Goal: Task Accomplishment & Management: Contribute content

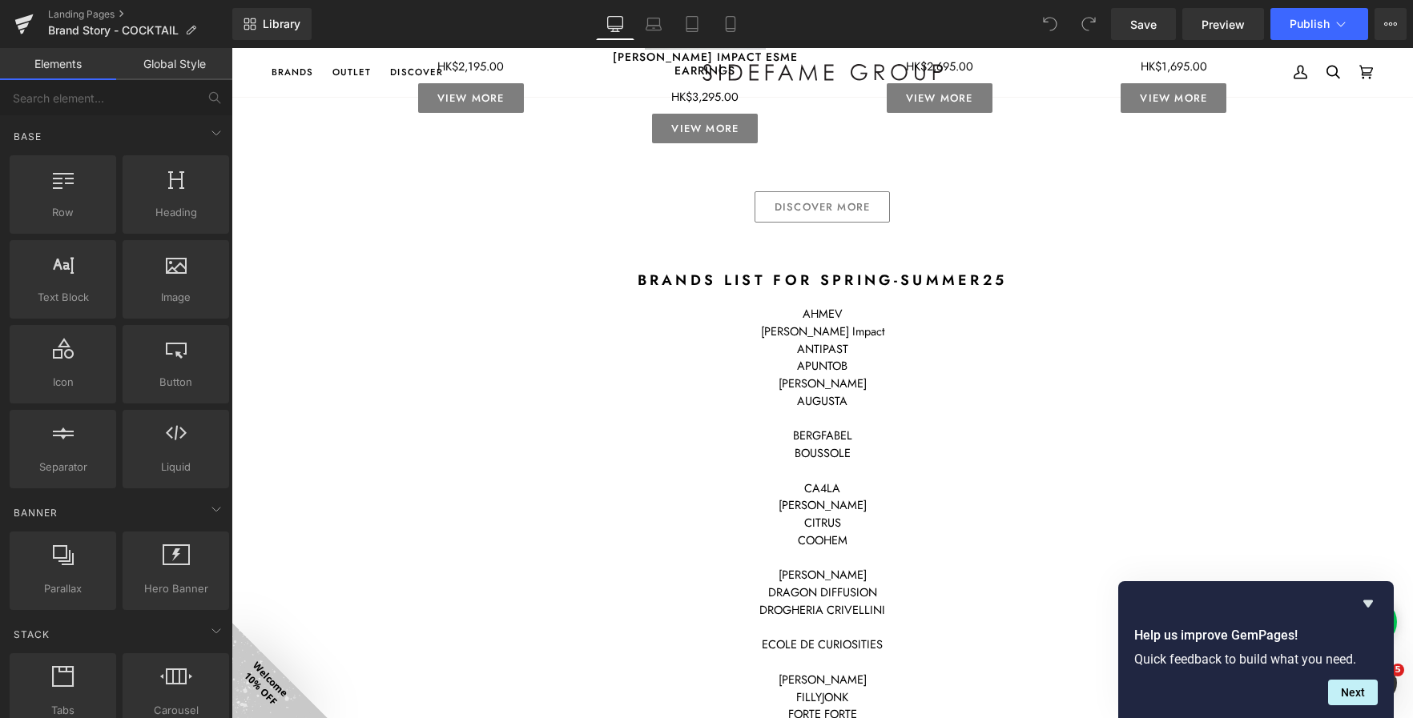
scroll to position [1521, 0]
click at [690, 24] on icon at bounding box center [692, 24] width 16 height 16
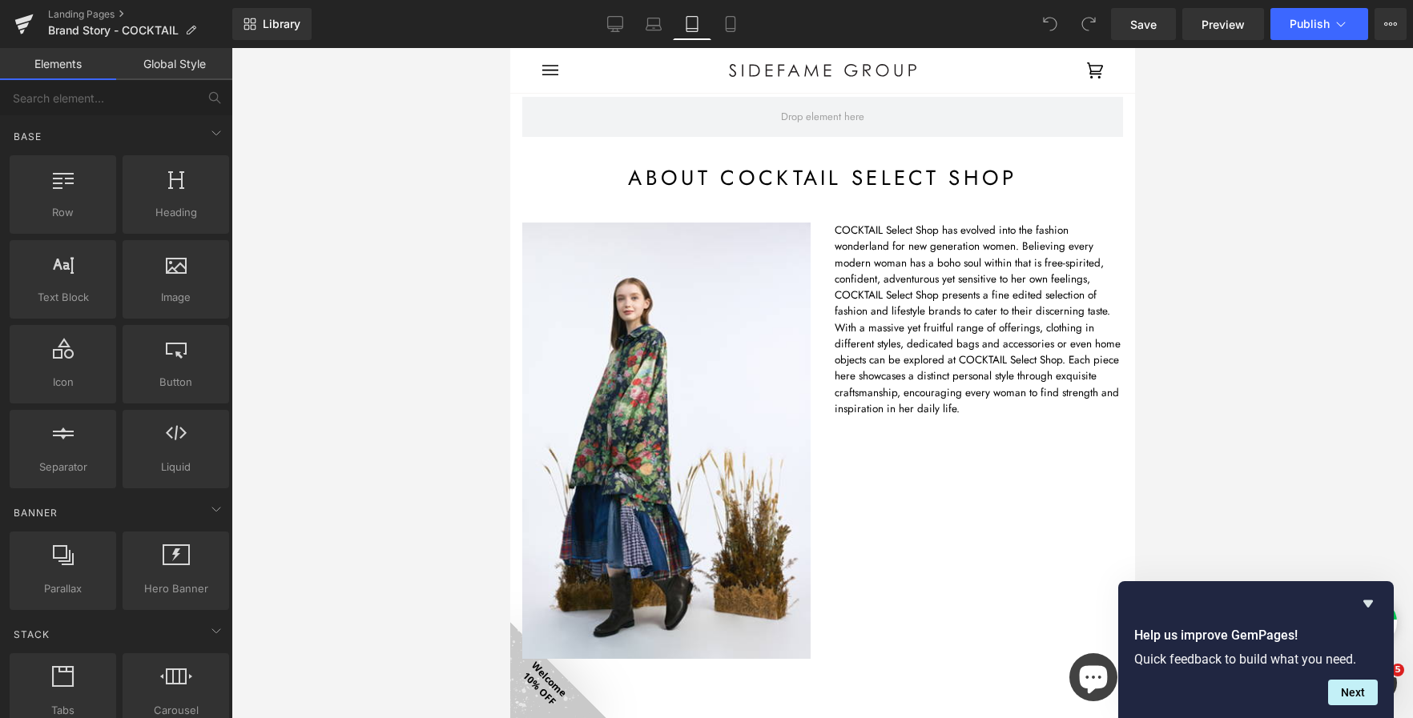
scroll to position [0, 0]
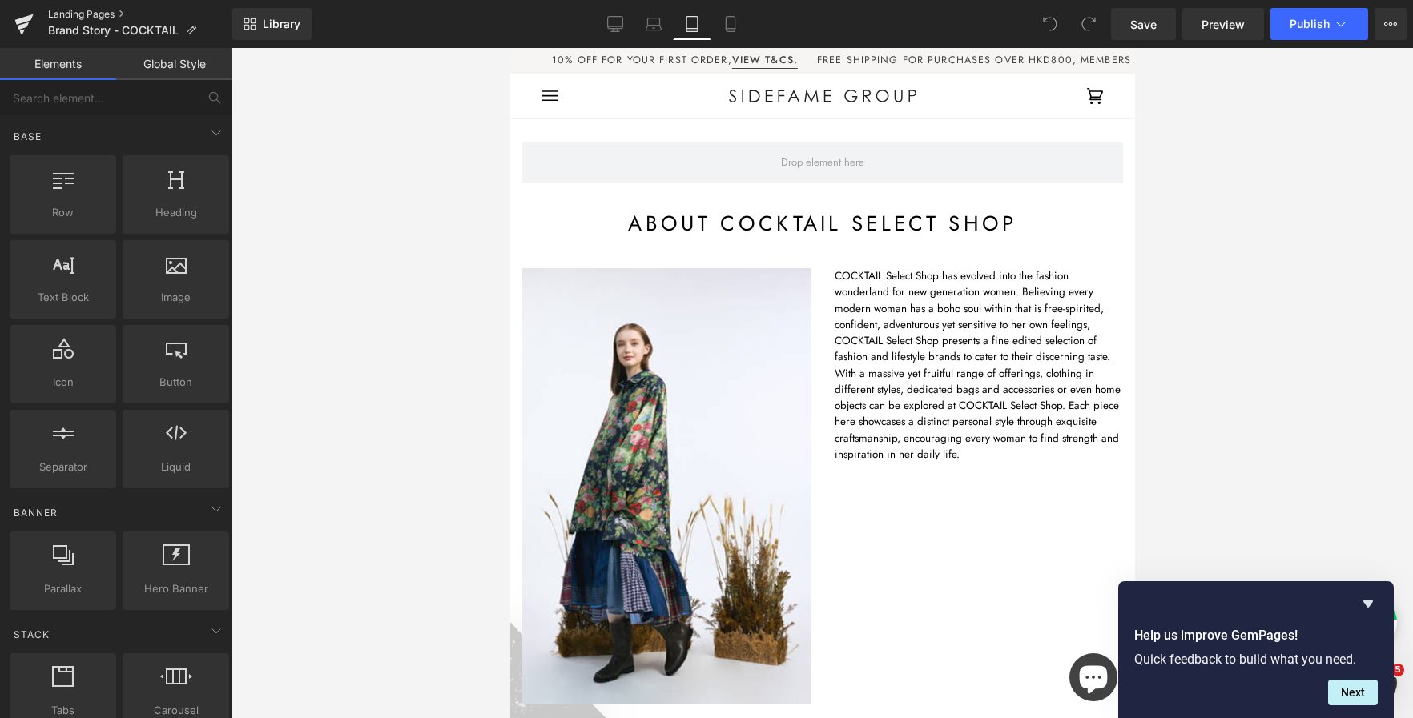
click at [121, 14] on link "Landing Pages" at bounding box center [140, 14] width 184 height 13
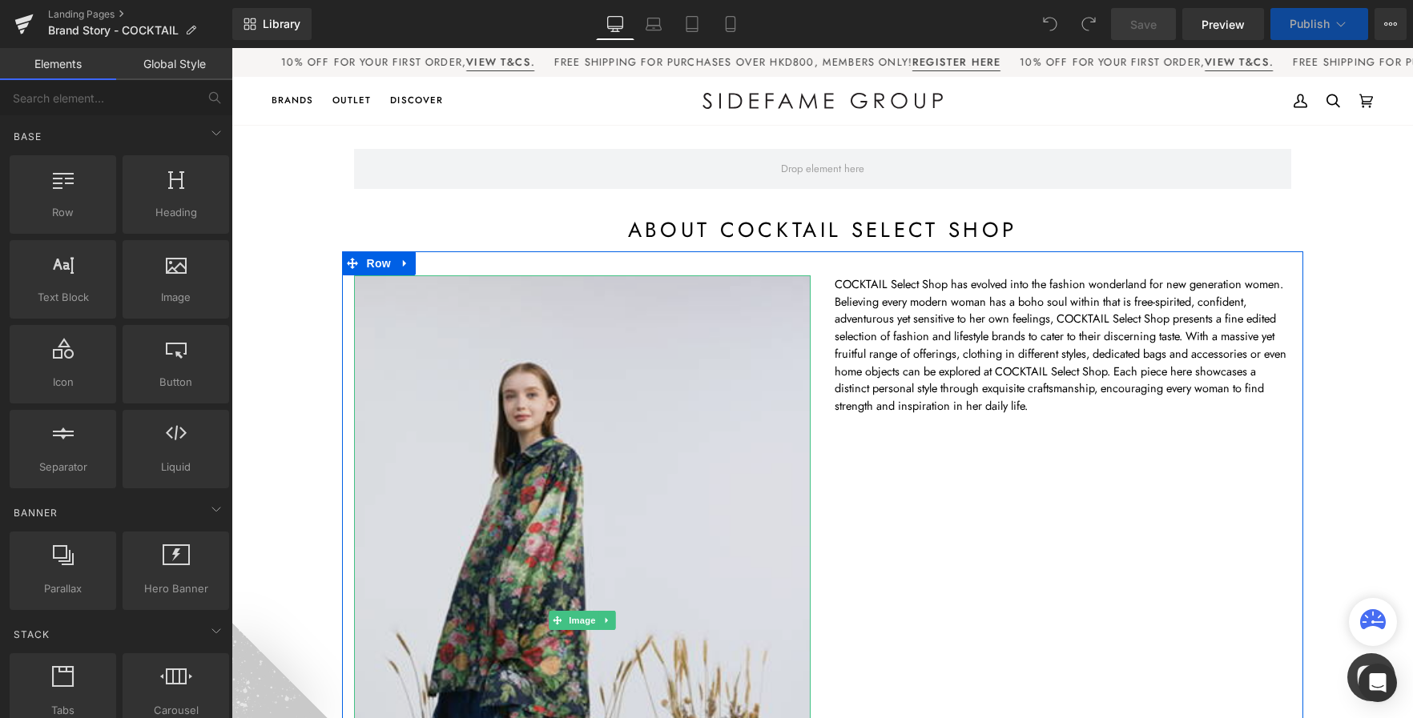
click at [571, 397] on img at bounding box center [582, 620] width 456 height 691
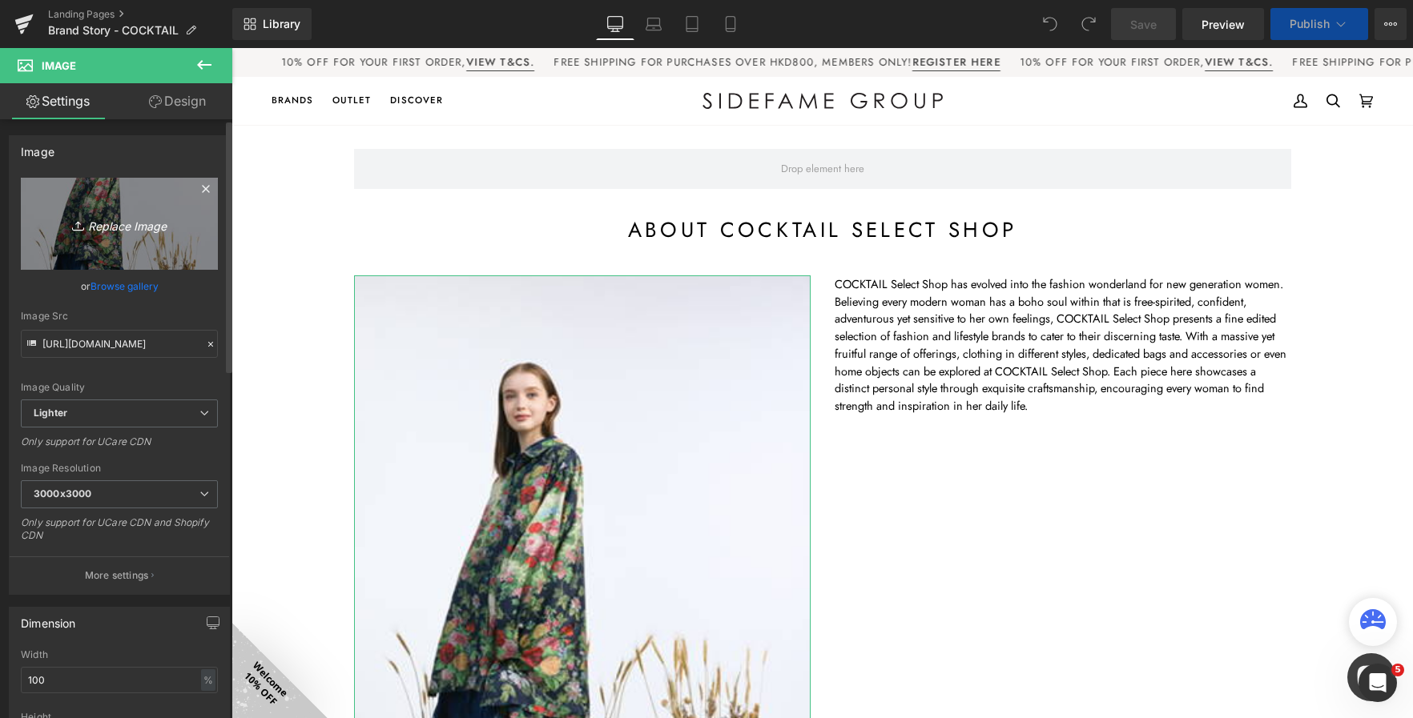
click at [132, 232] on icon "Replace Image" at bounding box center [119, 224] width 128 height 20
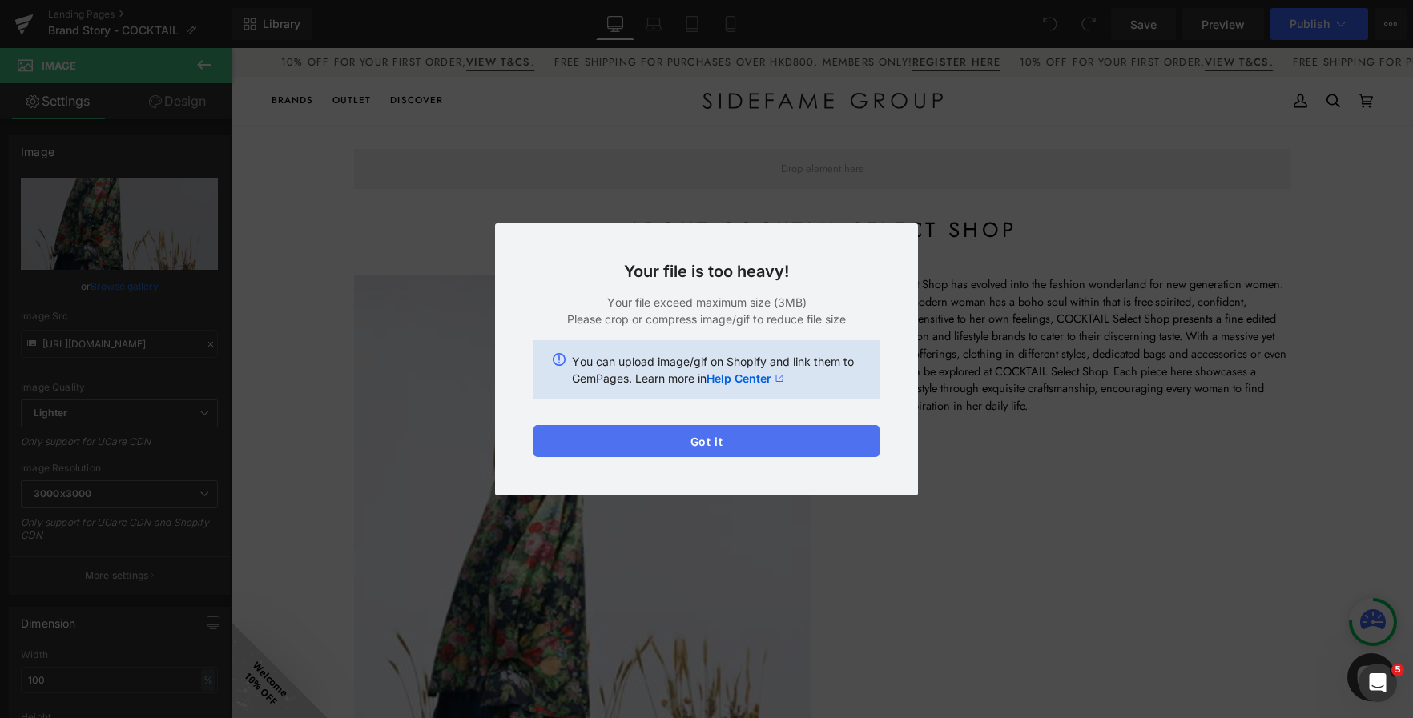
click at [771, 448] on button "Got it" at bounding box center [706, 441] width 346 height 32
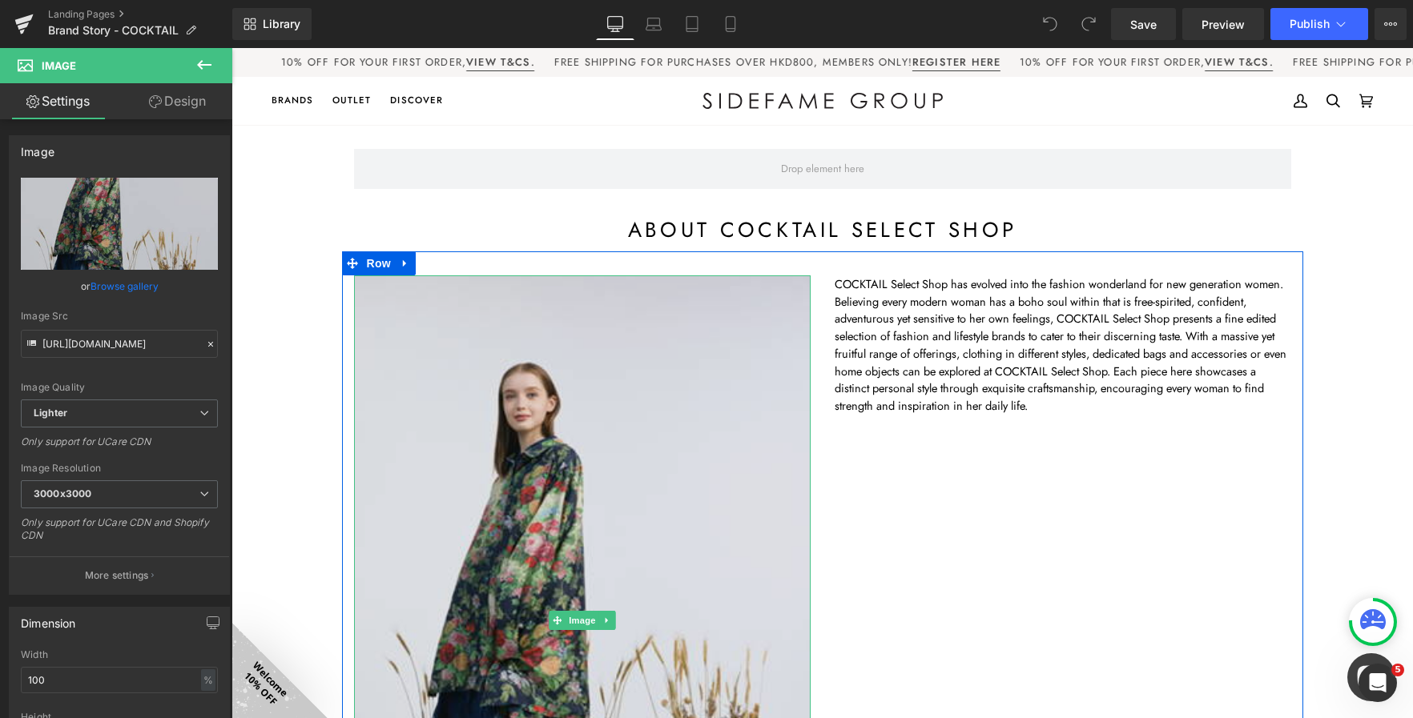
click at [547, 443] on img at bounding box center [582, 620] width 456 height 691
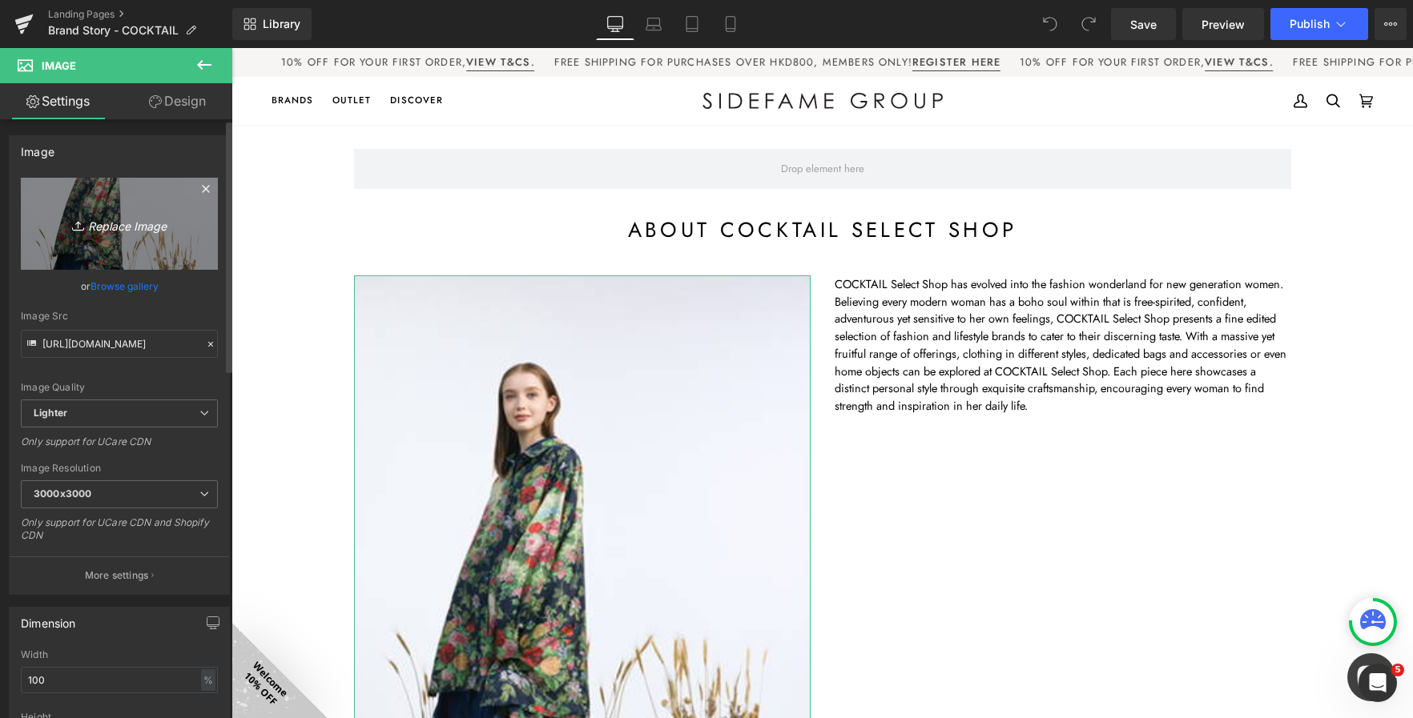
click at [128, 230] on icon "Replace Image" at bounding box center [119, 224] width 128 height 20
type input "C:\fakepath\20250711 cocktail0575.jpg"
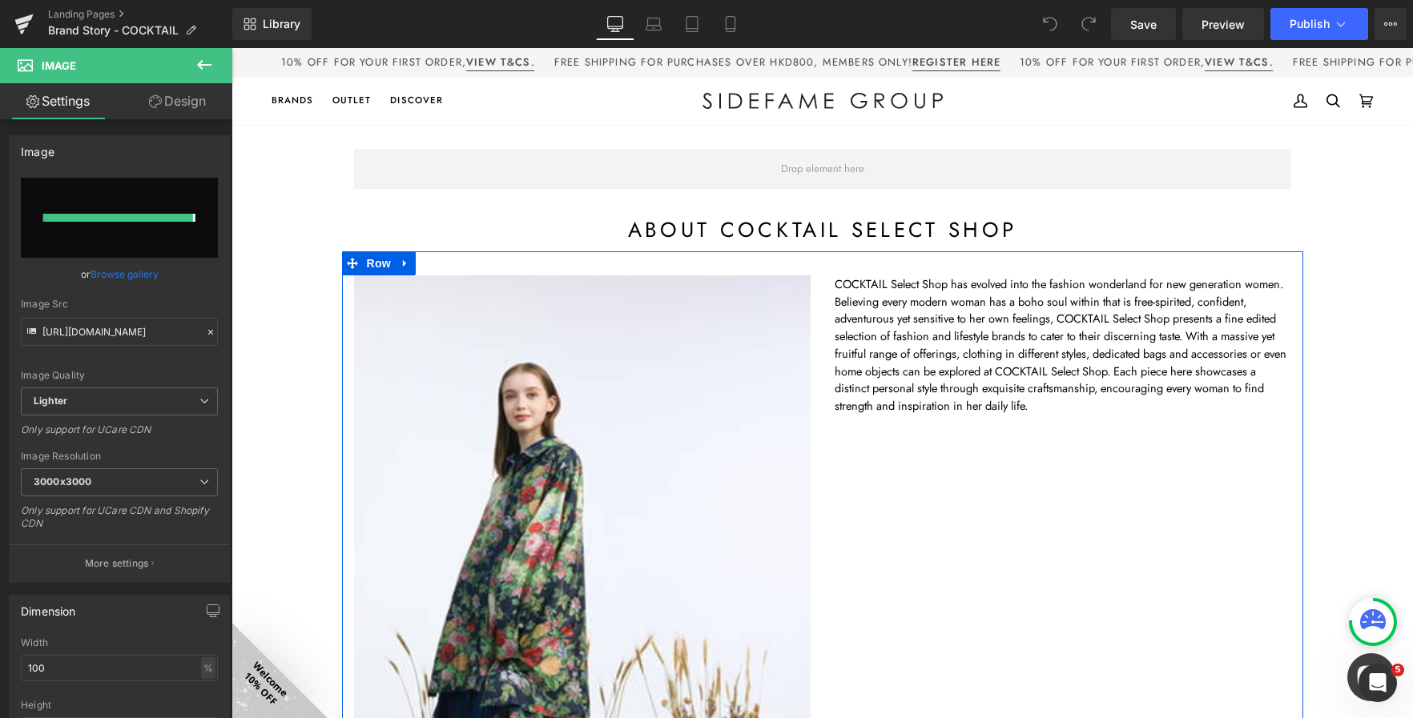
type input "https://ucarecdn.com/bcd8b01c-a1c4-4f34-8179-714e3a91fb10/-/format/auto/-/previ…"
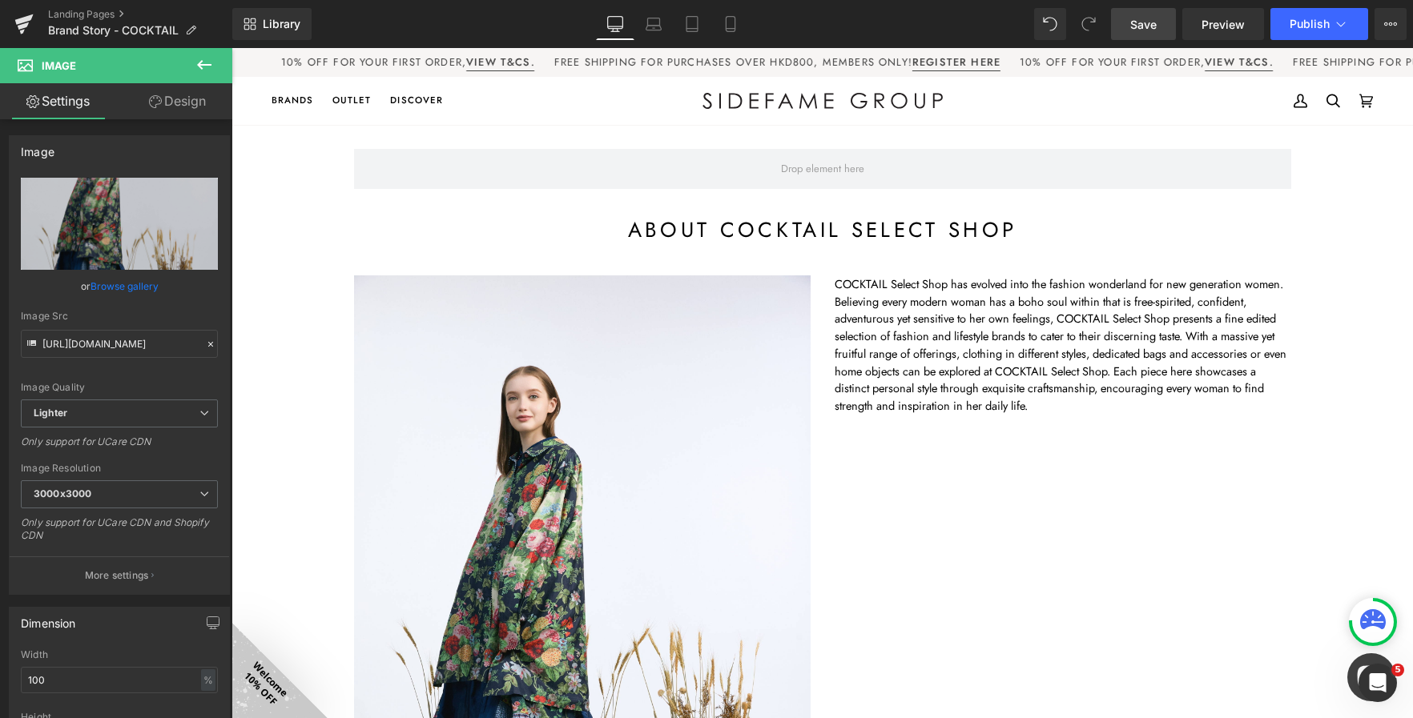
click at [1131, 18] on span "Save" at bounding box center [1143, 24] width 26 height 17
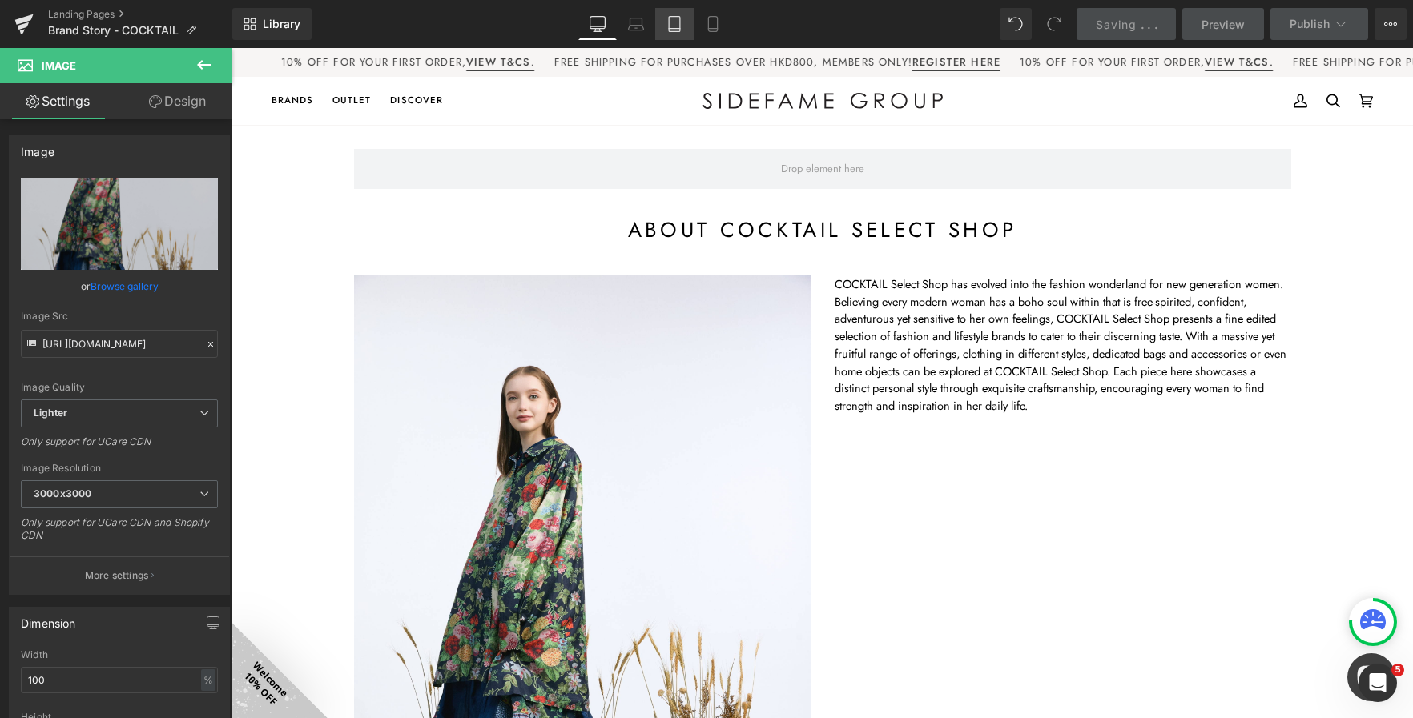
click at [669, 29] on icon at bounding box center [674, 24] width 16 height 16
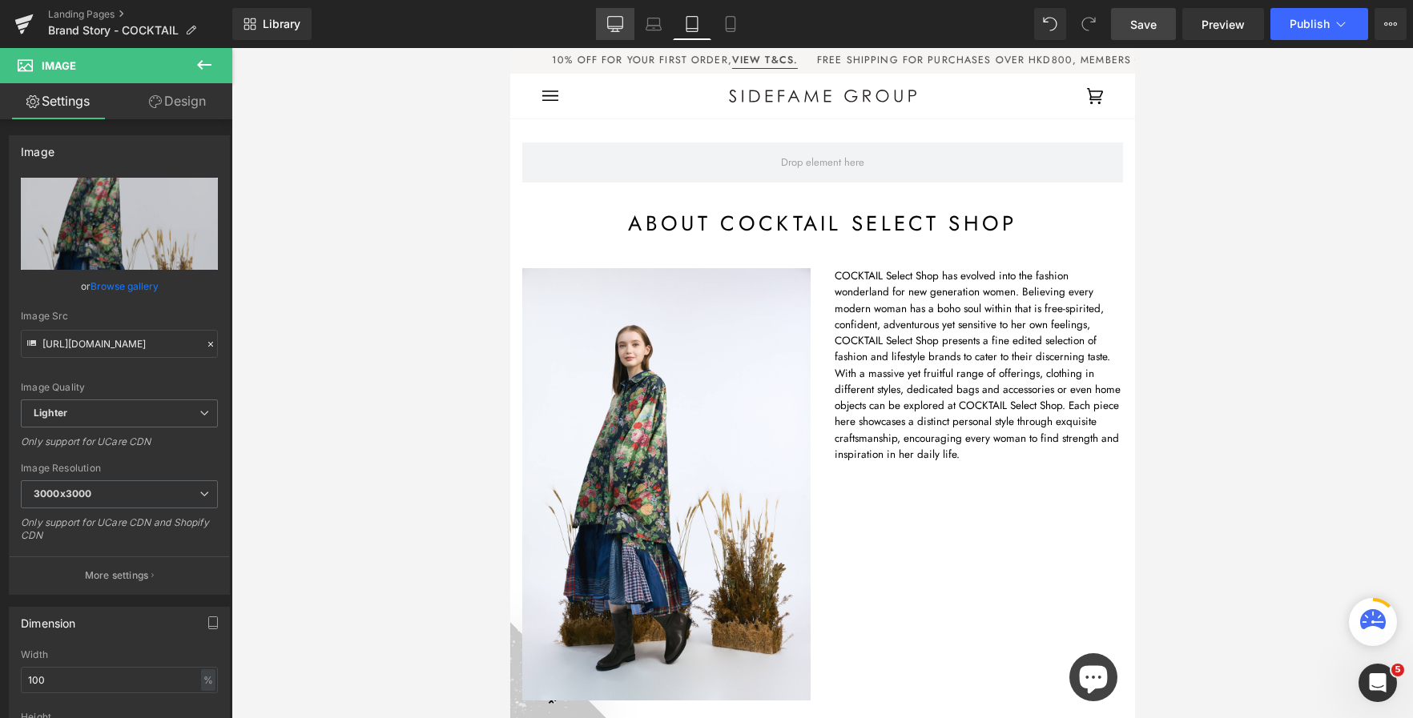
click at [619, 26] on icon at bounding box center [615, 24] width 16 height 16
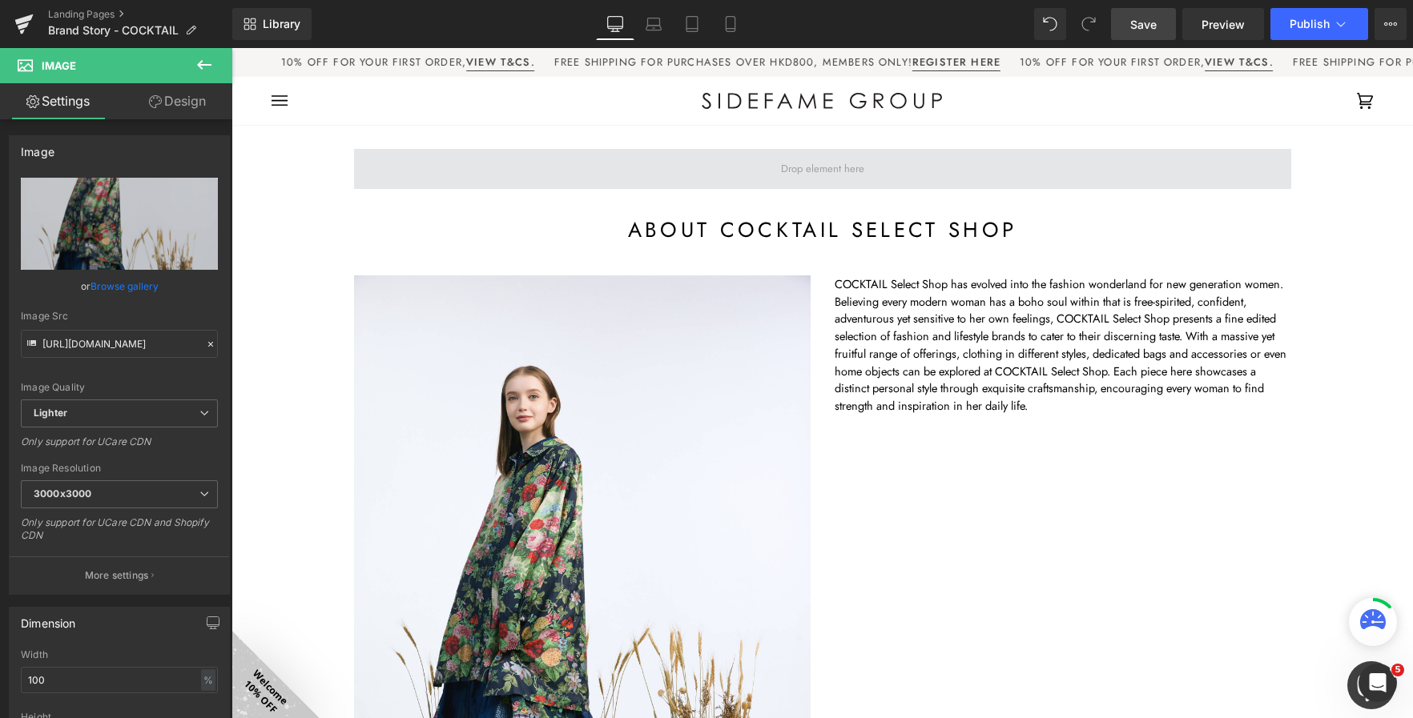
scroll to position [6, 0]
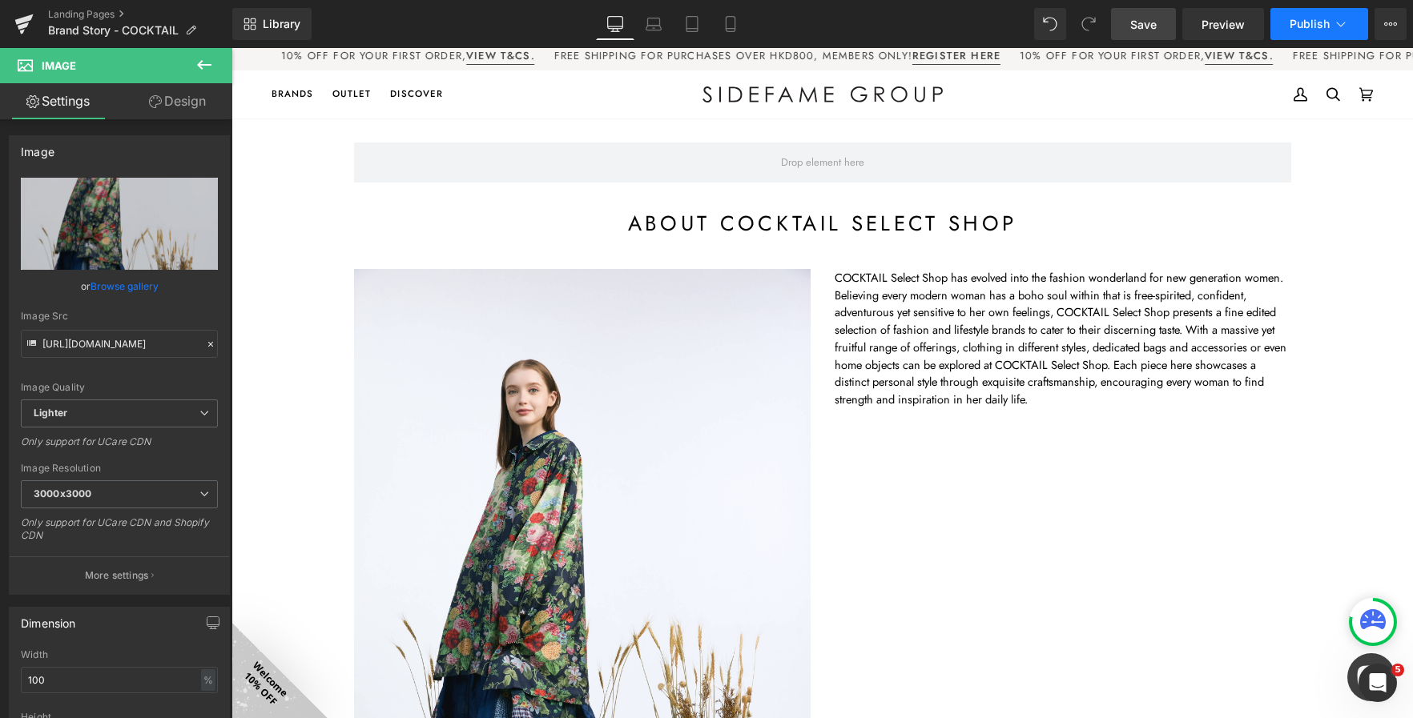
click at [1296, 25] on span "Publish" at bounding box center [1309, 24] width 40 height 13
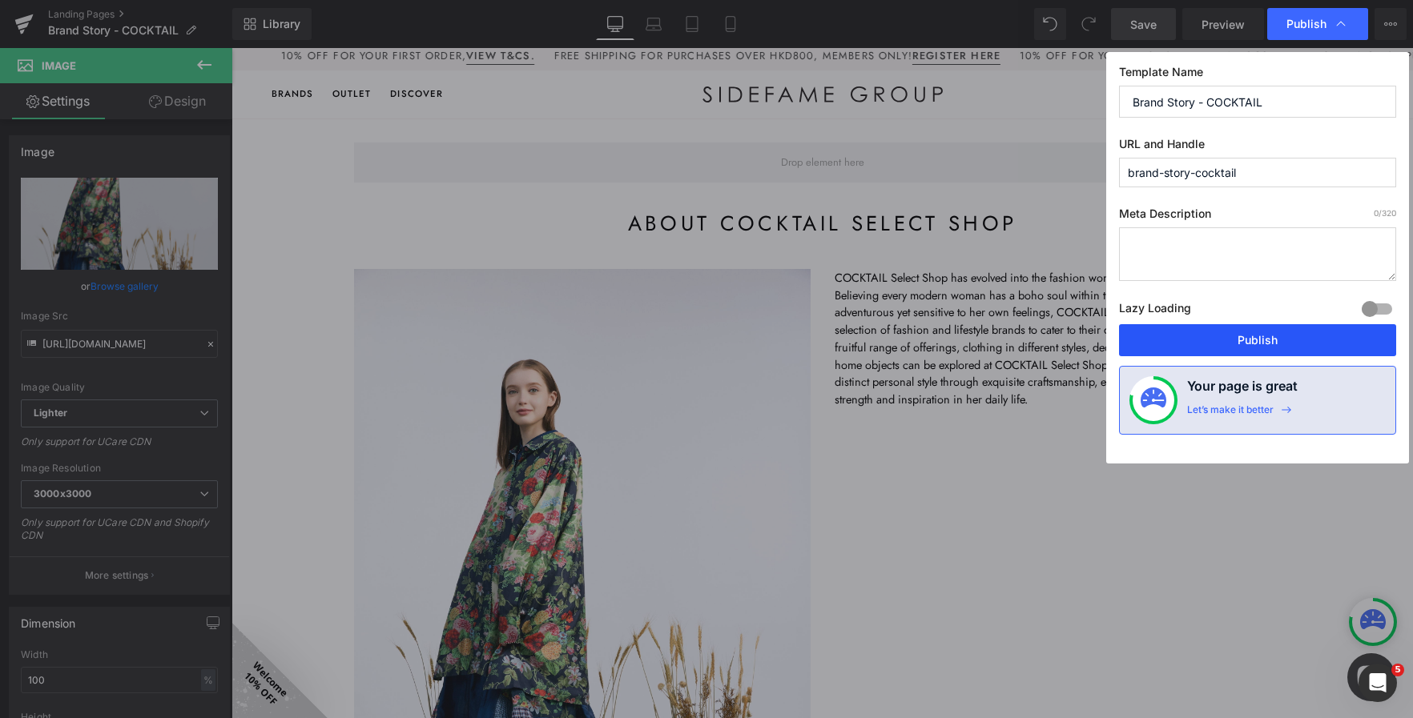
click at [1214, 344] on button "Publish" at bounding box center [1257, 340] width 277 height 32
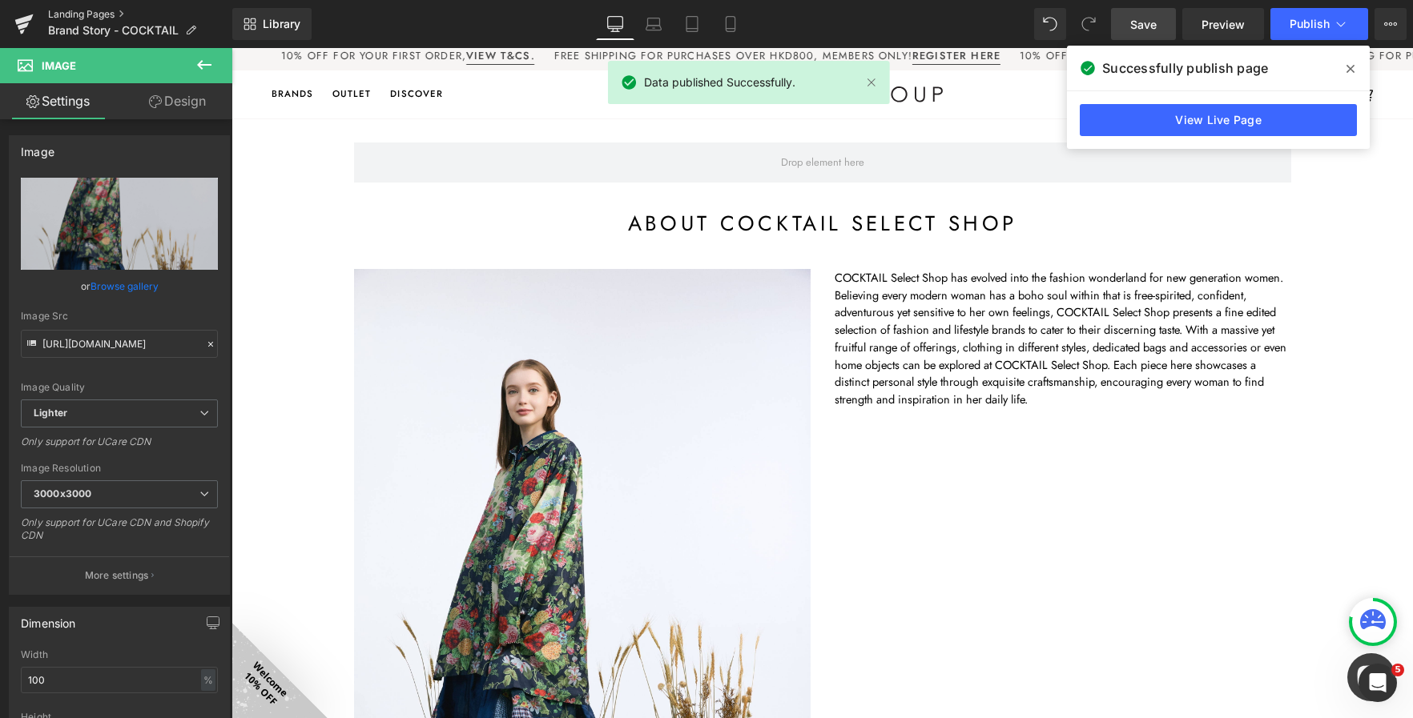
click at [74, 13] on link "Landing Pages" at bounding box center [140, 14] width 184 height 13
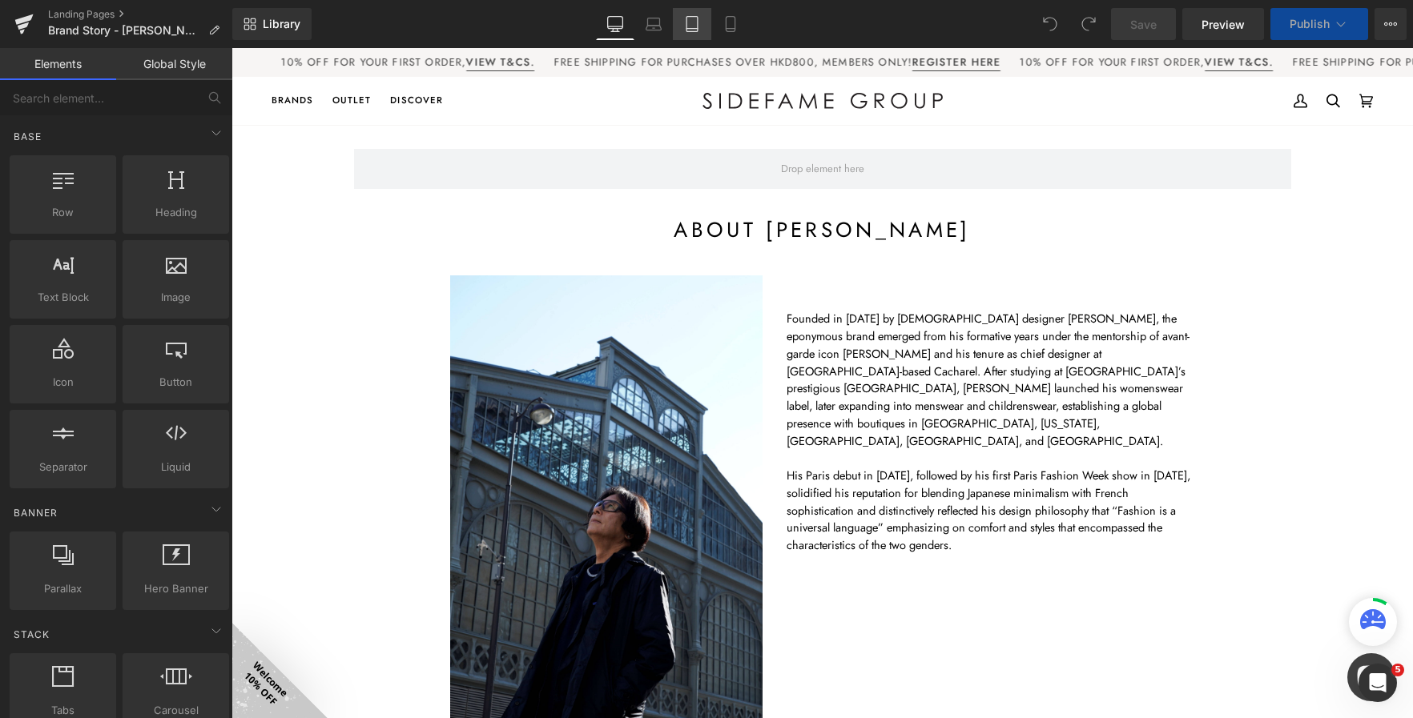
click at [692, 37] on link "Tablet" at bounding box center [692, 24] width 38 height 32
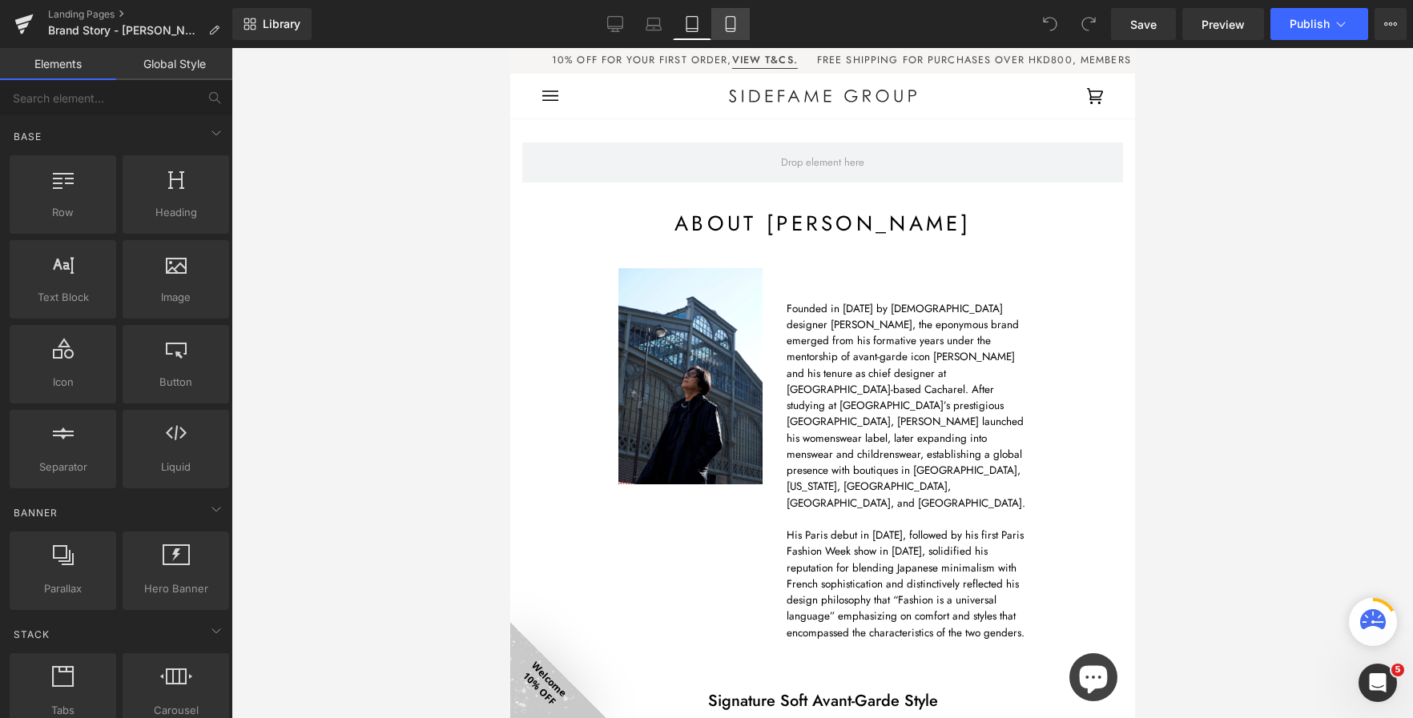
click at [737, 31] on icon at bounding box center [730, 24] width 16 height 16
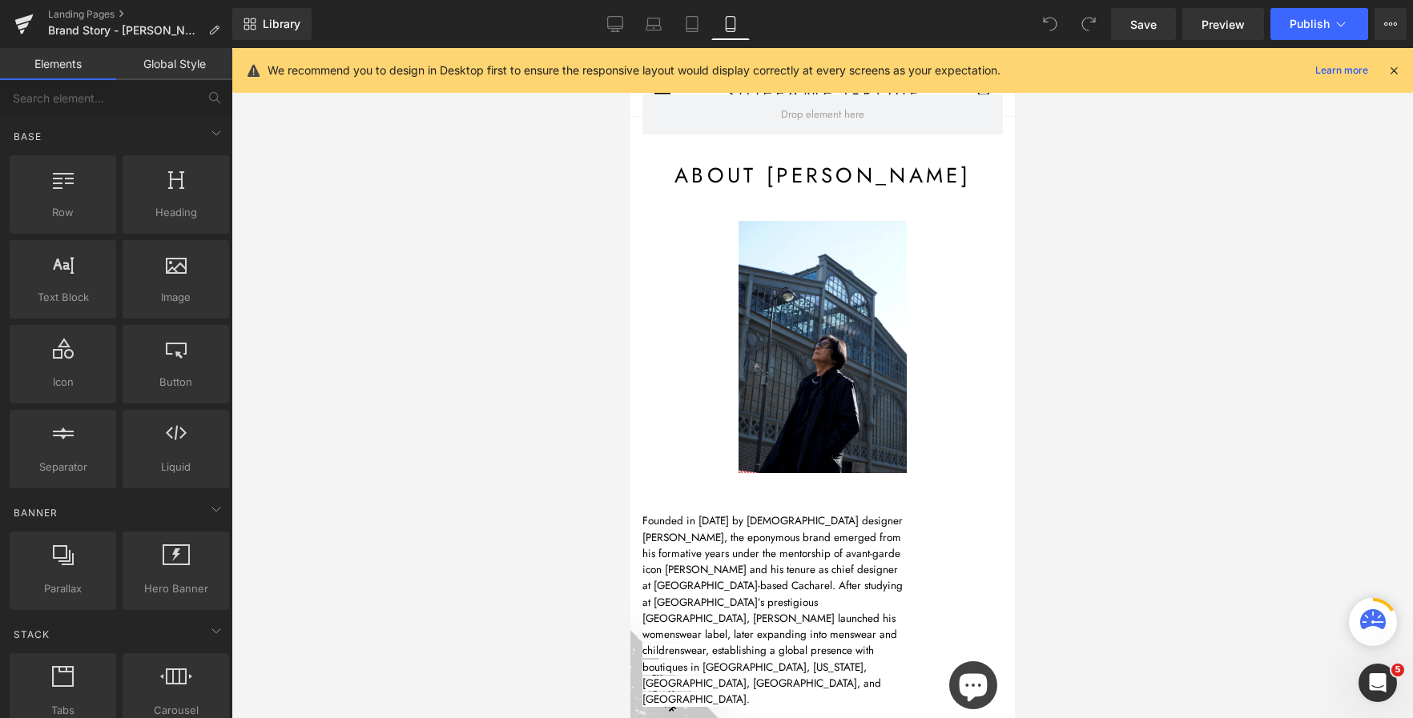
scroll to position [22, 0]
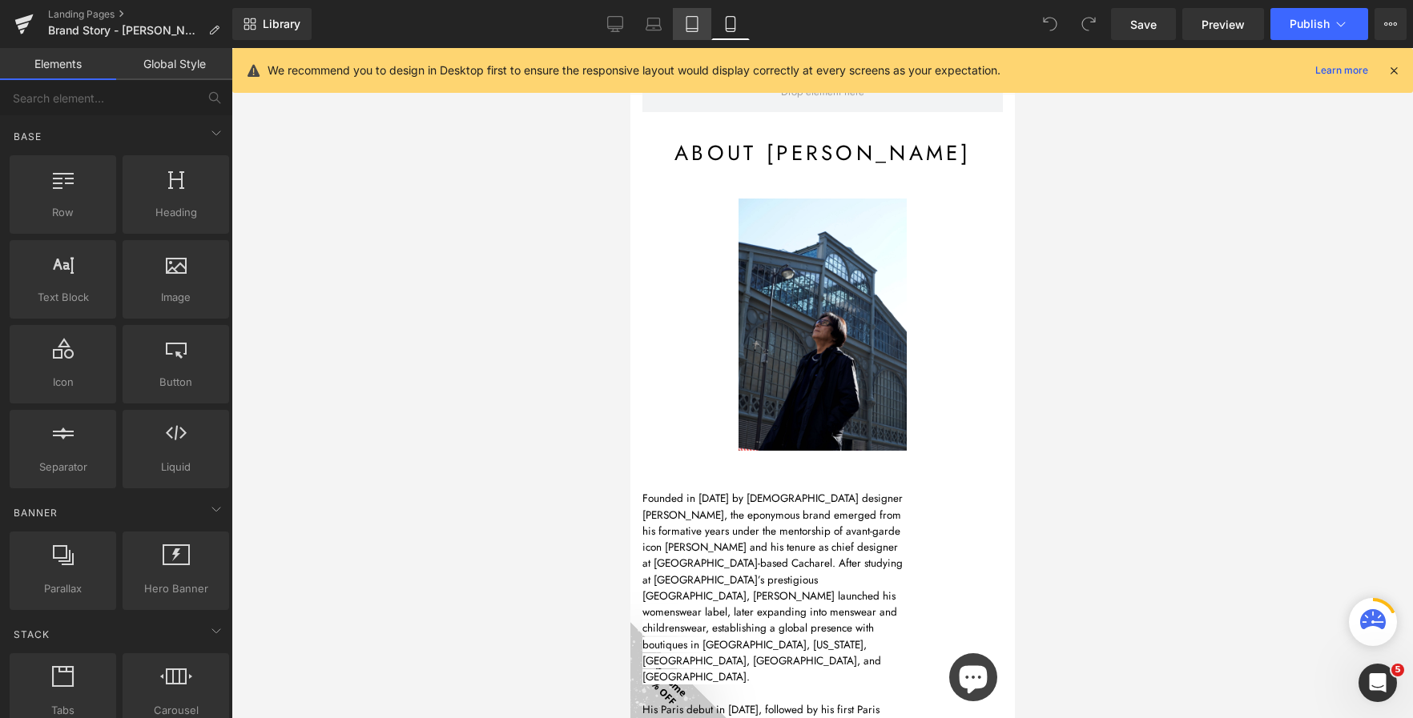
click at [701, 24] on link "Tablet" at bounding box center [692, 24] width 38 height 32
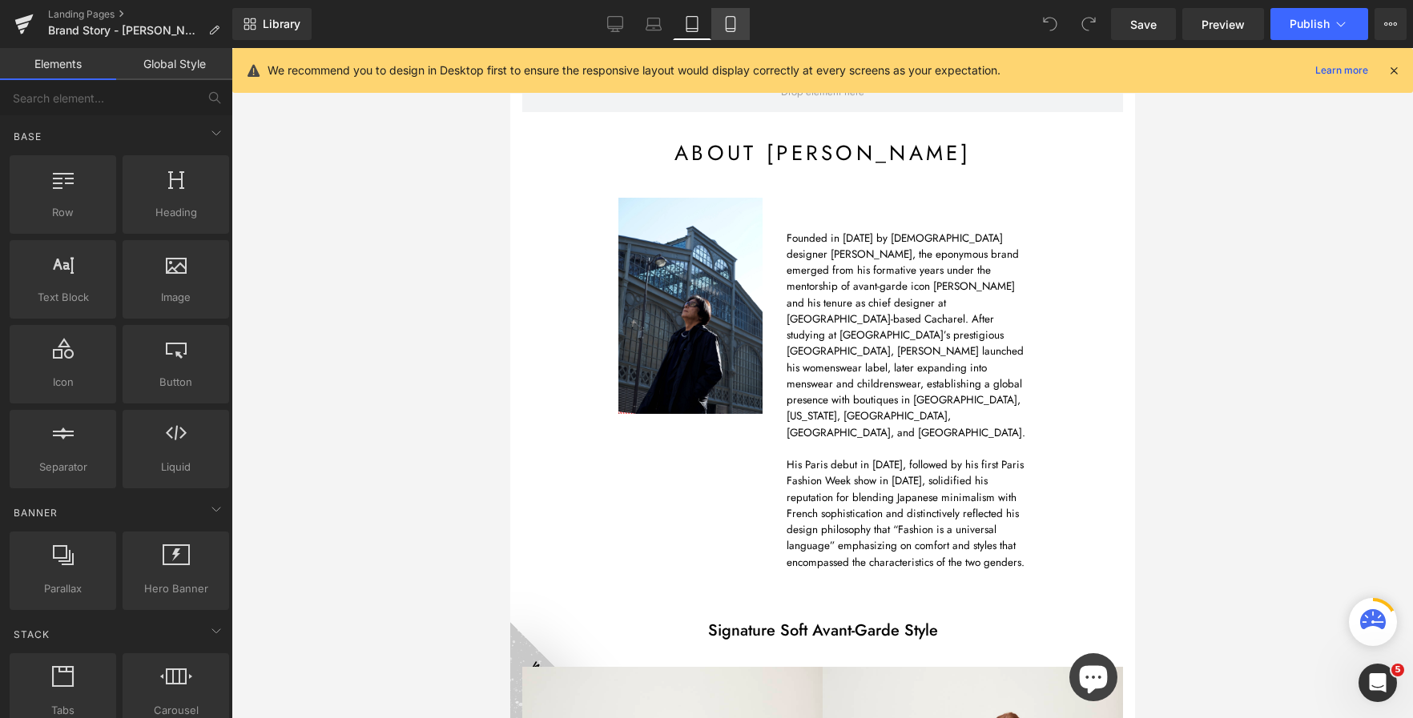
click at [734, 24] on icon at bounding box center [730, 24] width 9 height 15
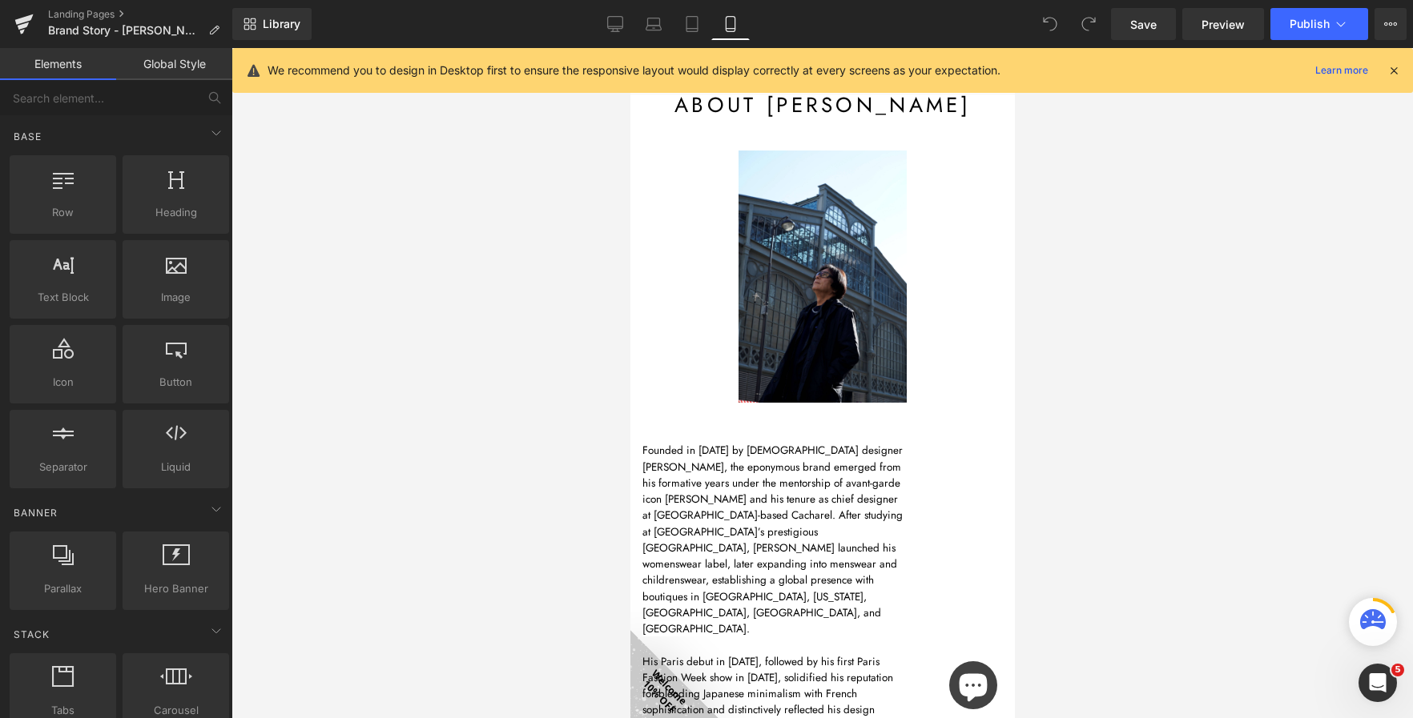
scroll to position [90, 0]
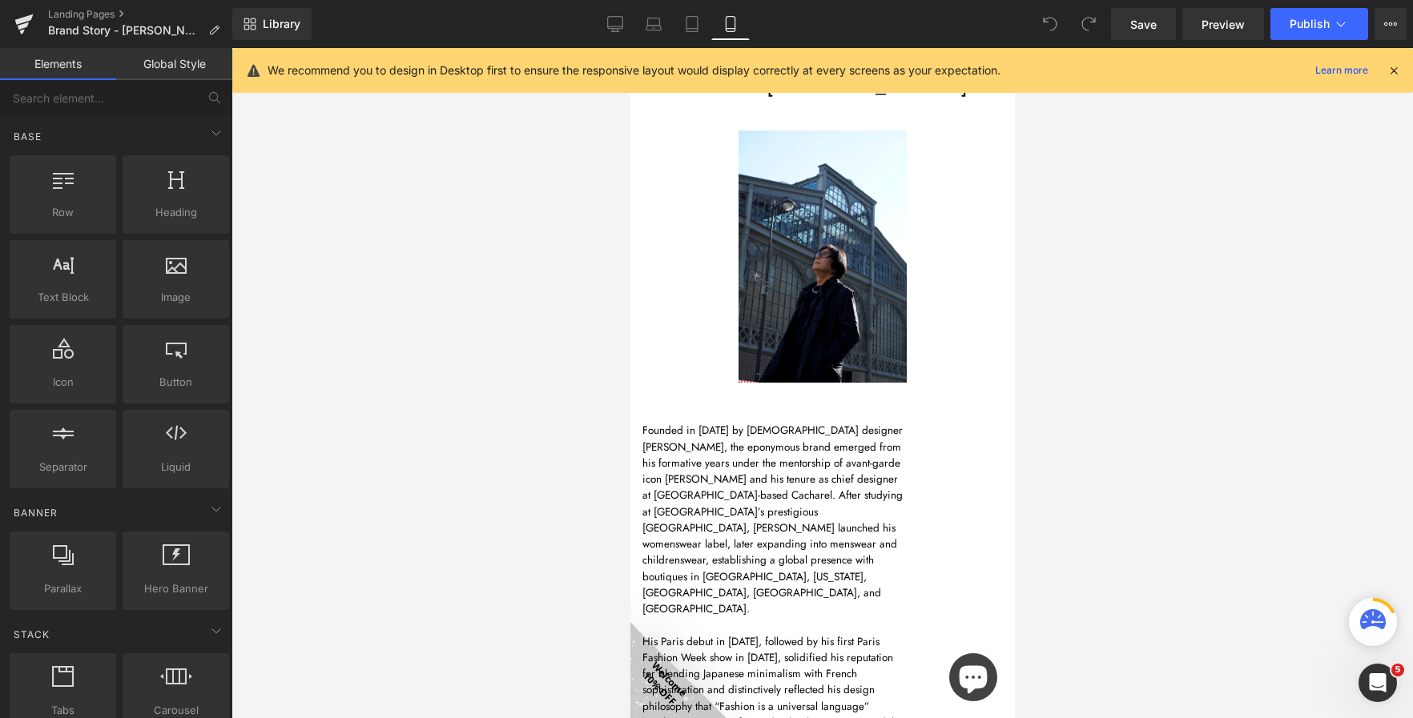
click at [724, 30] on icon at bounding box center [730, 24] width 16 height 16
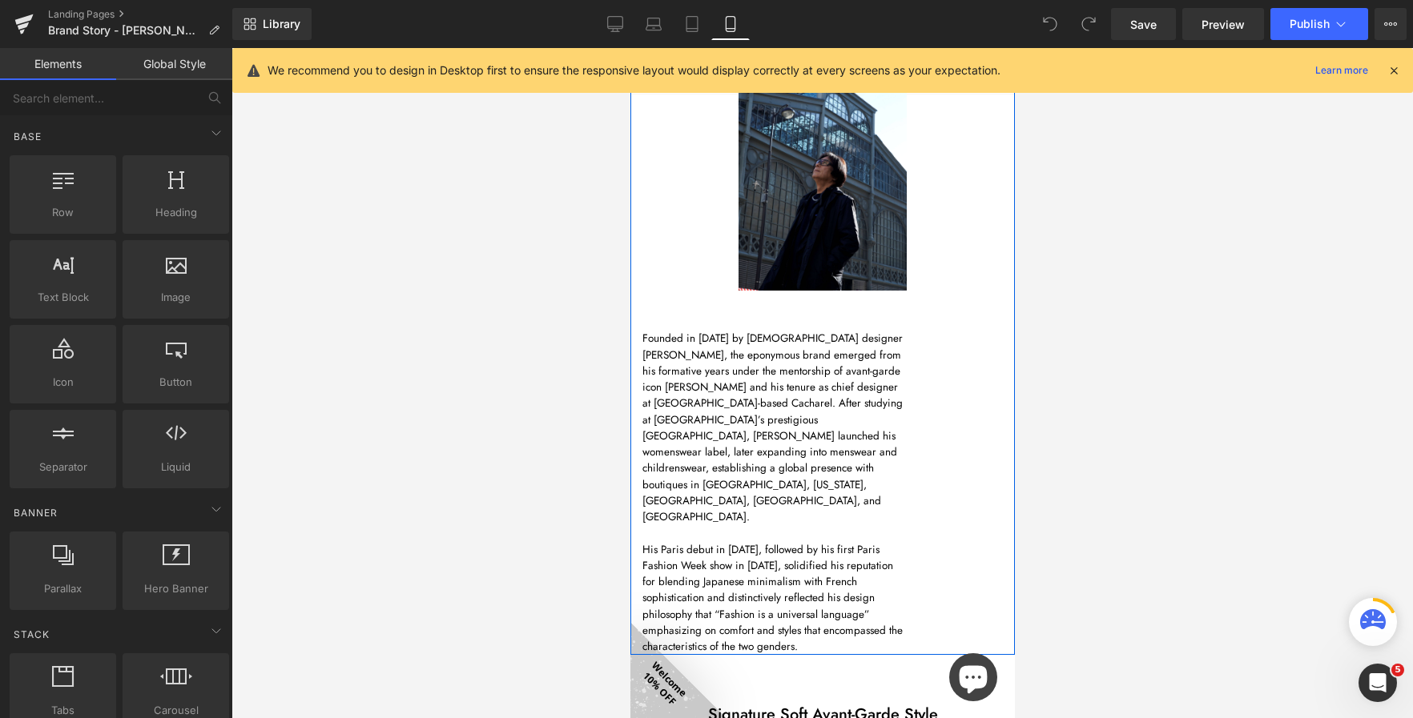
scroll to position [187, 0]
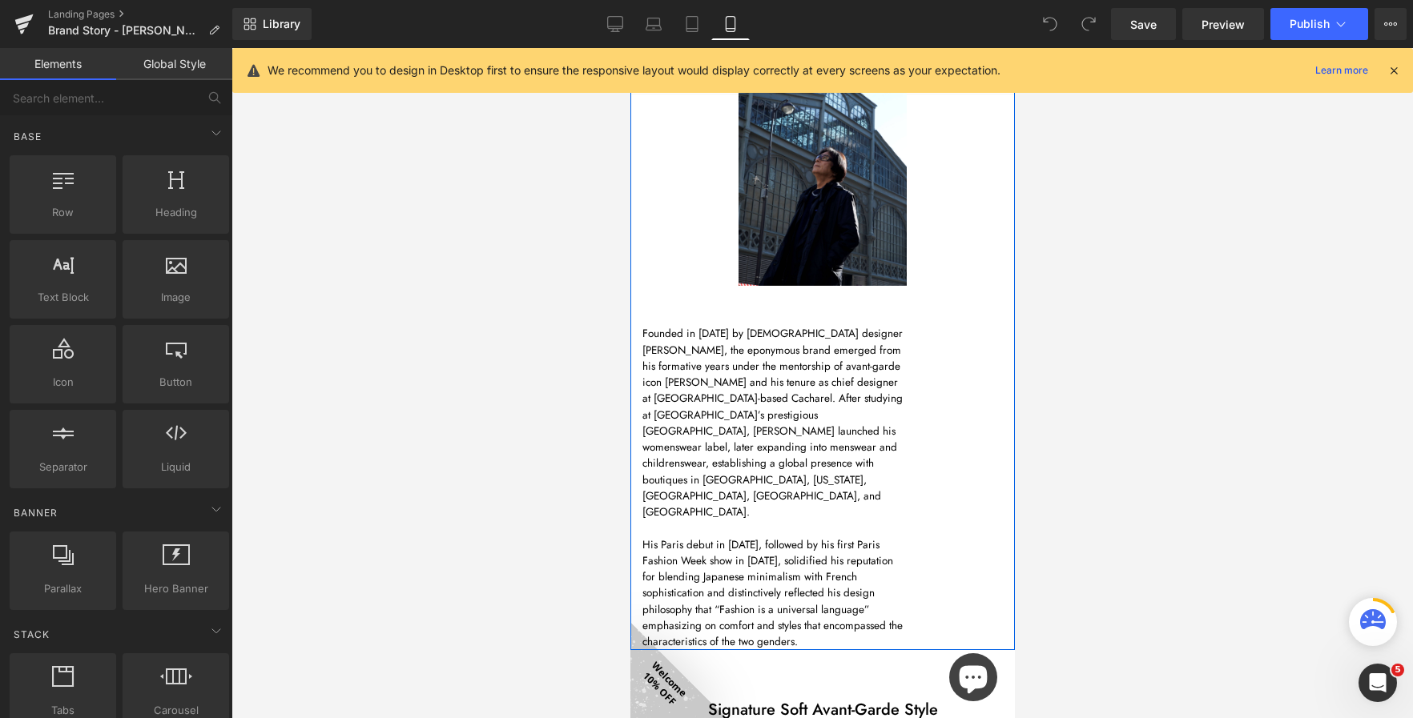
click at [780, 392] on span "Founded in [DATE] by [DEMOGRAPHIC_DATA] designer [PERSON_NAME], the eponymous b…" at bounding box center [771, 423] width 260 height 194
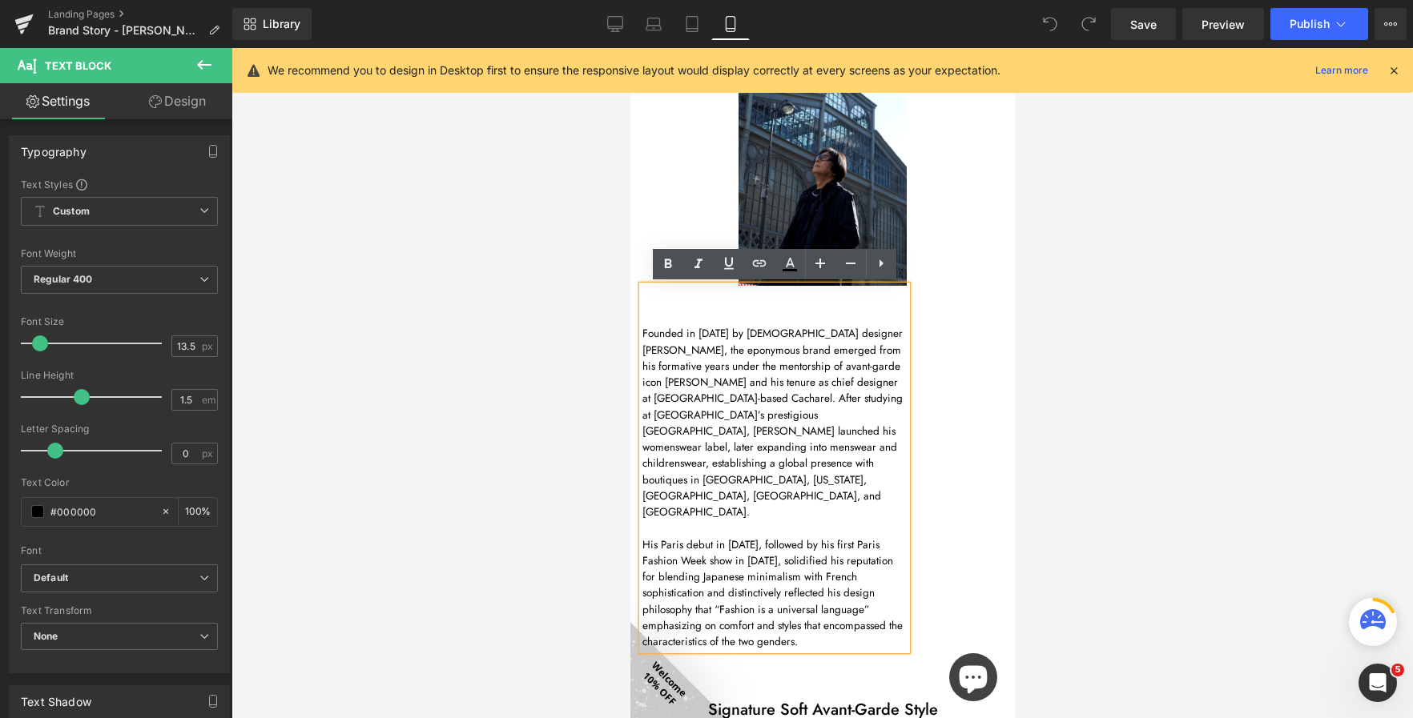
click at [906, 439] on div "Founded in 1982 by Japanese designer Atsuro Tayama, the eponymous brand emerged…" at bounding box center [773, 468] width 264 height 365
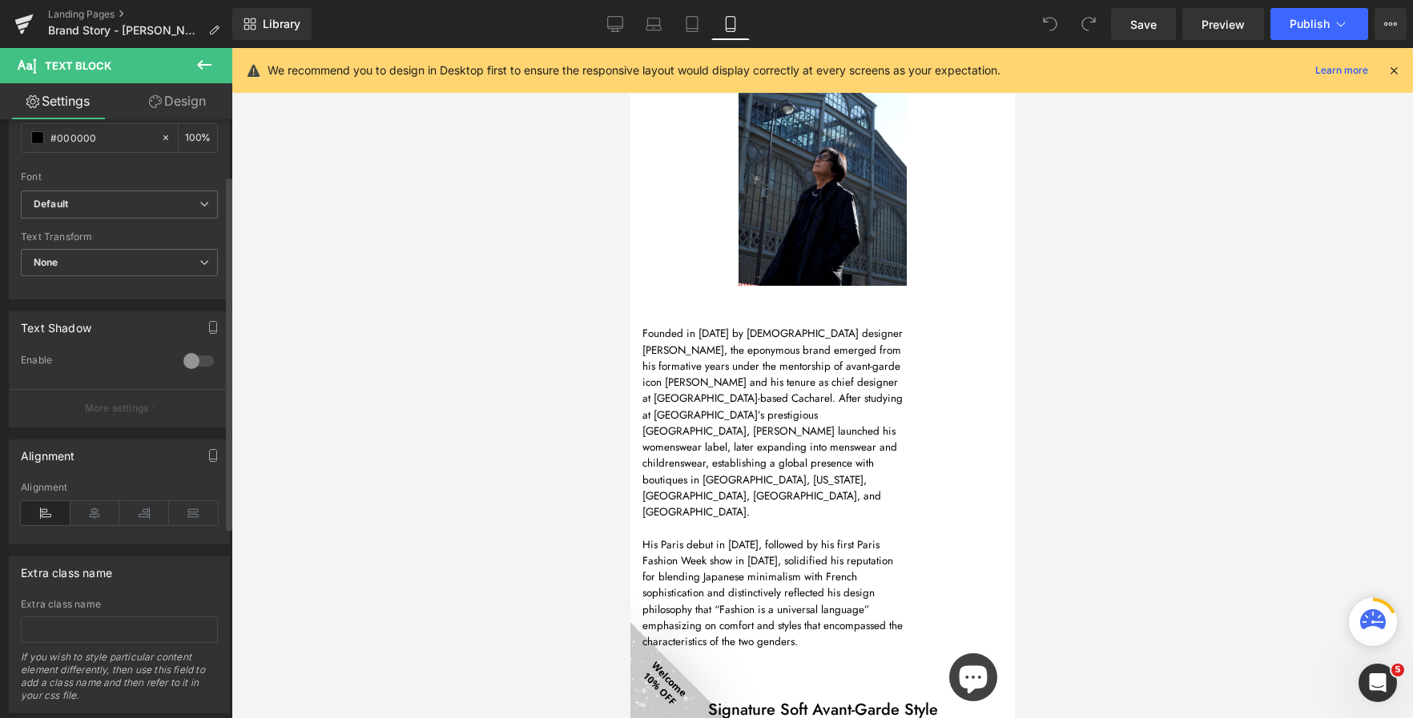
scroll to position [400, 0]
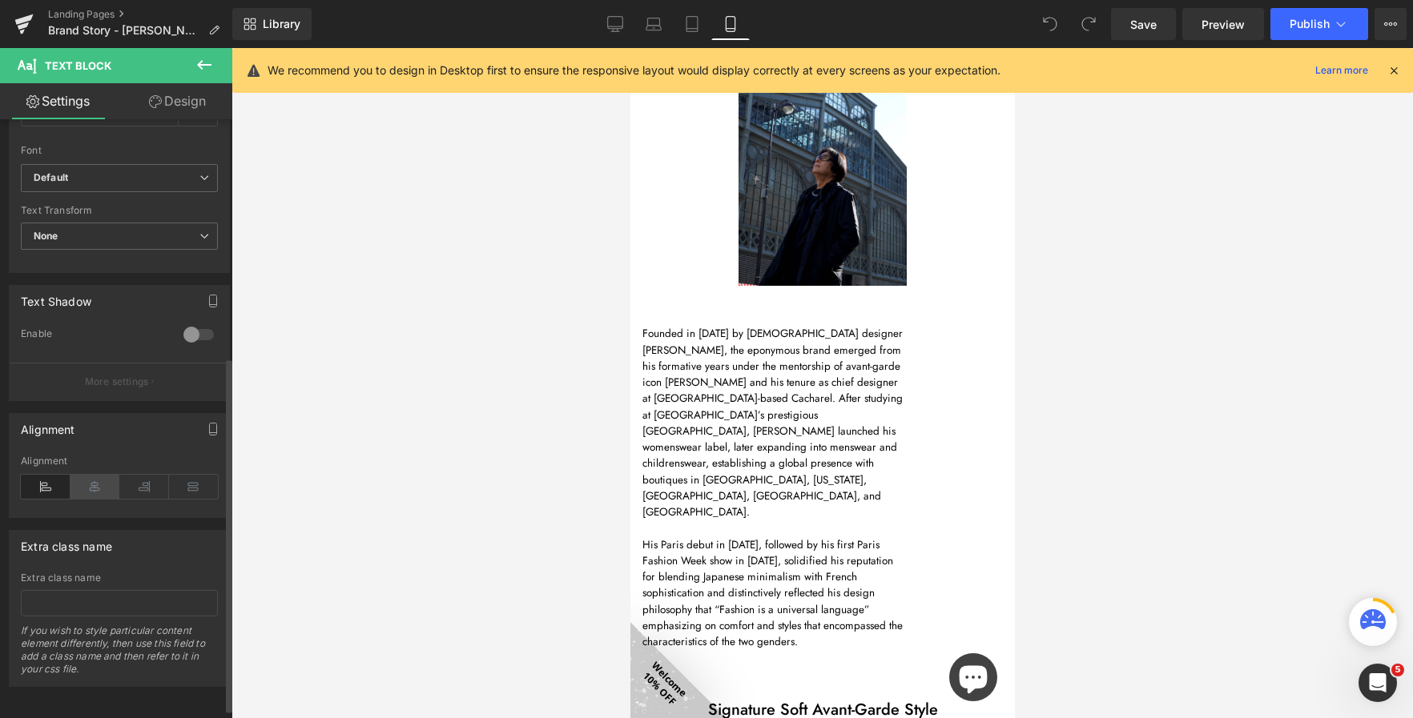
click at [90, 488] on icon at bounding box center [95, 487] width 50 height 24
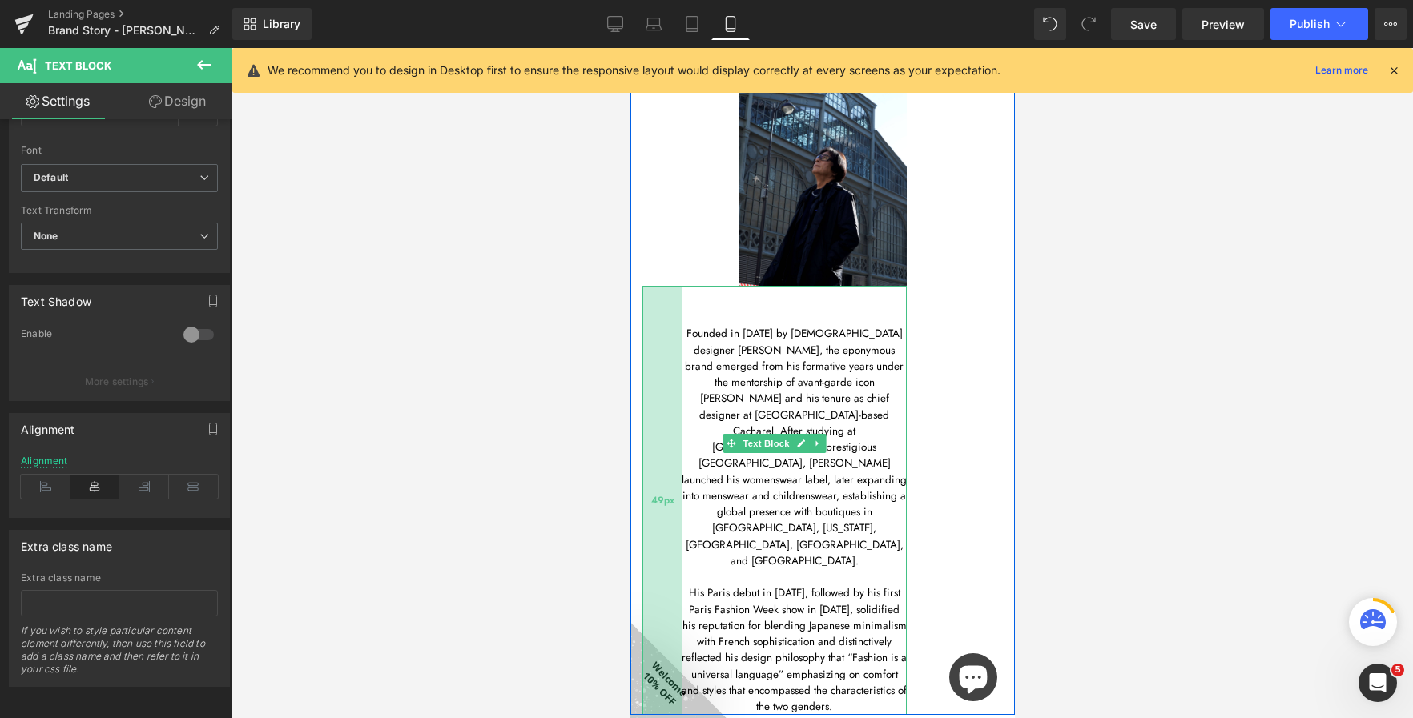
drag, startPoint x: 641, startPoint y: 330, endPoint x: 681, endPoint y: 344, distance: 41.8
click at [681, 344] on div "Founded in 1982 by Japanese designer Atsuro Tayama, the eponymous brand emerged…" at bounding box center [773, 501] width 264 height 430
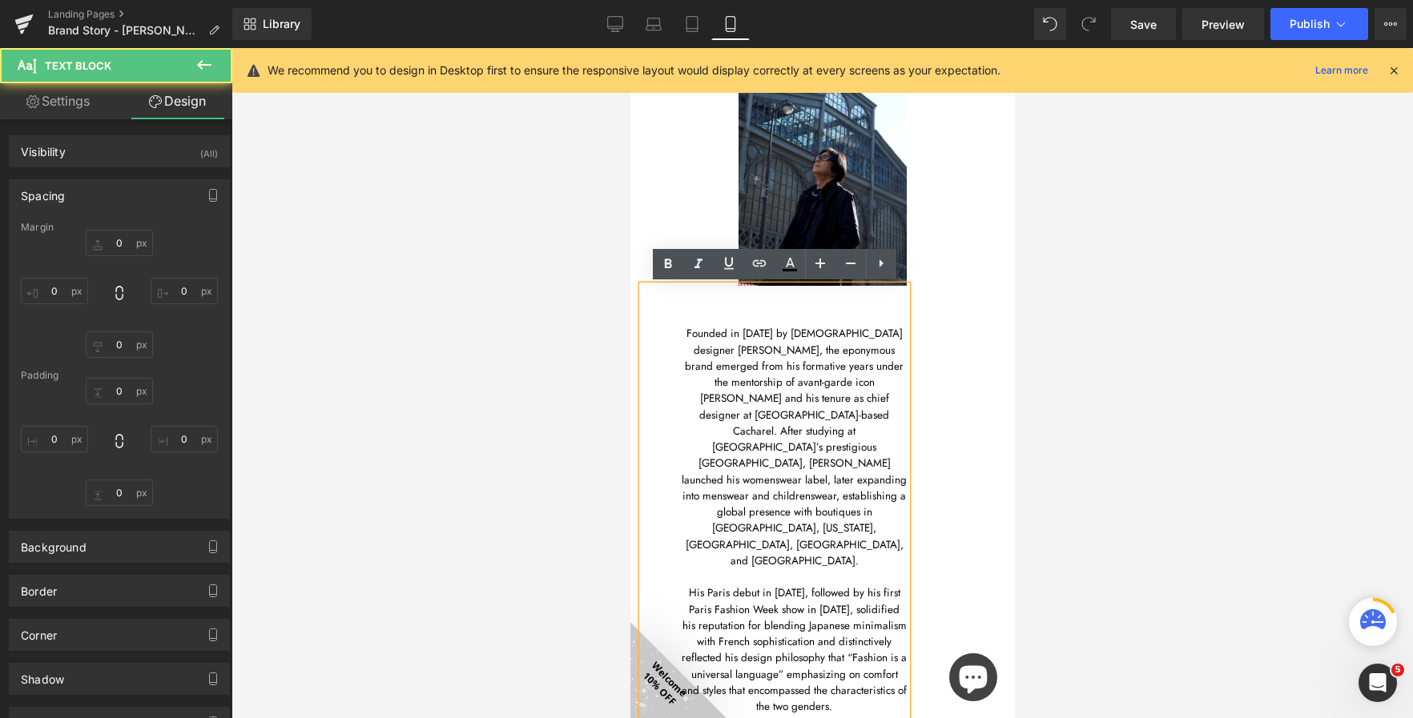
type input "0"
type input "10"
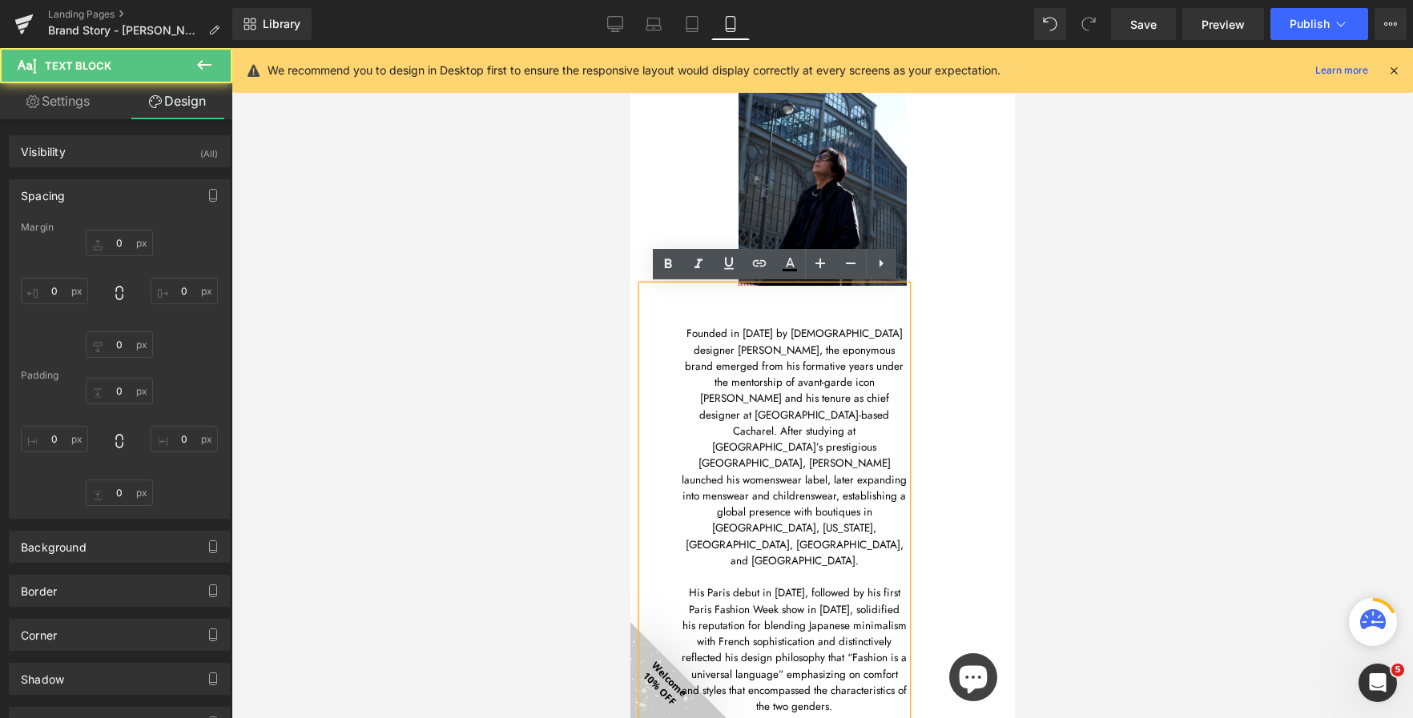
type input "0"
type input "49"
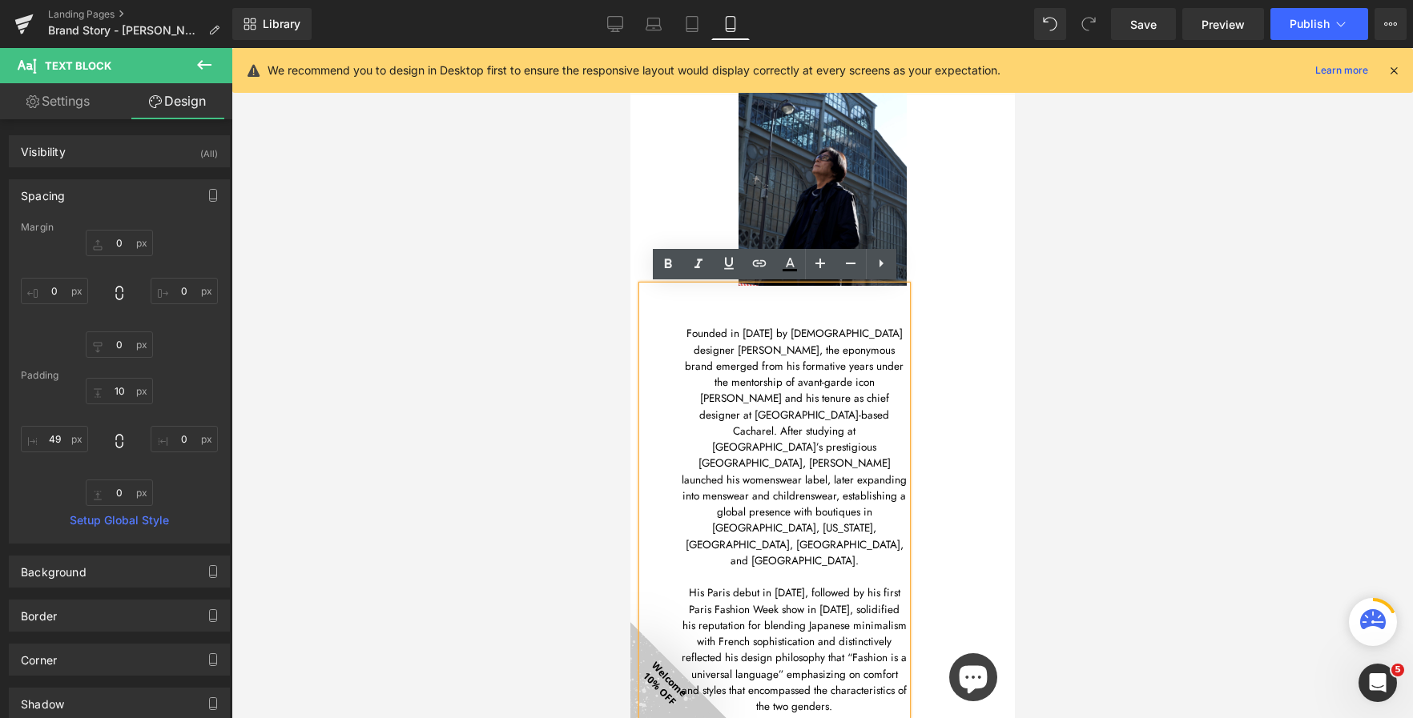
click at [677, 451] on div "Founded in 1982 by Japanese designer Atsuro Tayama, the eponymous brand emerged…" at bounding box center [773, 501] width 264 height 430
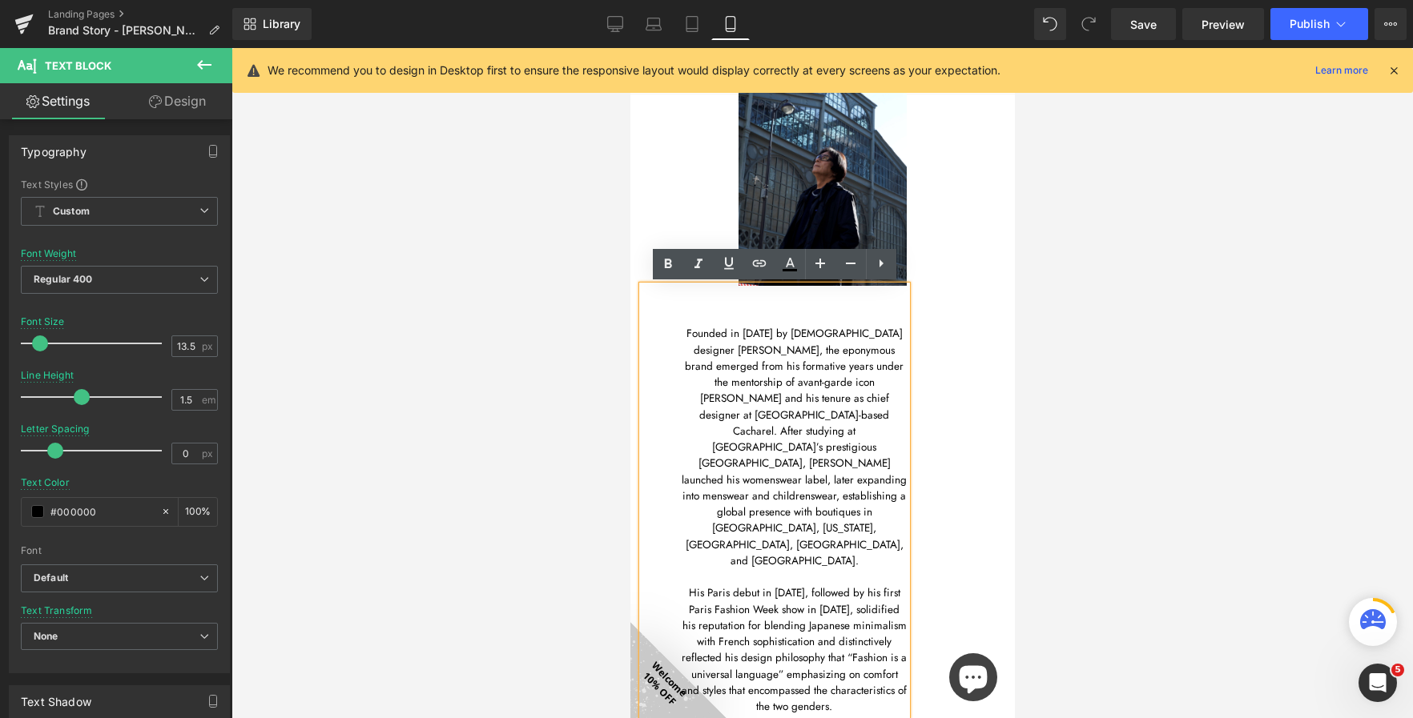
click at [557, 408] on div at bounding box center [821, 383] width 1181 height 670
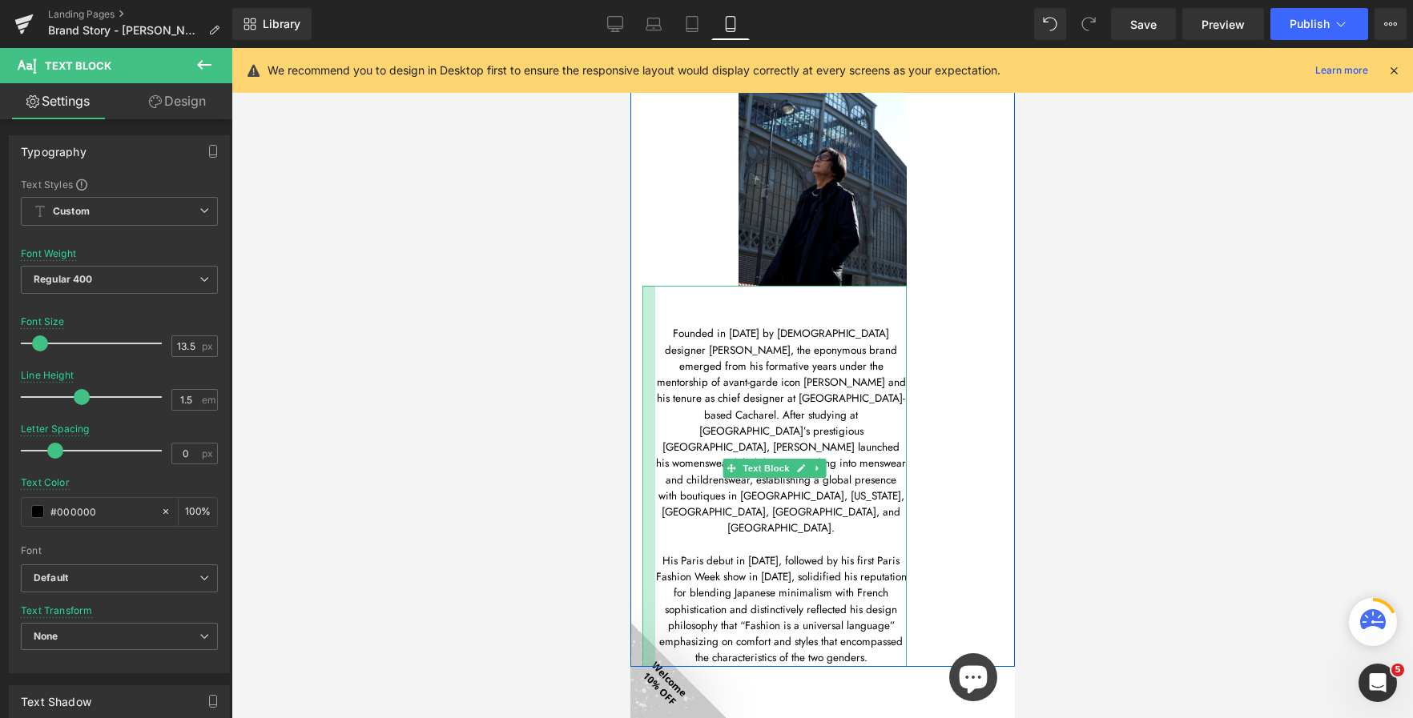
drag, startPoint x: 657, startPoint y: 332, endPoint x: 608, endPoint y: 361, distance: 57.1
click at [607, 409] on div at bounding box center [821, 383] width 1181 height 670
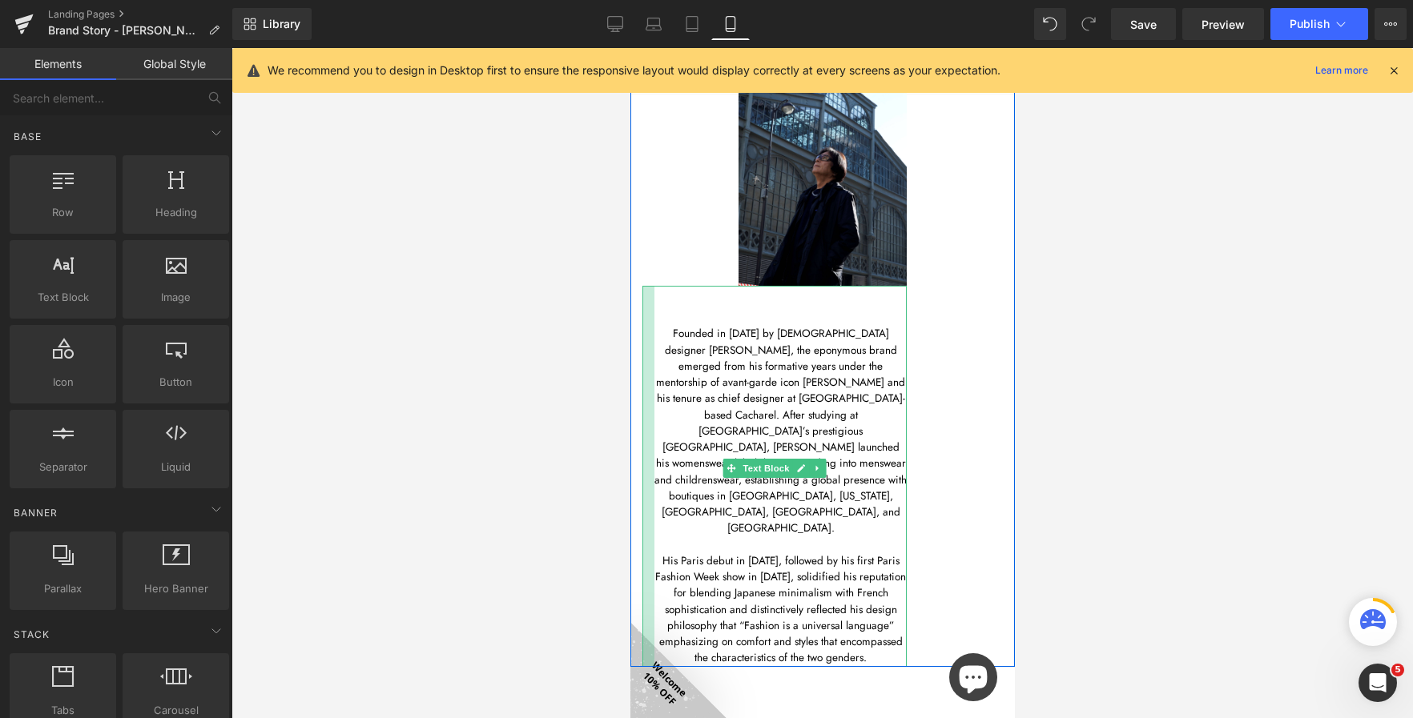
click at [621, 418] on div at bounding box center [821, 383] width 1181 height 670
click at [628, 409] on div at bounding box center [821, 383] width 1181 height 670
click at [609, 420] on div at bounding box center [821, 383] width 1181 height 670
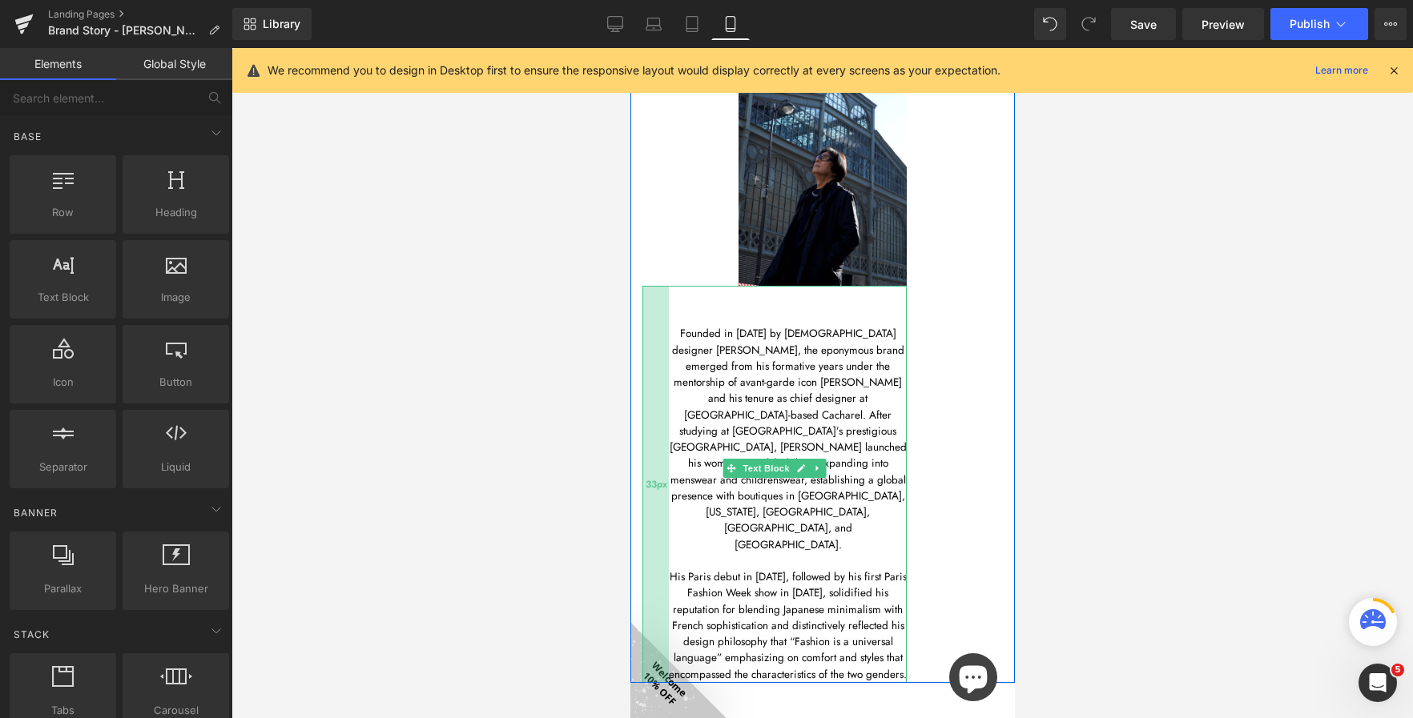
click at [644, 404] on div "33px" at bounding box center [654, 484] width 26 height 397
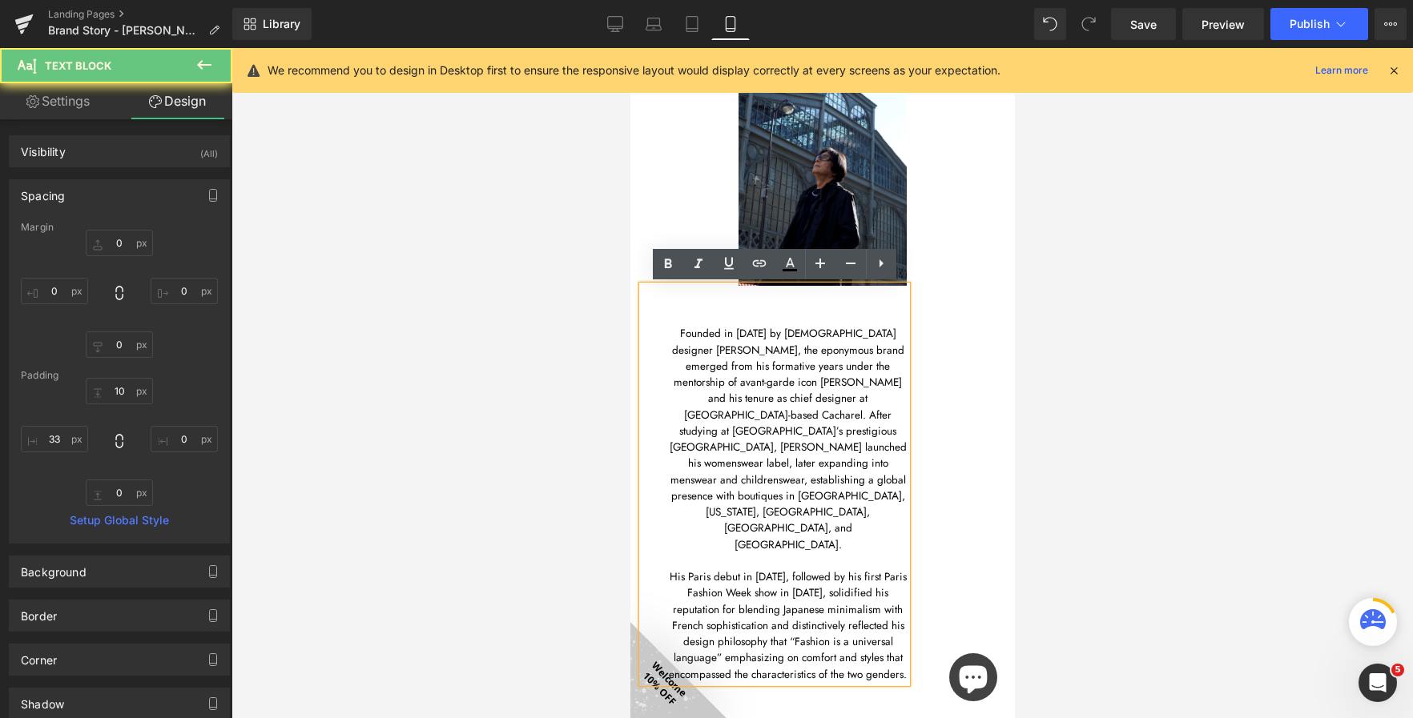
click at [663, 417] on div "Founded in 1982 by Japanese designer Atsuro Tayama, the eponymous brand emerged…" at bounding box center [773, 484] width 264 height 397
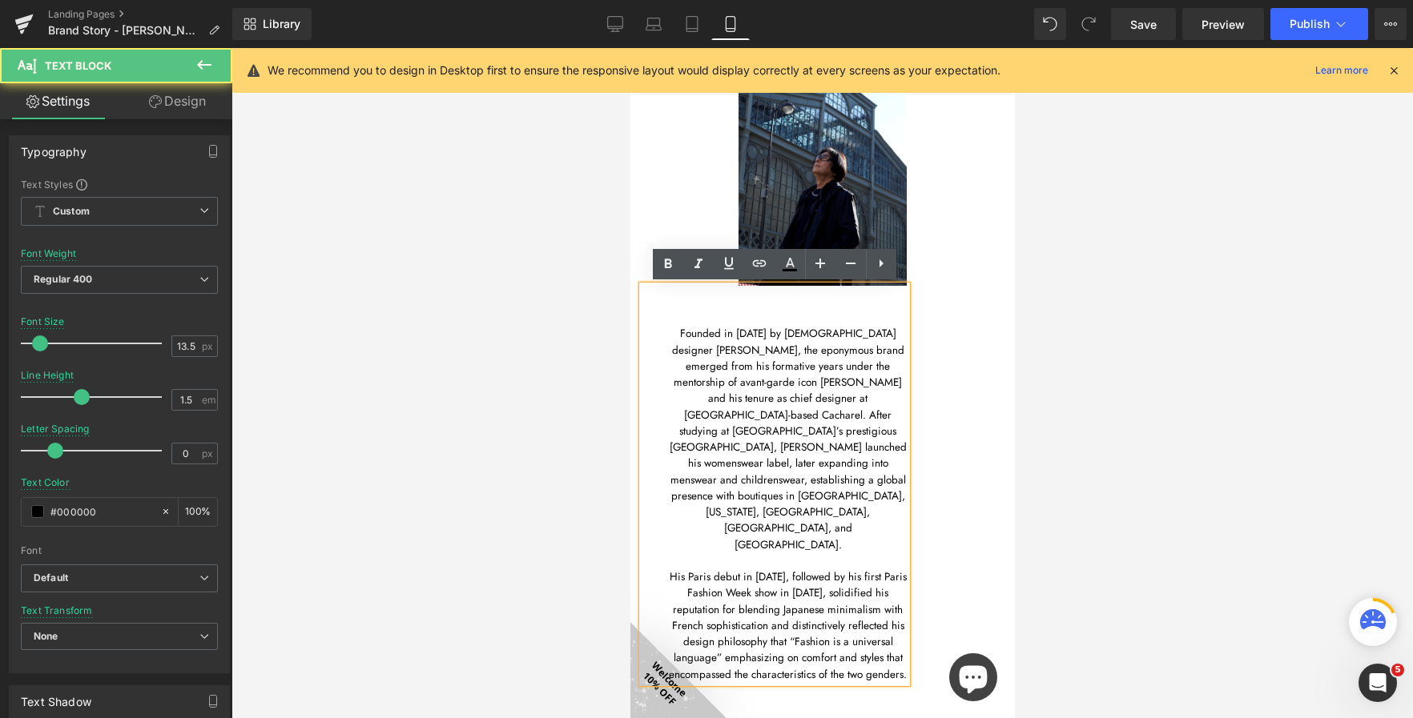
click at [662, 434] on div "Founded in 1982 by Japanese designer Atsuro Tayama, the eponymous brand emerged…" at bounding box center [773, 484] width 264 height 397
click at [669, 553] on p at bounding box center [787, 561] width 238 height 16
click at [657, 482] on div "Founded in 1982 by Japanese designer Atsuro Tayama, the eponymous brand emerged…" at bounding box center [773, 484] width 264 height 397
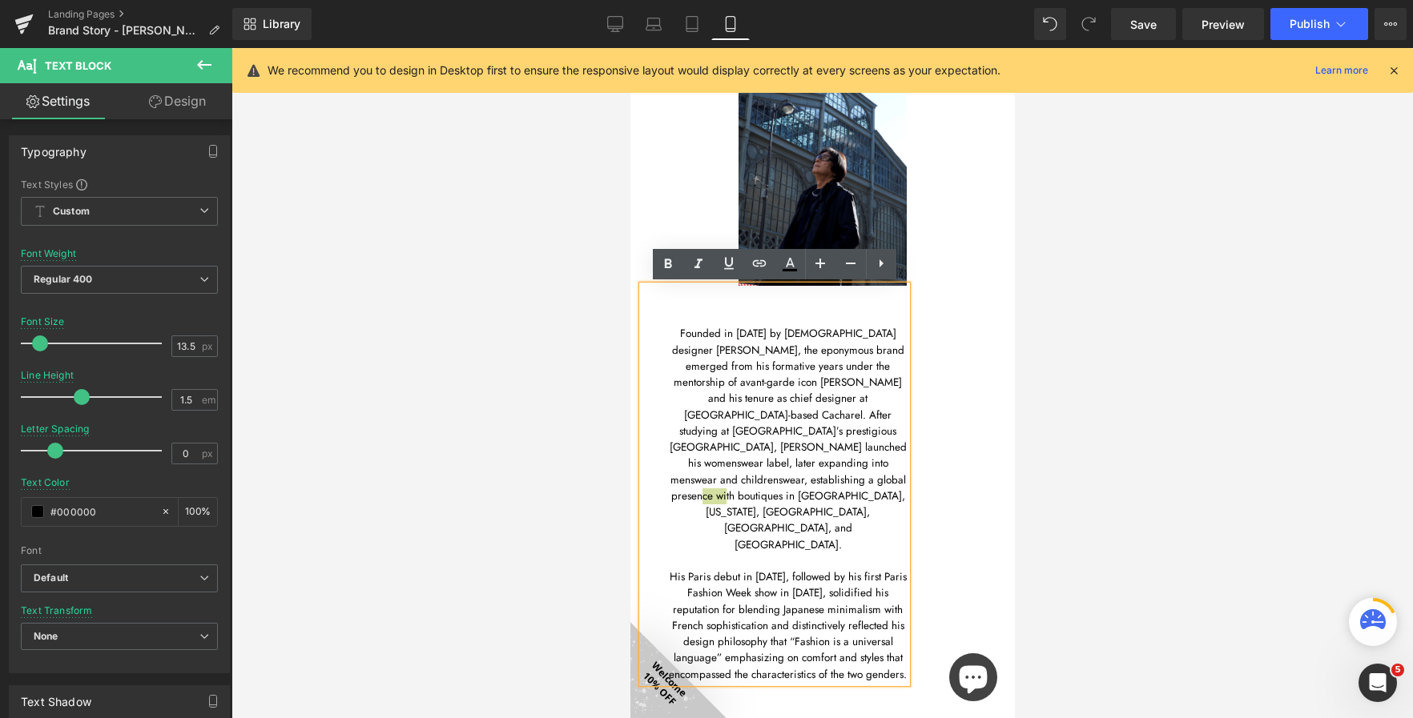
click at [608, 488] on div at bounding box center [821, 383] width 1181 height 670
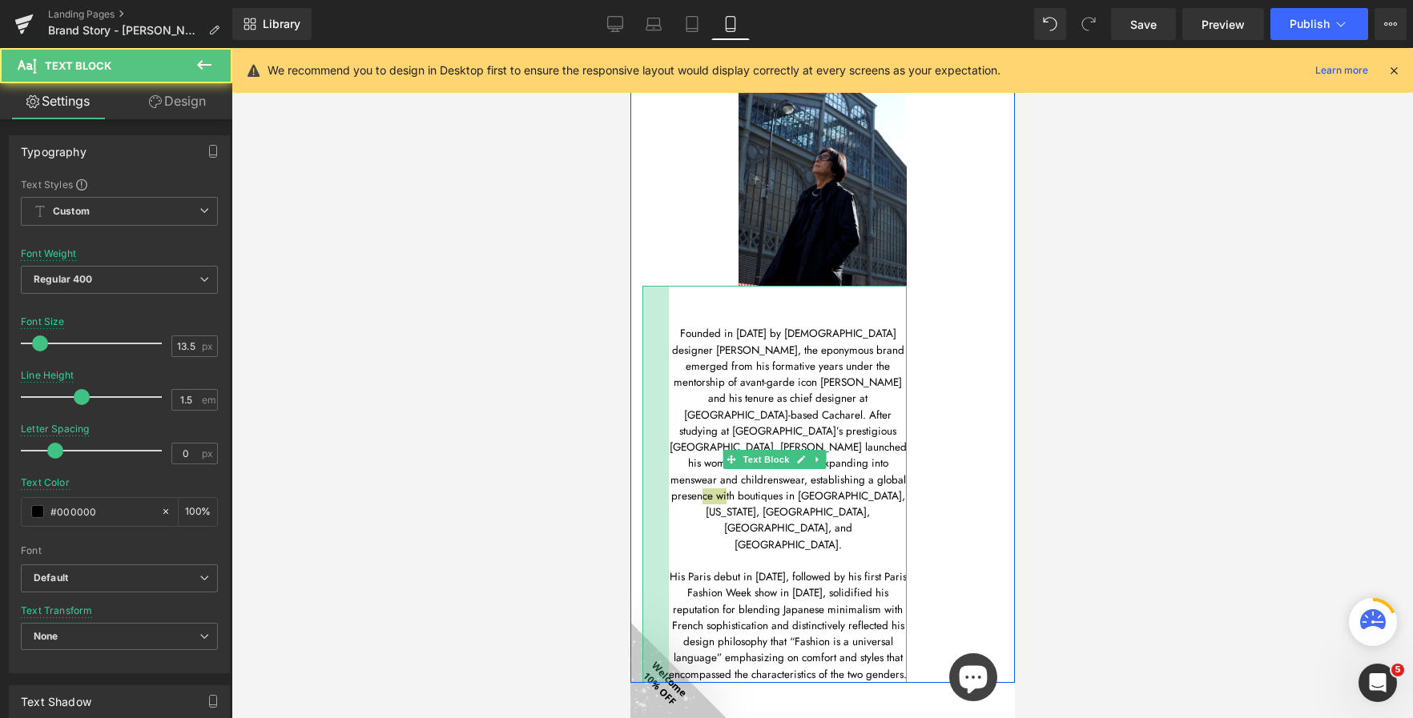
drag, startPoint x: 642, startPoint y: 392, endPoint x: 613, endPoint y: 386, distance: 30.3
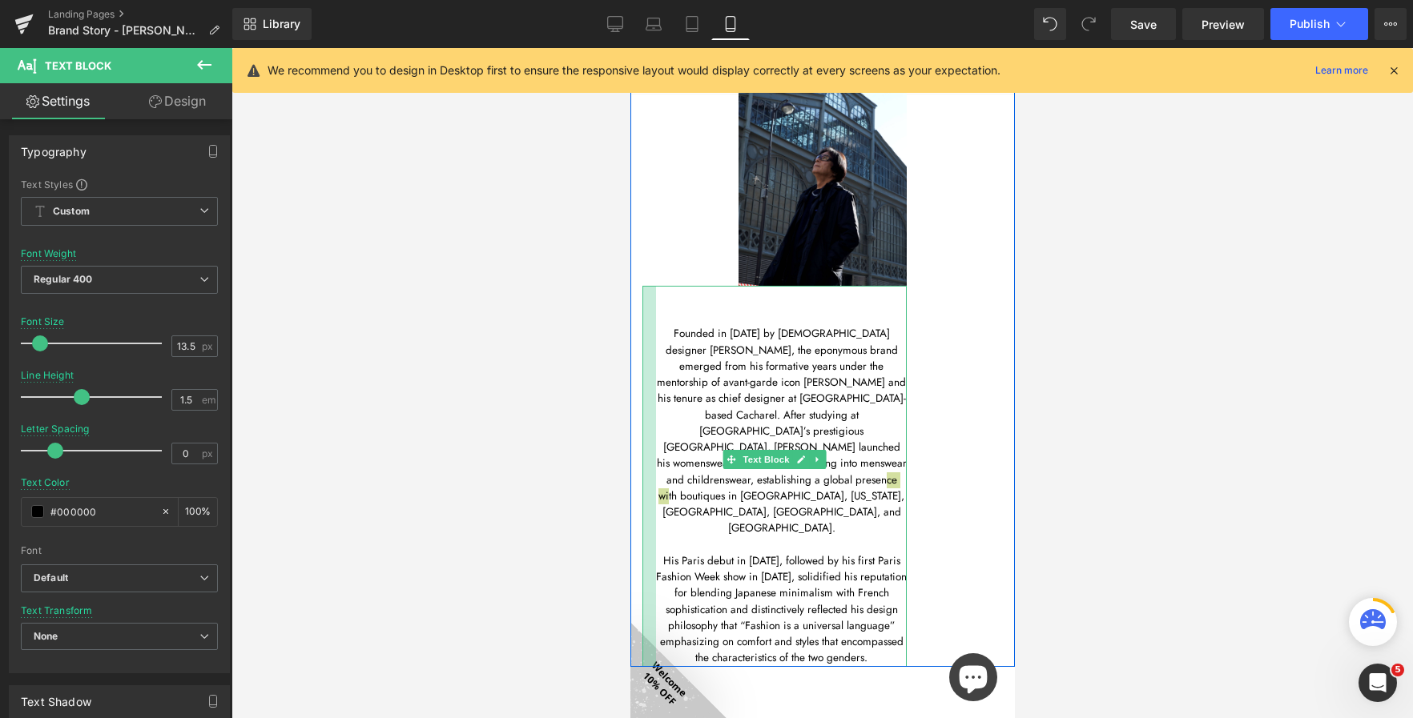
click at [624, 400] on div at bounding box center [821, 383] width 1181 height 670
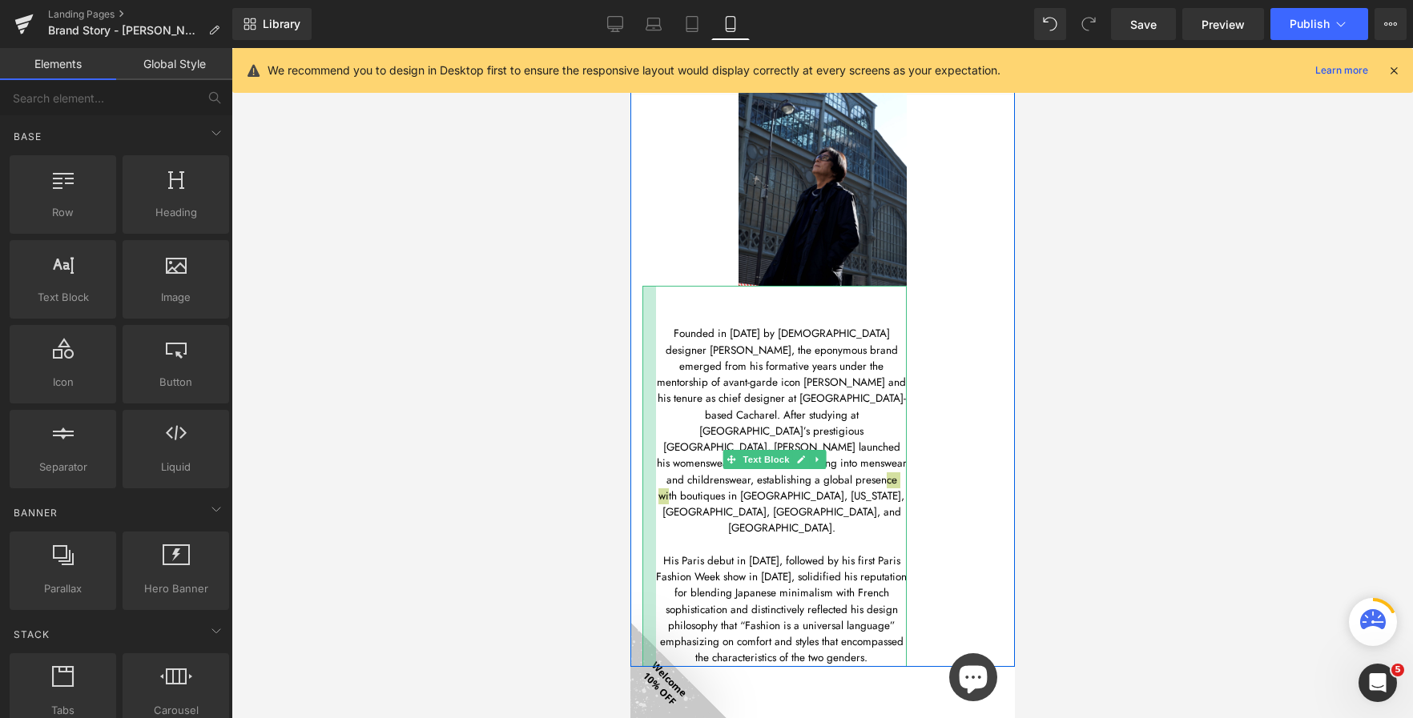
click at [581, 412] on div at bounding box center [821, 383] width 1181 height 670
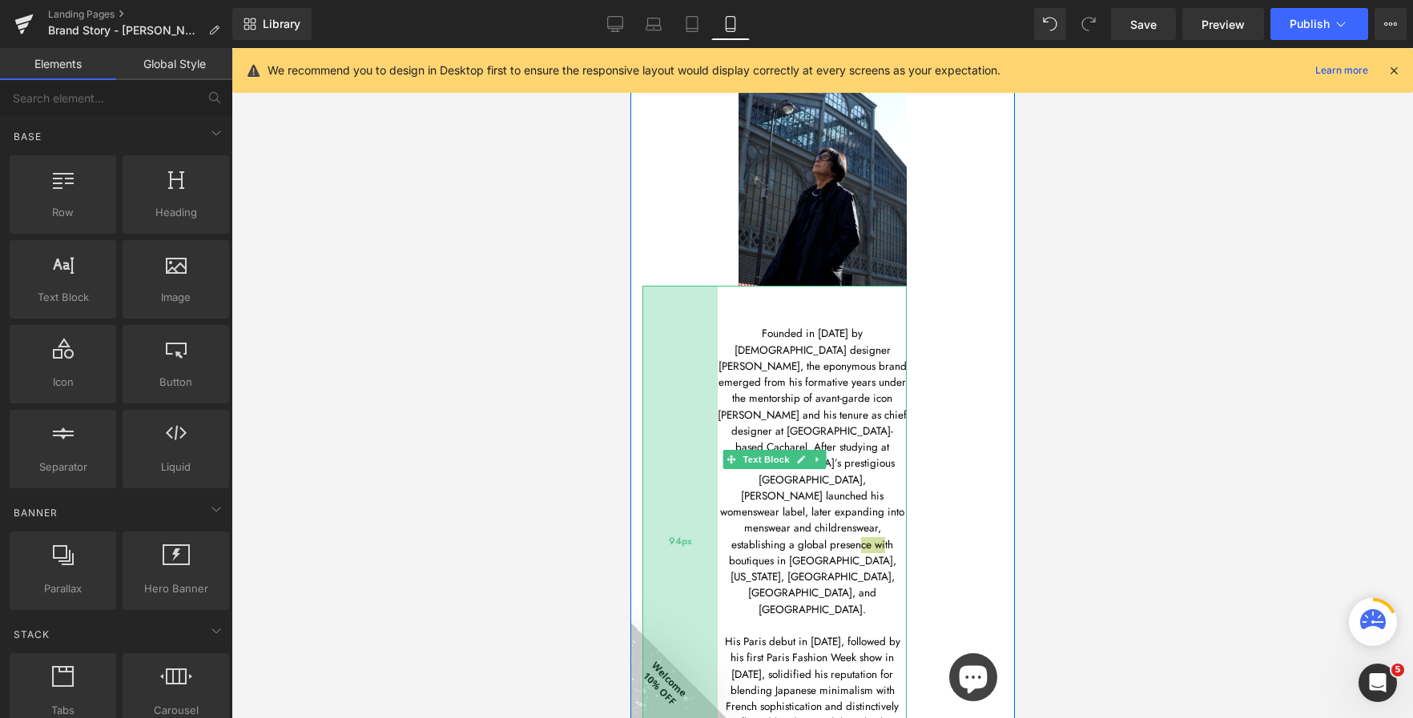
click at [691, 448] on div "94px" at bounding box center [678, 541] width 75 height 511
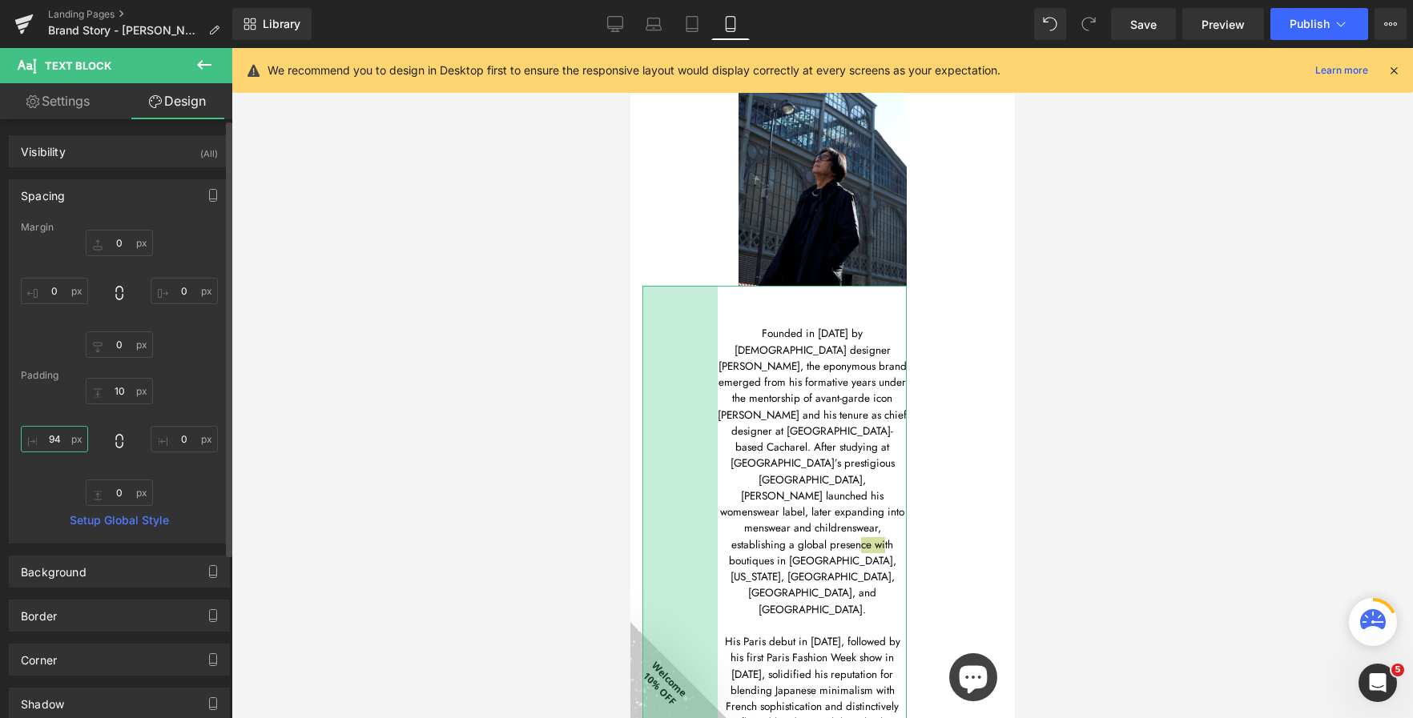
click at [51, 443] on input "94" at bounding box center [54, 439] width 67 height 26
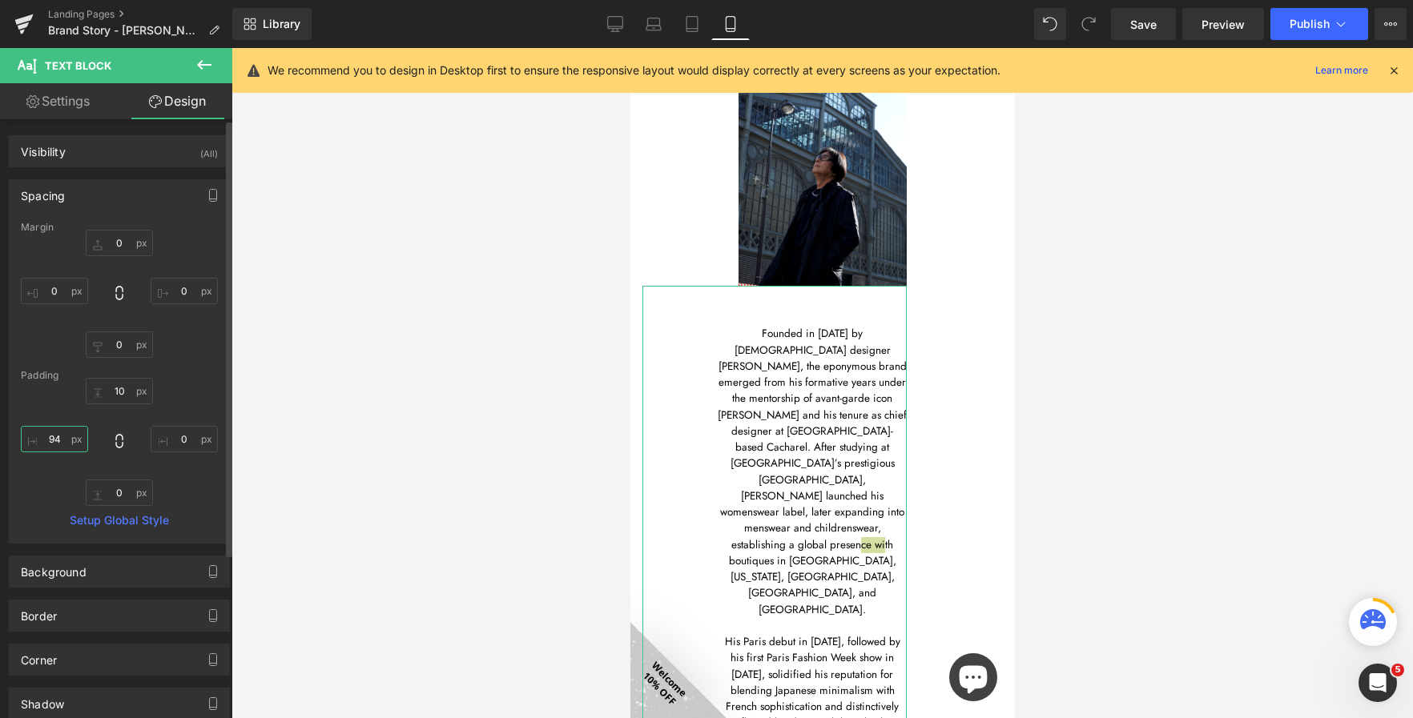
click at [51, 443] on input "94" at bounding box center [54, 439] width 67 height 26
type input "0"
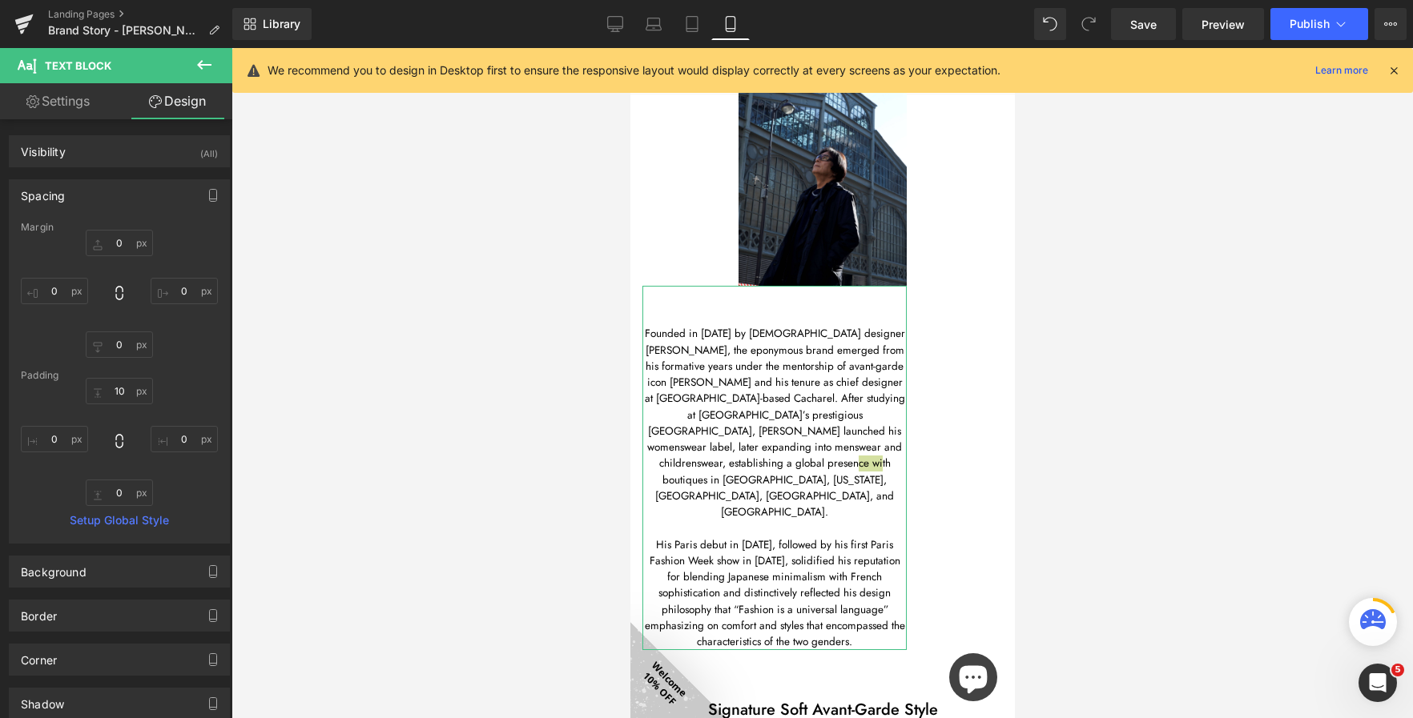
click at [274, 403] on div at bounding box center [821, 383] width 1181 height 670
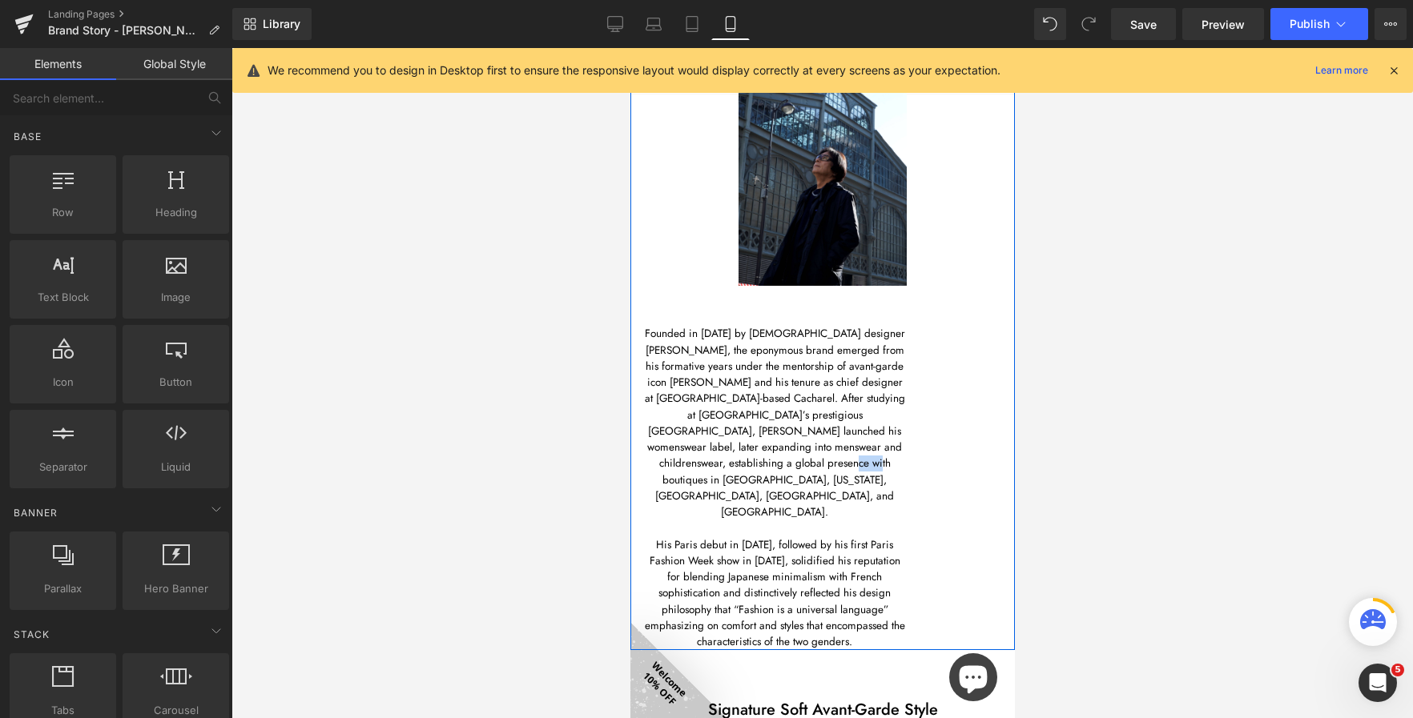
click at [951, 387] on div "Image Founded in 1982 by Japanese designer Atsuro Tayama, the eponymous brand e…" at bounding box center [821, 330] width 384 height 641
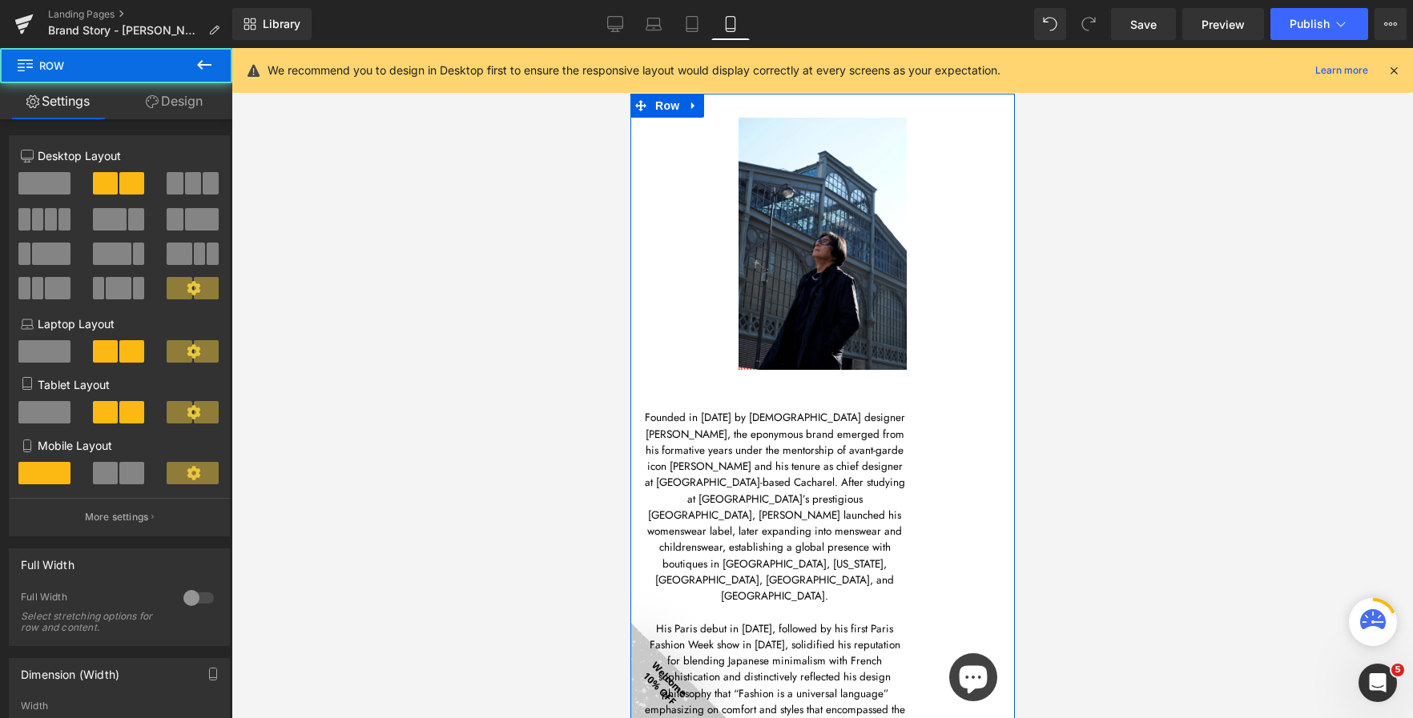
scroll to position [27, 0]
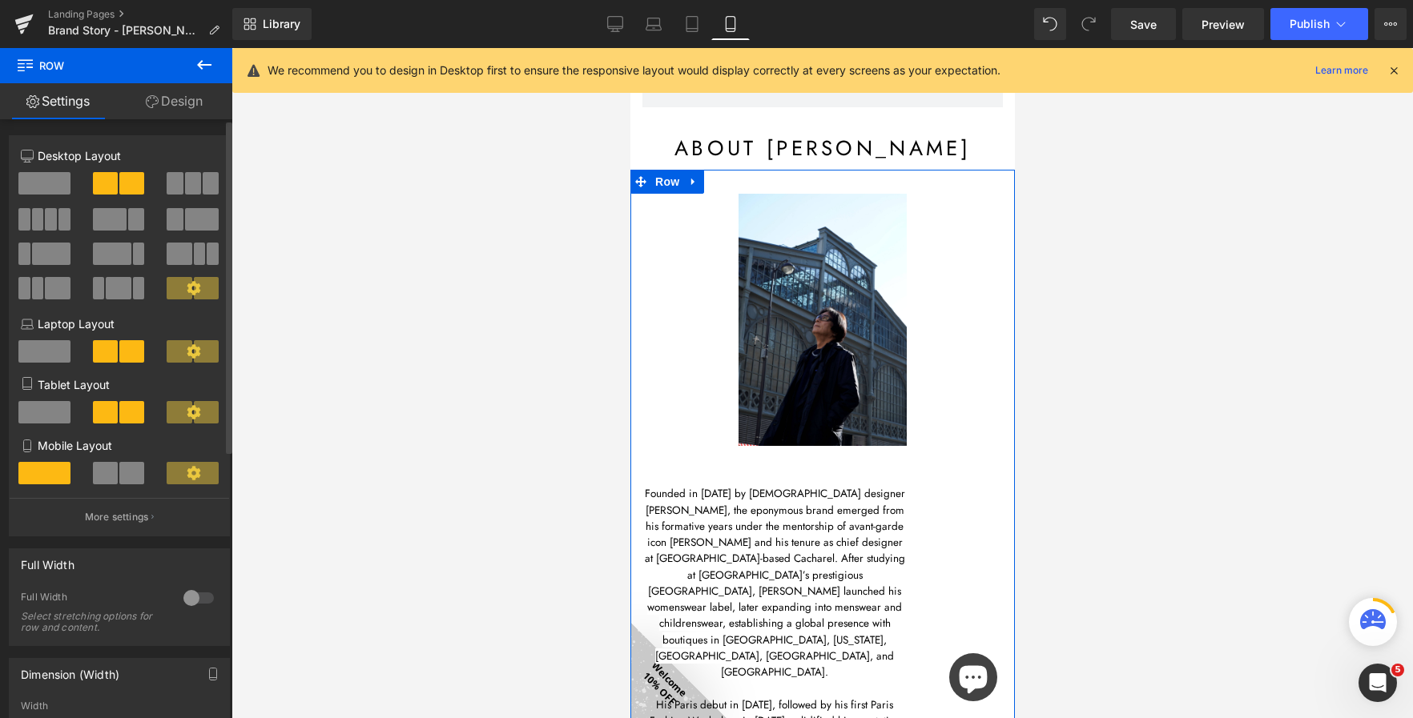
click at [111, 471] on span at bounding box center [105, 473] width 25 height 22
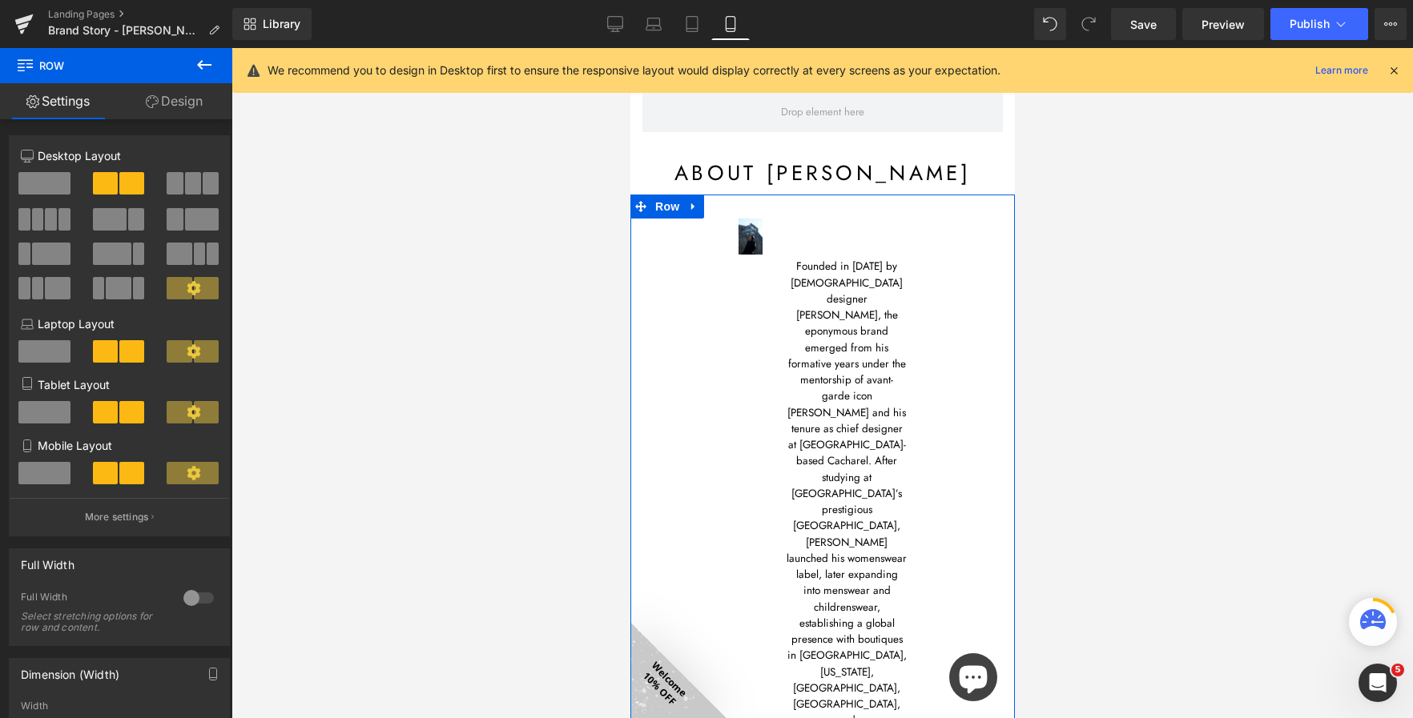
scroll to position [0, 0]
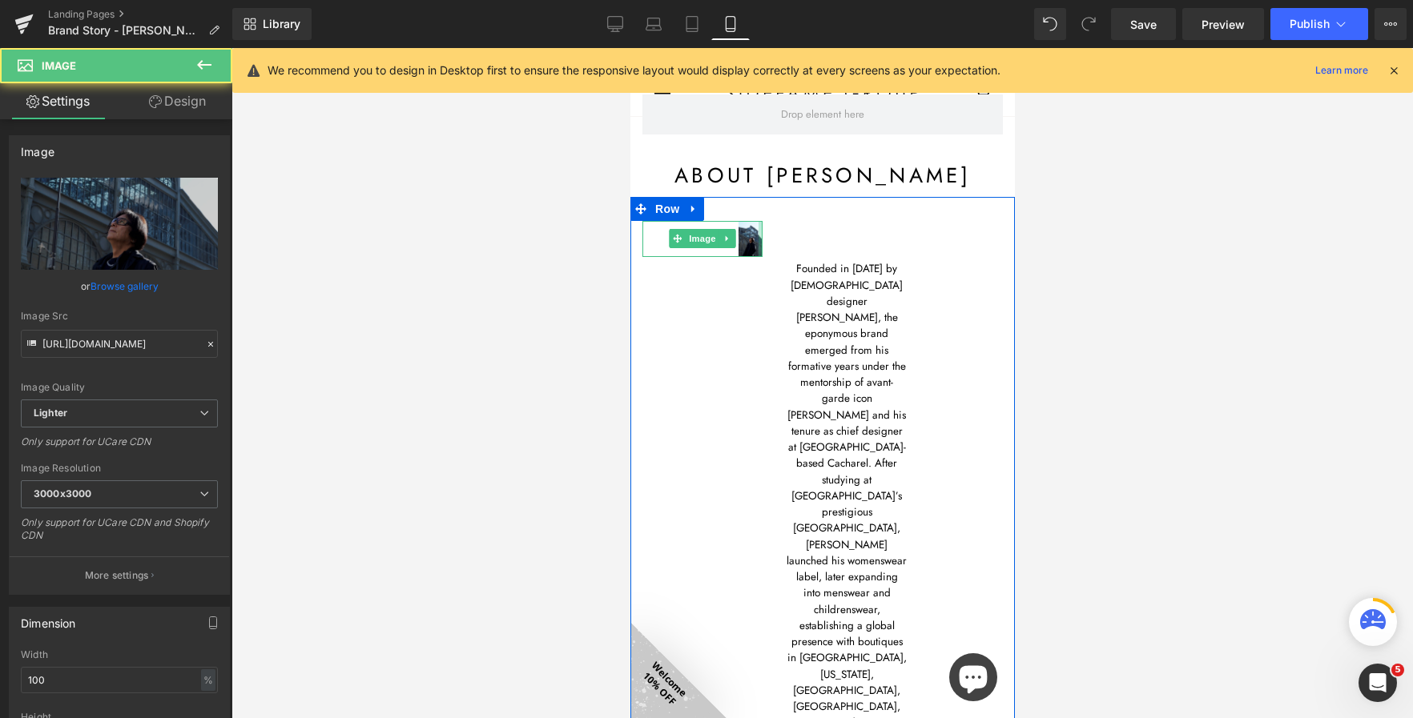
drag, startPoint x: 759, startPoint y: 243, endPoint x: 914, endPoint y: 254, distance: 155.0
click at [914, 254] on div "Image Founded in 1982 by Japanese designer Atsuro Tayama, the eponymous brand e…" at bounding box center [821, 602] width 384 height 810
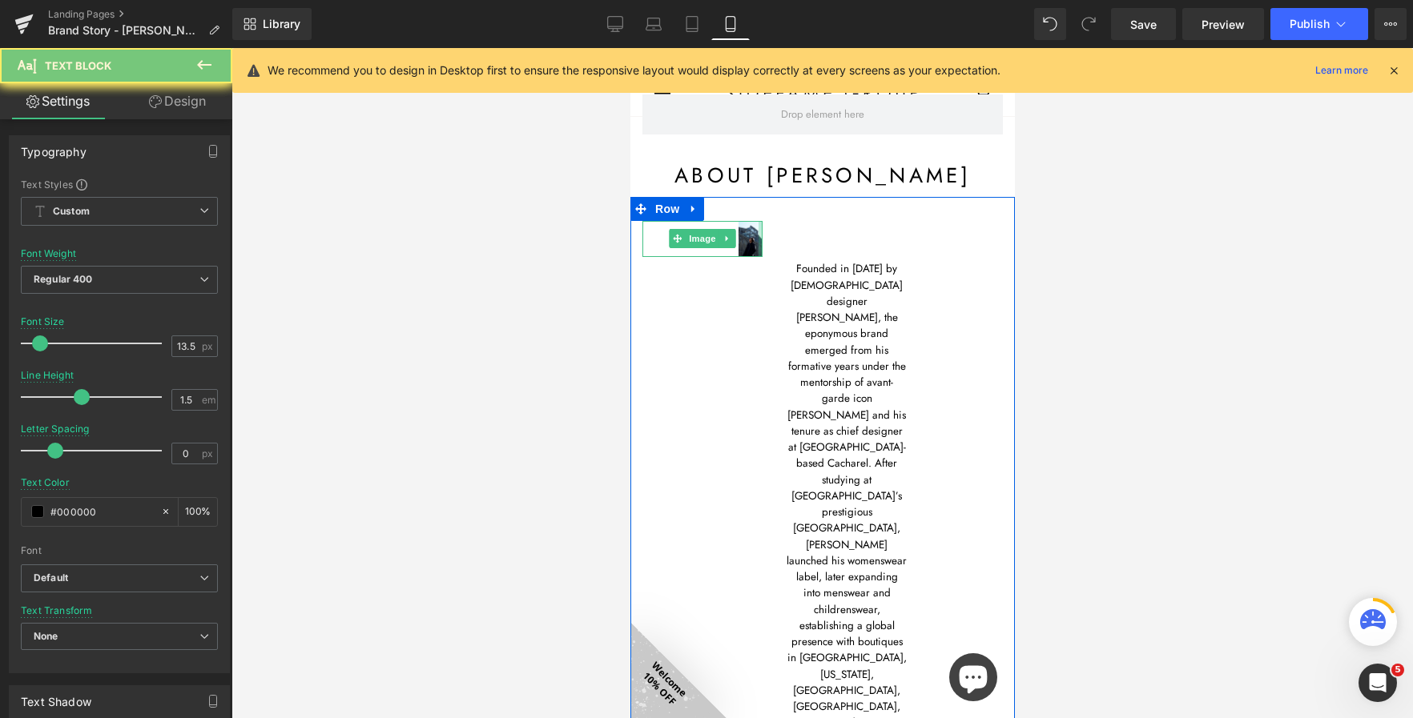
click at [813, 323] on span "Founded in 1982 by Japanese designer Atsuro Tayama, the eponymous brand emerged…" at bounding box center [846, 503] width 120 height 485
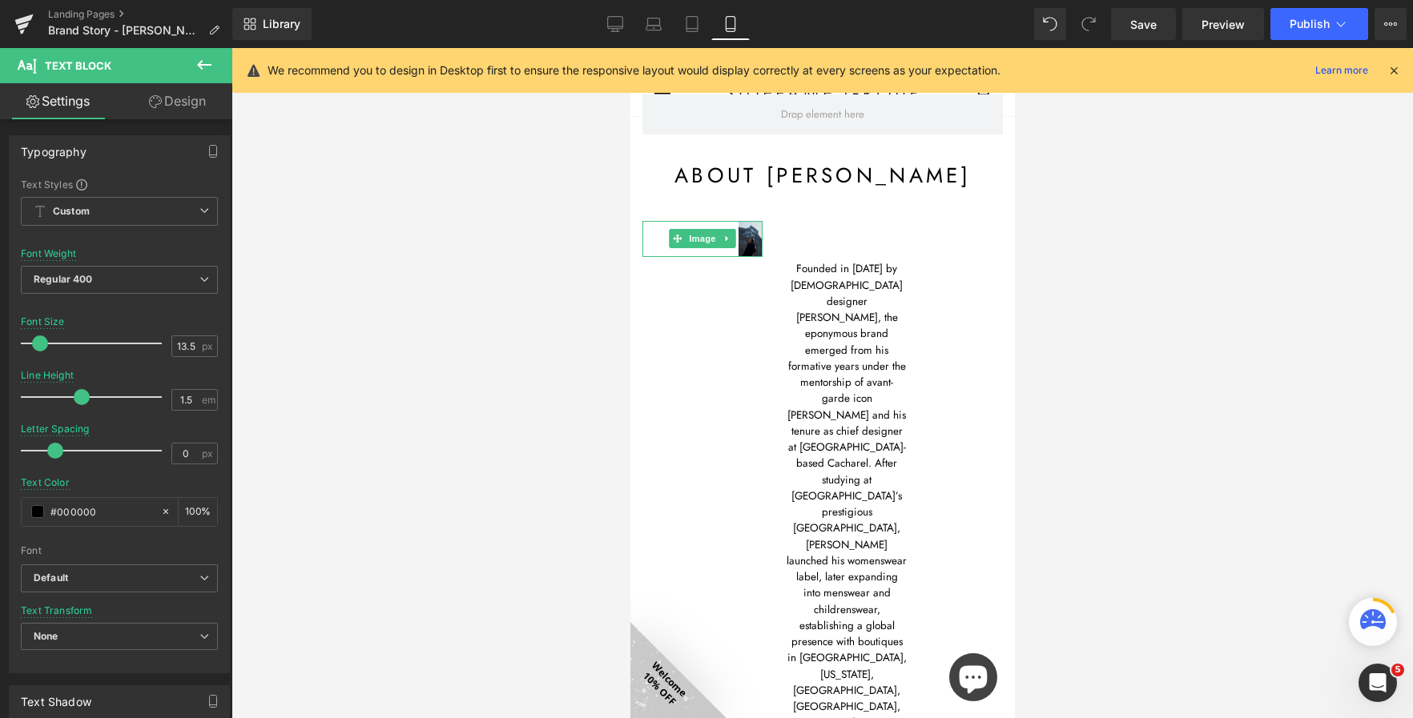
click at [665, 235] on img at bounding box center [701, 239] width 120 height 36
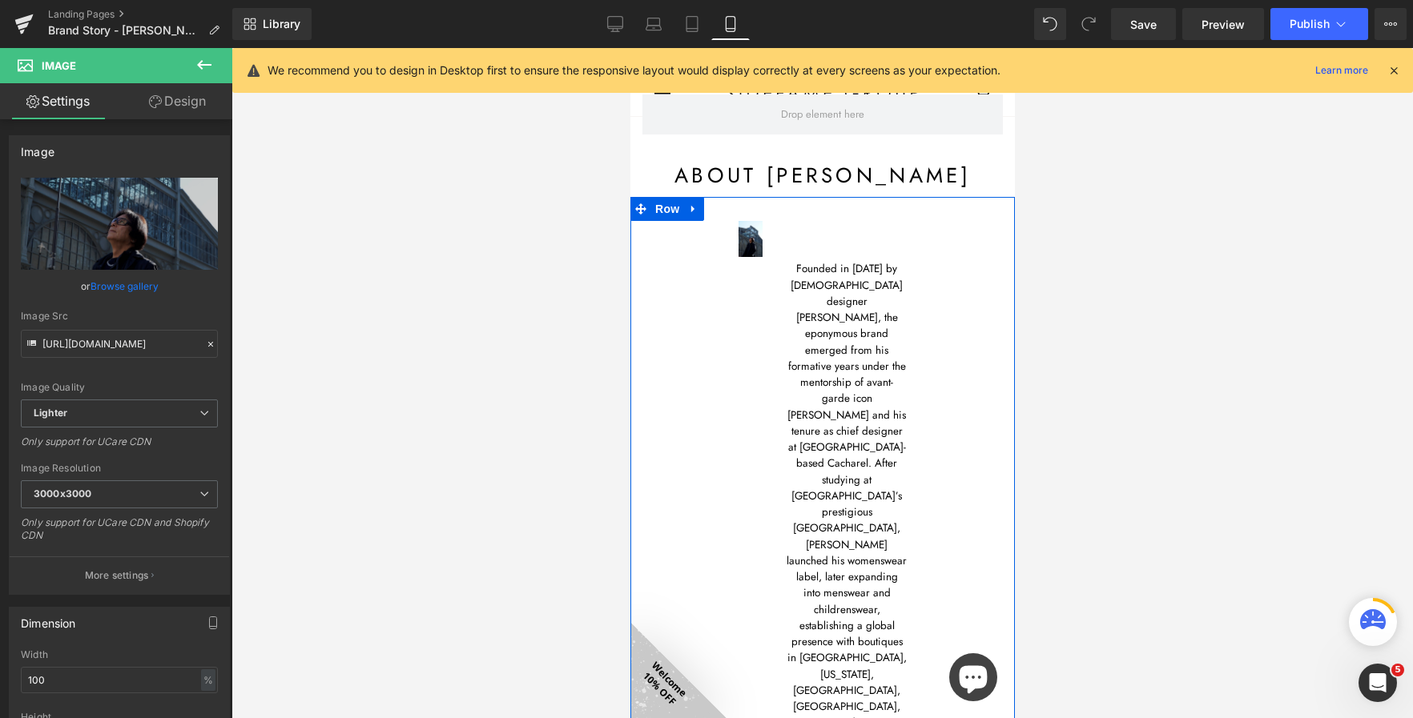
click at [704, 308] on div "Image Founded in 1982 by Japanese designer Atsuro Tayama, the eponymous brand e…" at bounding box center [821, 602] width 384 height 810
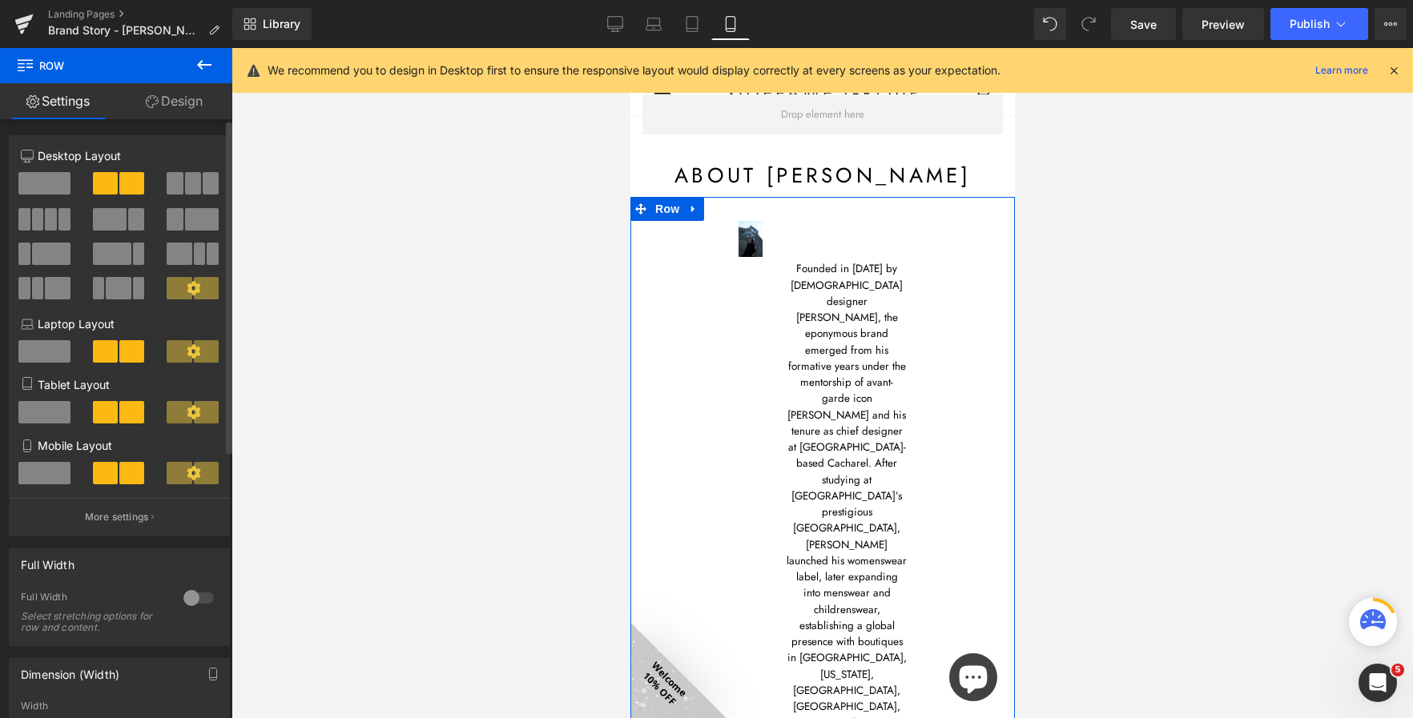
click at [49, 464] on span at bounding box center [44, 473] width 52 height 22
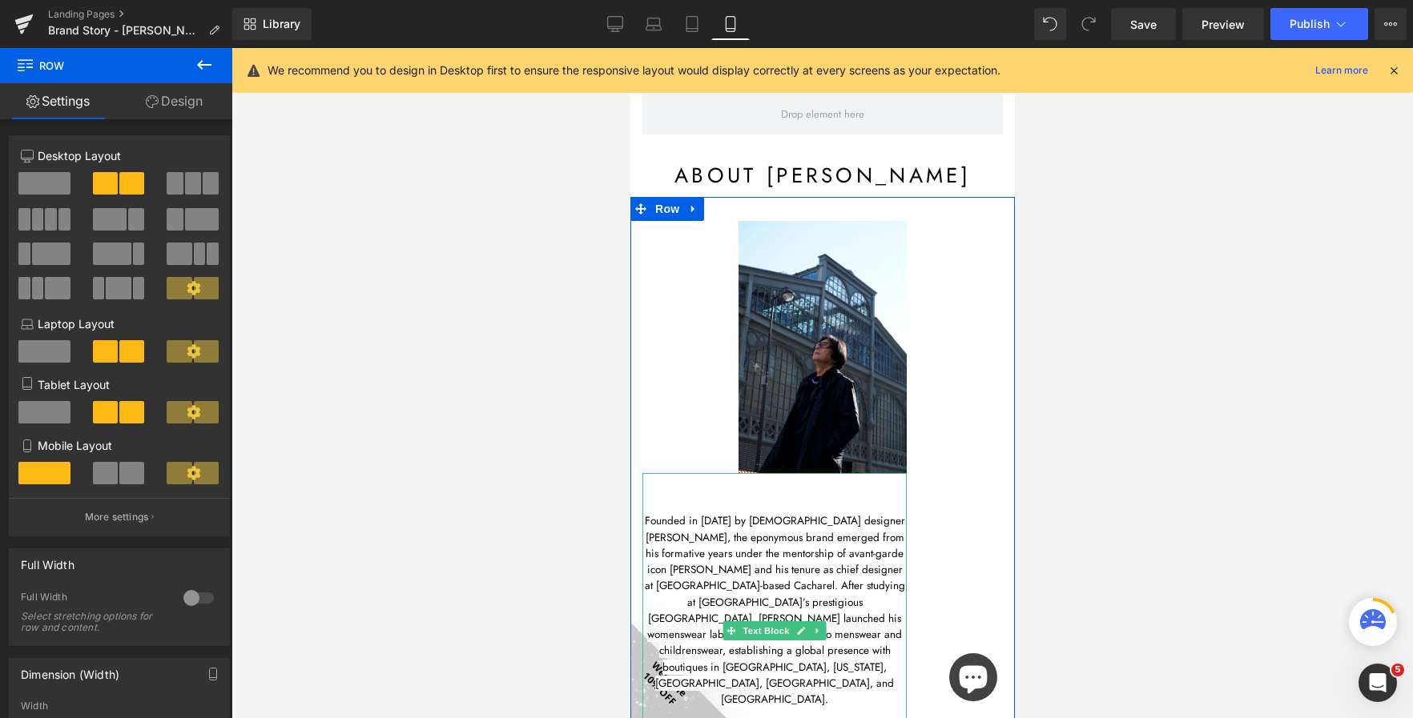
scroll to position [160, 0]
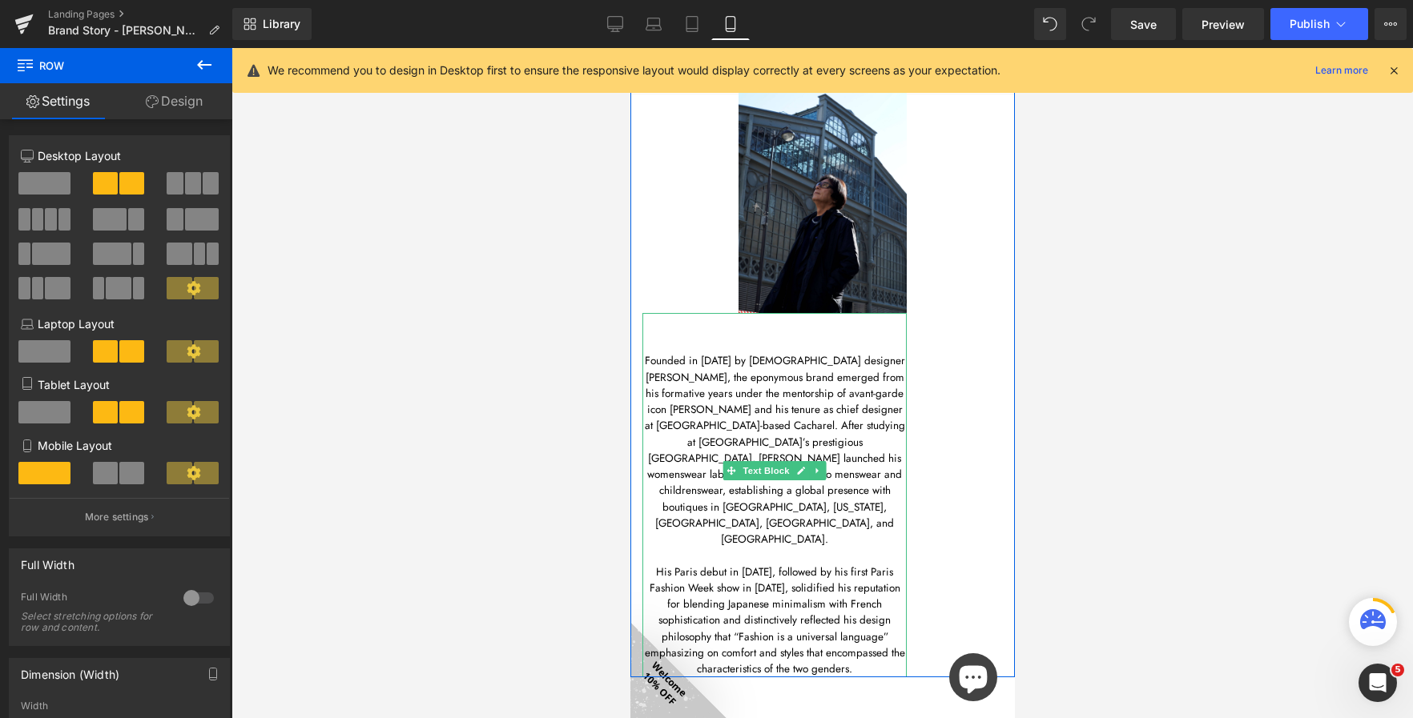
click at [794, 405] on span "Founded in 1982 by Japanese designer Atsuro Tayama, the eponymous brand emerged…" at bounding box center [774, 450] width 260 height 194
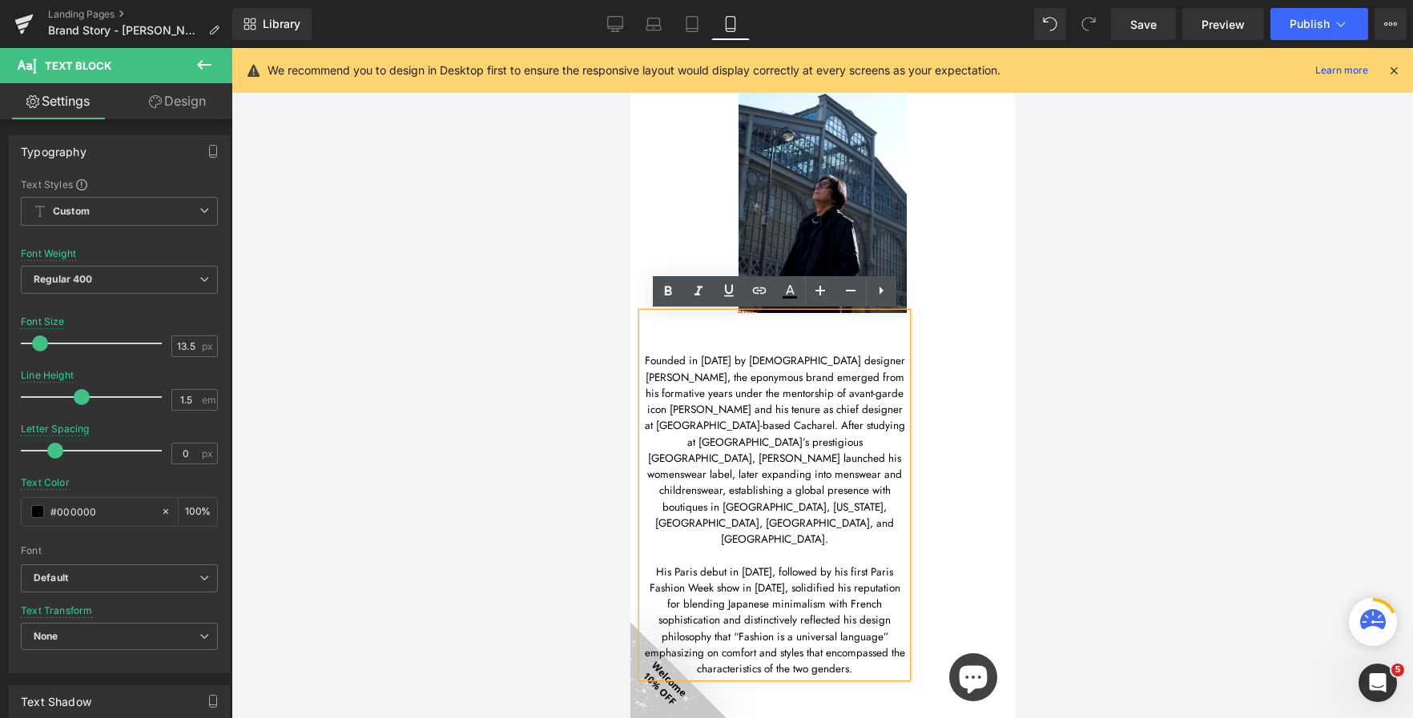
click at [502, 428] on div at bounding box center [821, 383] width 1181 height 670
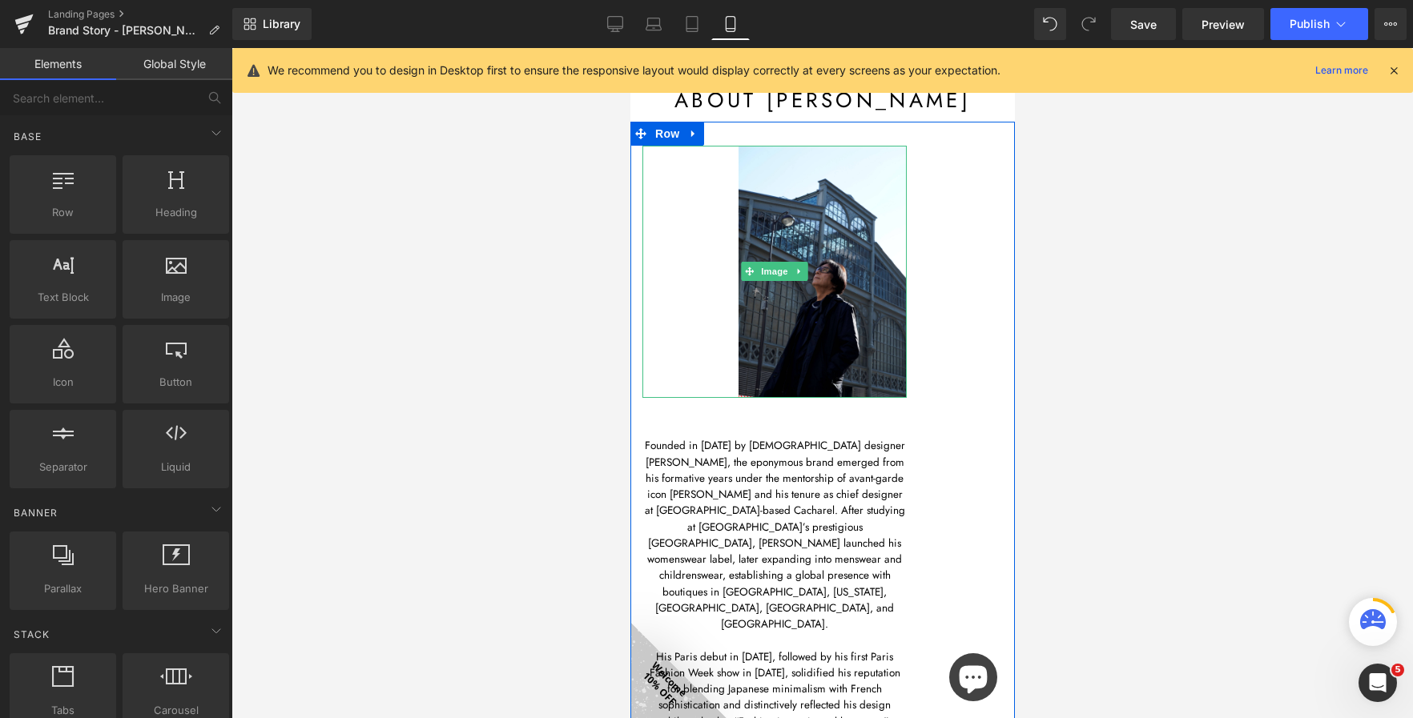
scroll to position [0, 0]
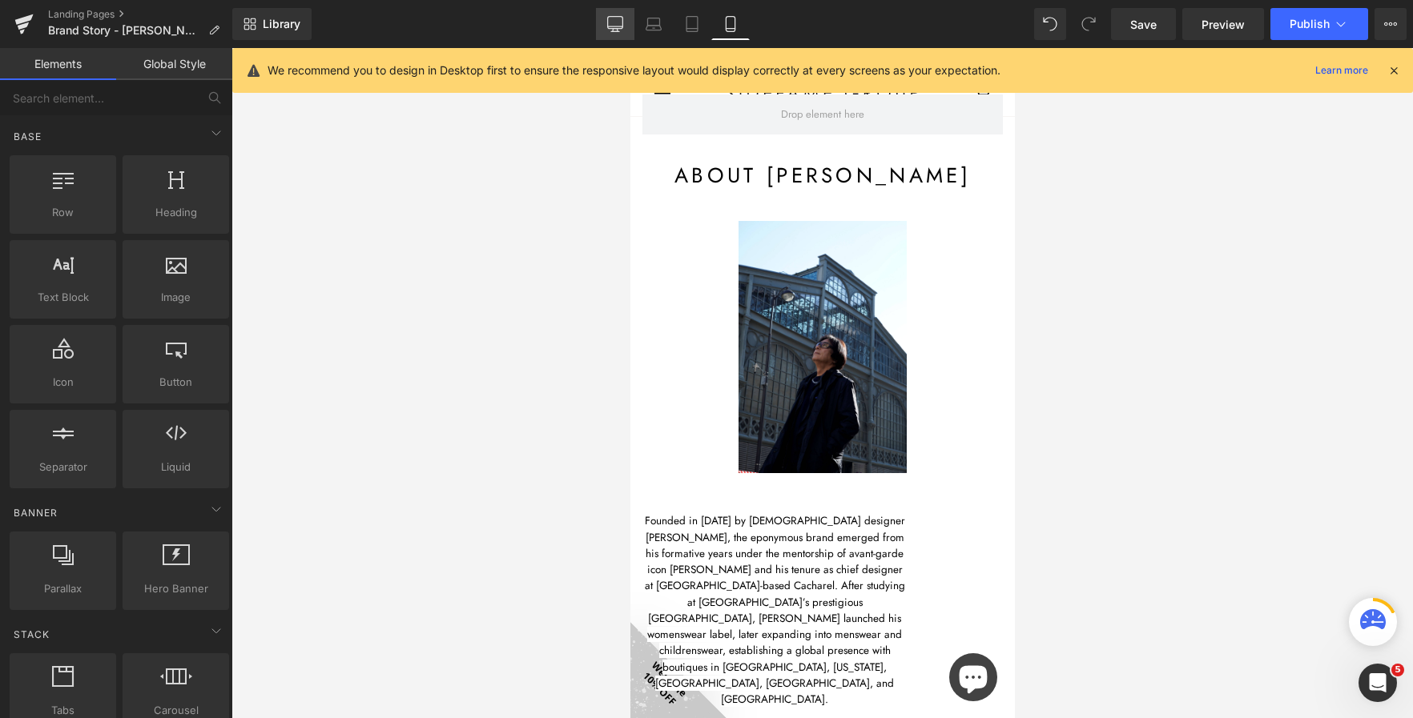
click at [621, 20] on icon at bounding box center [615, 24] width 16 height 16
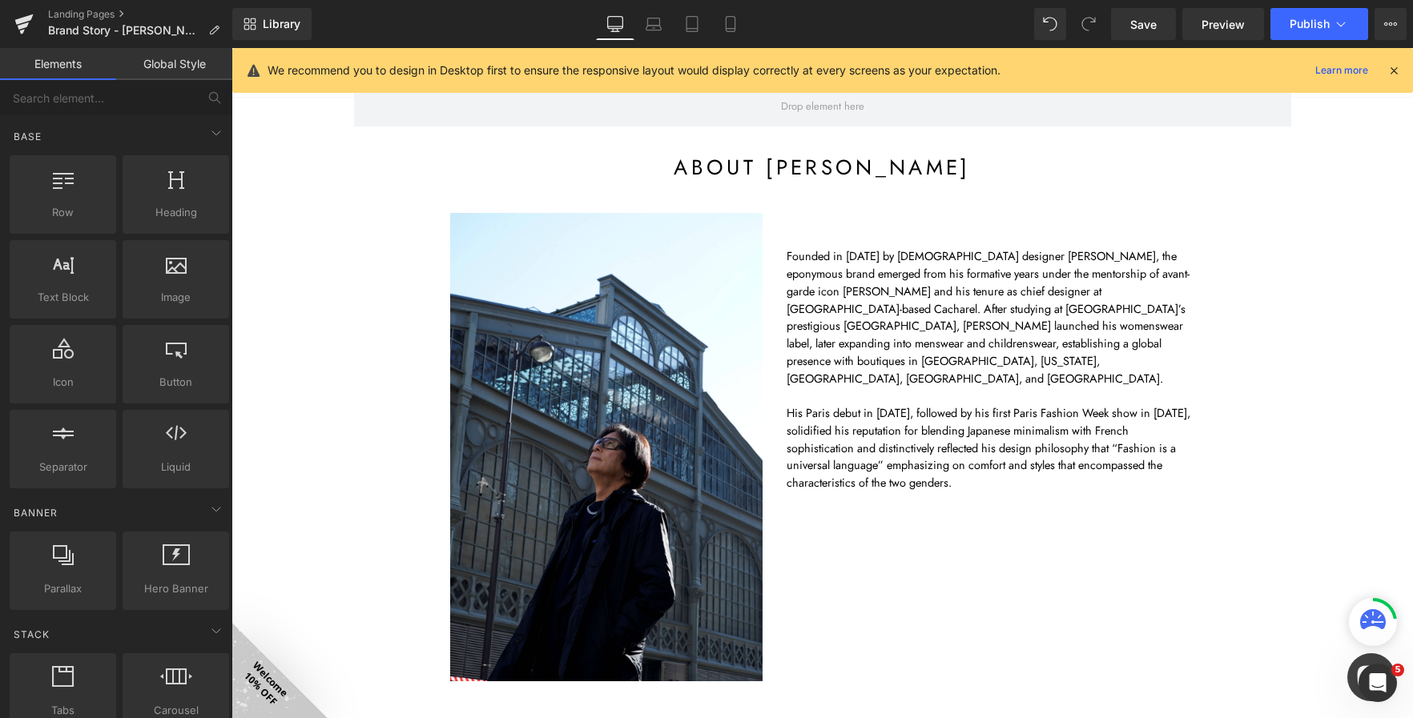
scroll to position [74, 0]
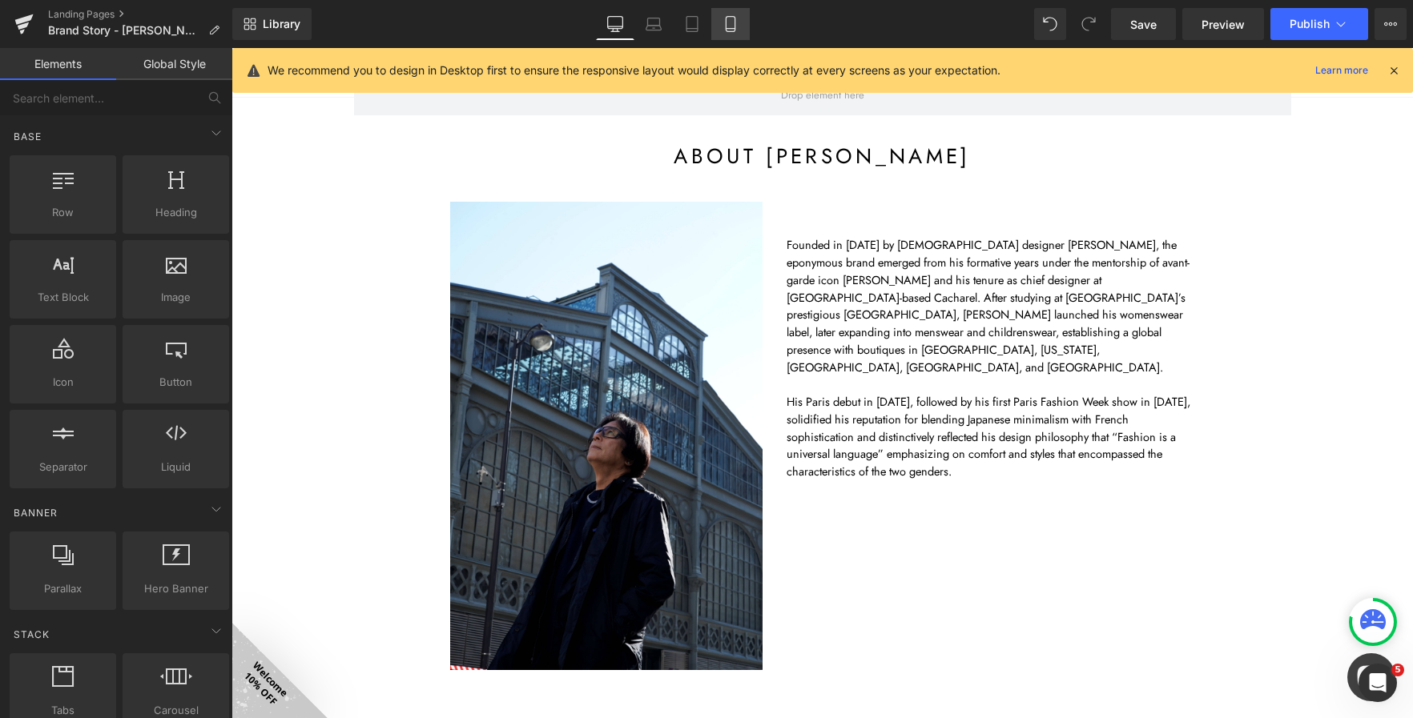
click at [741, 28] on link "Mobile" at bounding box center [730, 24] width 38 height 32
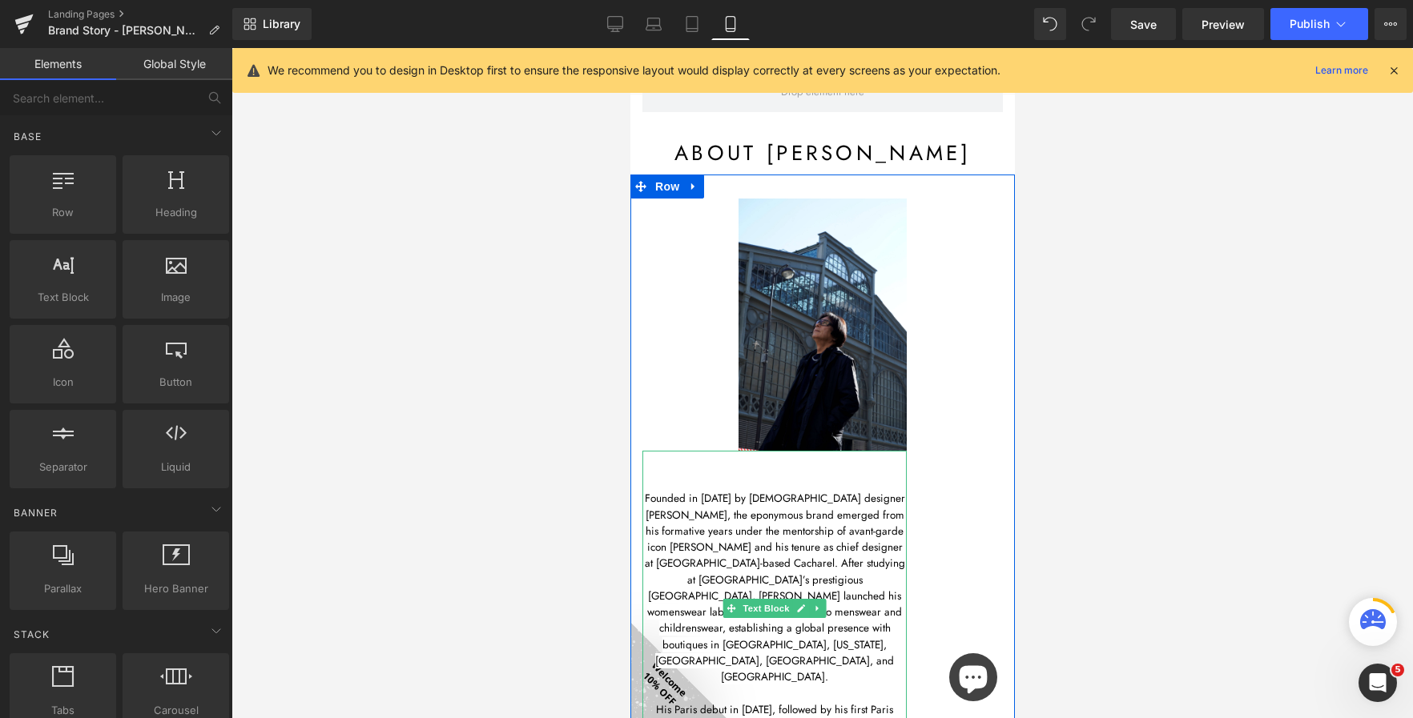
scroll to position [103, 0]
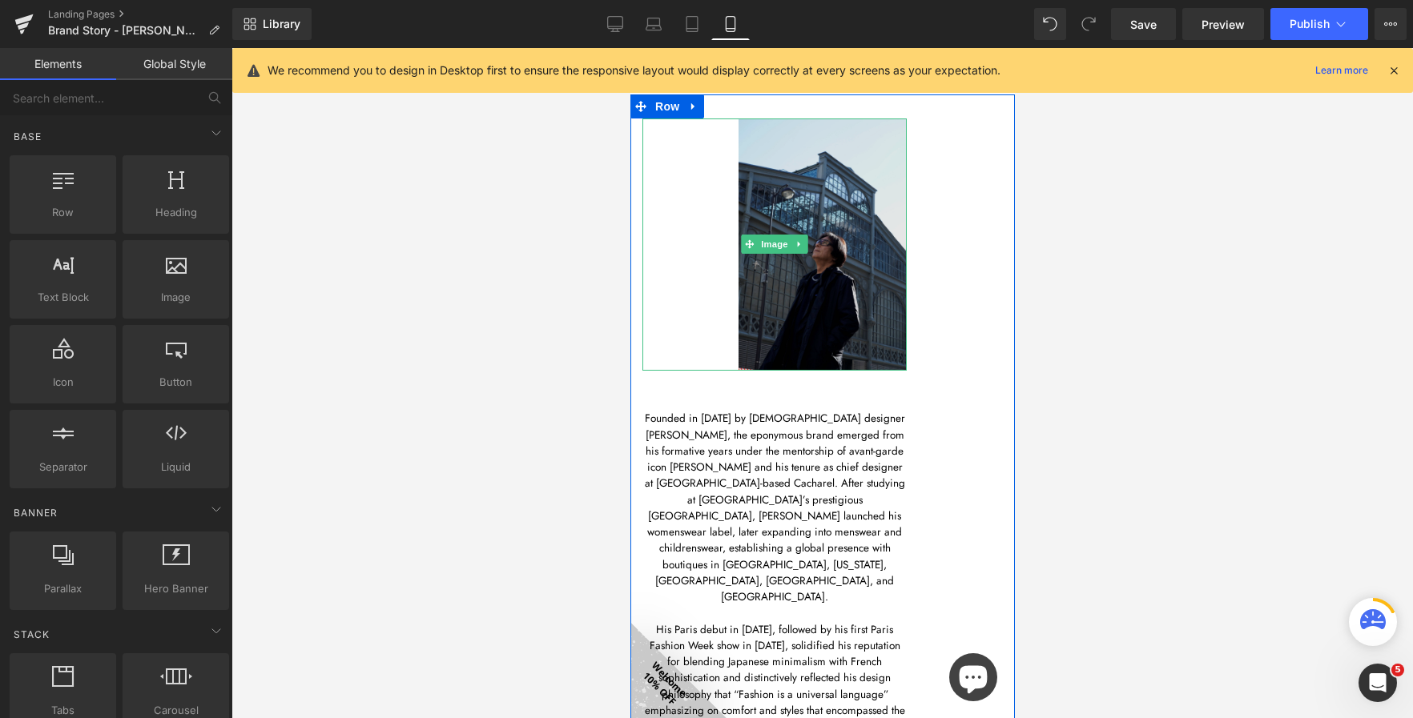
click at [693, 293] on img at bounding box center [773, 245] width 264 height 252
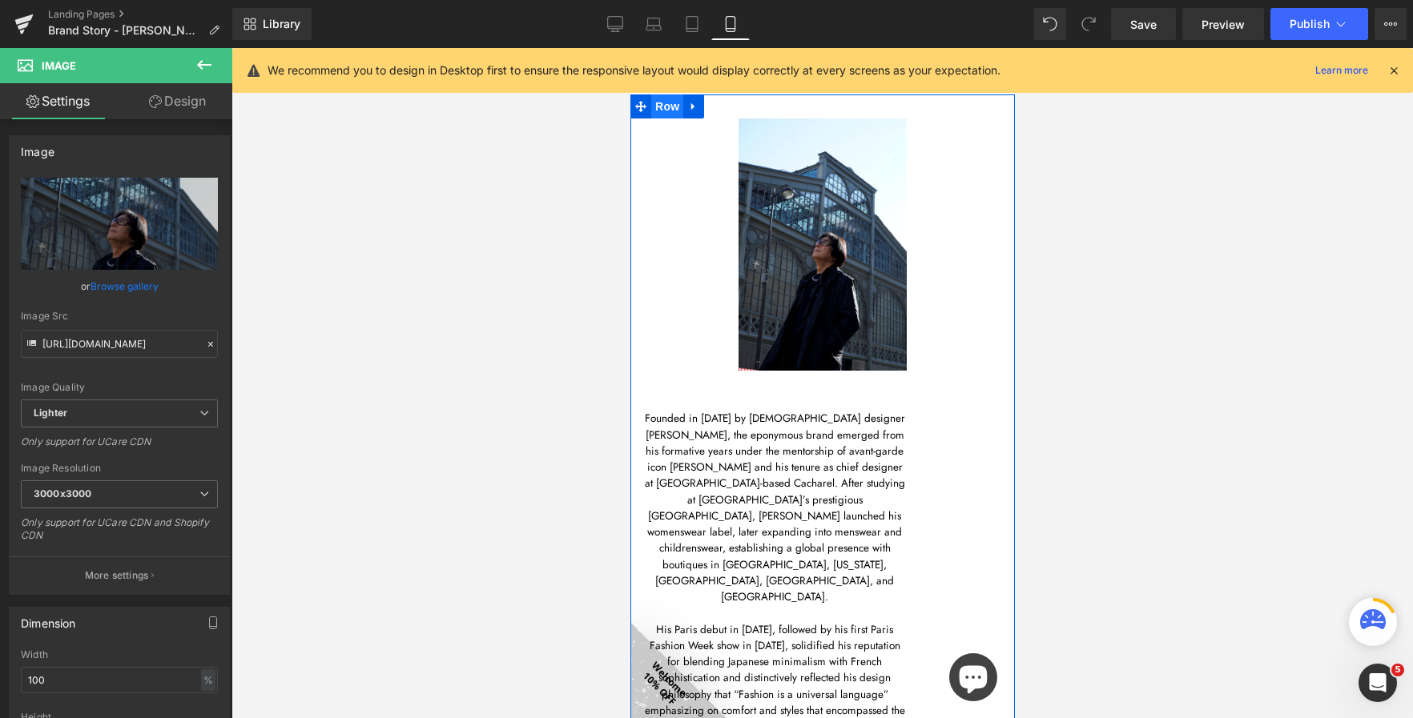
click at [679, 103] on span "Row" at bounding box center [666, 106] width 32 height 24
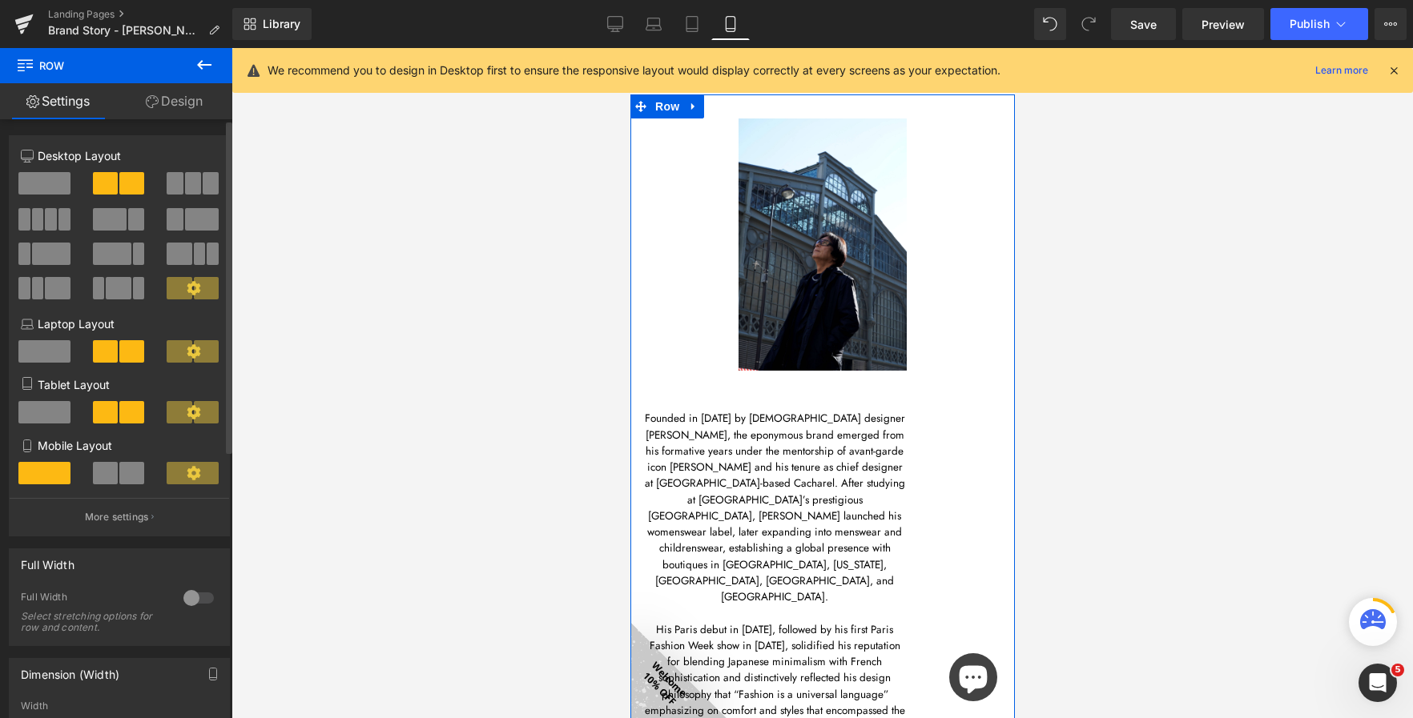
click at [119, 467] on span at bounding box center [131, 473] width 25 height 22
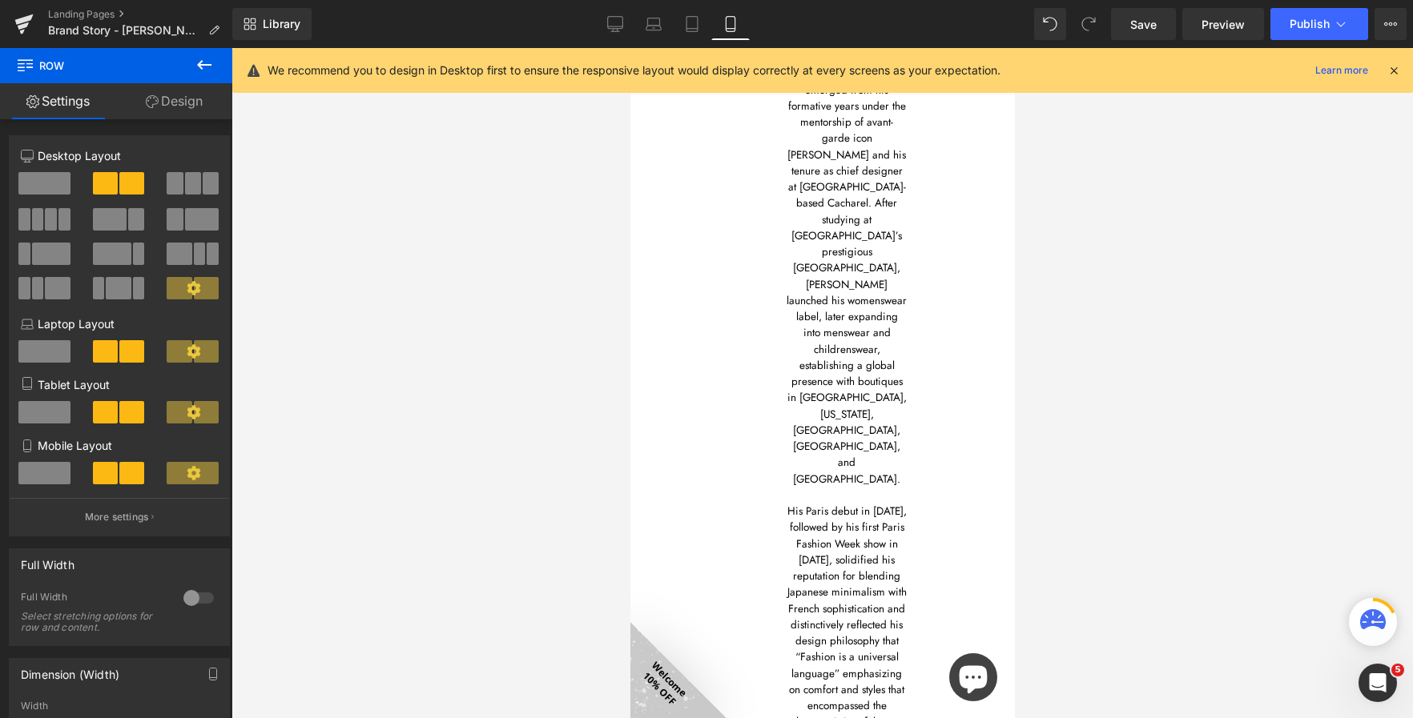
scroll to position [22, 0]
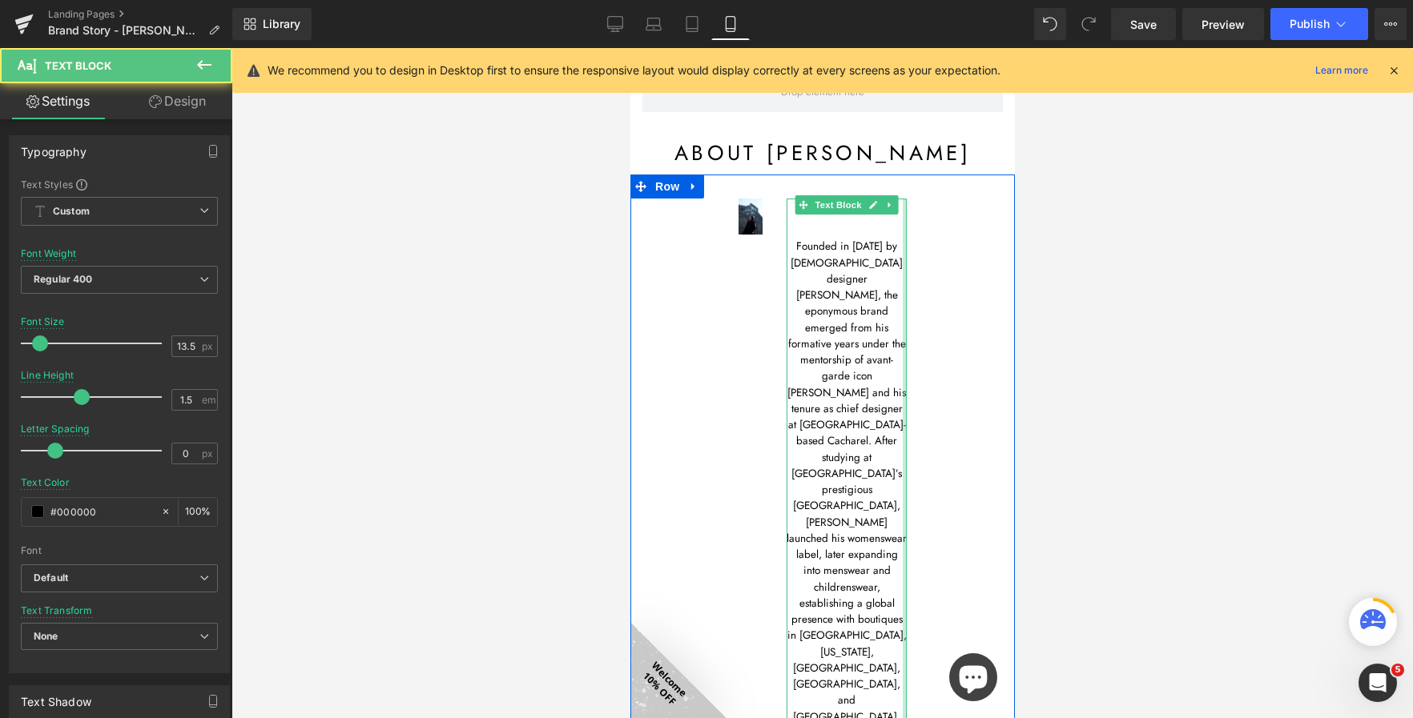
drag, startPoint x: 902, startPoint y: 332, endPoint x: 918, endPoint y: 339, distance: 17.2
click at [918, 339] on div "Image Founded in 1982 by Japanese designer Atsuro Tayama, the eponymous brand e…" at bounding box center [821, 580] width 384 height 810
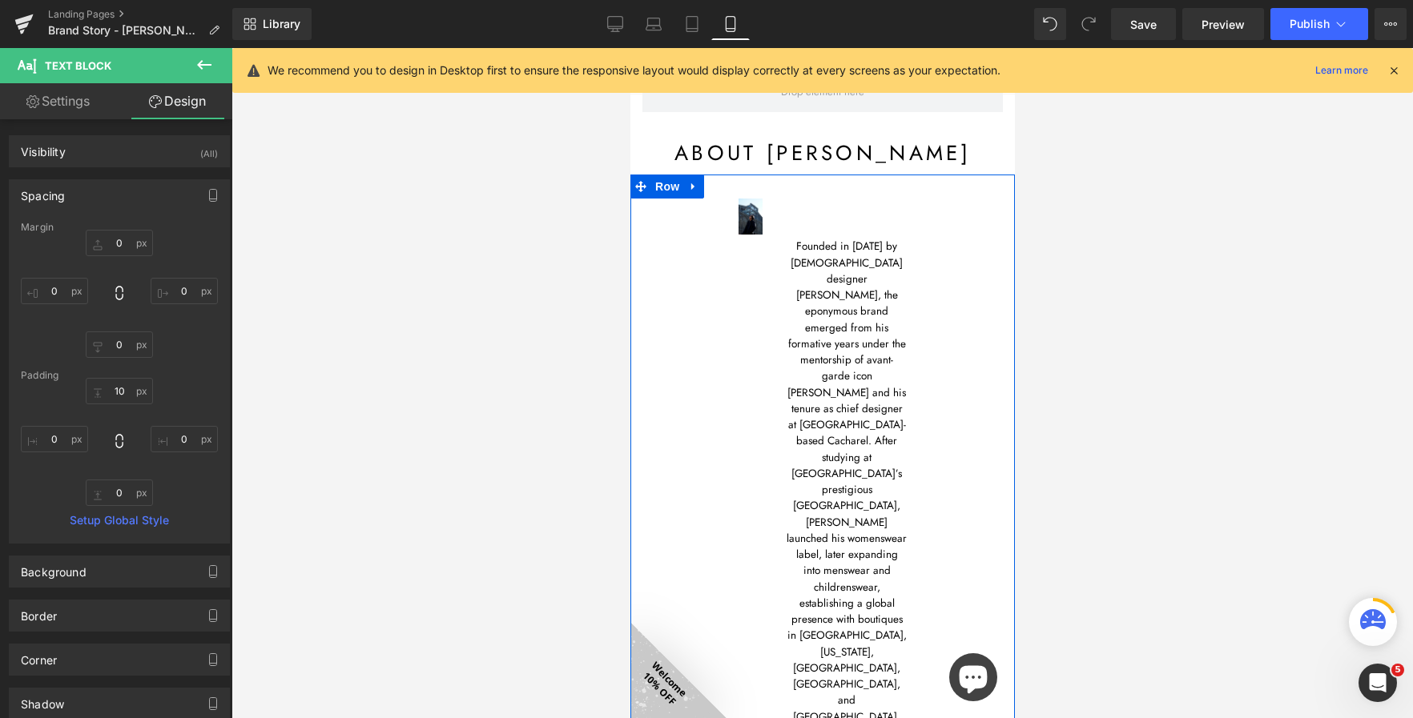
click at [682, 347] on div "Image Founded in 1982 by Japanese designer Atsuro Tayama, the eponymous brand e…" at bounding box center [821, 580] width 384 height 810
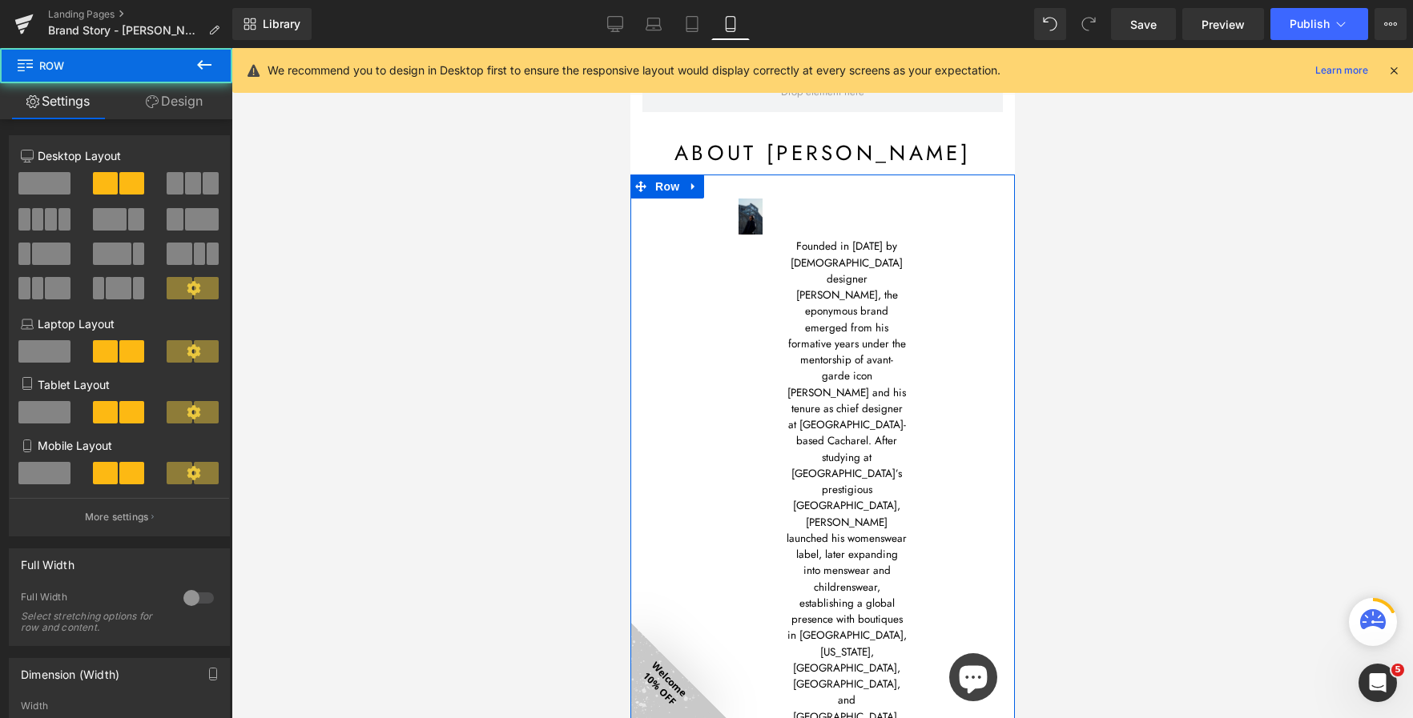
click at [657, 185] on span "Row" at bounding box center [666, 187] width 32 height 24
click at [33, 462] on span at bounding box center [44, 473] width 52 height 22
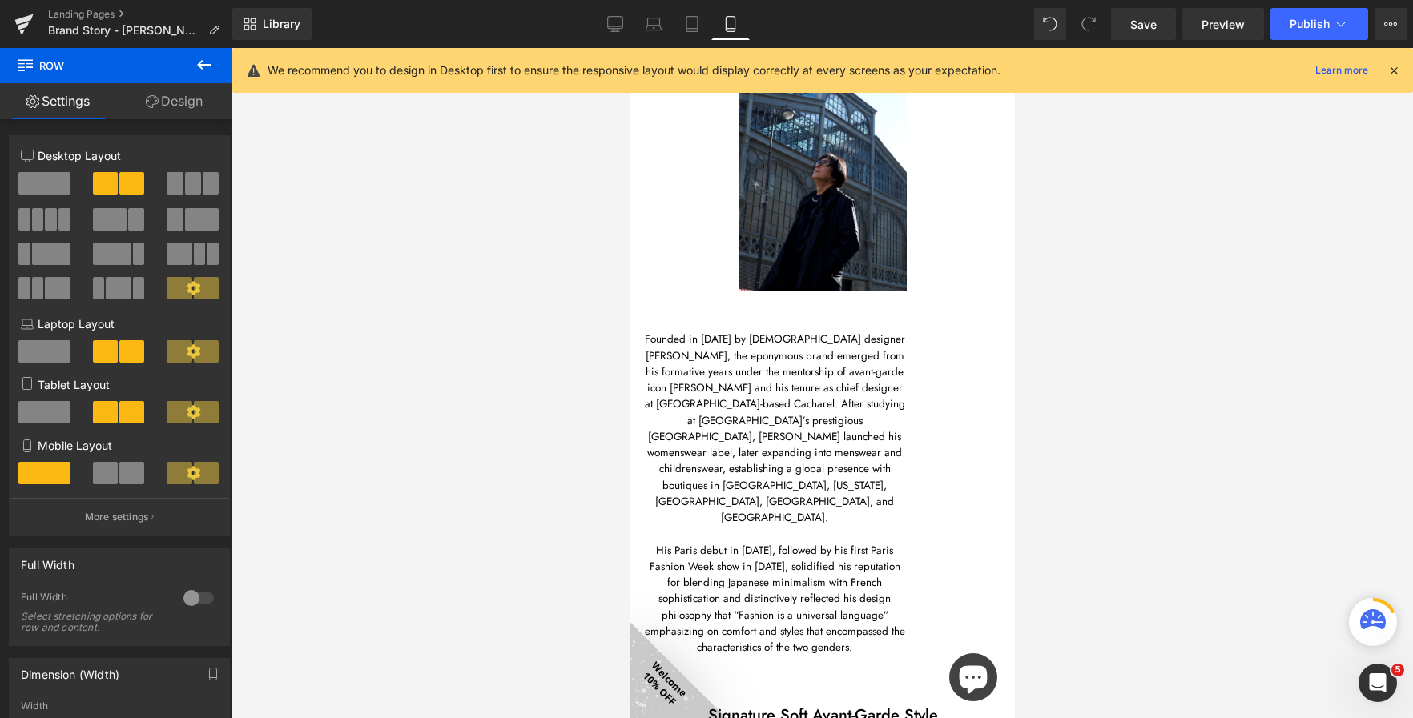
scroll to position [183, 0]
click at [765, 449] on div "Founded in 1982 by Japanese designer Atsuro Tayama, the eponymous brand emerged…" at bounding box center [773, 473] width 264 height 365
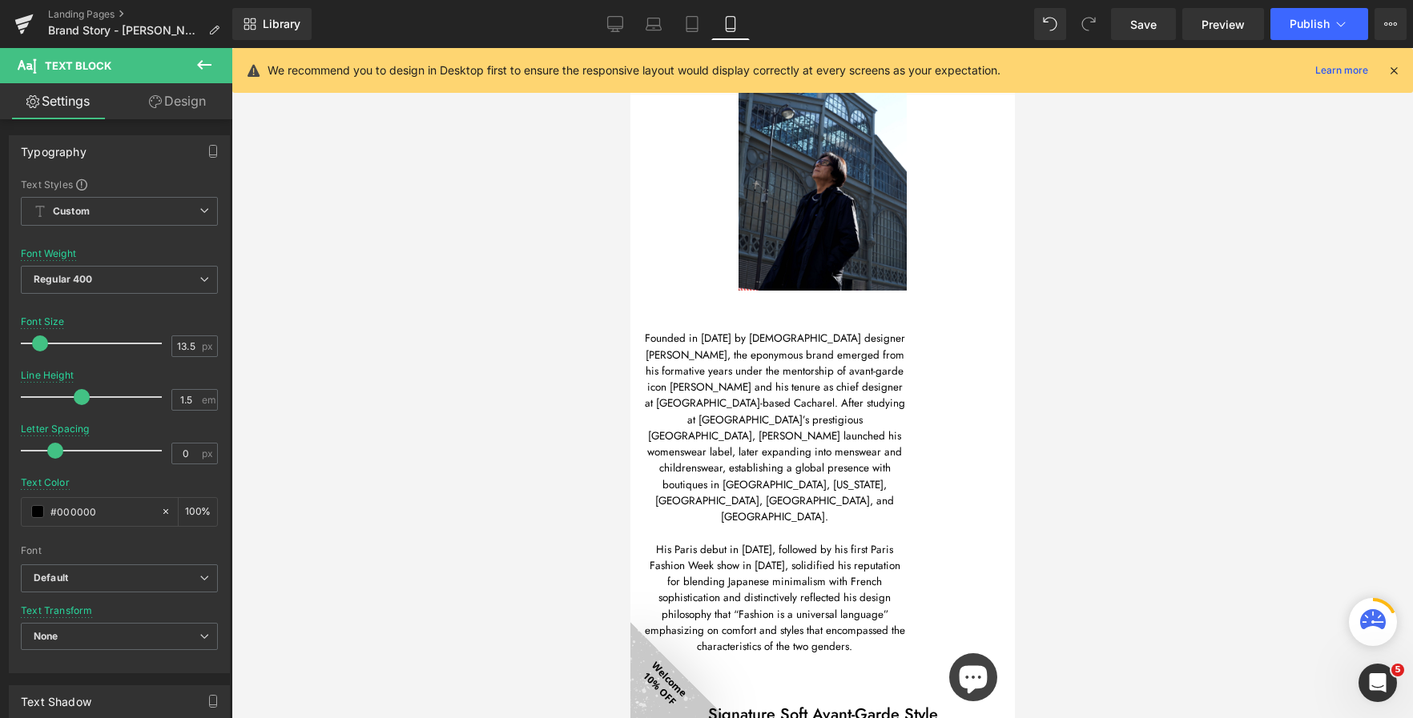
click at [494, 381] on div at bounding box center [821, 383] width 1181 height 670
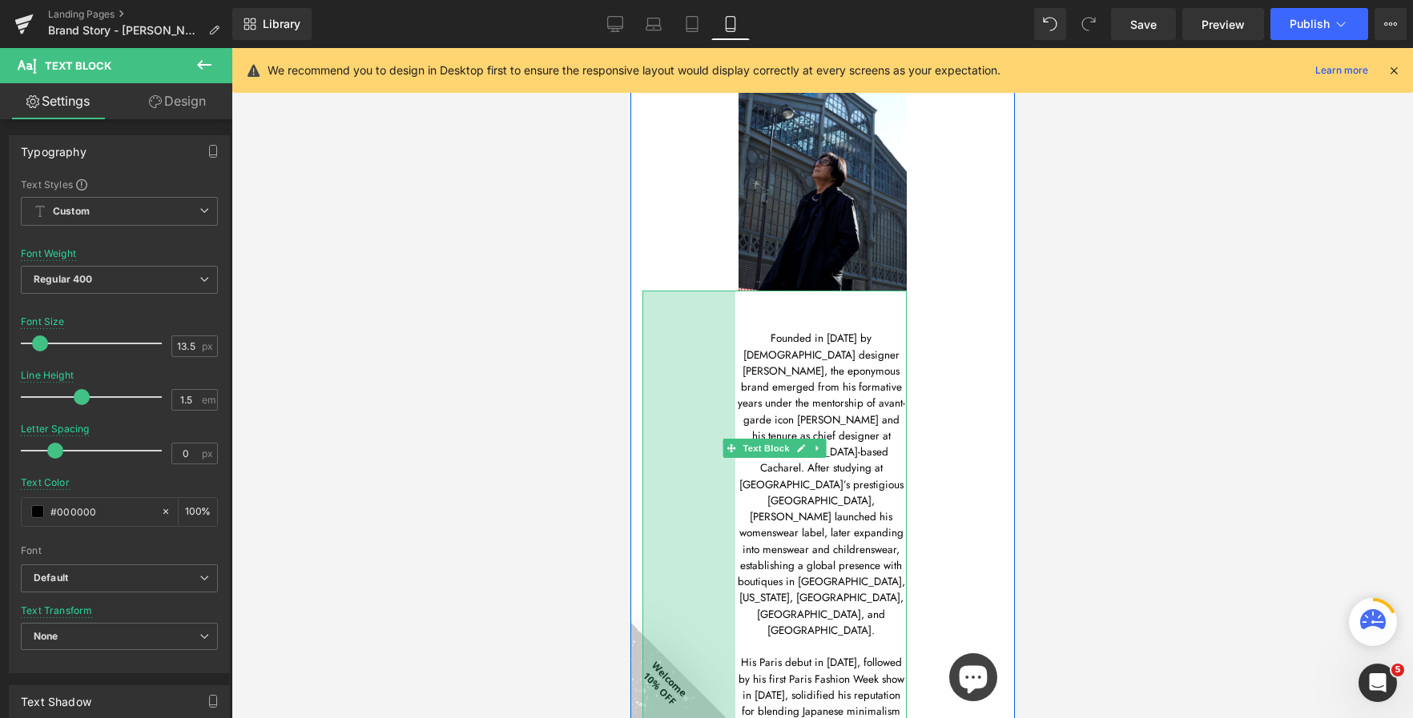
drag, startPoint x: 642, startPoint y: 408, endPoint x: 1113, endPoint y: 456, distance: 473.2
click at [735, 413] on div "Founded in 1982 by Japanese designer Atsuro Tayama, the eponymous brand emerged…" at bounding box center [773, 562] width 264 height 543
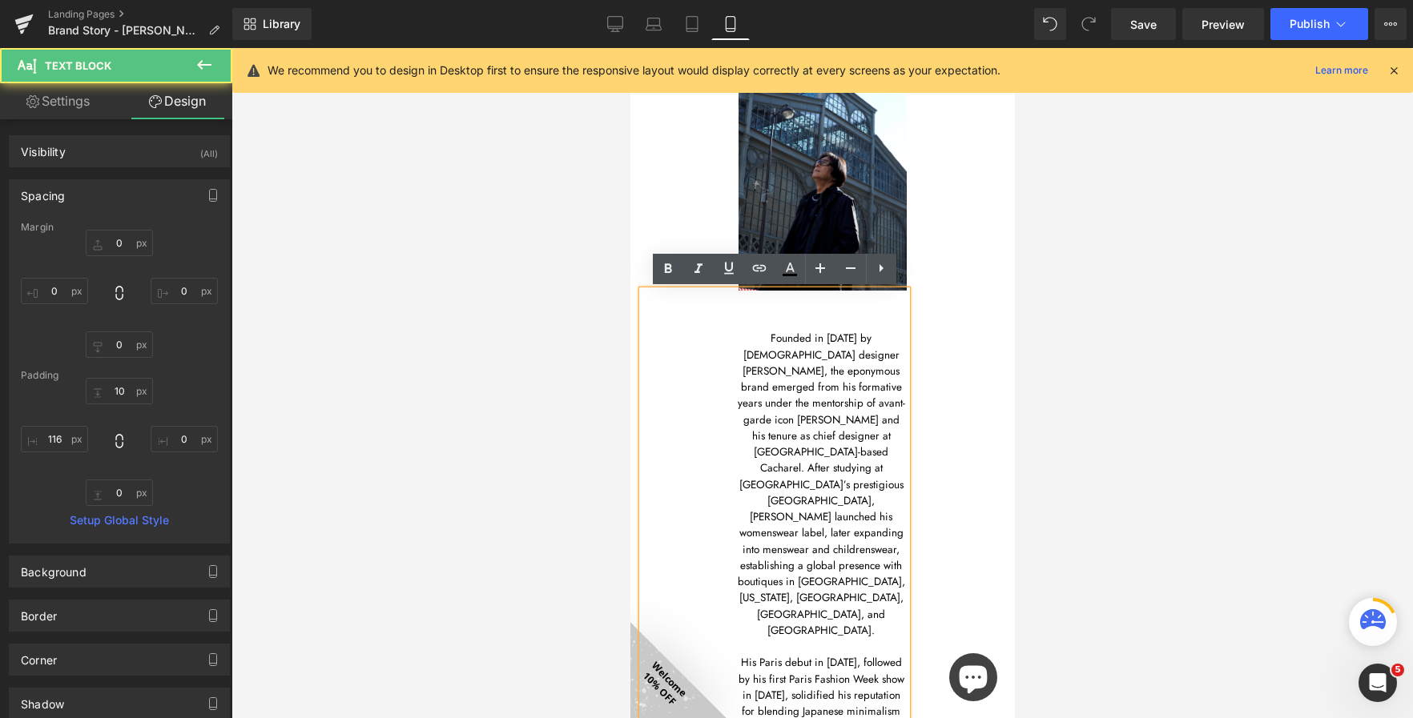
type input "0"
type input "10"
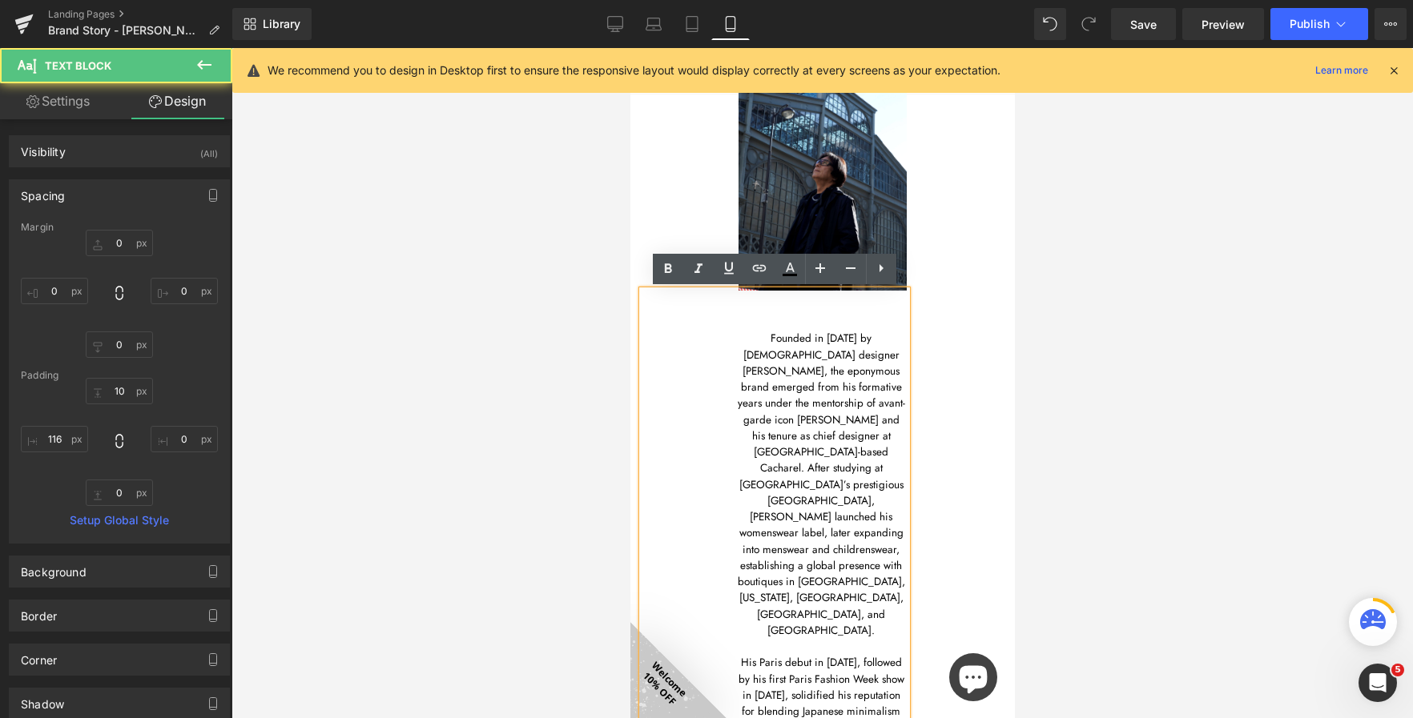
type input "0"
type input "116"
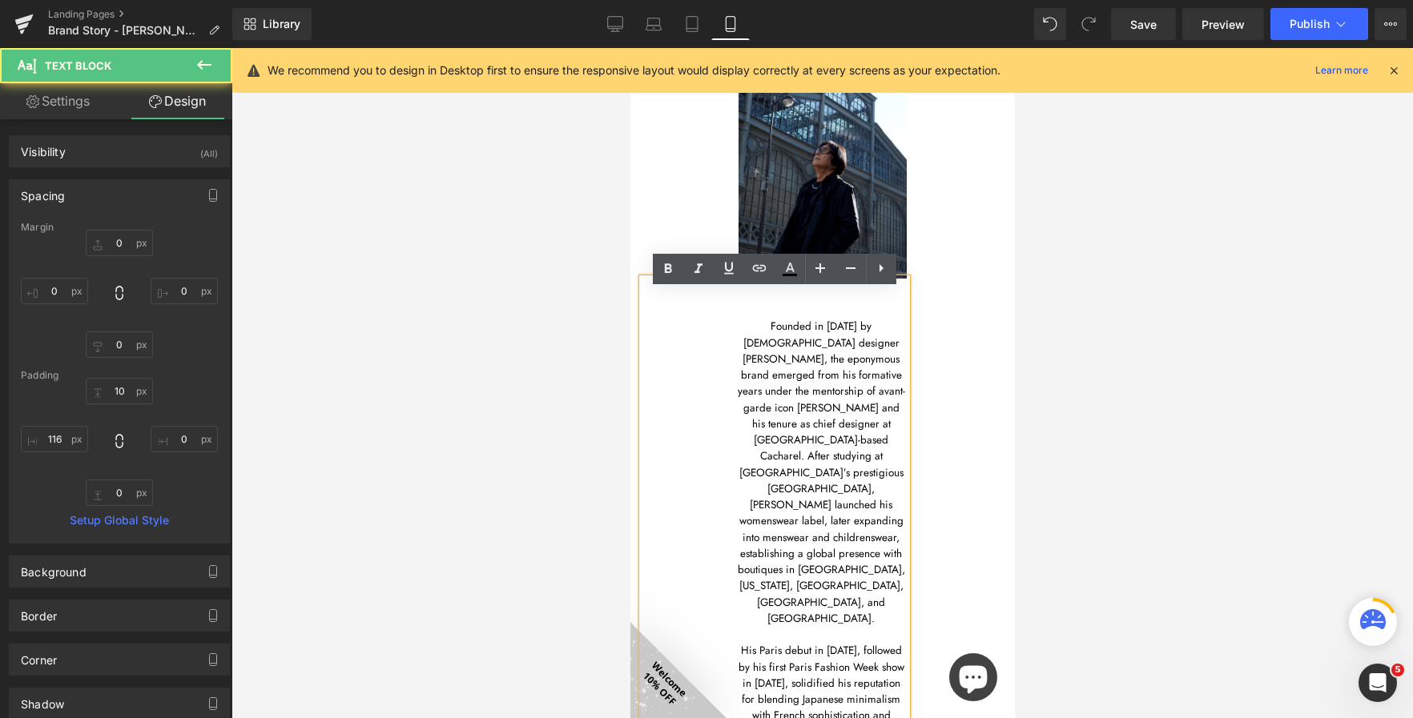
scroll to position [343, 0]
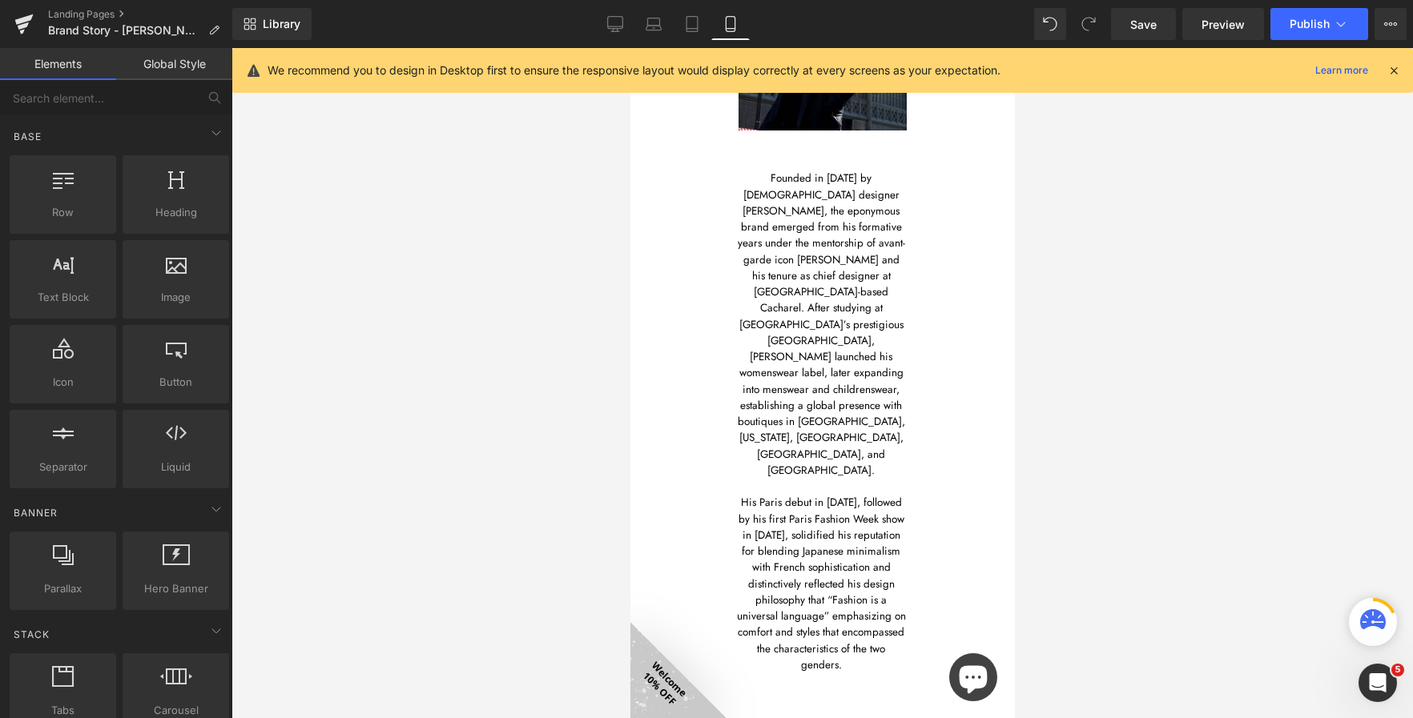
click at [452, 316] on div at bounding box center [821, 383] width 1181 height 670
click at [623, 11] on link "Desktop" at bounding box center [615, 24] width 38 height 32
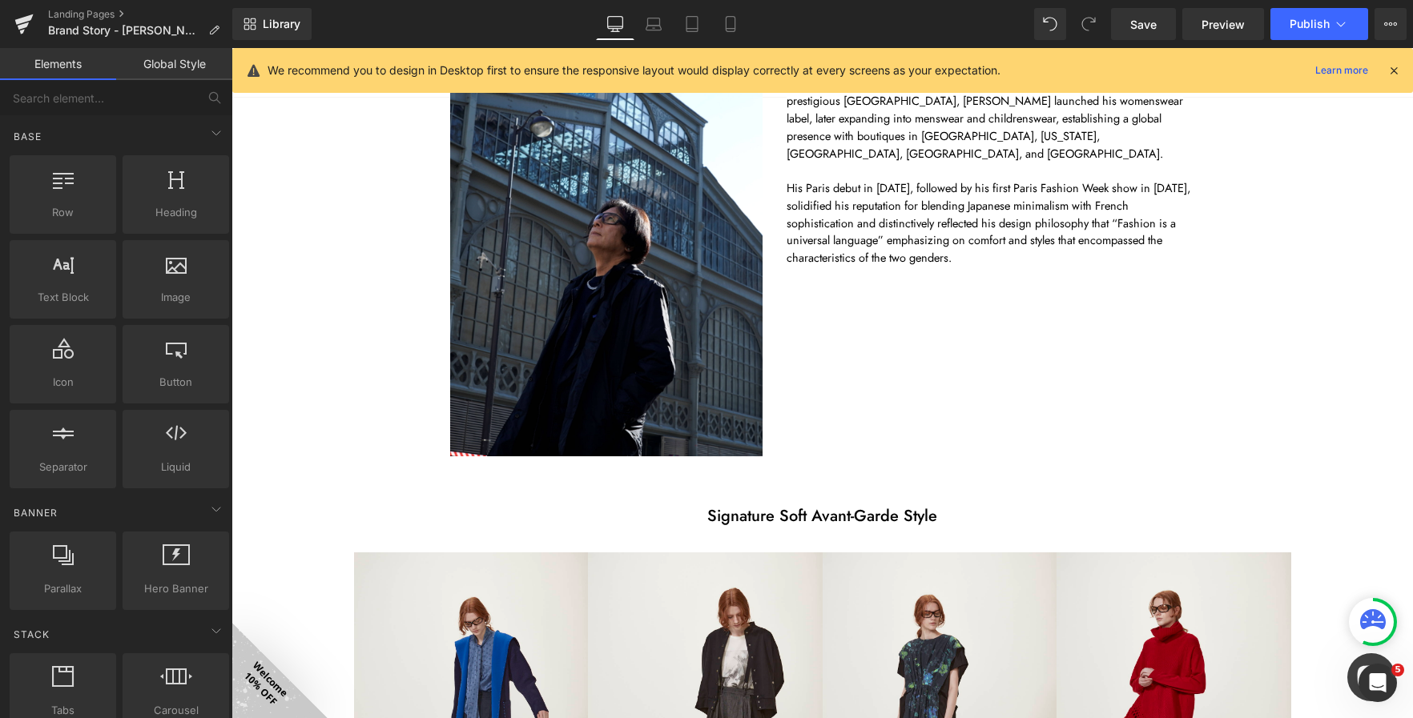
scroll to position [0, 0]
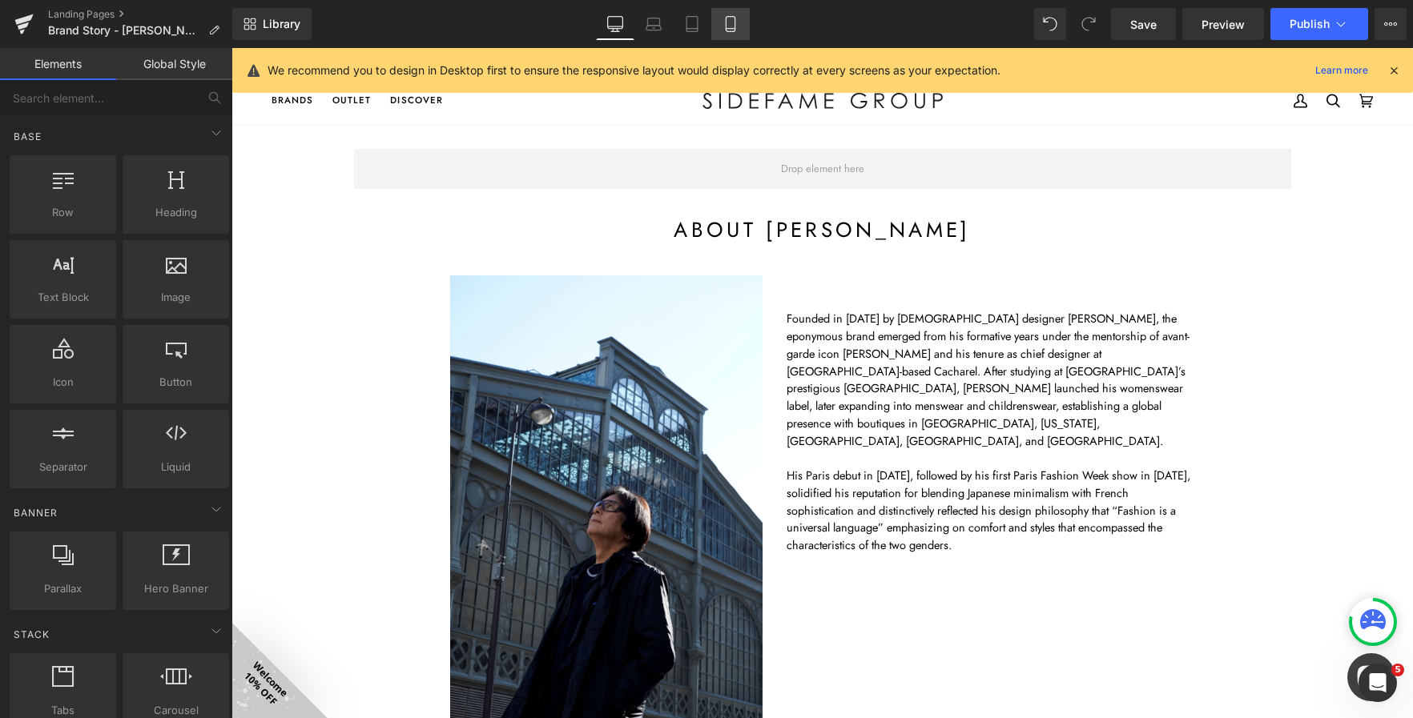
click at [727, 22] on icon at bounding box center [730, 24] width 16 height 16
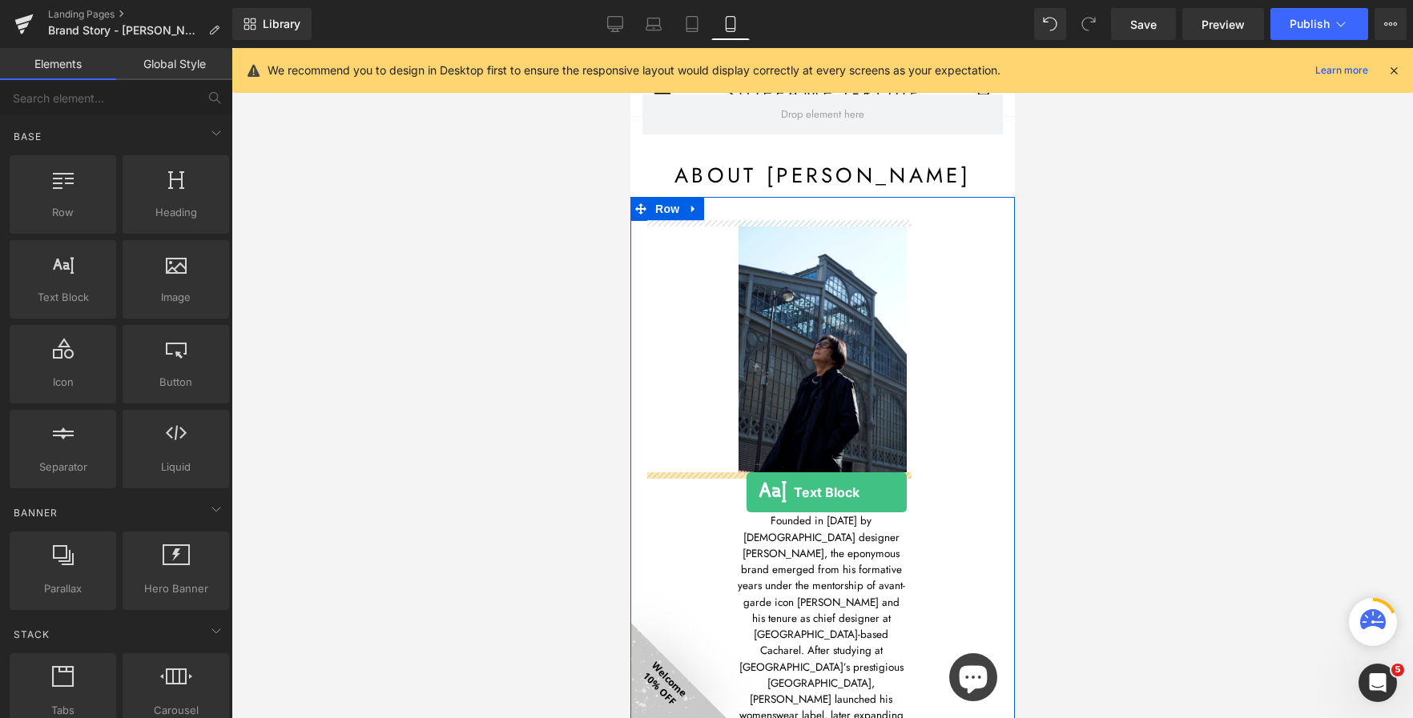
drag, startPoint x: 701, startPoint y: 341, endPoint x: 746, endPoint y: 492, distance: 157.6
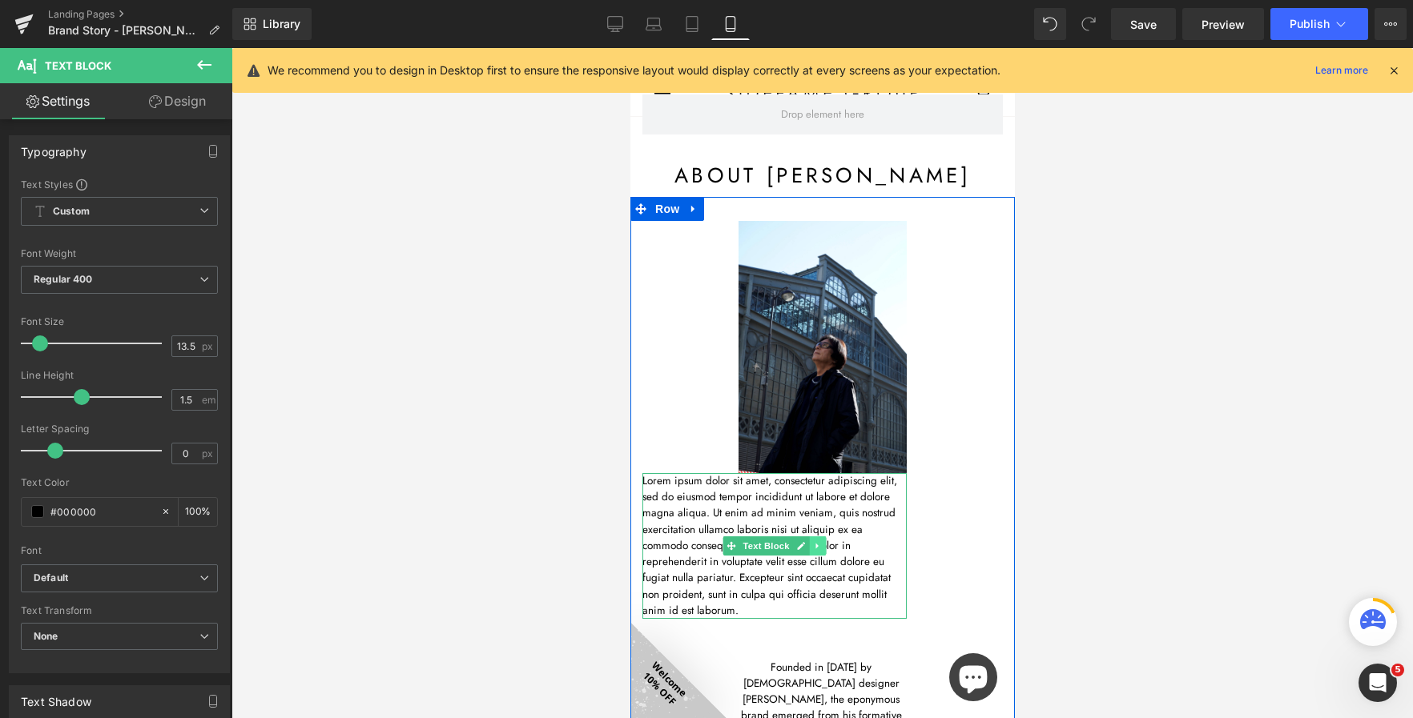
click at [812, 546] on icon at bounding box center [816, 546] width 9 height 10
click at [829, 549] on icon at bounding box center [825, 546] width 9 height 10
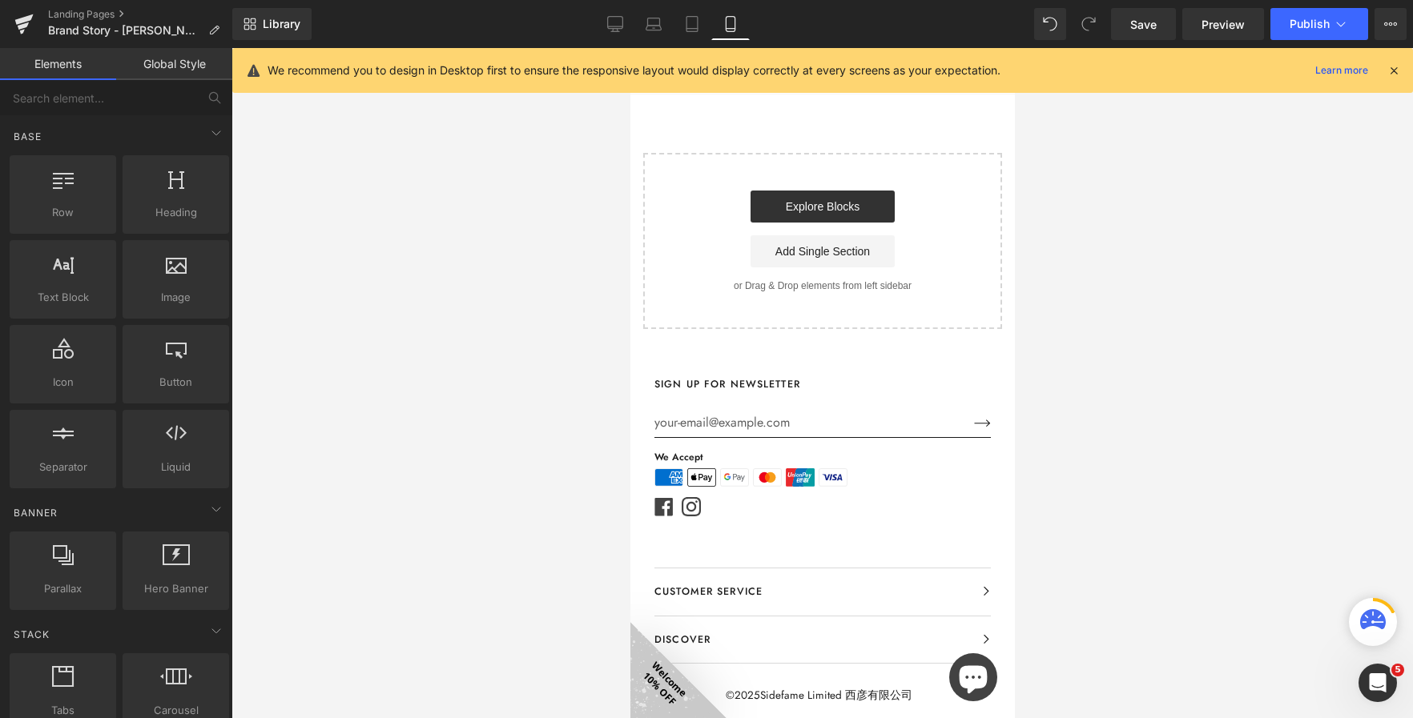
scroll to position [4573, 0]
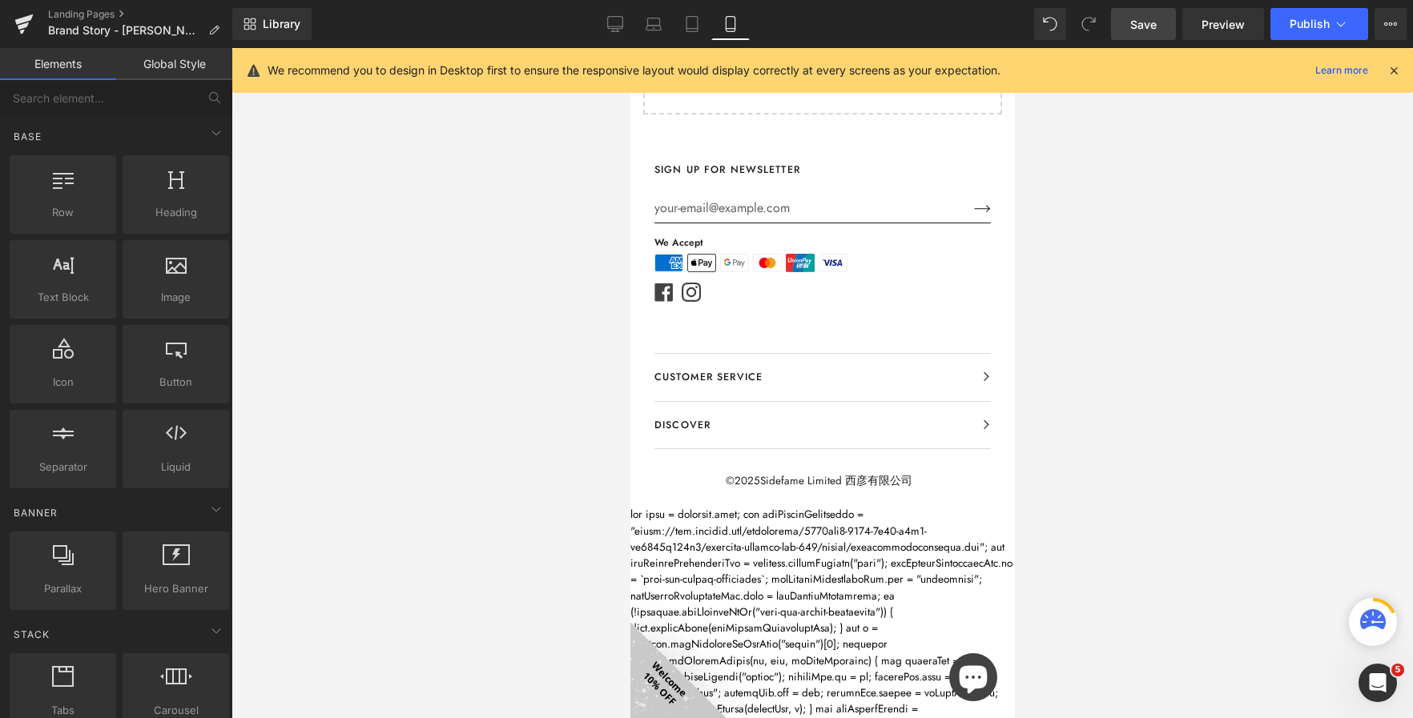
click at [1145, 22] on span "Save" at bounding box center [1143, 24] width 26 height 17
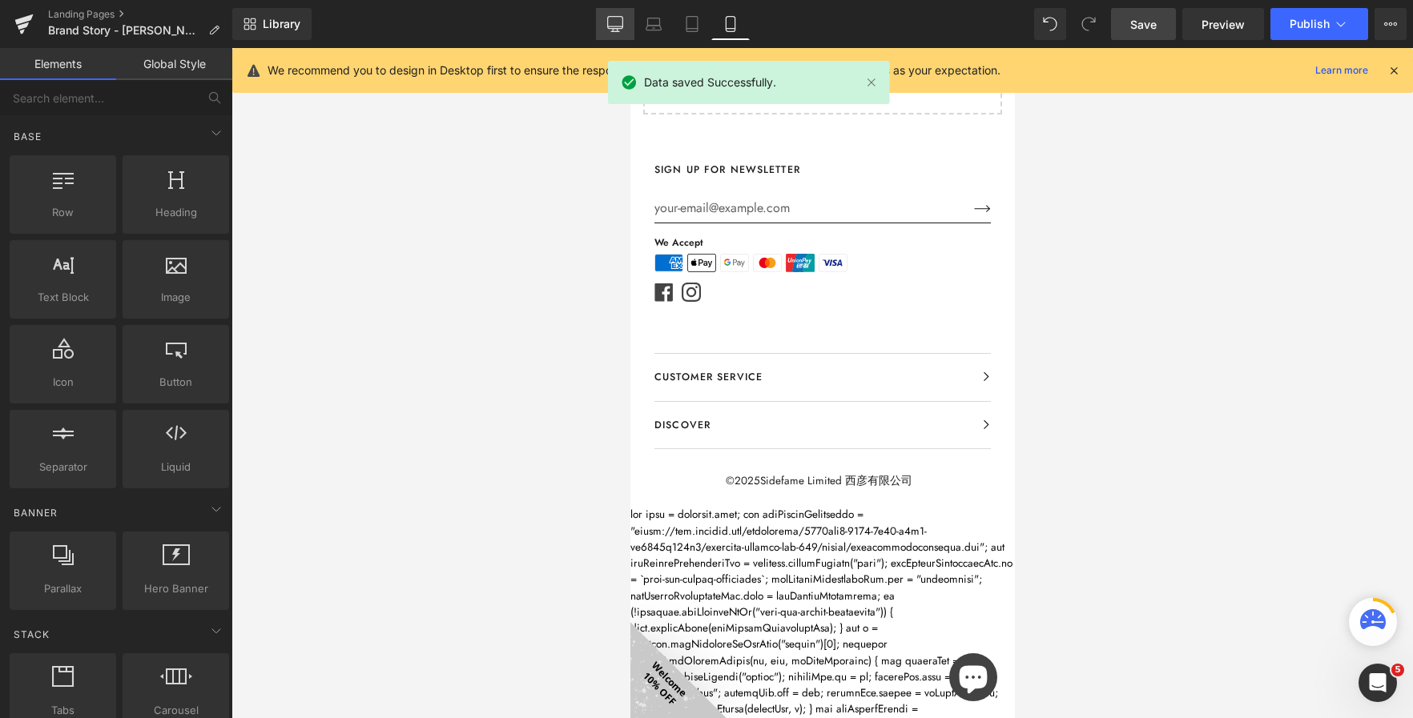
click at [596, 31] on link "Desktop" at bounding box center [615, 24] width 38 height 32
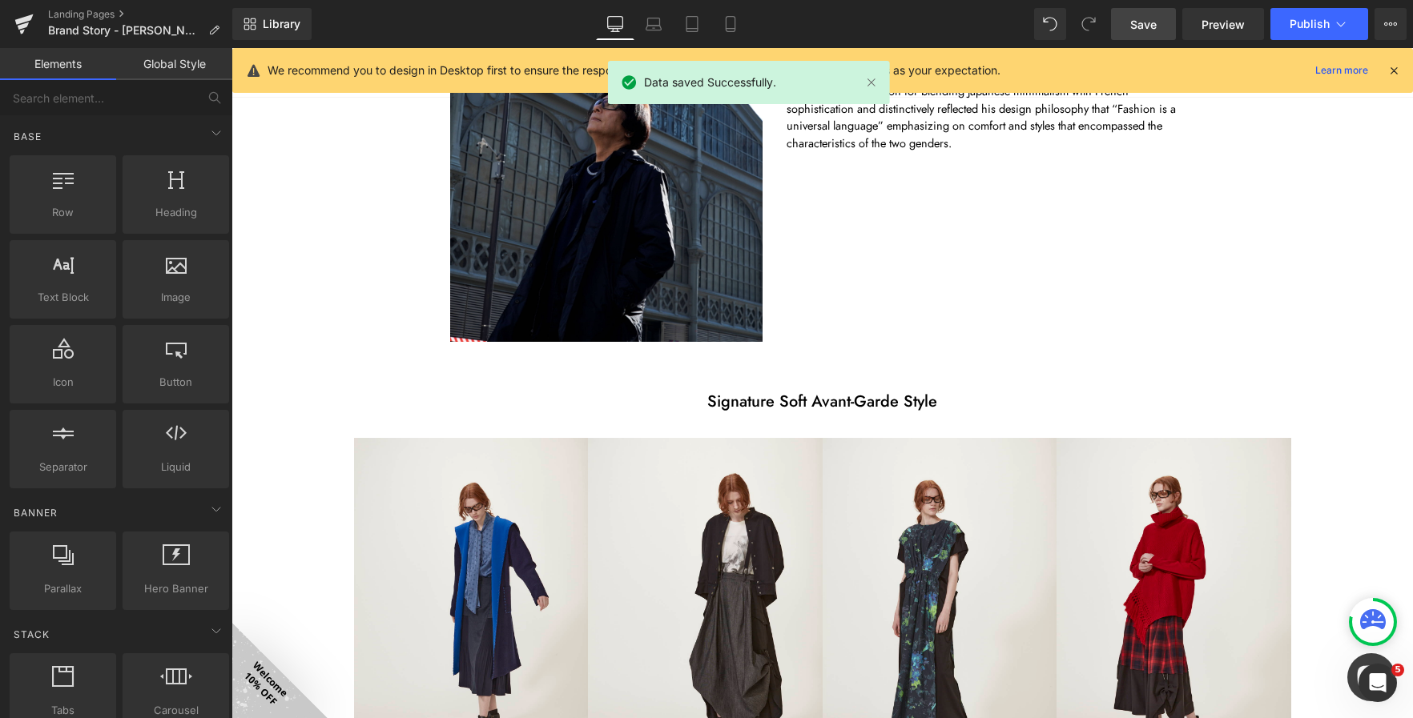
scroll to position [0, 0]
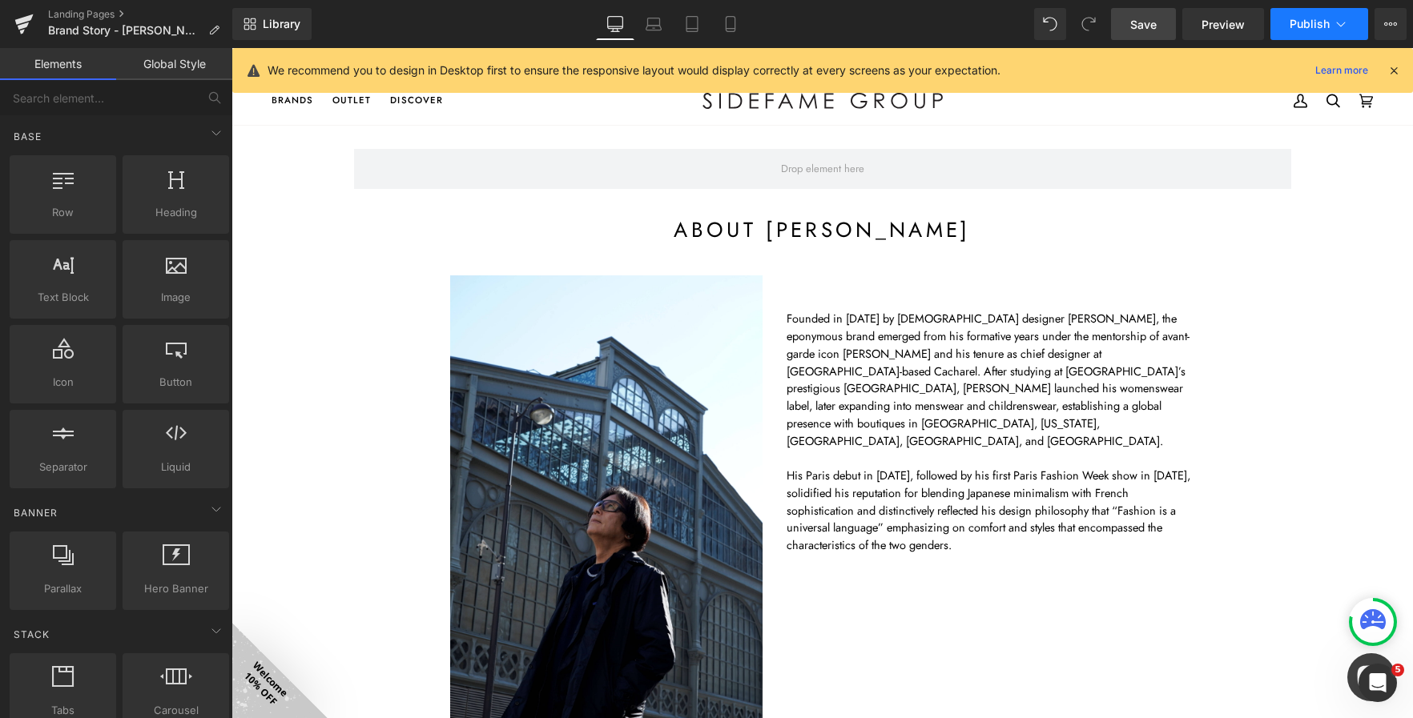
click at [1323, 32] on button "Publish" at bounding box center [1319, 24] width 98 height 32
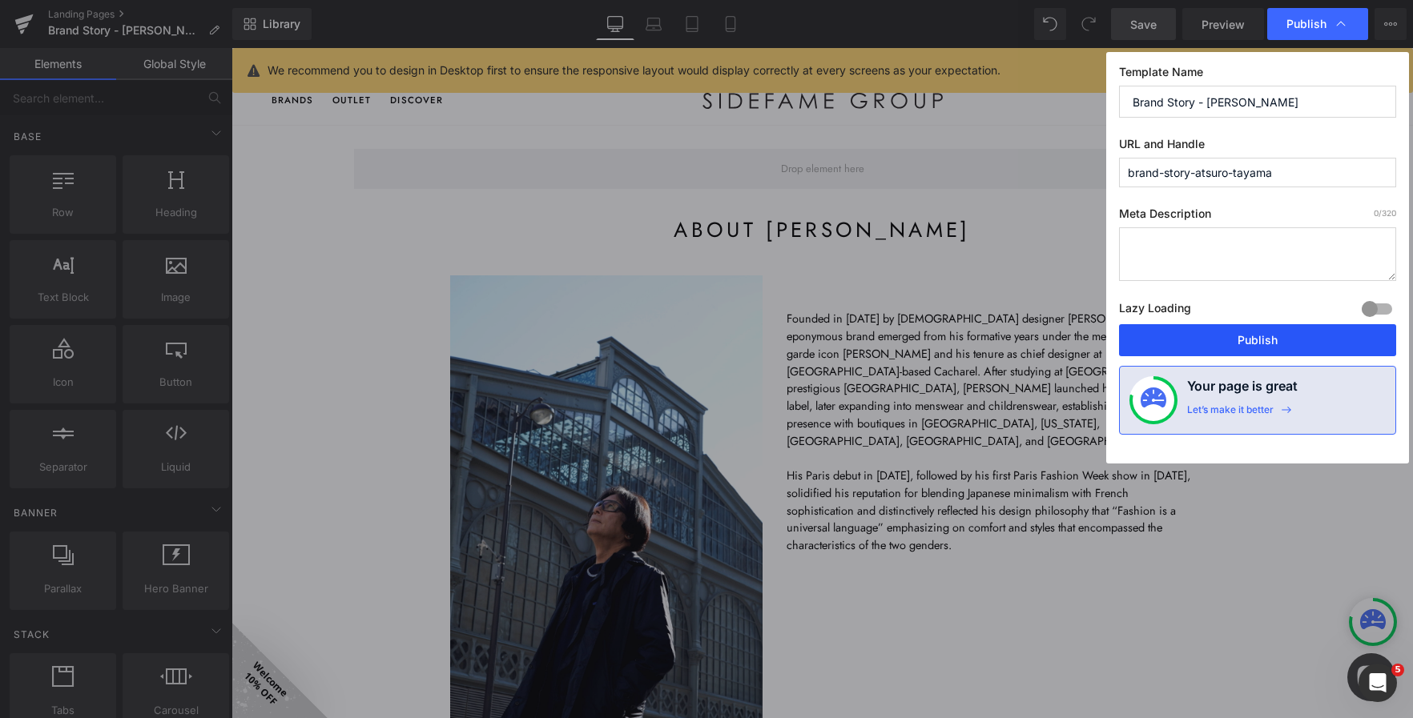
drag, startPoint x: 1261, startPoint y: 332, endPoint x: 434, endPoint y: 74, distance: 866.7
click at [1261, 332] on button "Publish" at bounding box center [1257, 340] width 277 height 32
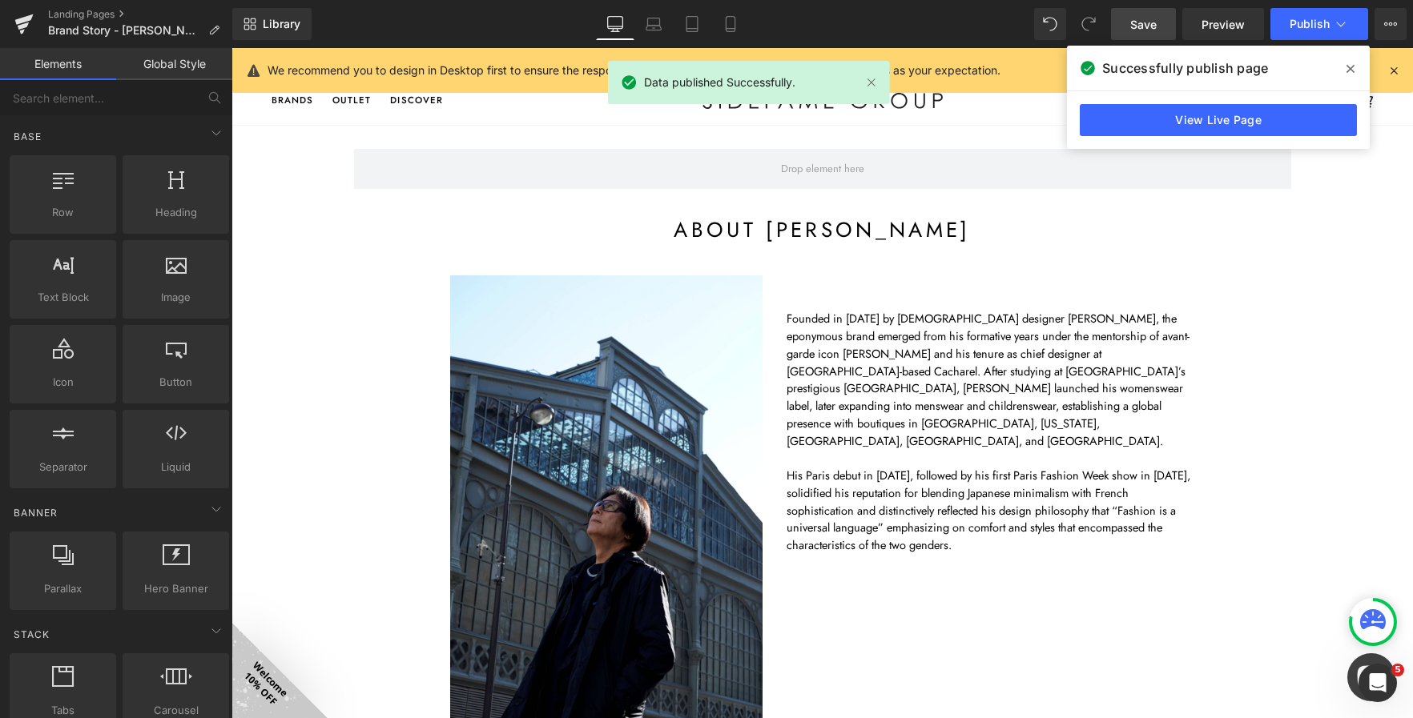
click at [1350, 69] on icon at bounding box center [1350, 69] width 8 height 8
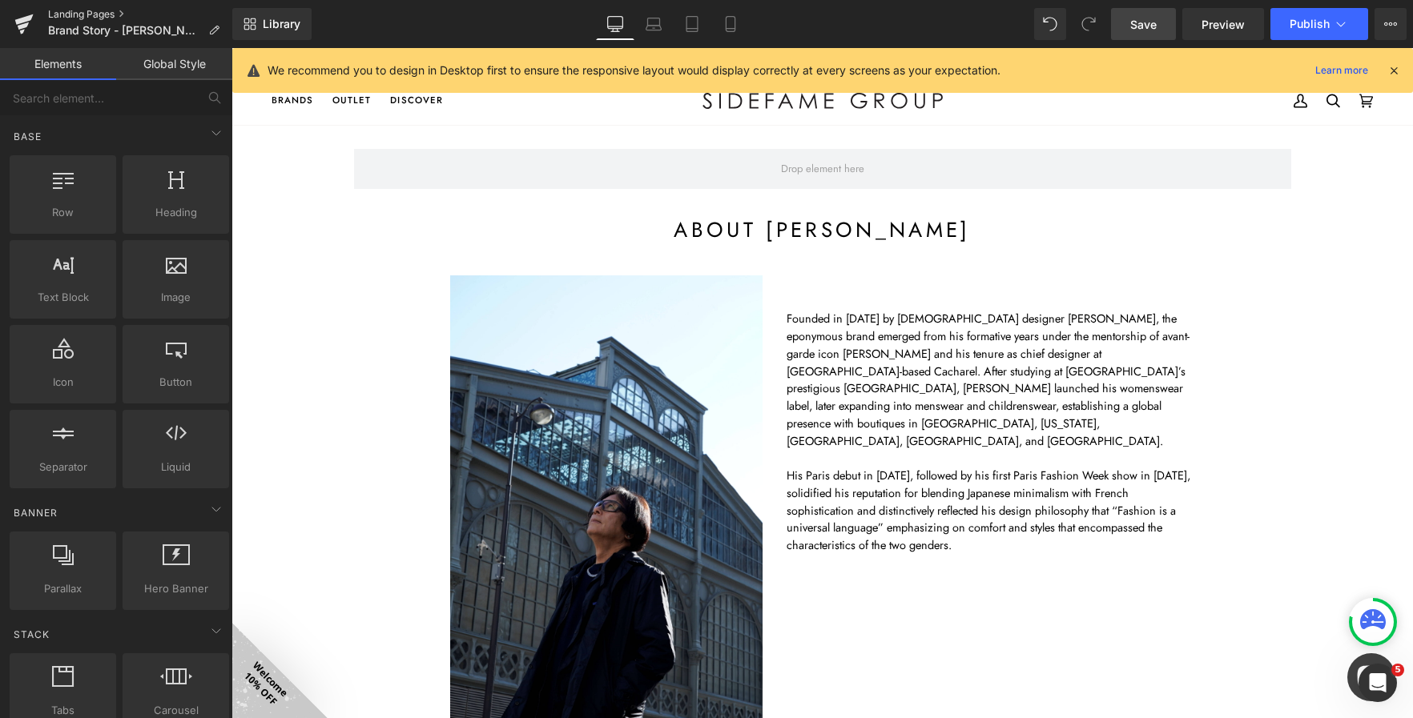
click at [94, 11] on link "Landing Pages" at bounding box center [140, 14] width 184 height 13
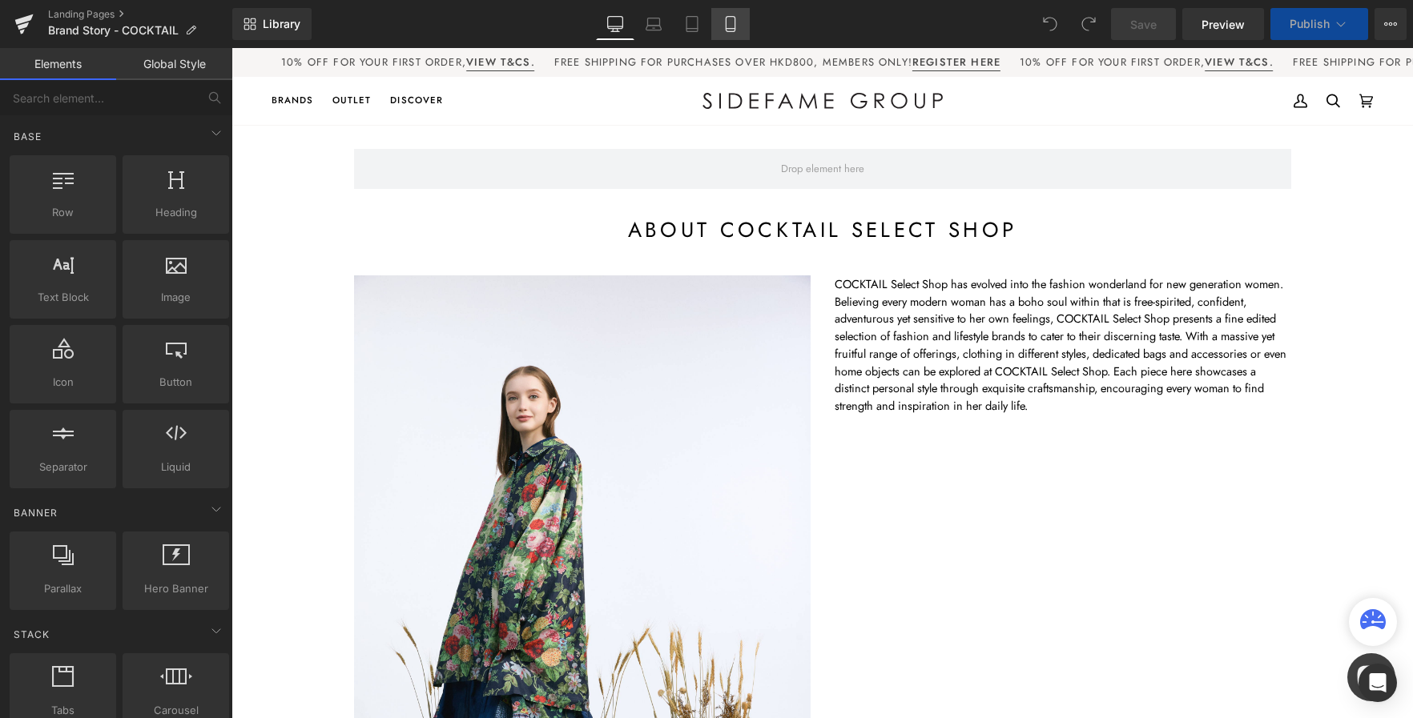
click at [724, 27] on icon at bounding box center [730, 24] width 16 height 16
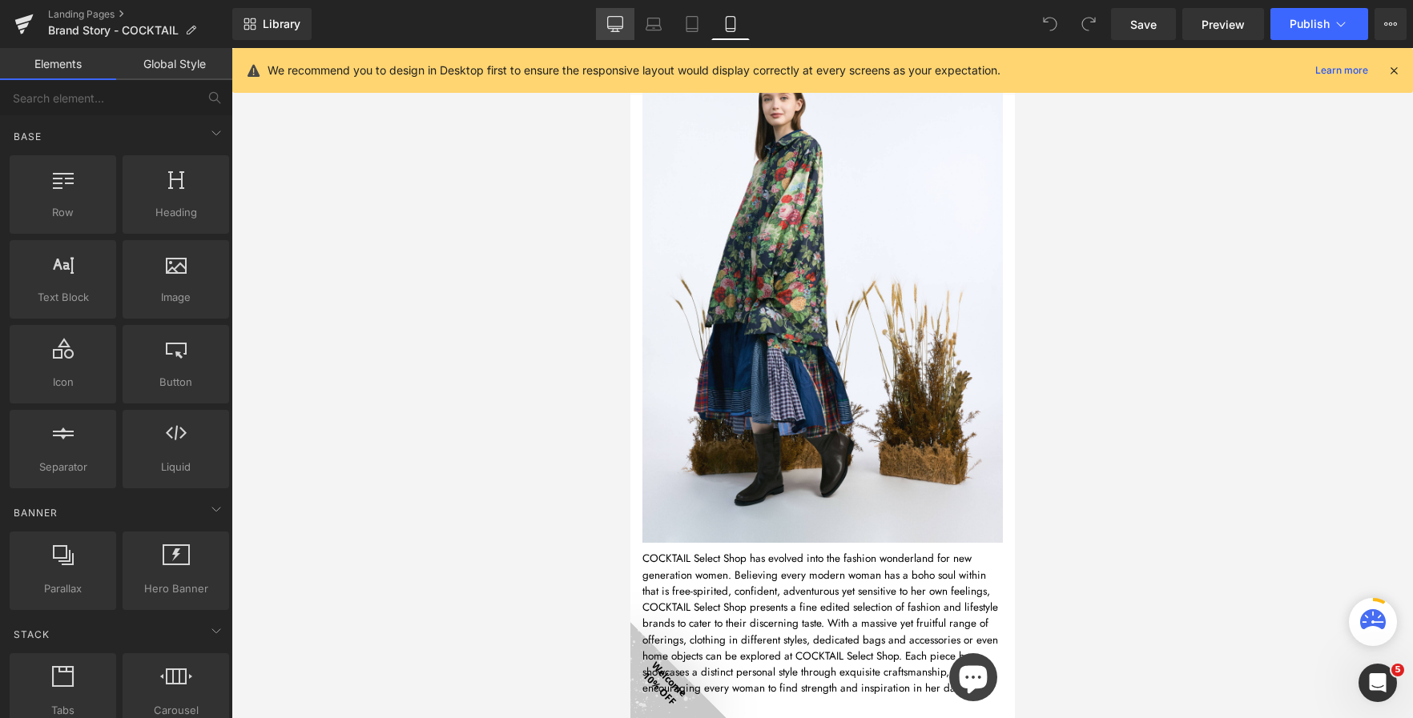
click at [607, 28] on icon at bounding box center [615, 24] width 16 height 16
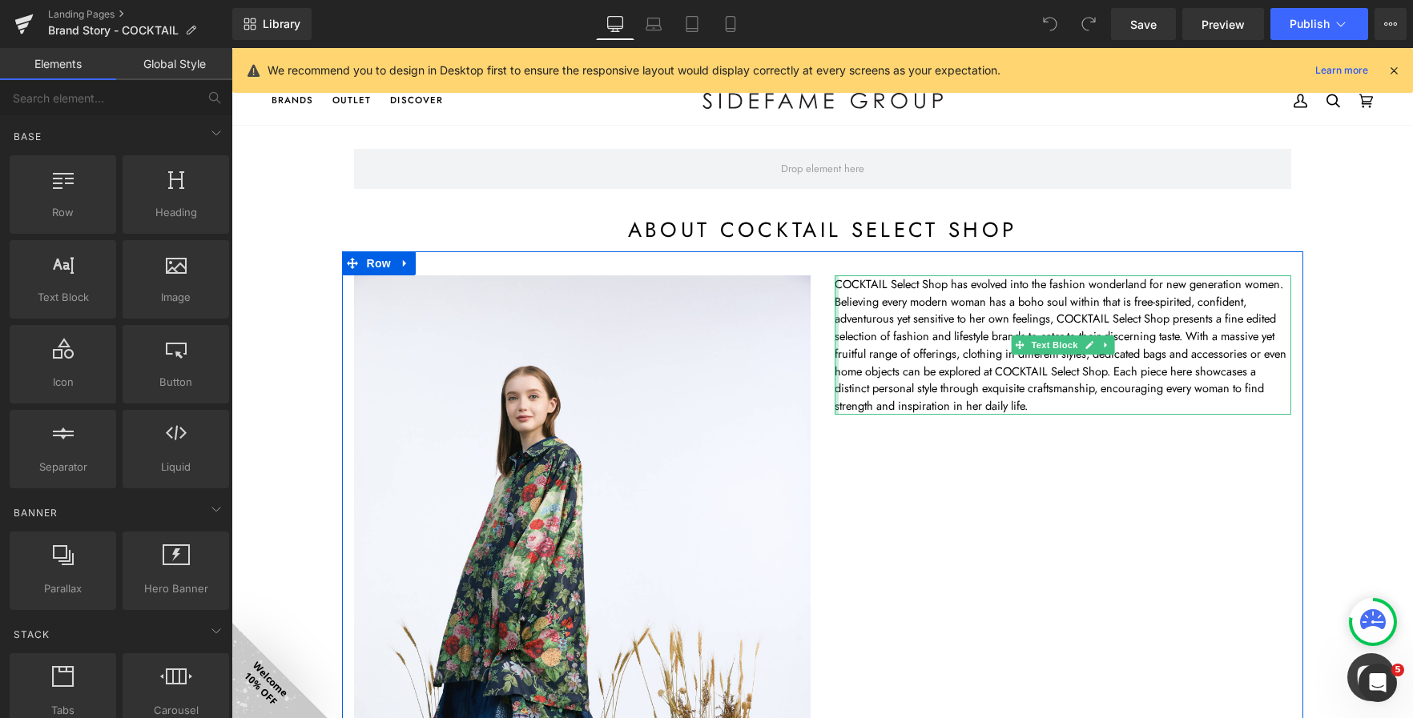
click at [834, 281] on div at bounding box center [836, 344] width 4 height 139
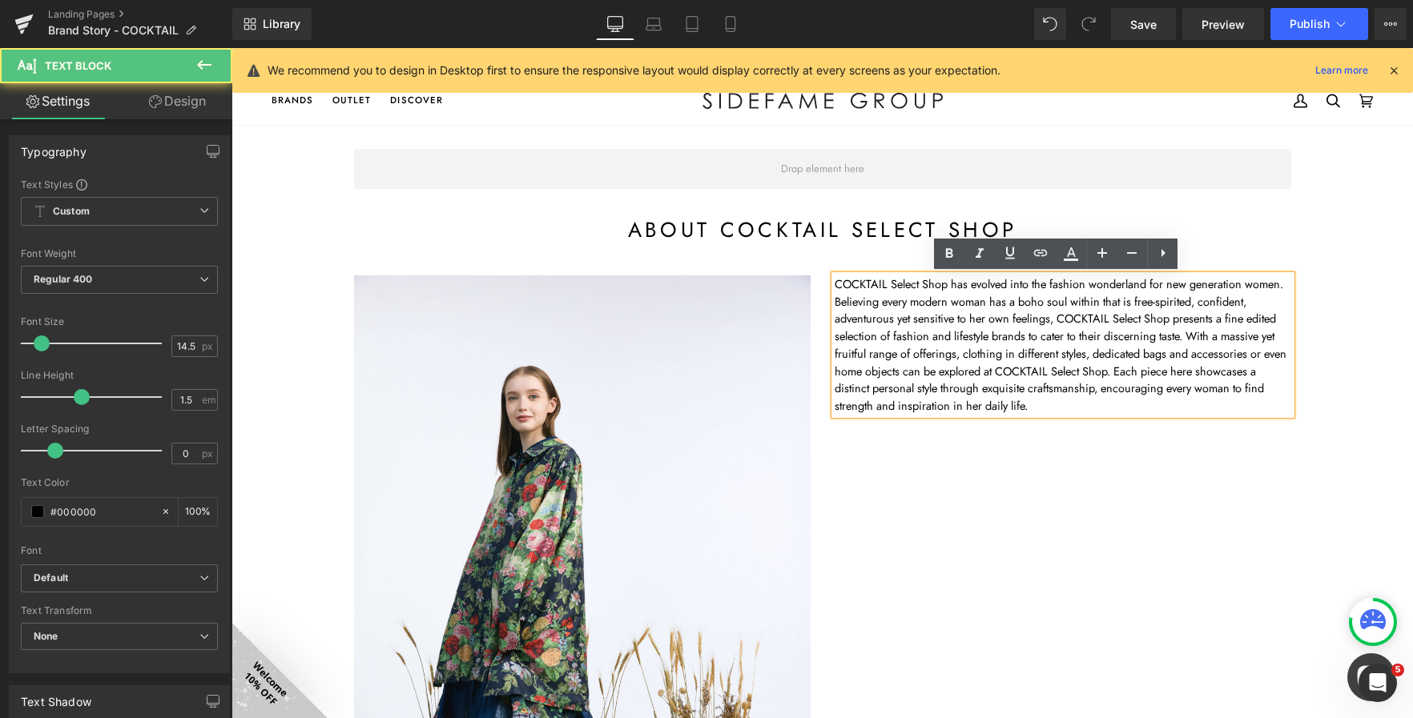
click at [834, 287] on p "COCKTAIL Select Shop has evolved into the fashion wonderland for new generation…" at bounding box center [1062, 344] width 456 height 139
click at [918, 489] on div "Image COCKTAIL Select Shop has evolved into the fashion wonderland for new gene…" at bounding box center [822, 609] width 961 height 717
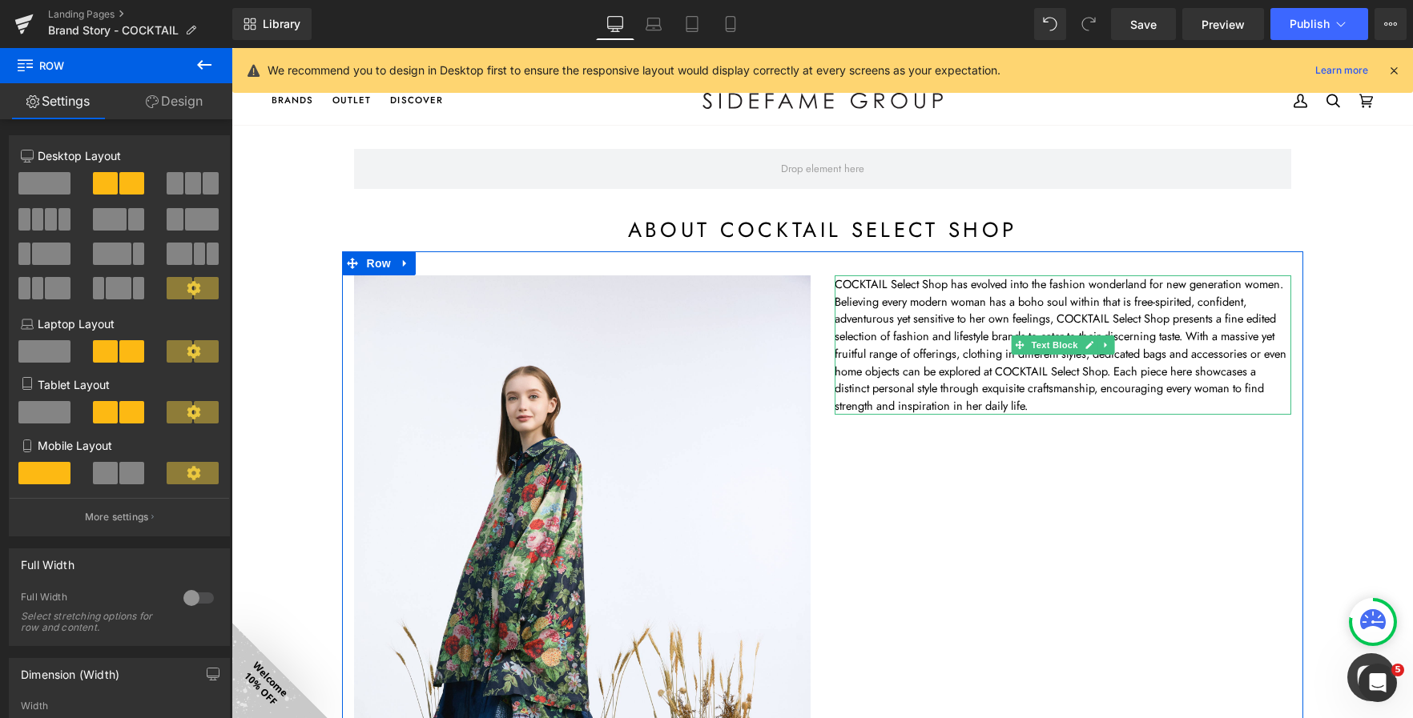
click at [834, 286] on p "COCKTAIL Select Shop has evolved into the fashion wonderland for new generation…" at bounding box center [1062, 344] width 456 height 139
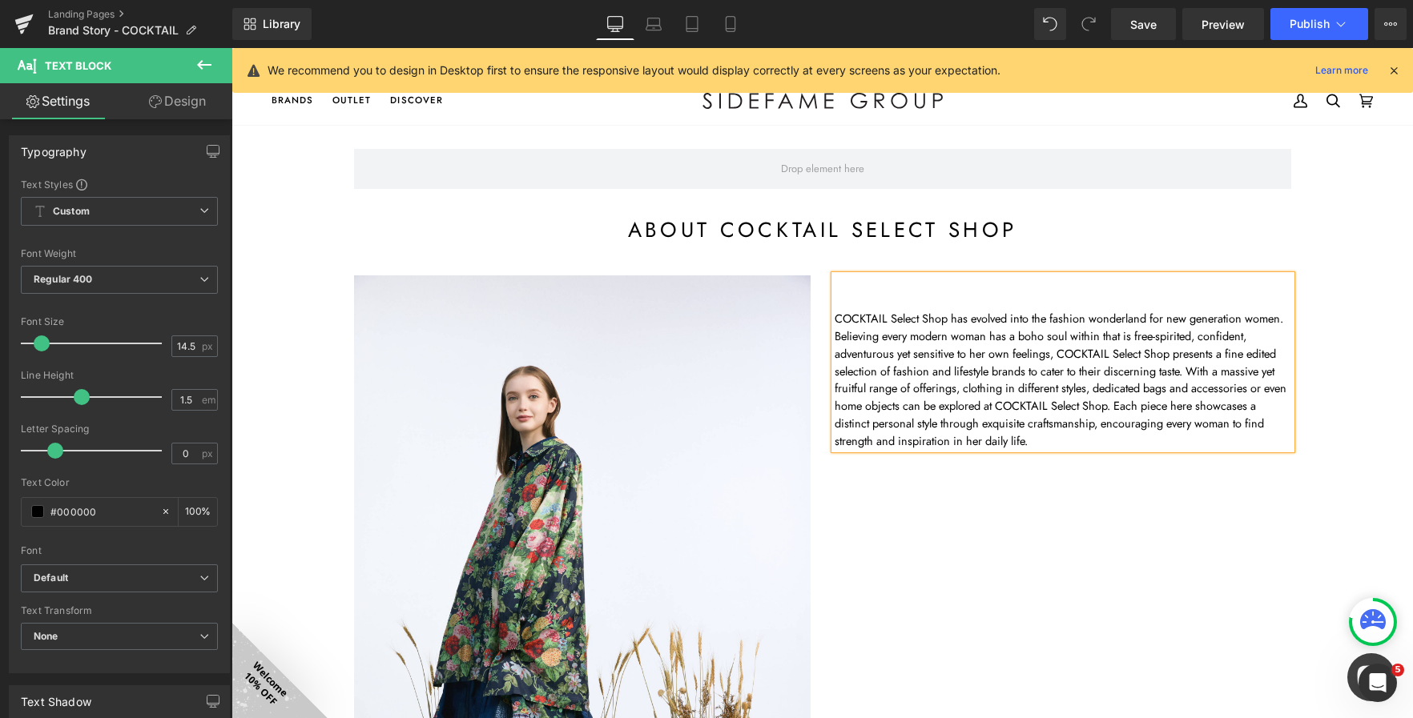
click at [981, 570] on div "Image COCKTAIL Select Shop has evolved into the fashion wonderland for new gene…" at bounding box center [822, 609] width 961 height 717
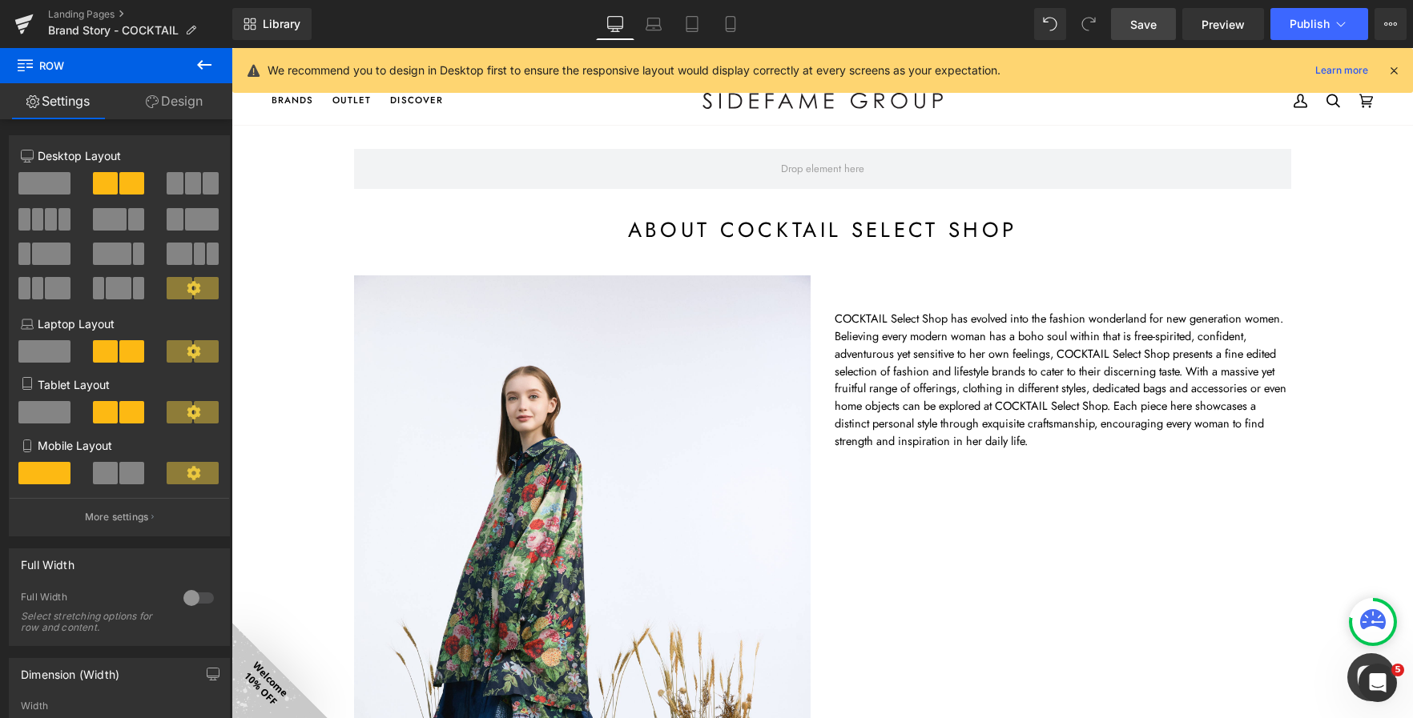
drag, startPoint x: 1140, startPoint y: 26, endPoint x: 743, endPoint y: 378, distance: 530.3
click at [1140, 26] on span "Save" at bounding box center [1143, 24] width 26 height 17
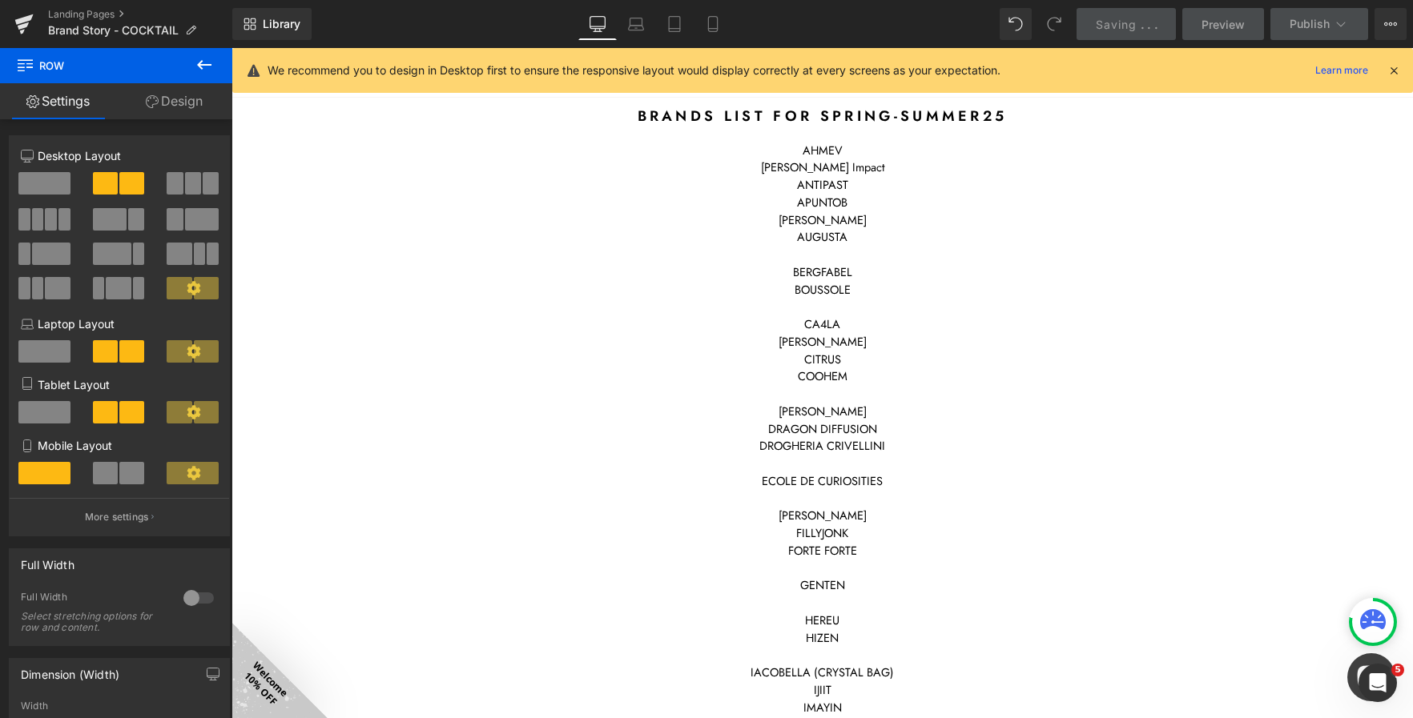
scroll to position [2643, 0]
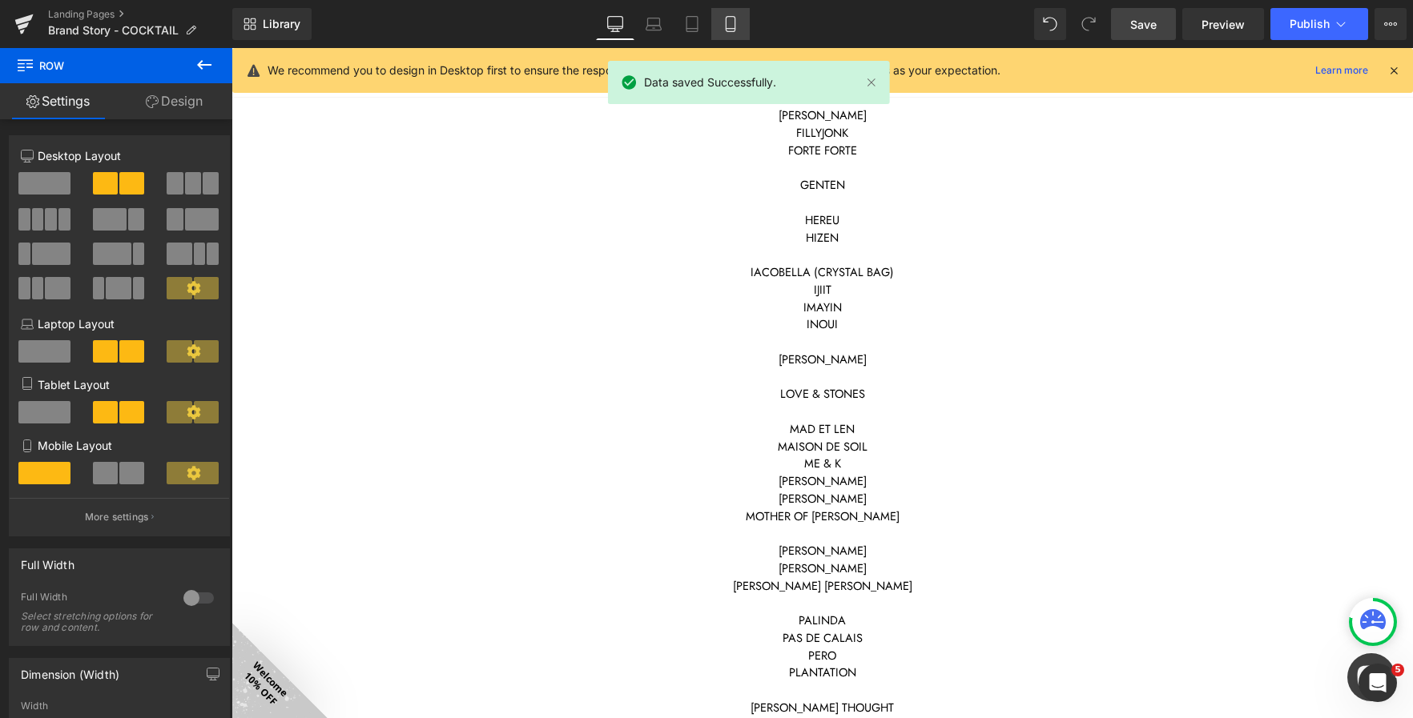
click at [730, 22] on icon at bounding box center [730, 24] width 16 height 16
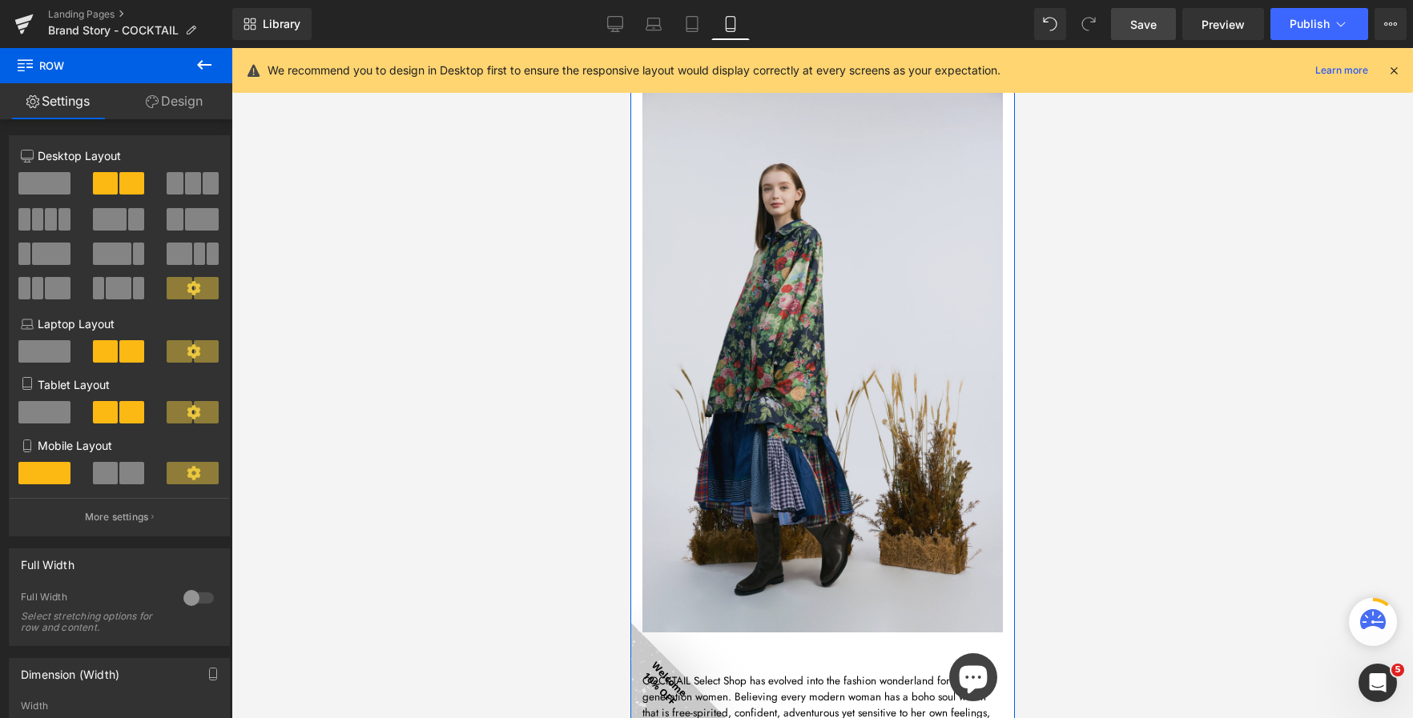
scroll to position [0, 0]
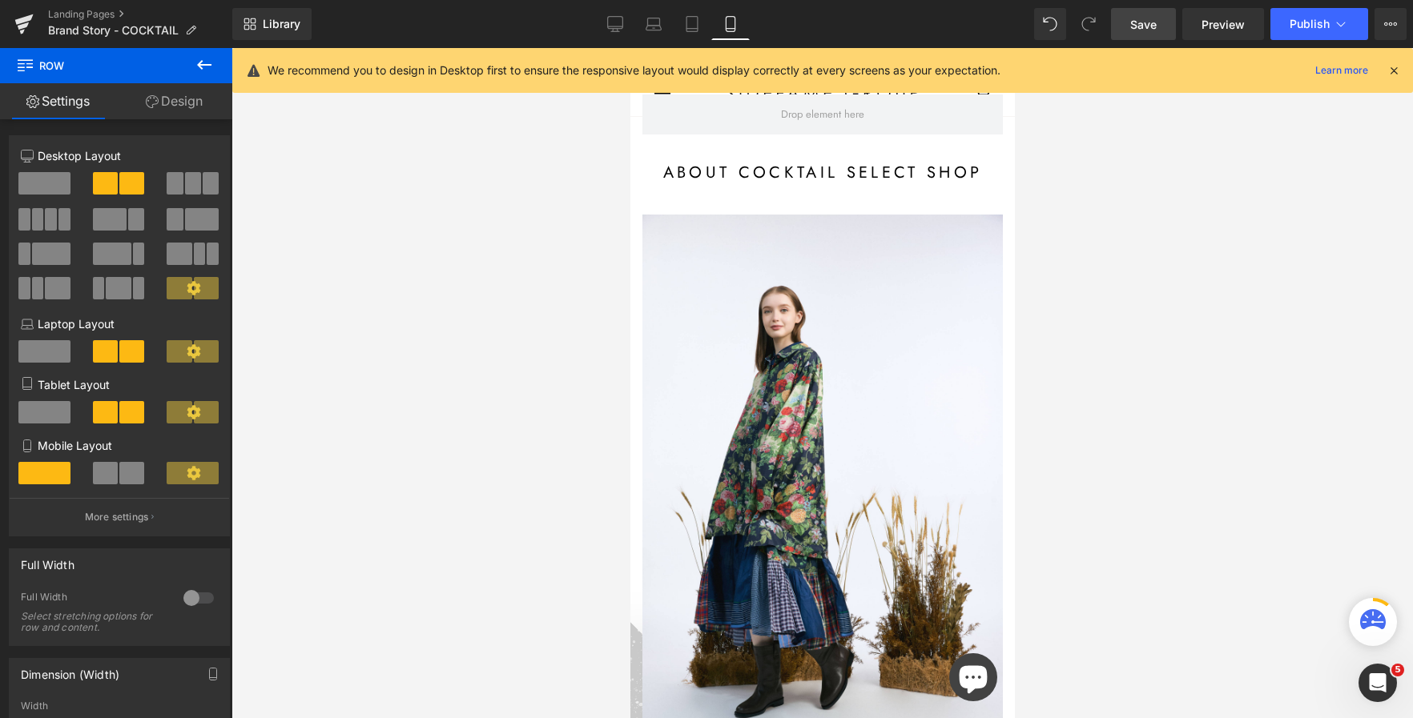
click at [74, 7] on div "Landing Pages Brand Story - COCKTAIL" at bounding box center [116, 24] width 232 height 48
click at [74, 14] on link "Landing Pages" at bounding box center [140, 14] width 184 height 13
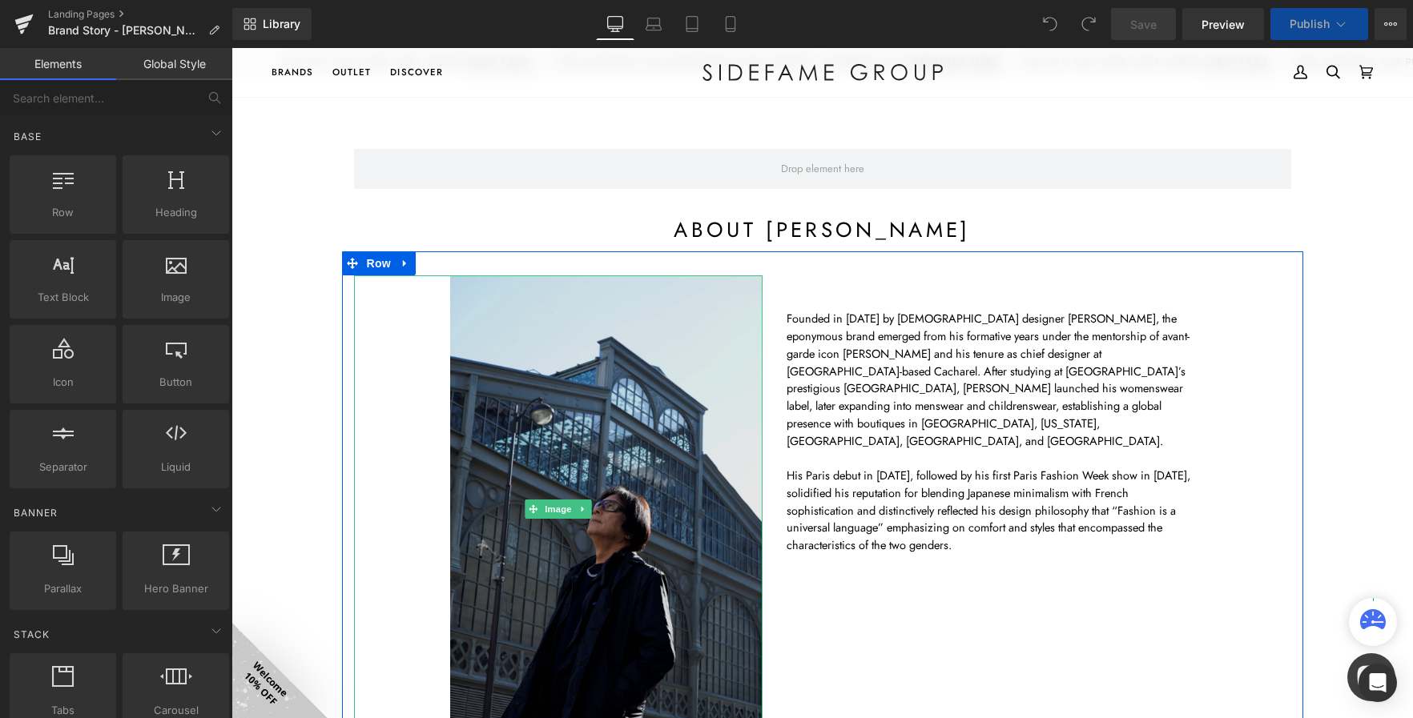
scroll to position [205, 0]
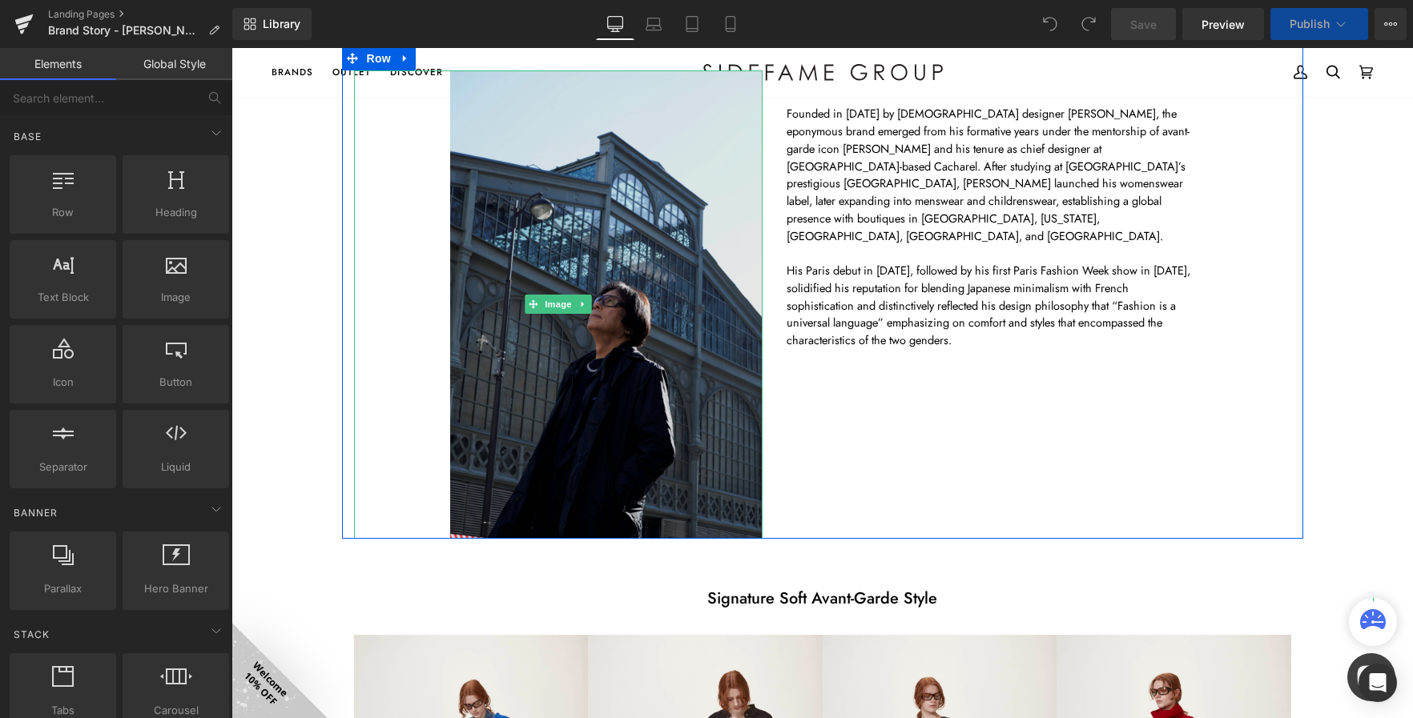
click at [426, 409] on img at bounding box center [558, 304] width 408 height 468
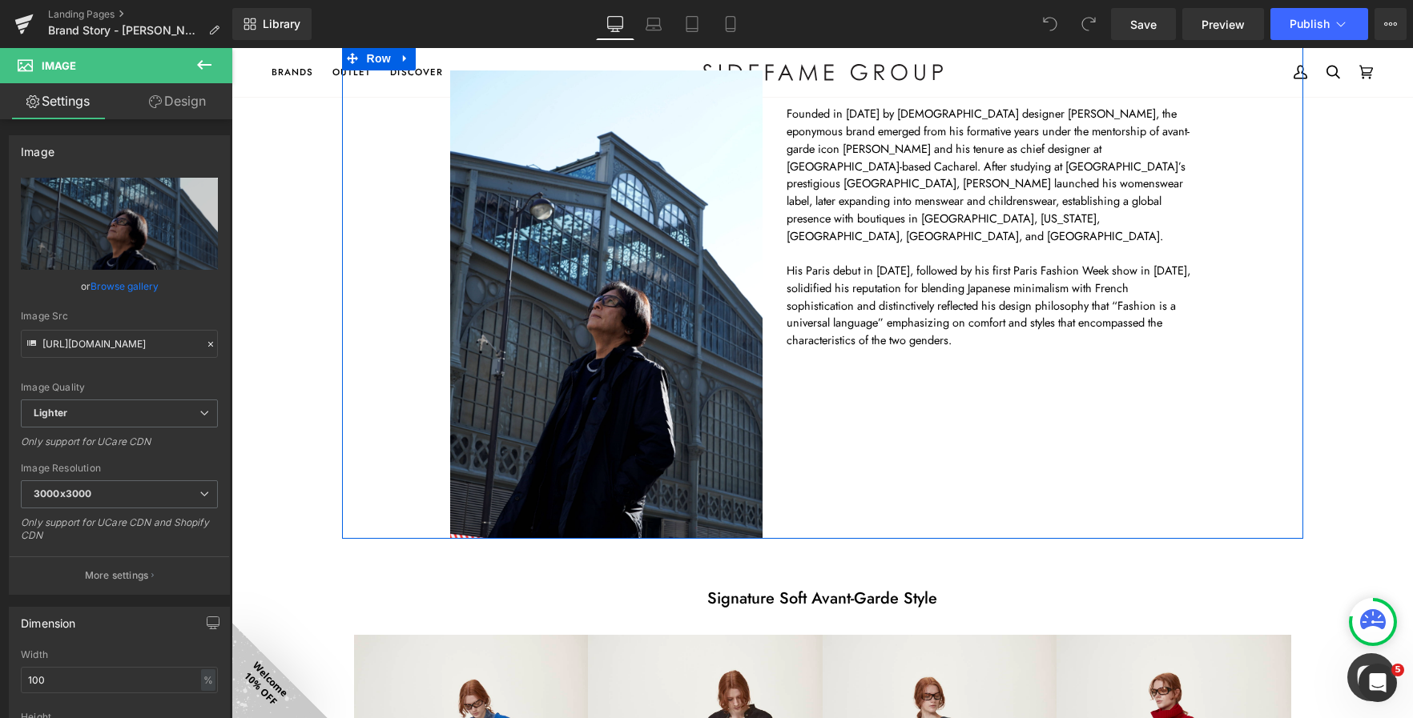
scroll to position [0, 0]
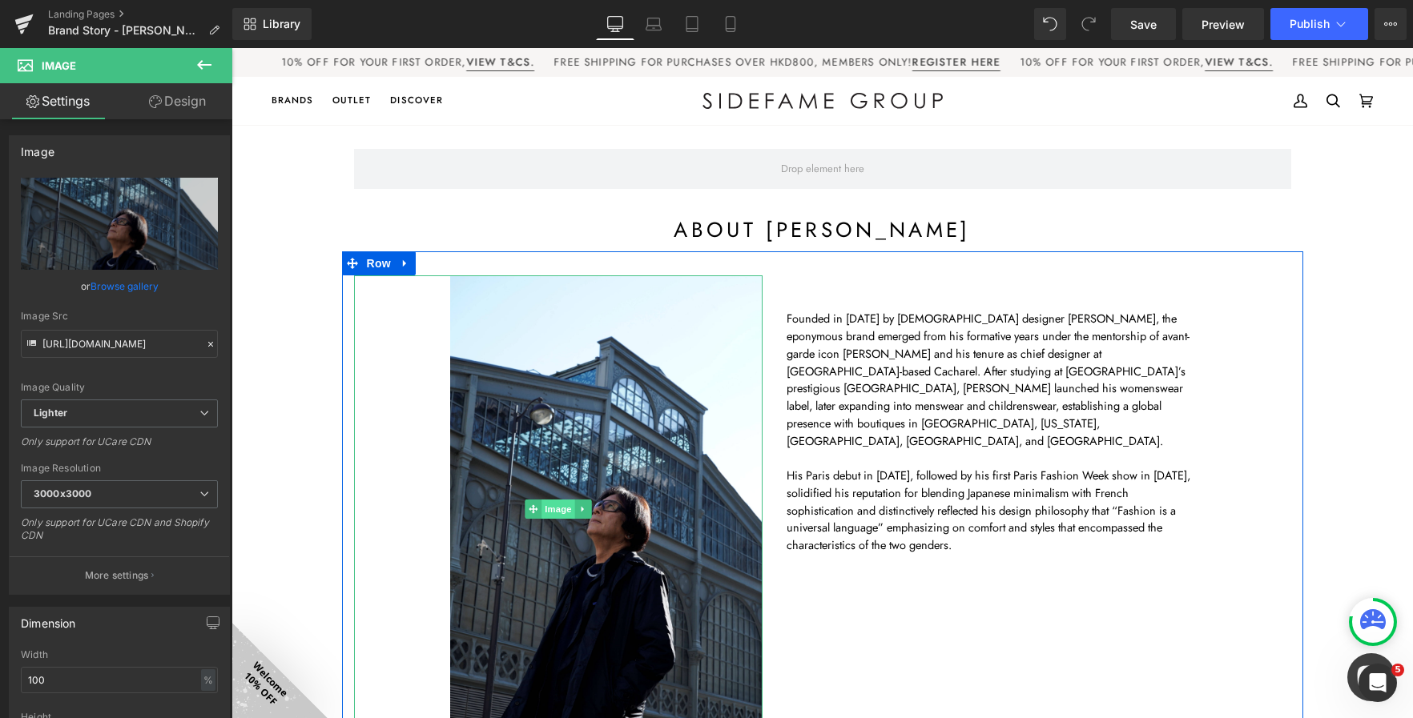
click at [550, 502] on span "Image" at bounding box center [558, 509] width 34 height 19
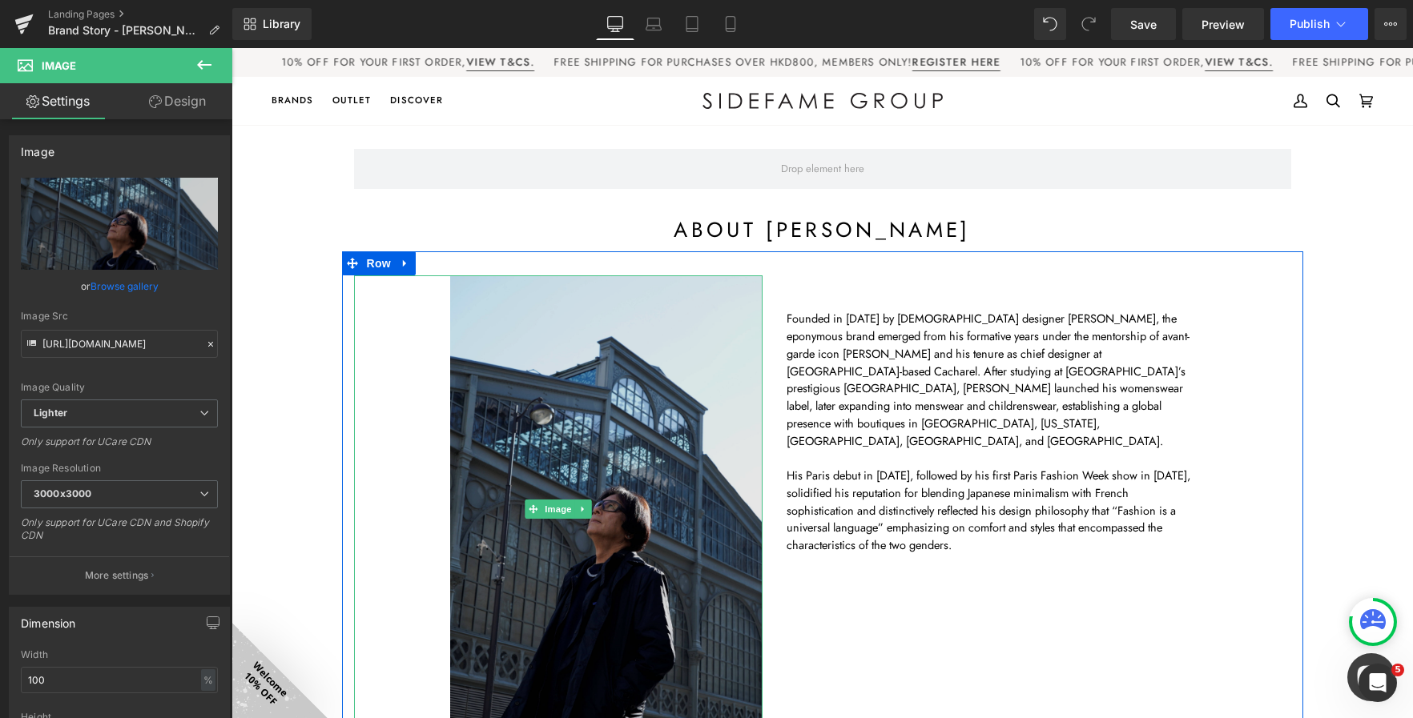
click at [525, 384] on img at bounding box center [558, 509] width 408 height 468
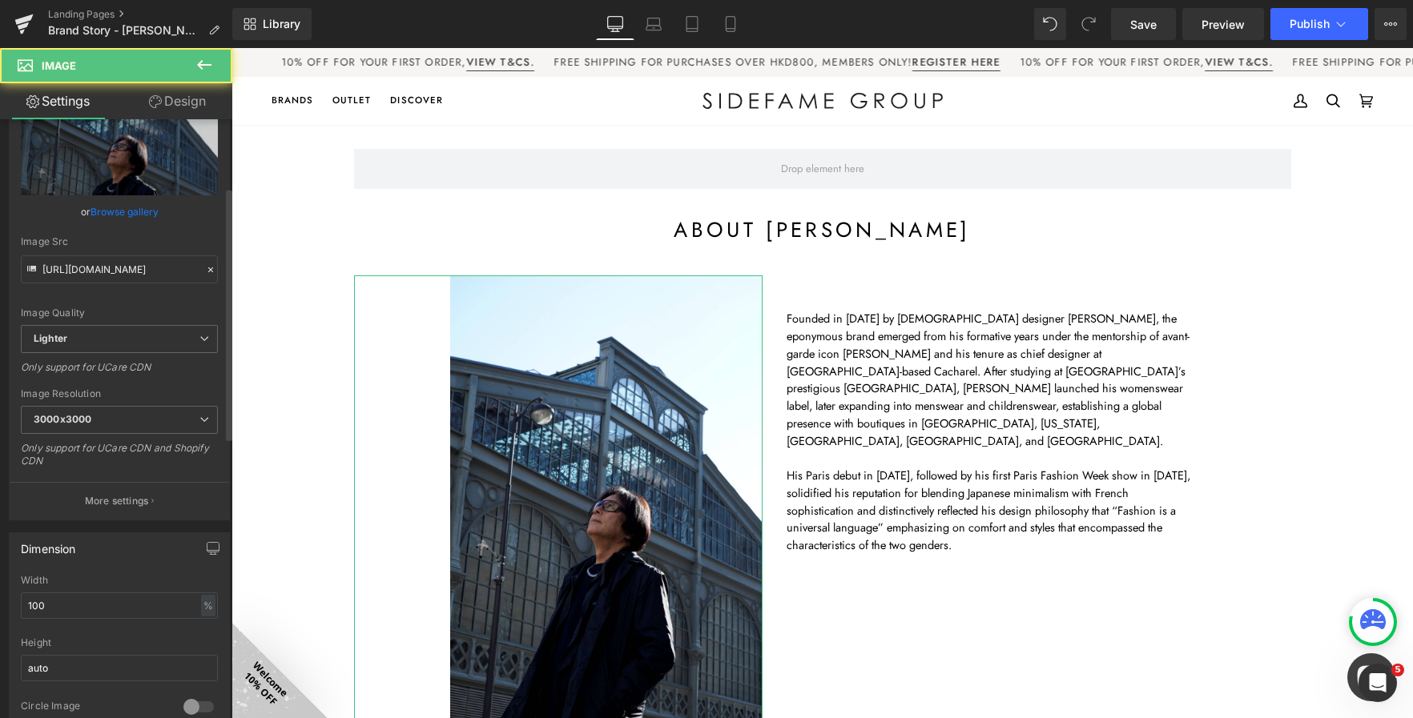
scroll to position [160, 0]
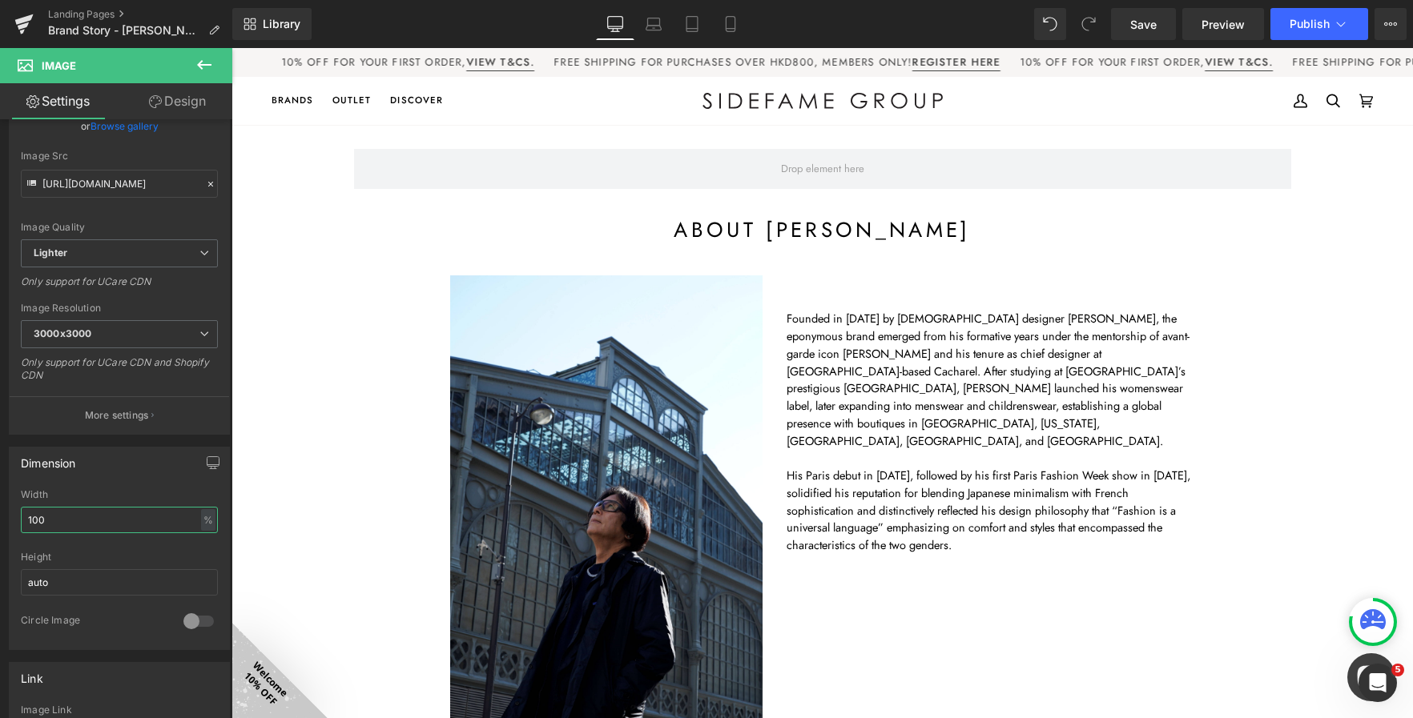
drag, startPoint x: 83, startPoint y: 519, endPoint x: -7, endPoint y: 513, distance: 90.7
click at [0, 513] on html "Image You are previewing how the will restyle your page. You can not edit Eleme…" at bounding box center [706, 359] width 1413 height 718
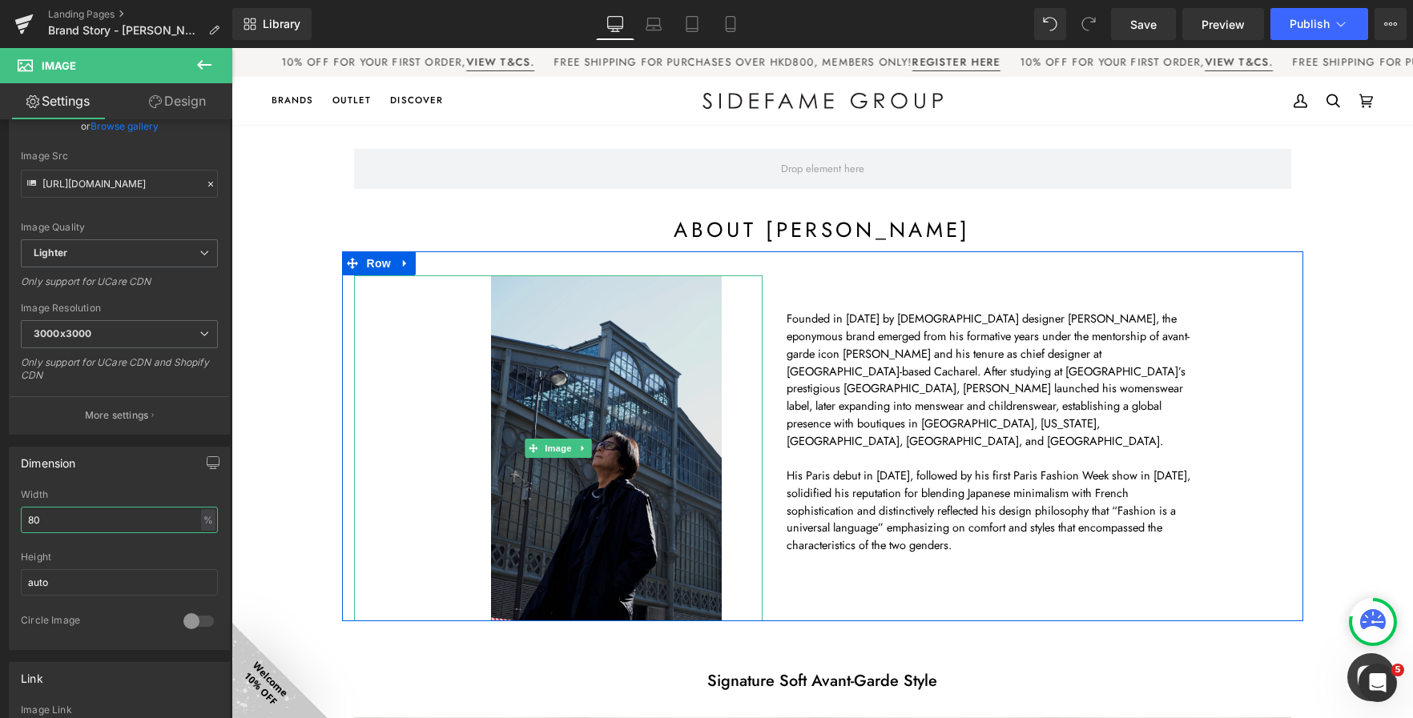
type input "80"
click at [425, 464] on img at bounding box center [558, 448] width 327 height 346
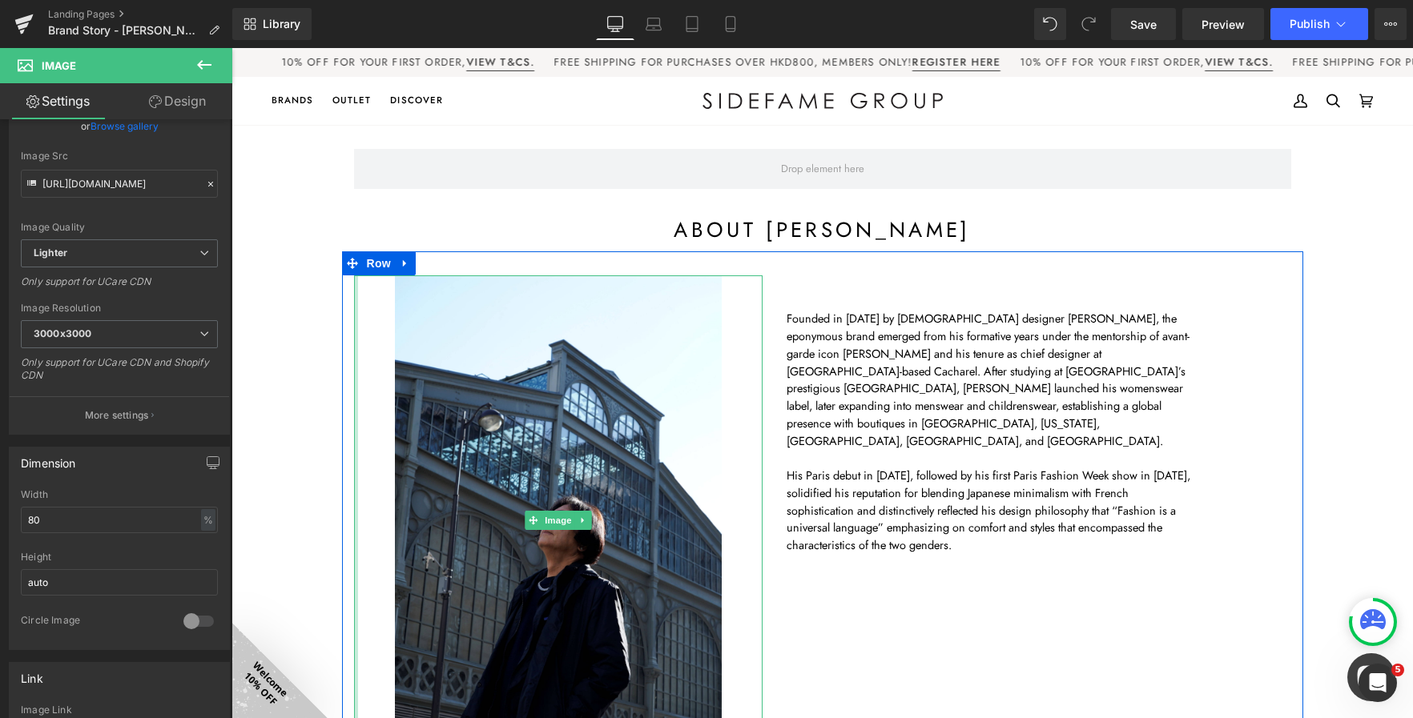
drag, startPoint x: 348, startPoint y: 414, endPoint x: 183, endPoint y: 419, distance: 165.8
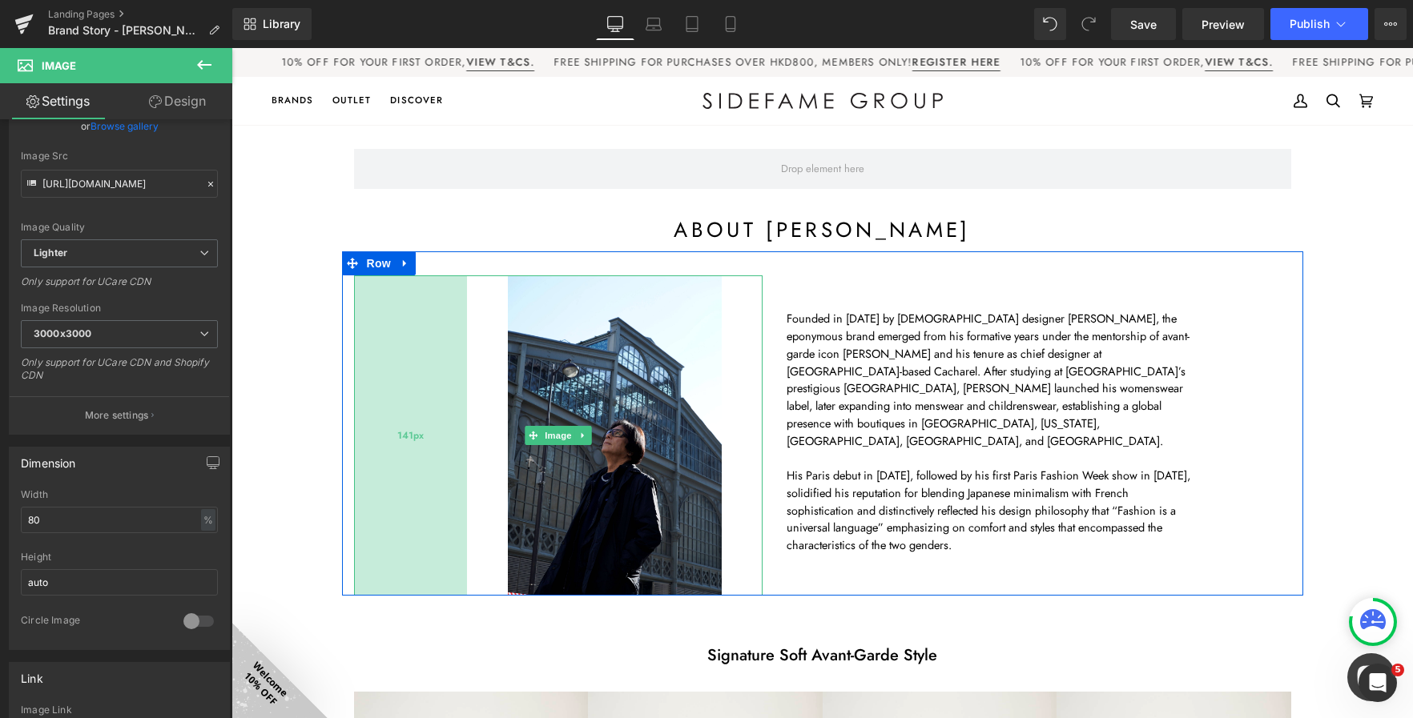
click at [365, 490] on div "141px" at bounding box center [410, 435] width 113 height 321
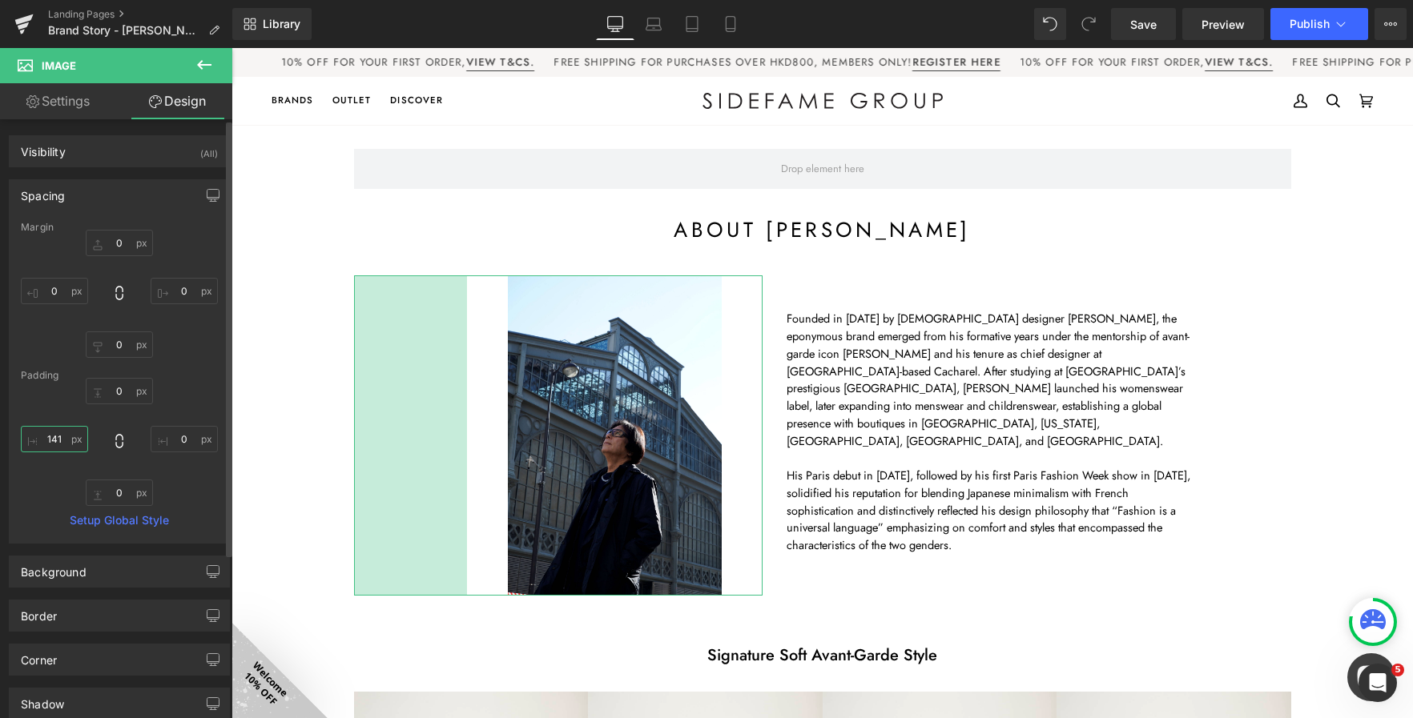
click at [64, 436] on input "141" at bounding box center [54, 439] width 67 height 26
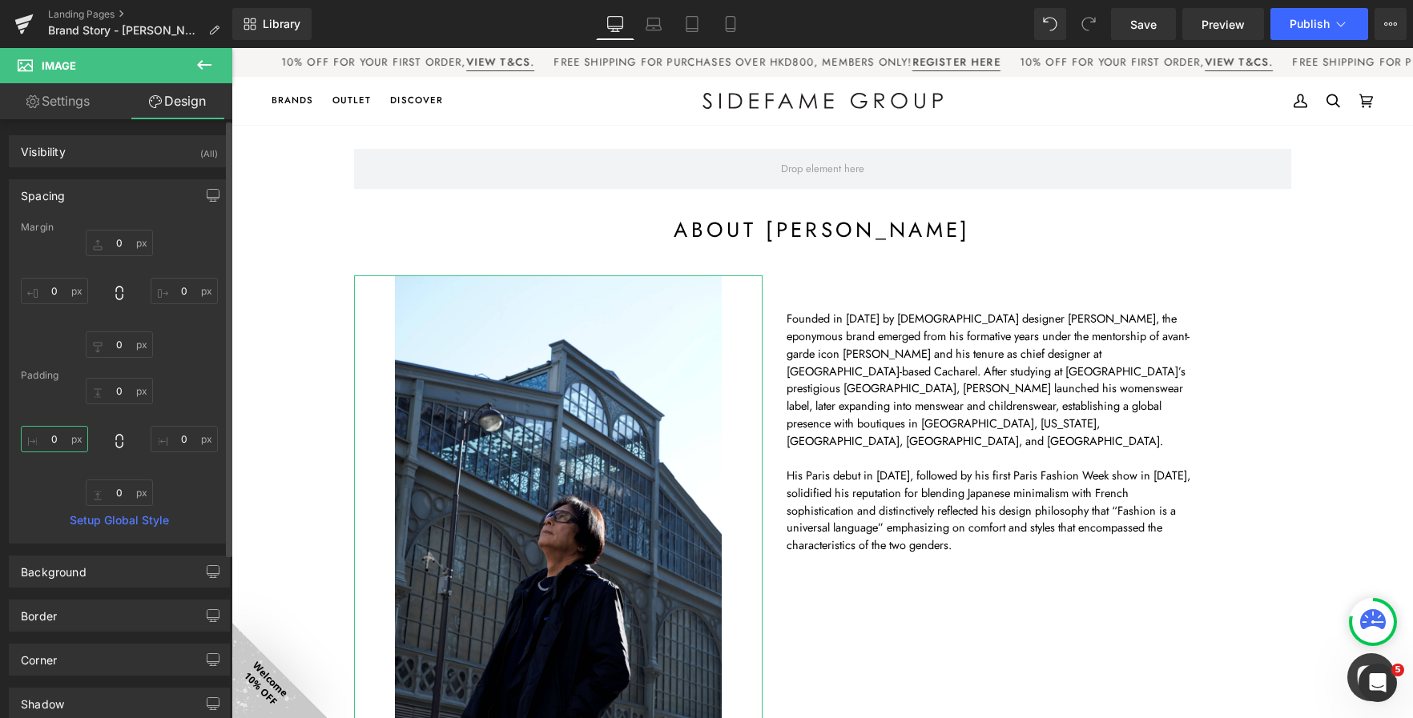
type input "0"
click at [181, 399] on div "0px 0 0px 0 0px 0 0 0" at bounding box center [119, 442] width 197 height 128
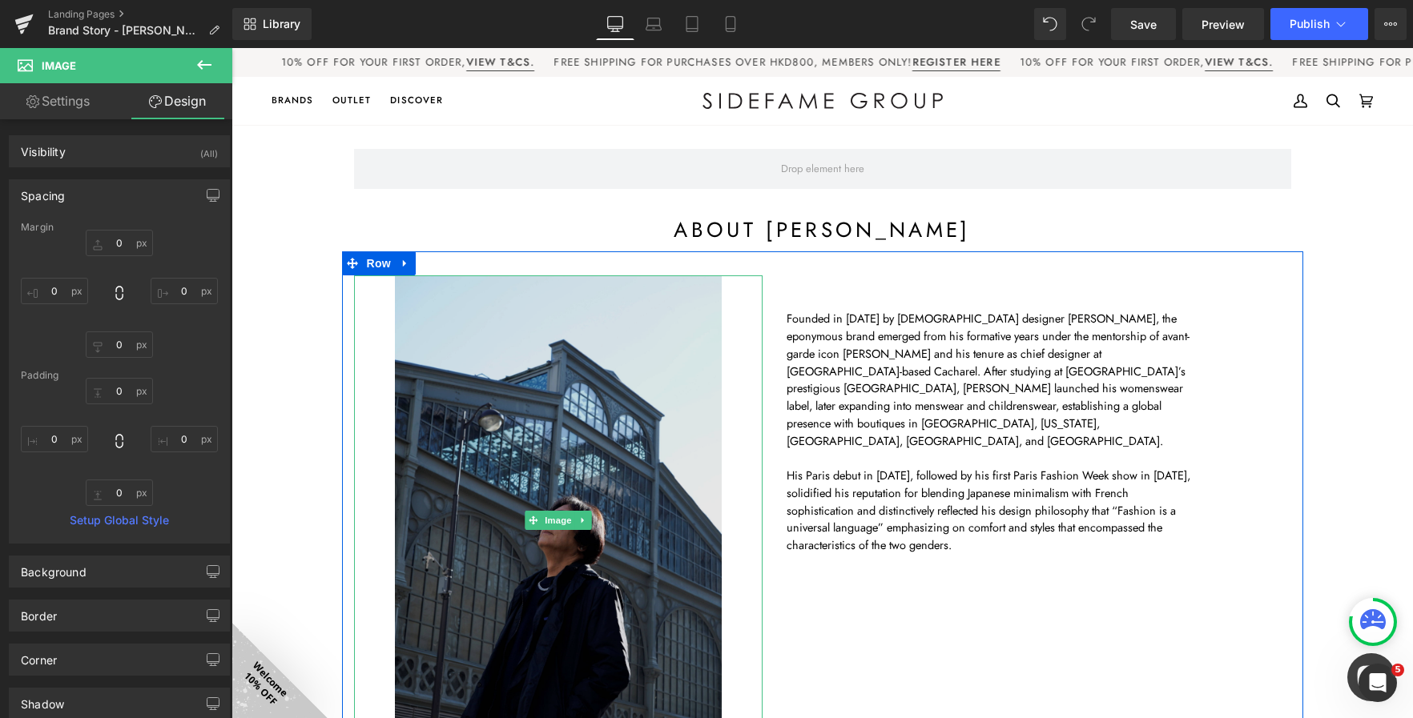
click at [537, 396] on img at bounding box center [558, 520] width 327 height 490
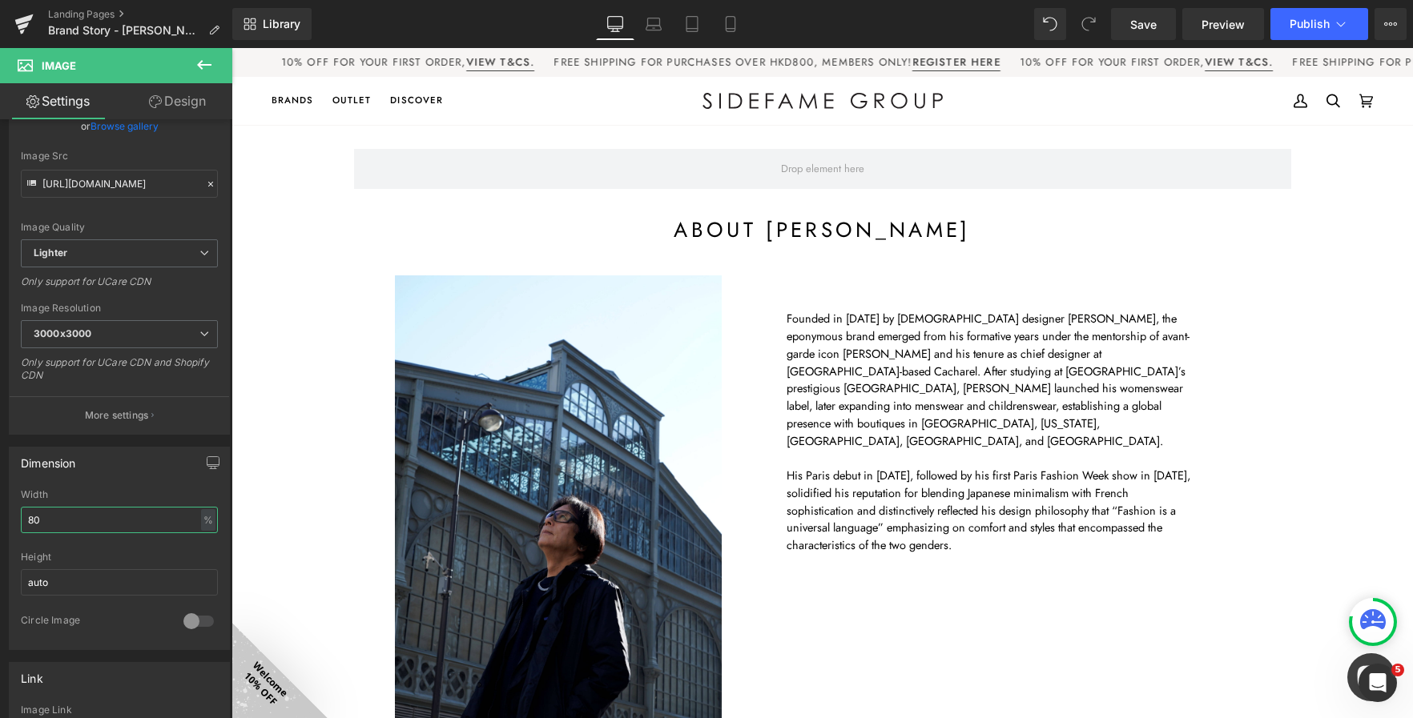
drag, startPoint x: 71, startPoint y: 521, endPoint x: -19, endPoint y: 517, distance: 90.6
click at [0, 517] on html "Image You are previewing how the will restyle your page. You can not edit Eleme…" at bounding box center [706, 359] width 1413 height 718
type input "60"
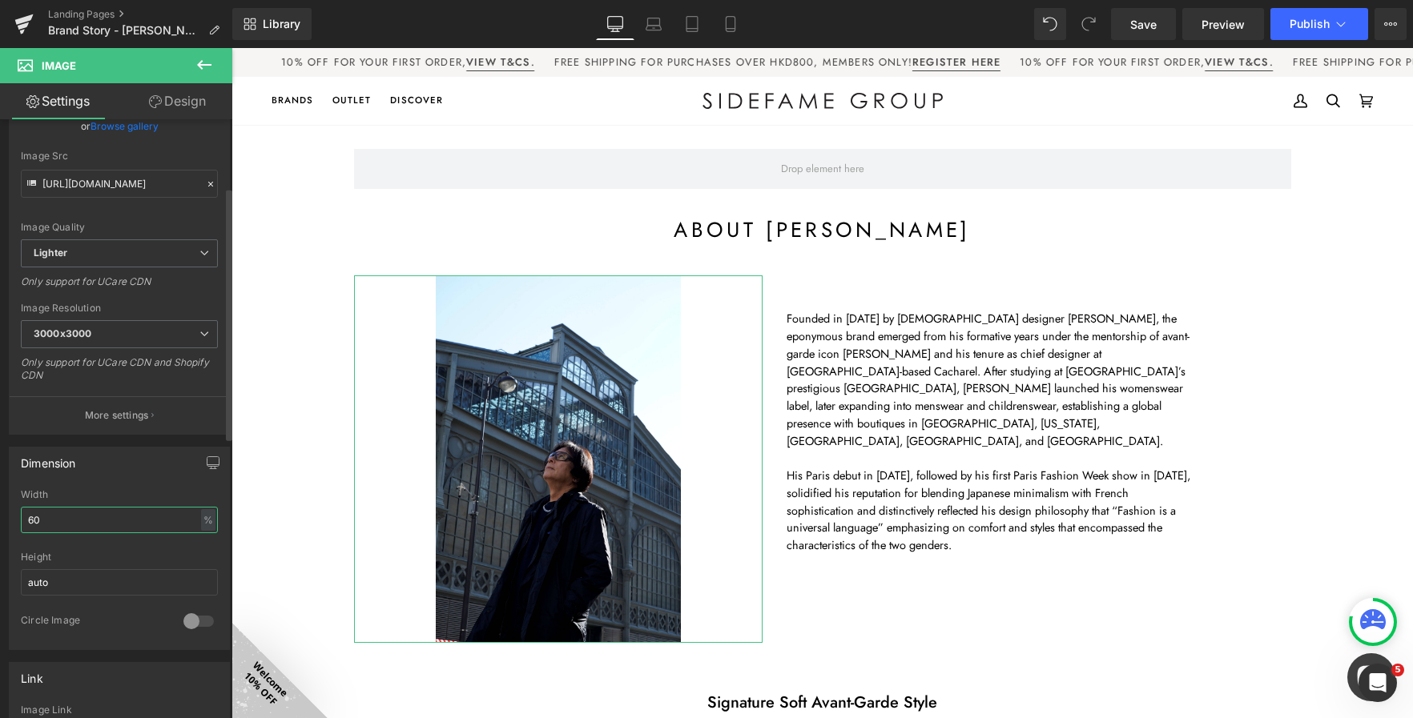
drag, startPoint x: 87, startPoint y: 525, endPoint x: 33, endPoint y: 515, distance: 55.3
click at [33, 515] on input "60" at bounding box center [119, 520] width 197 height 26
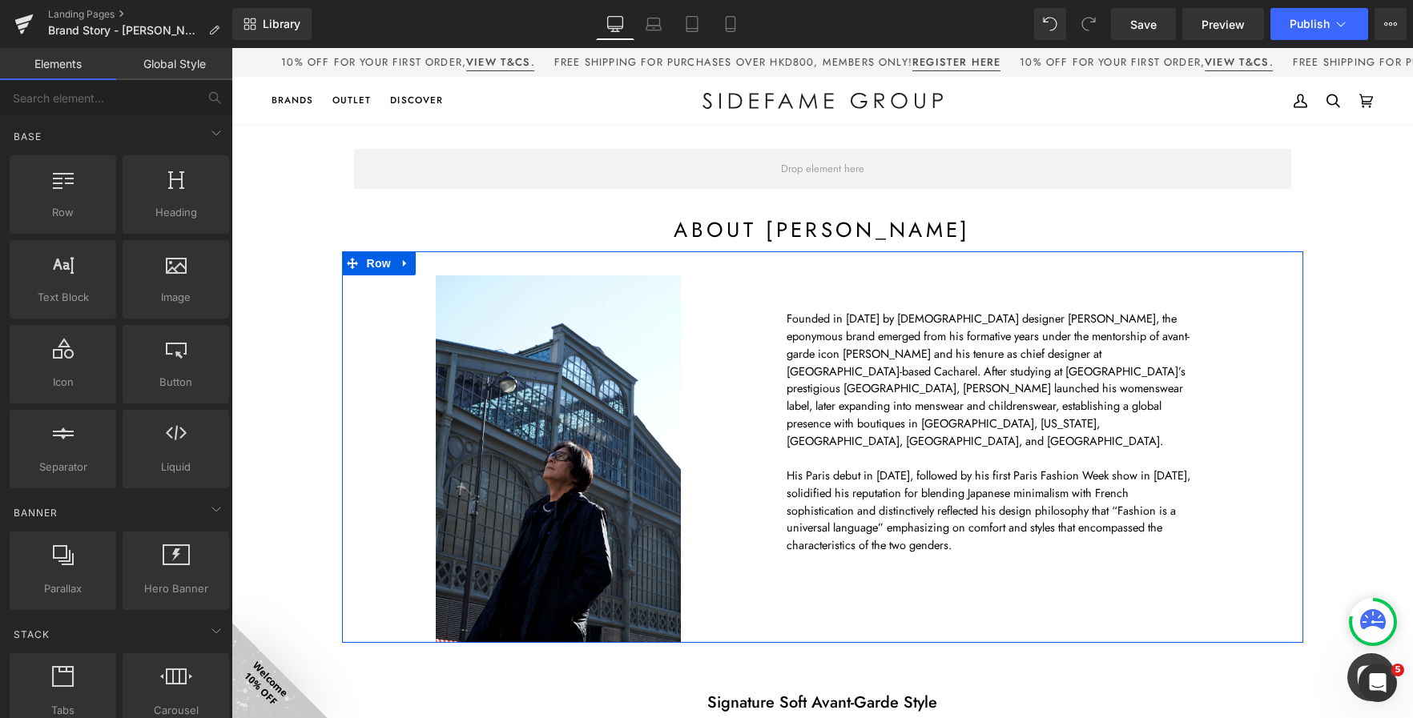
click at [1216, 421] on div "Image Founded in [DATE] by [DEMOGRAPHIC_DATA] designer [PERSON_NAME], the epony…" at bounding box center [822, 447] width 961 height 392
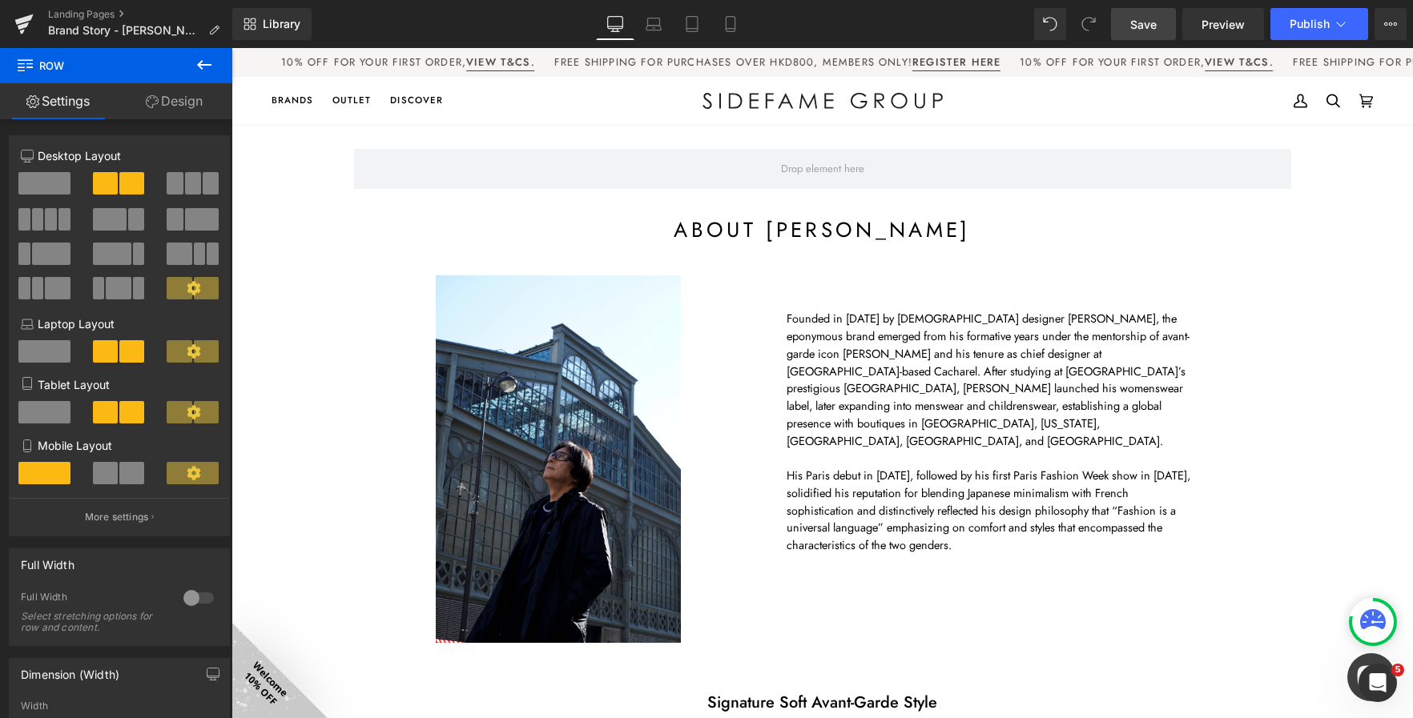
click at [1137, 22] on span "Save" at bounding box center [1143, 24] width 26 height 17
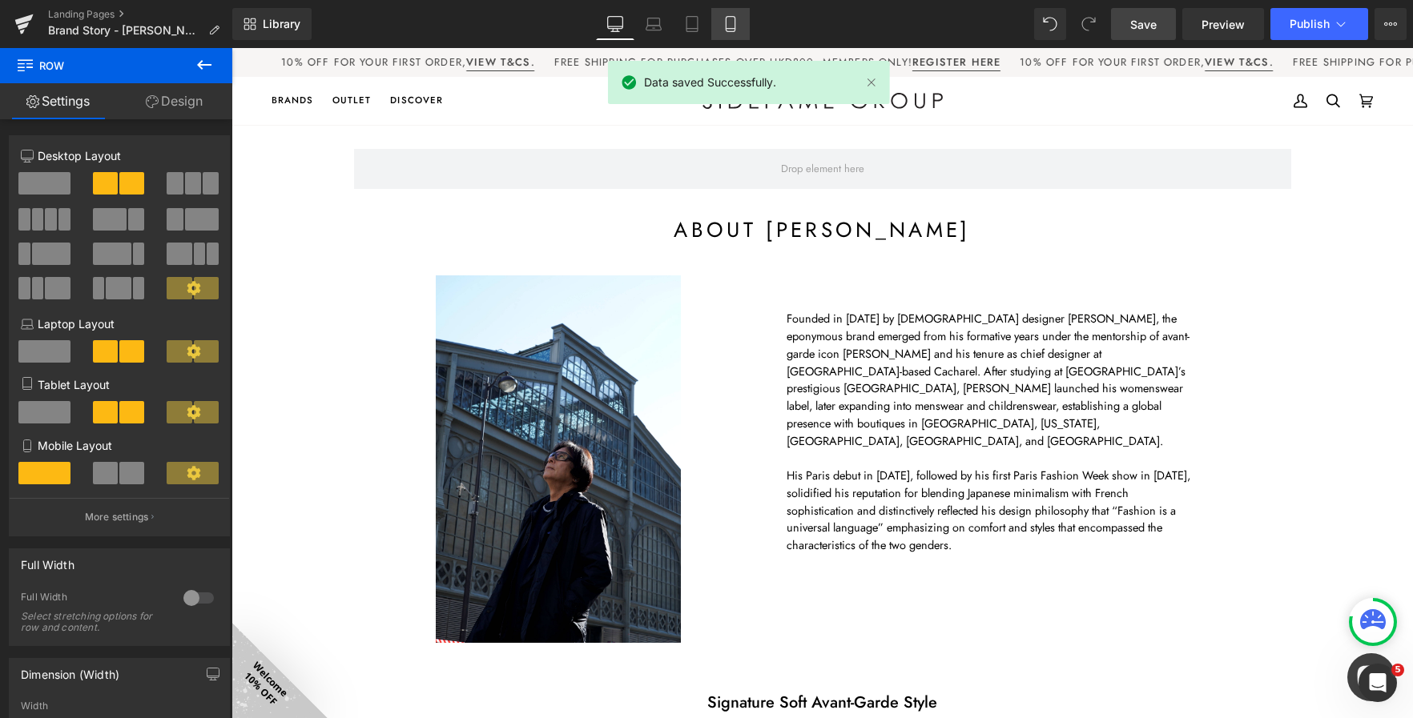
click at [733, 27] on icon at bounding box center [730, 24] width 16 height 16
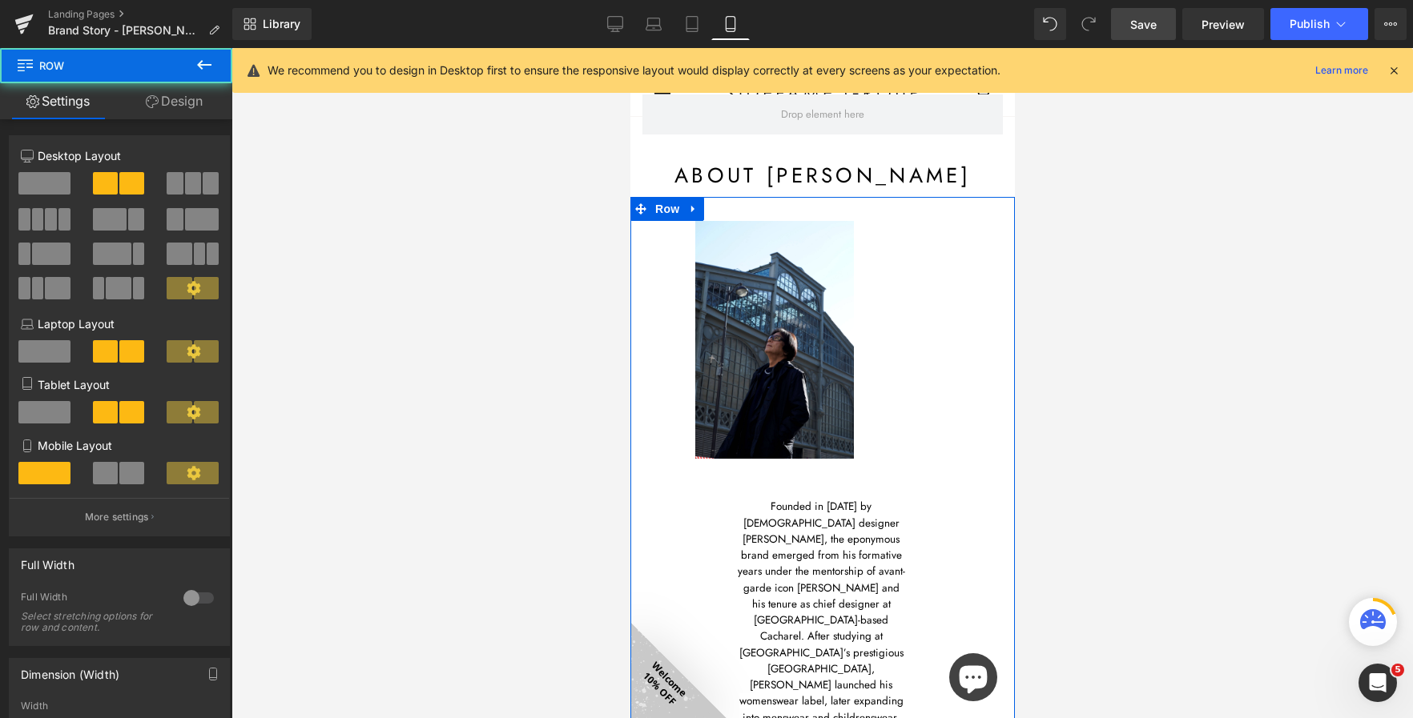
click at [926, 364] on div "Image Founded in [DATE] by [DEMOGRAPHIC_DATA] designer [PERSON_NAME], the epony…" at bounding box center [821, 599] width 384 height 805
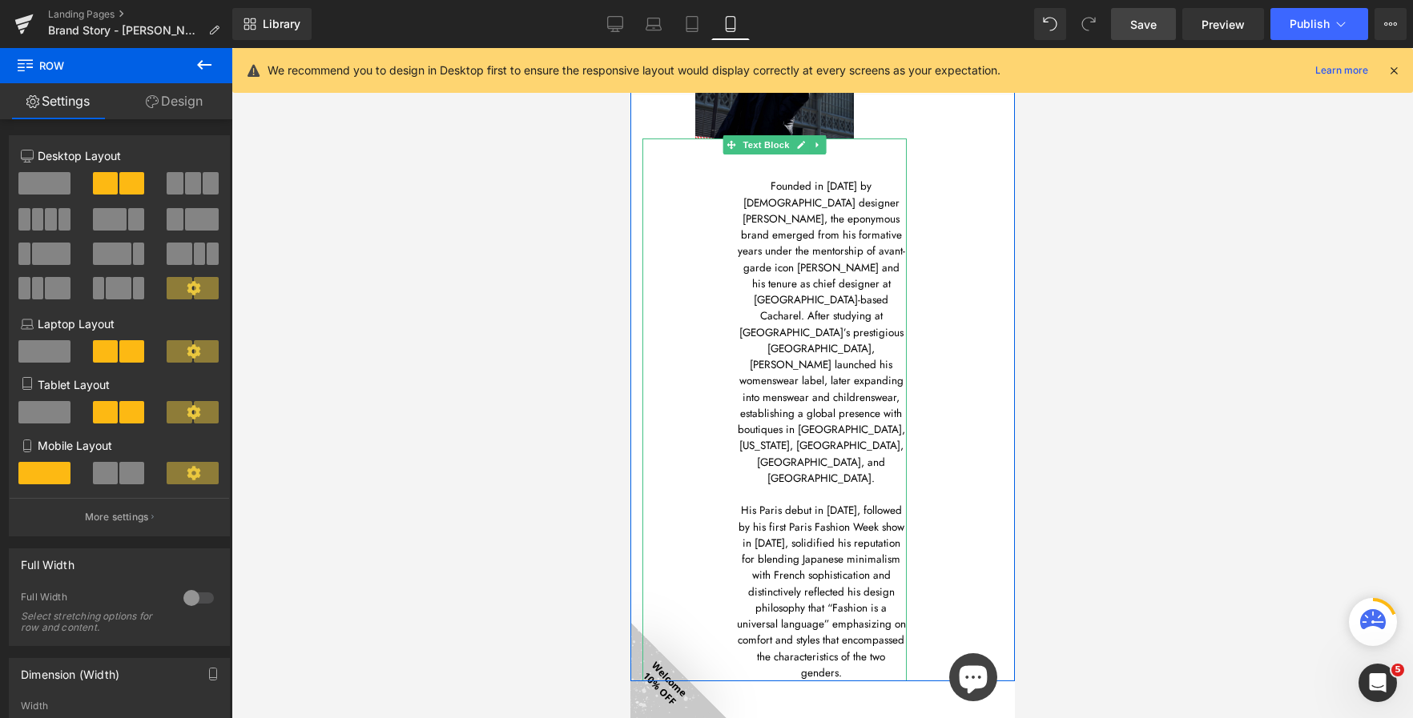
scroll to position [0, 0]
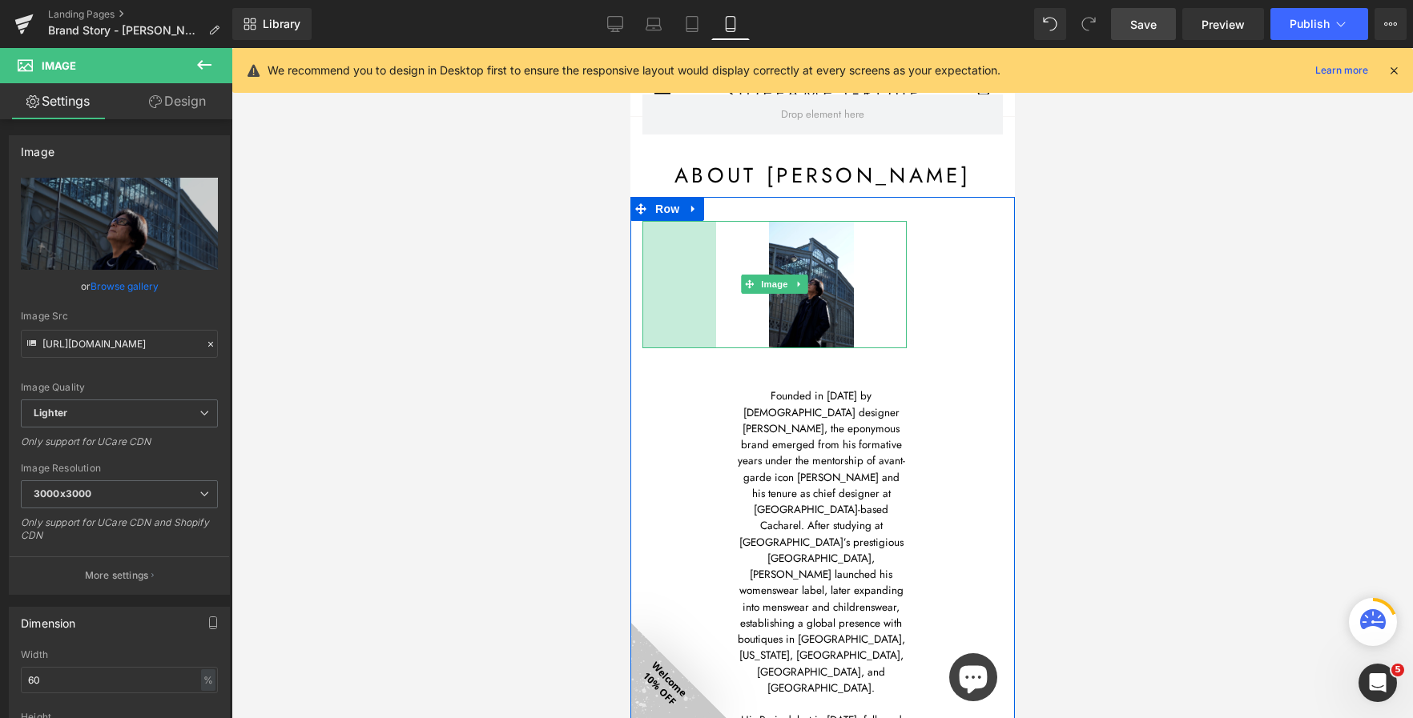
drag, startPoint x: 641, startPoint y: 373, endPoint x: 715, endPoint y: 403, distance: 79.4
click at [715, 403] on div "Image 92px Founded in [DATE] by [DEMOGRAPHIC_DATA] designer [PERSON_NAME], the …" at bounding box center [821, 544] width 384 height 694
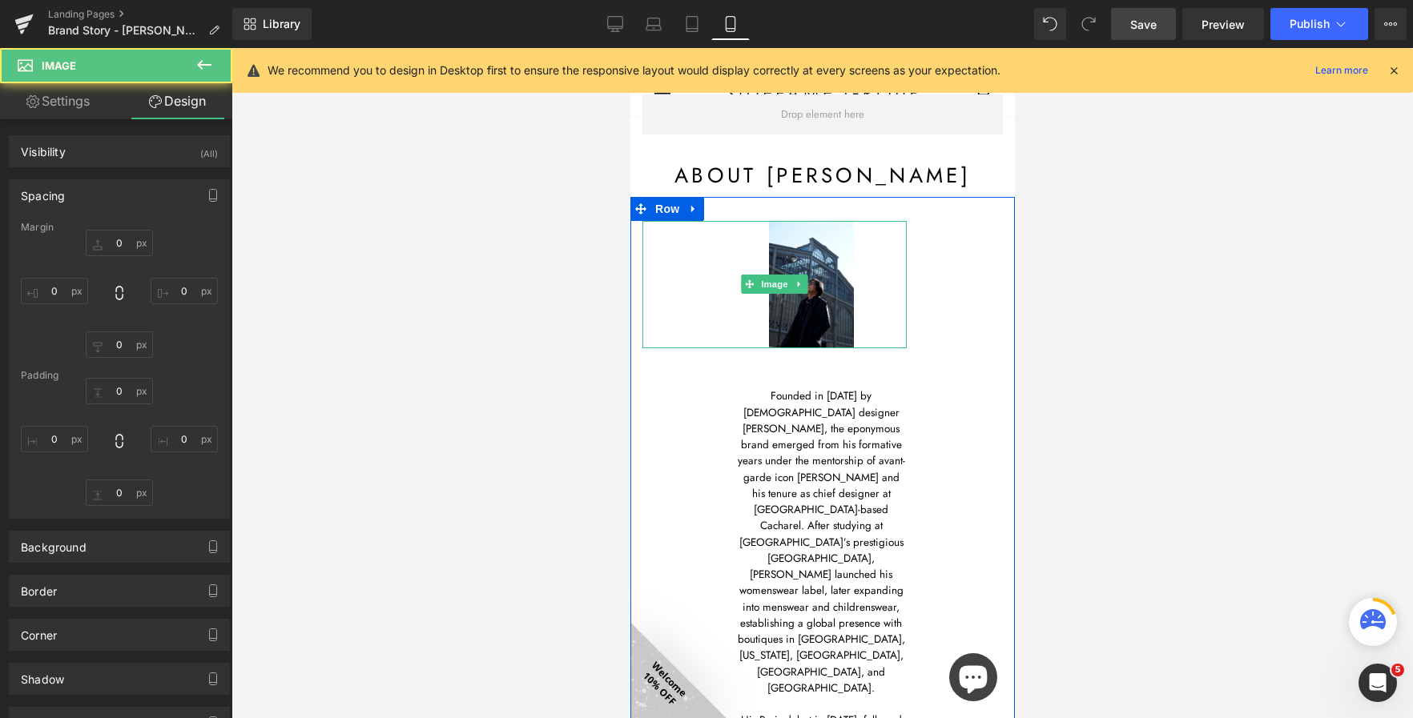
type input "0"
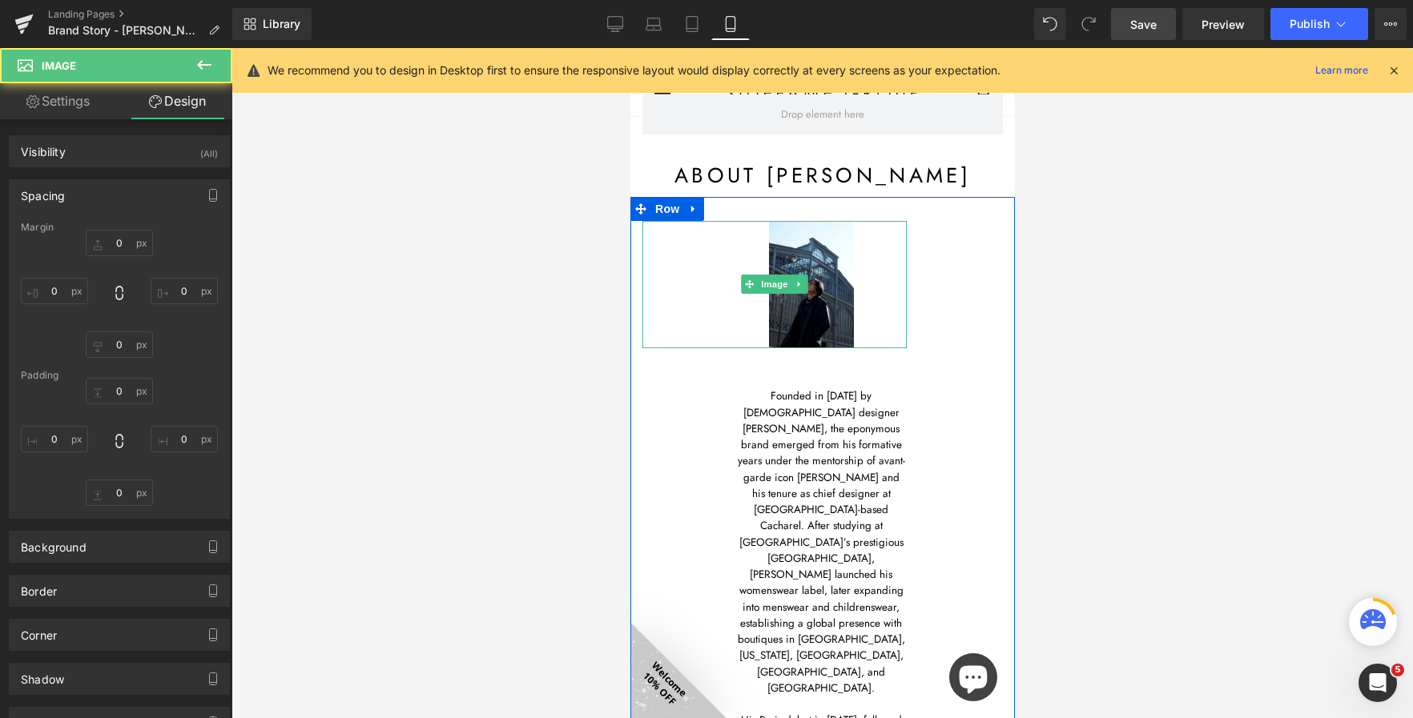
type input "0"
type input "92"
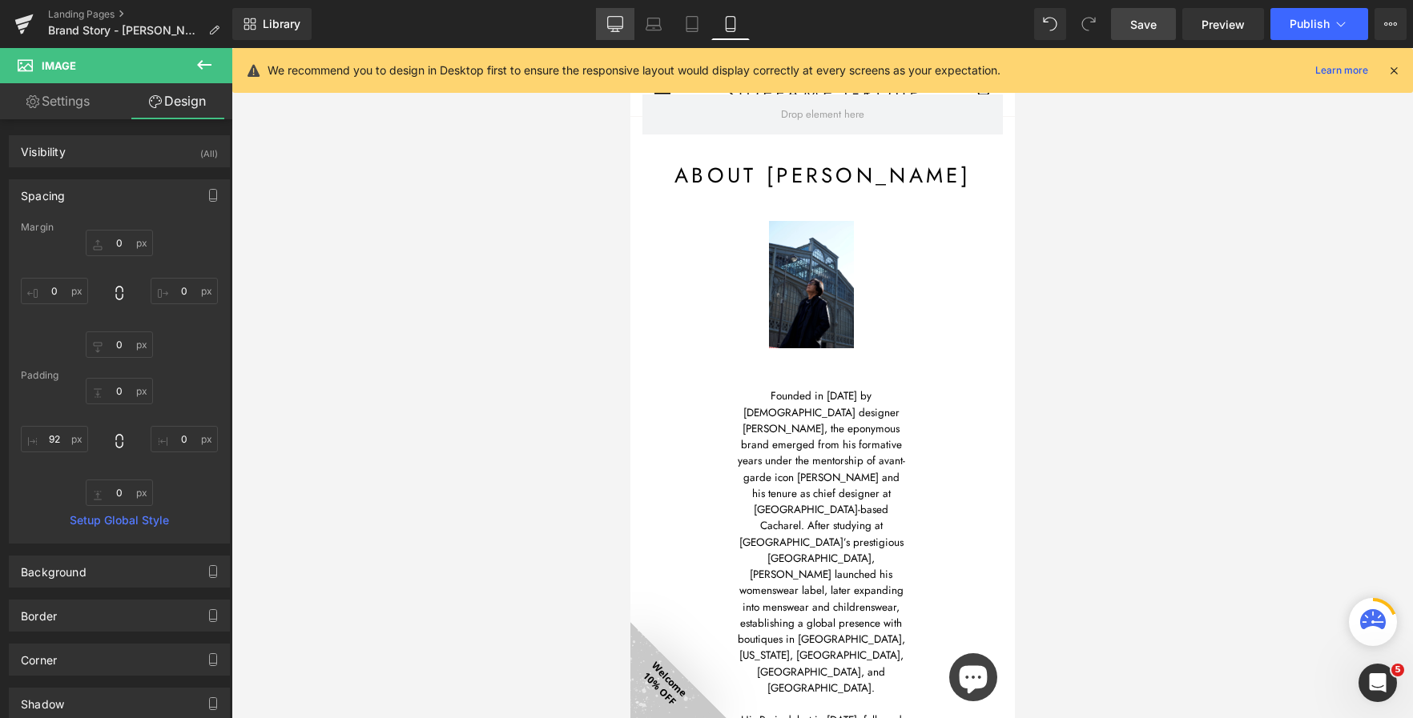
click at [624, 25] on link "Desktop" at bounding box center [615, 24] width 38 height 32
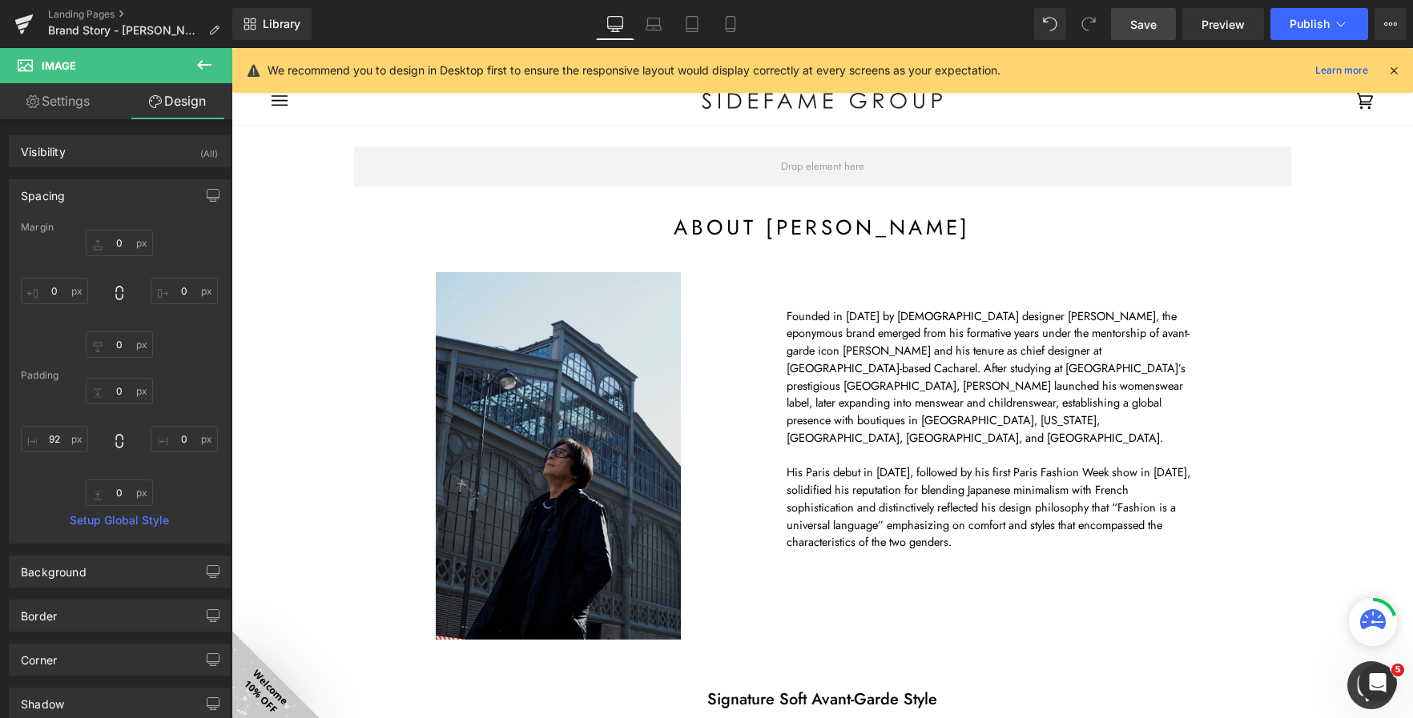
type input "0"
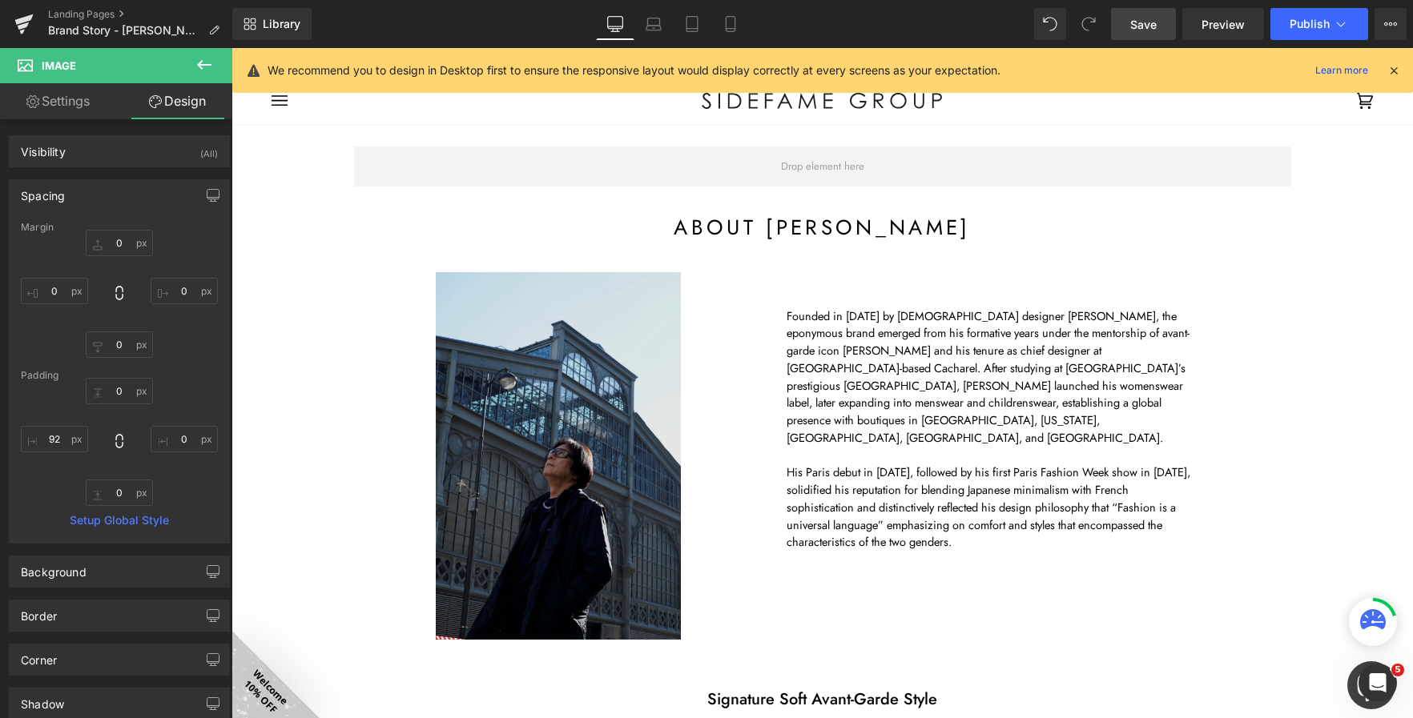
type input "0"
type input "39.1301"
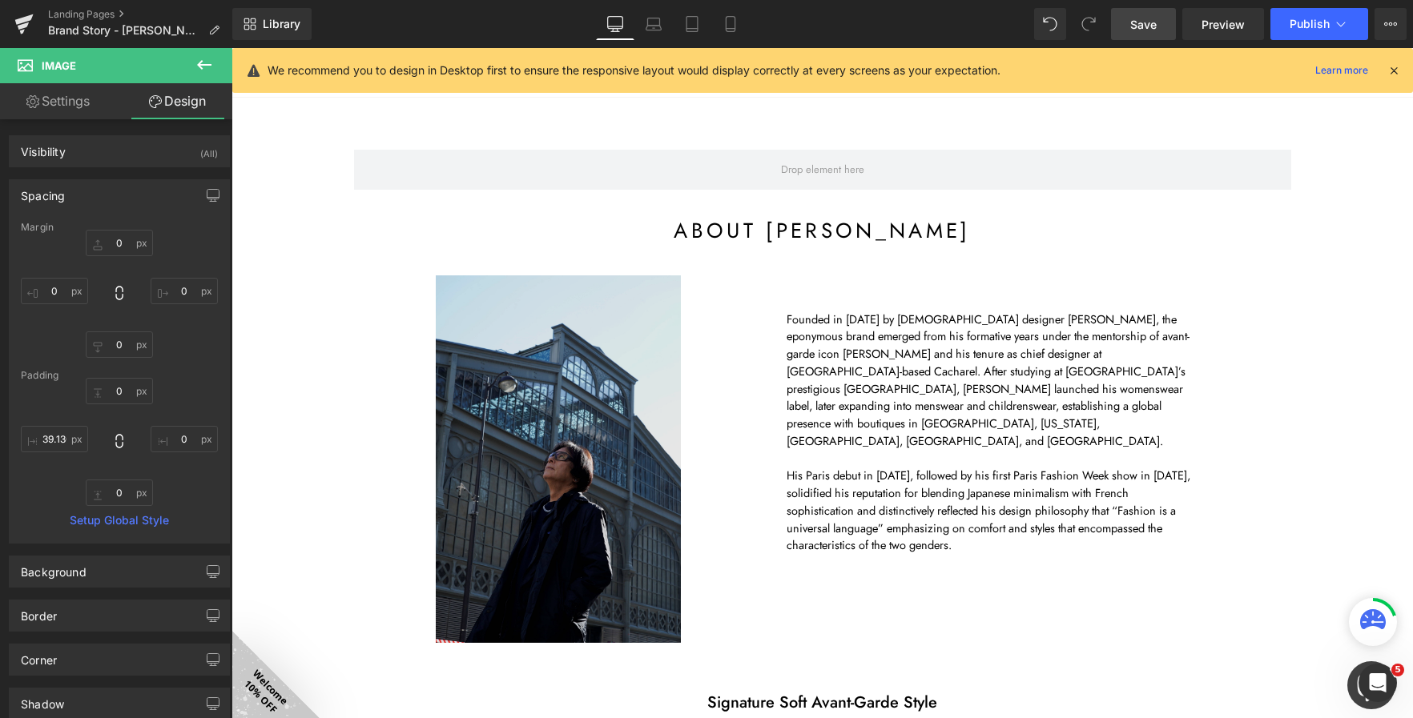
scroll to position [51, 0]
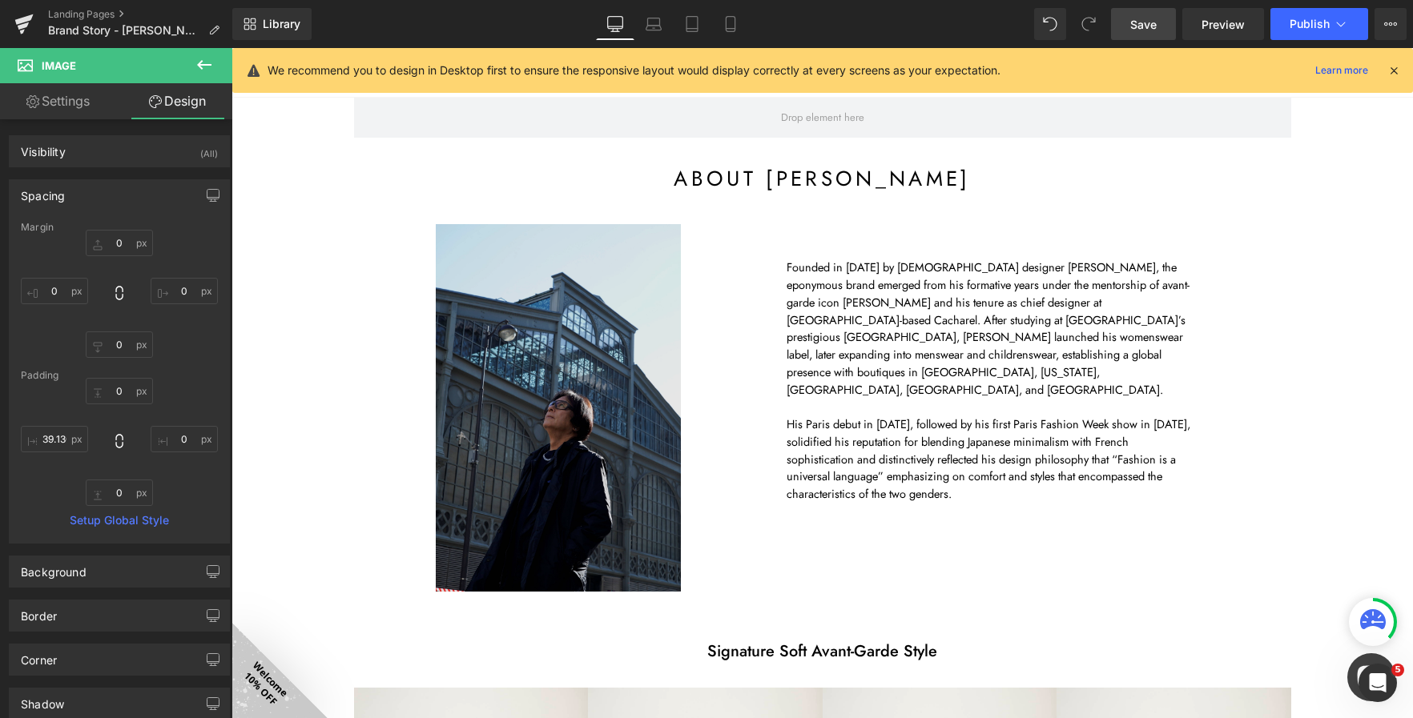
click at [508, 427] on img at bounding box center [558, 408] width 245 height 368
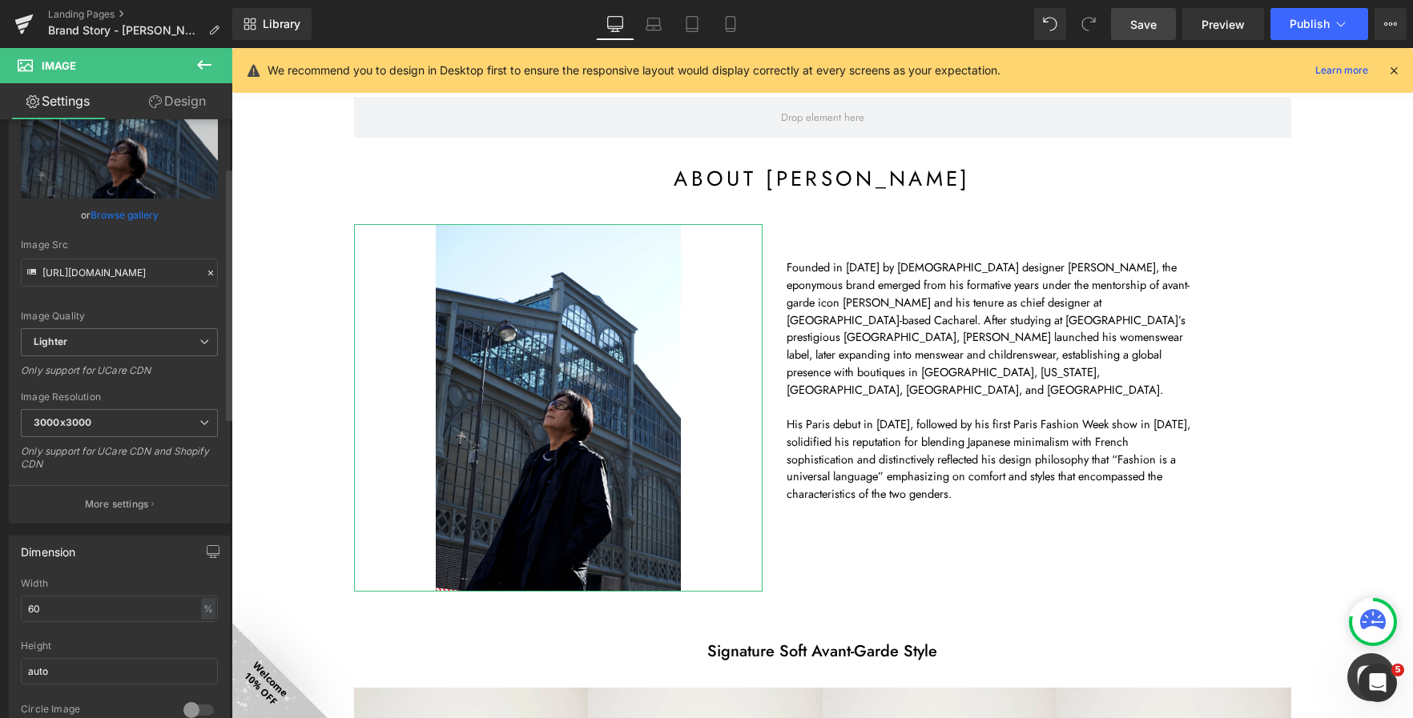
scroll to position [160, 0]
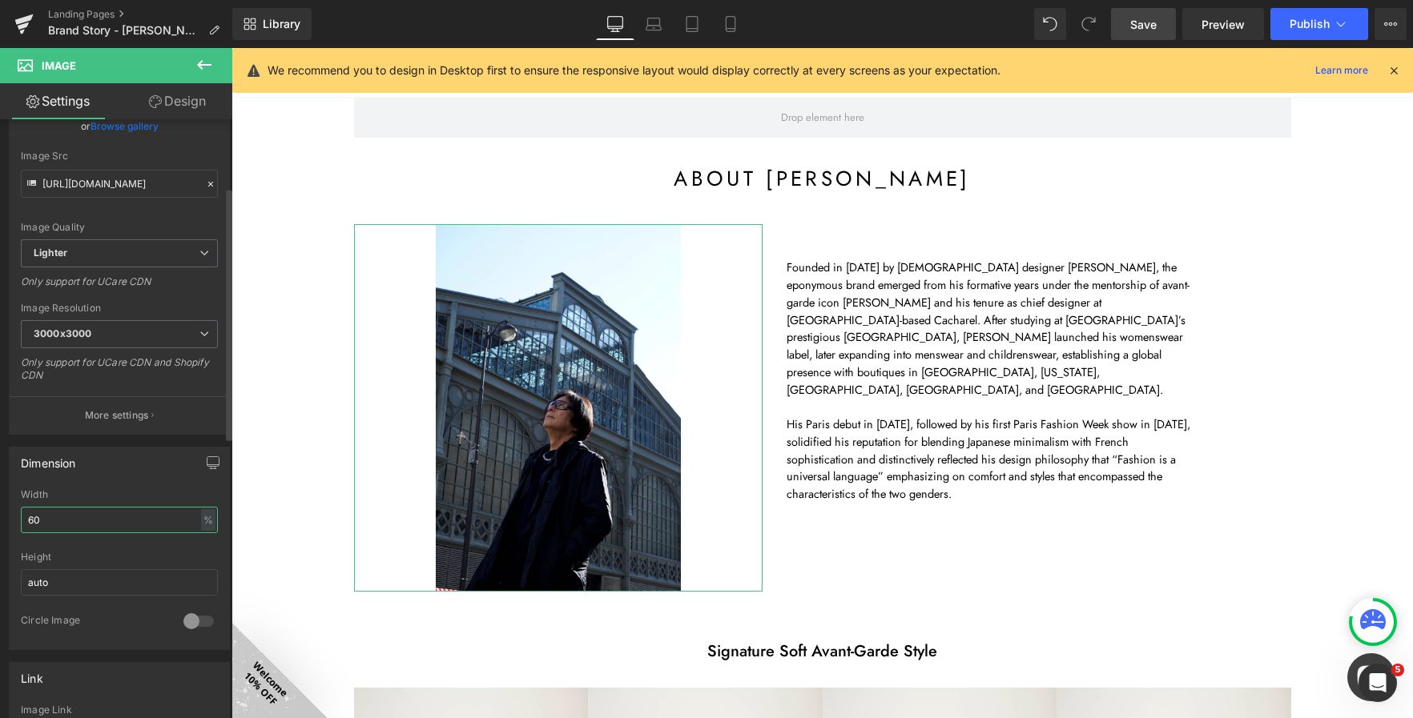
drag, startPoint x: 66, startPoint y: 519, endPoint x: 4, endPoint y: 506, distance: 63.8
click at [4, 506] on div "Dimension 60% Width 60 % % px auto Height auto 0 Circle Image" at bounding box center [119, 542] width 239 height 215
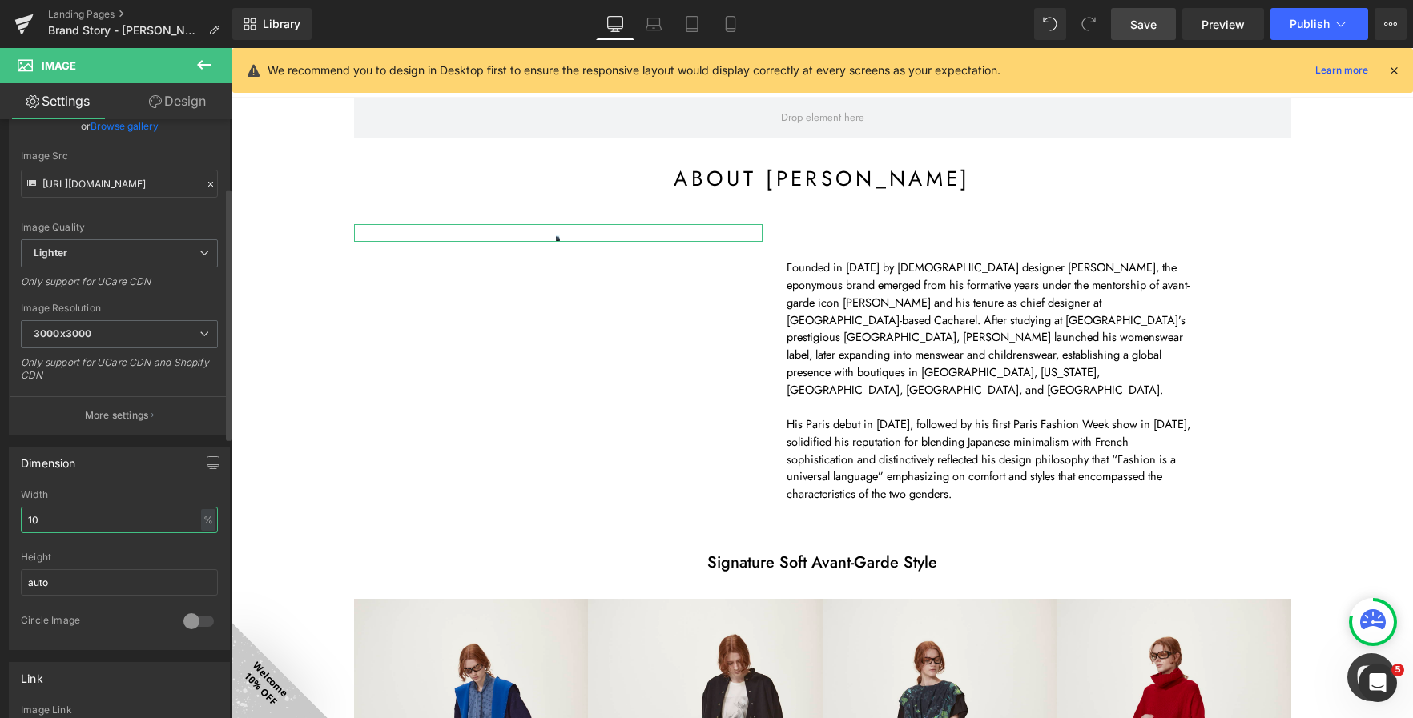
type input "100"
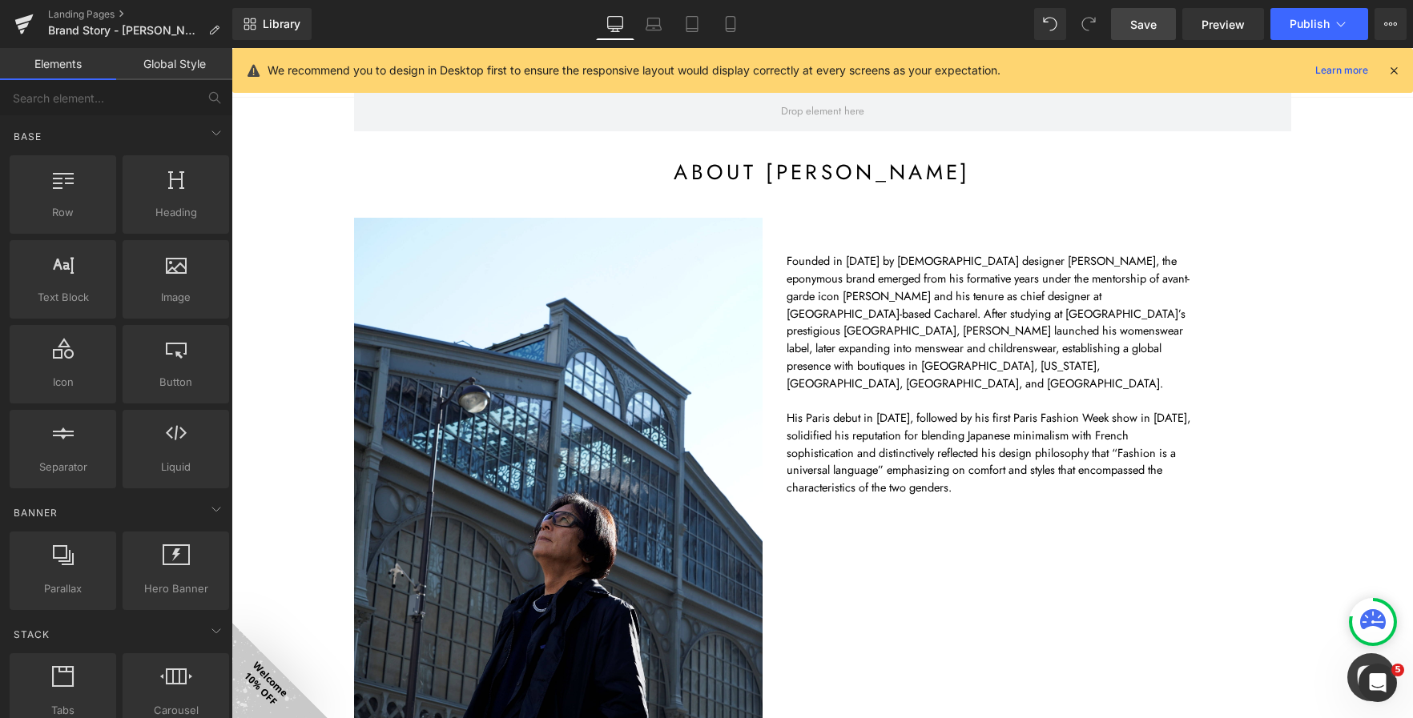
scroll to position [51, 0]
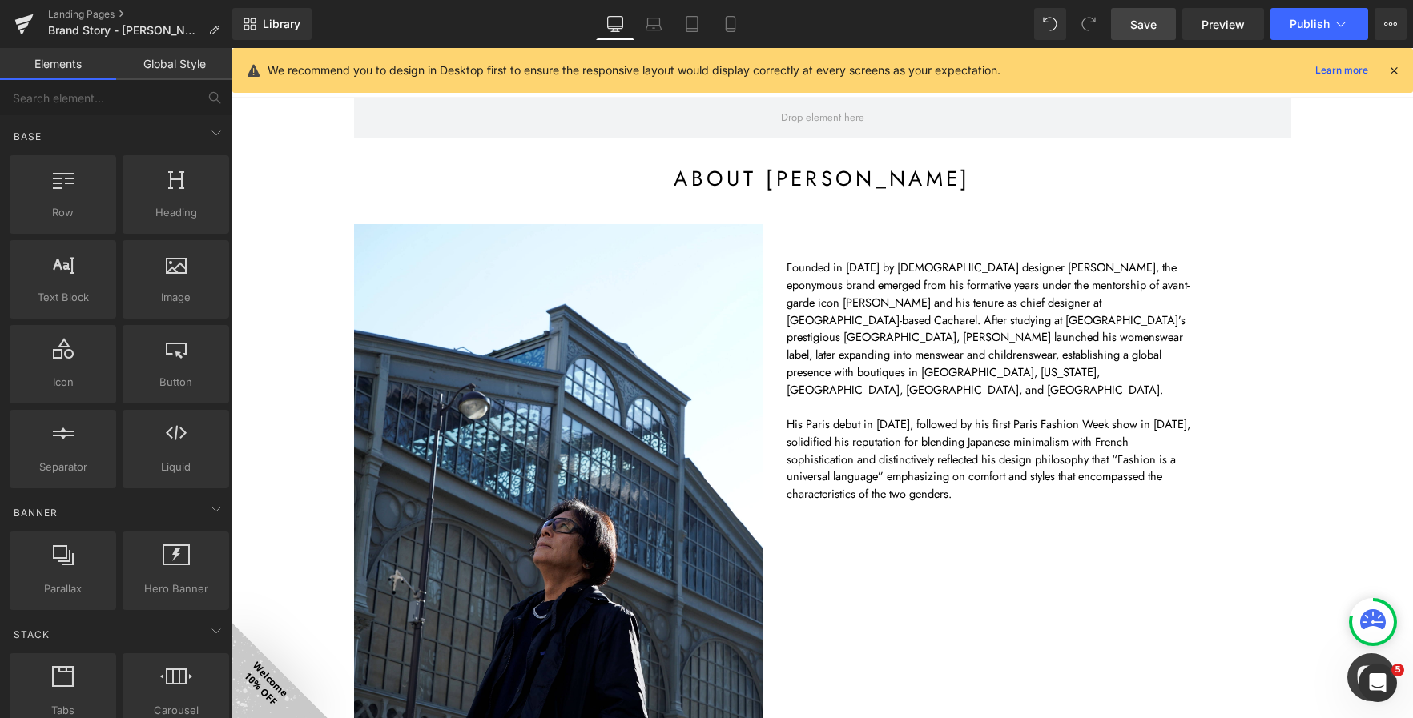
click at [1136, 24] on span "Save" at bounding box center [1143, 24] width 26 height 17
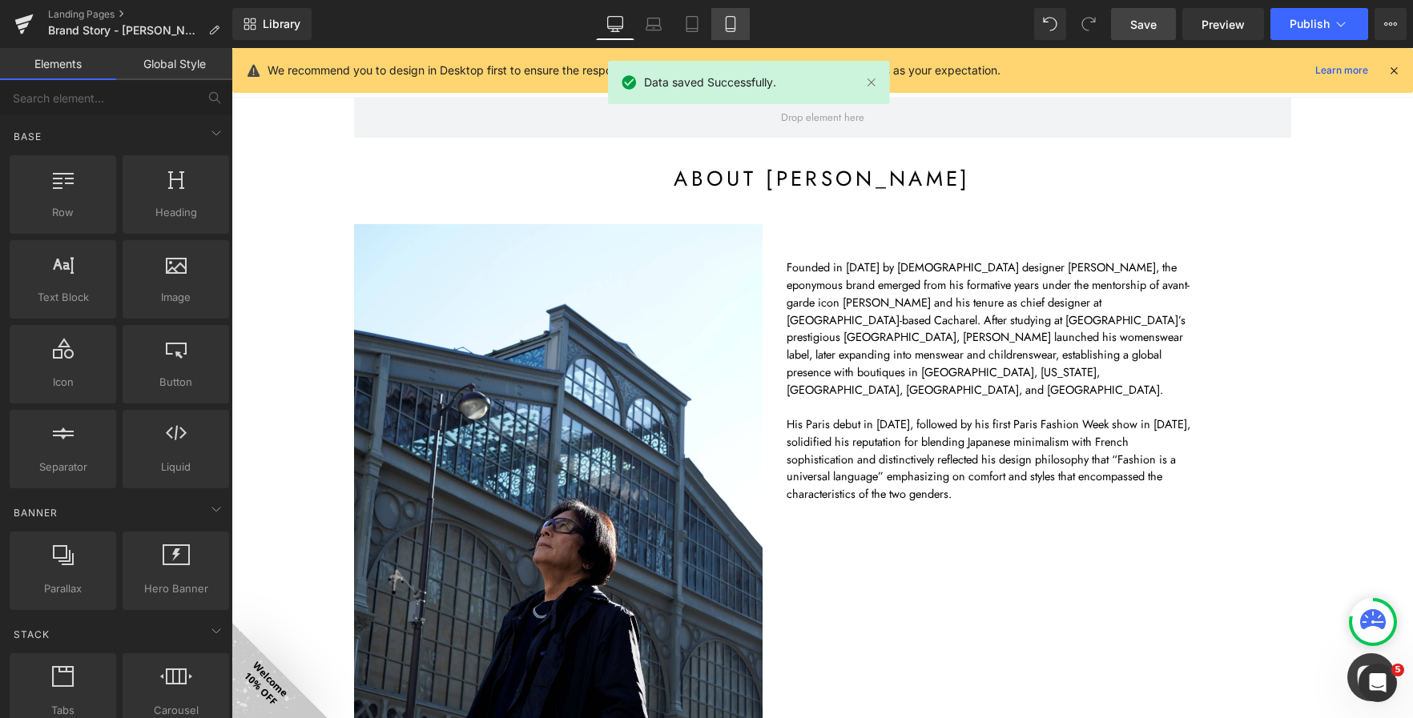
click at [722, 33] on link "Mobile" at bounding box center [730, 24] width 38 height 32
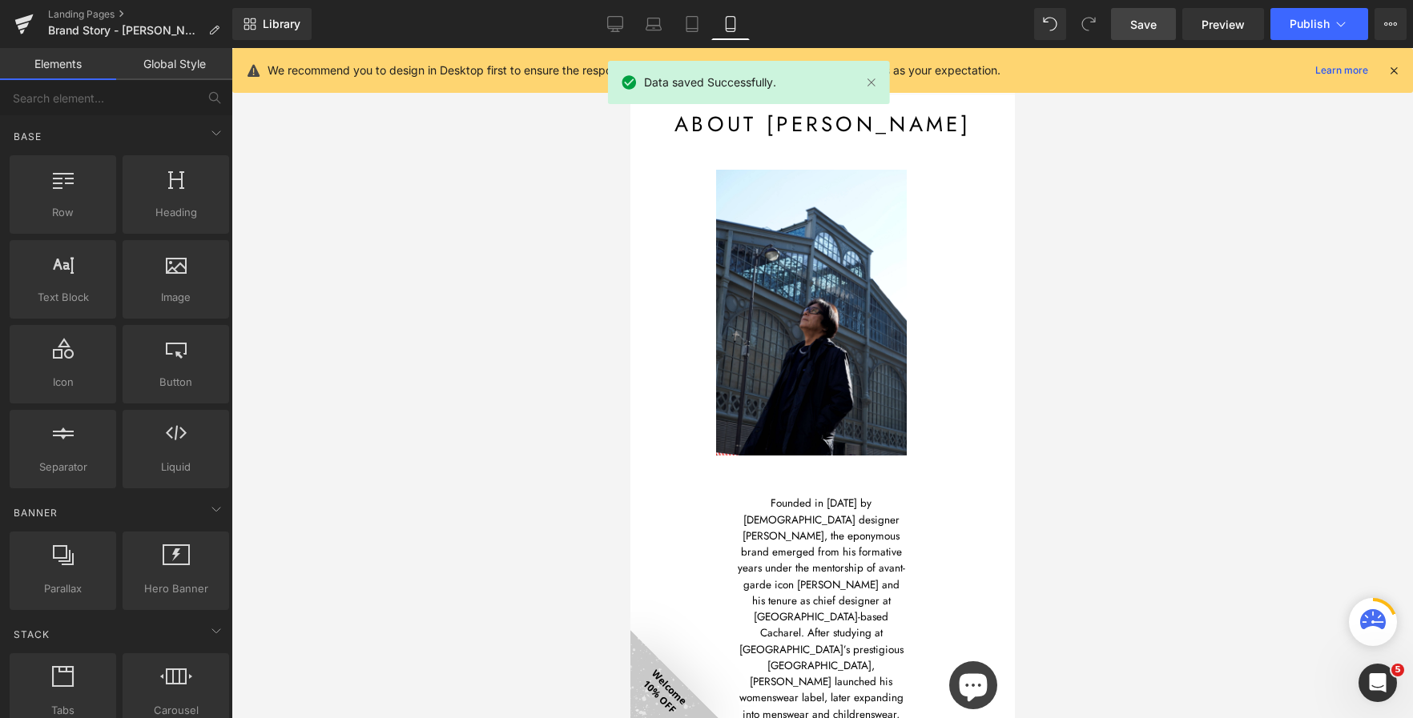
scroll to position [22, 0]
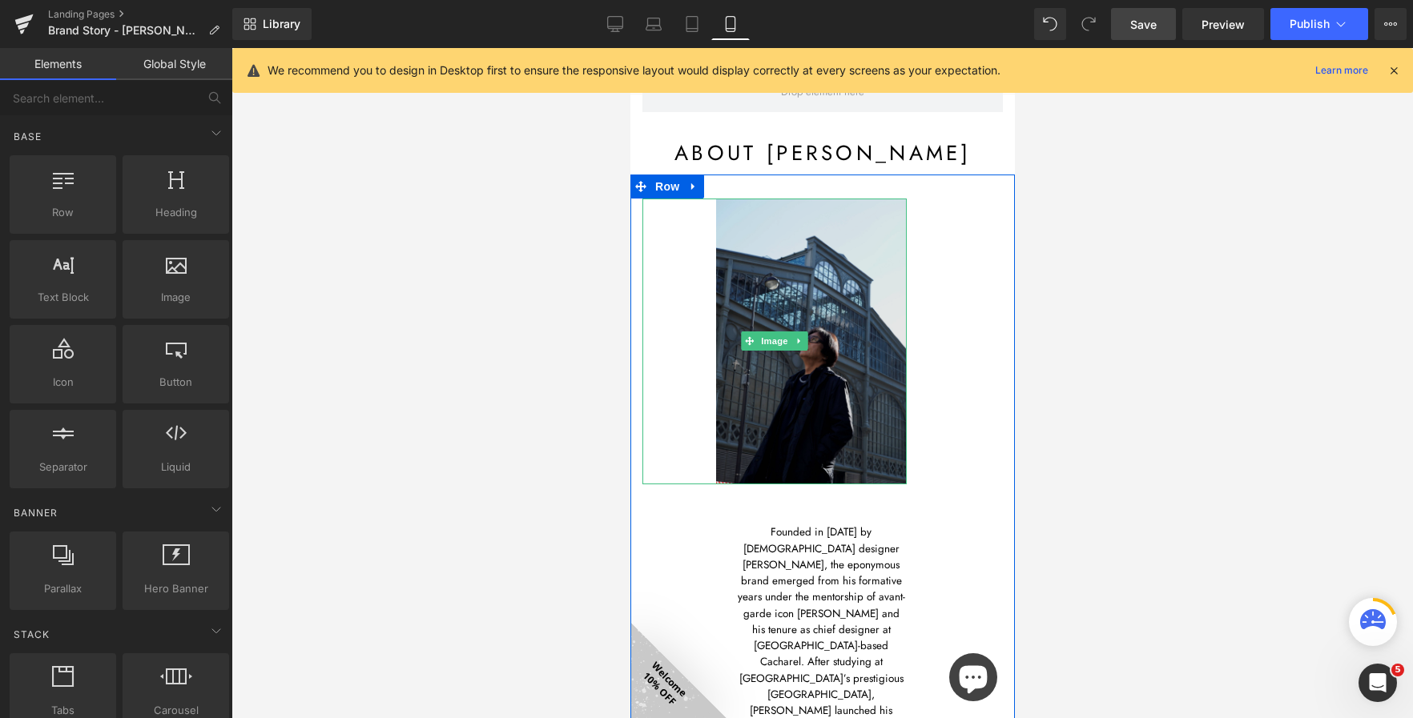
click at [711, 338] on img at bounding box center [773, 342] width 264 height 286
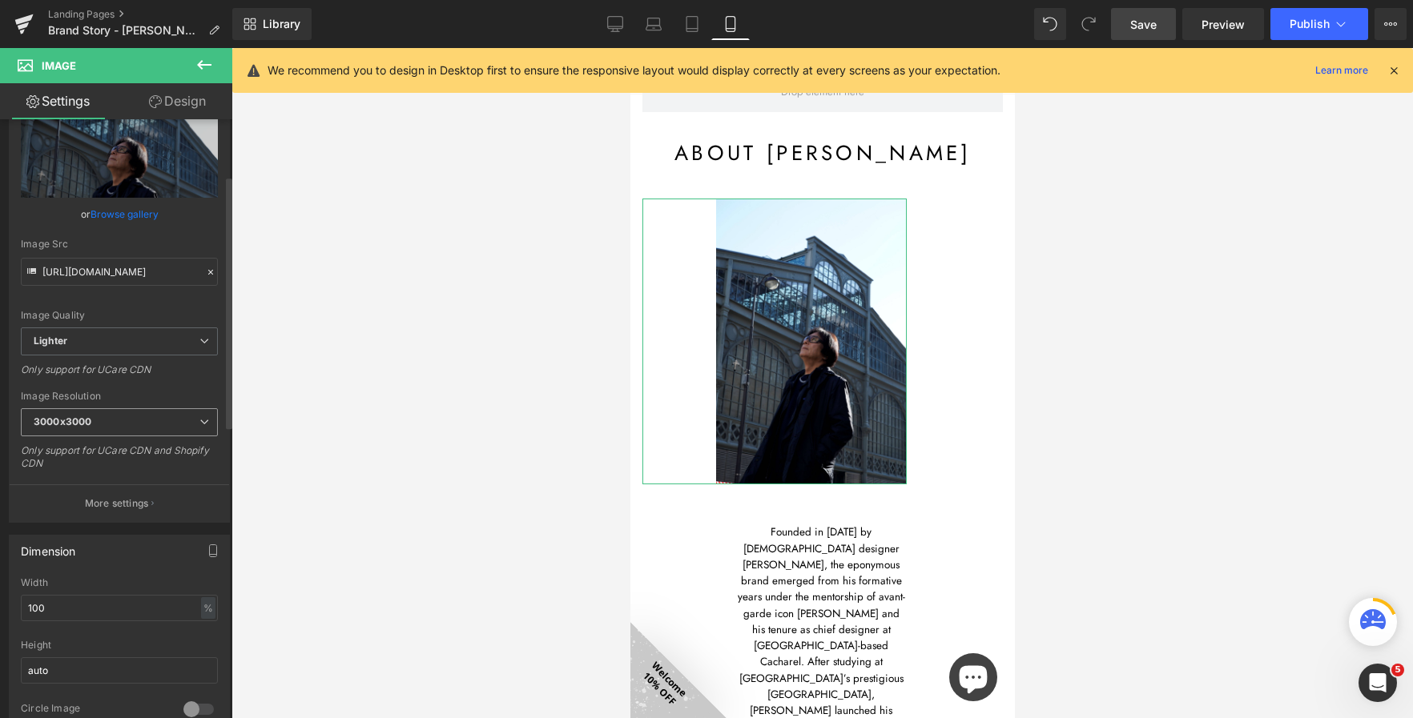
scroll to position [160, 0]
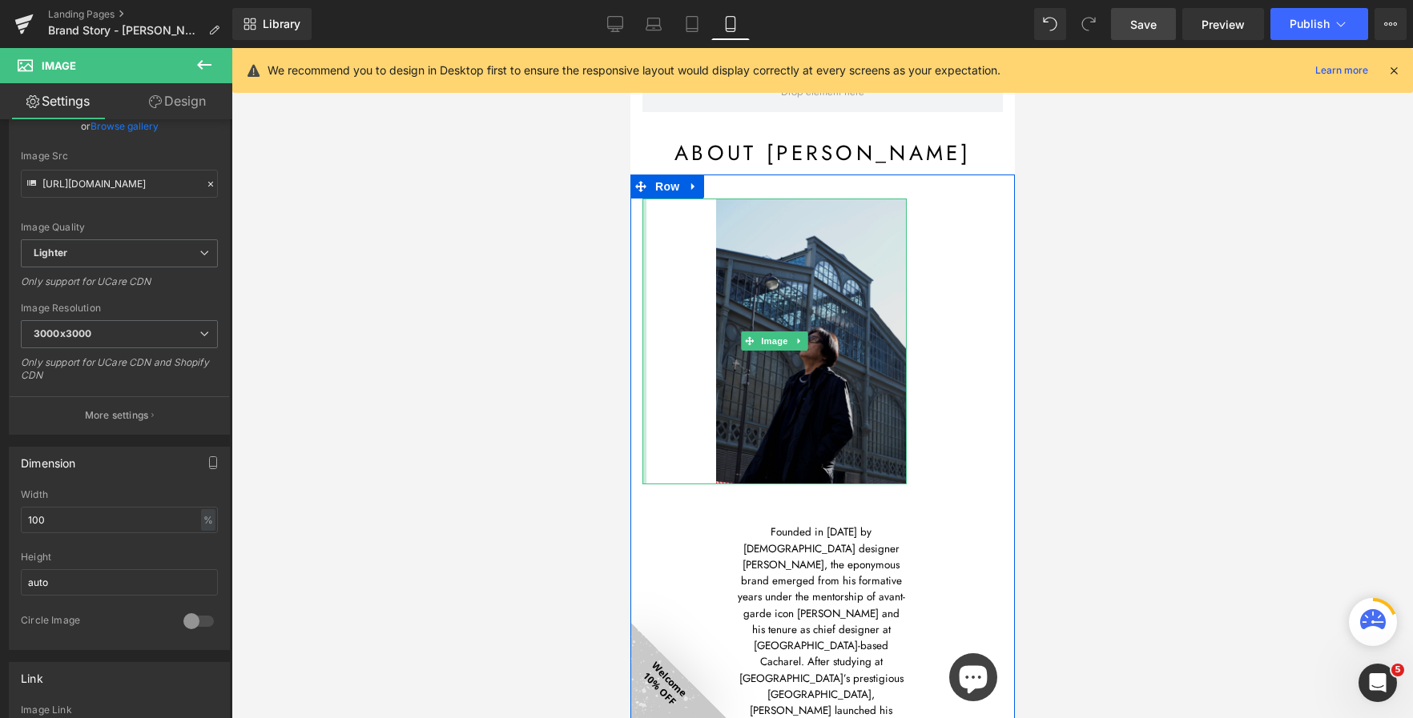
click at [641, 351] on div at bounding box center [643, 342] width 4 height 286
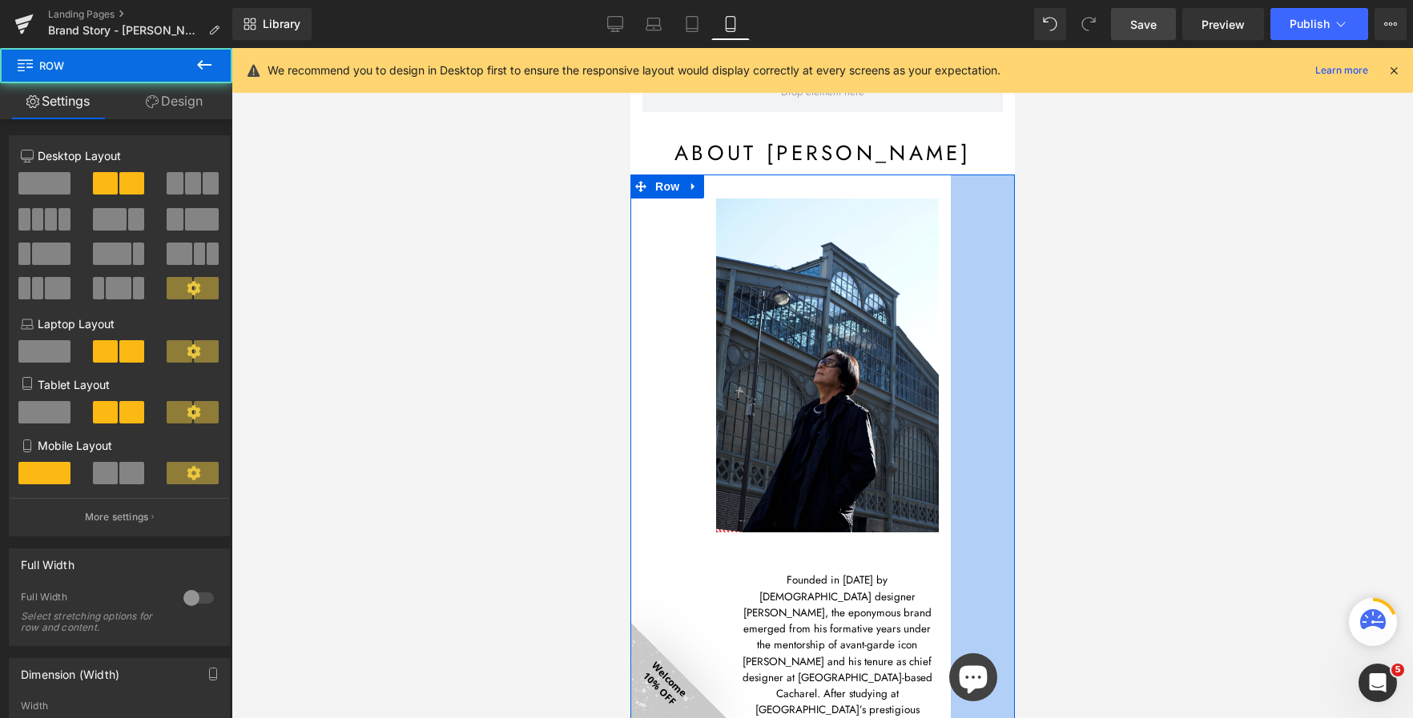
drag, startPoint x: 977, startPoint y: 572, endPoint x: 1072, endPoint y: 574, distance: 95.3
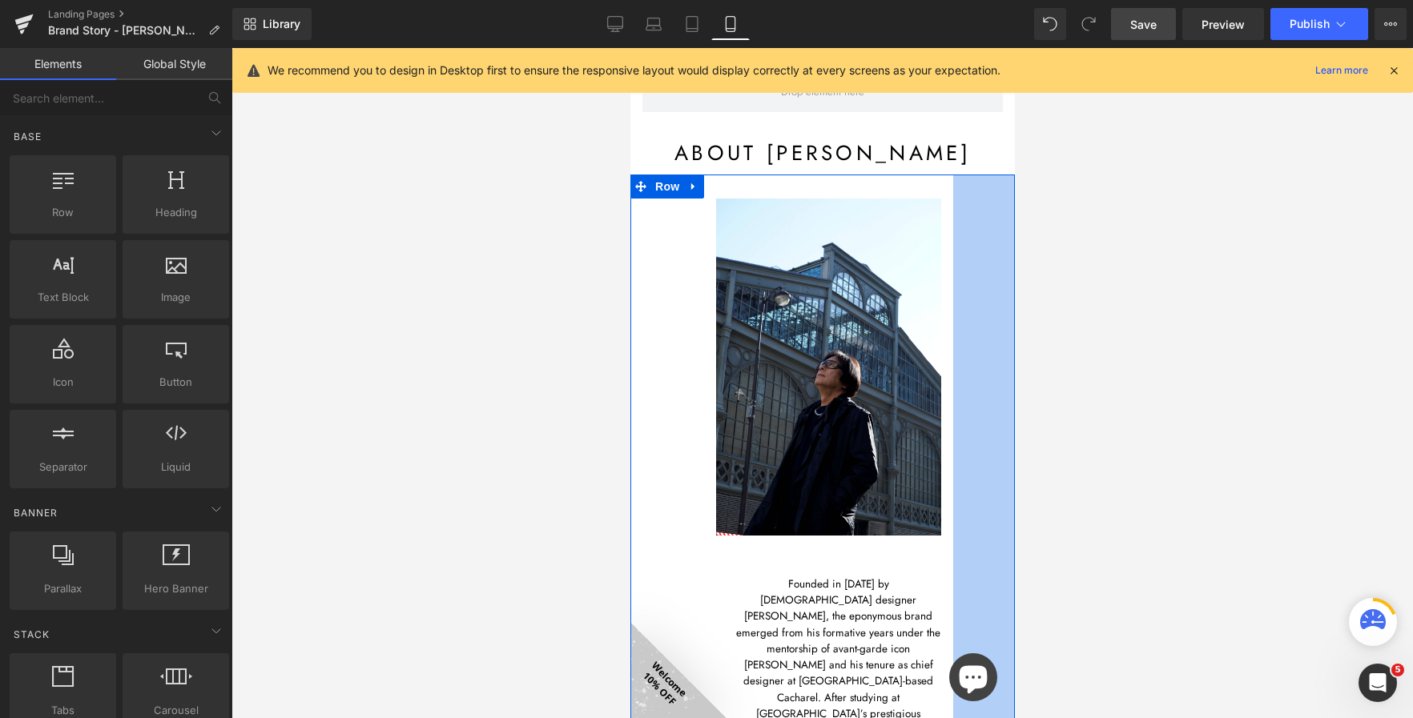
click at [1023, 544] on div at bounding box center [821, 383] width 1181 height 670
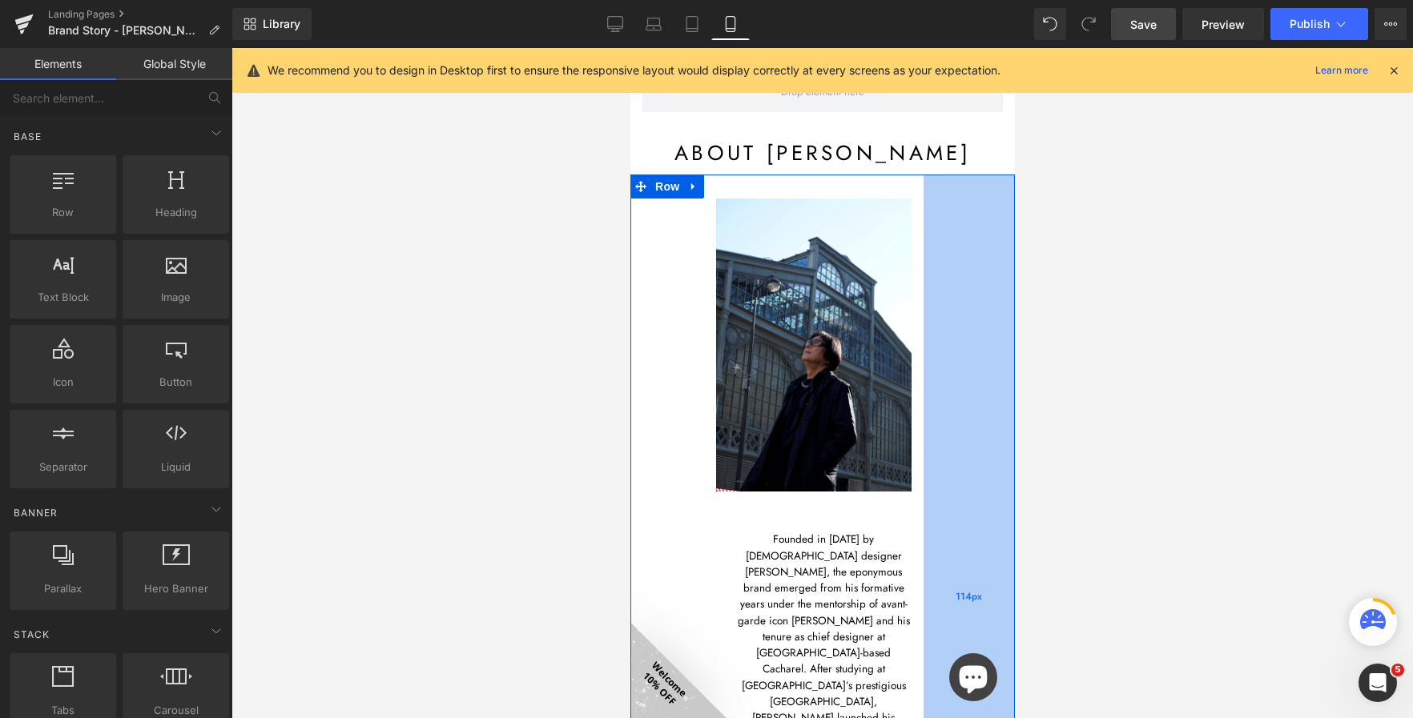
click at [982, 549] on div "114px" at bounding box center [968, 597] width 91 height 844
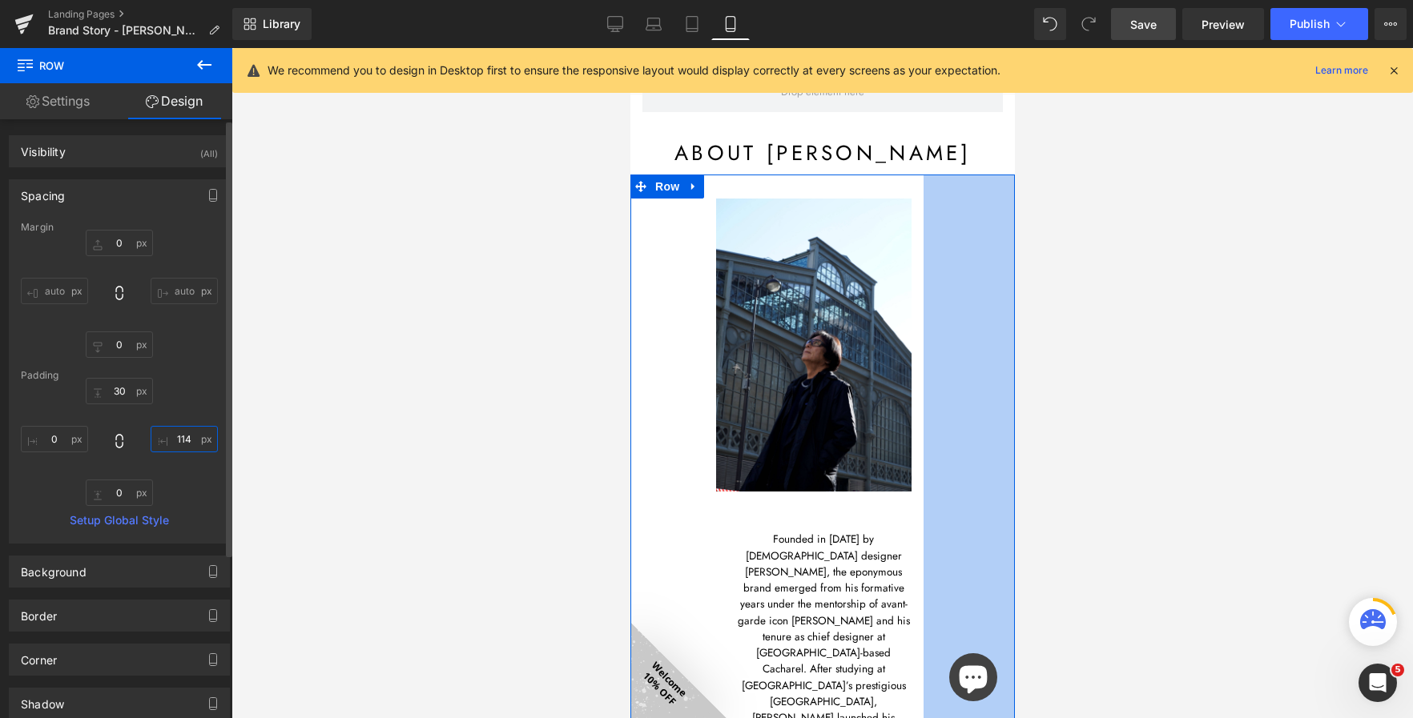
click at [175, 436] on input "114" at bounding box center [184, 439] width 67 height 26
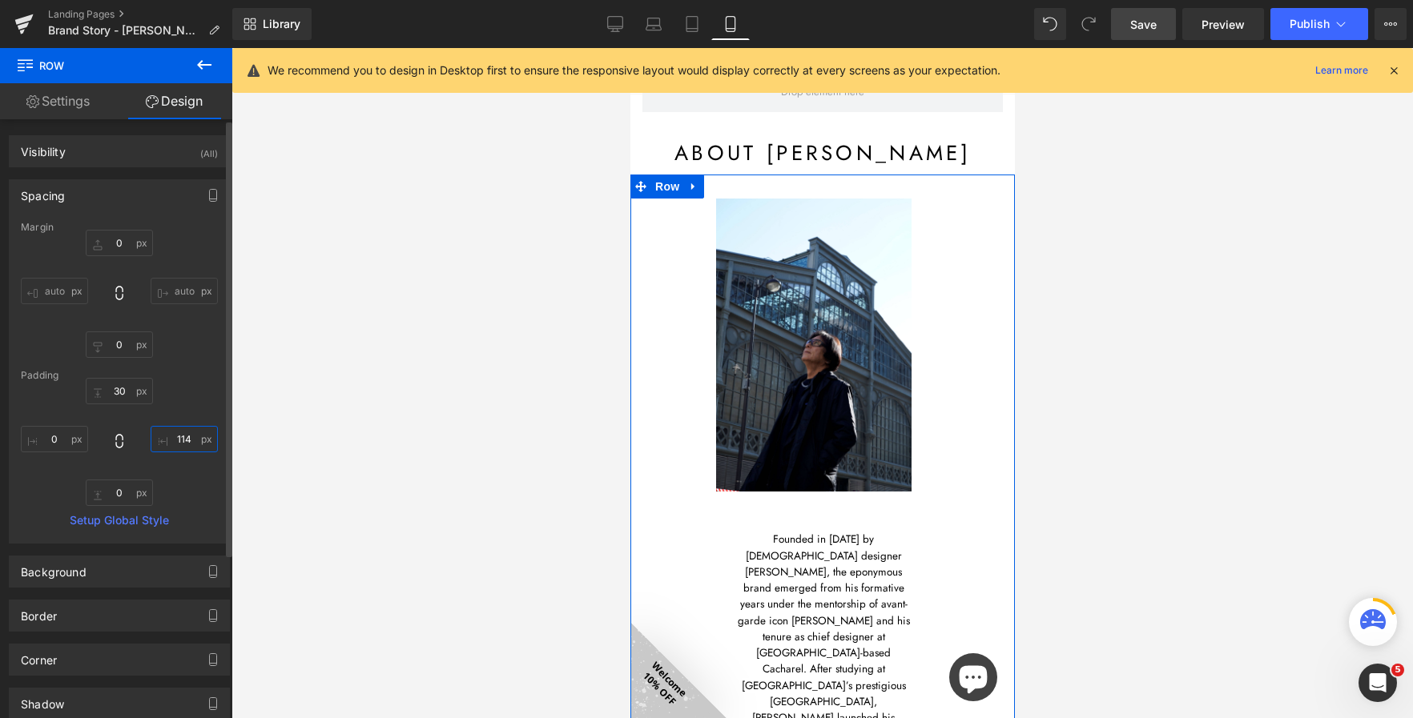
click at [175, 436] on input "114" at bounding box center [184, 439] width 67 height 26
type input "0"
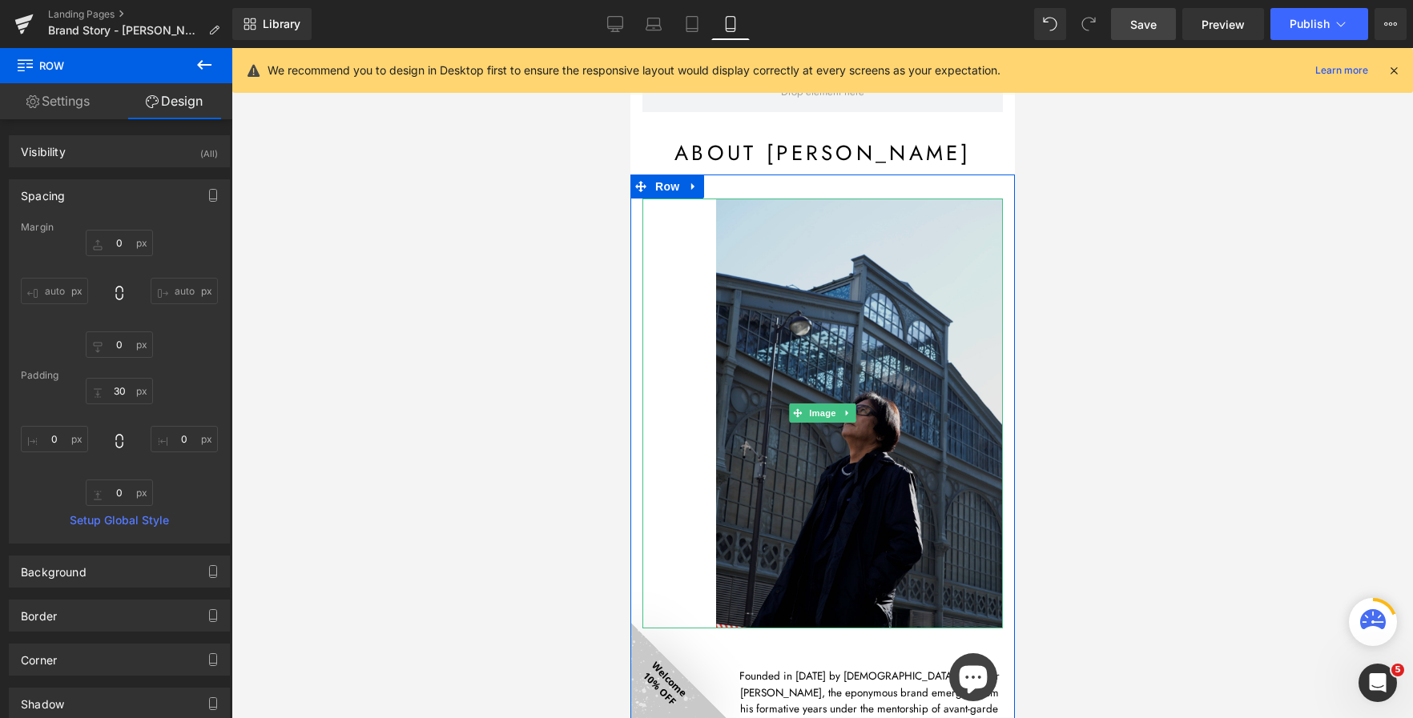
click at [648, 408] on img at bounding box center [821, 414] width 360 height 430
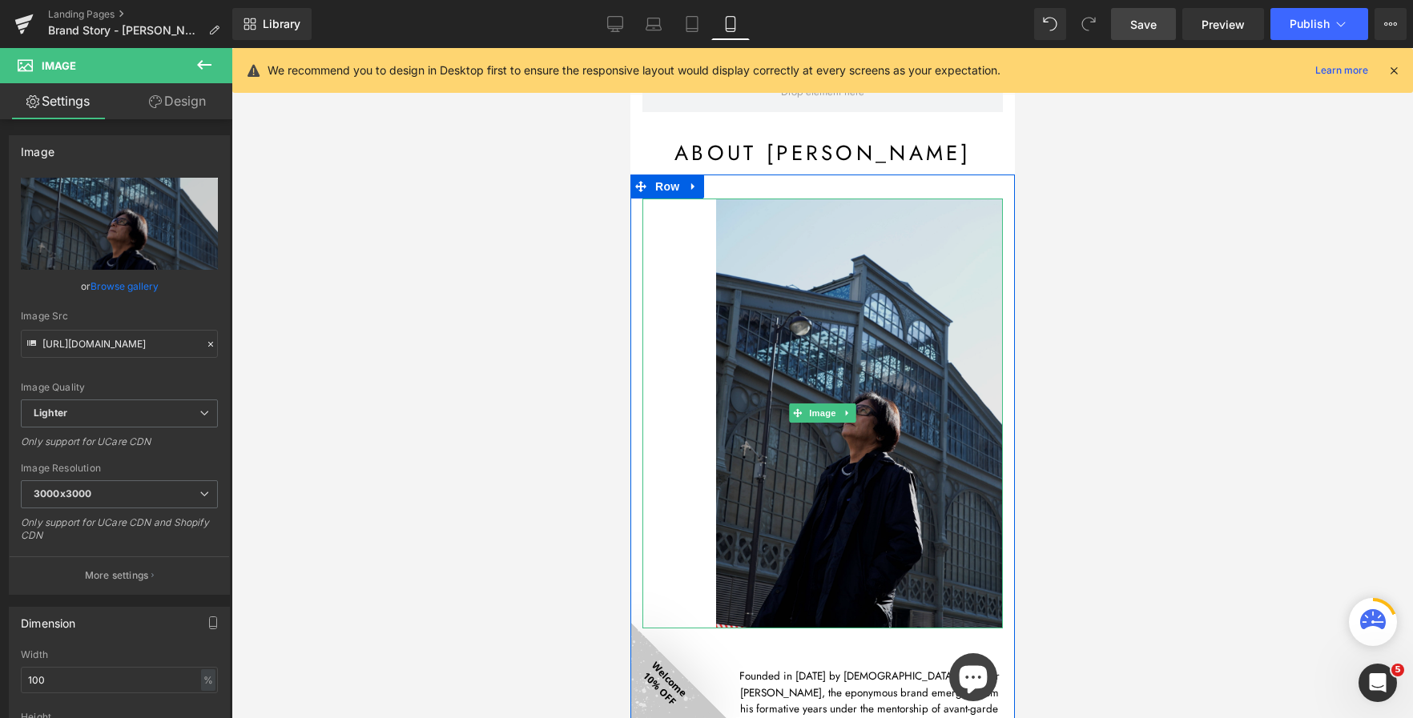
click at [680, 475] on img at bounding box center [821, 414] width 360 height 430
click at [677, 408] on img at bounding box center [821, 414] width 360 height 430
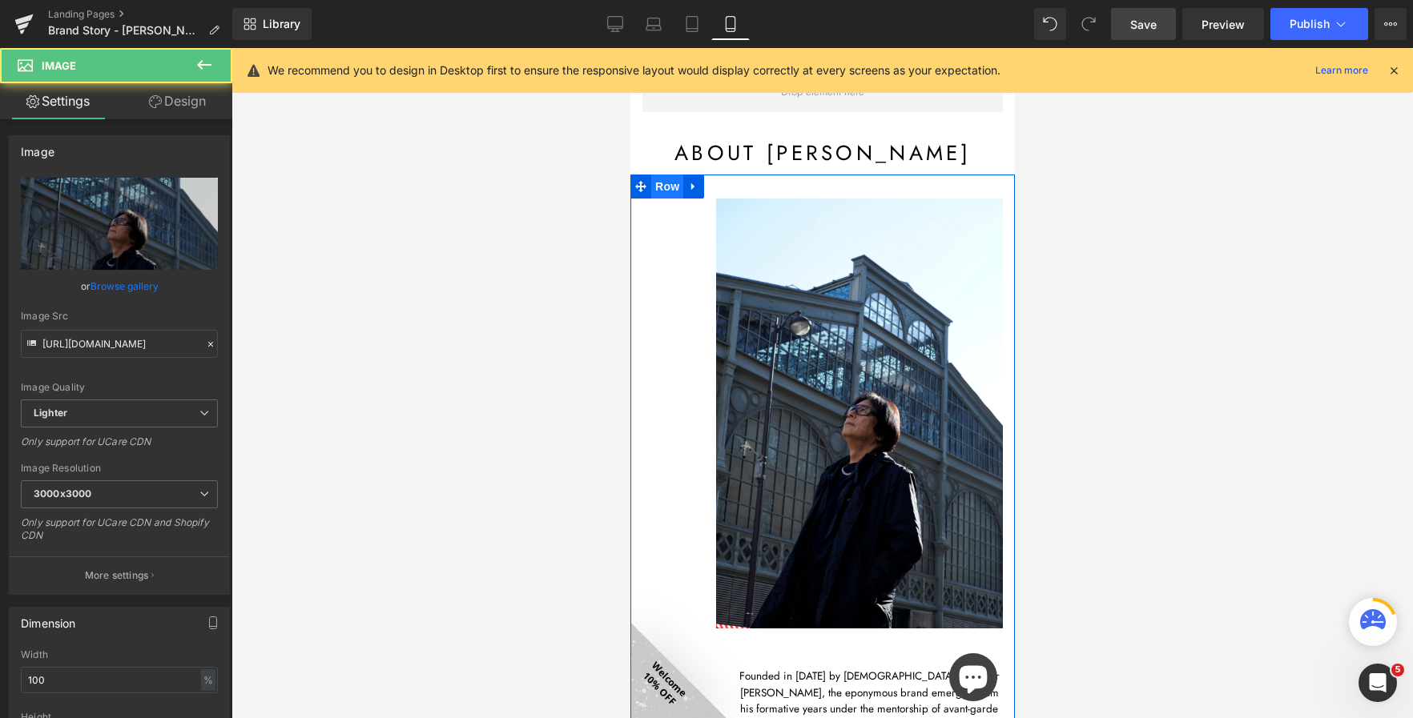
click at [670, 184] on span "Row" at bounding box center [666, 187] width 32 height 24
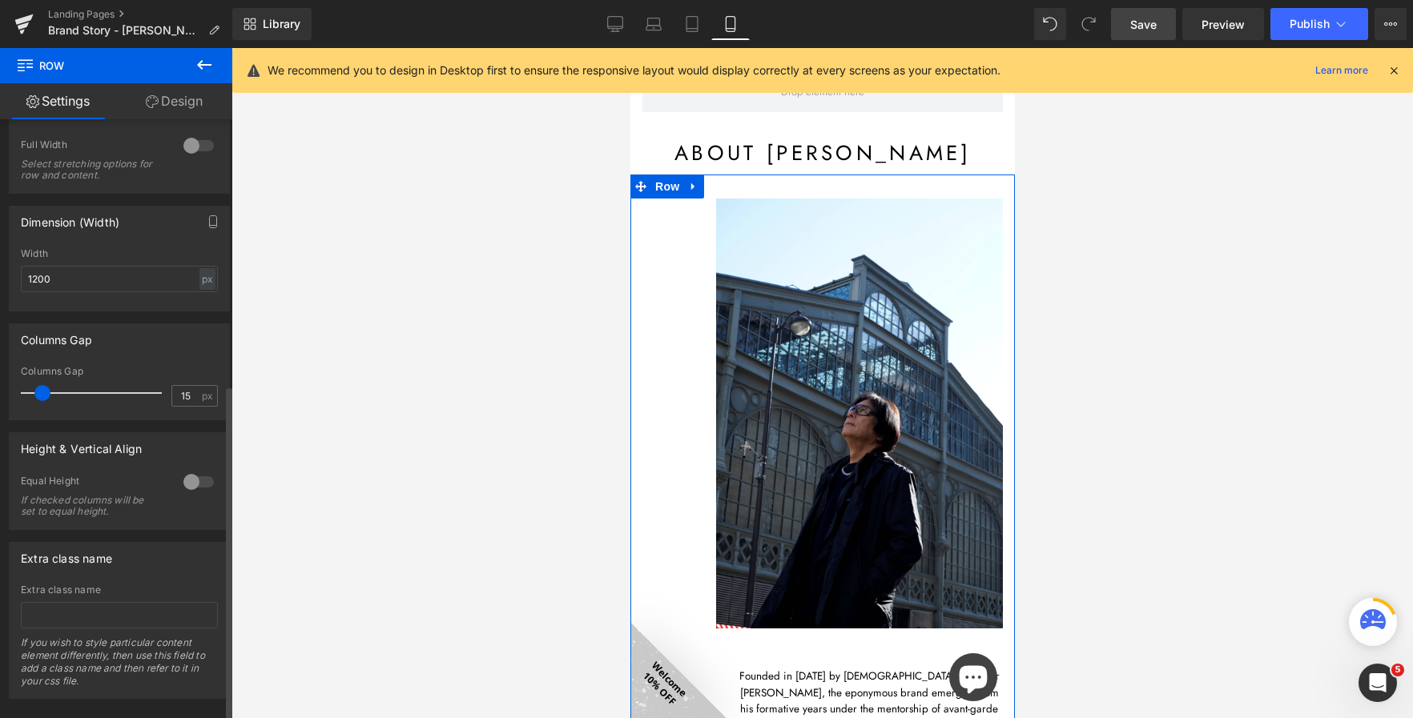
scroll to position [480, 0]
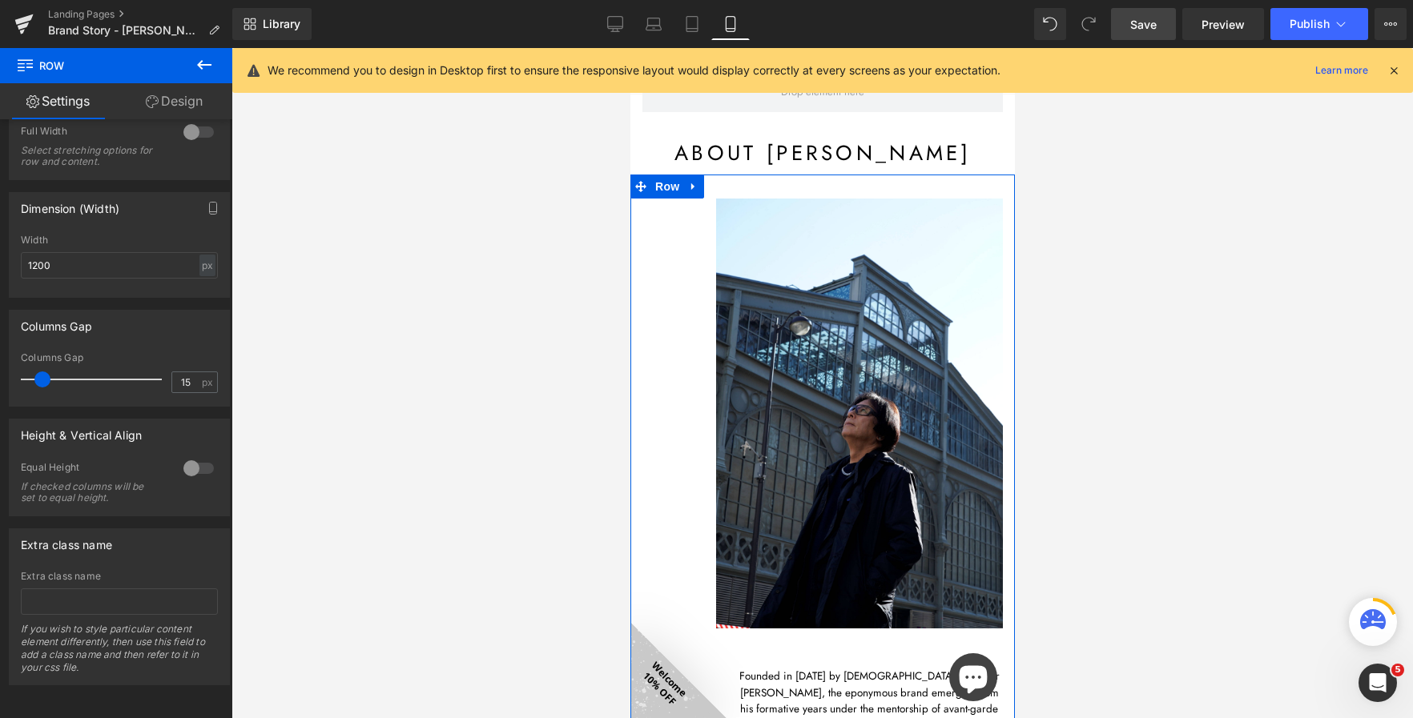
click at [171, 89] on link "Design" at bounding box center [174, 101] width 116 height 36
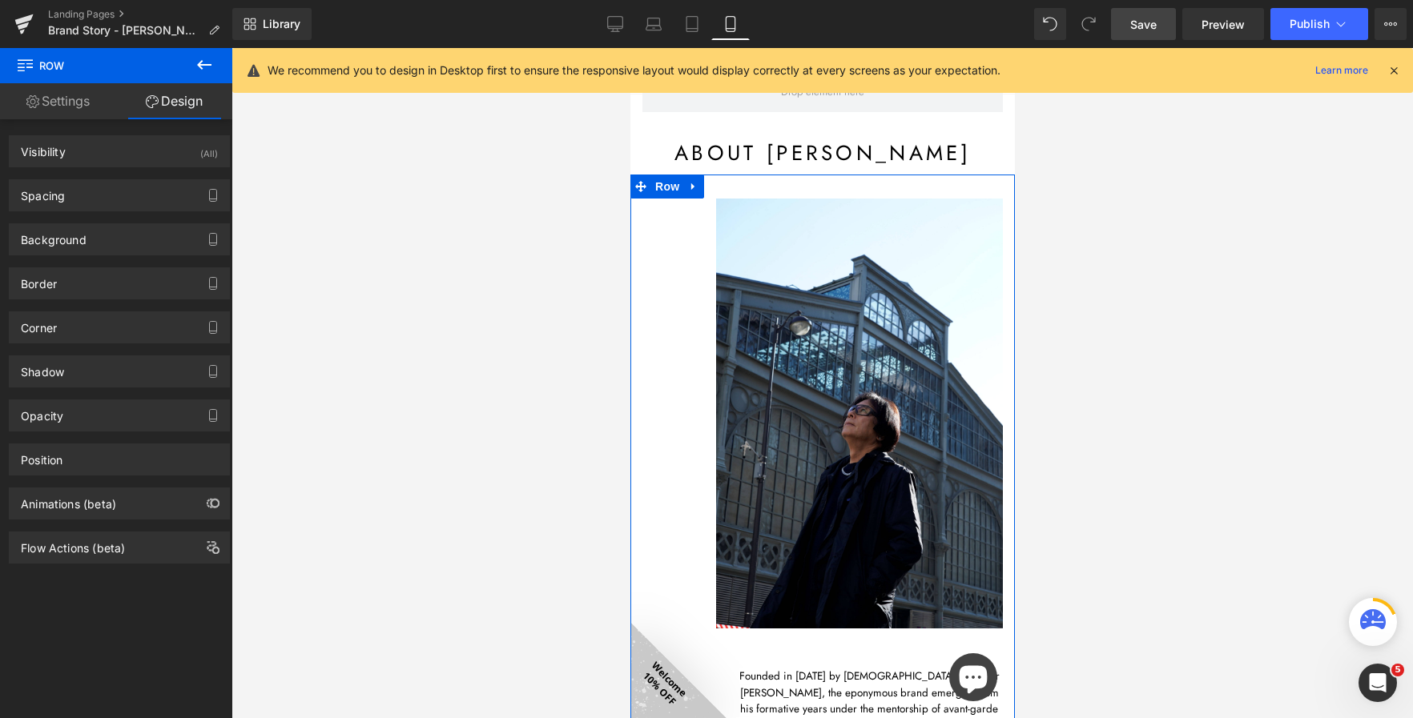
click at [76, 179] on div "Spacing Margin 0px 0 auto auto 0px 0 auto auto Padding 30px 30 0px 0 0px 0 0px …" at bounding box center [119, 189] width 239 height 44
click at [82, 199] on div "Spacing" at bounding box center [119, 195] width 219 height 30
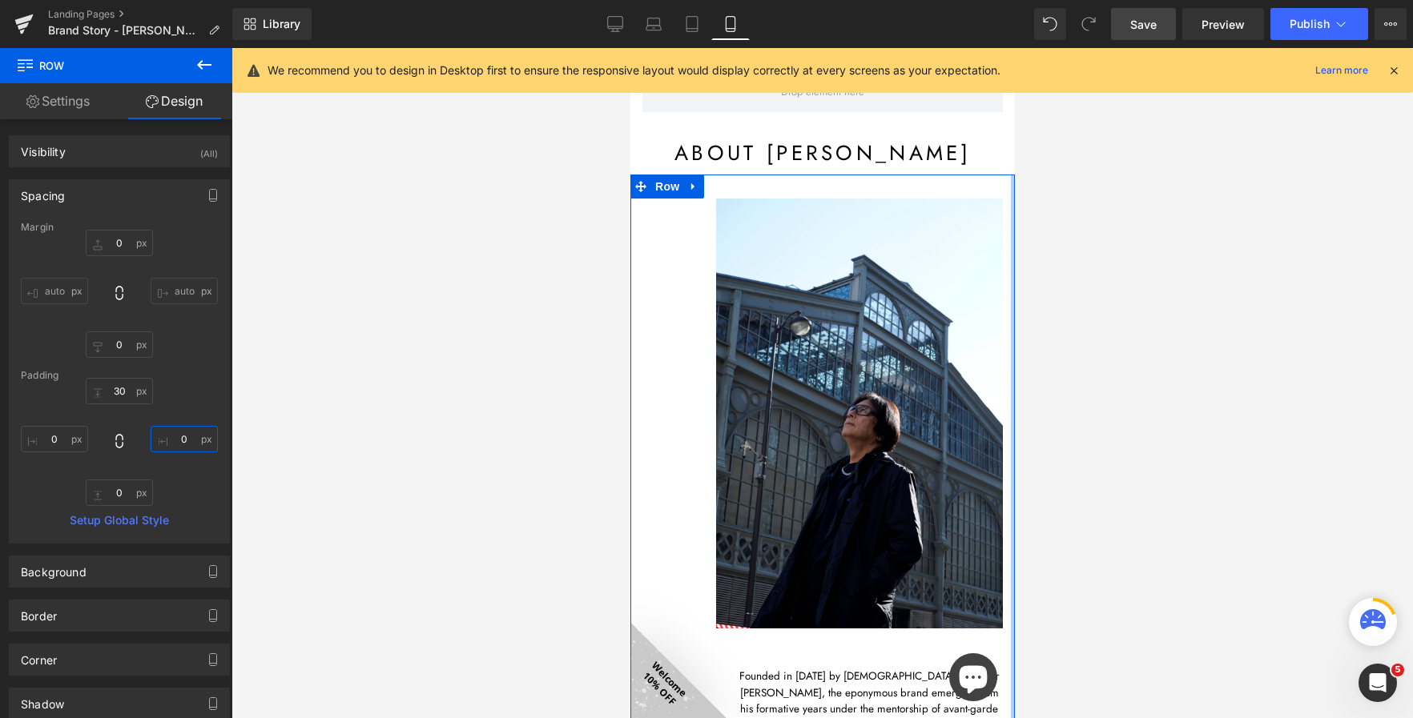
click at [182, 437] on input "0" at bounding box center [184, 439] width 67 height 26
type input "100"
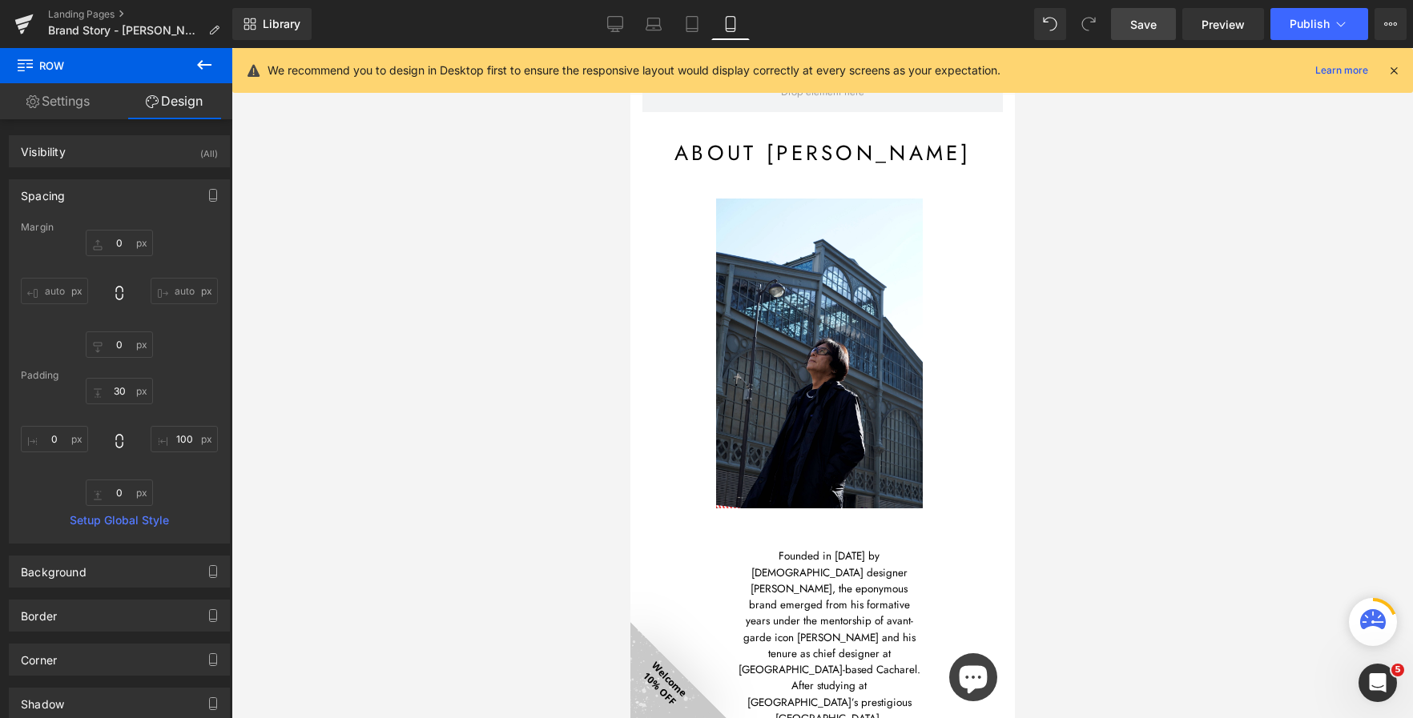
click at [299, 420] on div at bounding box center [821, 383] width 1181 height 670
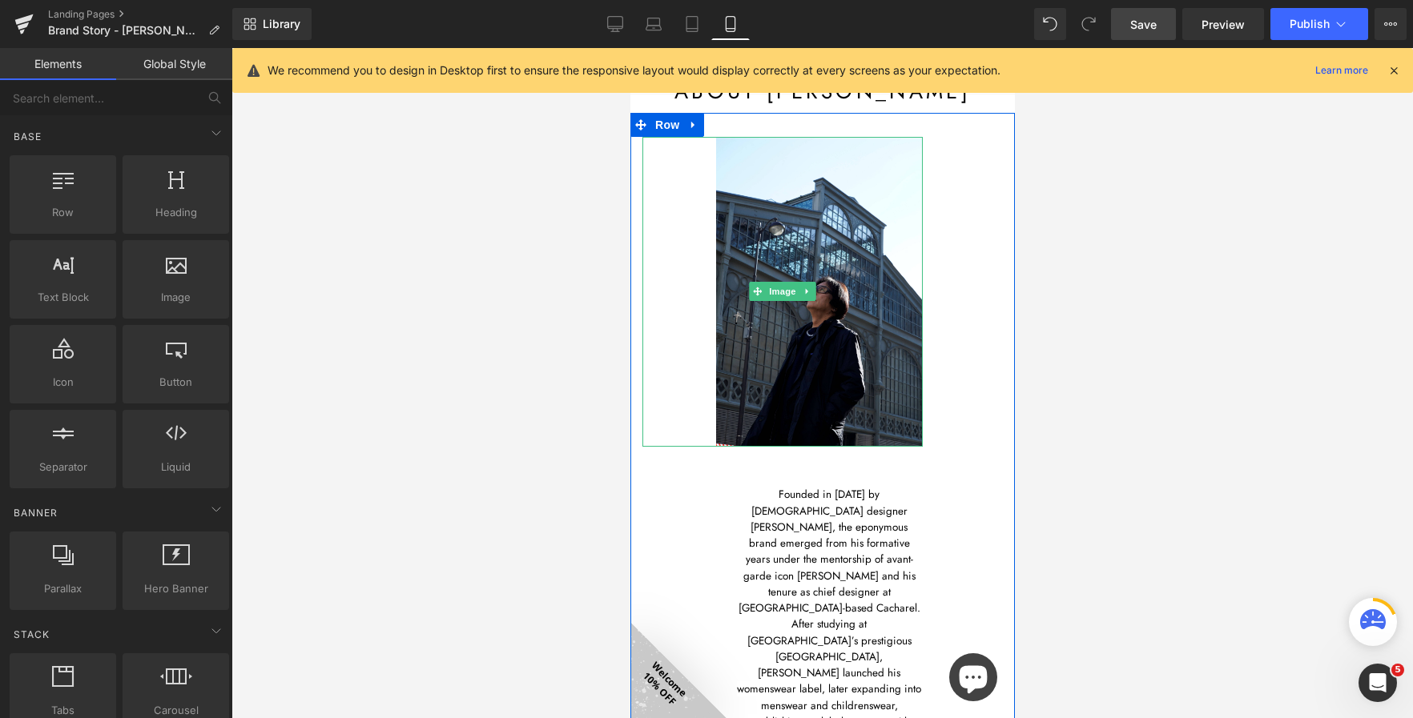
scroll to position [343, 0]
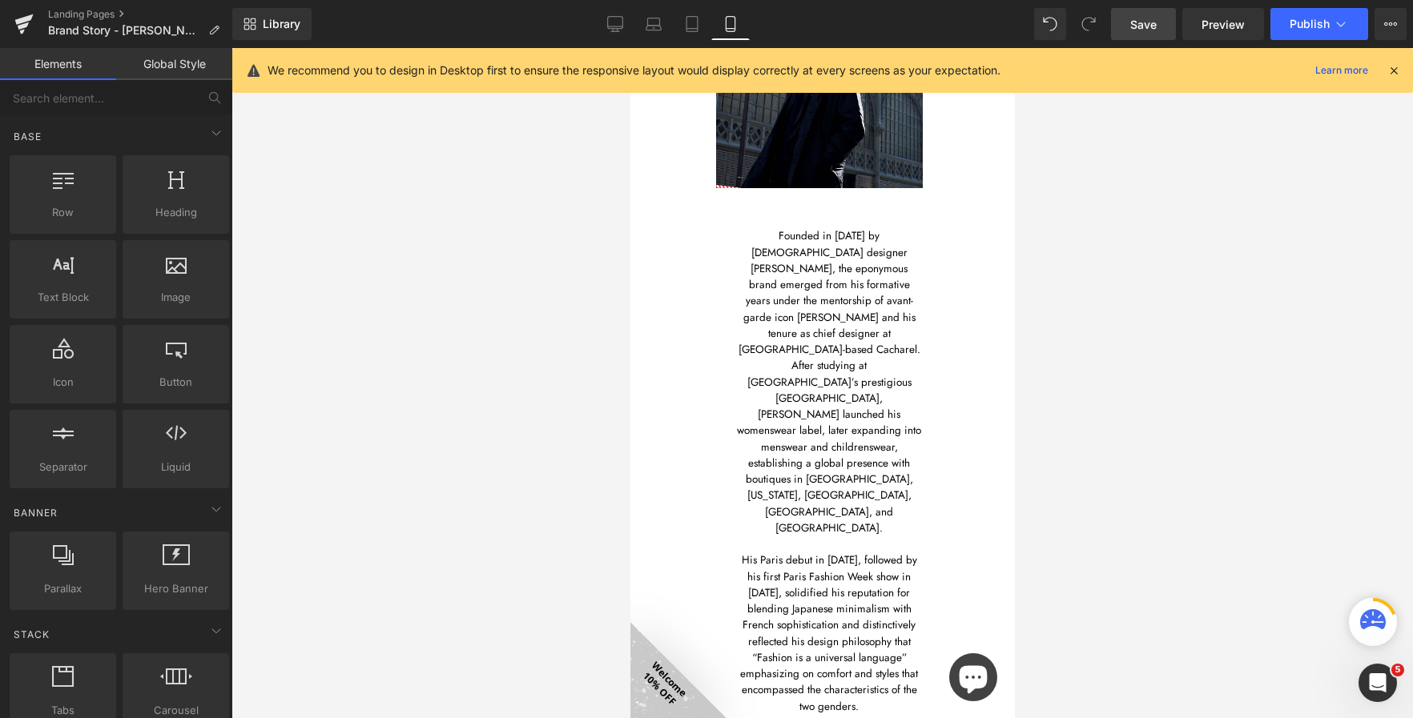
click at [1145, 25] on span "Save" at bounding box center [1143, 24] width 26 height 17
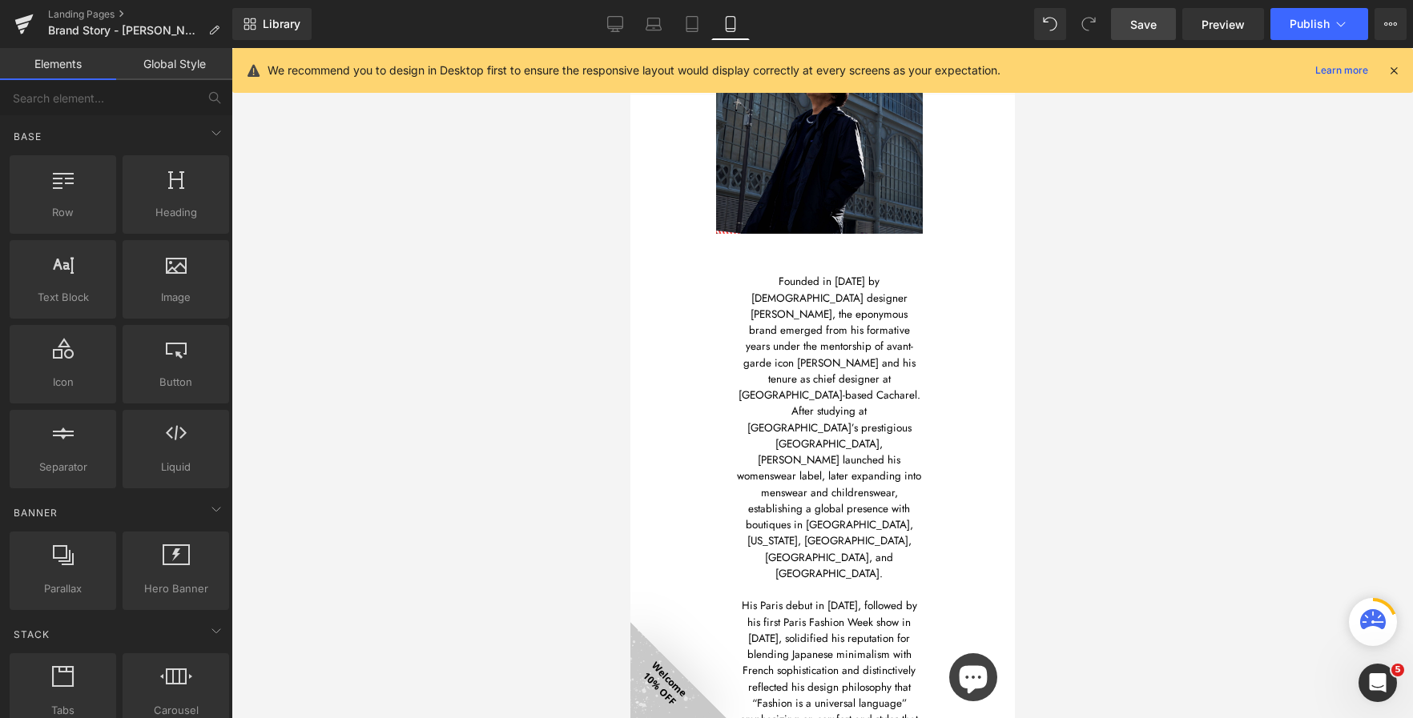
scroll to position [0, 0]
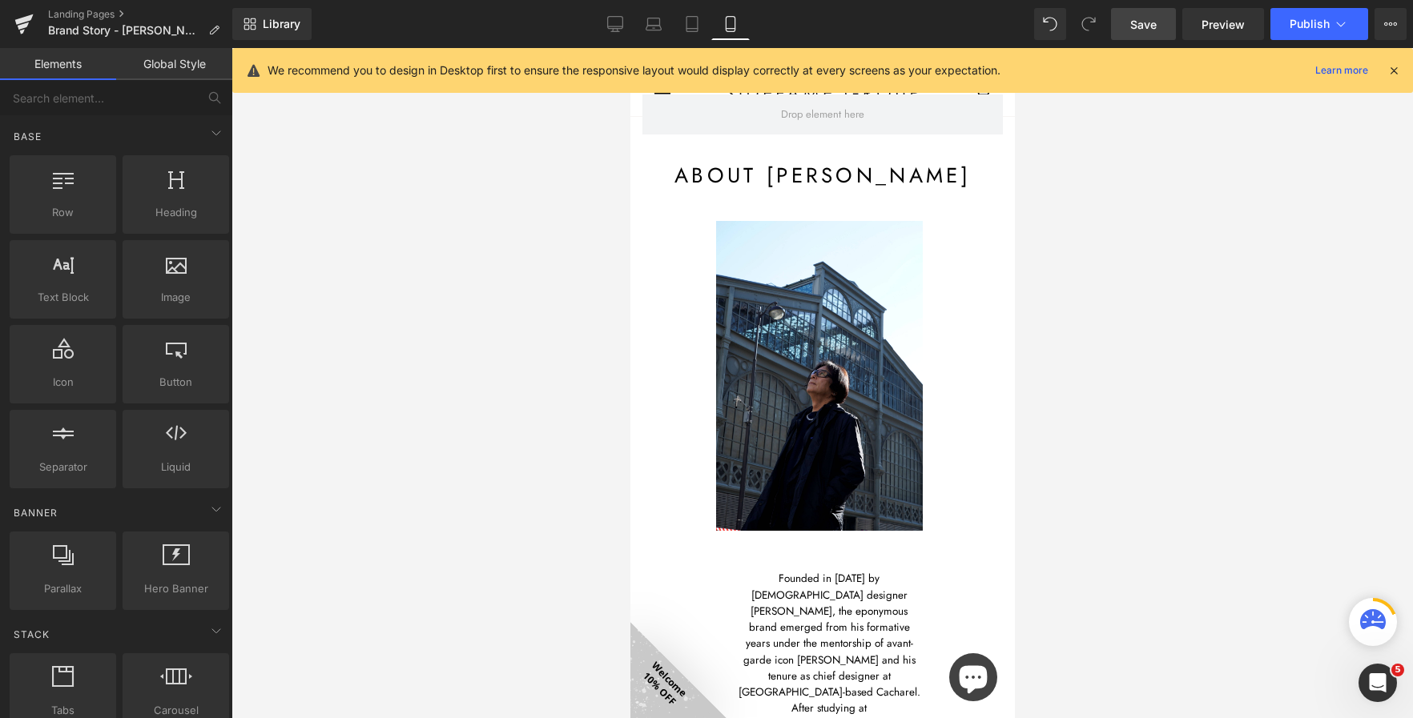
click at [1135, 34] on link "Save" at bounding box center [1143, 24] width 65 height 32
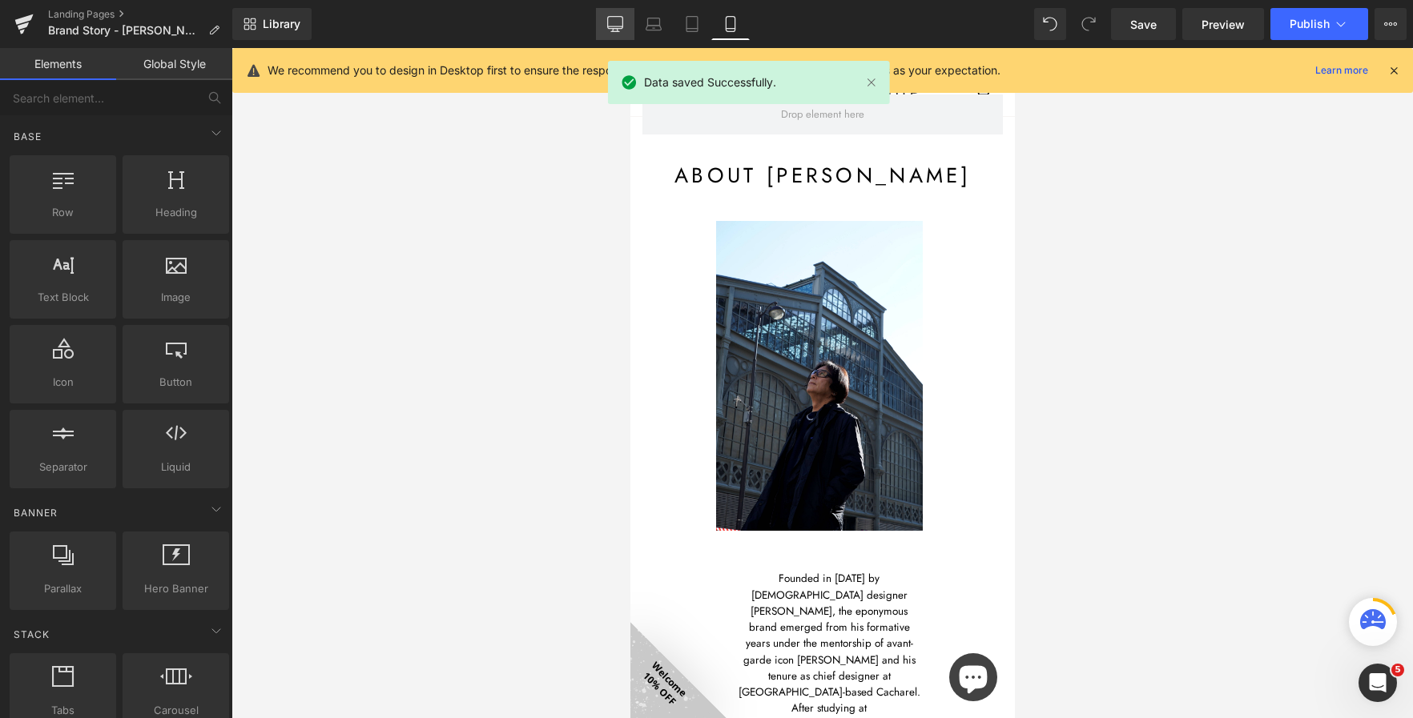
click at [601, 16] on link "Desktop" at bounding box center [615, 24] width 38 height 32
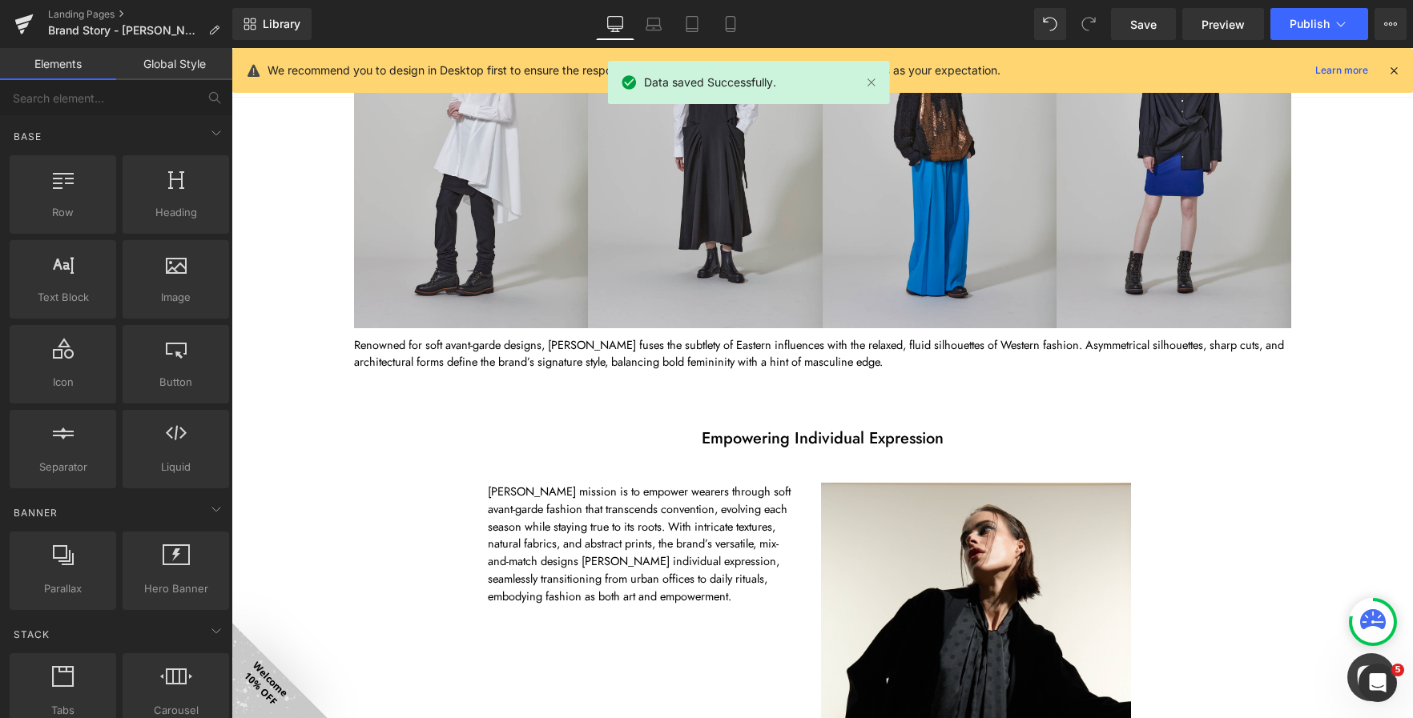
scroll to position [1445, 0]
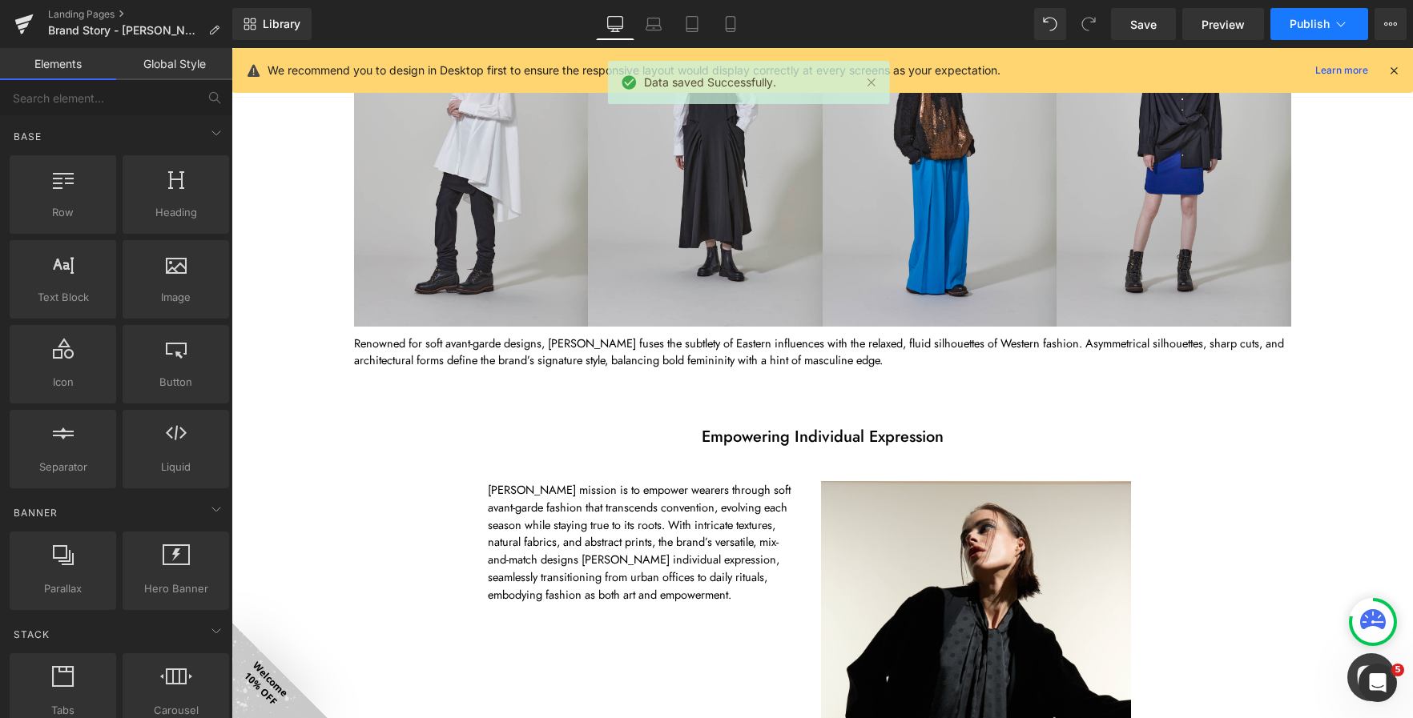
click at [1321, 27] on span "Publish" at bounding box center [1309, 24] width 40 height 13
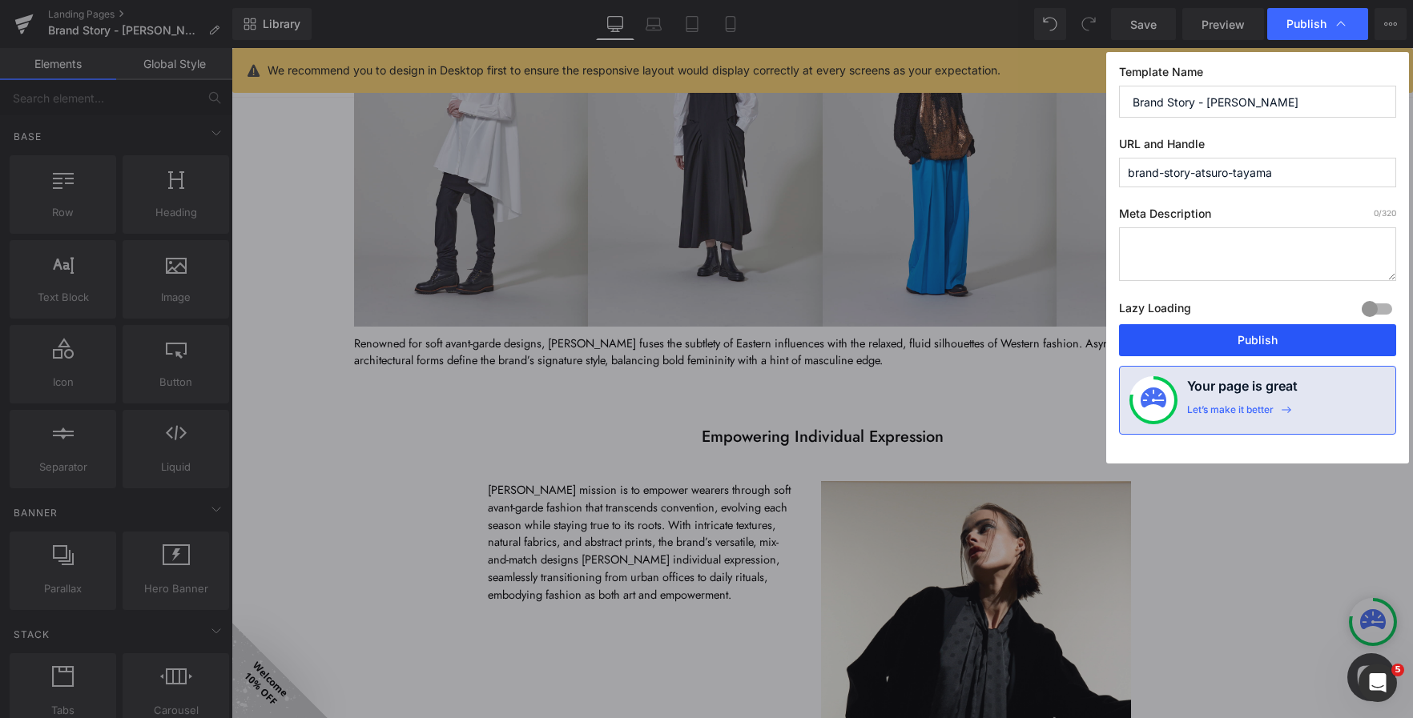
click at [1298, 330] on button "Publish" at bounding box center [1257, 340] width 277 height 32
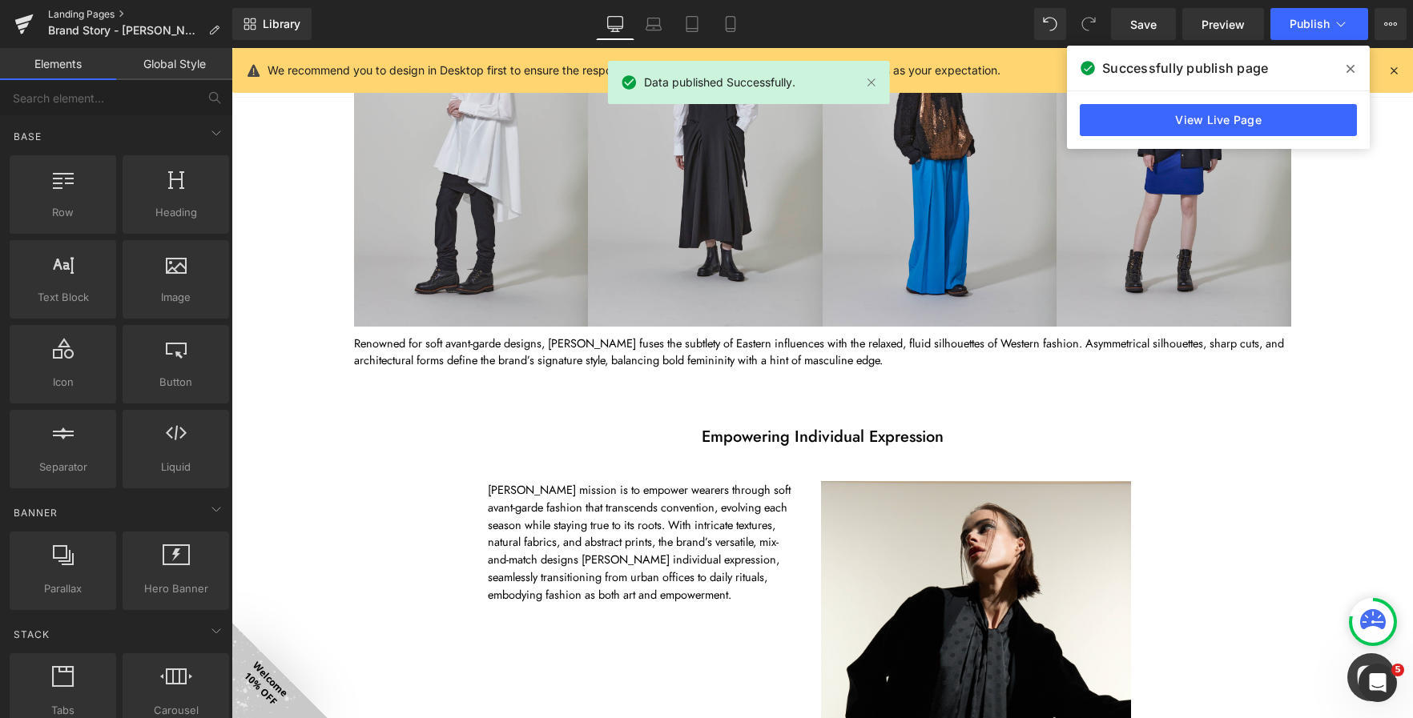
click at [103, 15] on link "Landing Pages" at bounding box center [140, 14] width 184 height 13
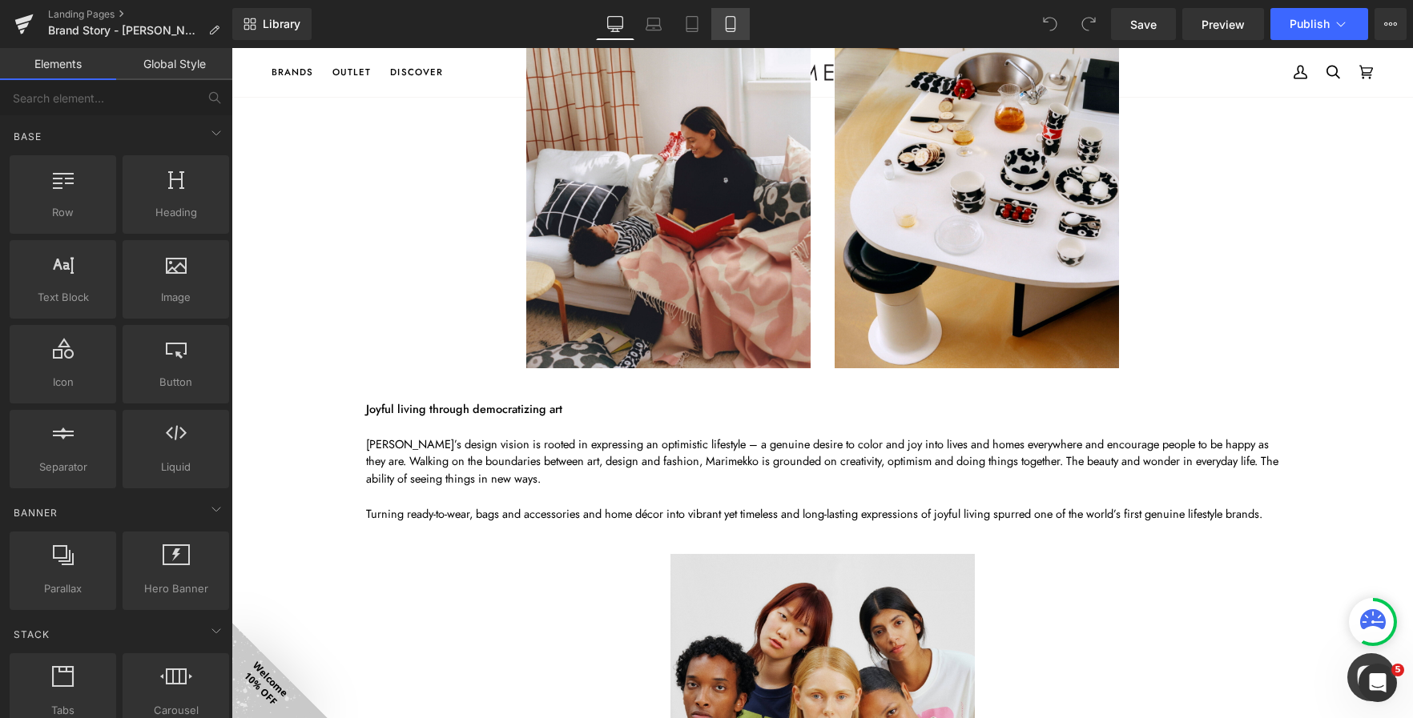
click at [720, 28] on link "Mobile" at bounding box center [730, 24] width 38 height 32
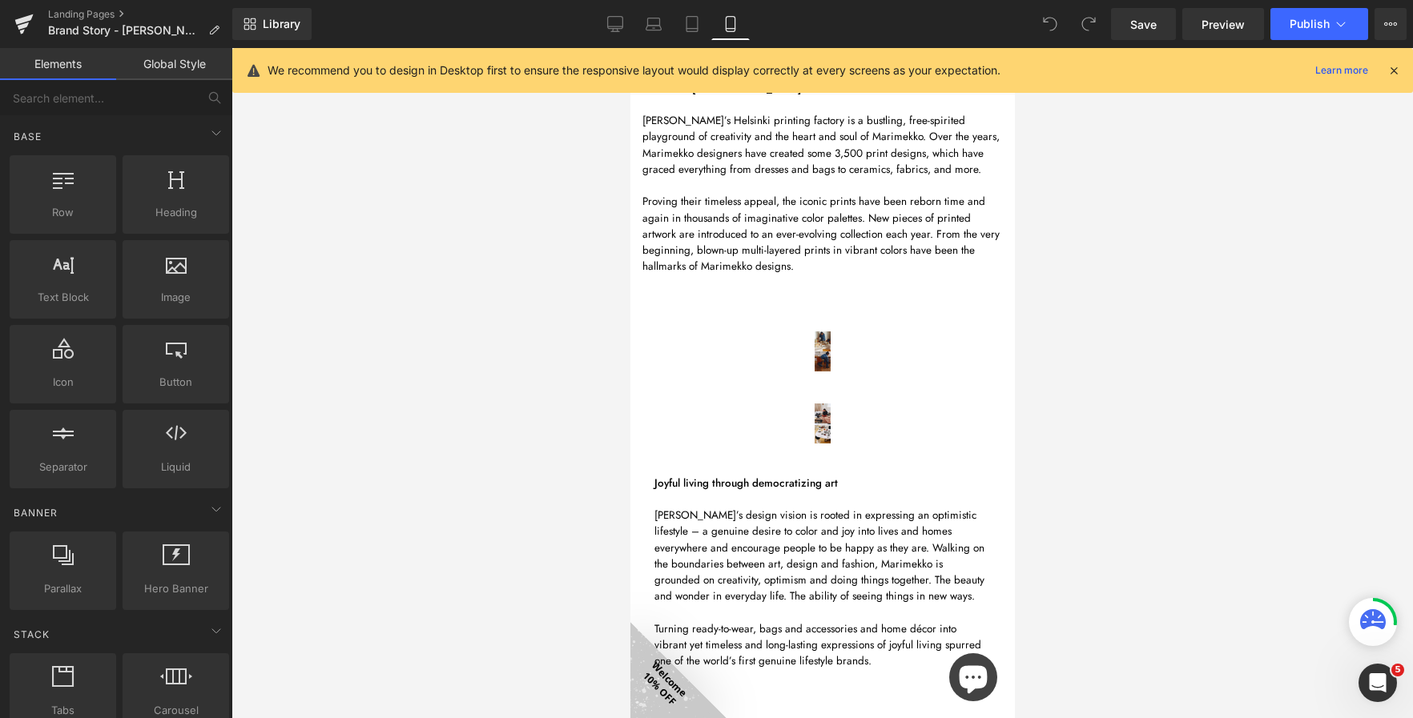
scroll to position [1586, 0]
click at [752, 324] on div "Image Image Row" at bounding box center [821, 343] width 360 height 72
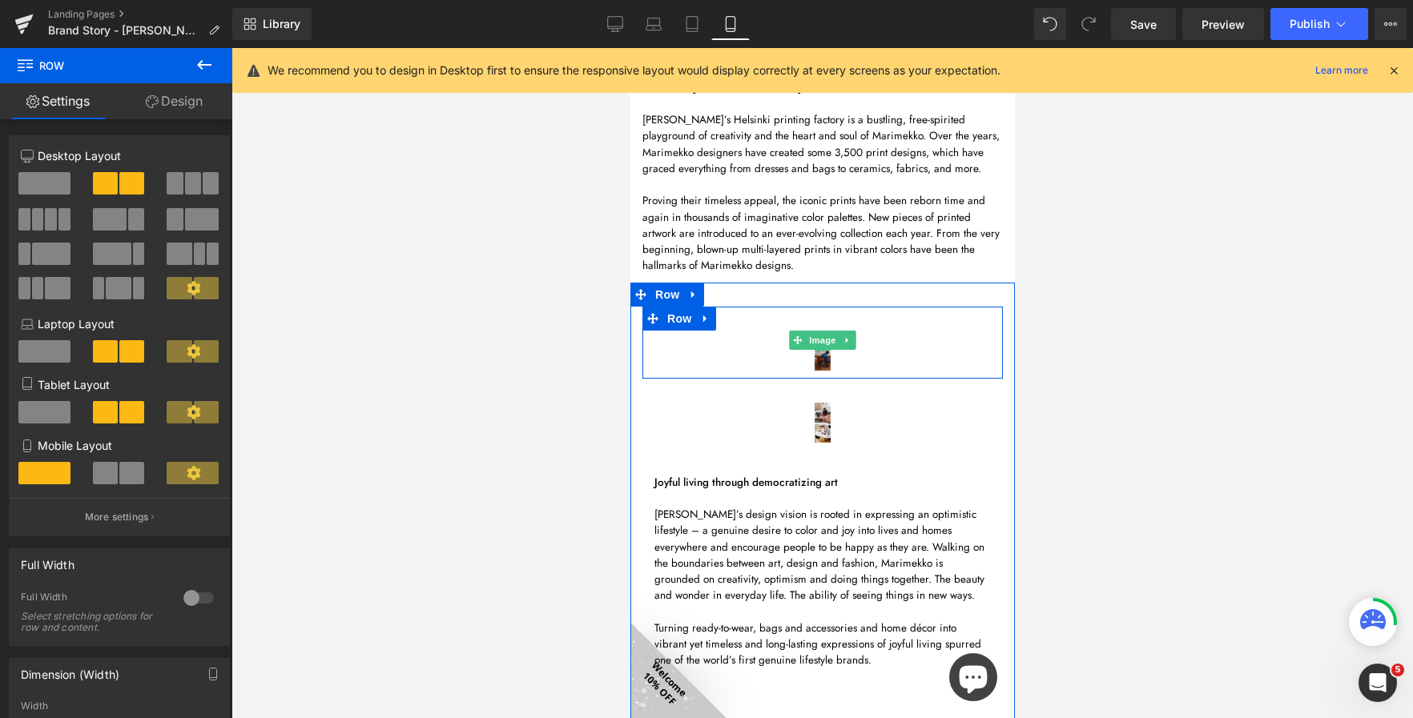
click at [815, 332] on span "Image" at bounding box center [822, 340] width 34 height 19
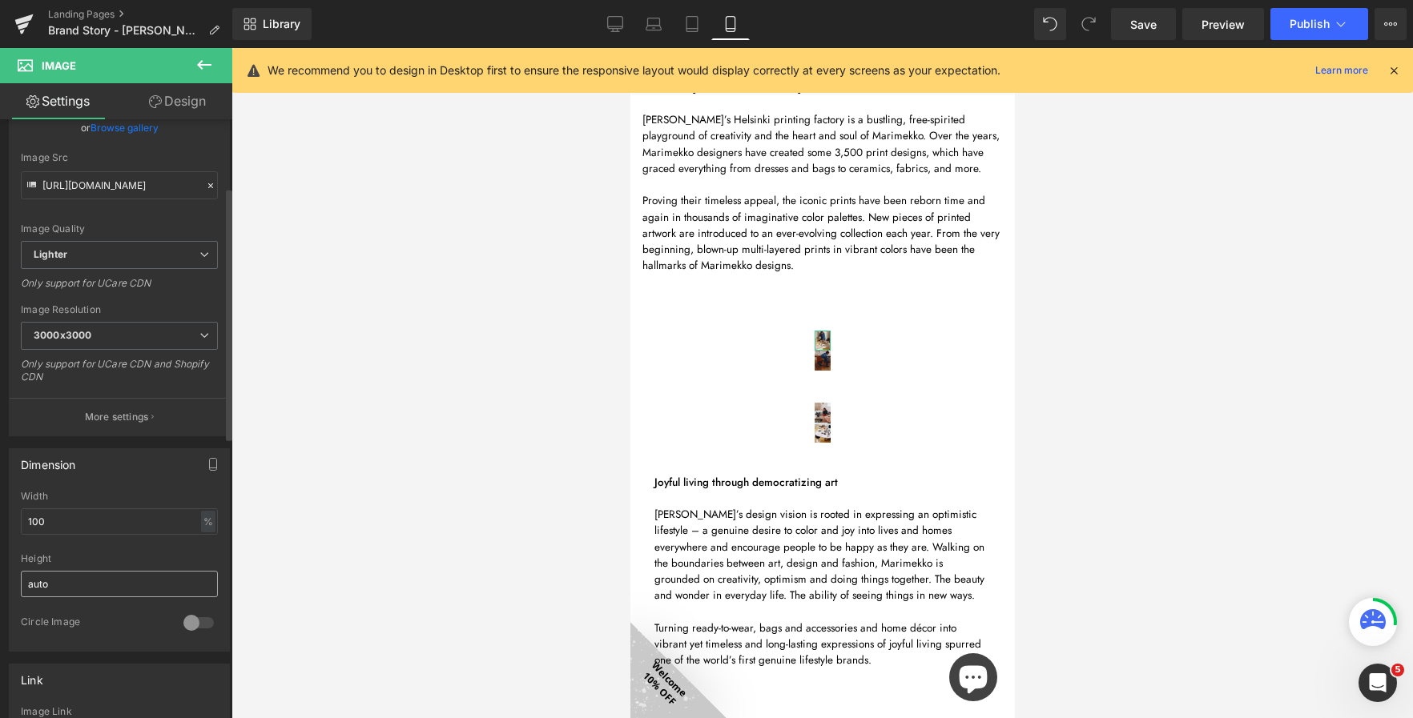
scroll to position [160, 0]
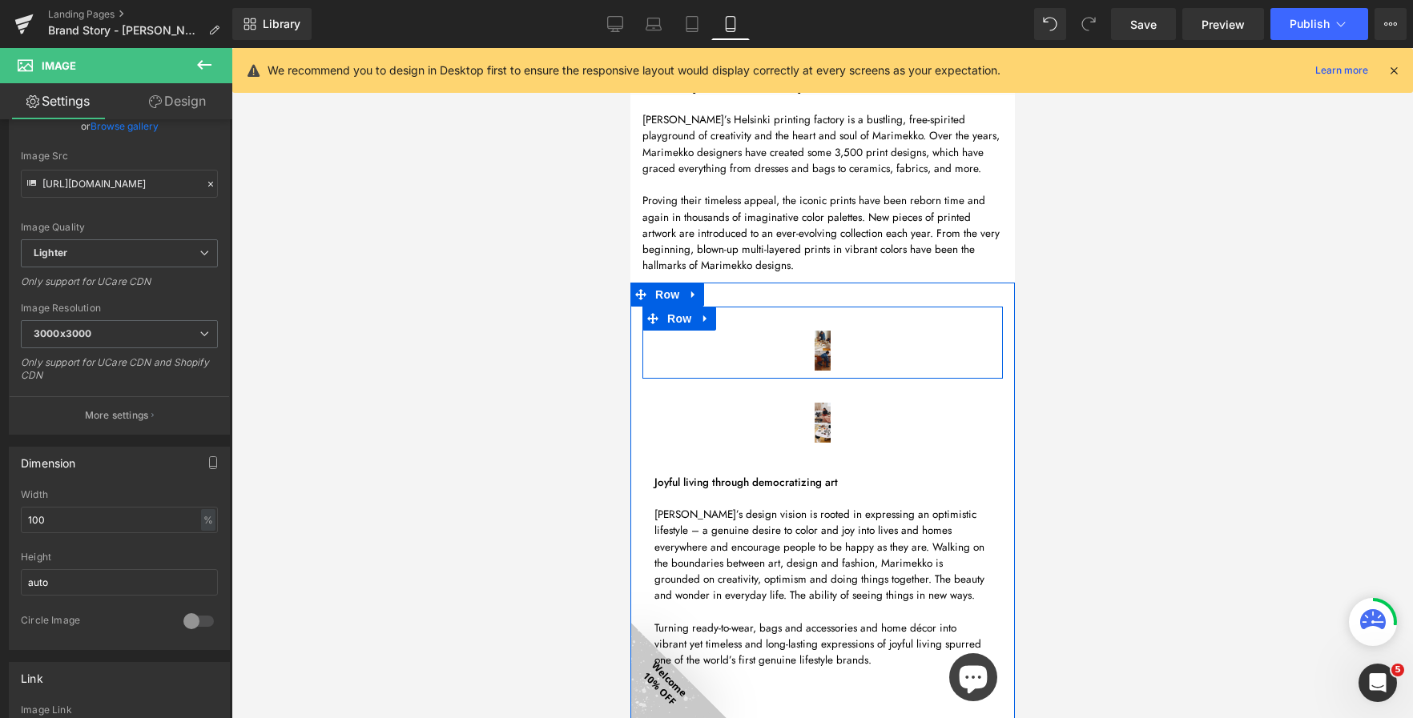
click at [758, 333] on div "Image Image Row" at bounding box center [821, 343] width 360 height 72
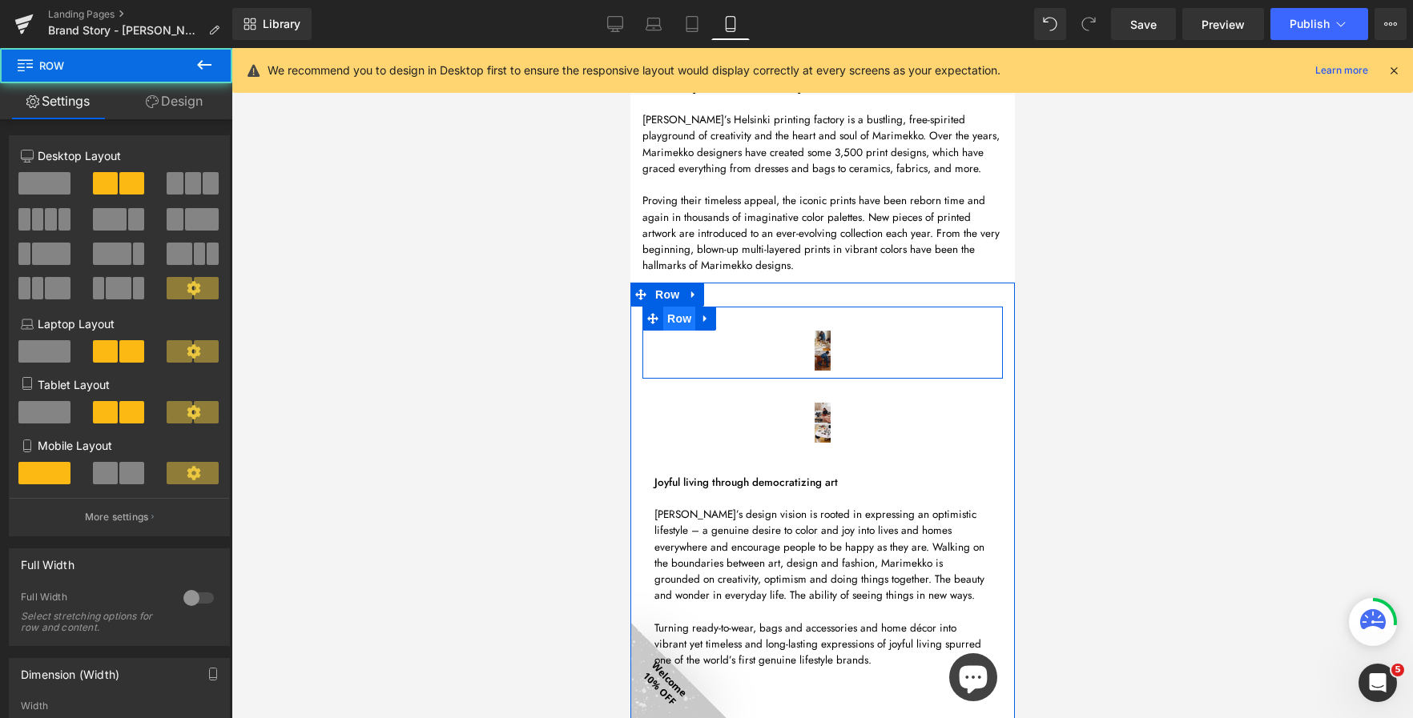
click at [665, 307] on span "Row" at bounding box center [678, 319] width 32 height 24
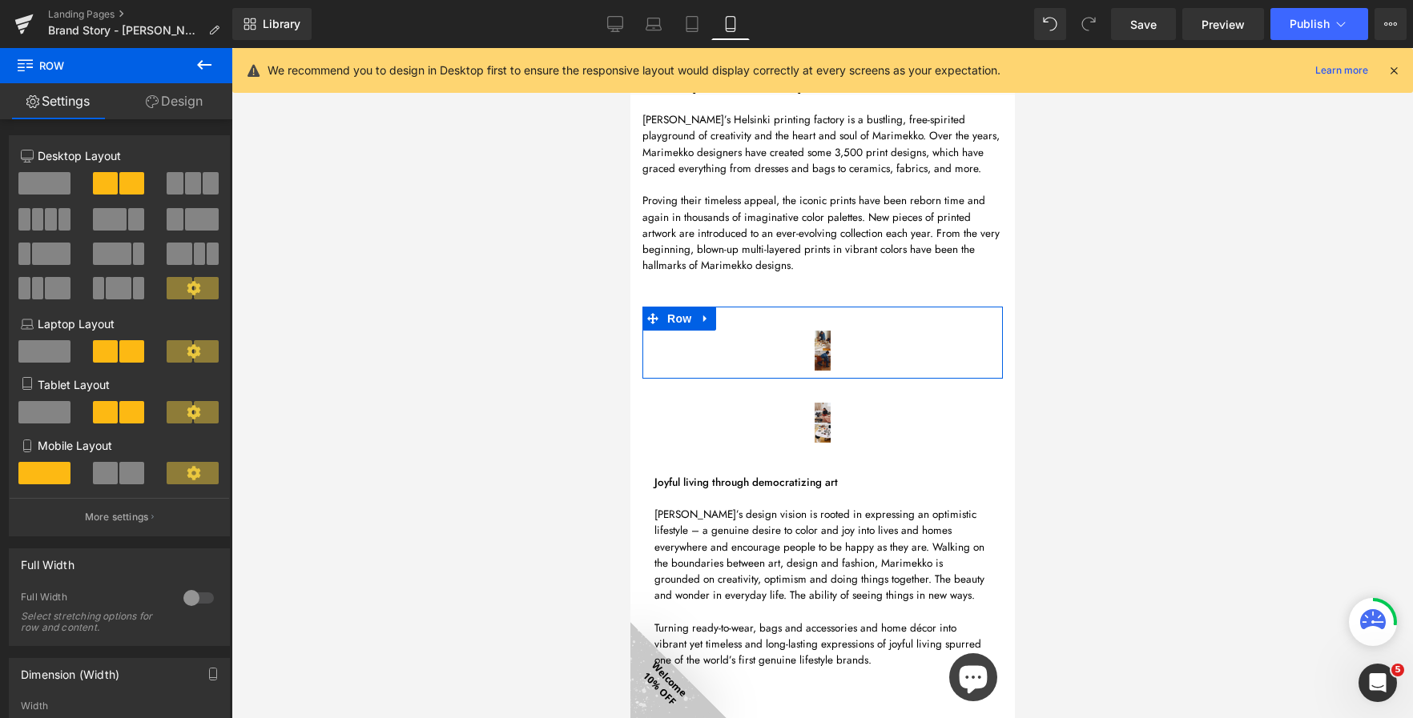
click at [160, 99] on link "Design" at bounding box center [174, 101] width 116 height 36
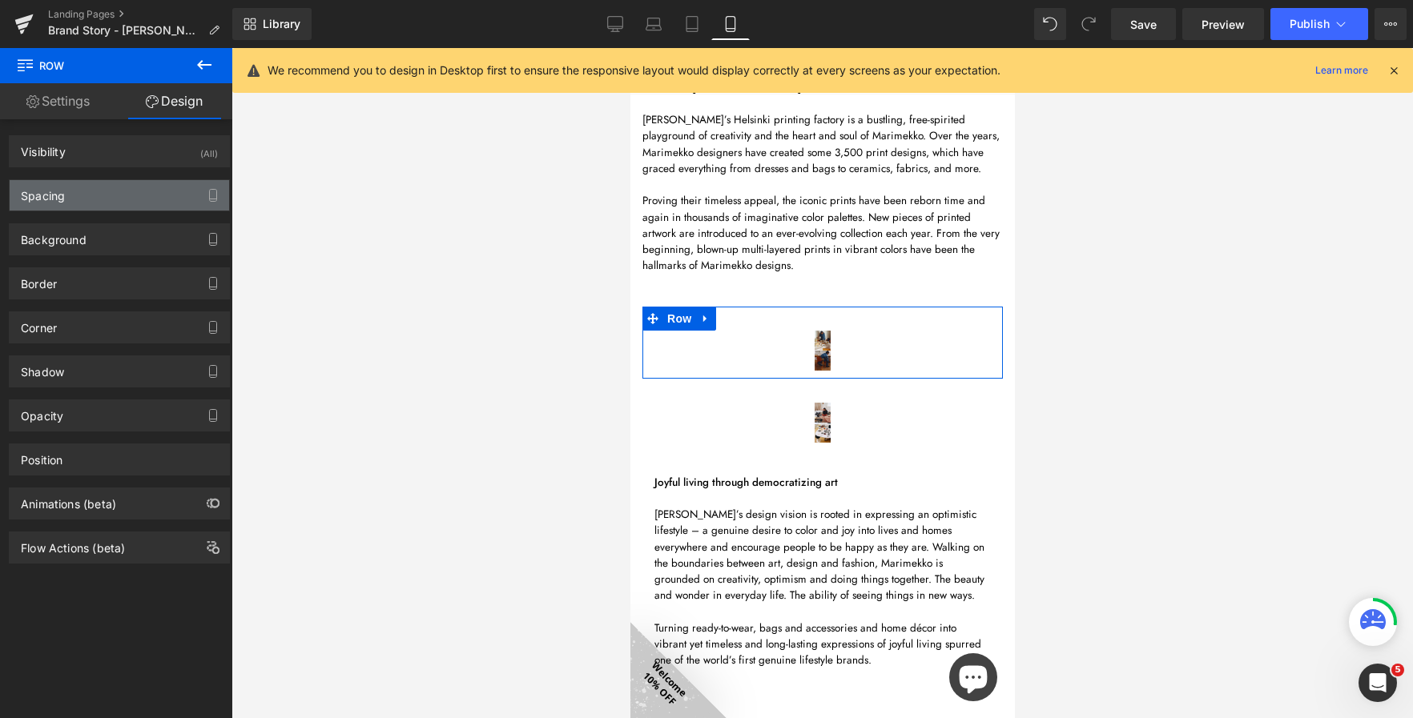
click at [75, 189] on div "Spacing" at bounding box center [119, 195] width 219 height 30
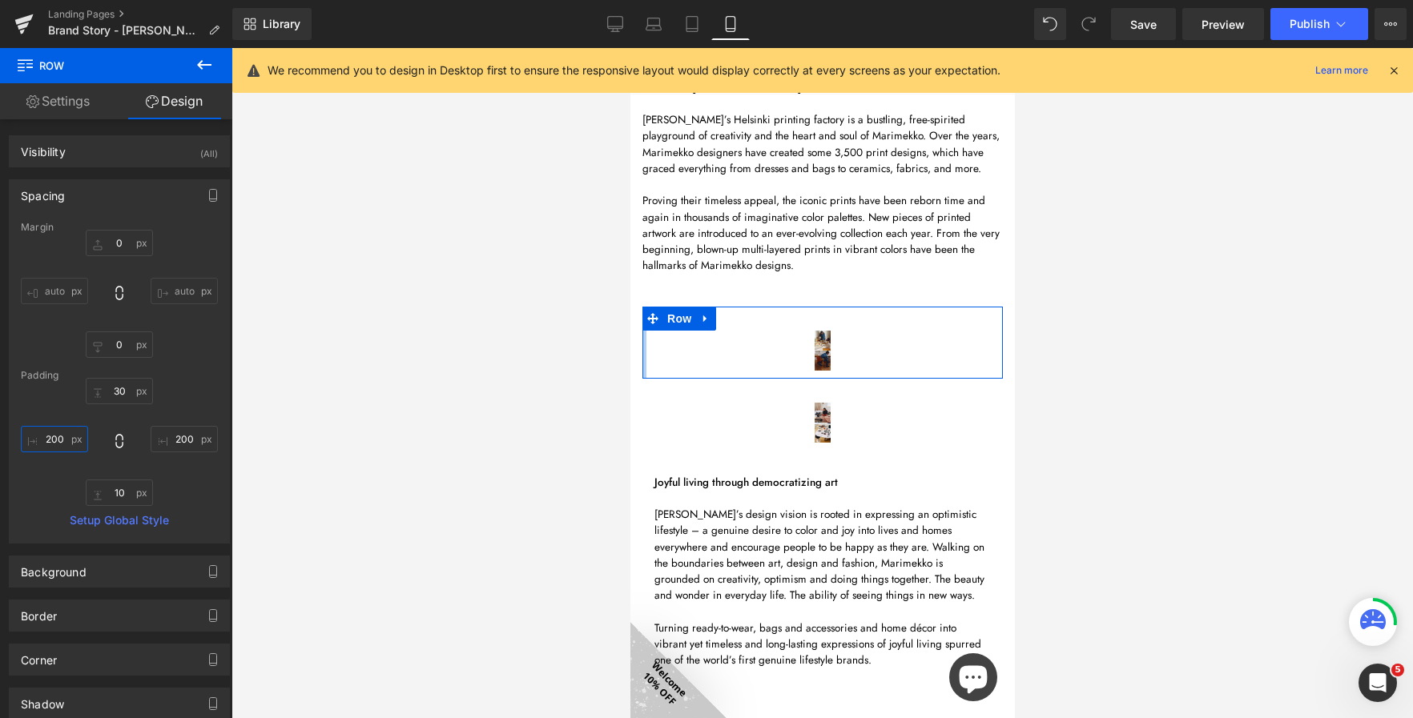
click at [58, 441] on input "200" at bounding box center [54, 439] width 67 height 26
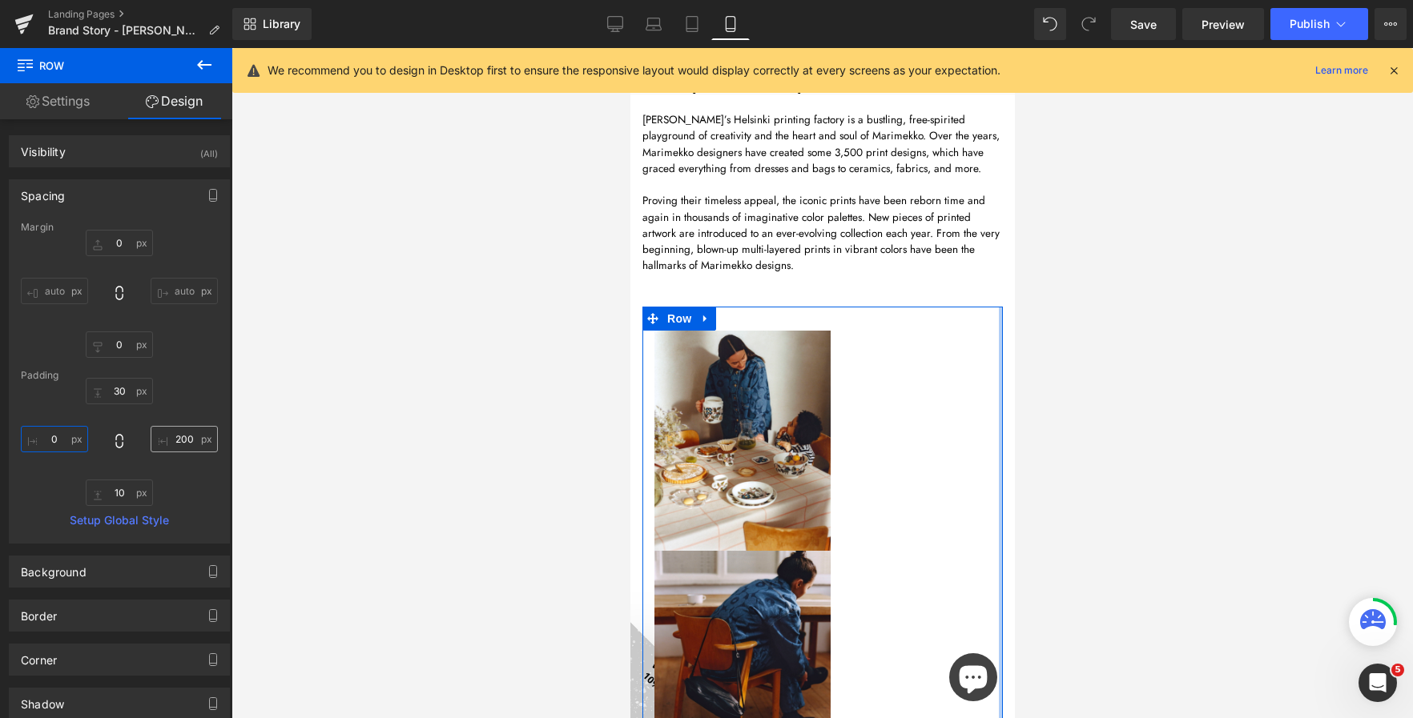
type input "0"
click at [177, 439] on input "200" at bounding box center [184, 439] width 67 height 26
type input "0"
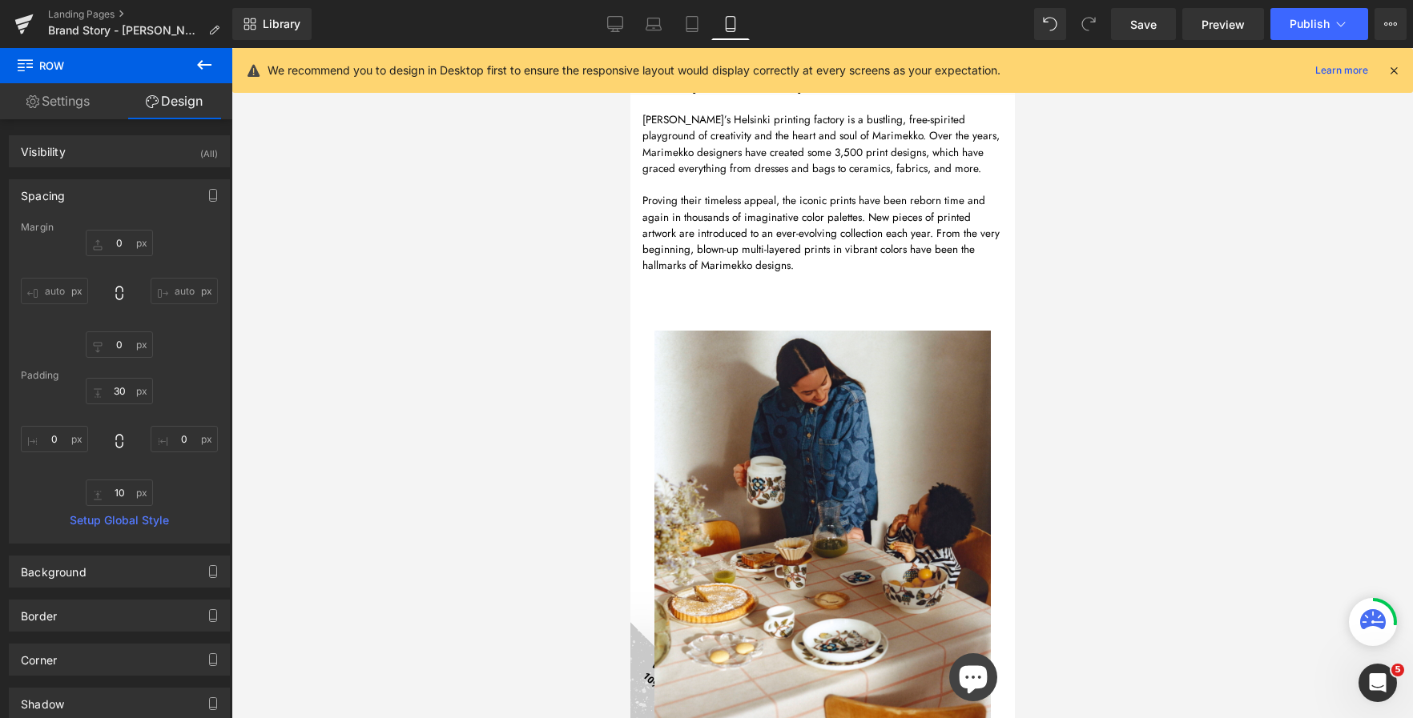
click at [587, 396] on div at bounding box center [821, 383] width 1181 height 670
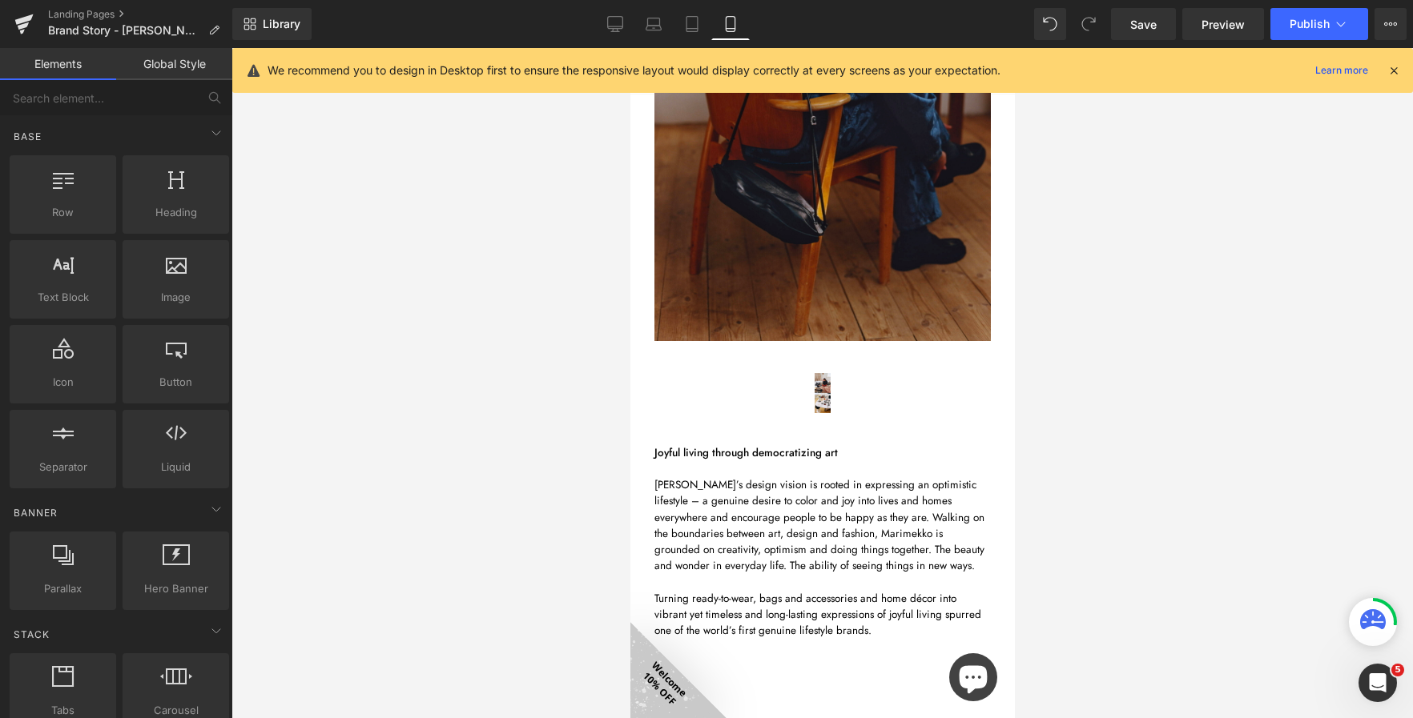
scroll to position [2467, 0]
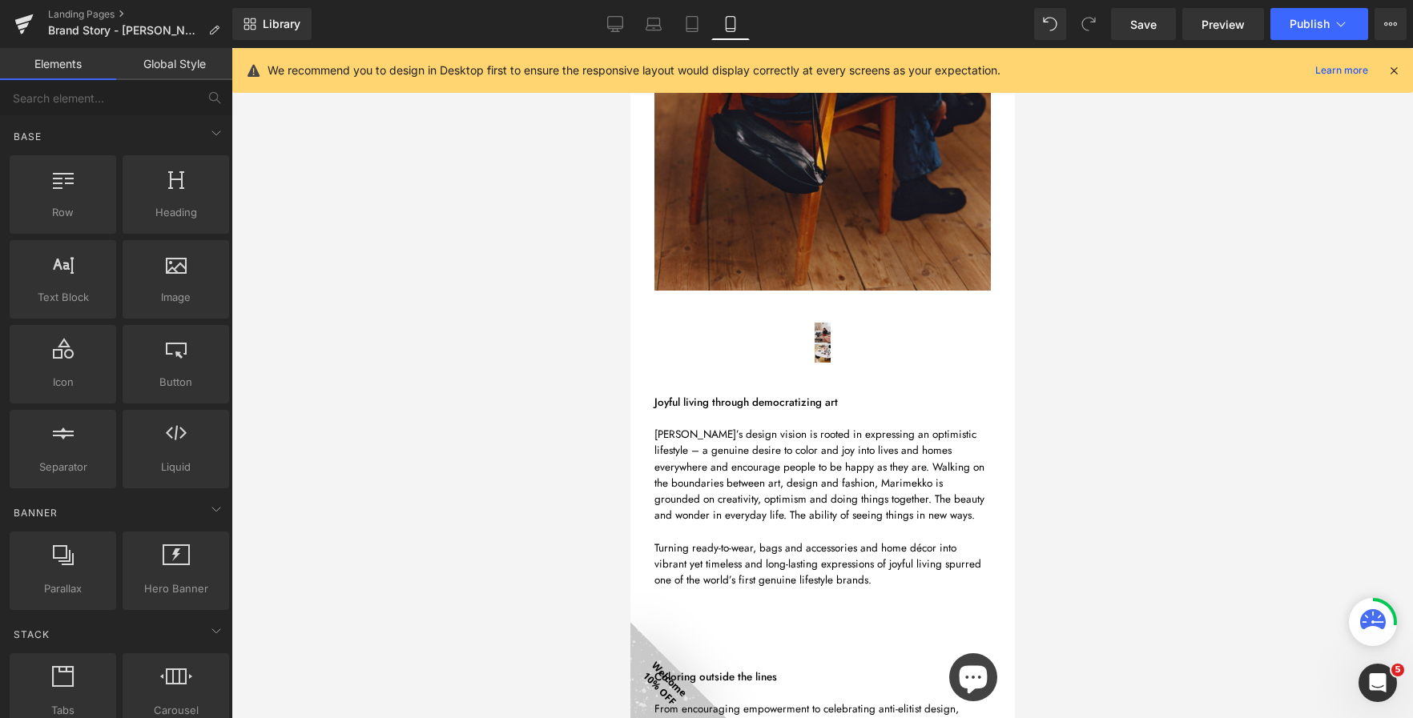
click at [767, 328] on div "Image Image Row" at bounding box center [821, 335] width 360 height 72
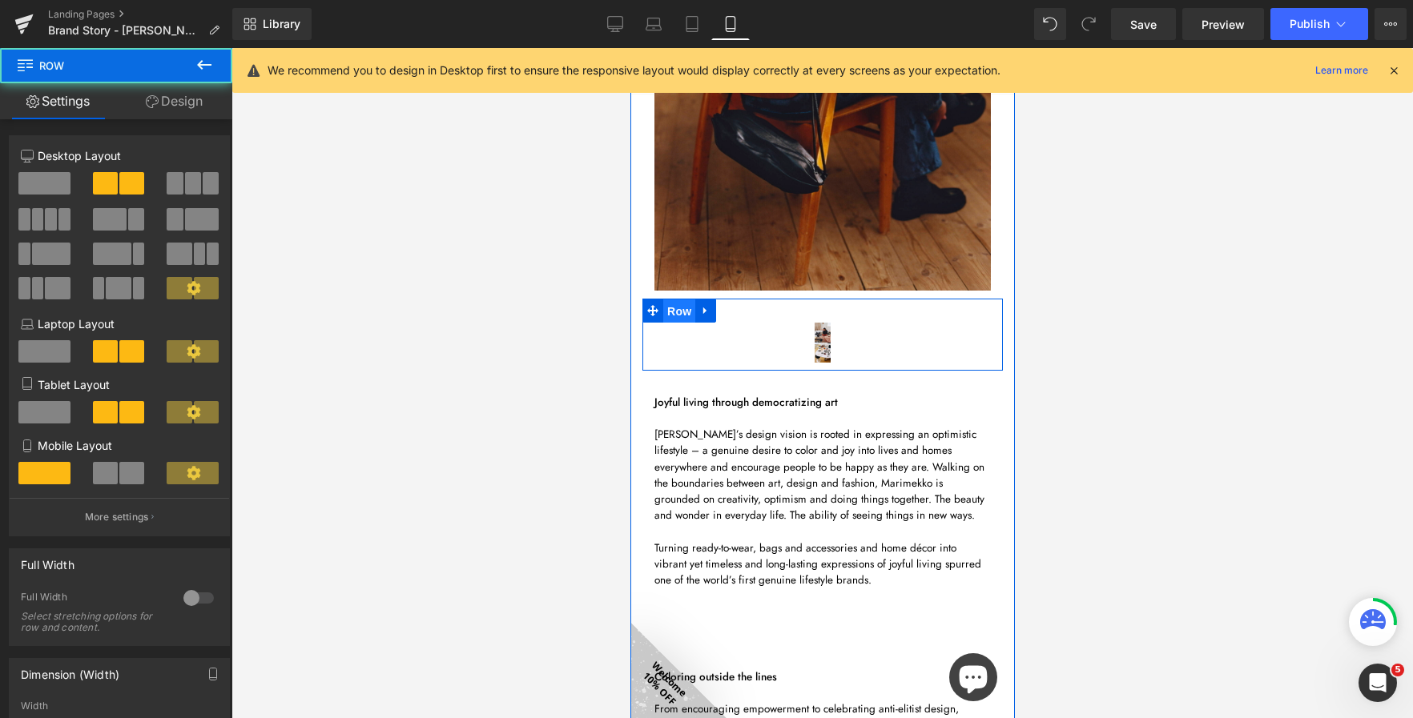
click at [679, 302] on span "Row" at bounding box center [678, 311] width 32 height 24
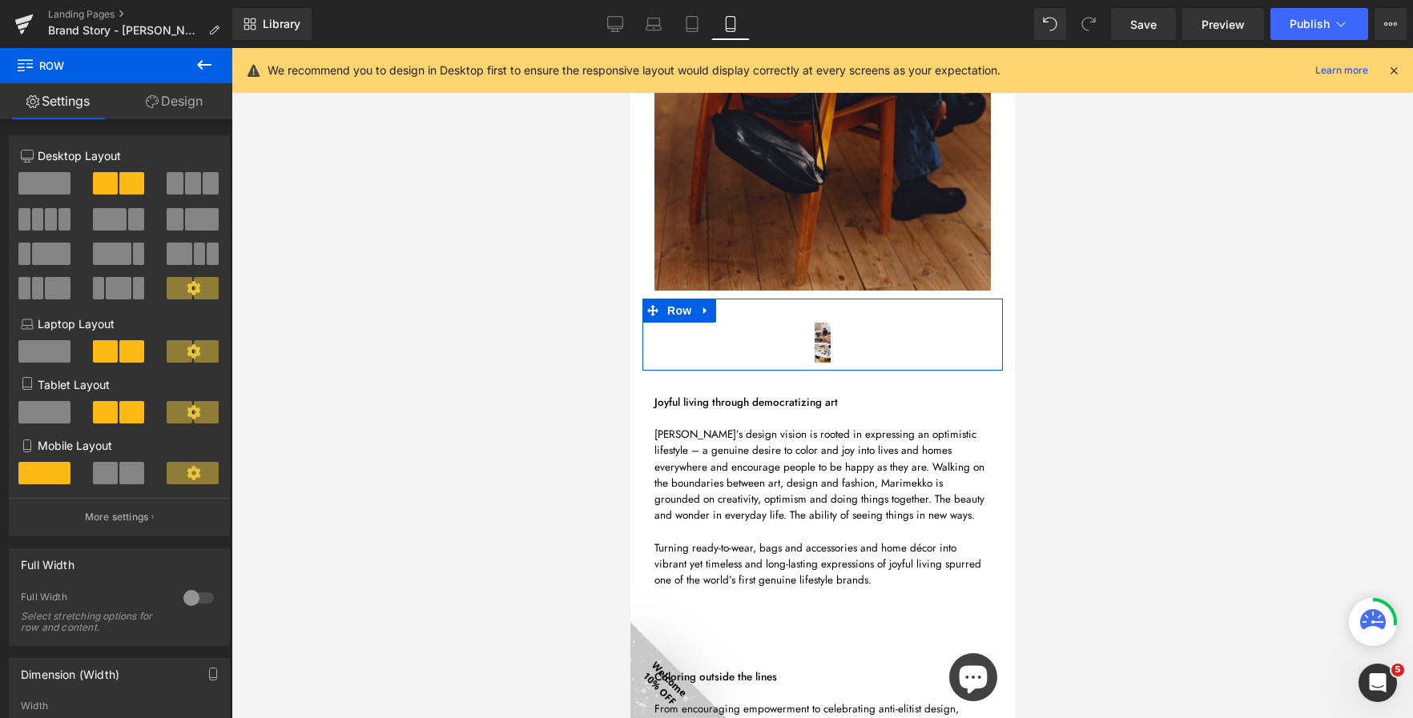
click at [165, 100] on link "Design" at bounding box center [174, 101] width 116 height 36
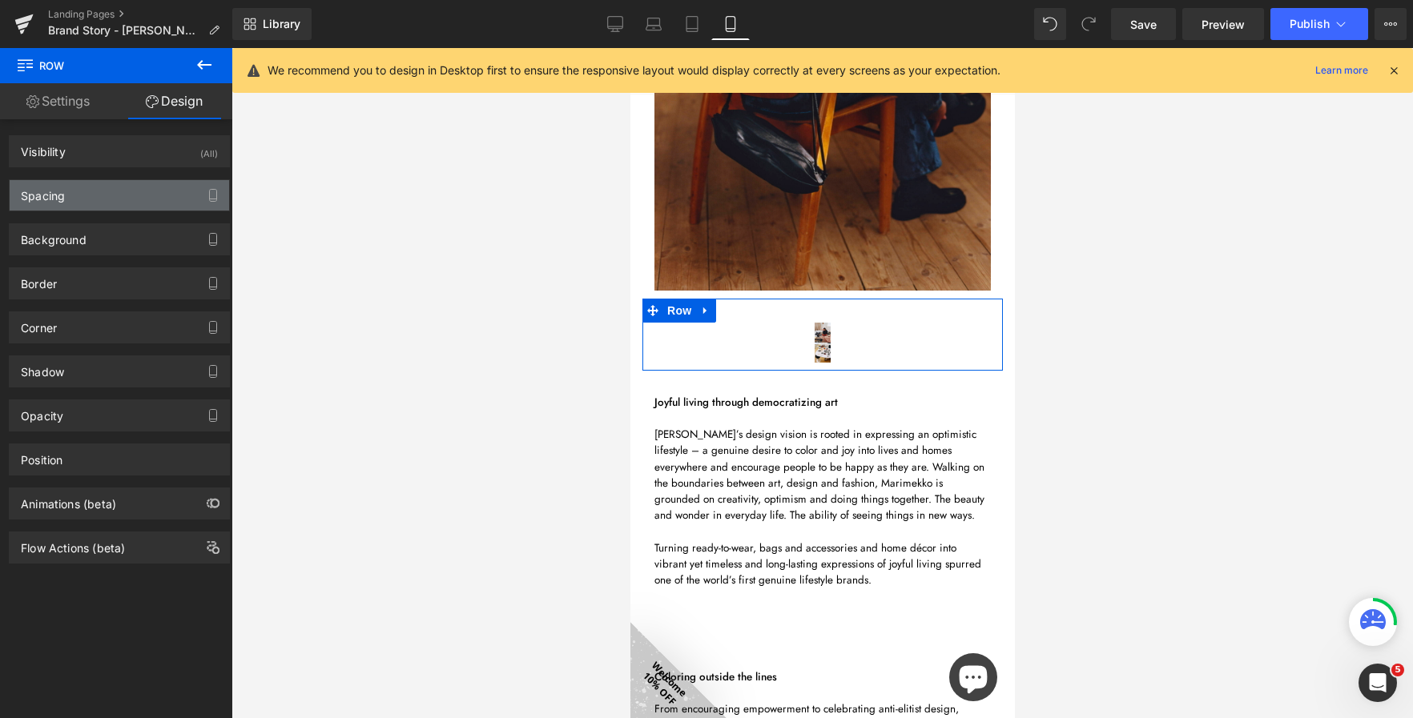
click at [77, 187] on div "Spacing" at bounding box center [119, 195] width 219 height 30
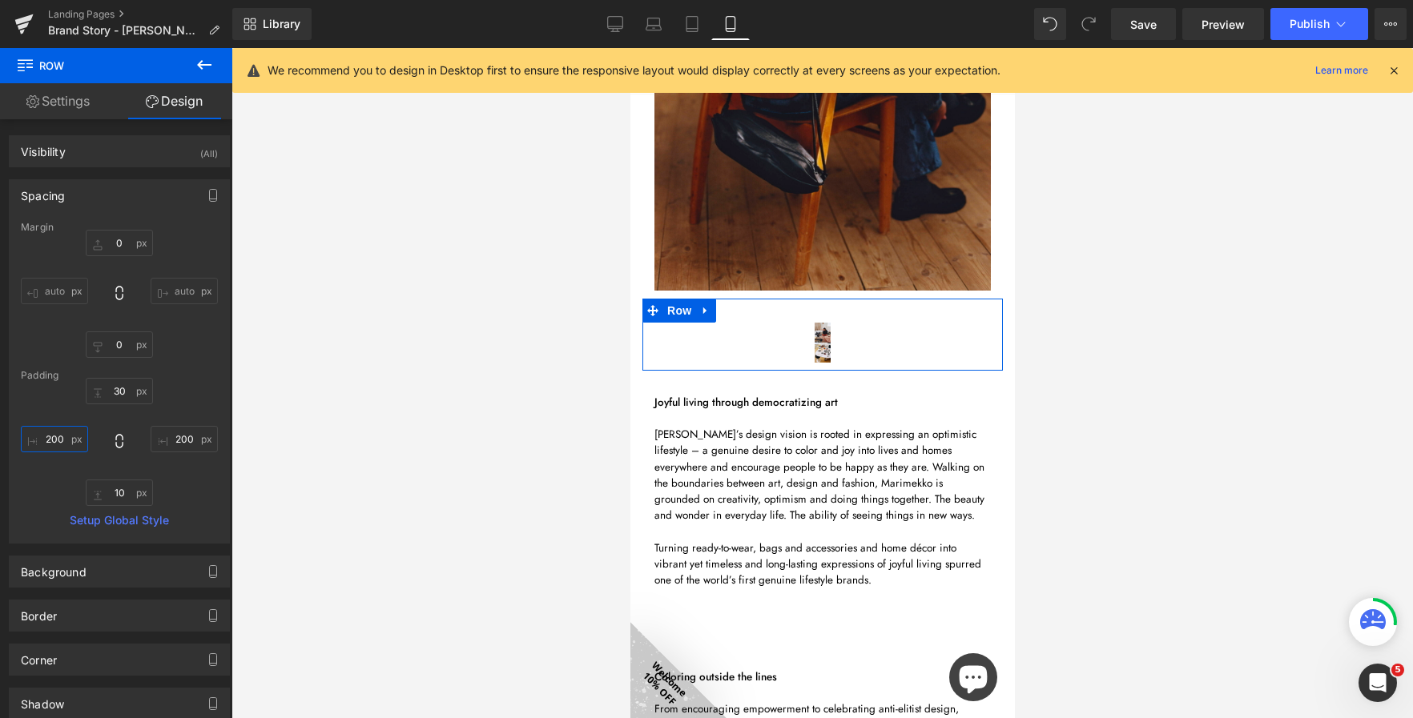
click at [58, 434] on input "200" at bounding box center [54, 439] width 67 height 26
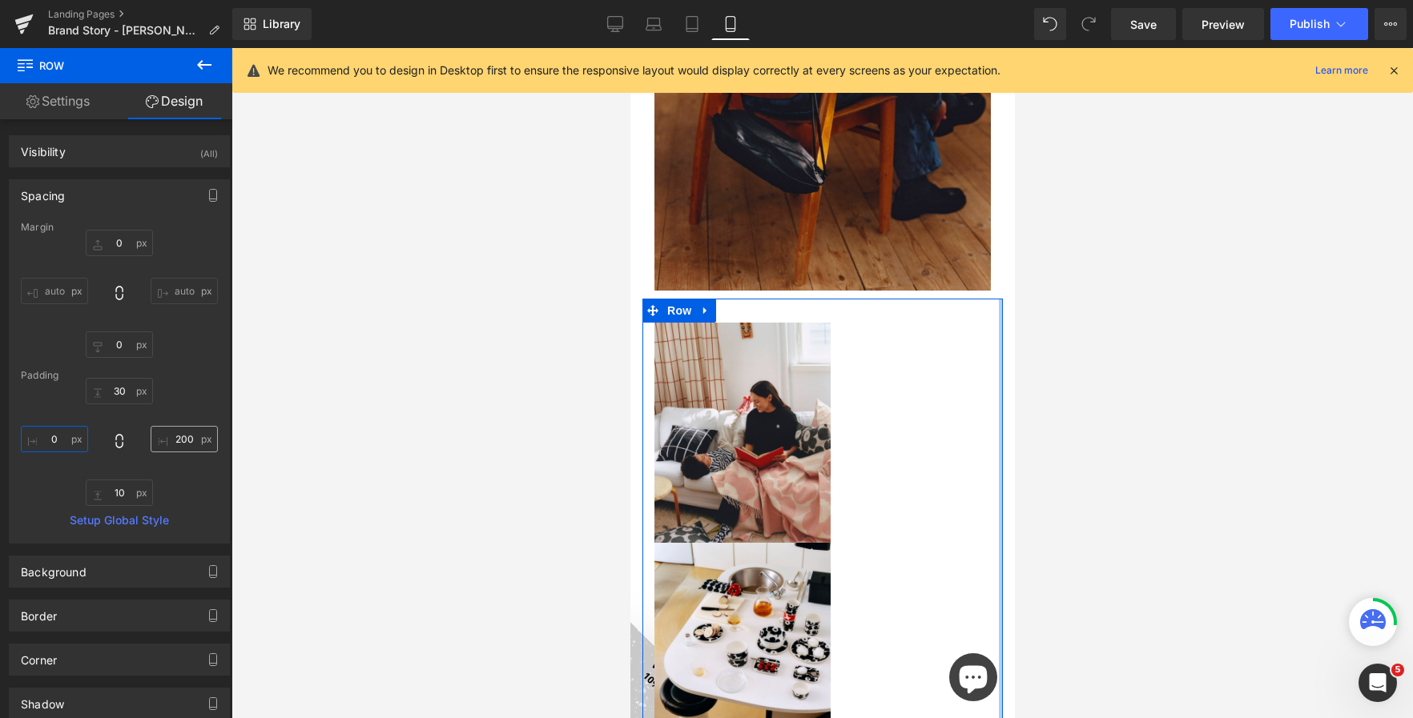
type input "0"
click at [183, 436] on input "200" at bounding box center [184, 439] width 67 height 26
type input "0"
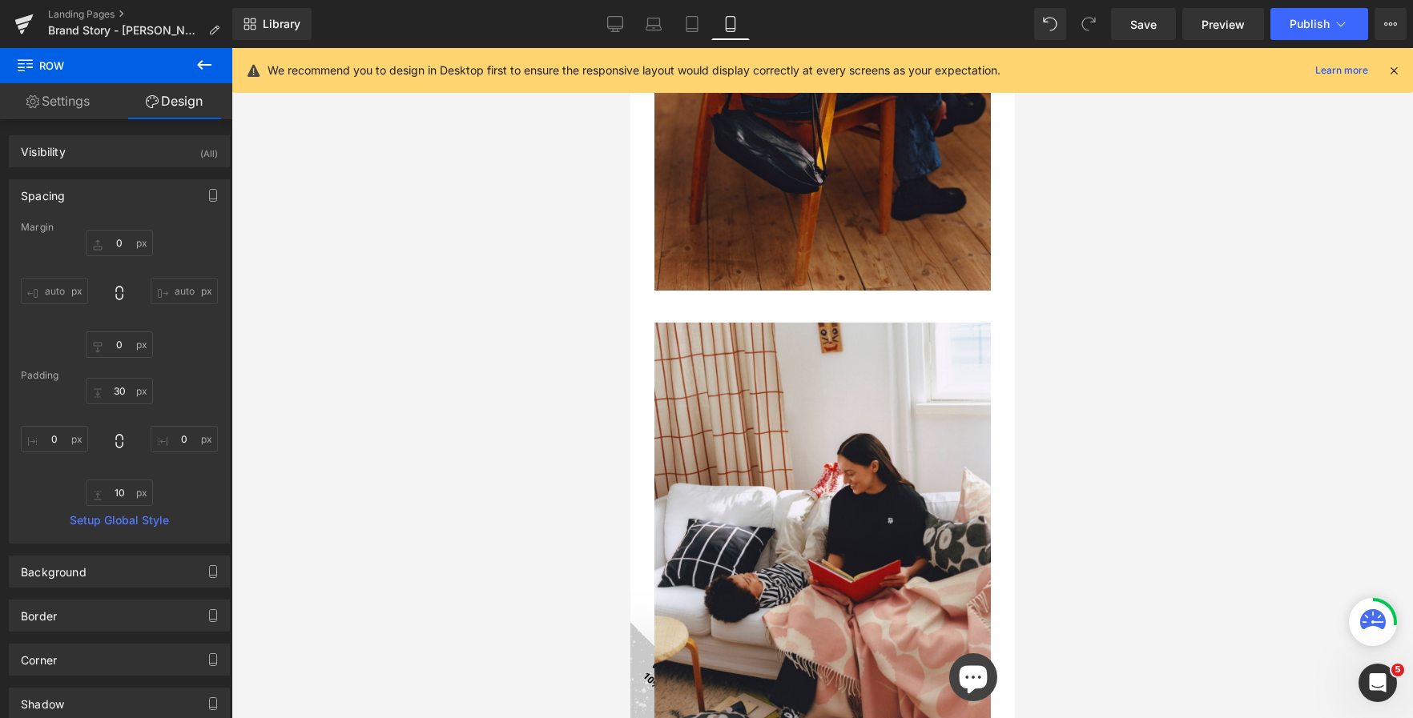
click at [429, 400] on div at bounding box center [821, 383] width 1181 height 670
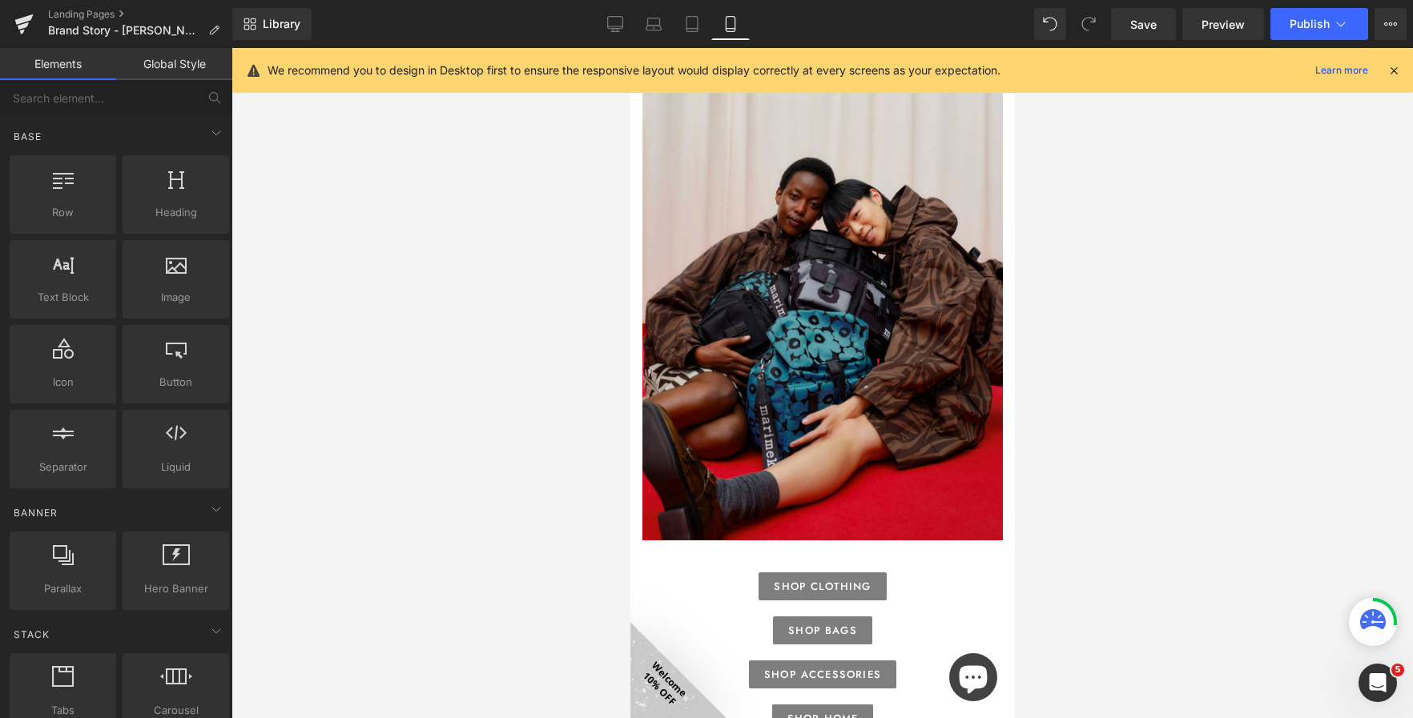
scroll to position [5831, 0]
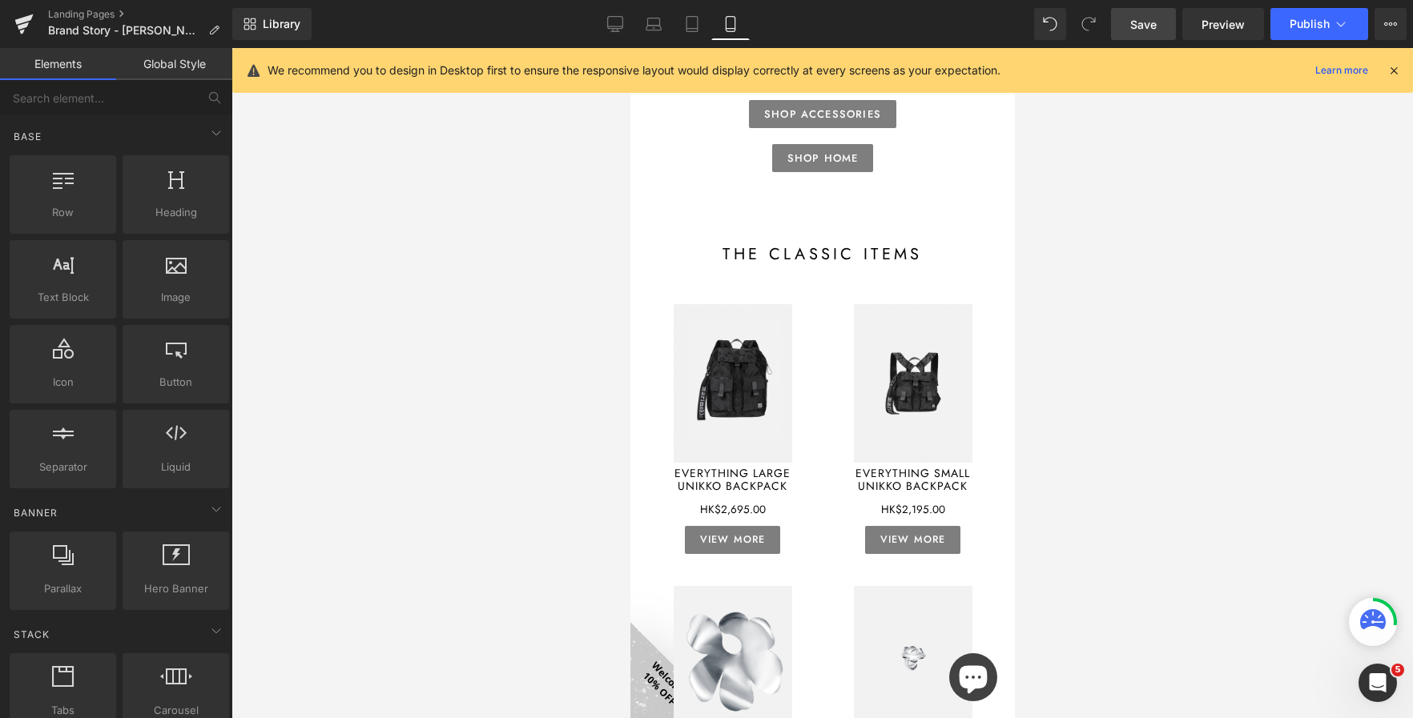
click at [1136, 30] on span "Save" at bounding box center [1143, 24] width 26 height 17
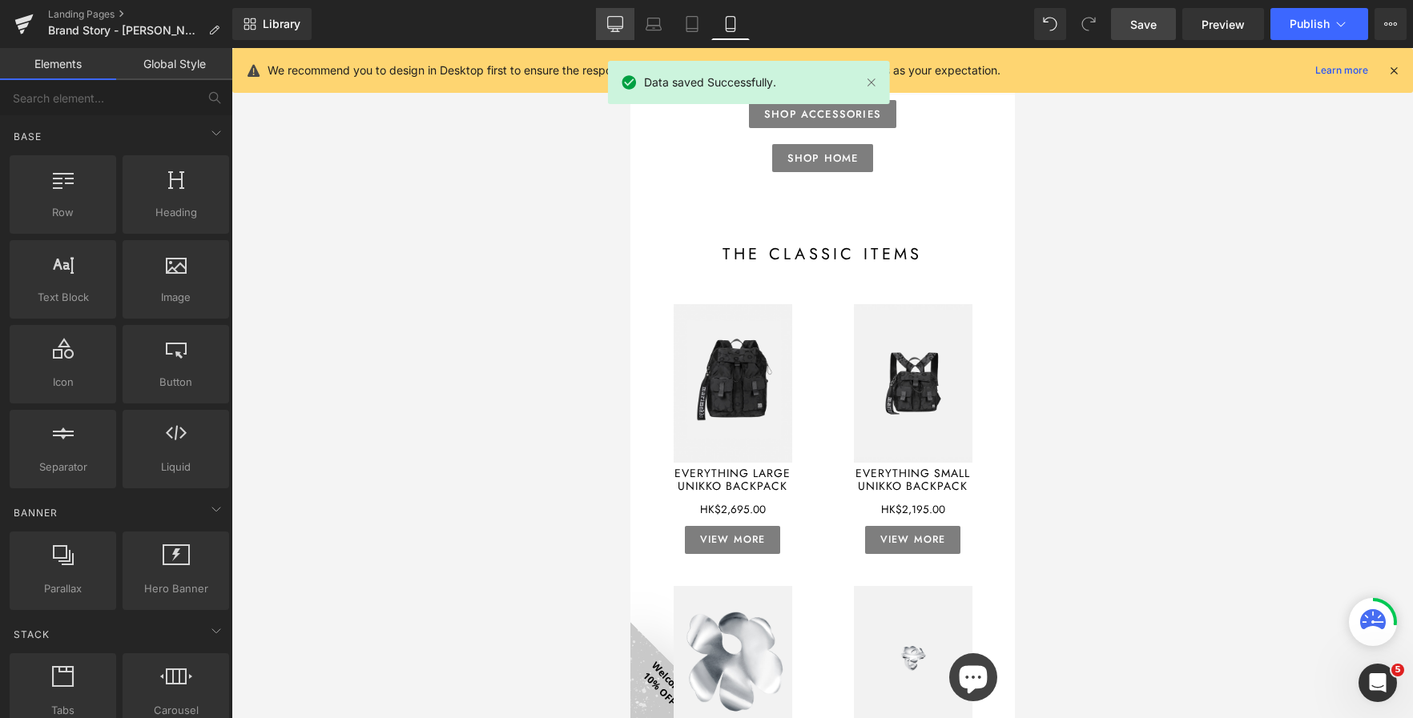
click at [605, 26] on link "Desktop" at bounding box center [615, 24] width 38 height 32
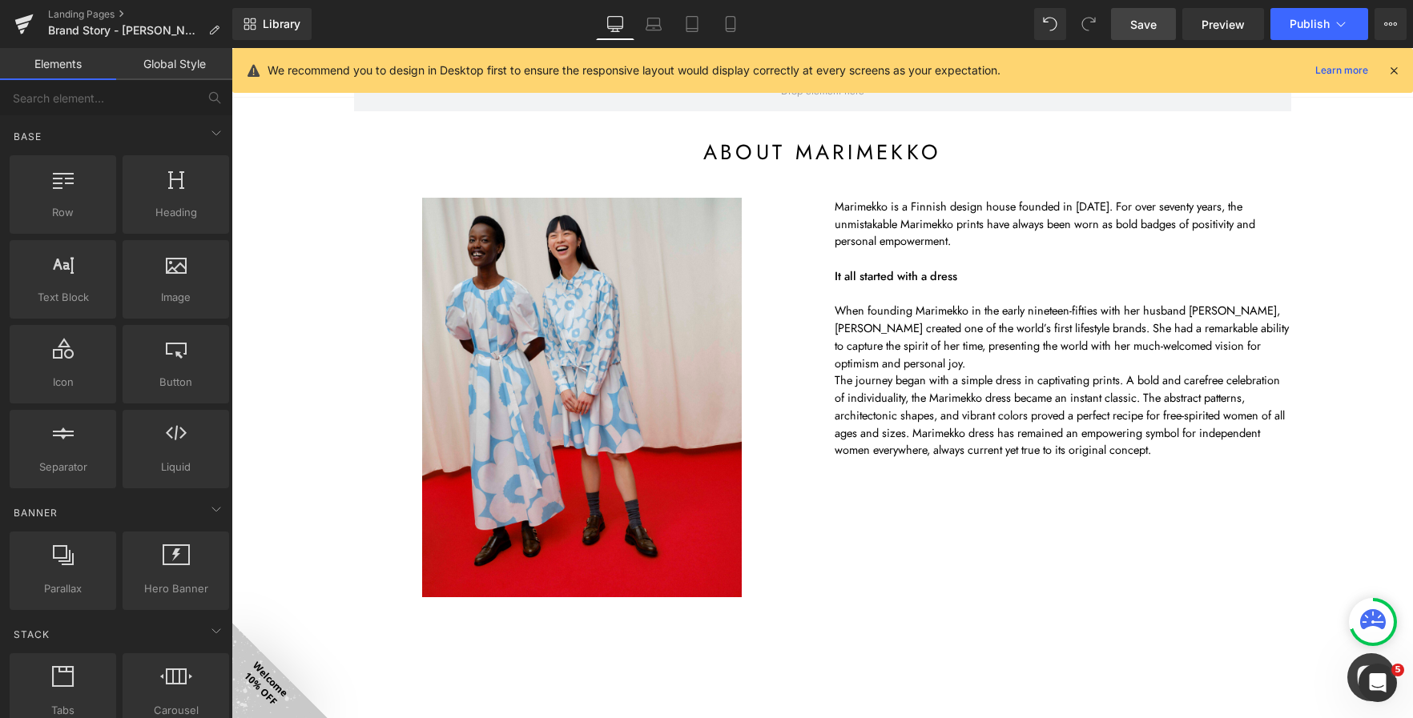
scroll to position [0, 0]
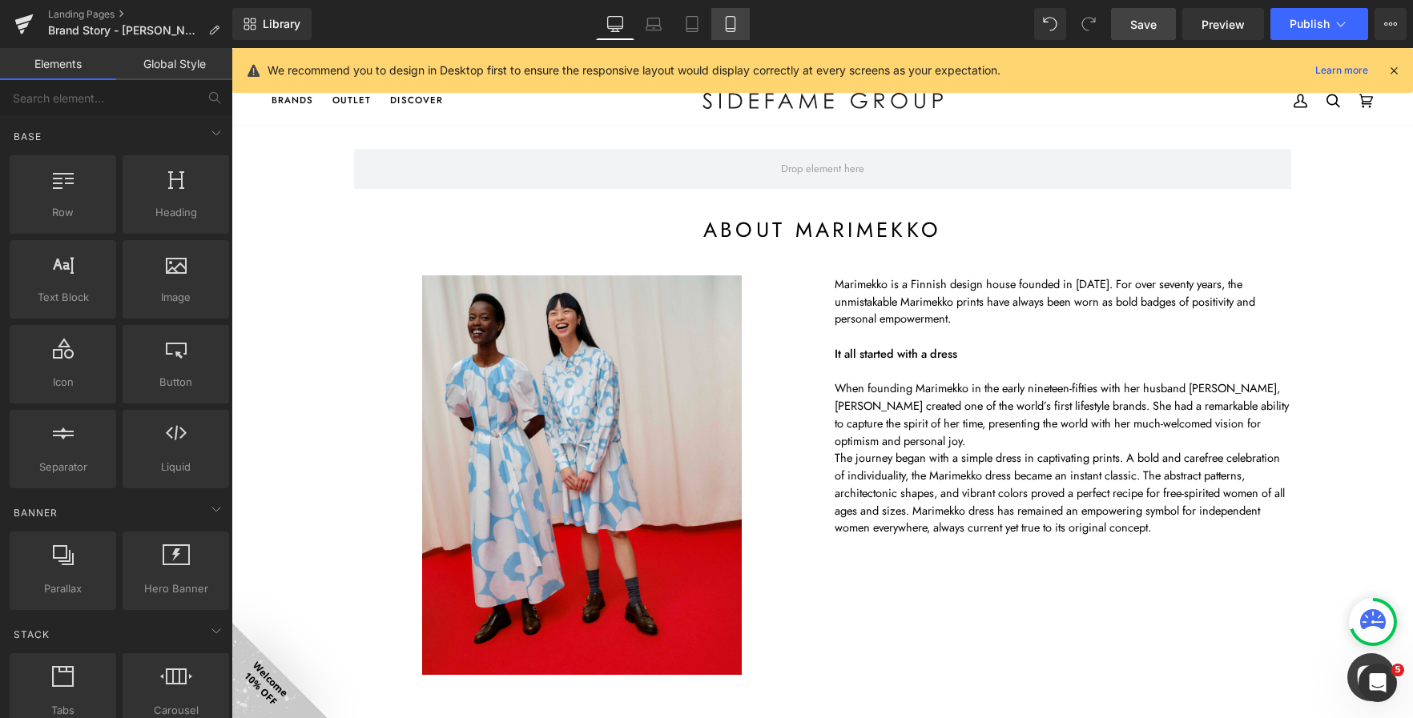
click at [741, 28] on link "Mobile" at bounding box center [730, 24] width 38 height 32
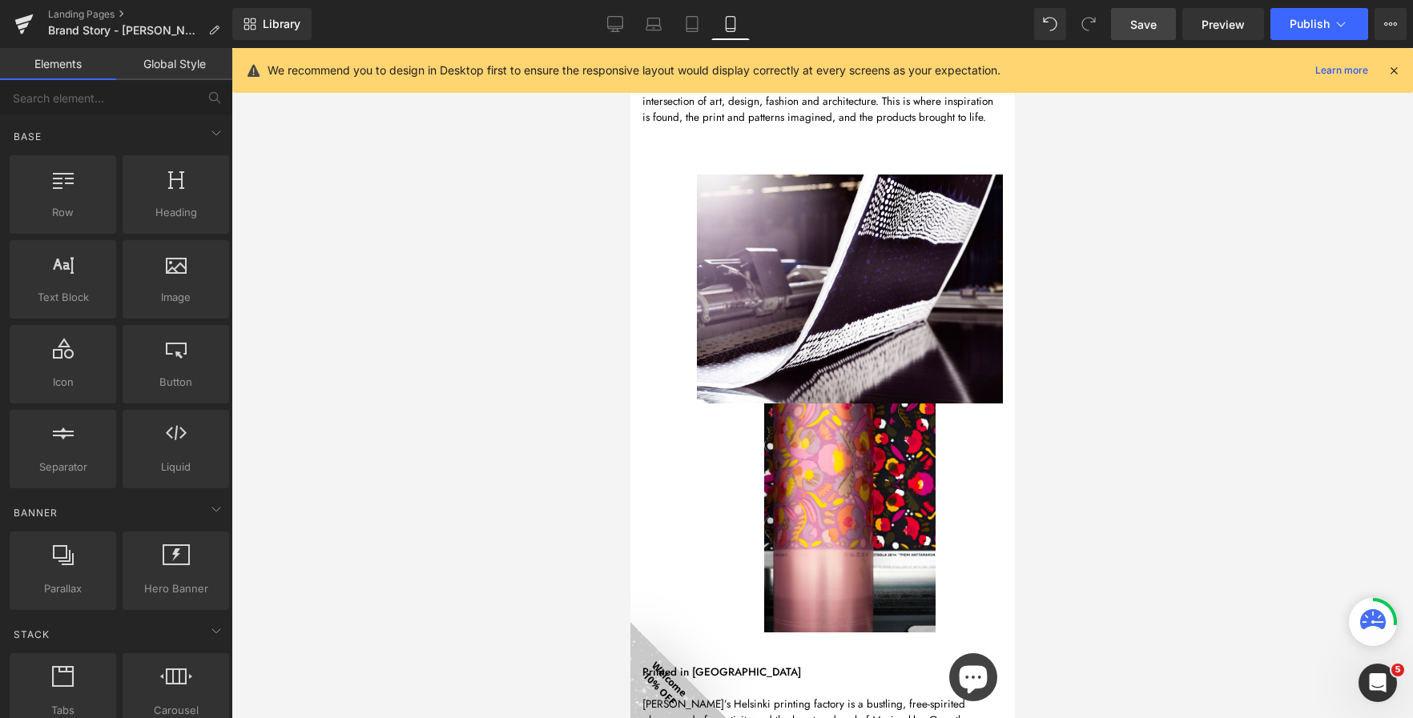
scroll to position [1001, 0]
click at [729, 417] on div at bounding box center [849, 518] width 306 height 228
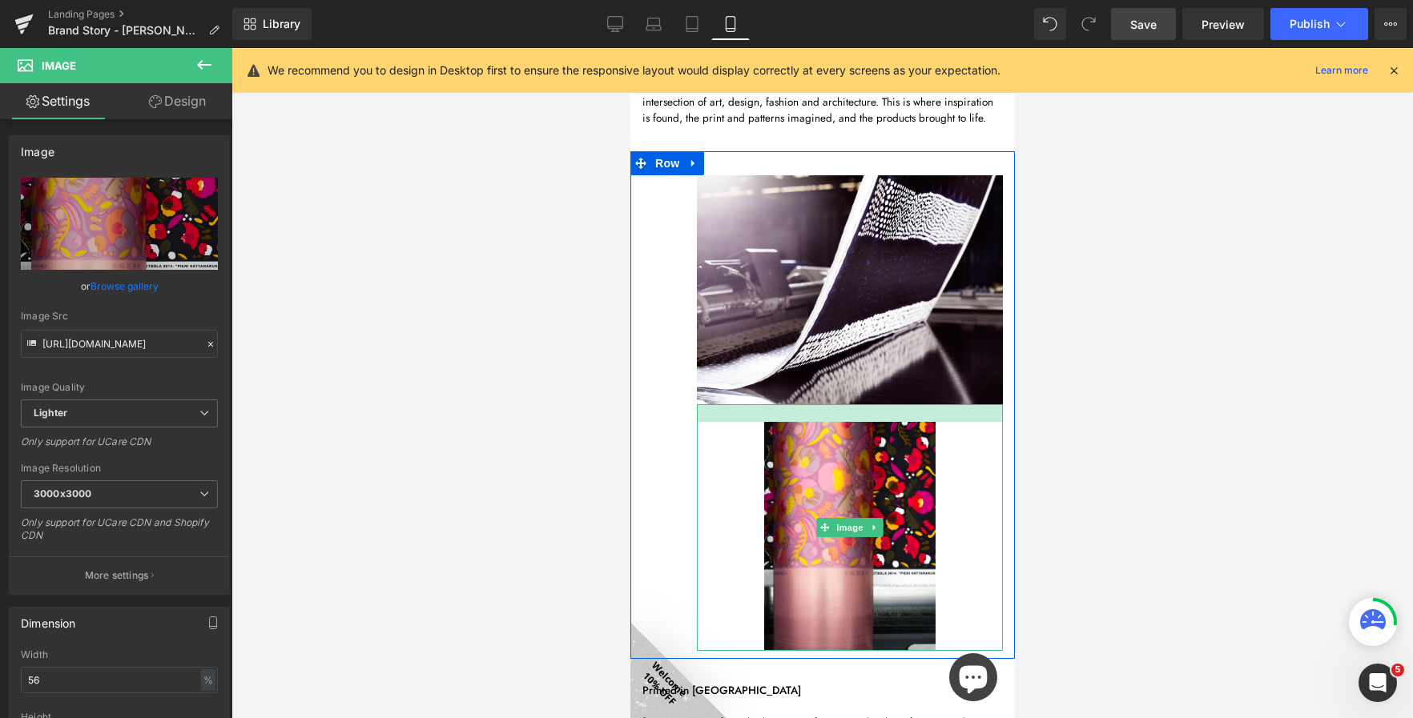
drag, startPoint x: 735, startPoint y: 388, endPoint x: 1969, endPoint y: 399, distance: 1234.1
click at [738, 406] on div at bounding box center [849, 413] width 306 height 18
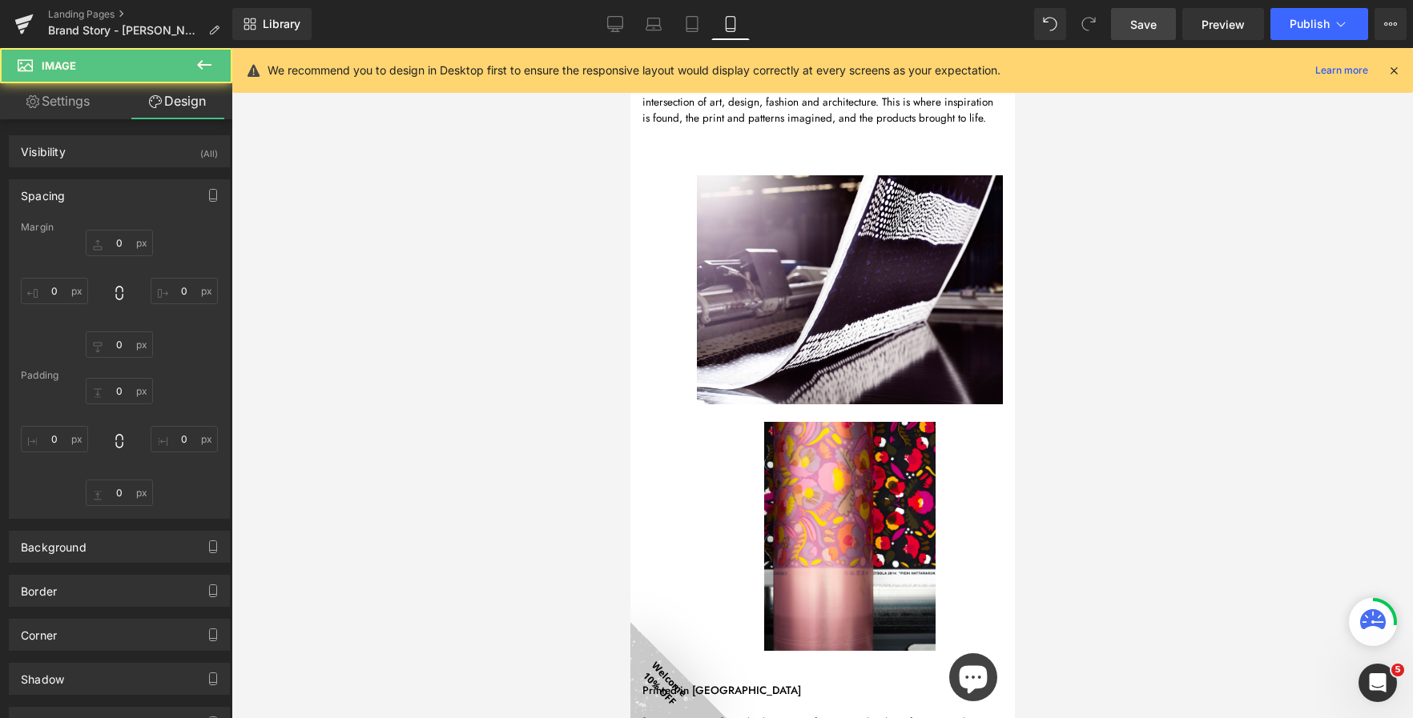
type input "0"
type input "22"
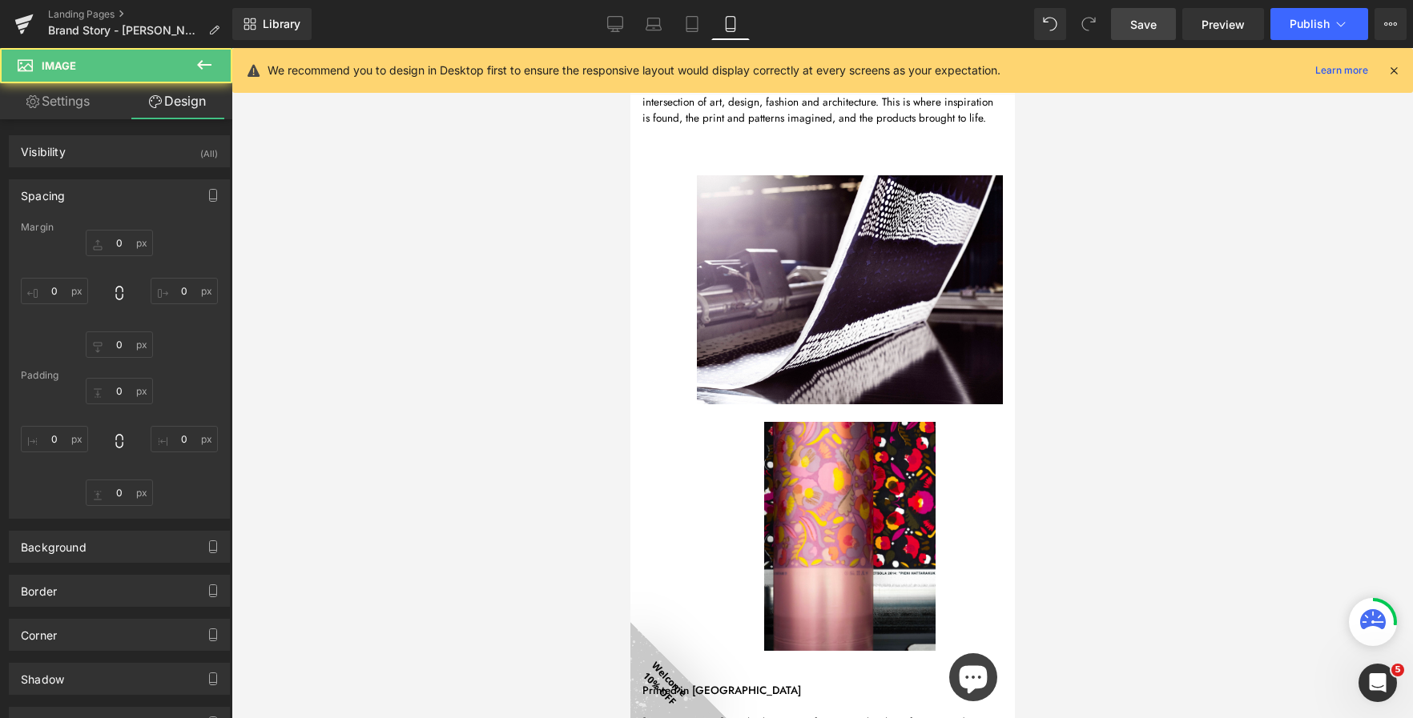
type input "0"
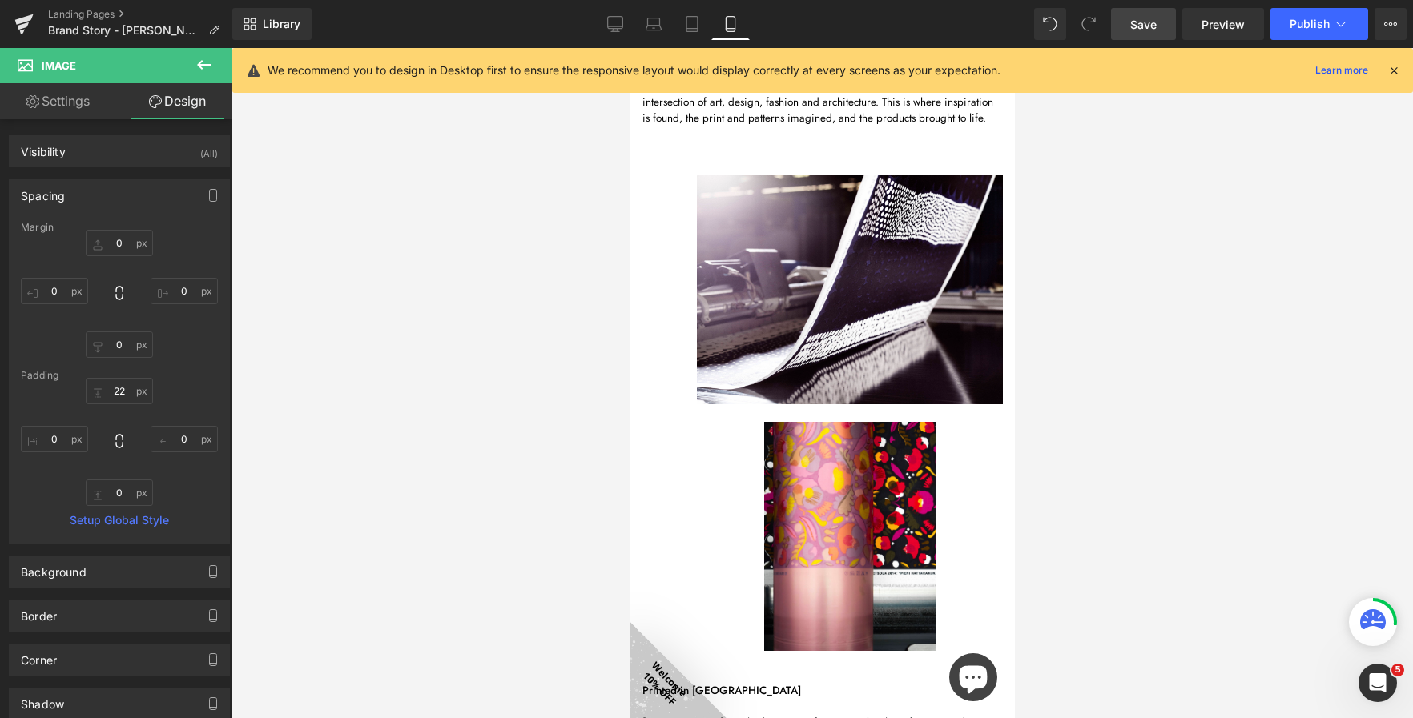
click at [1136, 32] on span "Save" at bounding box center [1143, 24] width 26 height 17
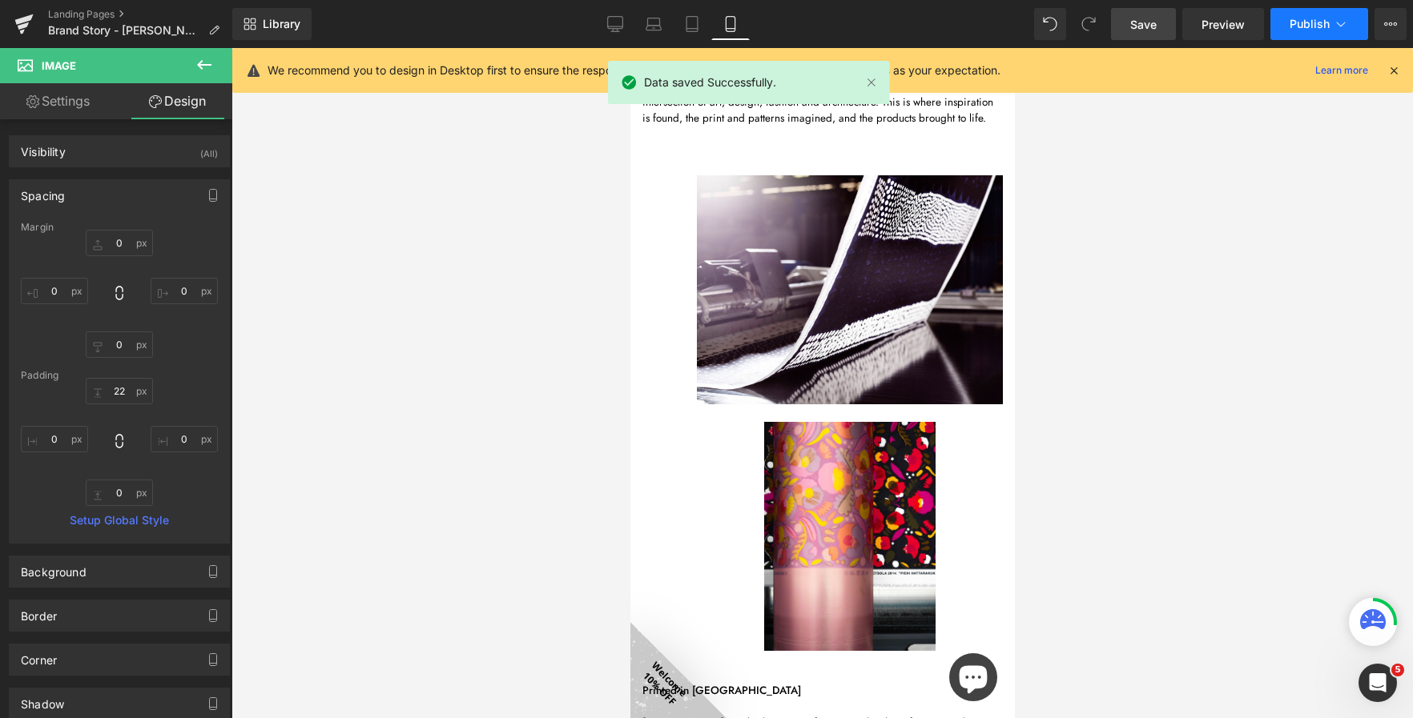
click at [1313, 26] on span "Publish" at bounding box center [1309, 24] width 40 height 13
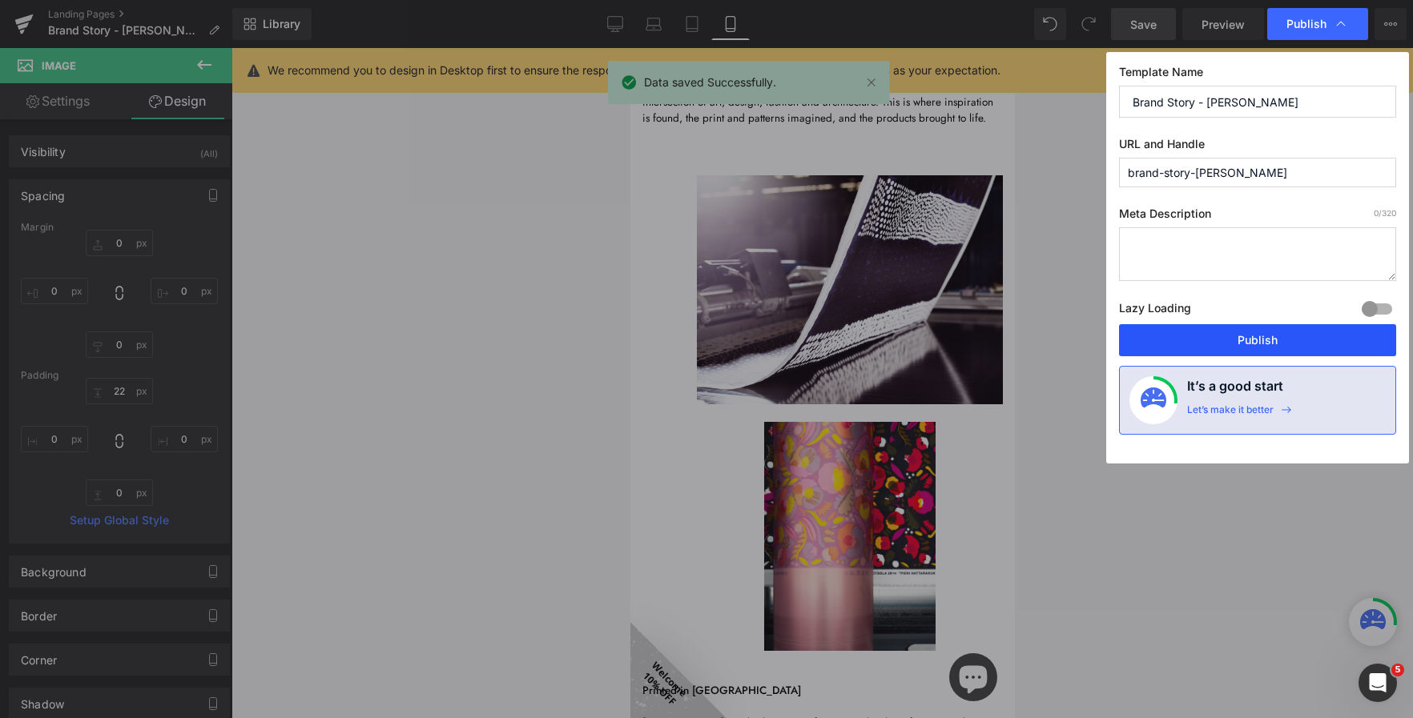
click at [1249, 340] on button "Publish" at bounding box center [1257, 340] width 277 height 32
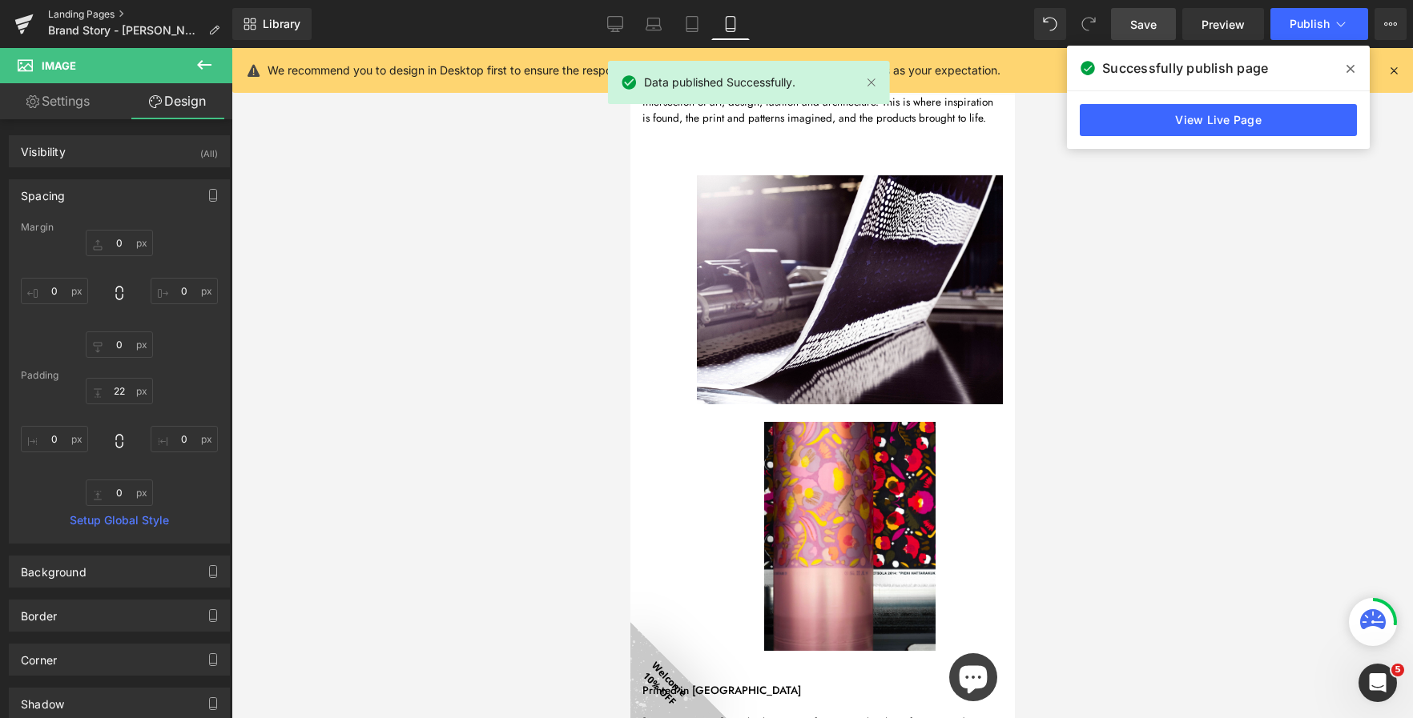
click at [113, 10] on link "Landing Pages" at bounding box center [140, 14] width 184 height 13
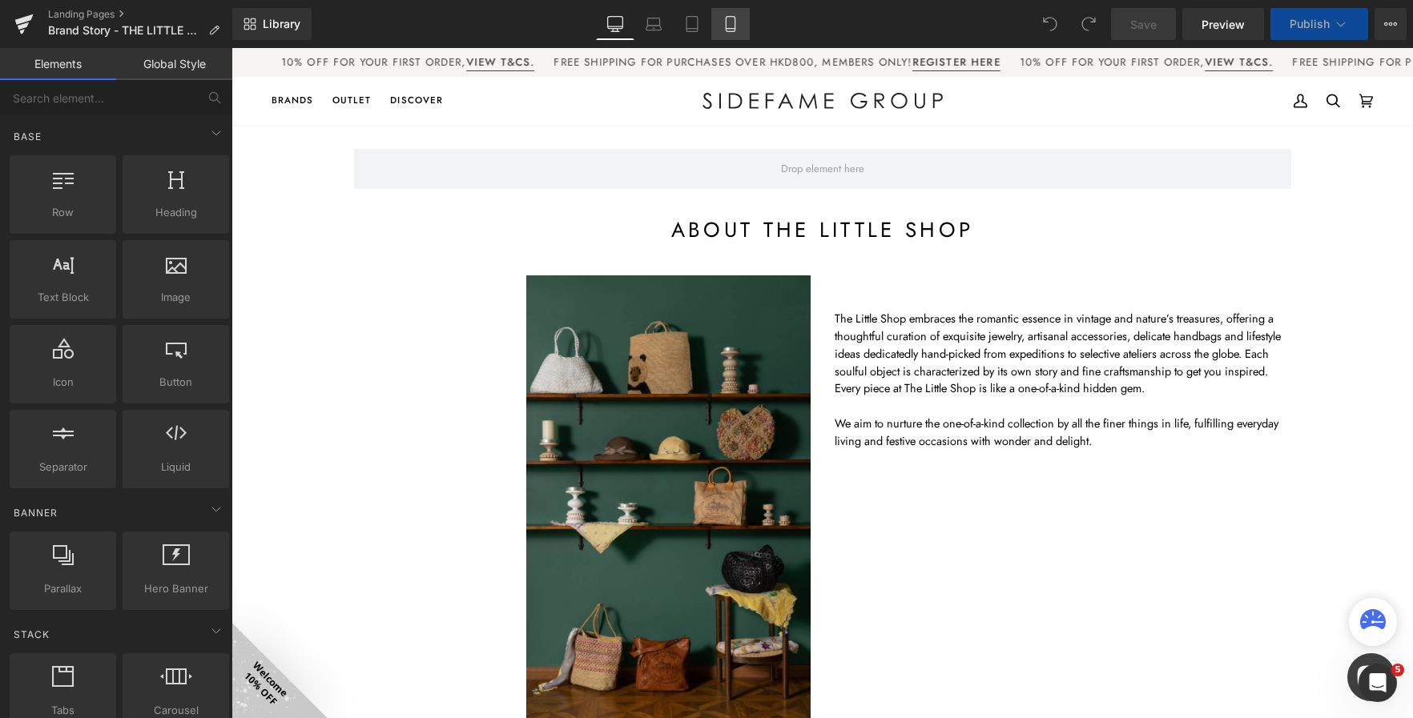
click at [727, 21] on icon at bounding box center [730, 24] width 16 height 16
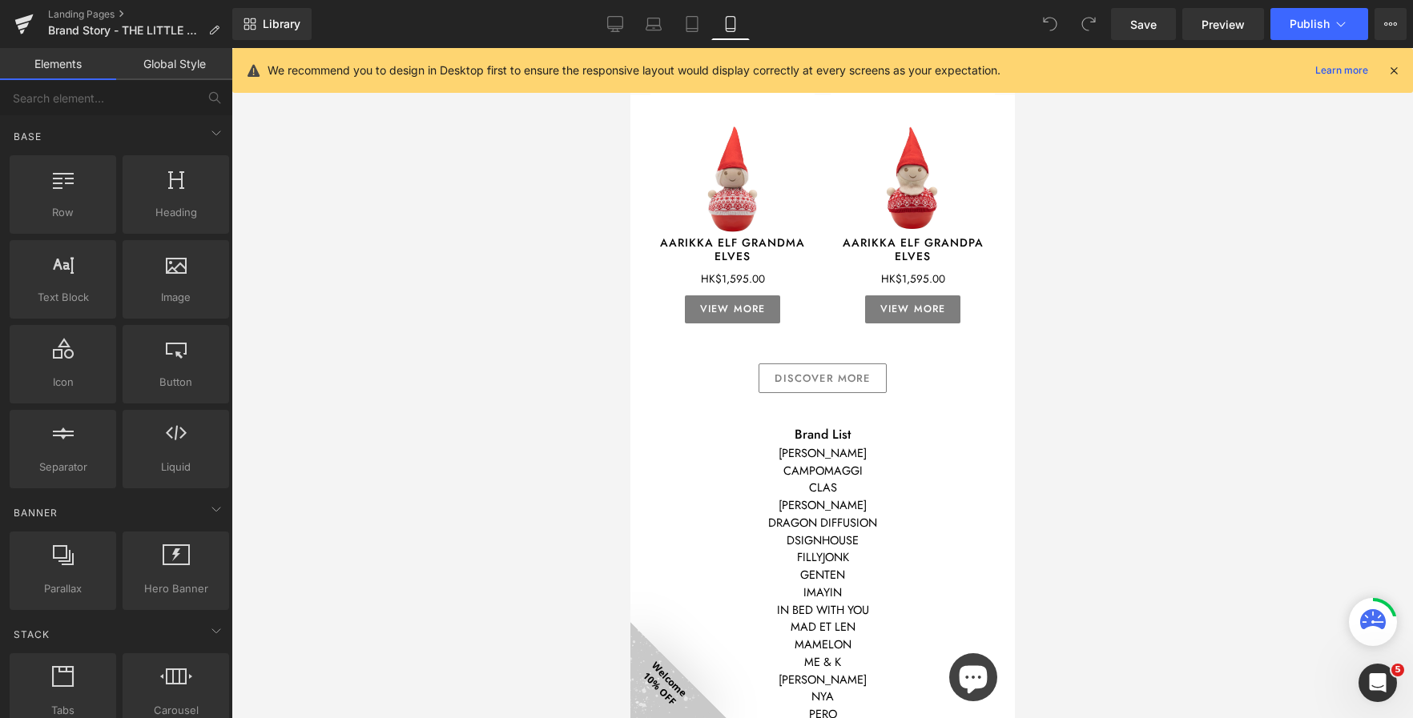
scroll to position [2587, 0]
click at [101, 10] on link "Landing Pages" at bounding box center [140, 14] width 184 height 13
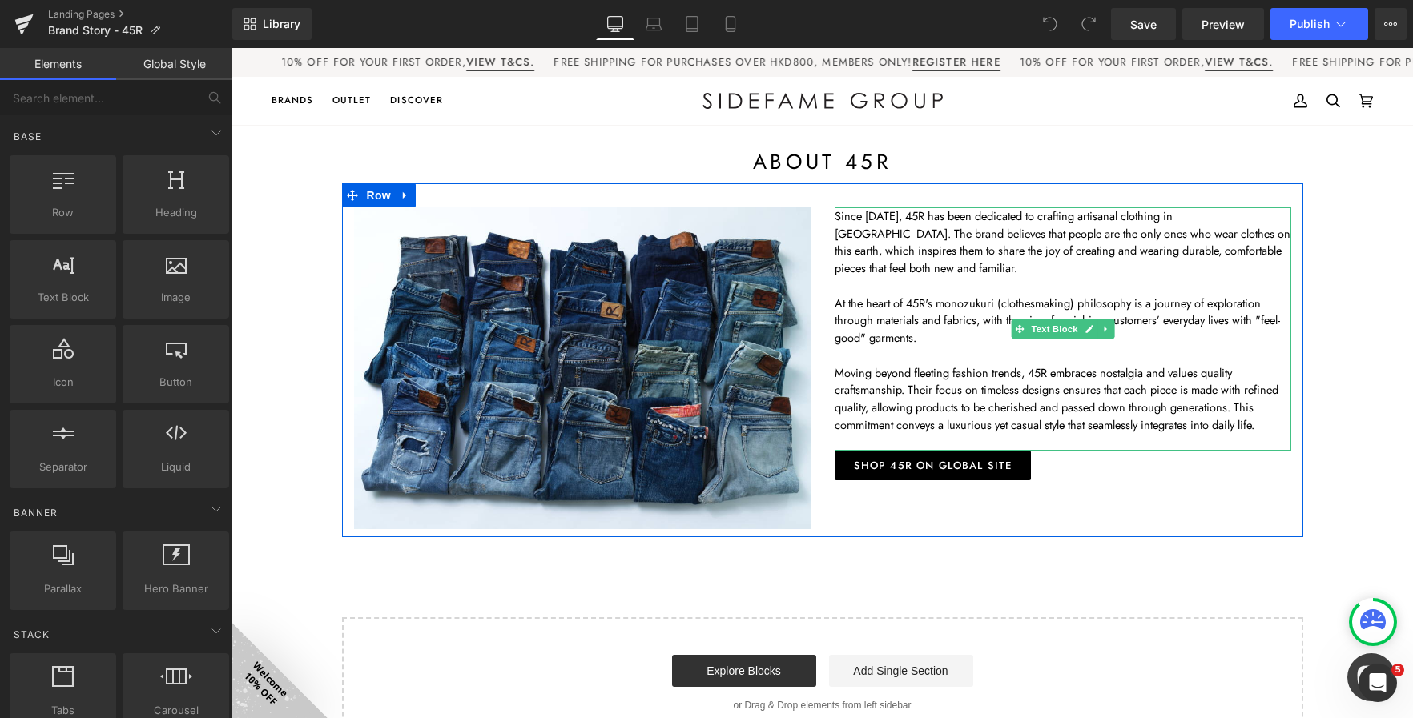
drag, startPoint x: 964, startPoint y: 365, endPoint x: 976, endPoint y: 372, distance: 13.6
click at [964, 365] on p "Moving beyond fleeting fashion trends, 45R embraces nostalgia and values qualit…" at bounding box center [1062, 399] width 456 height 70
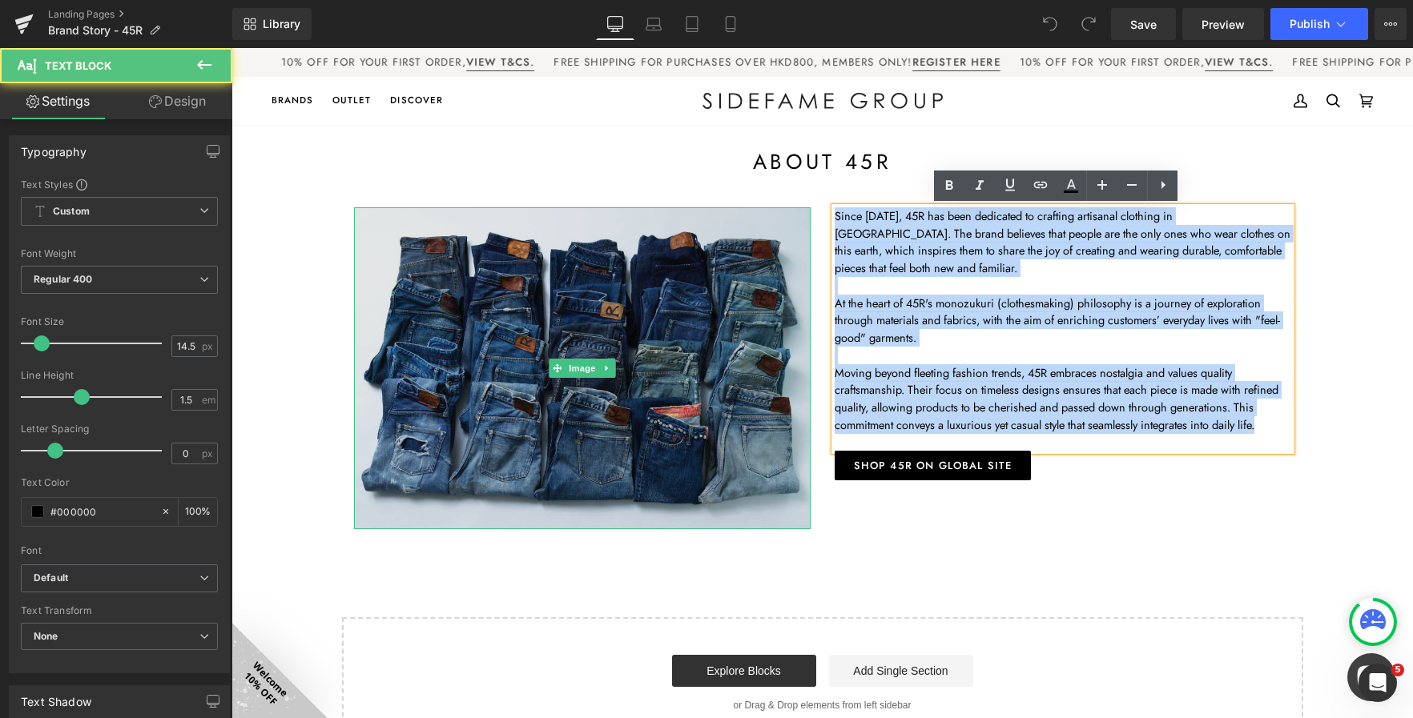
drag, startPoint x: 1264, startPoint y: 426, endPoint x: 775, endPoint y: 217, distance: 531.3
click at [775, 217] on div "Image Since 1977, 45R has been dedicated to crafting artisanal clothing in Japa…" at bounding box center [822, 360] width 961 height 354
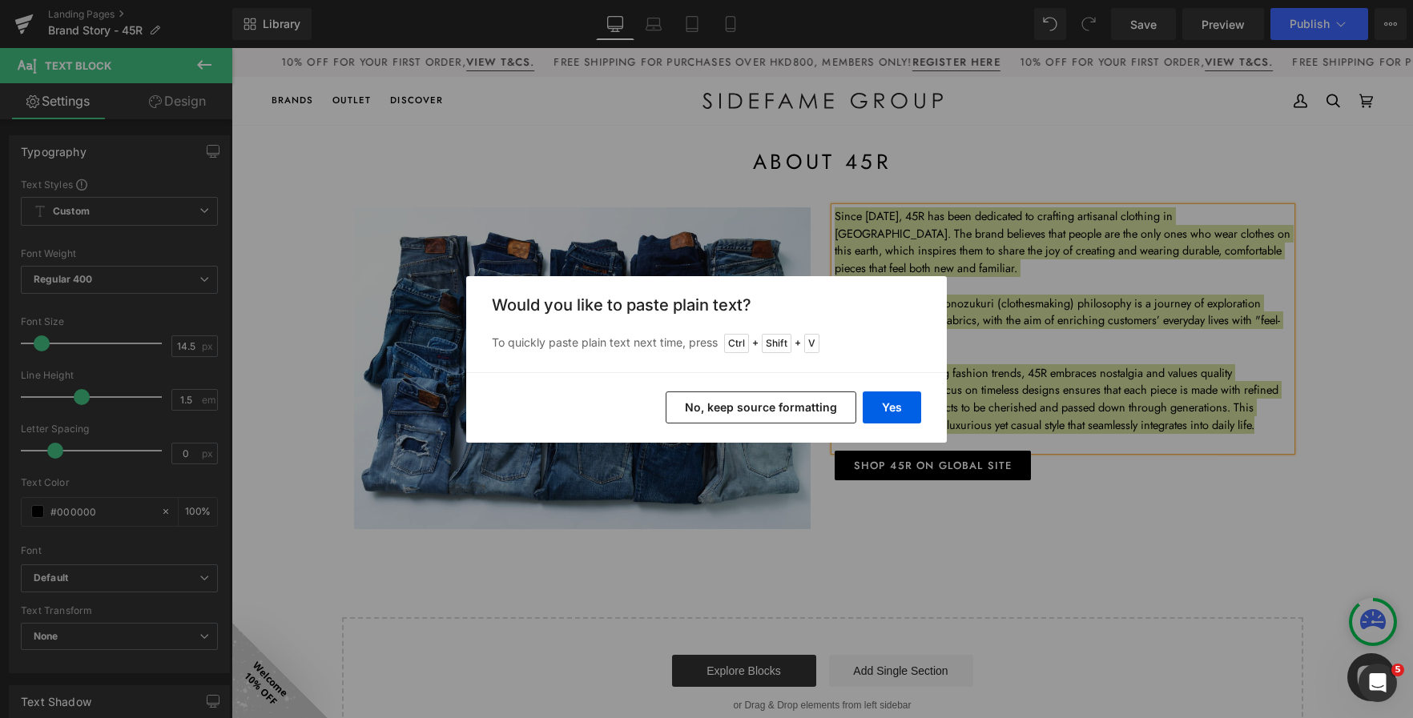
click at [794, 399] on button "No, keep source formatting" at bounding box center [760, 408] width 191 height 32
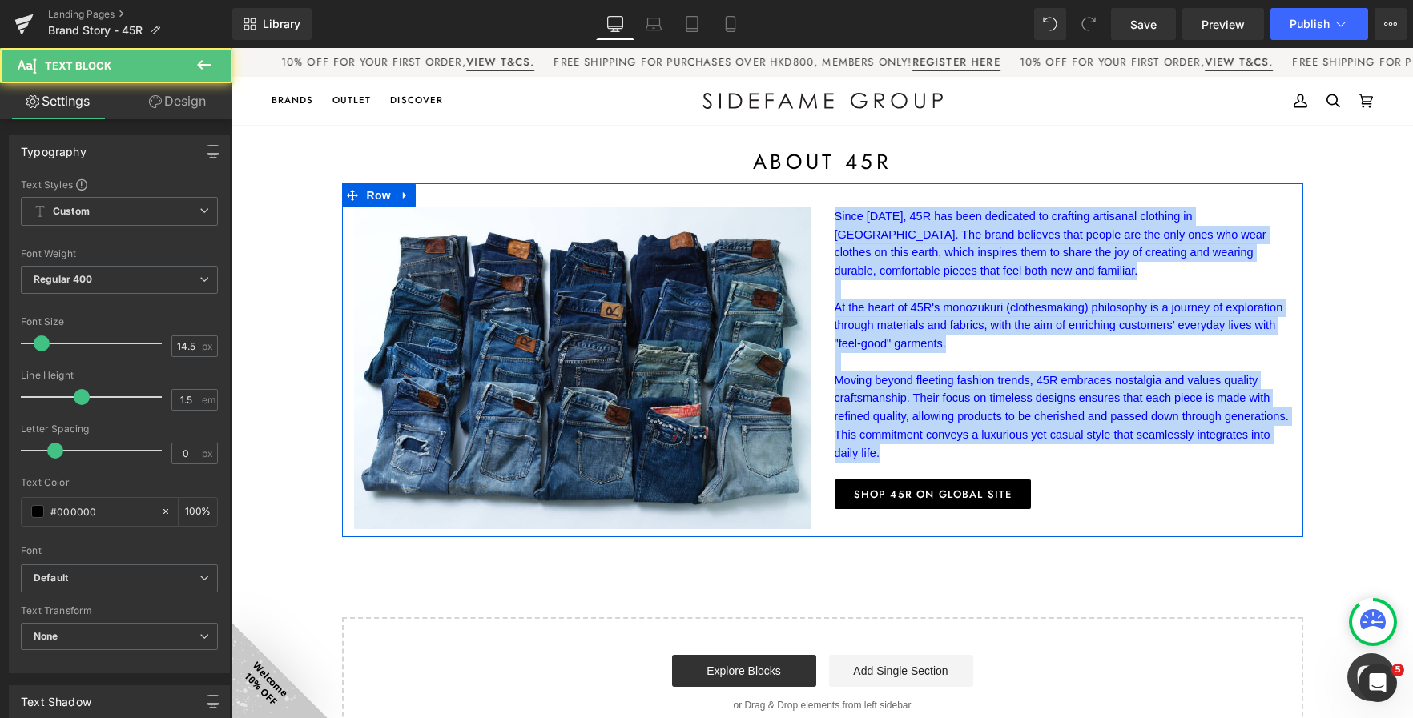
drag, startPoint x: 1256, startPoint y: 417, endPoint x: 826, endPoint y: 210, distance: 477.4
click at [826, 210] on div "Since 1977, 45R has been dedicated to crafting artisanal clothing in Japan. The…" at bounding box center [1062, 358] width 480 height 302
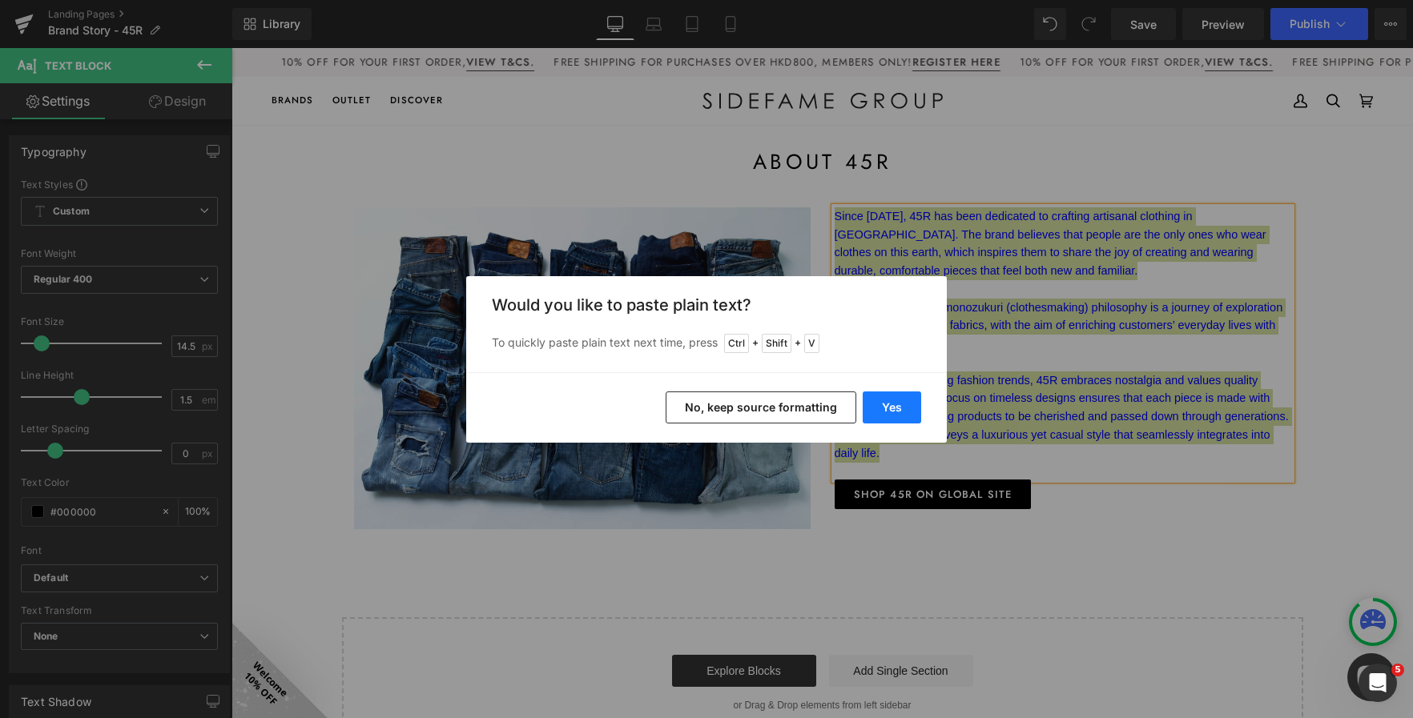
click at [891, 396] on button "Yes" at bounding box center [891, 408] width 58 height 32
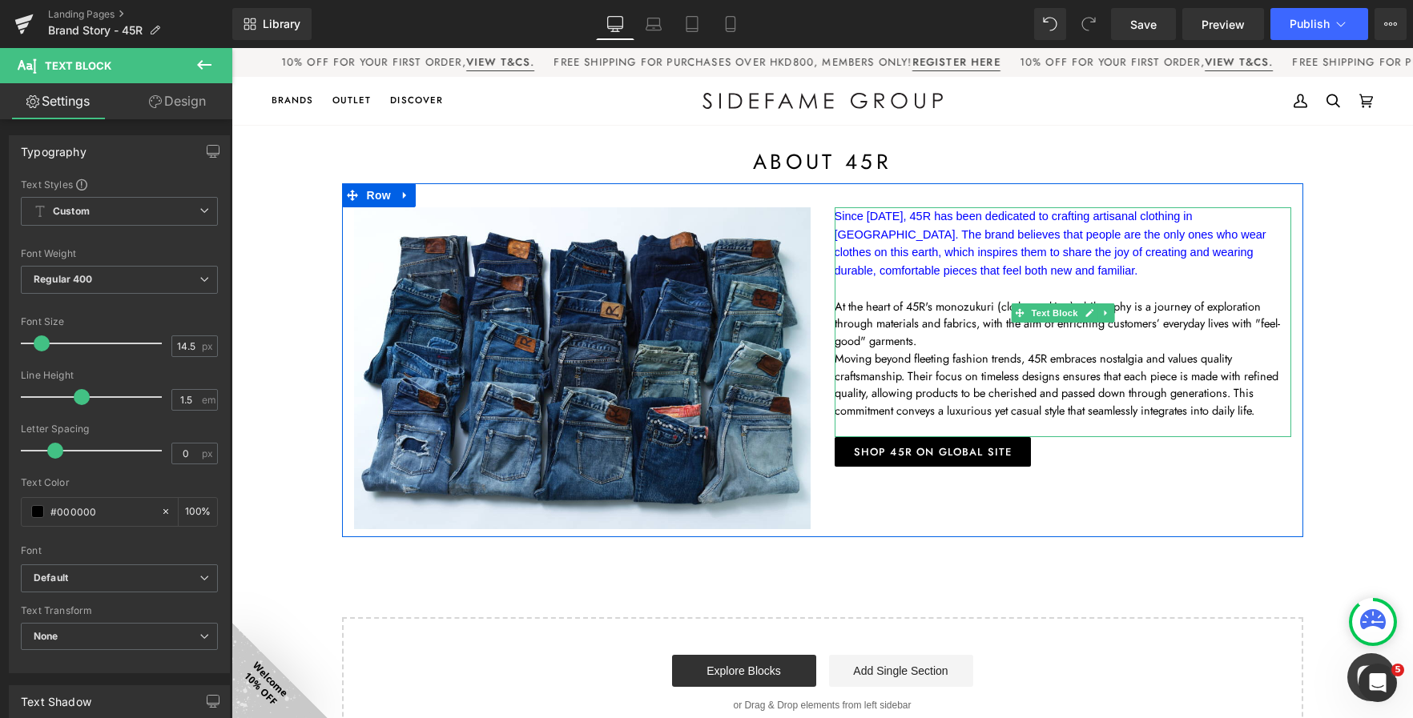
click at [1269, 396] on p "Moving beyond fleeting fashion trends, 45R embraces nostalgia and values qualit…" at bounding box center [1062, 385] width 456 height 70
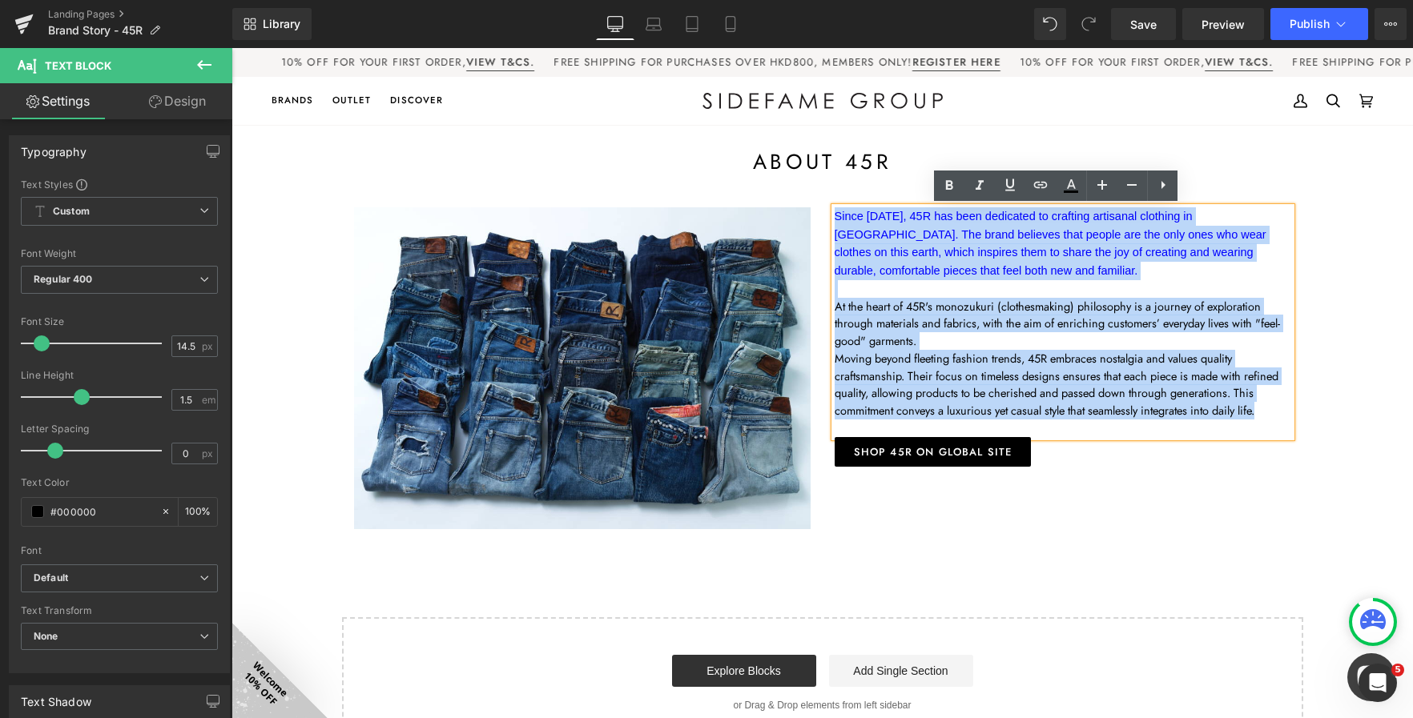
drag, startPoint x: 1264, startPoint y: 397, endPoint x: 830, endPoint y: 219, distance: 469.8
click at [834, 219] on div "Since 1977, 45R has been dedicated to crafting artisanal clothing in Japan. The…" at bounding box center [1062, 322] width 456 height 230
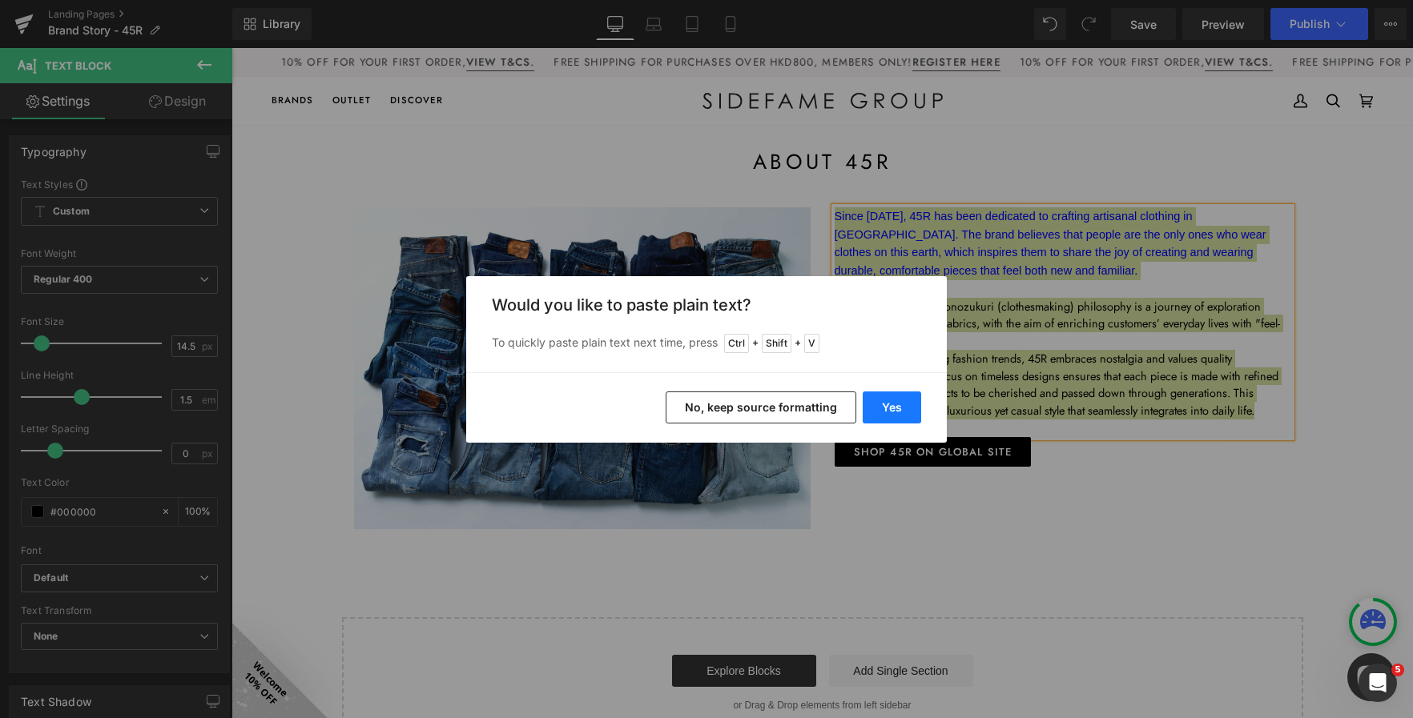
click at [895, 402] on button "Yes" at bounding box center [891, 408] width 58 height 32
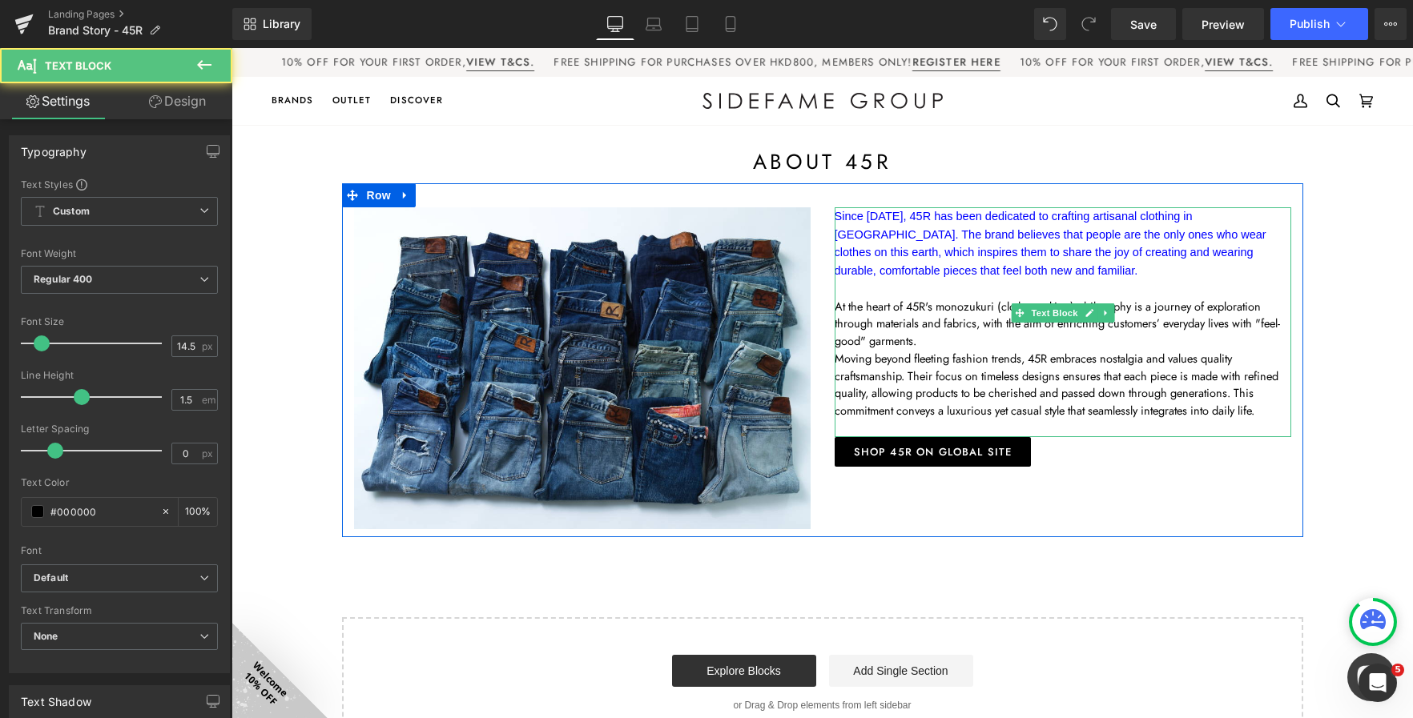
click at [876, 250] on font "Since 1977, 45R has been dedicated to crafting artisanal clothing in Japan. The…" at bounding box center [1050, 243] width 432 height 67
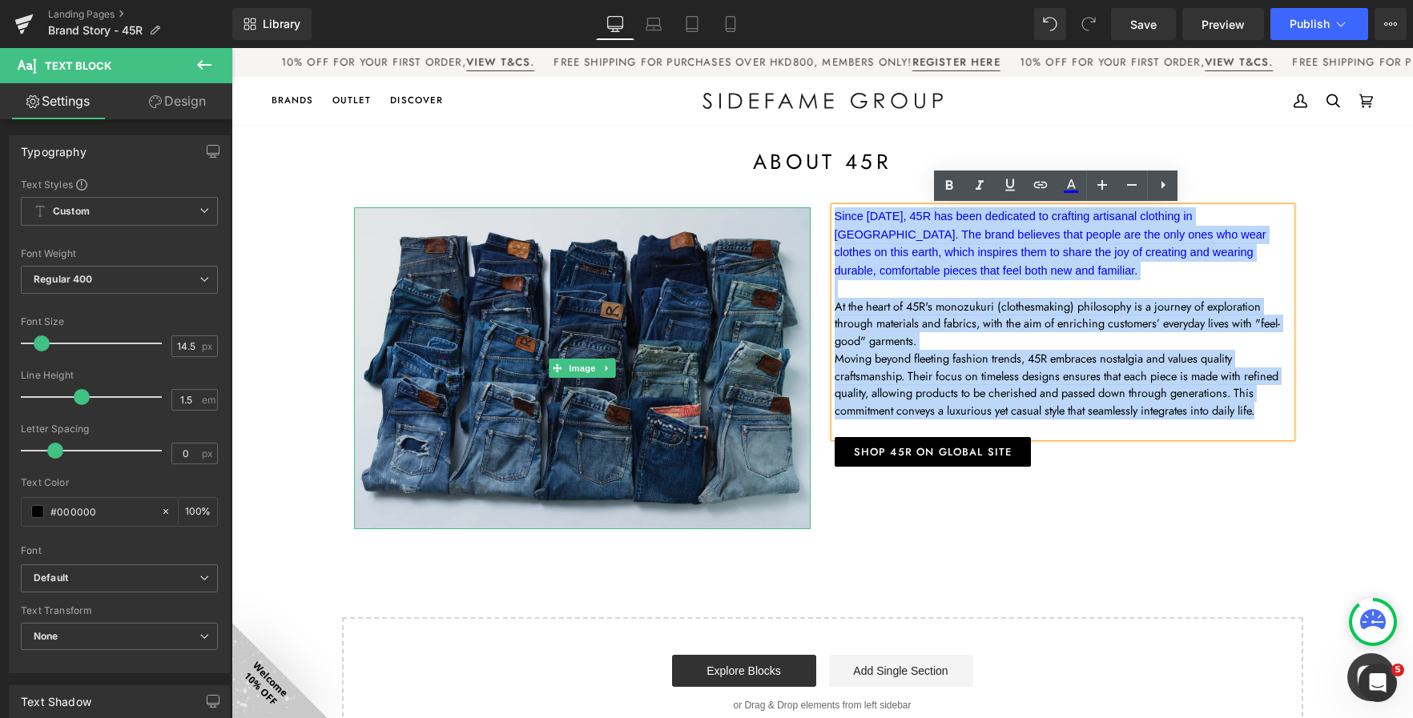
drag, startPoint x: 1261, startPoint y: 397, endPoint x: 752, endPoint y: 211, distance: 542.1
click at [752, 211] on div "Image Since 1977, 45R has been dedicated to crafting artisanal clothing in Japa…" at bounding box center [822, 360] width 961 height 354
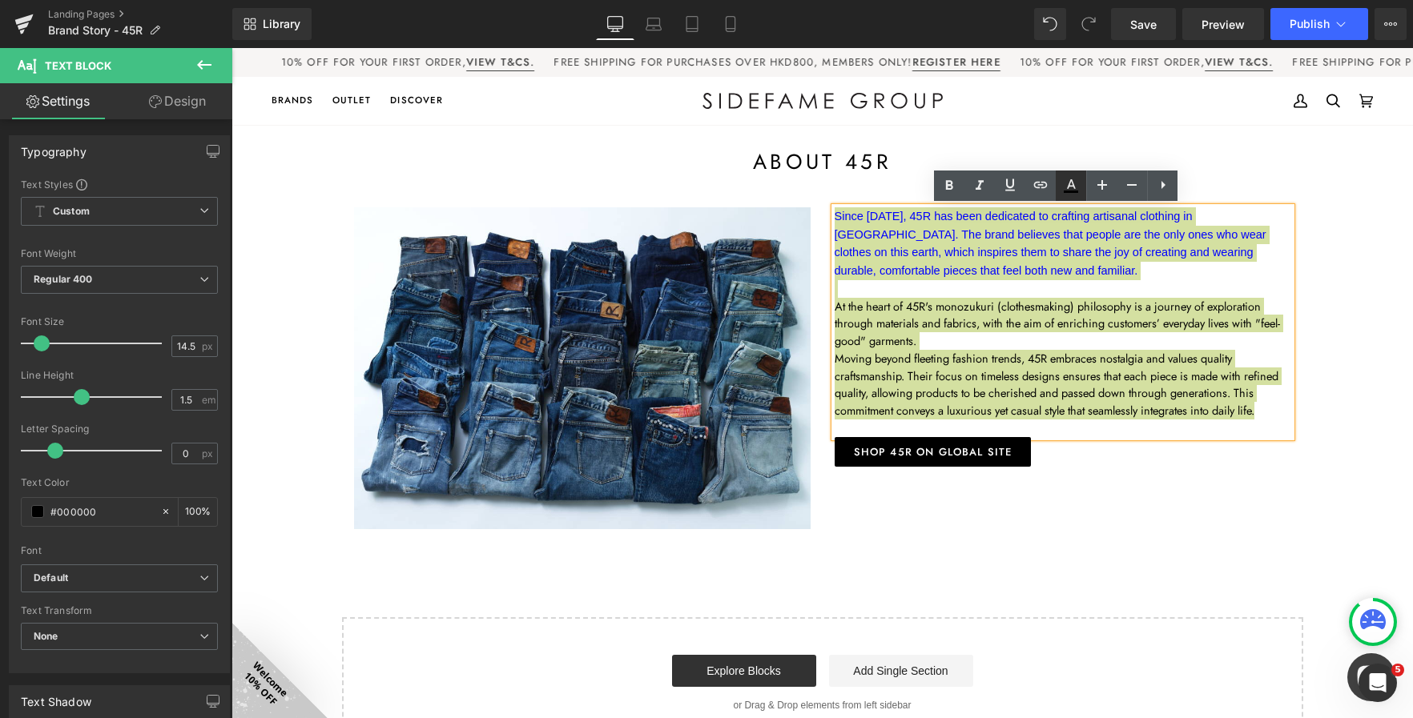
click at [1066, 189] on icon at bounding box center [1070, 185] width 19 height 19
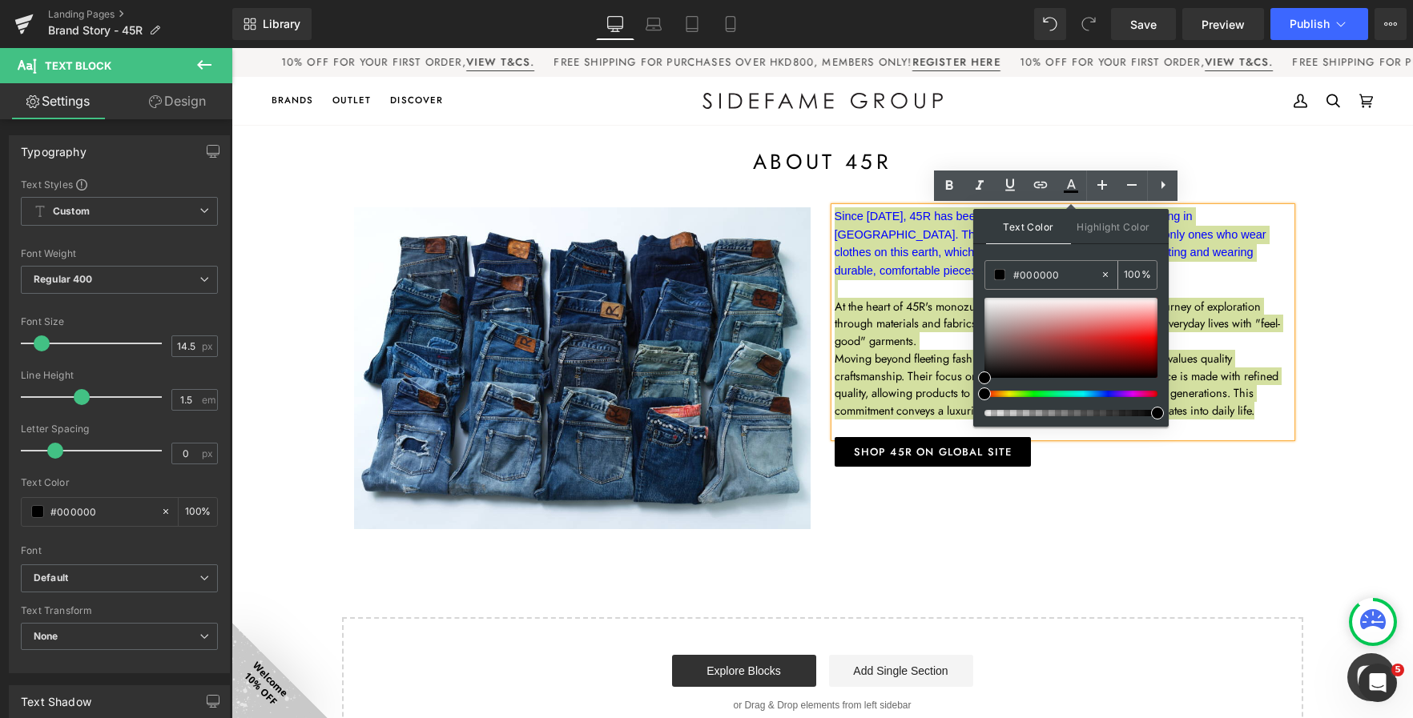
click at [999, 273] on span at bounding box center [999, 274] width 11 height 11
click at [988, 376] on span at bounding box center [984, 378] width 13 height 13
click at [995, 272] on span at bounding box center [999, 274] width 11 height 11
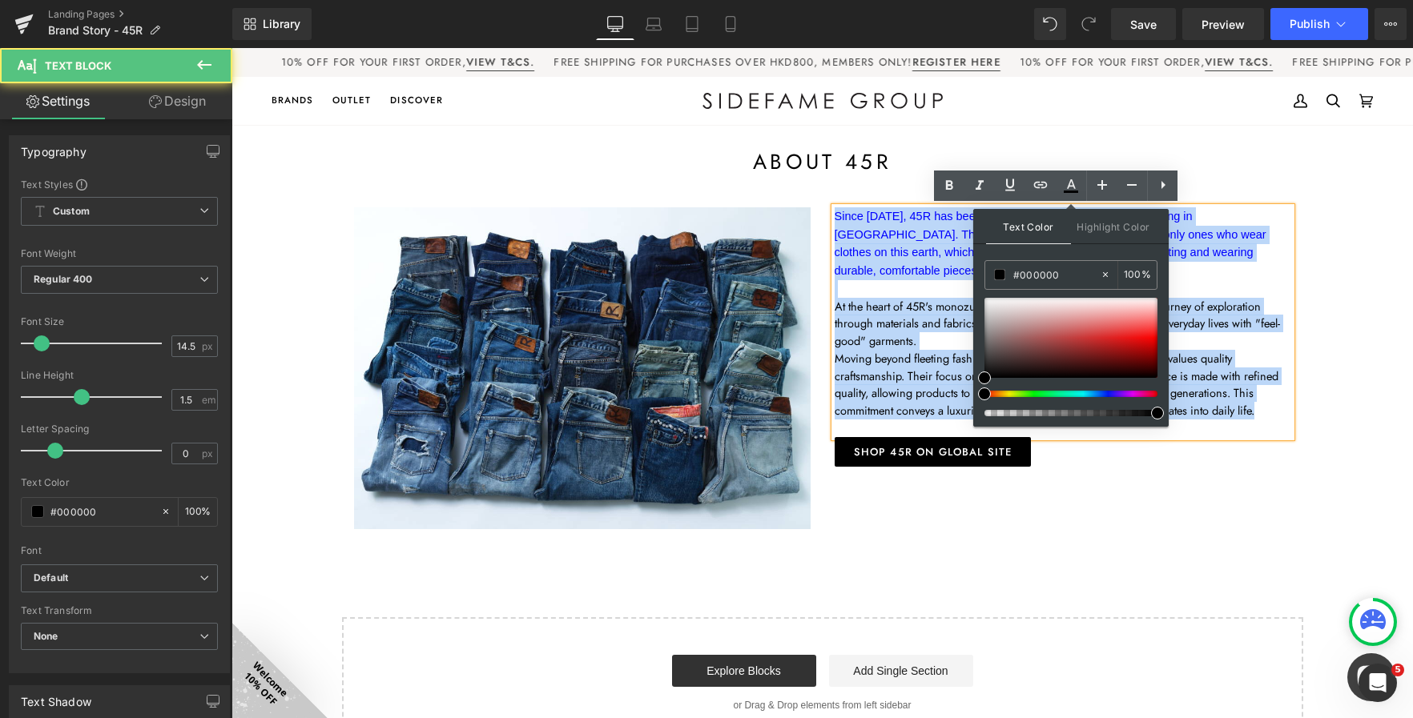
click at [911, 249] on font "Since 1977, 45R has been dedicated to crafting artisanal clothing in Japan. The…" at bounding box center [1050, 243] width 432 height 67
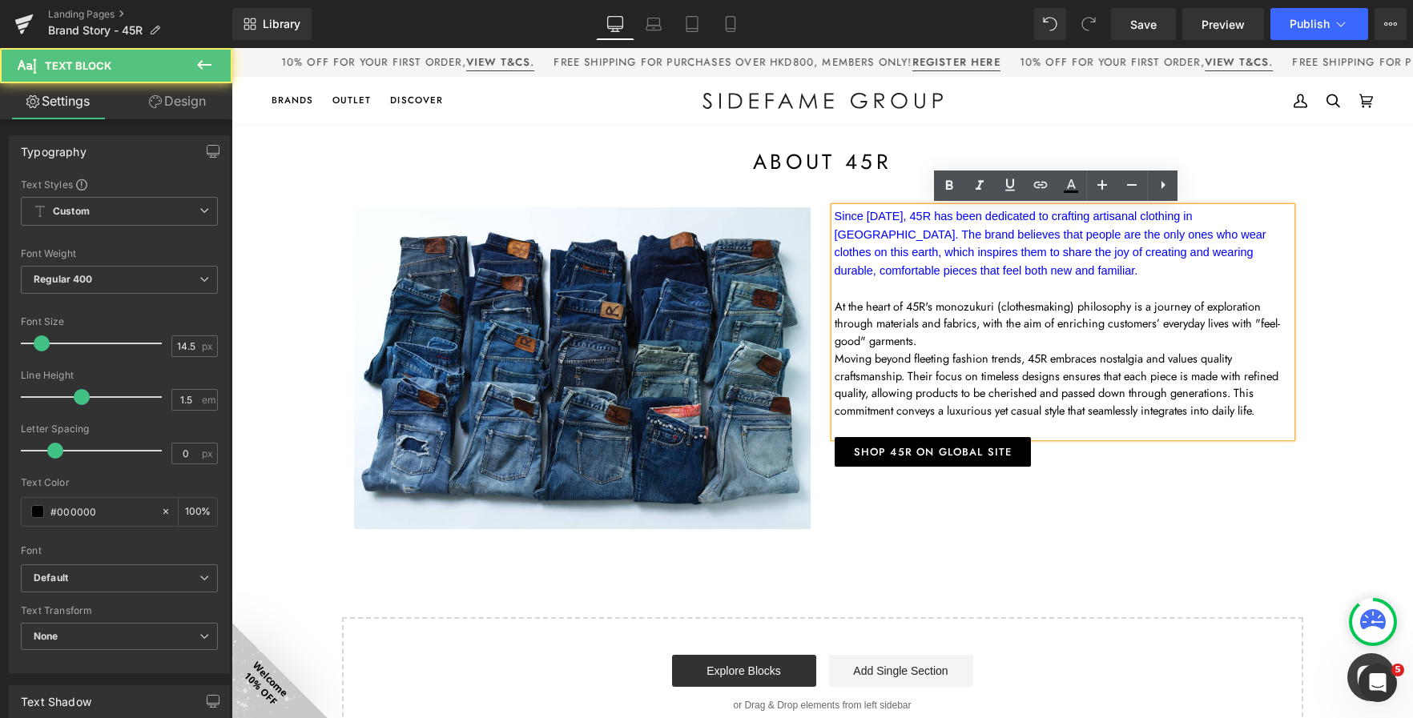
click at [976, 308] on p "At the heart of 45R's monozukuri (clothesmaking) philosophy is a journey of exp…" at bounding box center [1062, 324] width 456 height 52
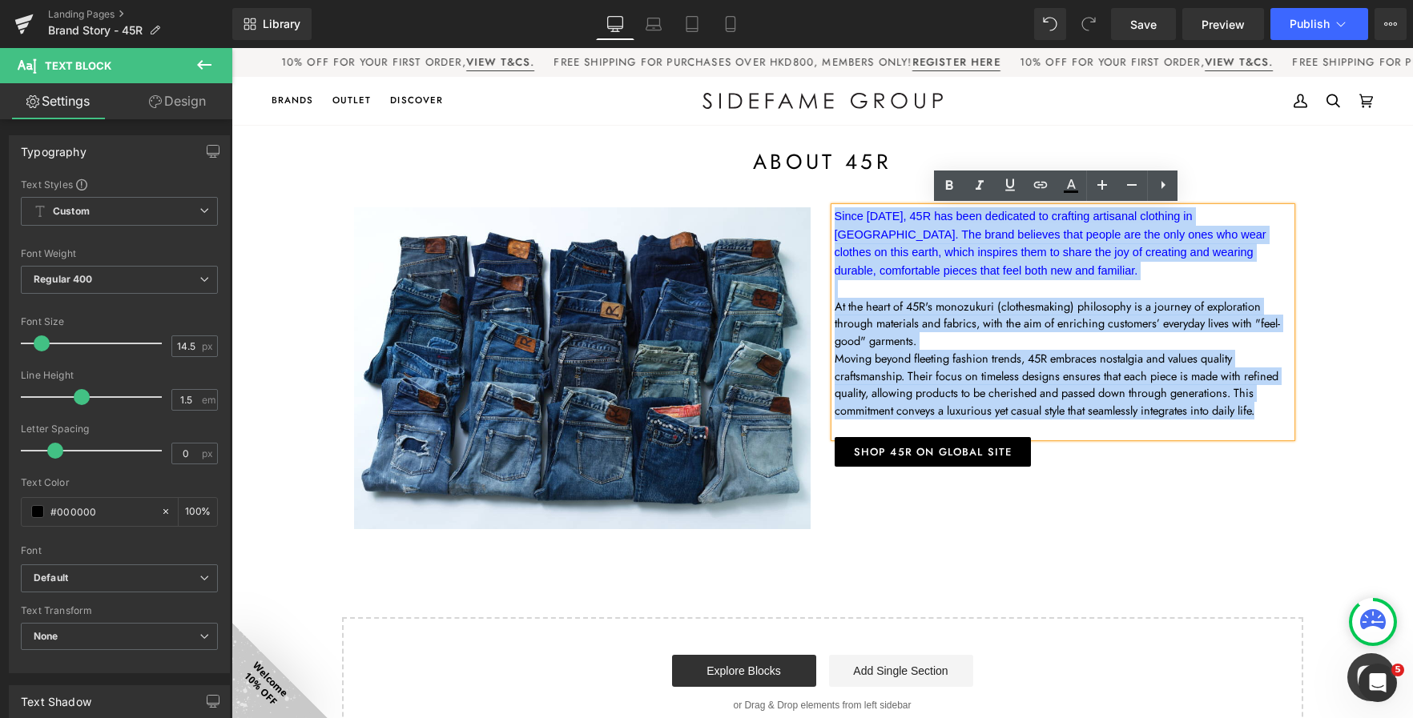
drag, startPoint x: 1276, startPoint y: 394, endPoint x: 810, endPoint y: 204, distance: 503.2
click at [810, 204] on div "Image Since 1977, 45R has been dedicated to crafting artisanal clothing in Japa…" at bounding box center [822, 360] width 961 height 354
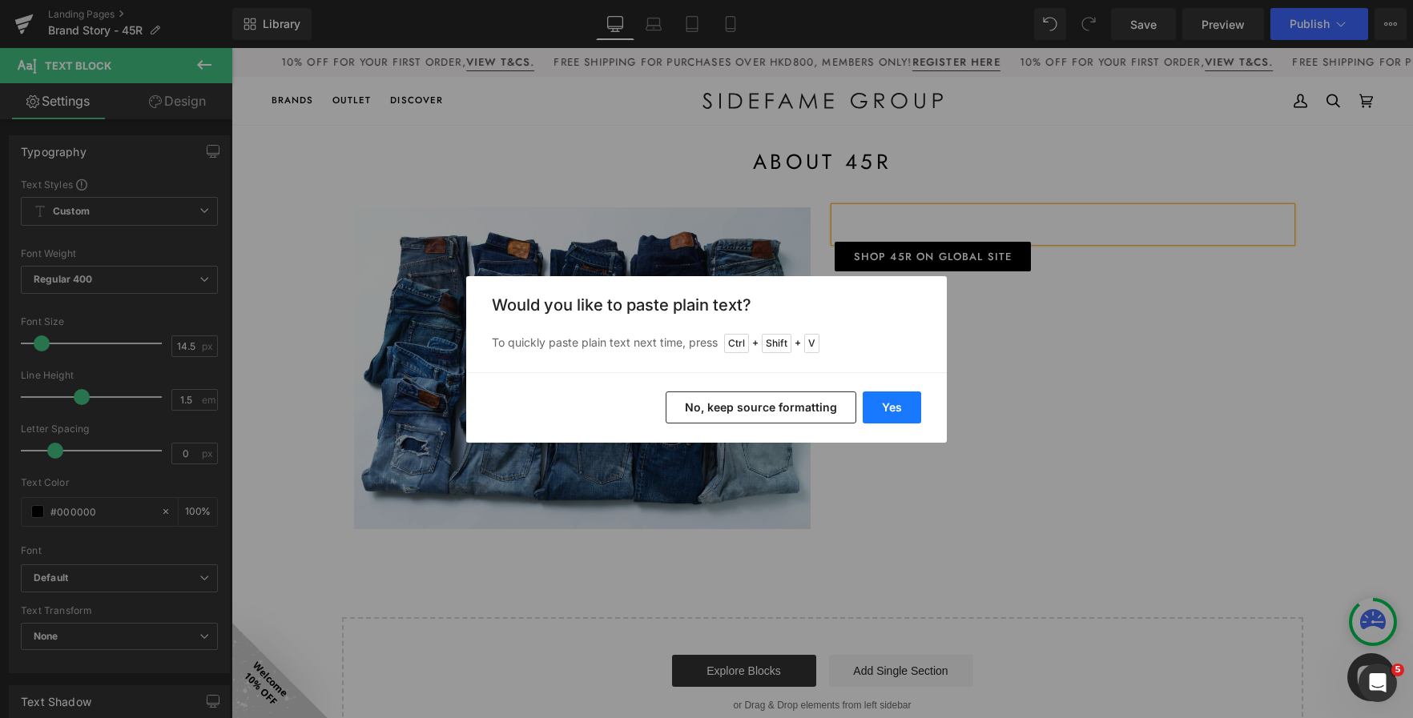
click at [882, 415] on button "Yes" at bounding box center [891, 408] width 58 height 32
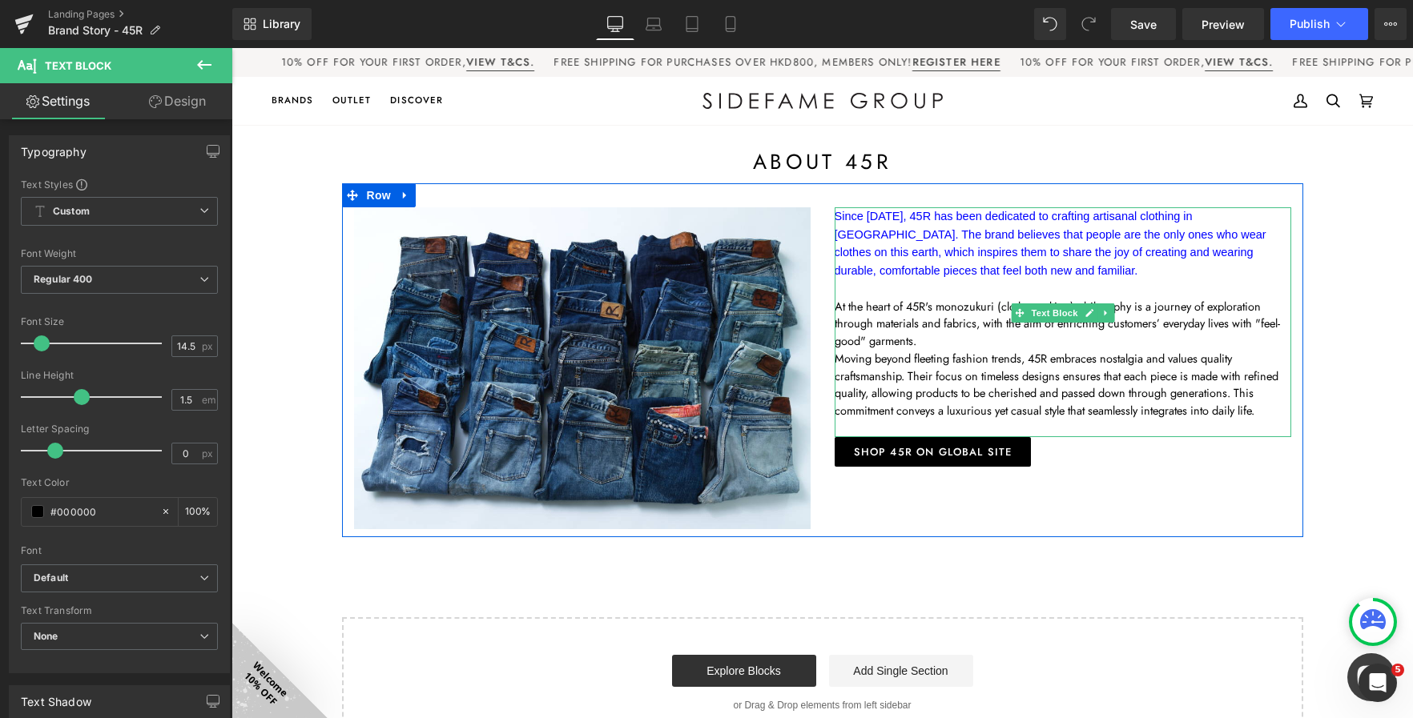
click at [915, 324] on p "At the heart of 45R's monozukuri (clothesmaking) philosophy is a journey of exp…" at bounding box center [1062, 324] width 456 height 52
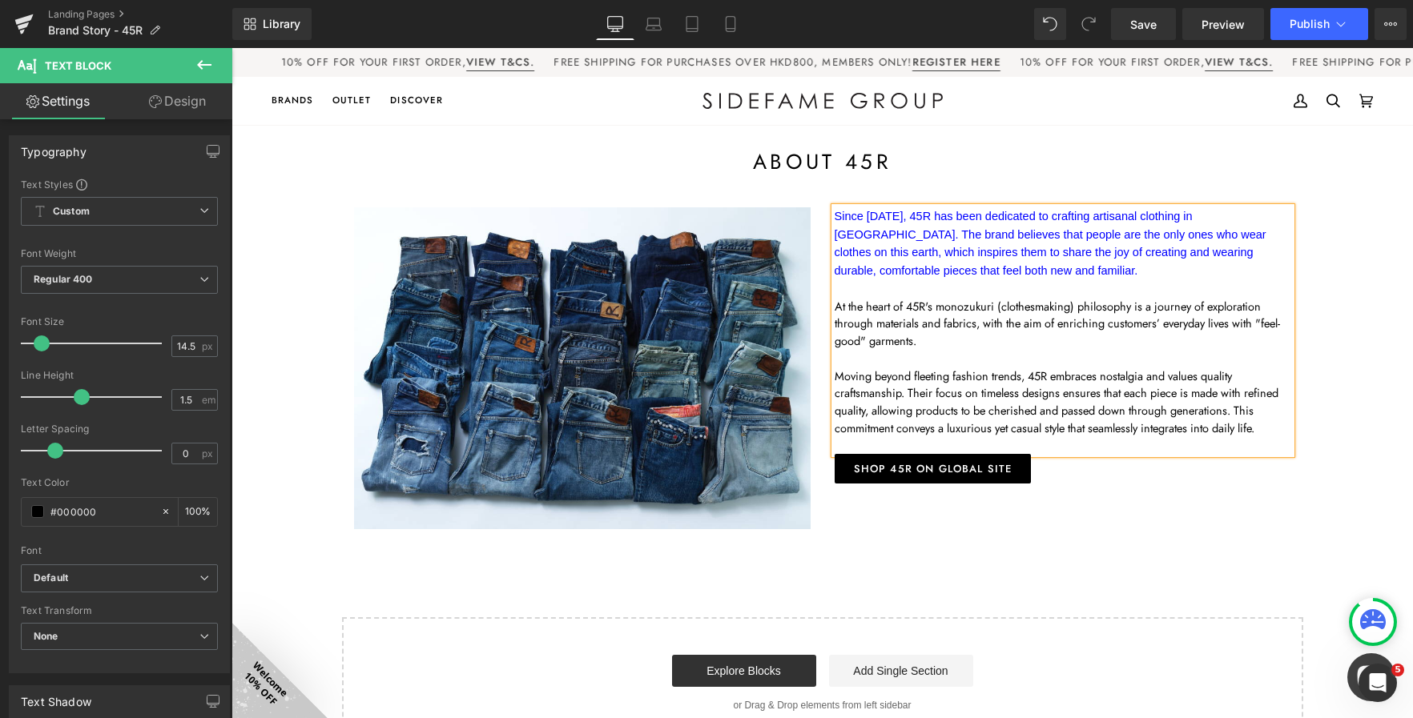
click at [1007, 406] on p "Moving beyond fleeting fashion trends, 45R embraces nostalgia and values qualit…" at bounding box center [1062, 403] width 456 height 70
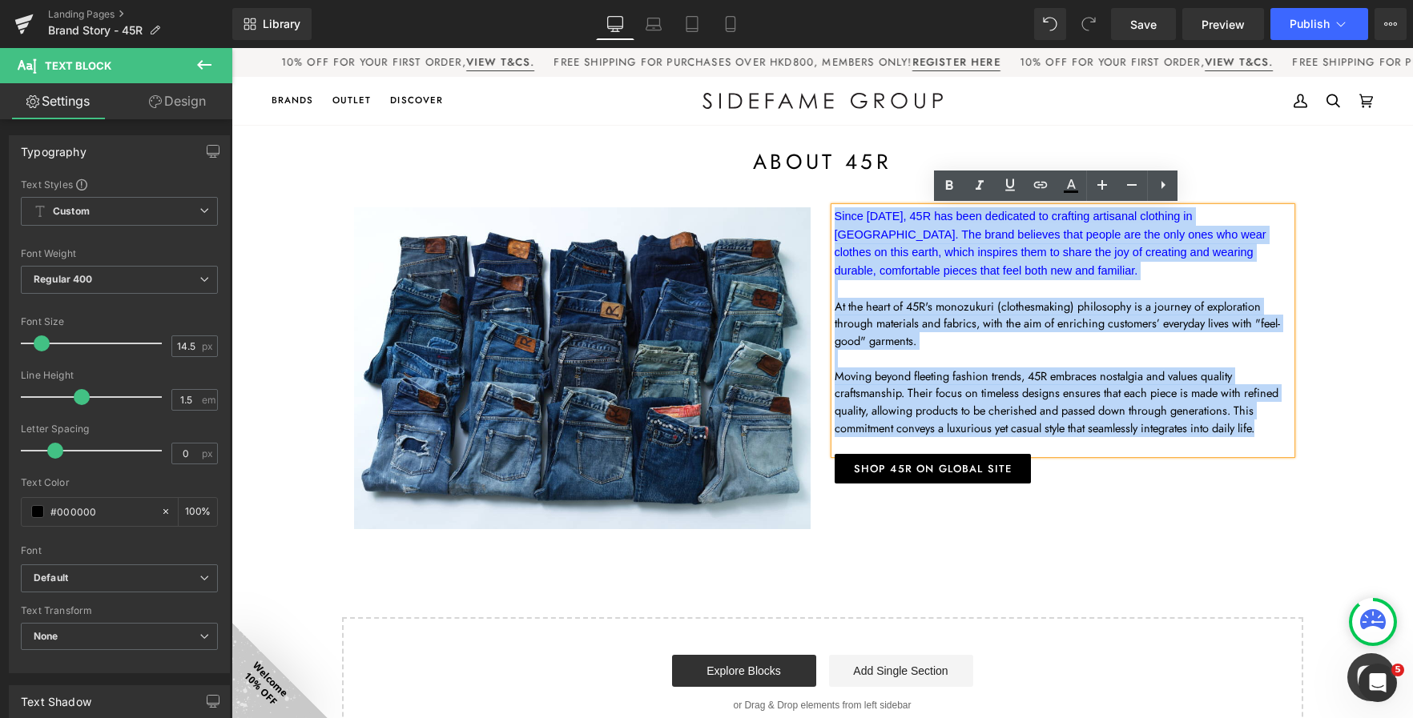
drag, startPoint x: 1261, startPoint y: 412, endPoint x: 822, endPoint y: 218, distance: 480.8
click at [822, 218] on div "Since 1977, 45R has been dedicated to crafting artisanal clothing in Japan. The…" at bounding box center [1062, 345] width 480 height 277
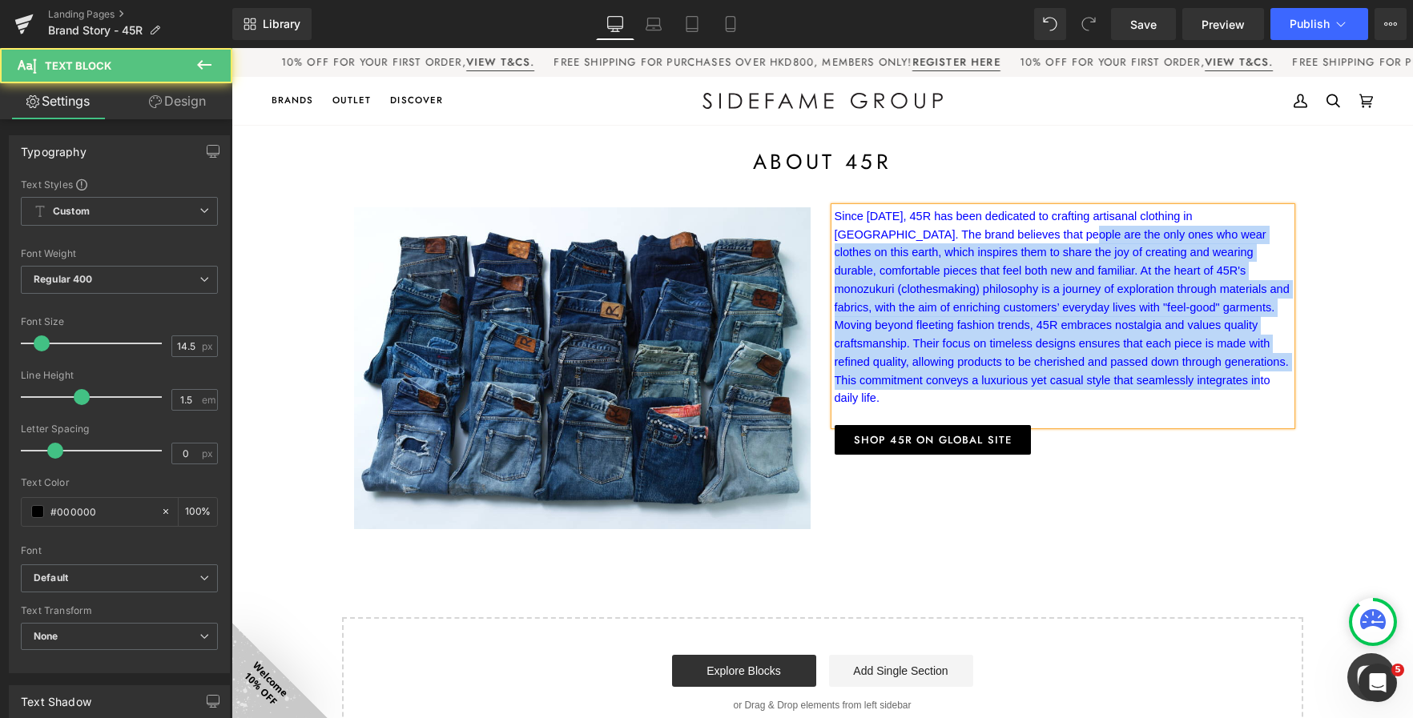
drag, startPoint x: 1244, startPoint y: 358, endPoint x: 924, endPoint y: 243, distance: 339.7
click at [924, 243] on p "Since 1977, 45R has been dedicated to crafting artisanal clothing in Japan. The…" at bounding box center [1062, 307] width 456 height 200
click at [1086, 360] on font "Since 1977, 45R has been dedicated to crafting artisanal clothing in Japan. The…" at bounding box center [1061, 307] width 455 height 195
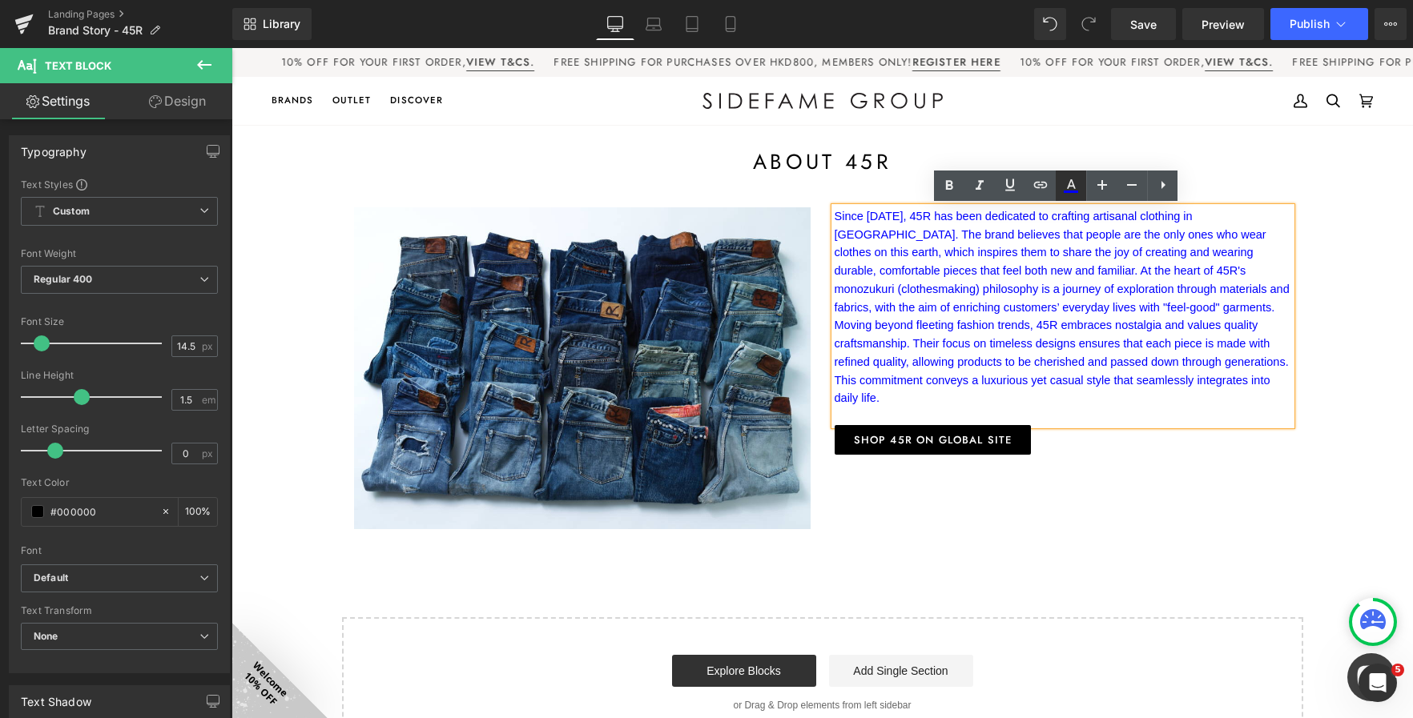
click at [1068, 190] on icon at bounding box center [1070, 185] width 19 height 19
type input "#0000ff"
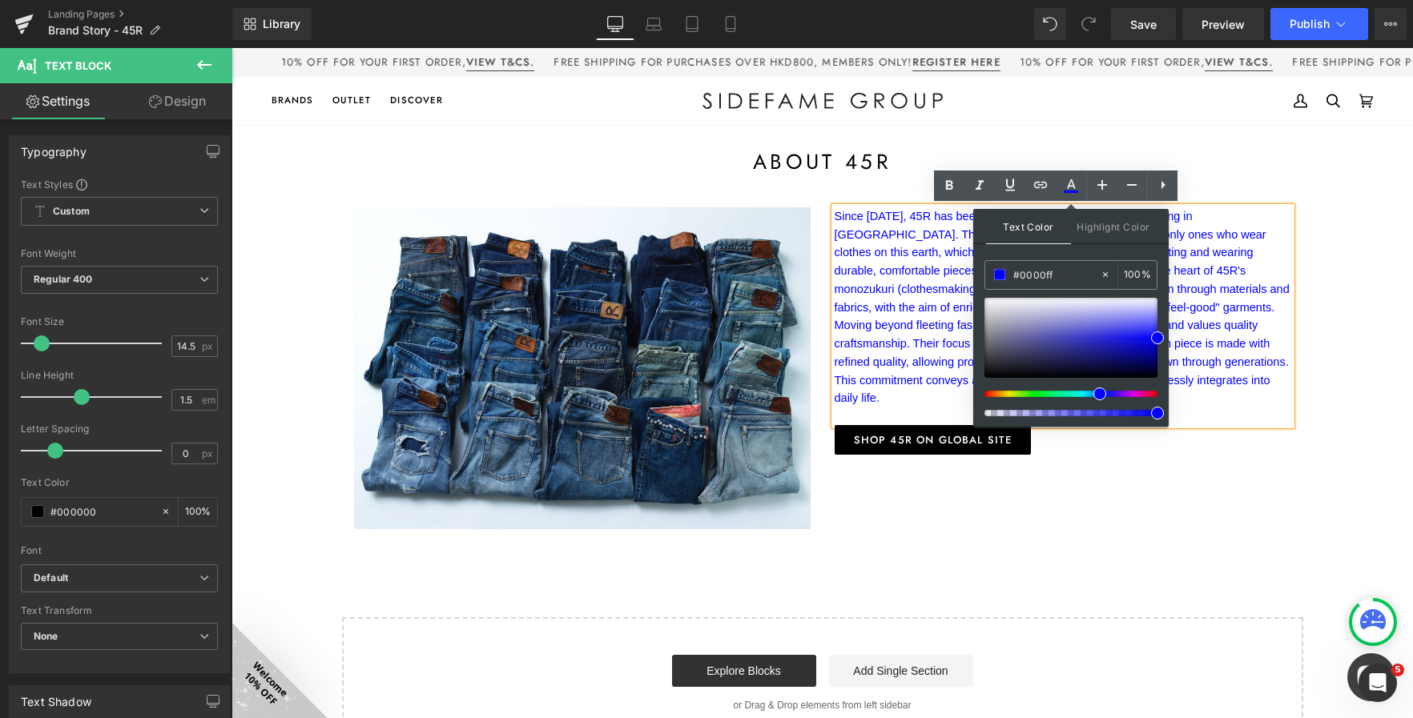
click at [1208, 289] on font "Since 1977, 45R has been dedicated to crafting artisanal clothing in Japan. The…" at bounding box center [1061, 307] width 455 height 195
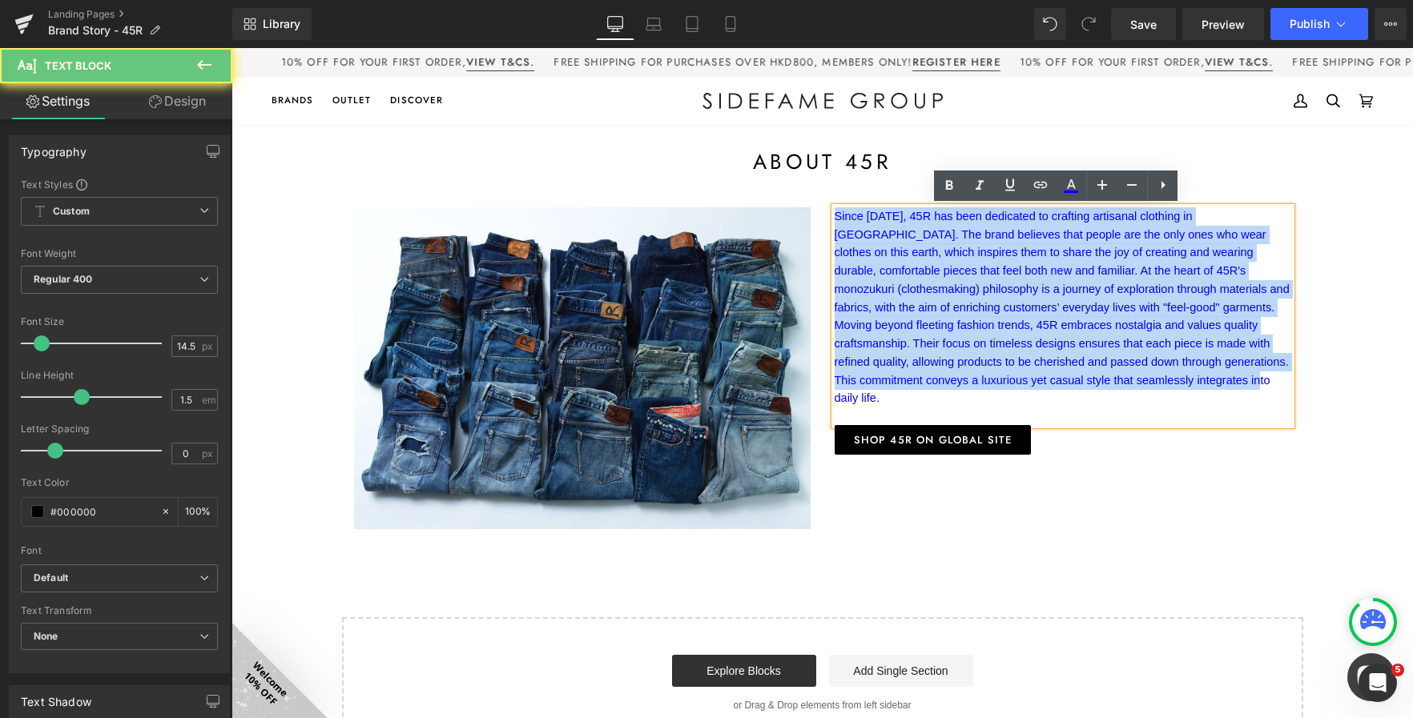
drag, startPoint x: 1256, startPoint y: 363, endPoint x: 811, endPoint y: 183, distance: 480.0
click at [811, 183] on div "Image Since 1977, 45R has been dedicated to crafting artisanal clothing in Japa…" at bounding box center [822, 360] width 961 height 354
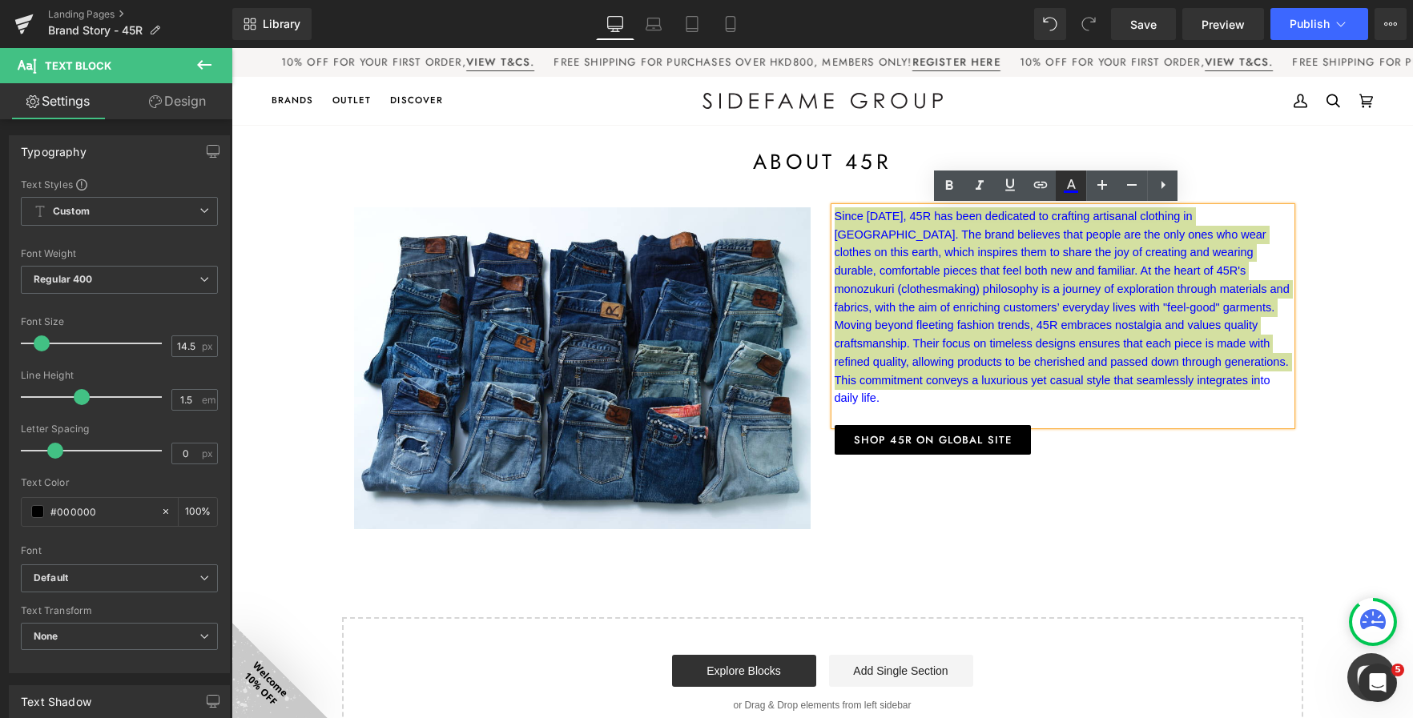
click at [1067, 191] on icon at bounding box center [1070, 192] width 14 height 2
type input "100"
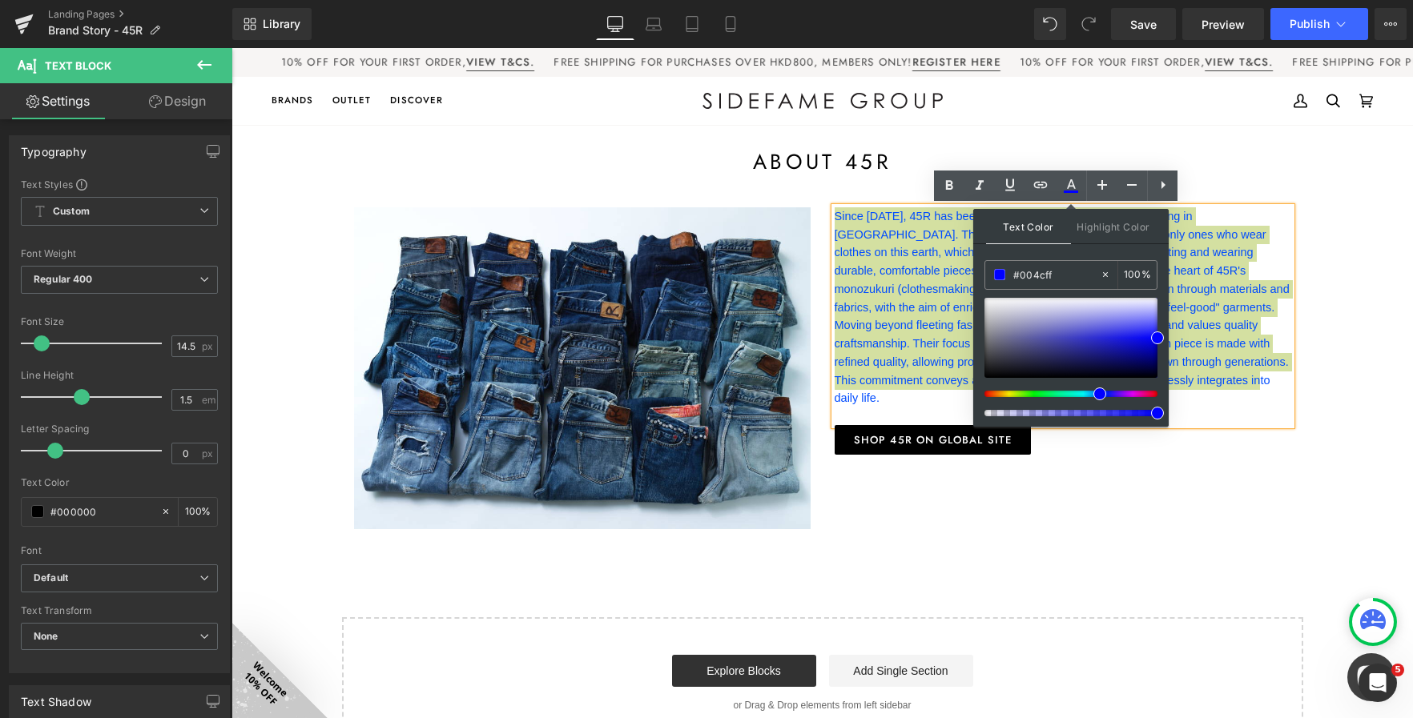
drag, startPoint x: 1097, startPoint y: 394, endPoint x: 1080, endPoint y: 390, distance: 17.3
click at [1080, 391] on div at bounding box center [1064, 394] width 173 height 6
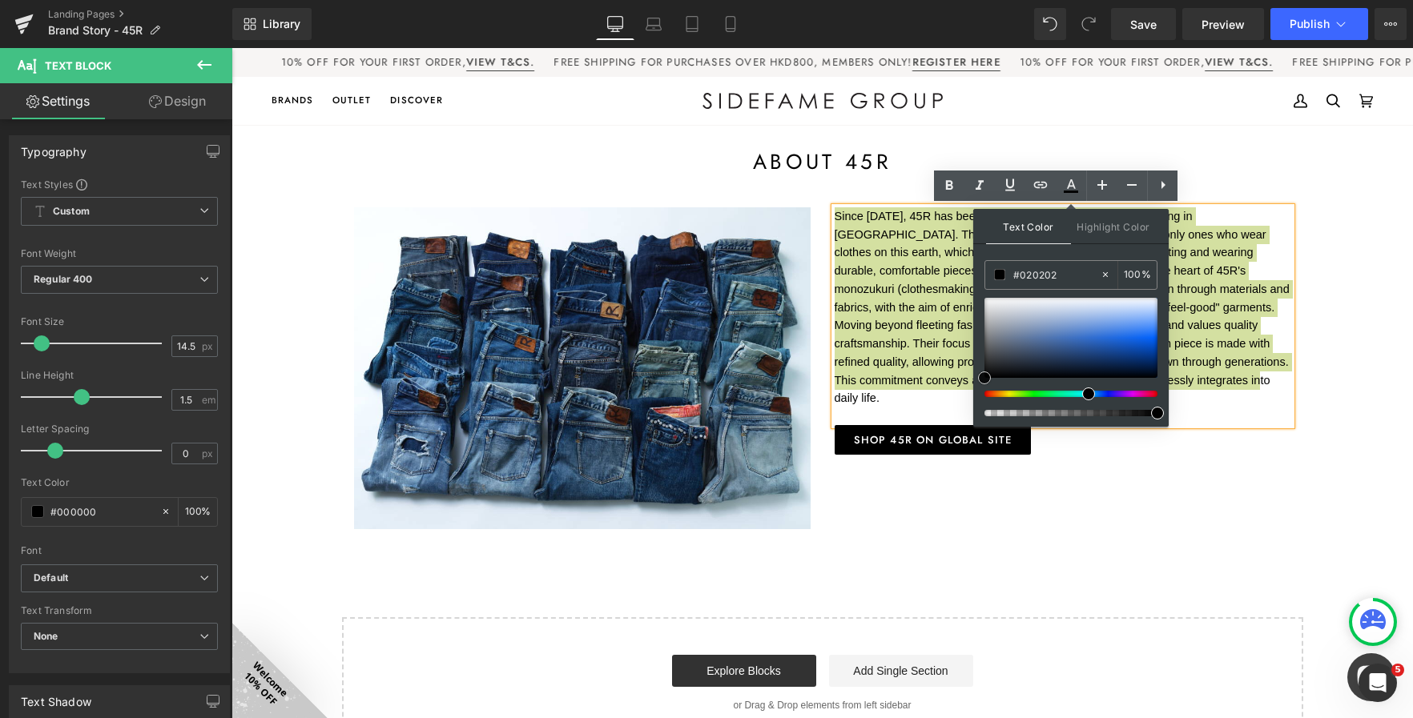
type input "#000000"
drag, startPoint x: 1157, startPoint y: 332, endPoint x: 978, endPoint y: 394, distance: 189.9
click at [984, 394] on div at bounding box center [1070, 357] width 173 height 119
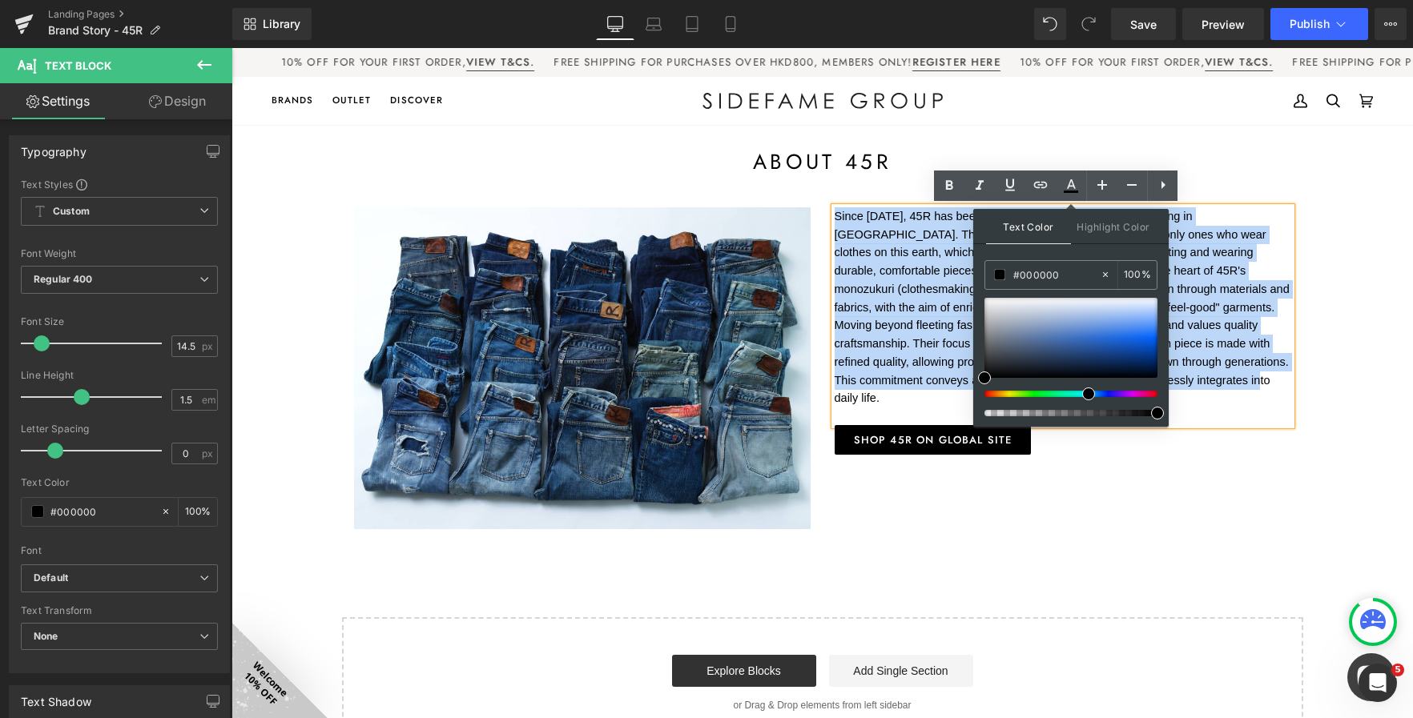
click at [1209, 316] on p "Since 1977, 45R has been dedicated to crafting artisanal clothing in Japan. The…" at bounding box center [1062, 307] width 456 height 200
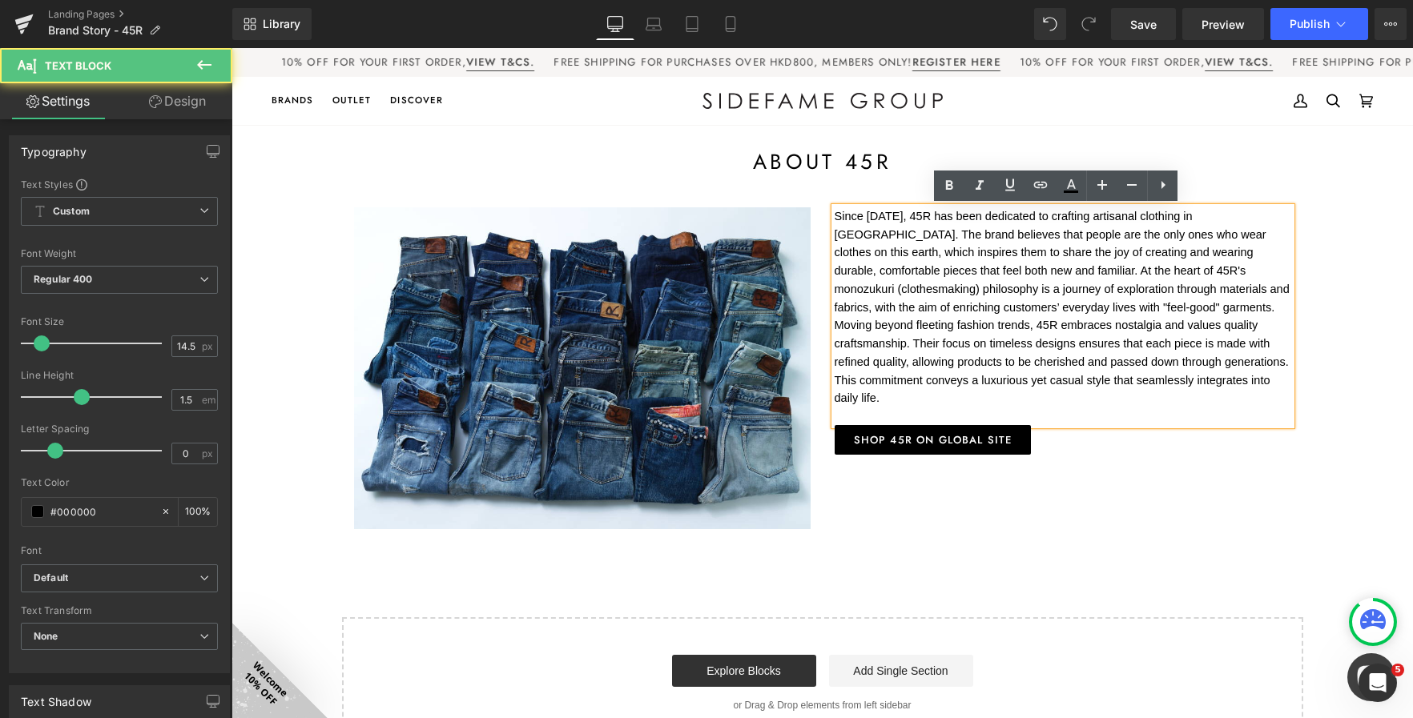
click at [1243, 255] on font "Since 1977, 45R has been dedicated to crafting artisanal clothing in Japan. The…" at bounding box center [1061, 307] width 455 height 195
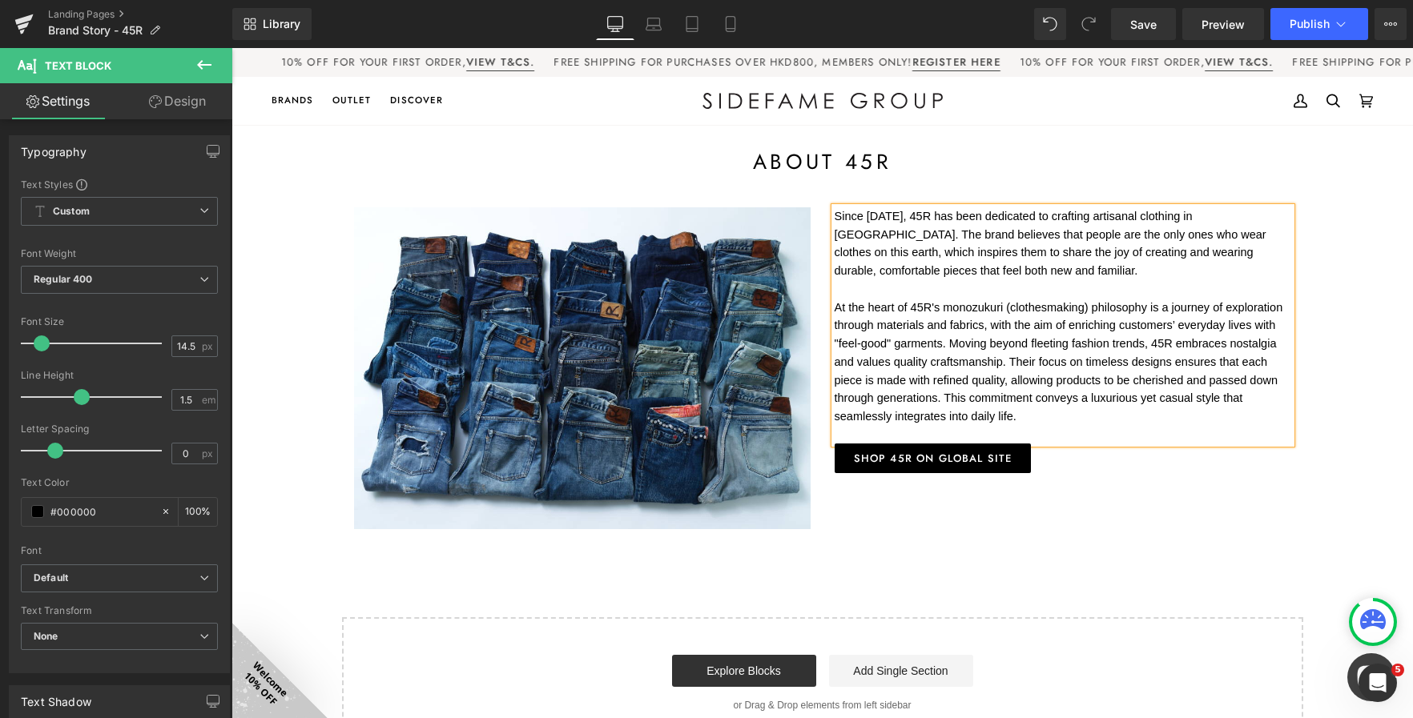
click at [879, 321] on font "At the heart of 45R's monozukuri (clothesmaking) philosophy is a journey of exp…" at bounding box center [1058, 362] width 448 height 123
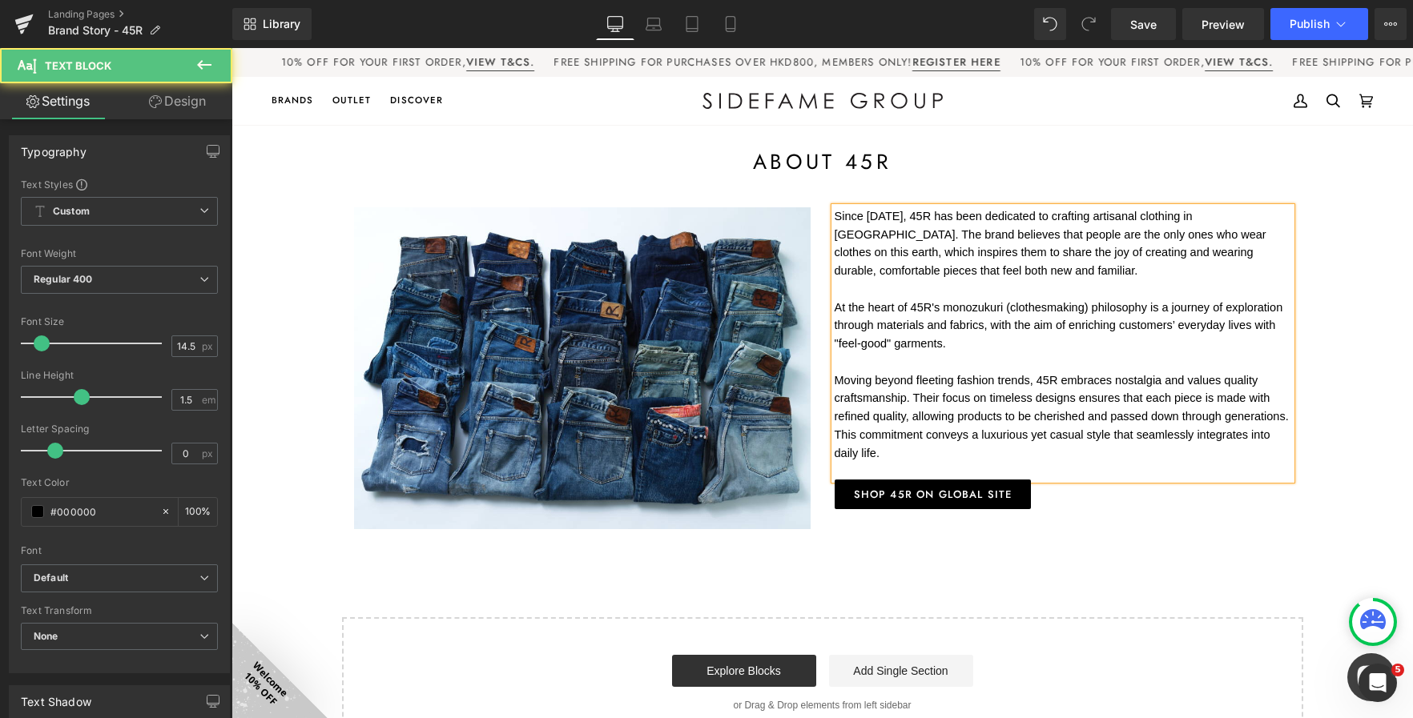
click at [894, 462] on p at bounding box center [1062, 471] width 456 height 18
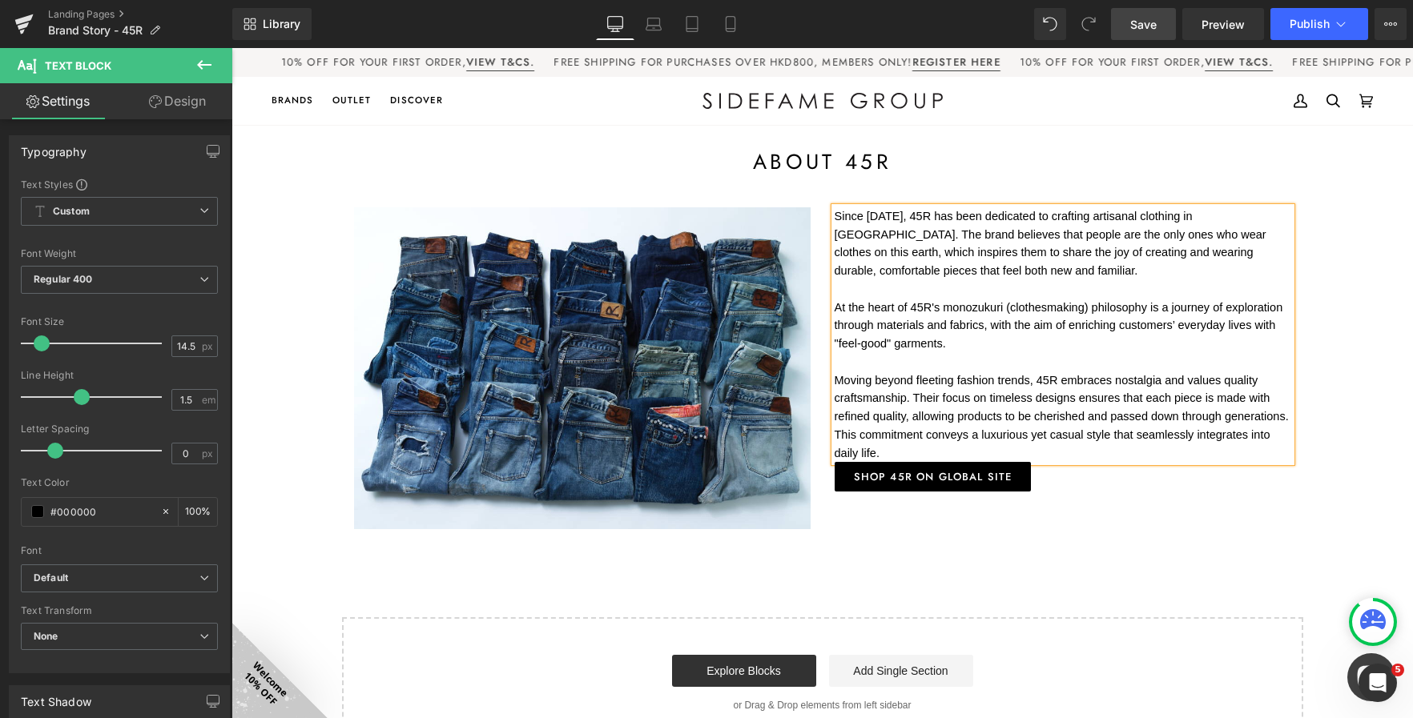
click at [1152, 14] on link "Save" at bounding box center [1143, 24] width 65 height 32
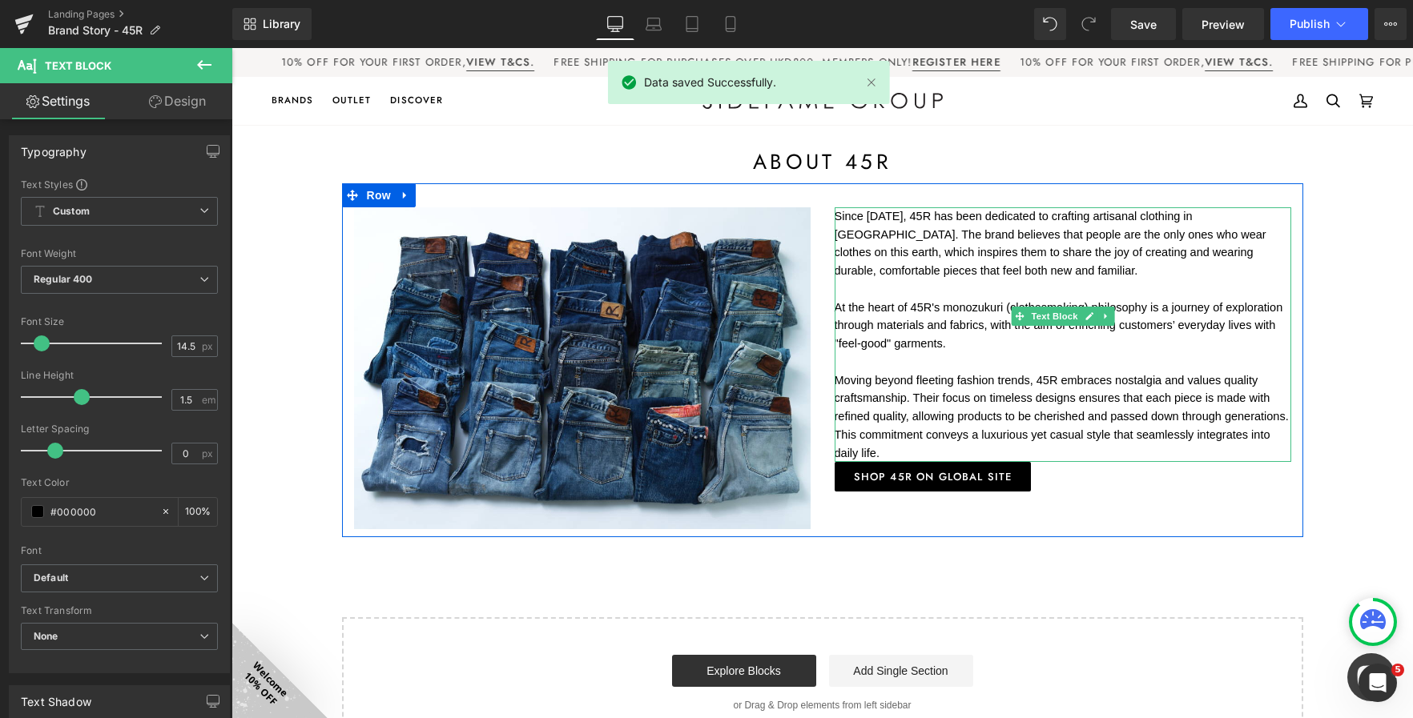
click at [1264, 419] on p "Moving beyond fleeting fashion trends, 45R embraces nostalgia and values qualit…" at bounding box center [1062, 417] width 456 height 91
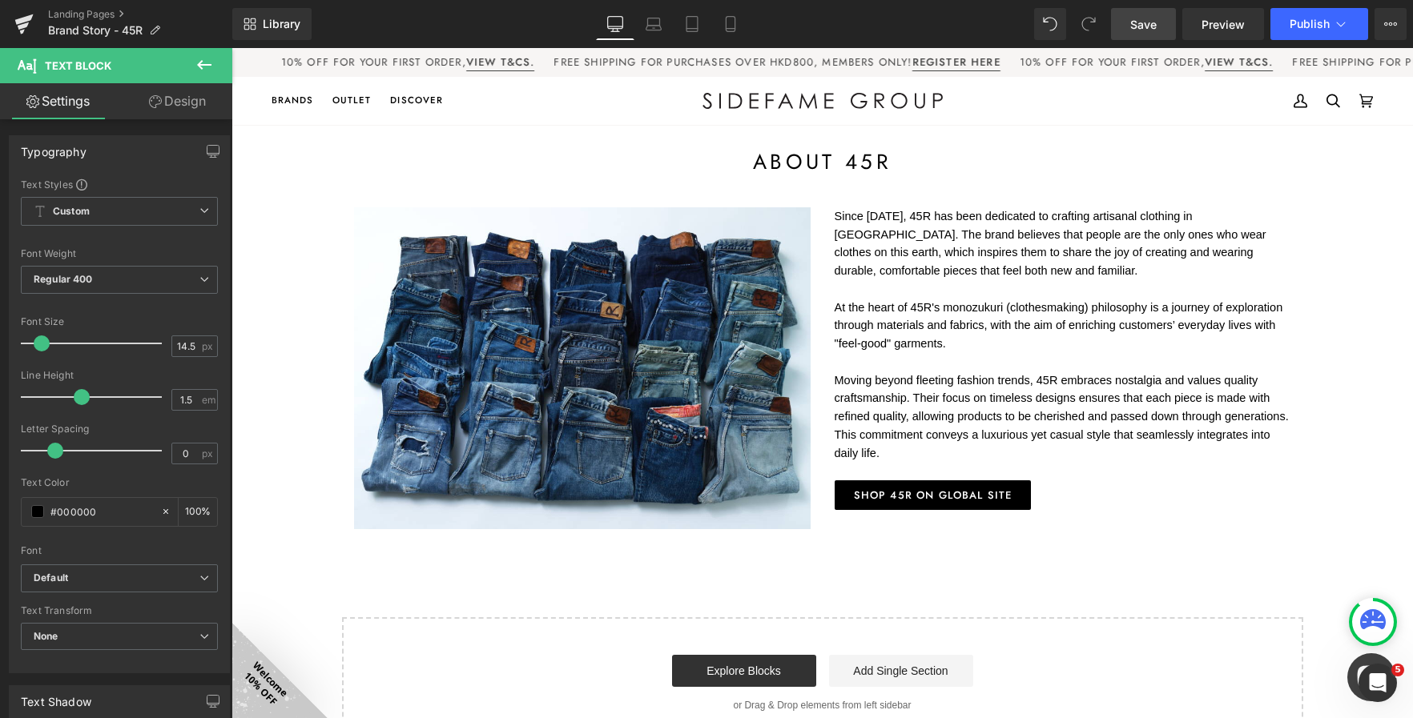
click at [1138, 28] on span "Save" at bounding box center [1143, 24] width 26 height 17
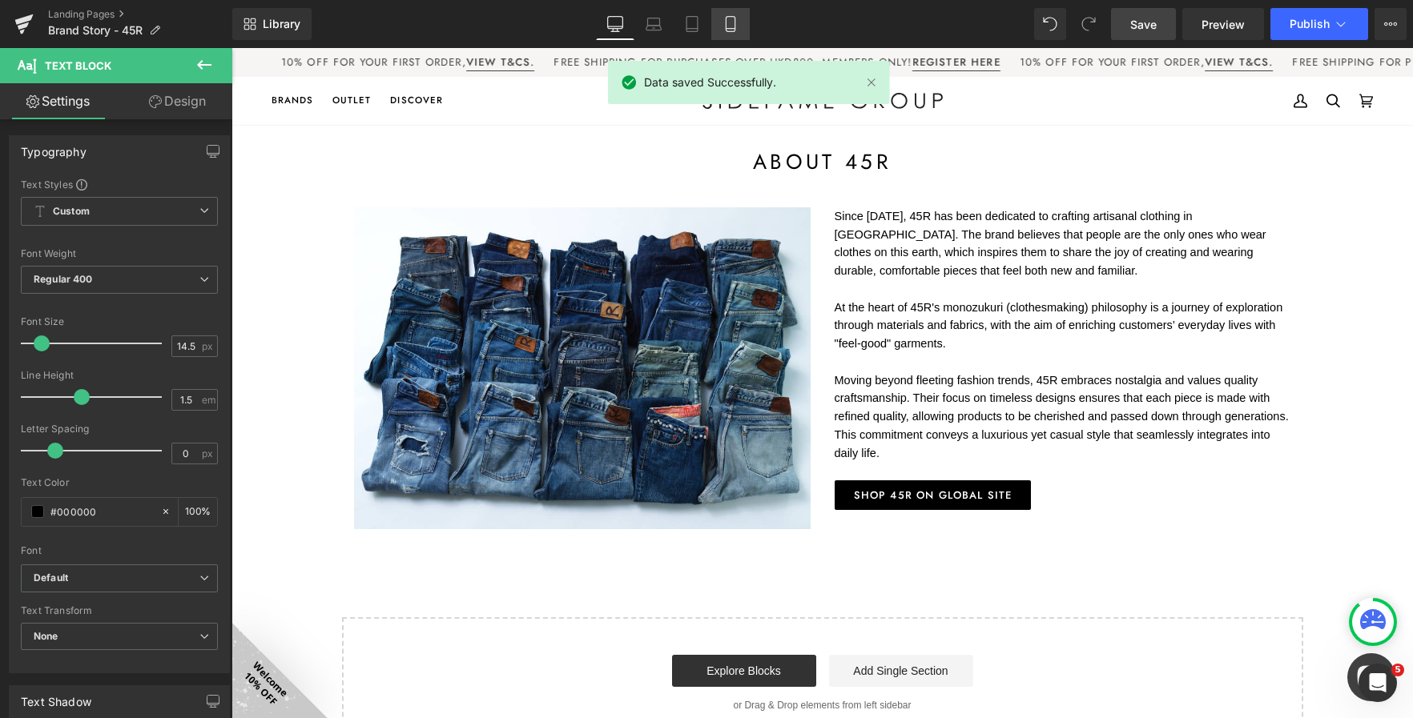
click at [730, 24] on icon at bounding box center [730, 24] width 16 height 16
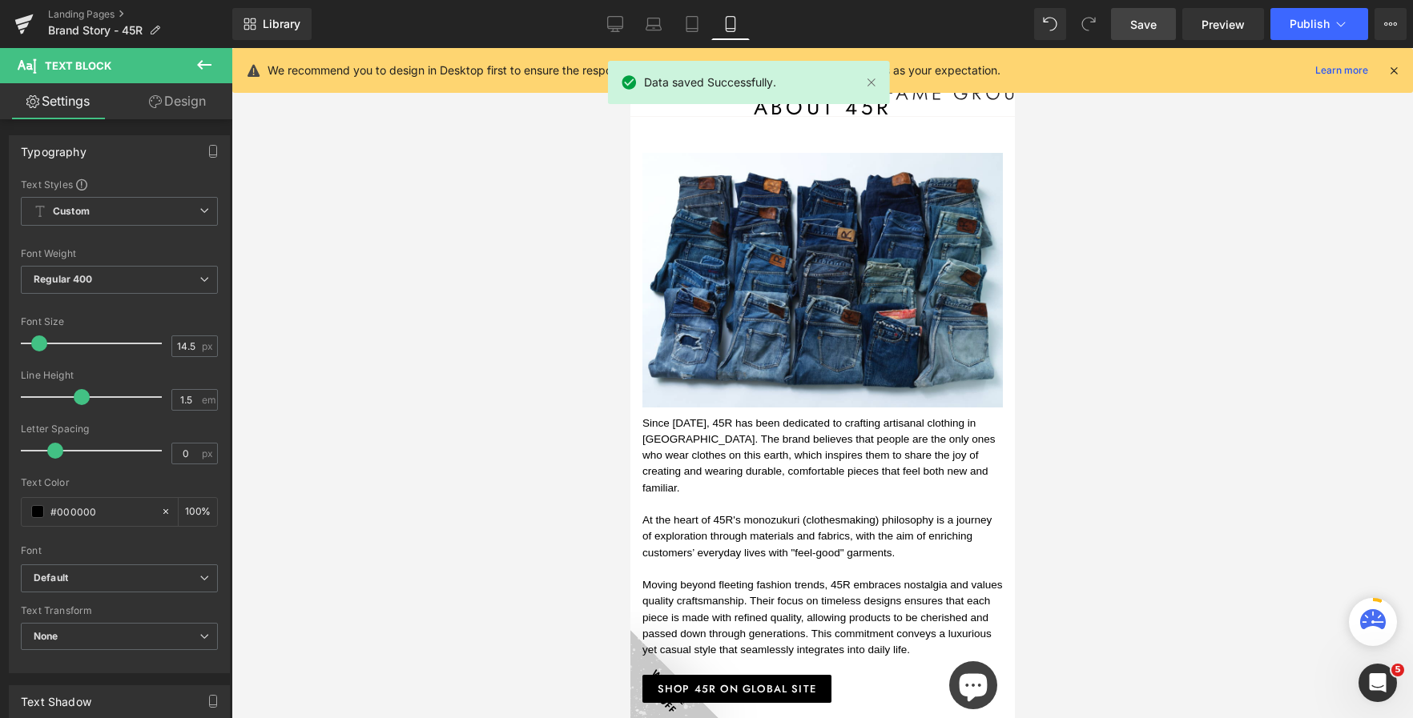
type input "13.5"
type input "100"
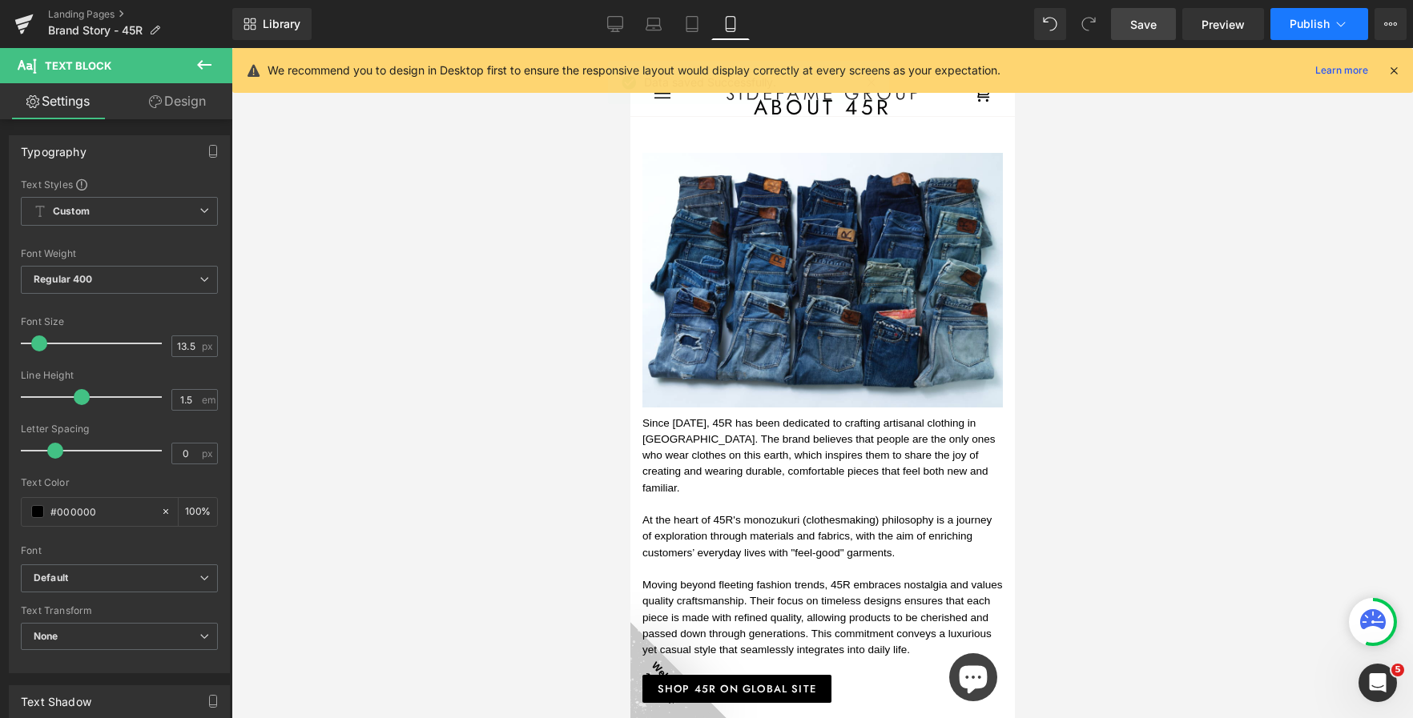
click at [1327, 25] on span "Publish" at bounding box center [1309, 24] width 40 height 13
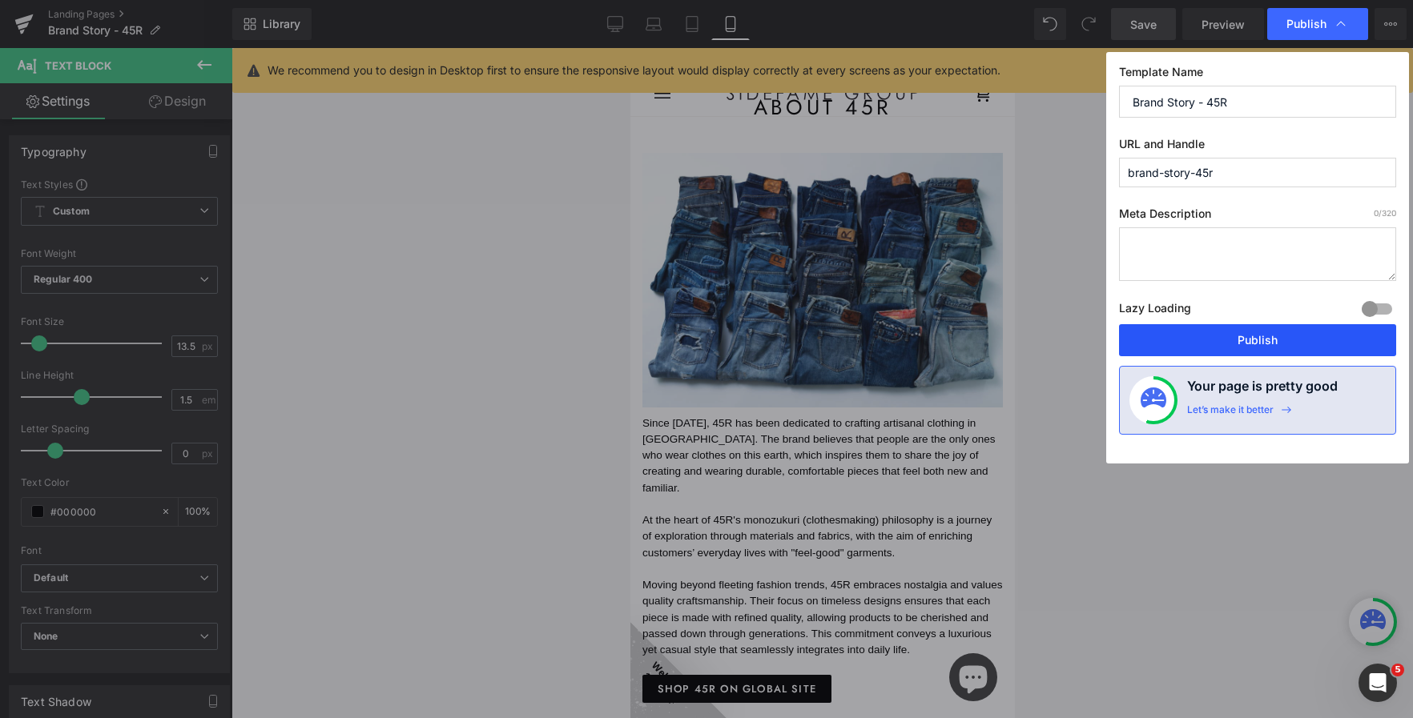
click at [1238, 334] on button "Publish" at bounding box center [1257, 340] width 277 height 32
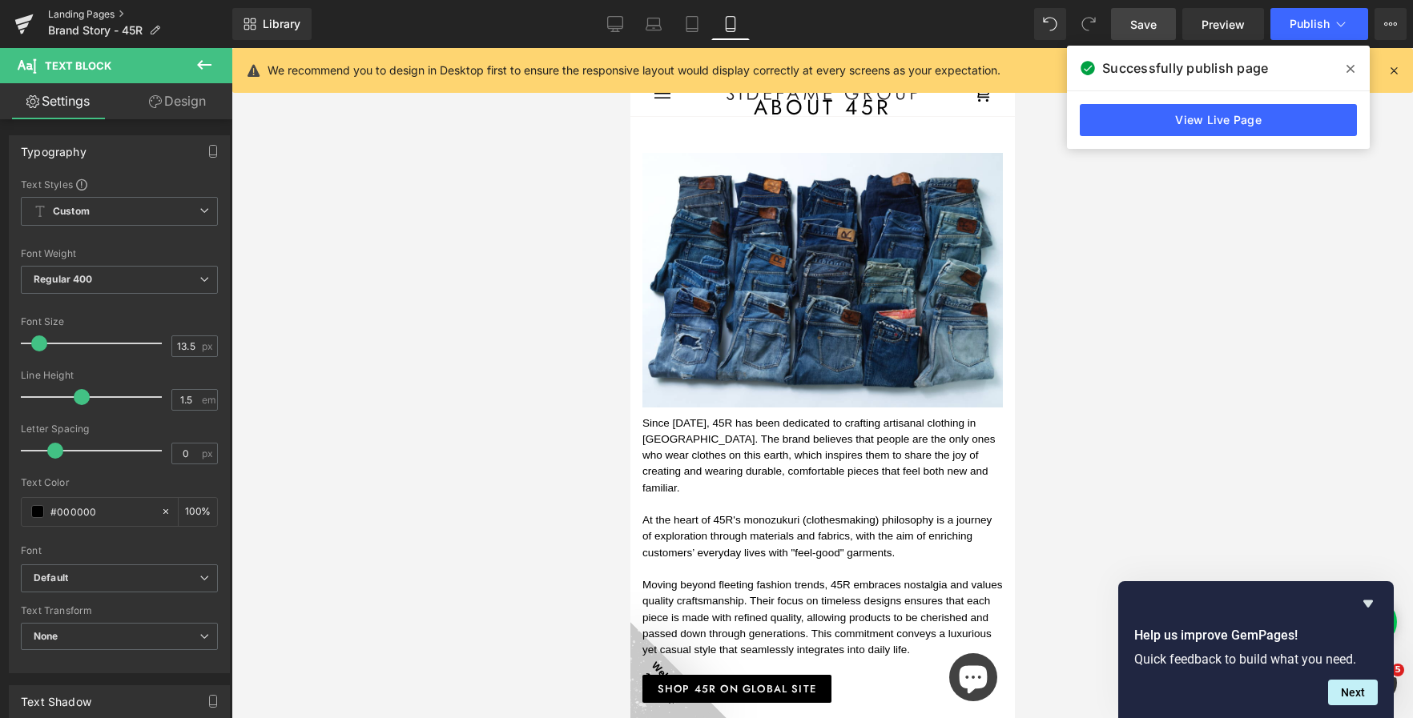
click at [107, 10] on link "Landing Pages" at bounding box center [140, 14] width 184 height 13
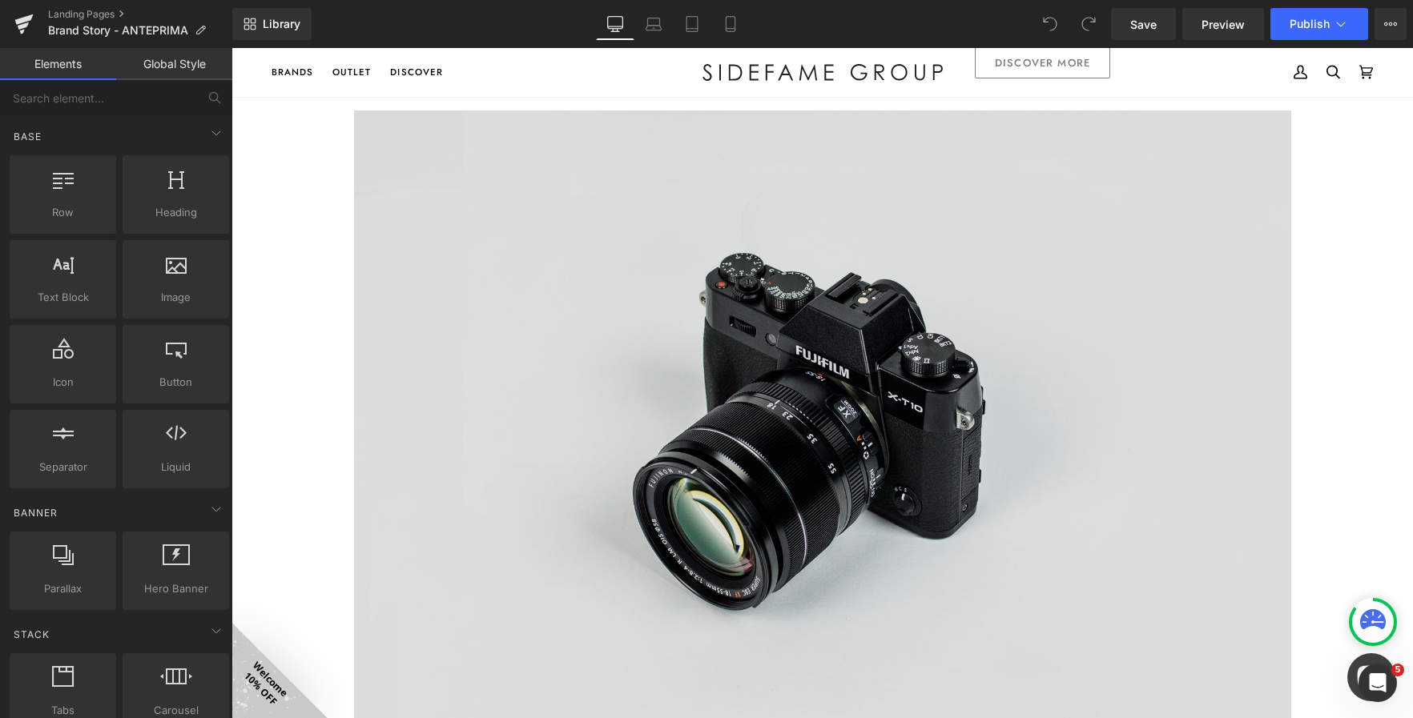
scroll to position [2474, 0]
click at [745, 410] on img at bounding box center [822, 420] width 937 height 621
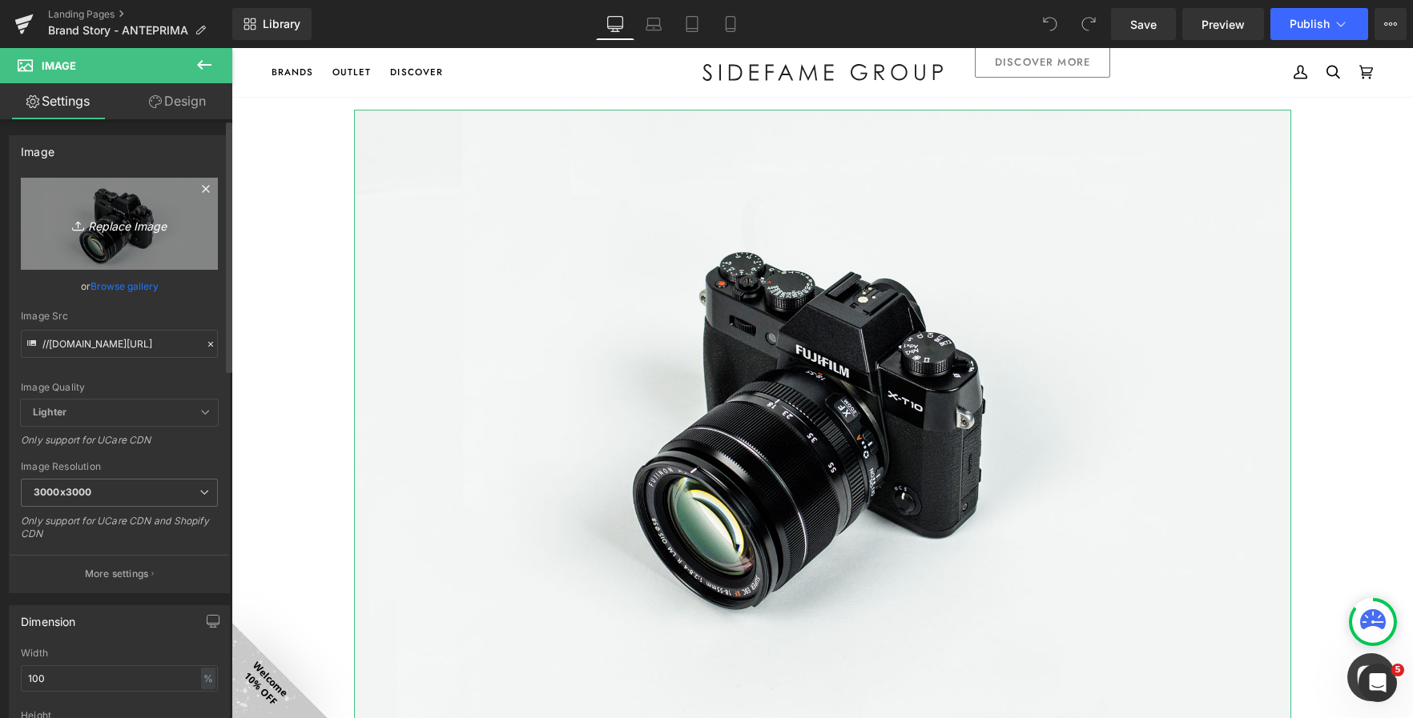
click at [122, 229] on icon "Replace Image" at bounding box center [119, 224] width 128 height 20
type input "C:\fakepath\1B5A6043_8ccMoGnP.JPG"
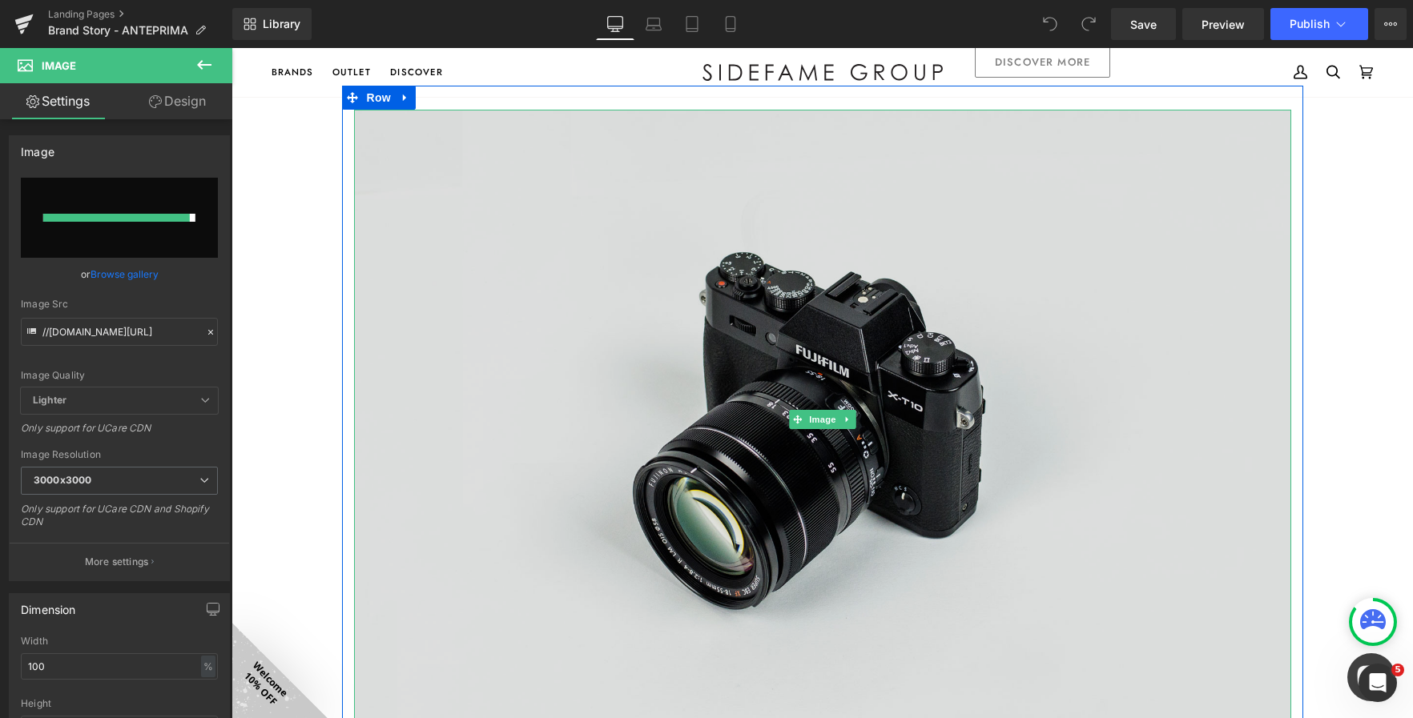
type input "[URL][DOMAIN_NAME]"
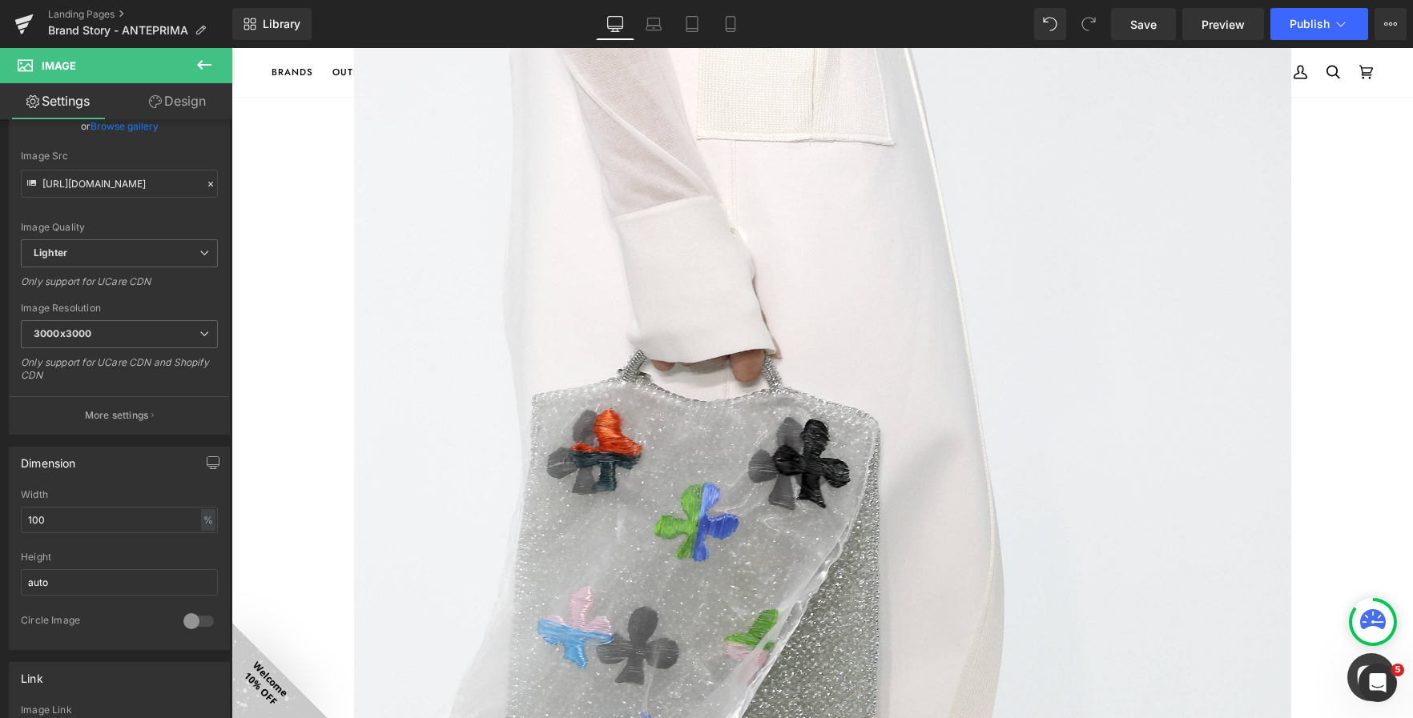
scroll to position [2794, 0]
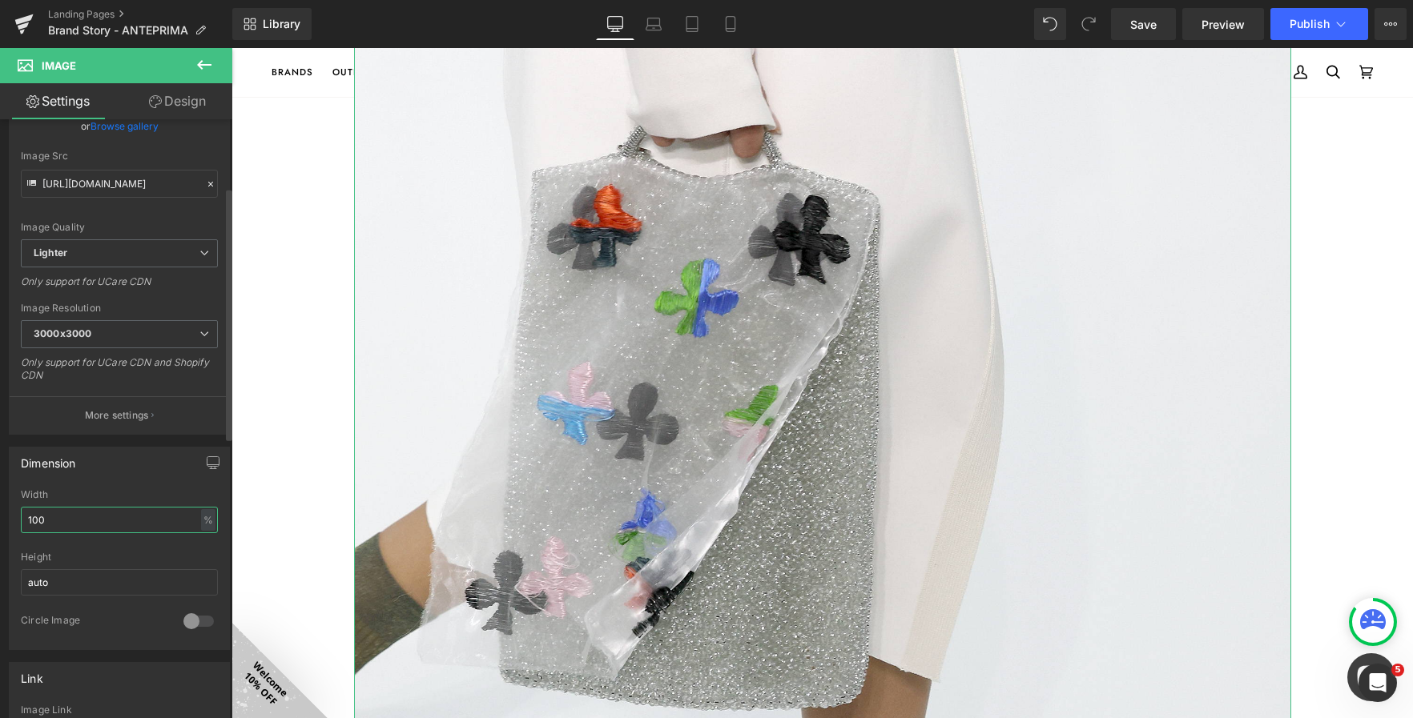
drag, startPoint x: 94, startPoint y: 513, endPoint x: 15, endPoint y: 501, distance: 79.3
click at [15, 501] on div "100% Width 100 % % px auto Height auto 0 Circle Image" at bounding box center [119, 569] width 219 height 160
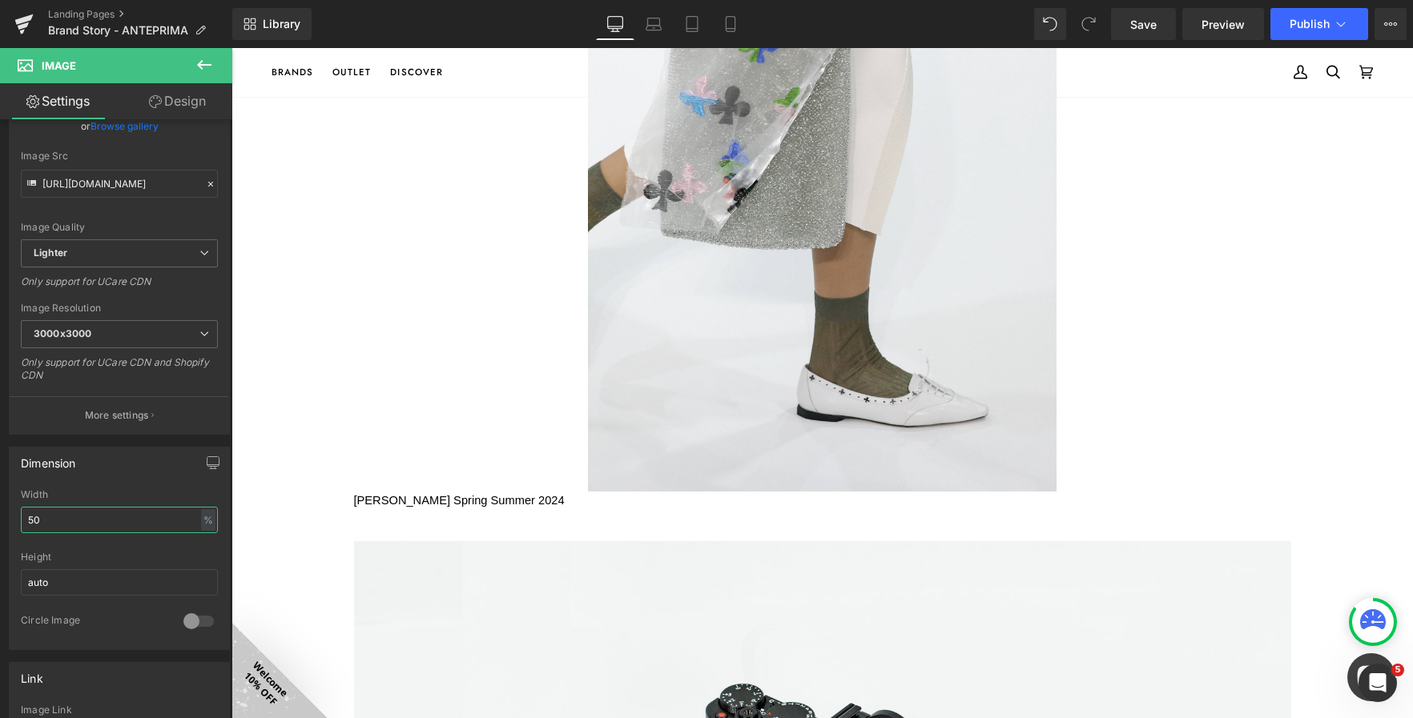
drag, startPoint x: 30, startPoint y: 512, endPoint x: -8, endPoint y: 508, distance: 38.6
click at [0, 508] on html "You are previewing how the will restyle your page. You can not edit Elements in…" at bounding box center [706, 359] width 1413 height 718
type input "30"
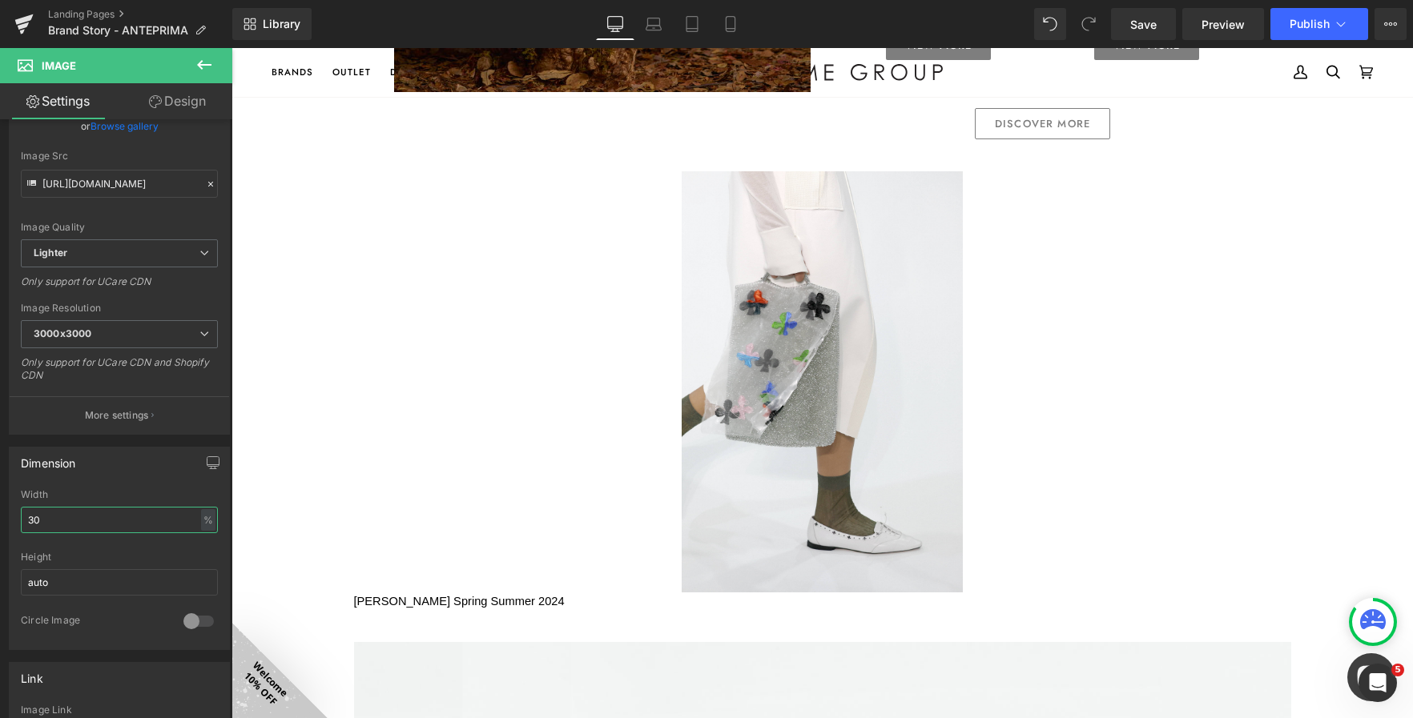
scroll to position [2394, 0]
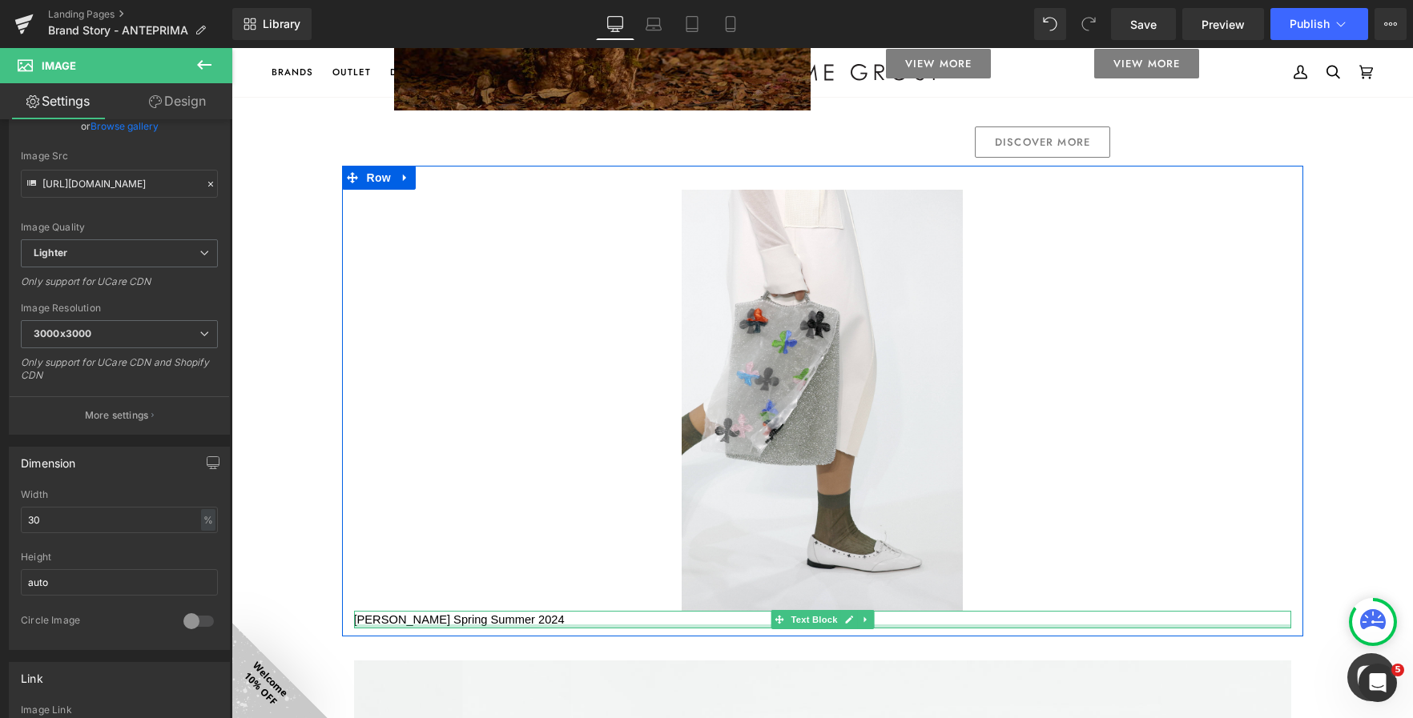
click at [558, 622] on p "[PERSON_NAME] Spring Summer 2024" at bounding box center [822, 620] width 937 height 18
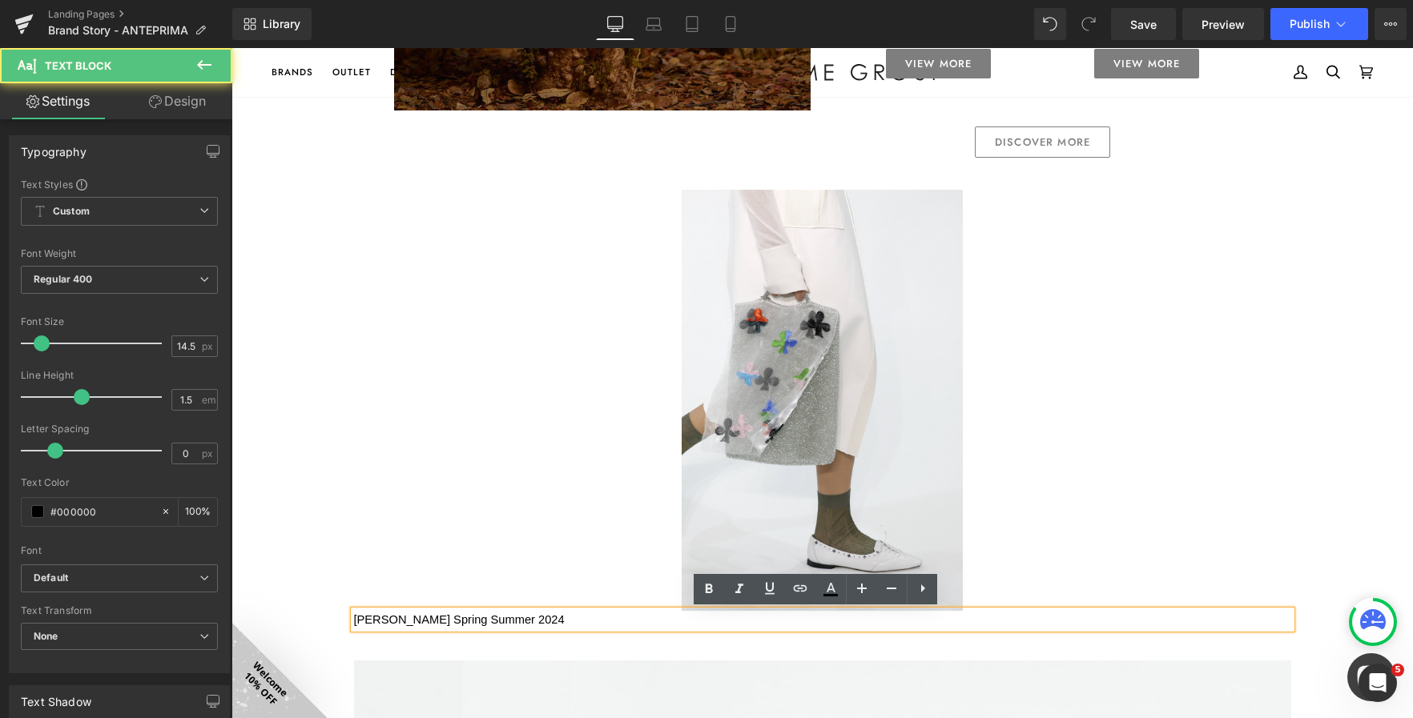
click at [511, 617] on span "[PERSON_NAME] Spring Summer 2024" at bounding box center [459, 619] width 211 height 13
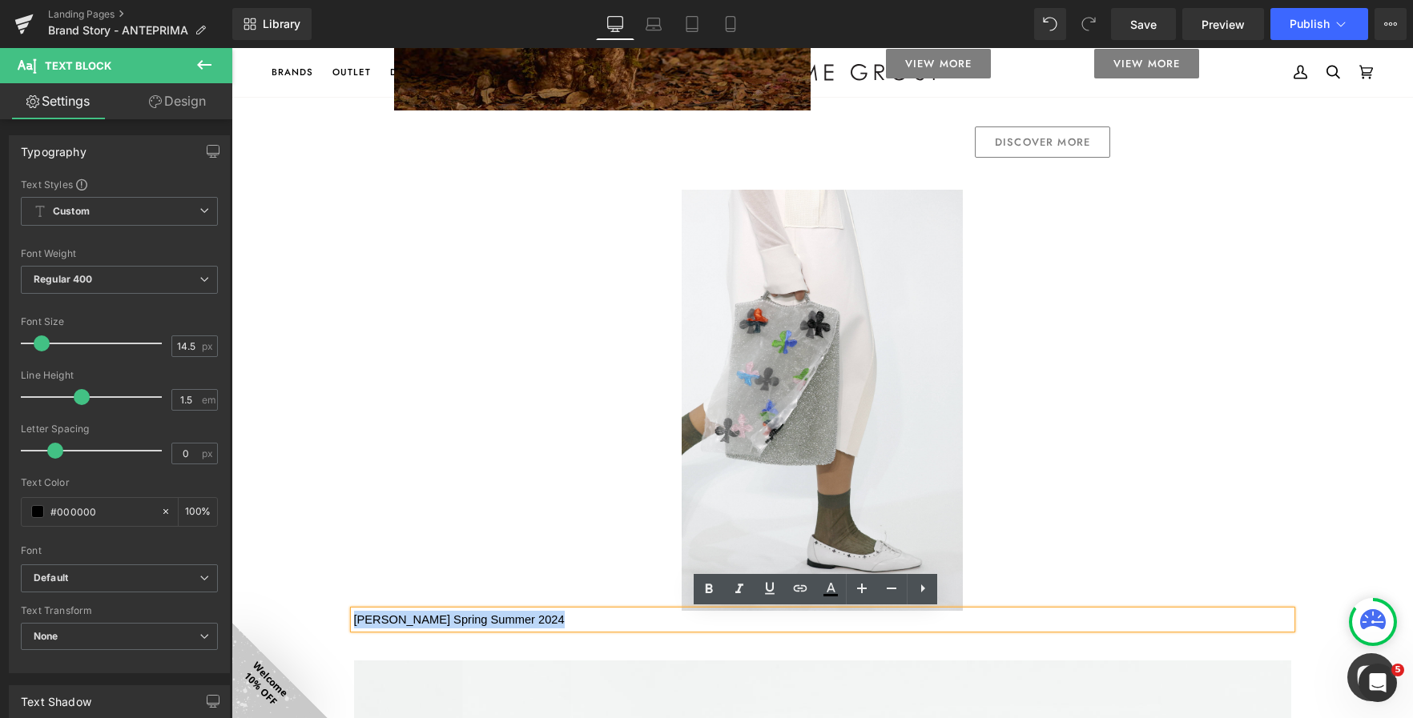
click at [511, 617] on span "[PERSON_NAME] Spring Summer 2024" at bounding box center [459, 619] width 211 height 13
click at [923, 589] on icon at bounding box center [923, 589] width 4 height 8
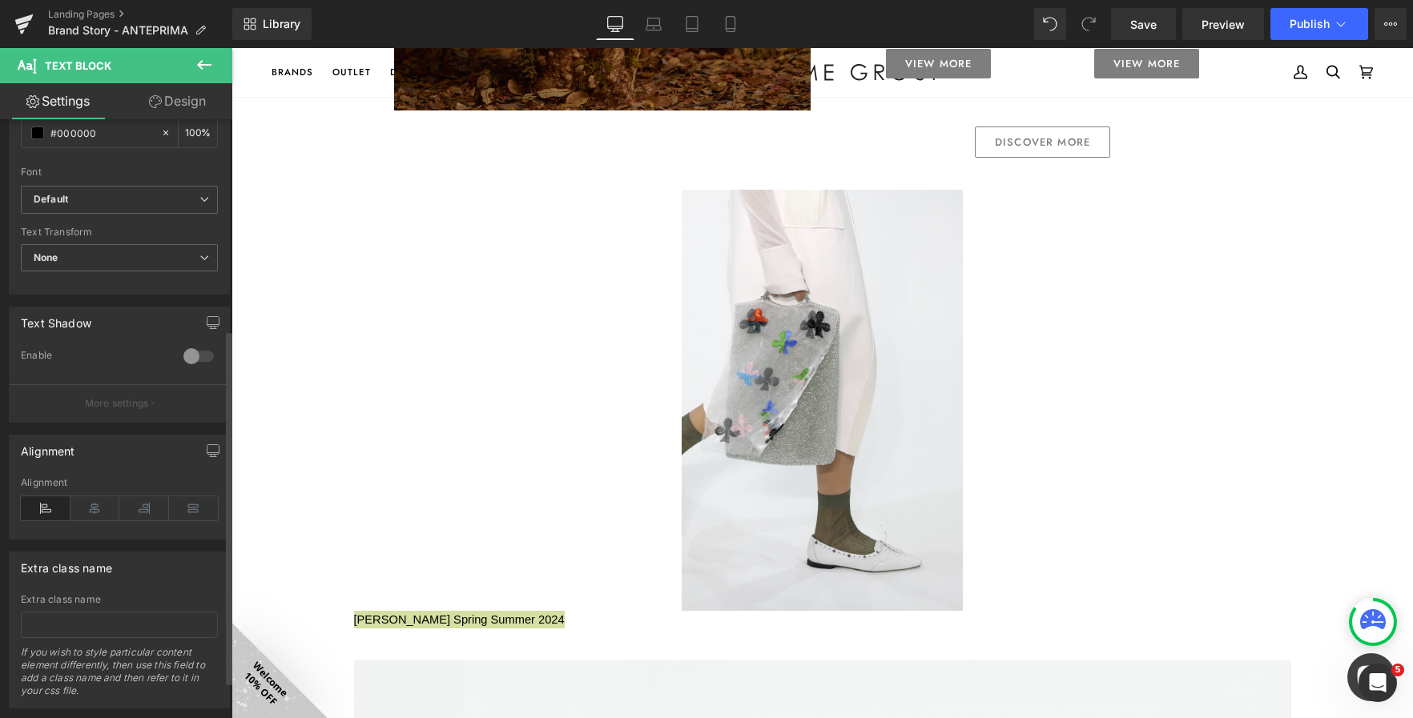
scroll to position [400, 0]
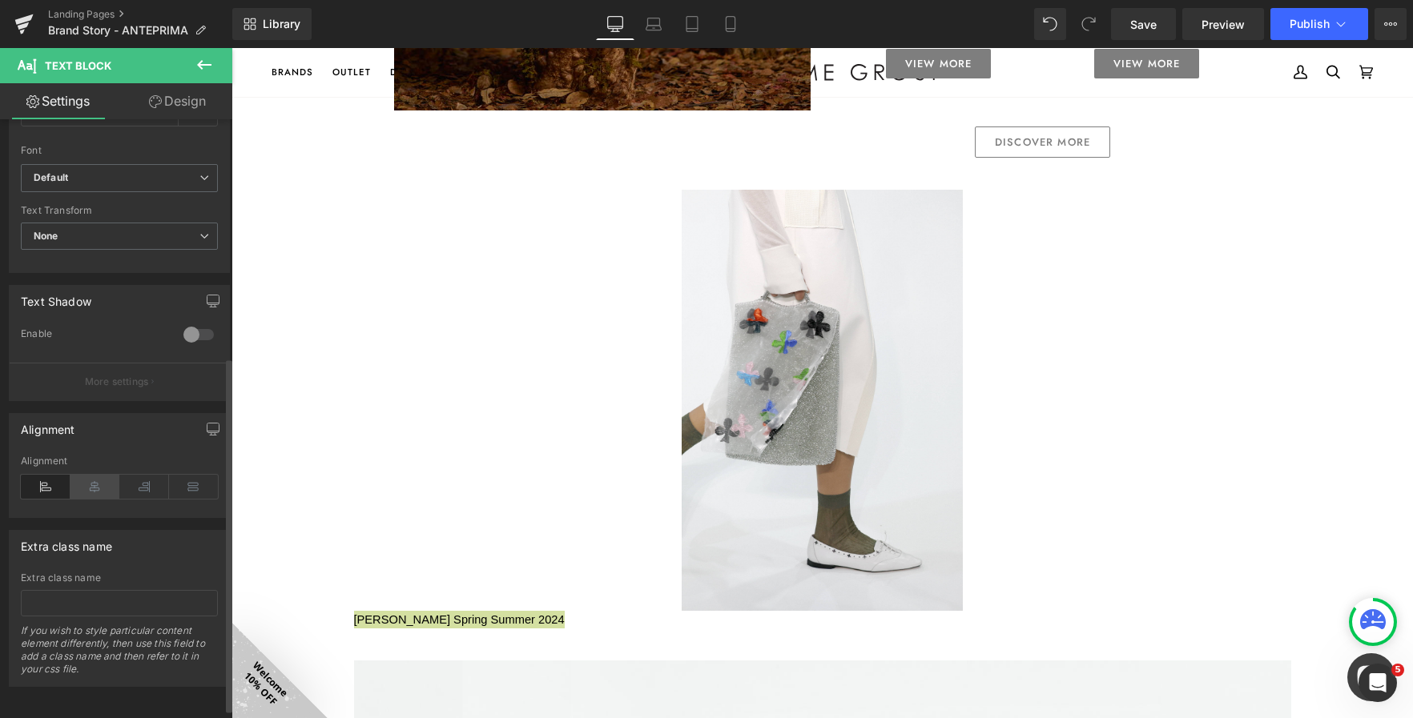
click at [104, 486] on icon at bounding box center [95, 487] width 50 height 24
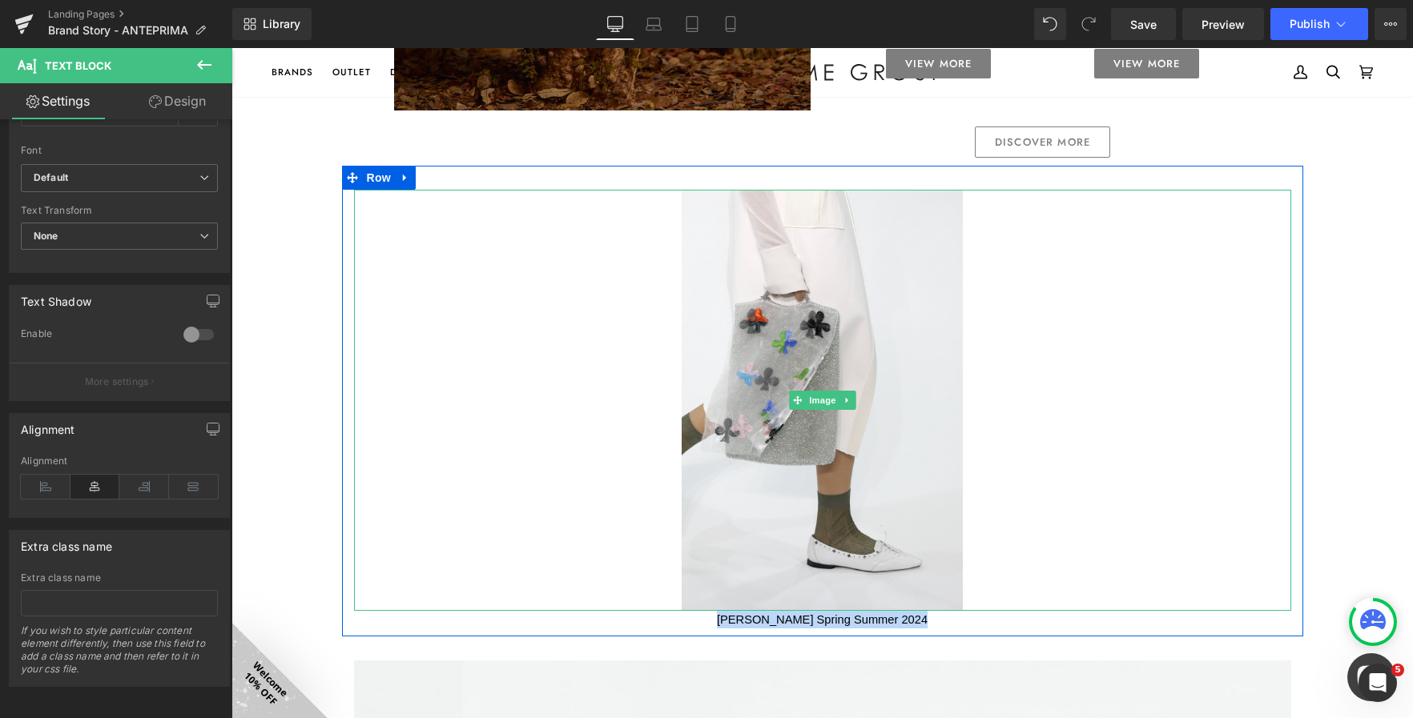
click at [412, 389] on div at bounding box center [822, 401] width 937 height 422
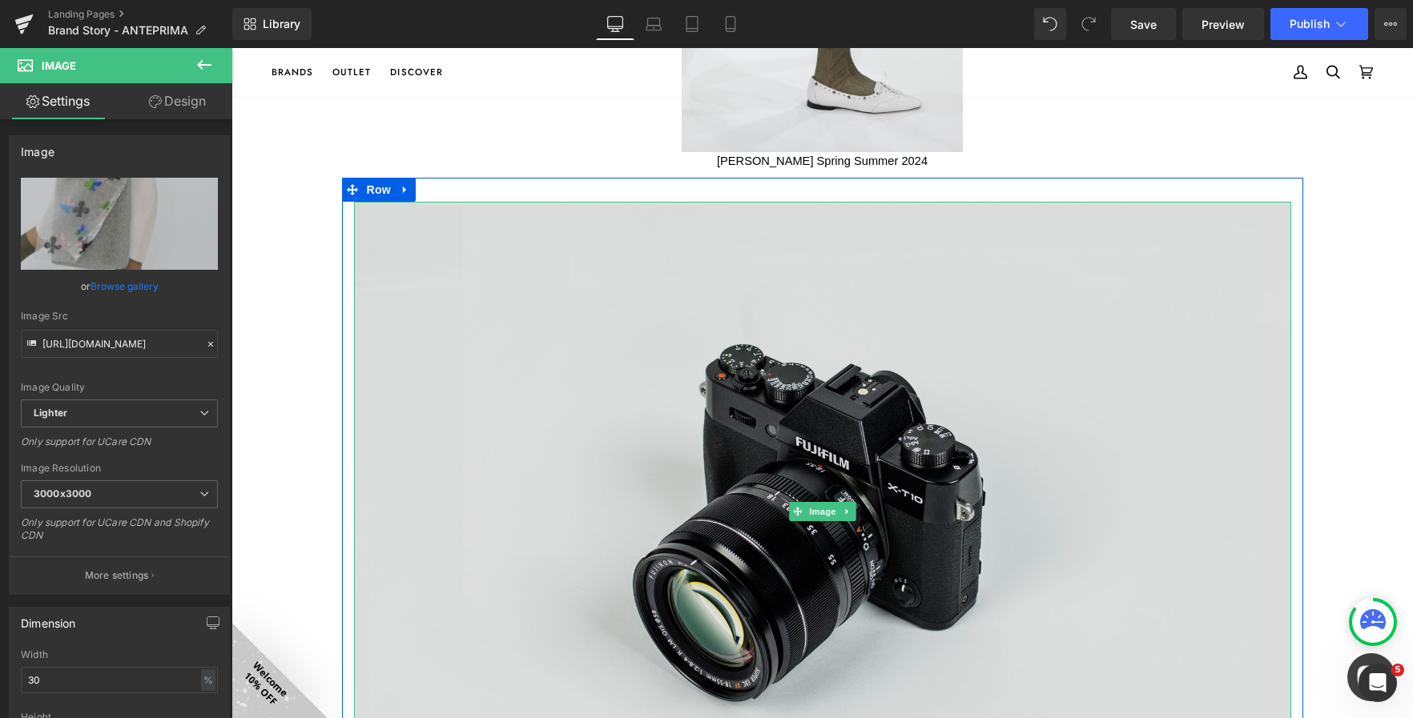
scroll to position [2954, 0]
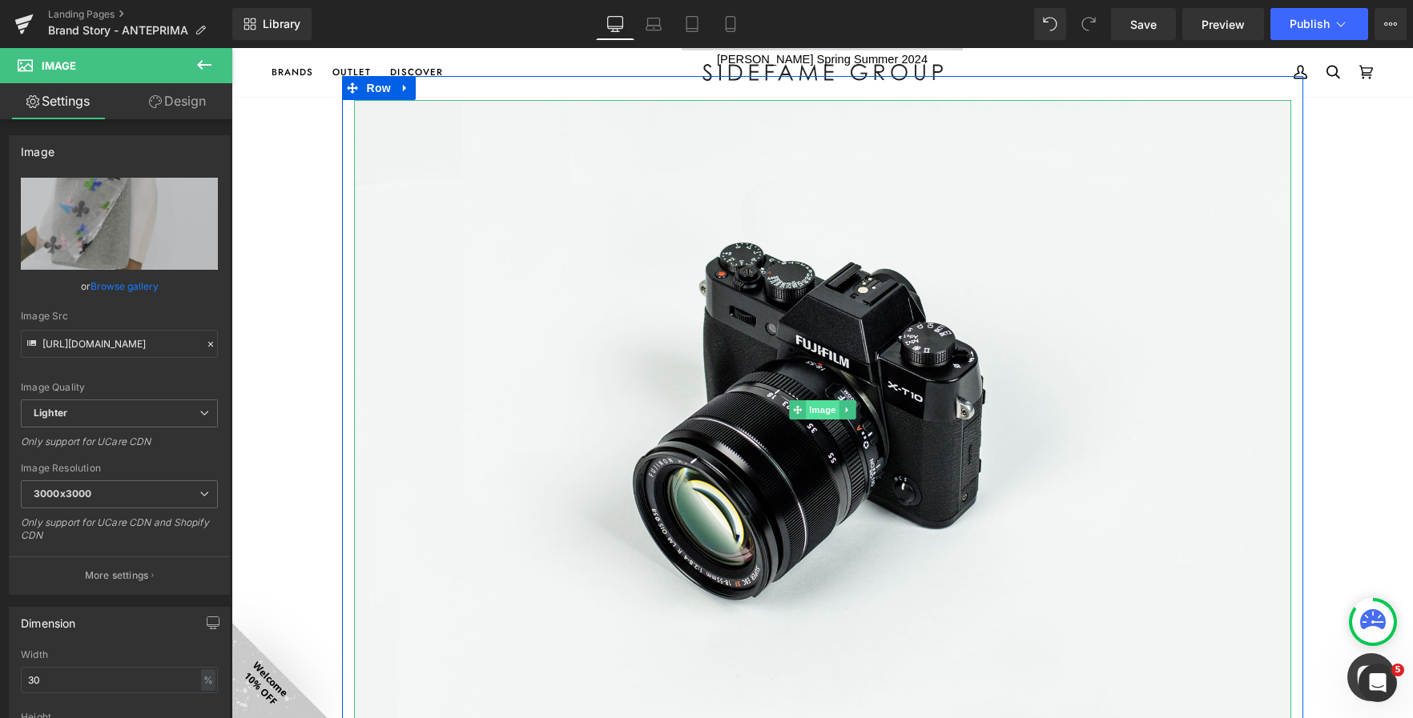
click at [815, 412] on span "Image" at bounding box center [823, 409] width 34 height 19
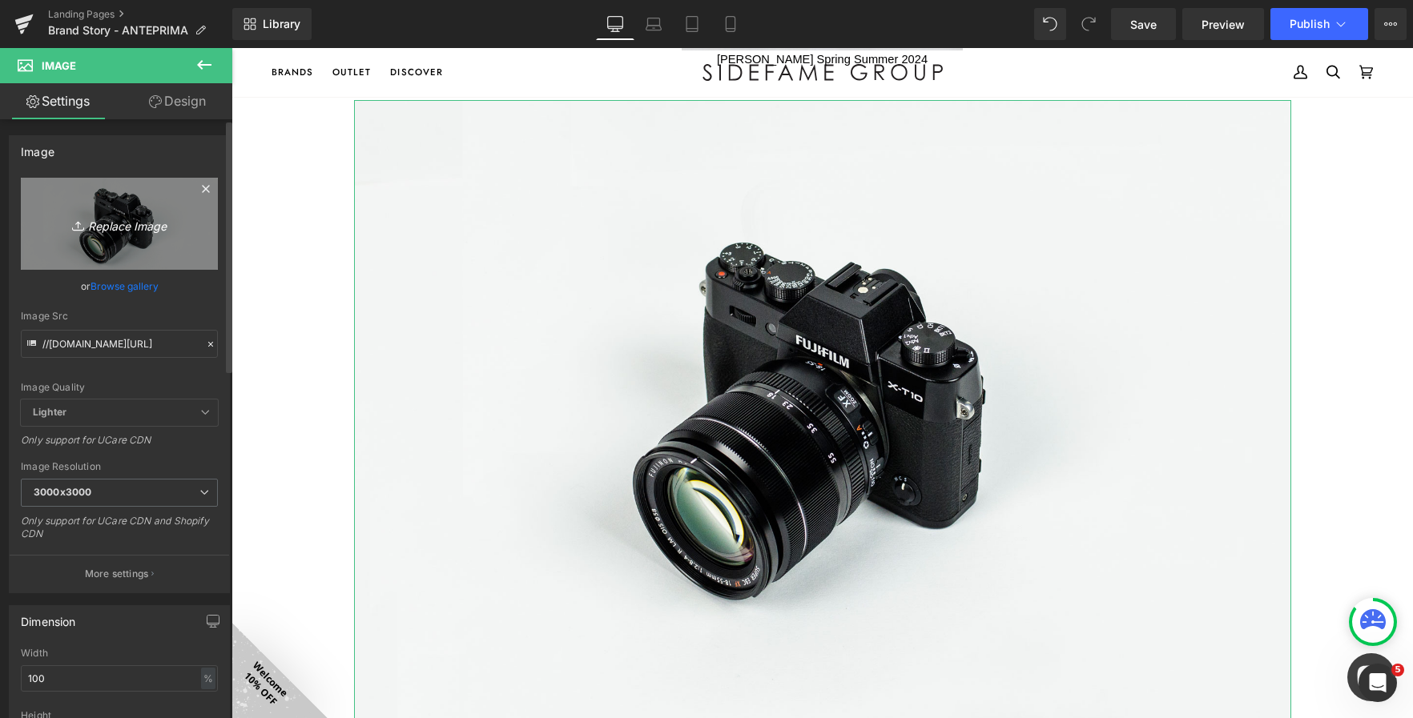
click at [109, 224] on icon "Replace Image" at bounding box center [119, 224] width 128 height 20
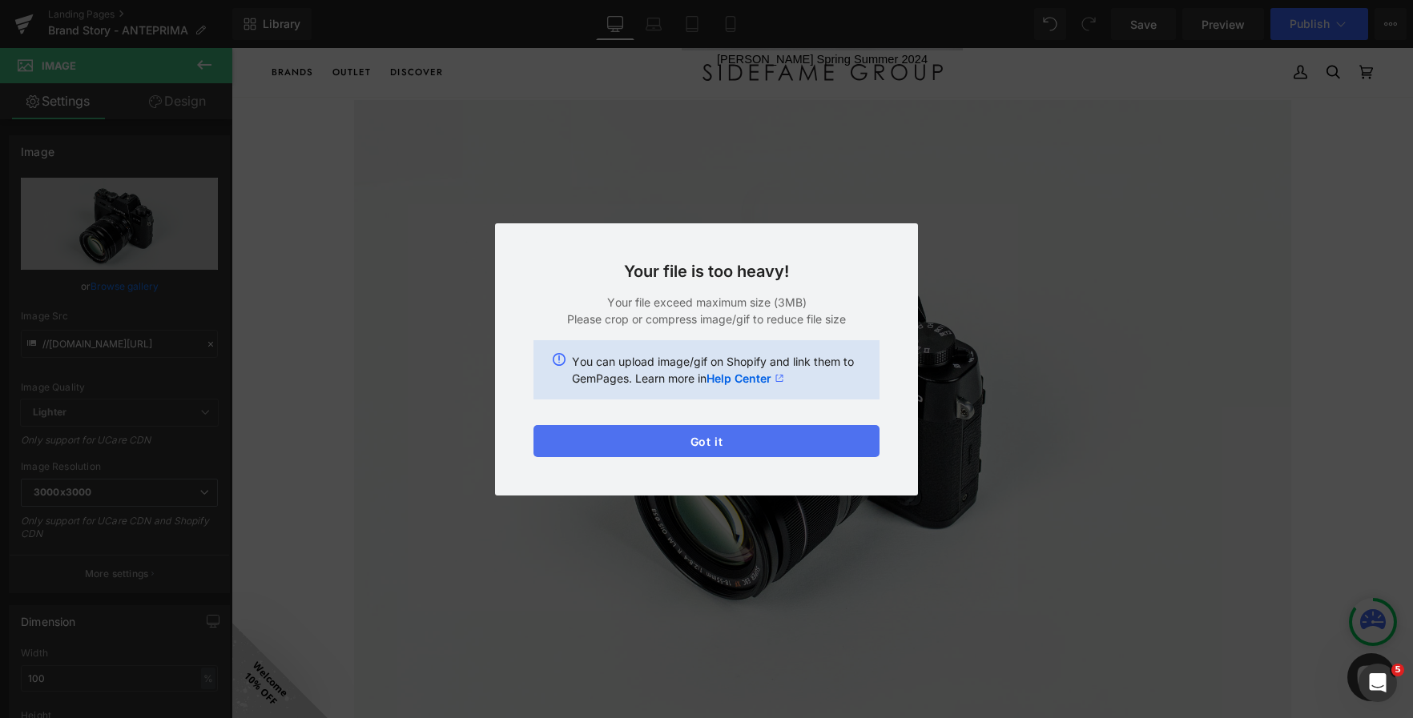
click at [766, 445] on button "Got it" at bounding box center [706, 441] width 346 height 32
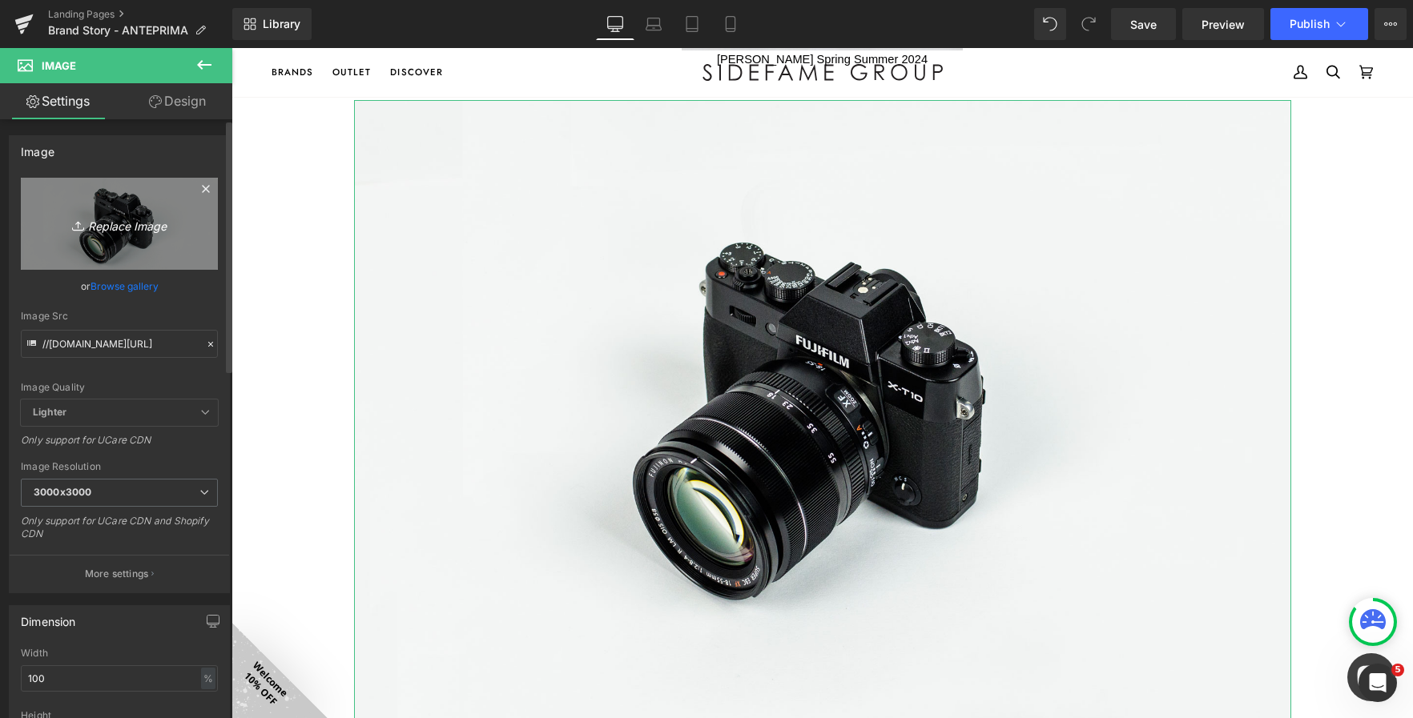
click at [110, 223] on icon "Replace Image" at bounding box center [119, 224] width 128 height 20
type input "C:\fakepath\ANTEPRIMA FW23 MILAN FASHION SHOW_CLOSE UP (74)_resize.JPG"
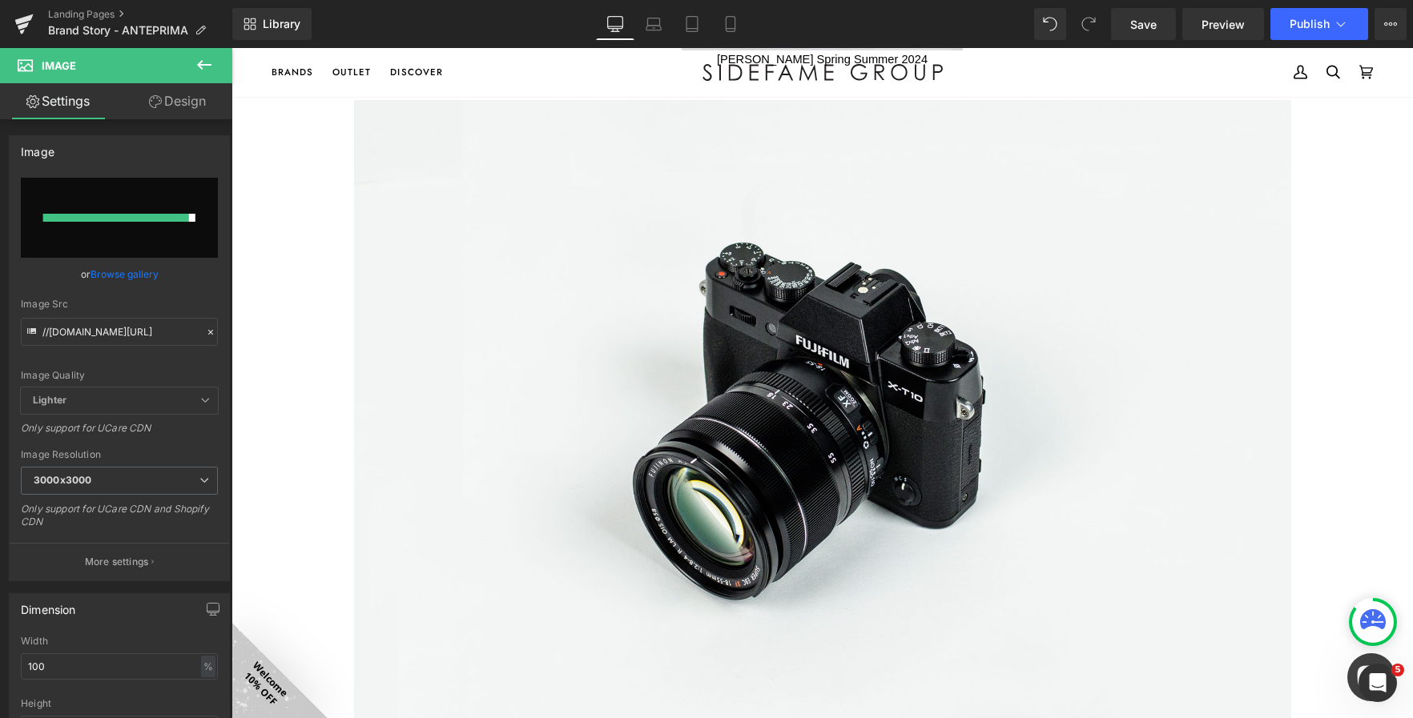
type input "[URL][DOMAIN_NAME]"
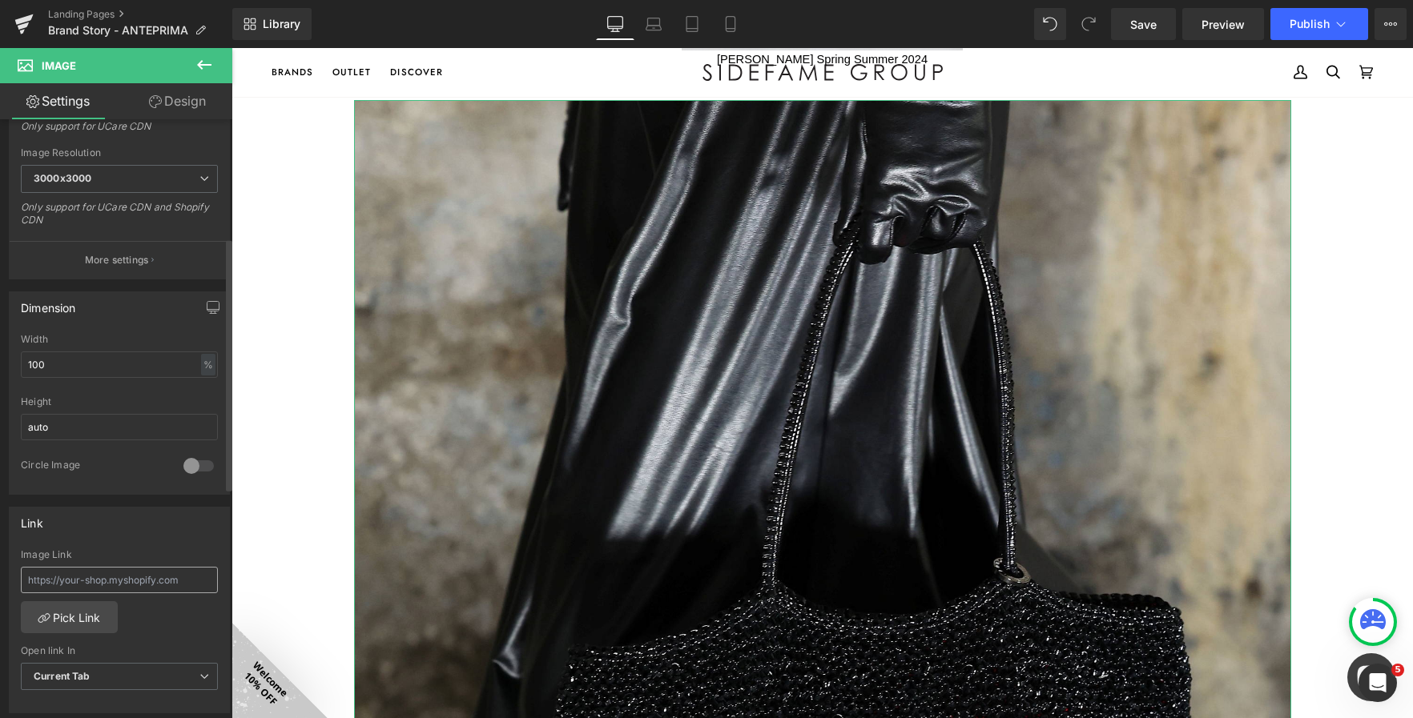
scroll to position [320, 0]
drag, startPoint x: 72, startPoint y: 354, endPoint x: 16, endPoint y: 340, distance: 57.7
click at [16, 340] on div "100% Width 100 % % px auto Height auto 0 Circle Image" at bounding box center [119, 409] width 219 height 160
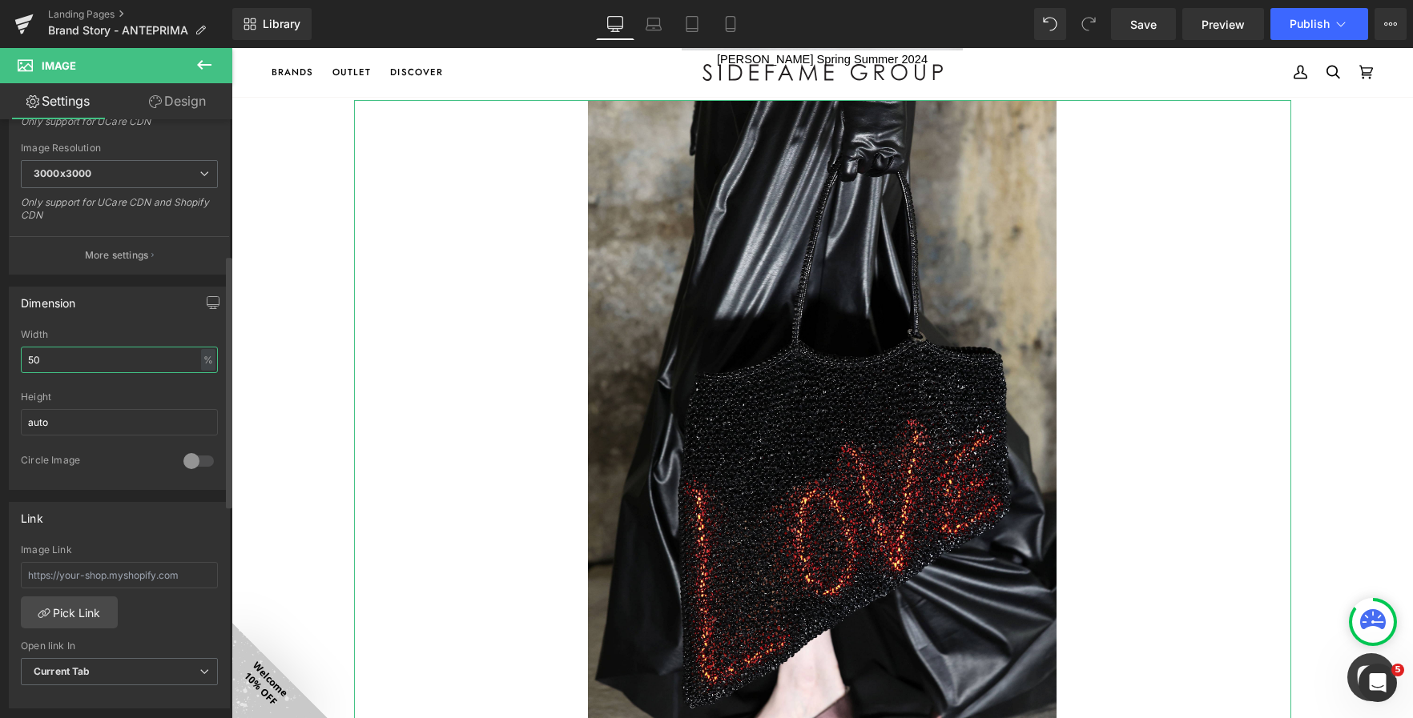
drag, startPoint x: 53, startPoint y: 356, endPoint x: 7, endPoint y: 363, distance: 46.2
click at [7, 363] on div "Dimension 50% Width 50 % % px auto Height auto 0 Circle Image" at bounding box center [119, 382] width 239 height 215
type input "30"
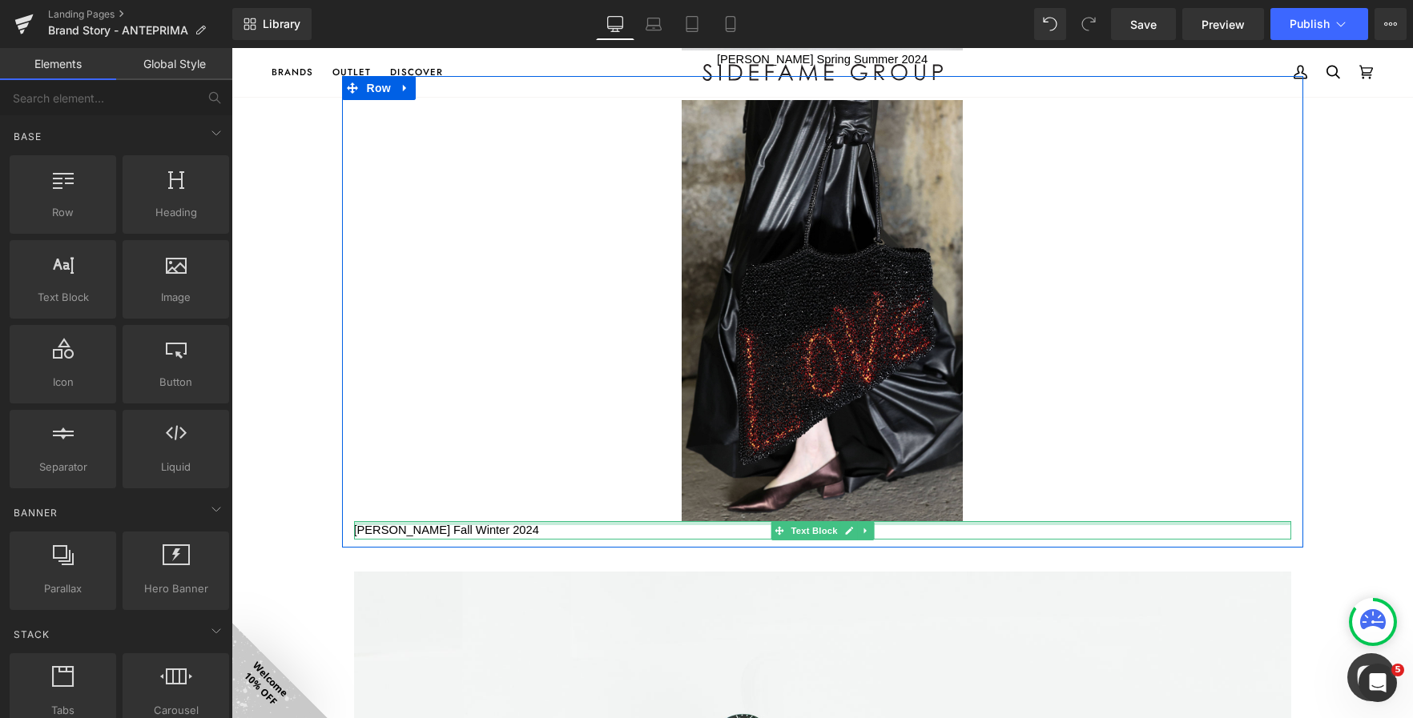
click at [436, 526] on span "Nami Yokoyama Fall Winter 2024" at bounding box center [446, 530] width 185 height 13
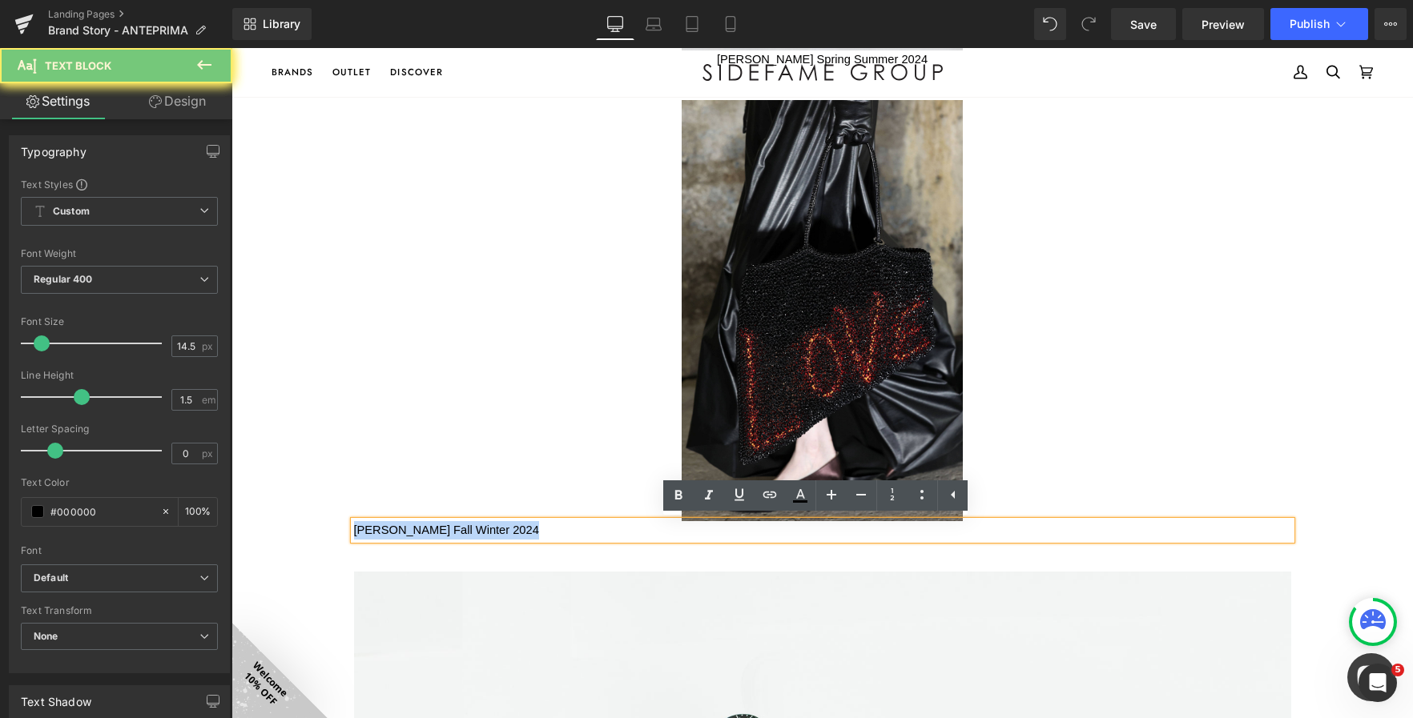
click at [436, 526] on span "Nami Yokoyama Fall Winter 2024" at bounding box center [446, 530] width 185 height 13
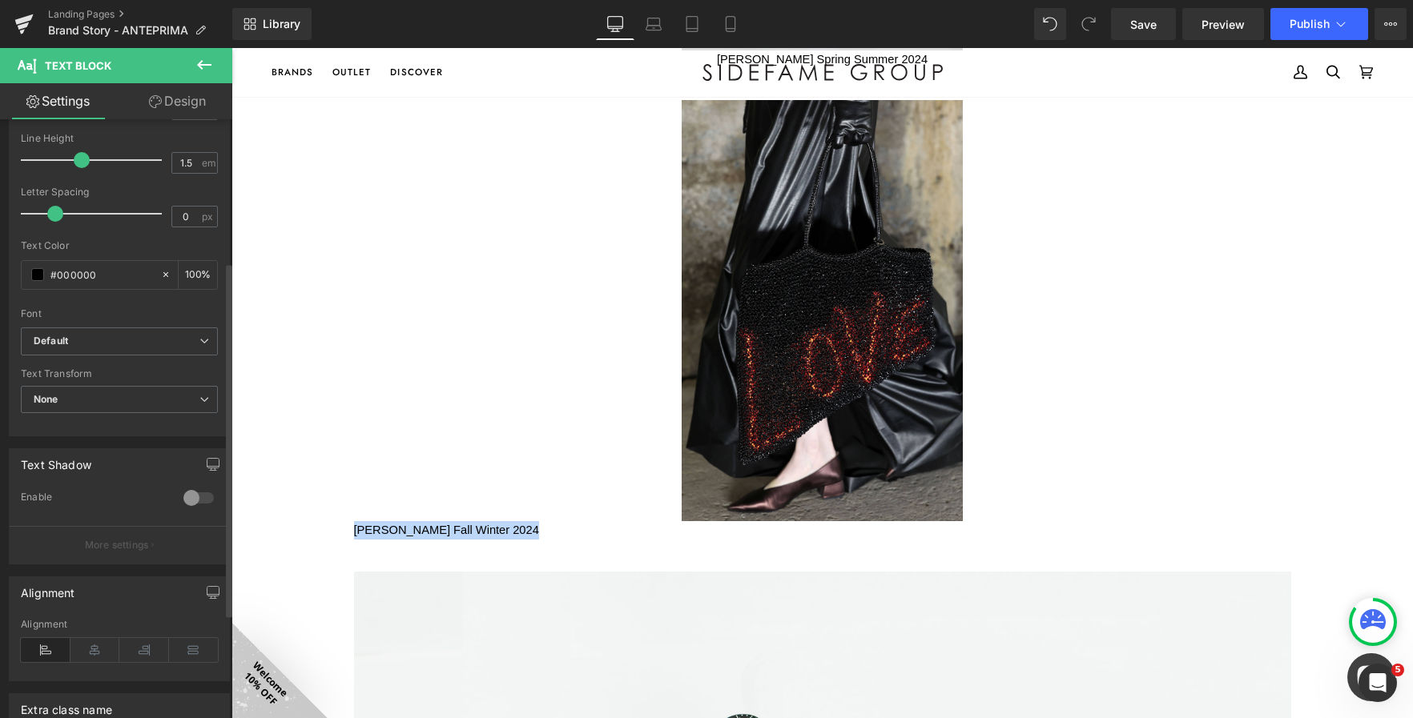
scroll to position [240, 0]
click at [106, 645] on icon at bounding box center [95, 647] width 50 height 24
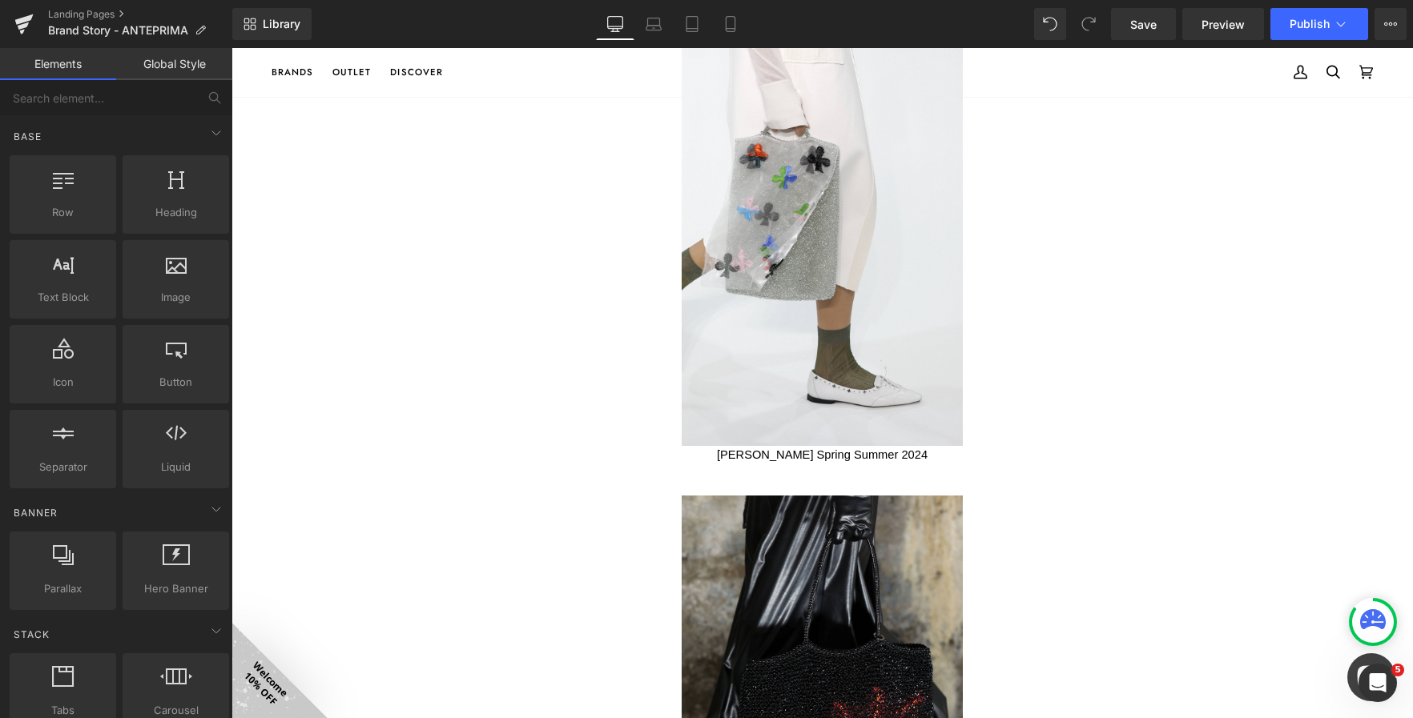
scroll to position [2313, 0]
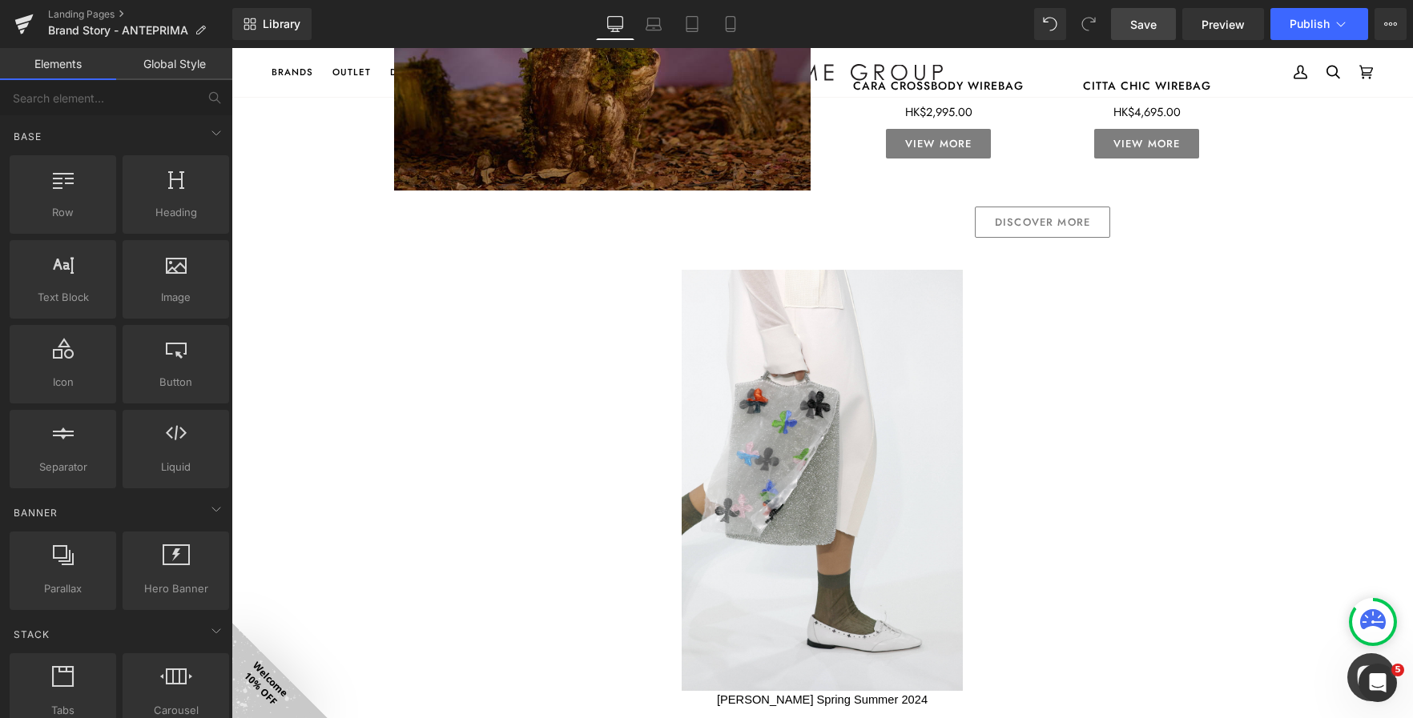
click at [1133, 22] on span "Save" at bounding box center [1143, 24] width 26 height 17
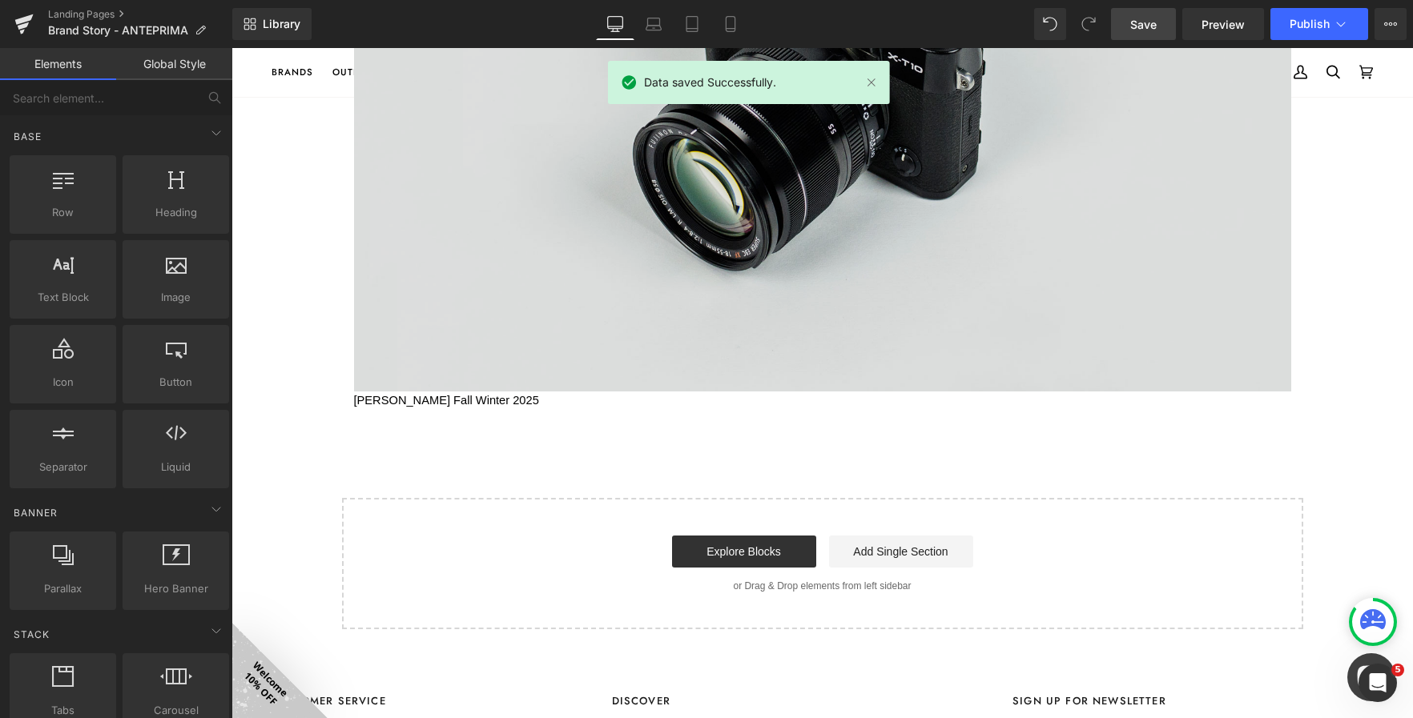
scroll to position [3595, 0]
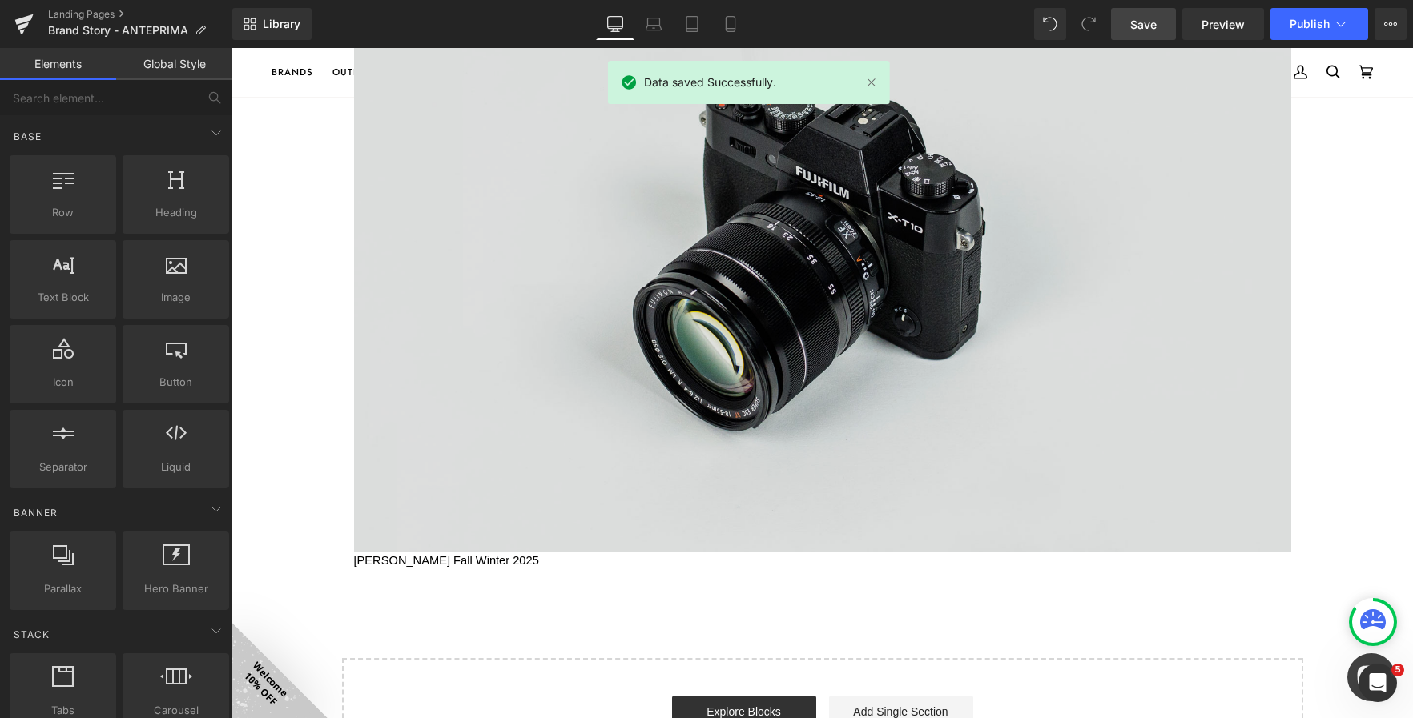
click at [732, 320] on img at bounding box center [822, 241] width 937 height 621
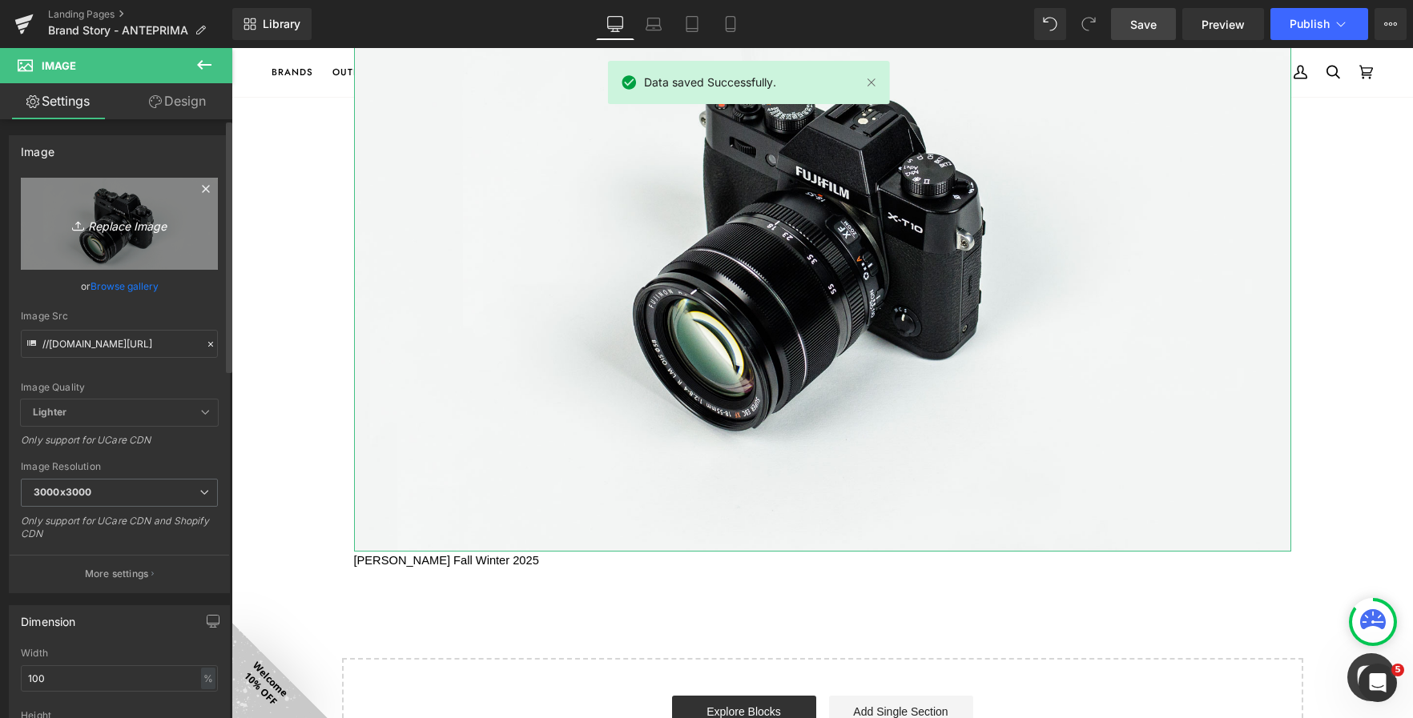
click at [125, 229] on icon "Replace Image" at bounding box center [119, 224] width 128 height 20
type input "C:\fakepath\1B5A6043_8ccMoGnP.JPG"
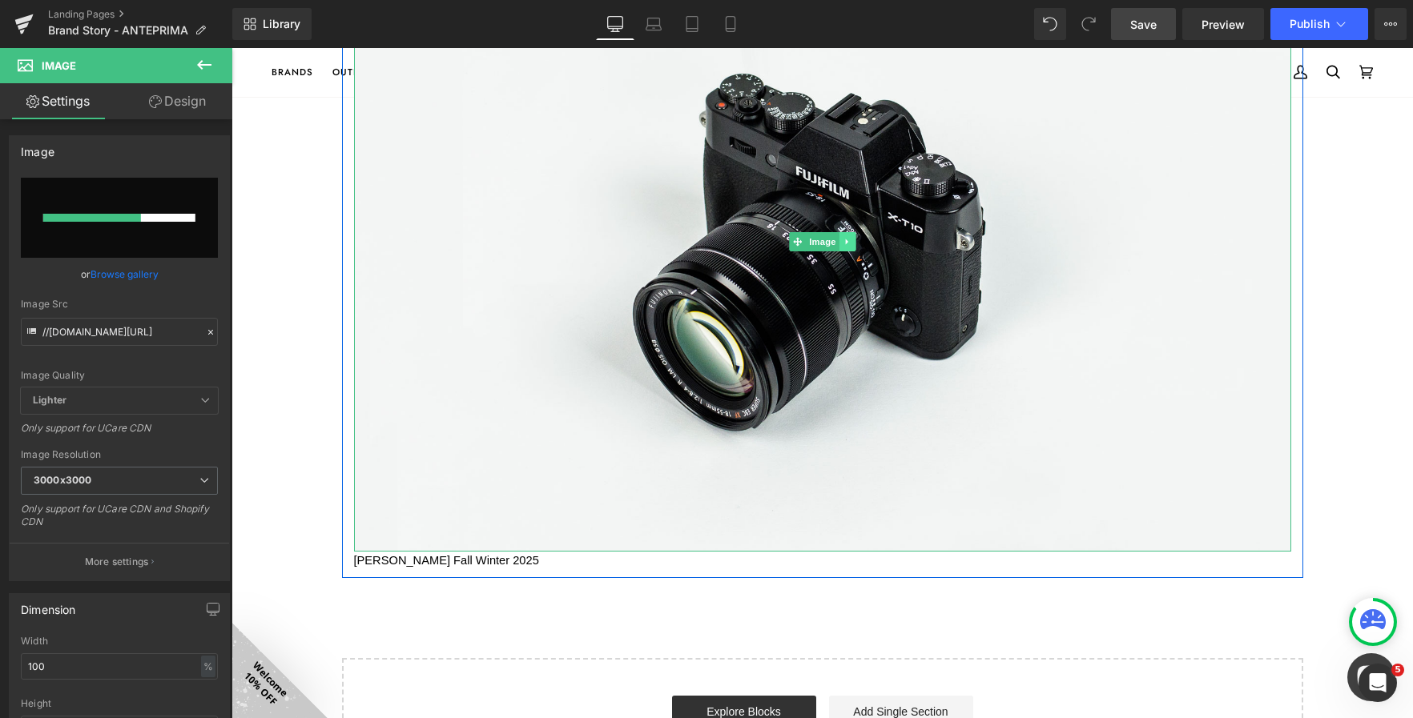
click at [842, 243] on icon at bounding box center [846, 242] width 9 height 10
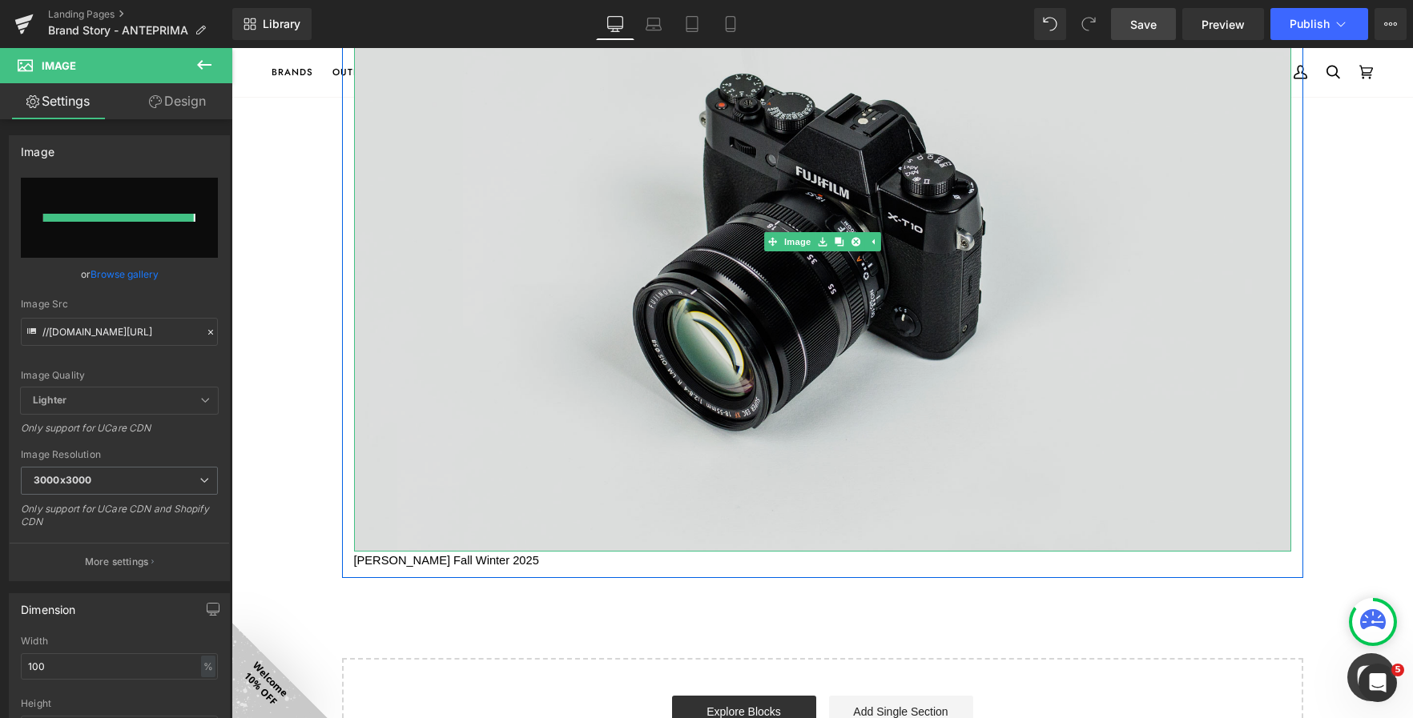
type input "https://ucarecdn.com/170ec40b-504e-4a2b-aa7f-132e04531fb9/-/format/auto/-/previ…"
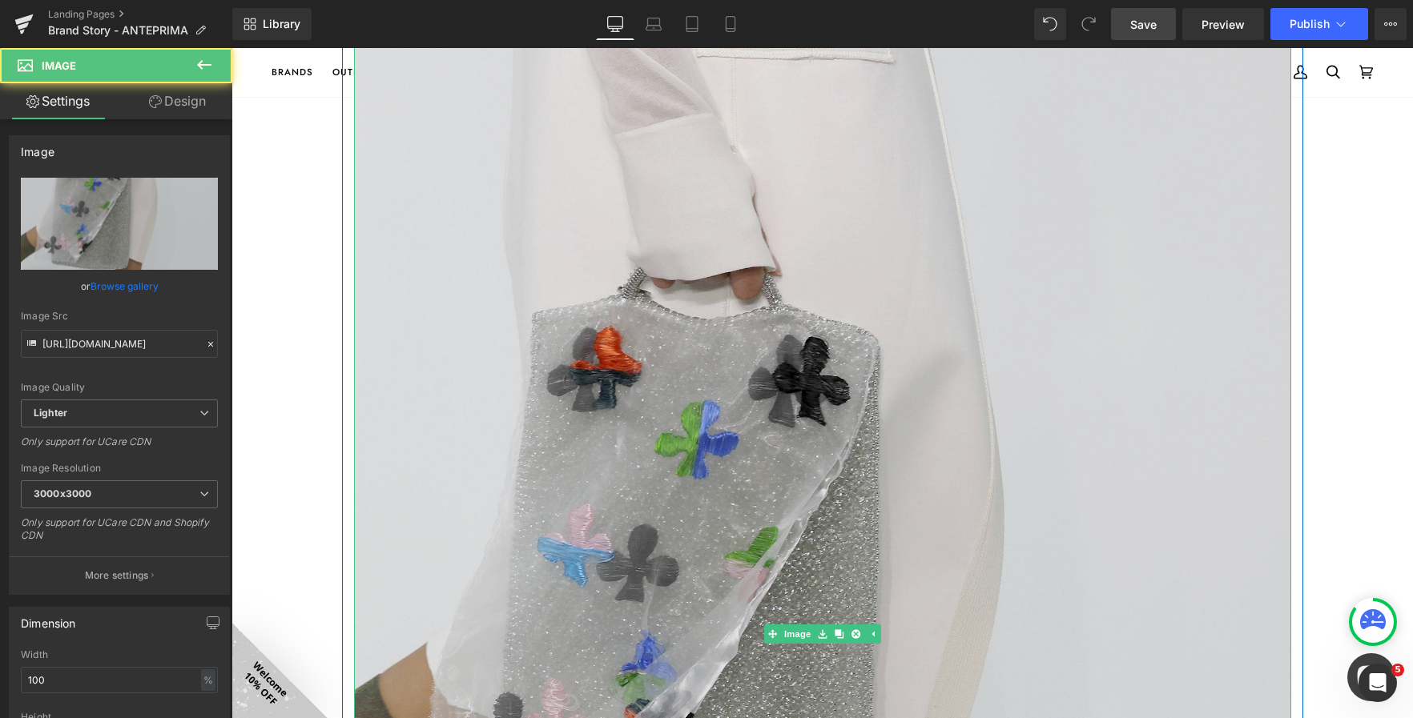
click at [653, 312] on img at bounding box center [822, 633] width 937 height 1405
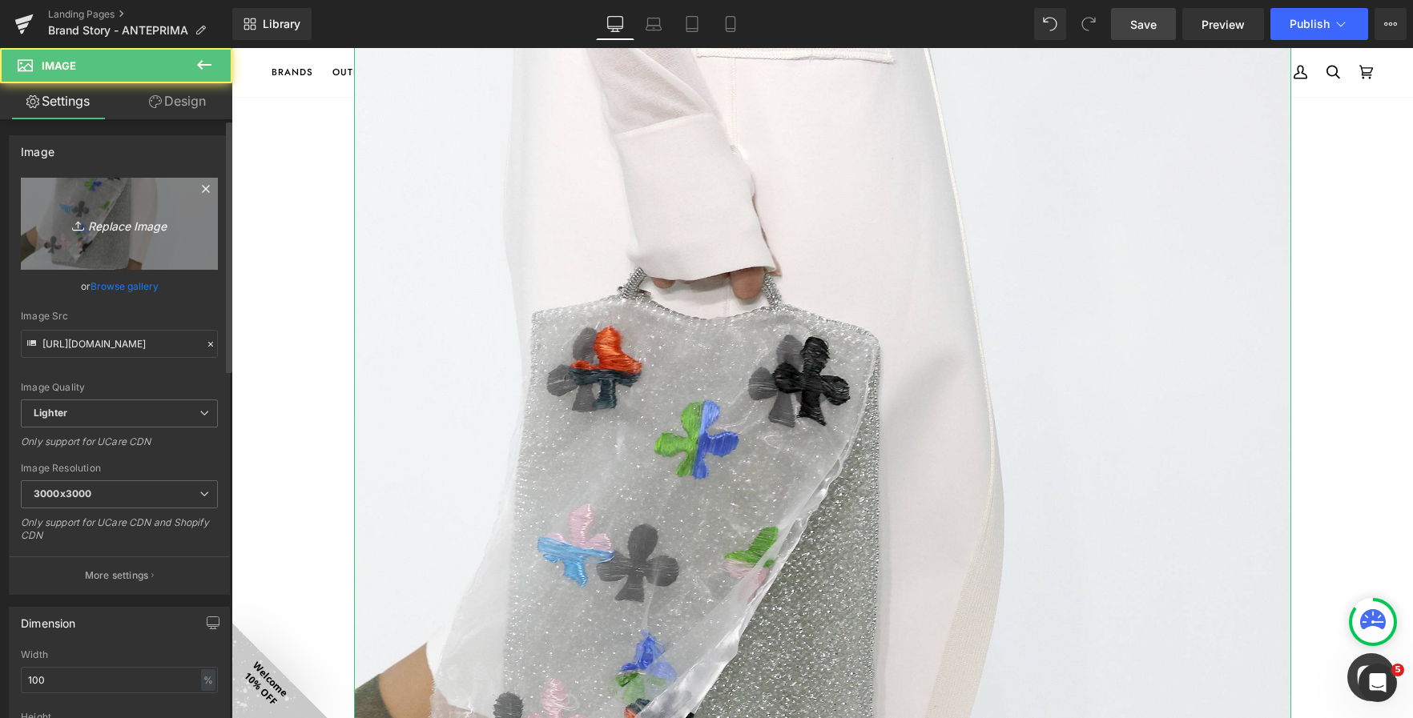
click at [103, 227] on icon "Replace Image" at bounding box center [119, 224] width 128 height 20
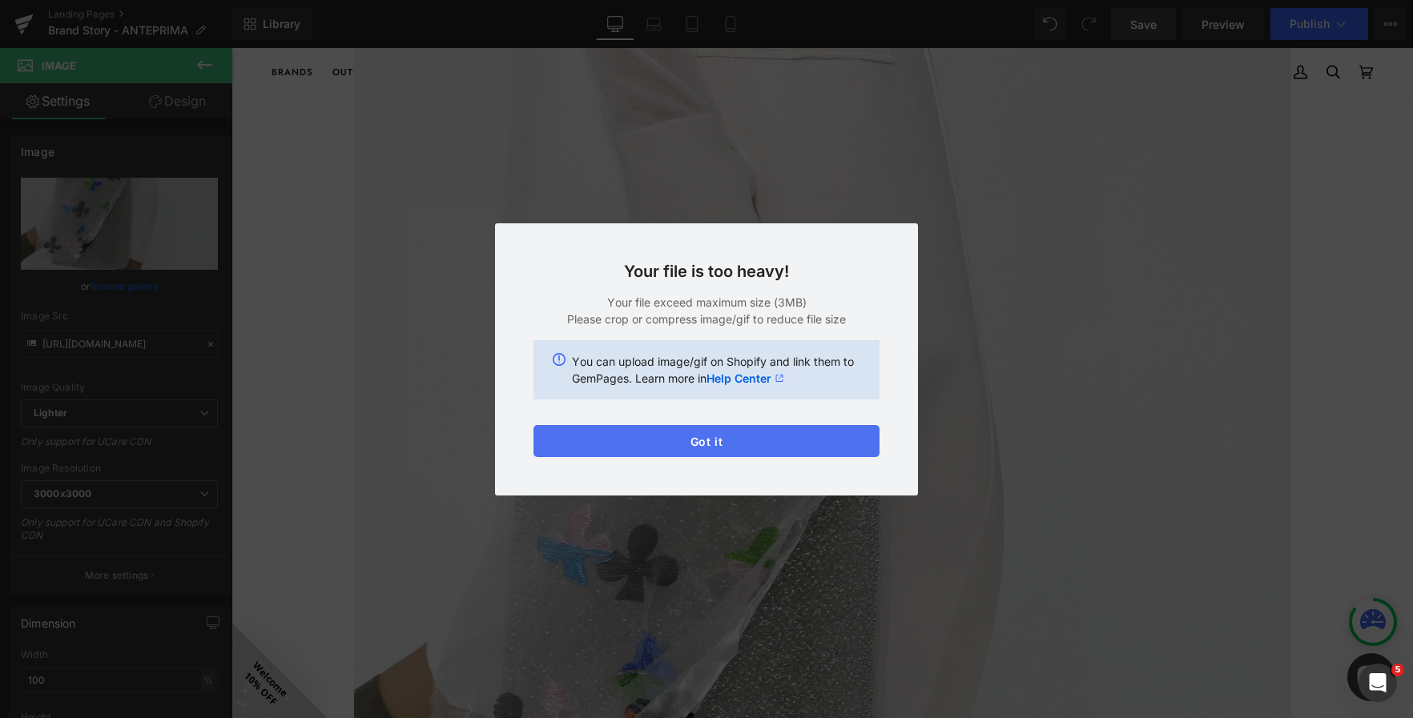
click at [770, 448] on button "Got it" at bounding box center [706, 441] width 346 height 32
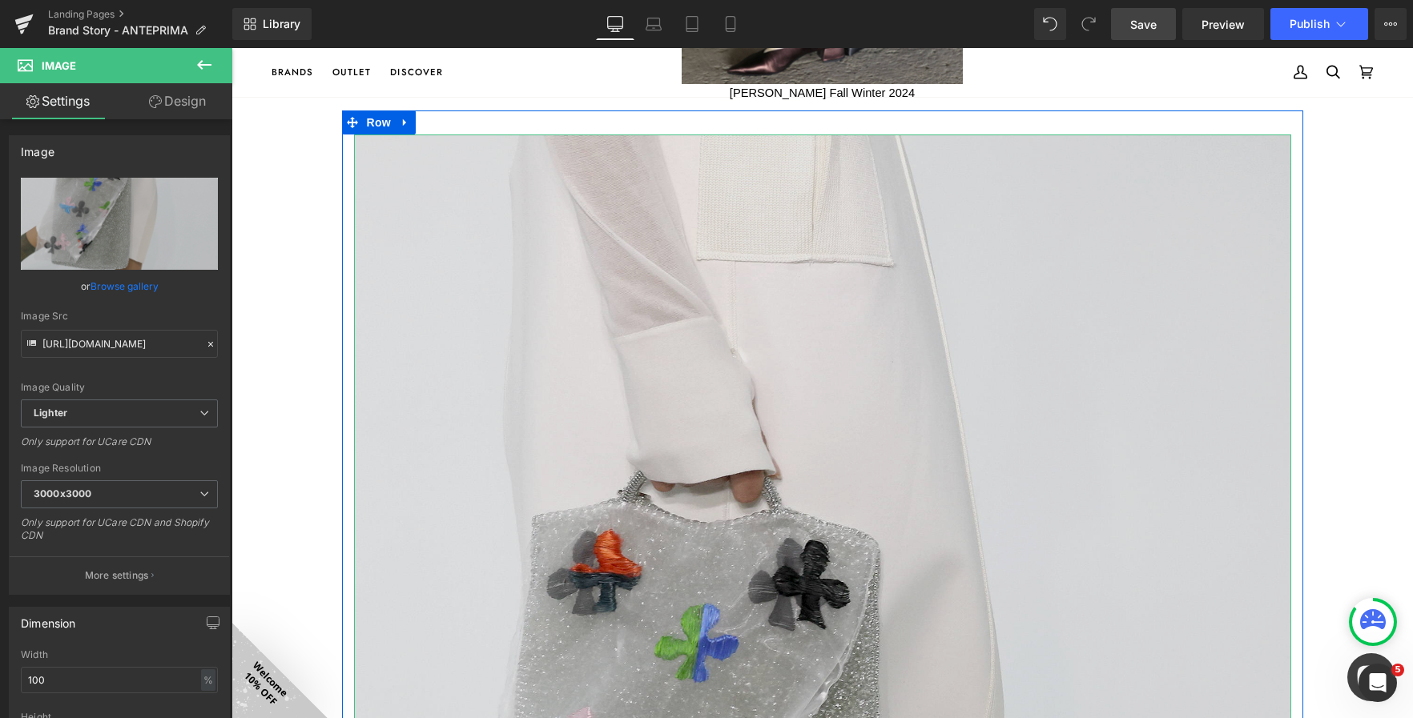
scroll to position [3274, 0]
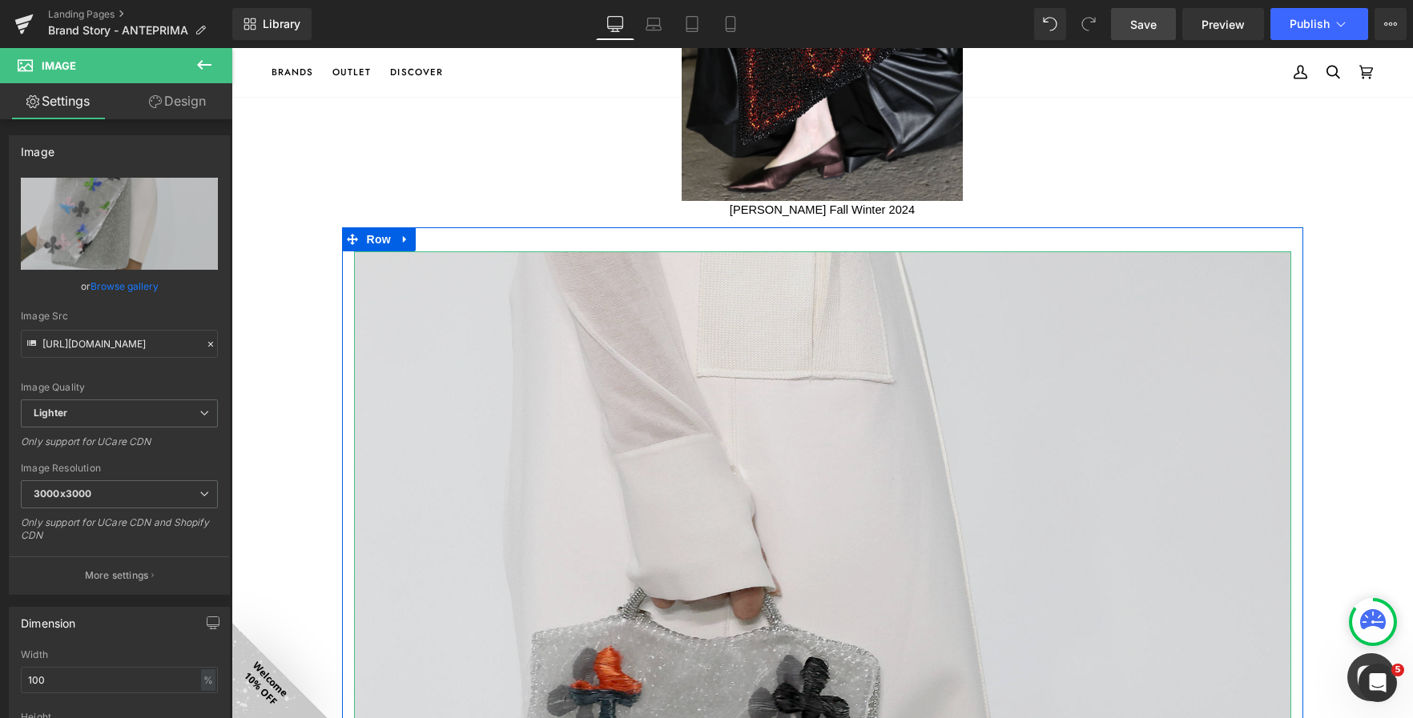
drag, startPoint x: 683, startPoint y: 524, endPoint x: 637, endPoint y: 482, distance: 61.8
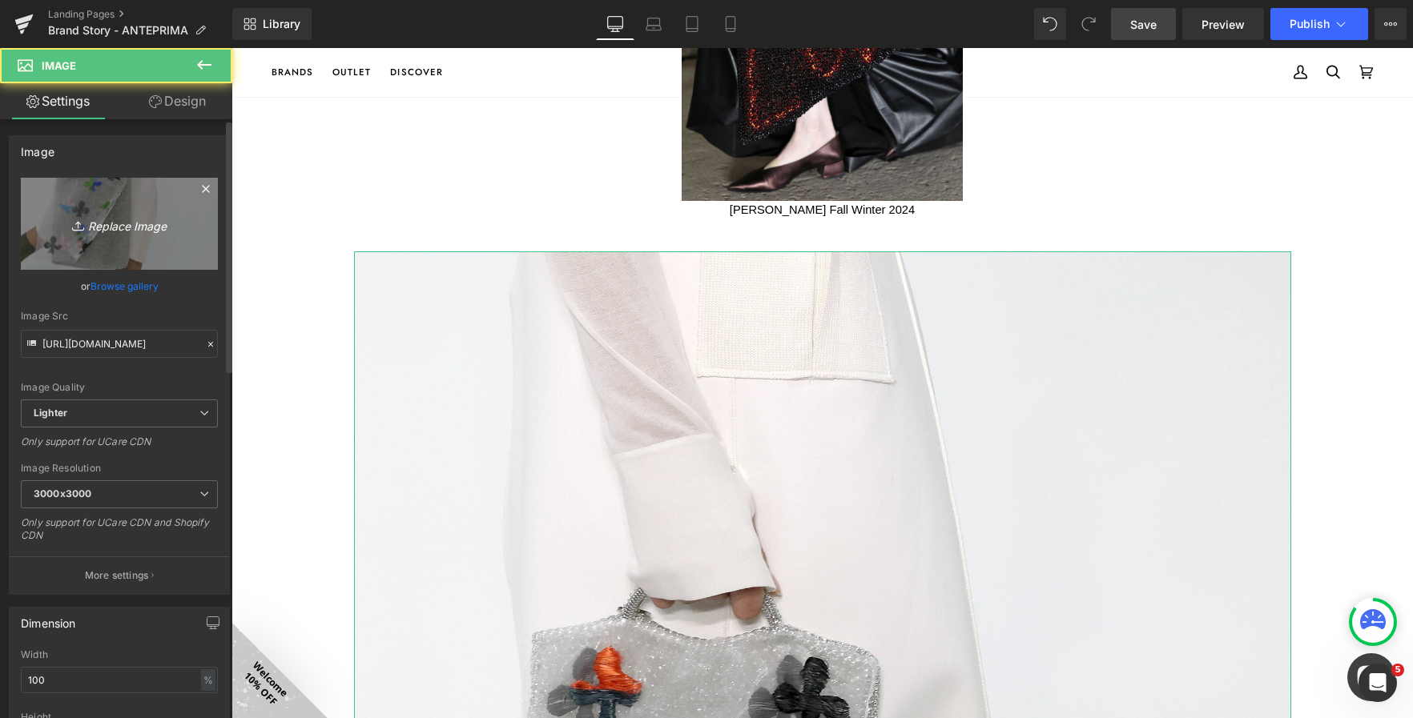
click at [113, 217] on icon "Replace Image" at bounding box center [119, 224] width 128 height 20
type input "C:\fakepath\Izumi Kato, Untitled, 2020. Oil on canvas, wood frame with plexigla…"
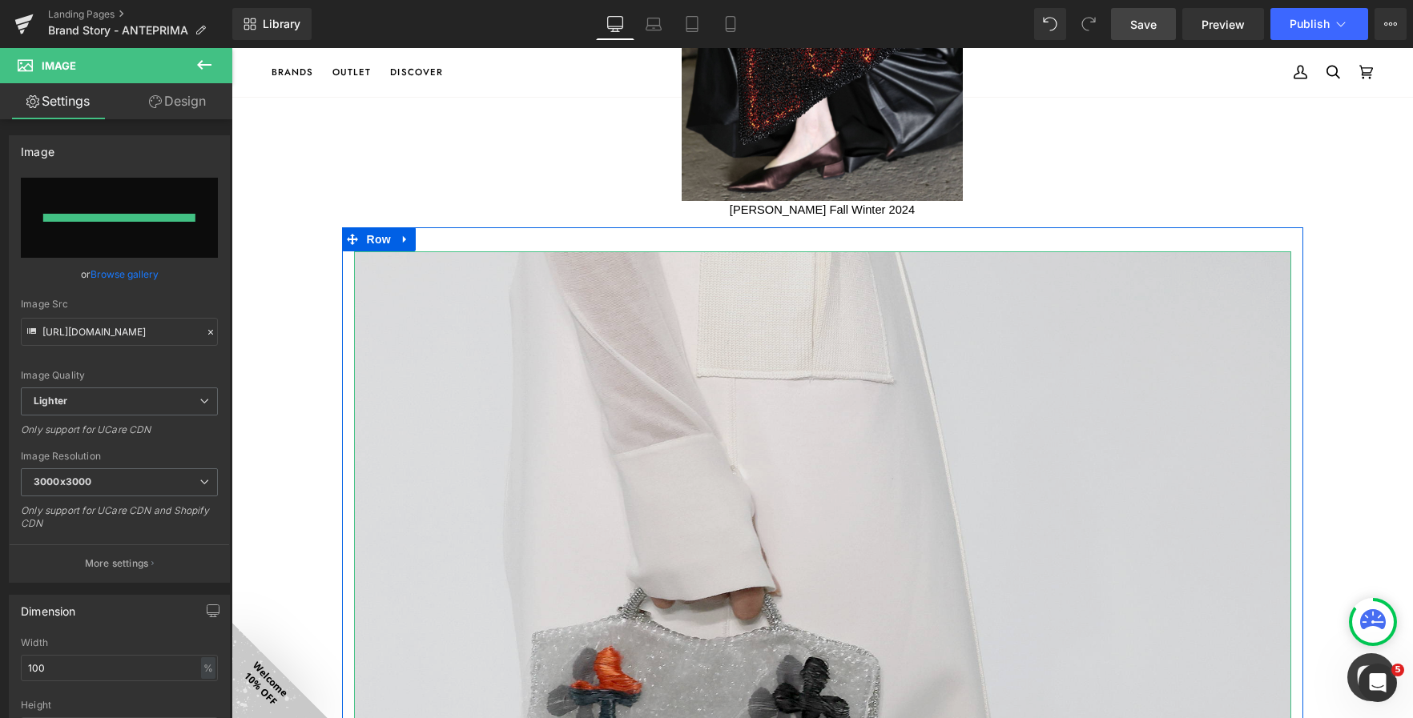
type input "https://ucarecdn.com/32203e09-9a0b-44ea-aba0-c65c8842d5c6/-/format/auto/-/previ…"
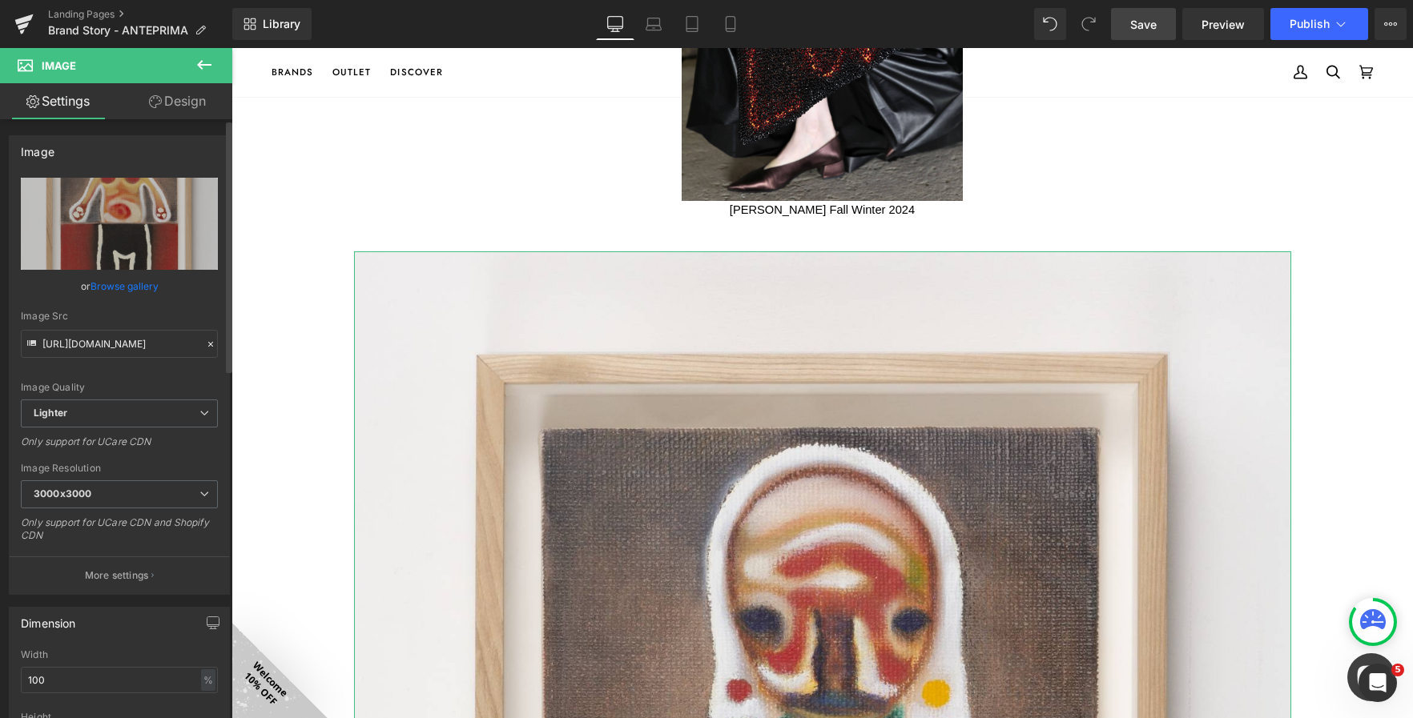
scroll to position [240, 0]
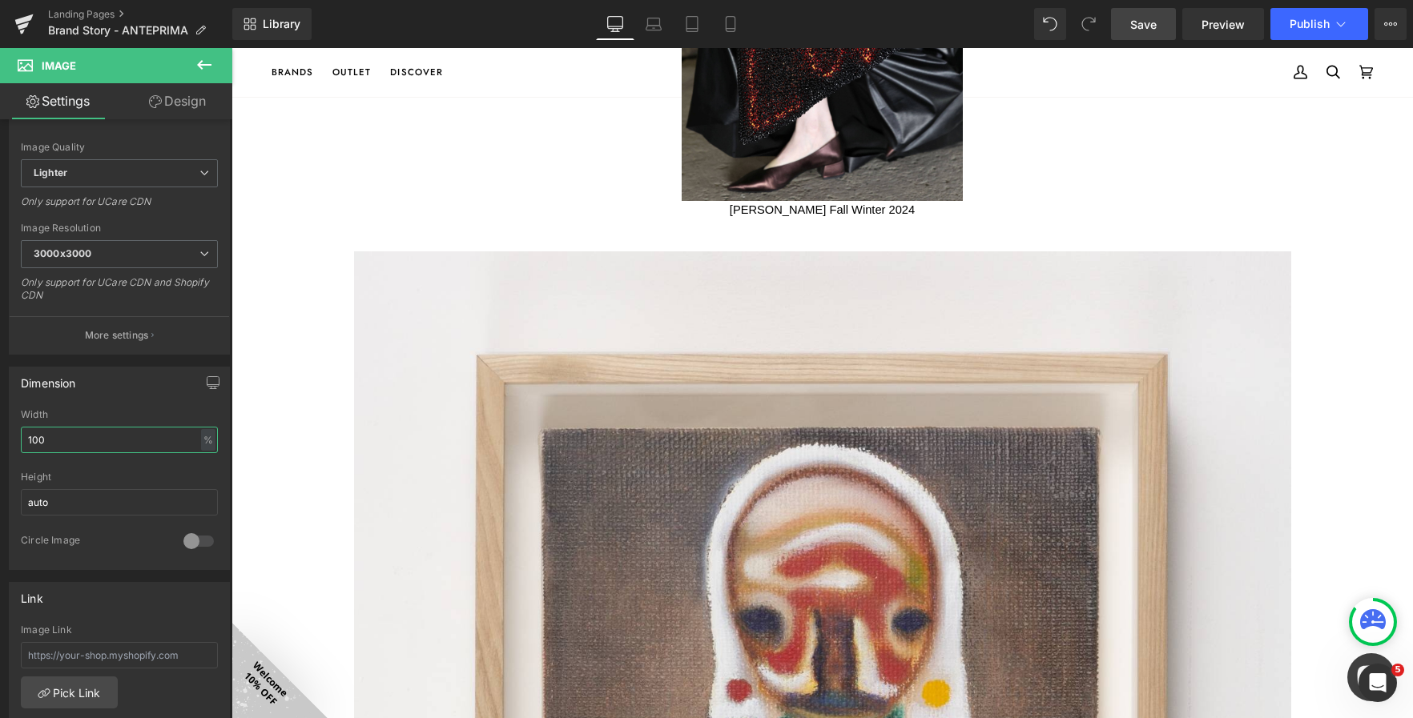
drag, startPoint x: 94, startPoint y: 445, endPoint x: -14, endPoint y: 425, distance: 109.9
click at [0, 425] on html "Image You are previewing how the will restyle your page. You can not edit Eleme…" at bounding box center [706, 359] width 1413 height 718
type input "30"
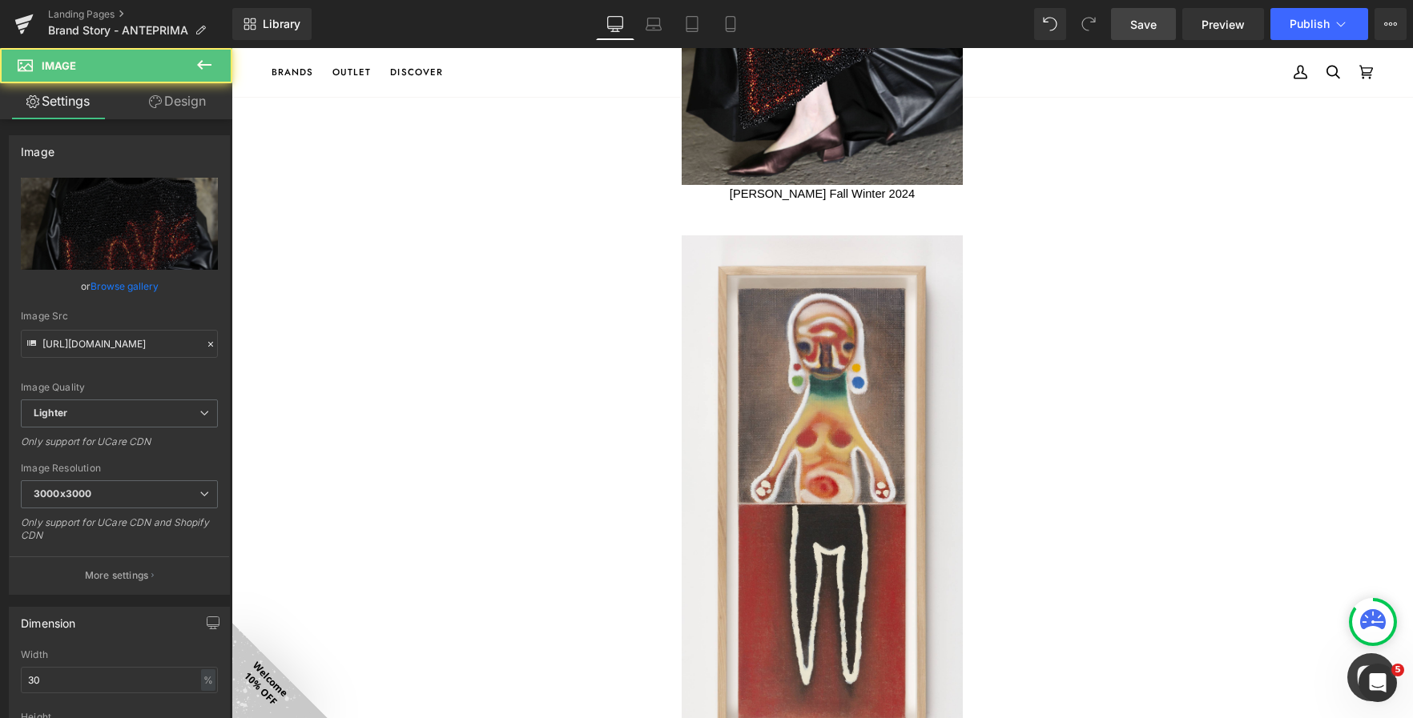
scroll to position [3595, 0]
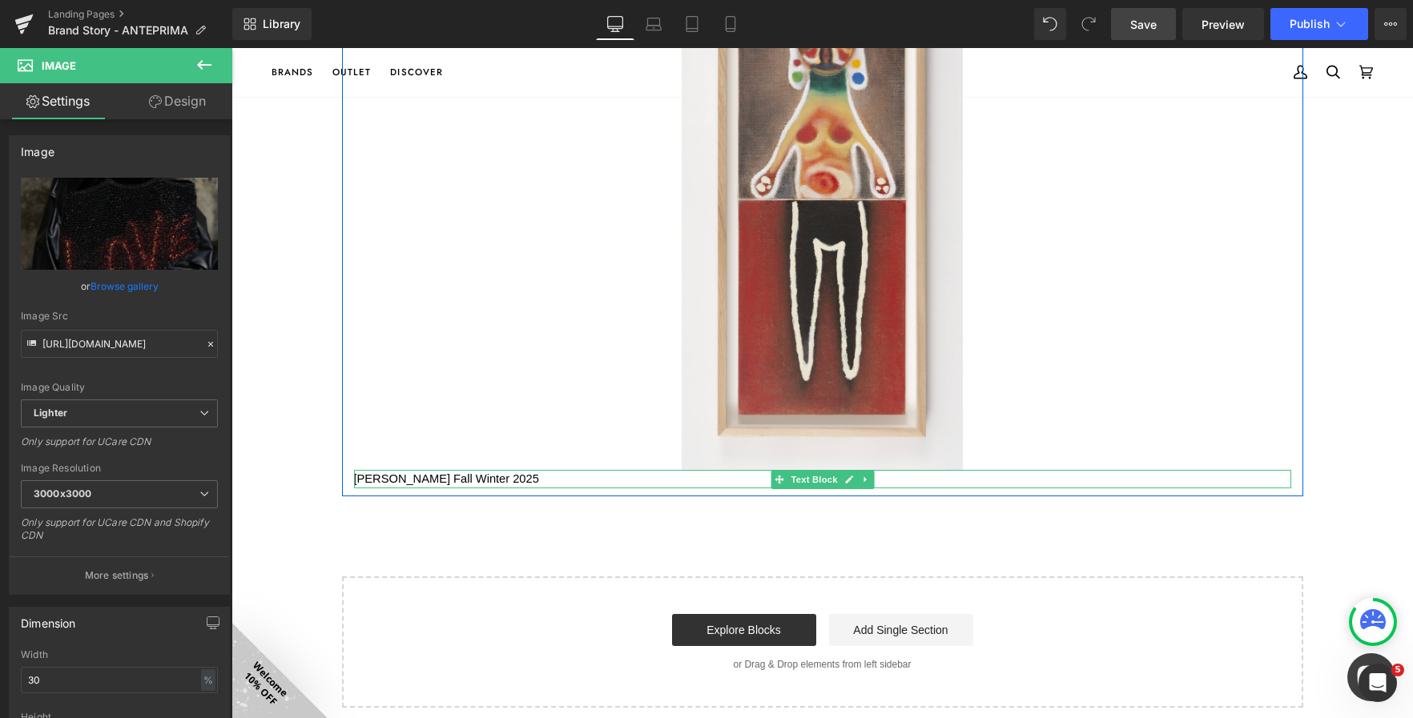
click at [424, 478] on span "Izumi Kato Fall Winter 2025" at bounding box center [446, 478] width 185 height 13
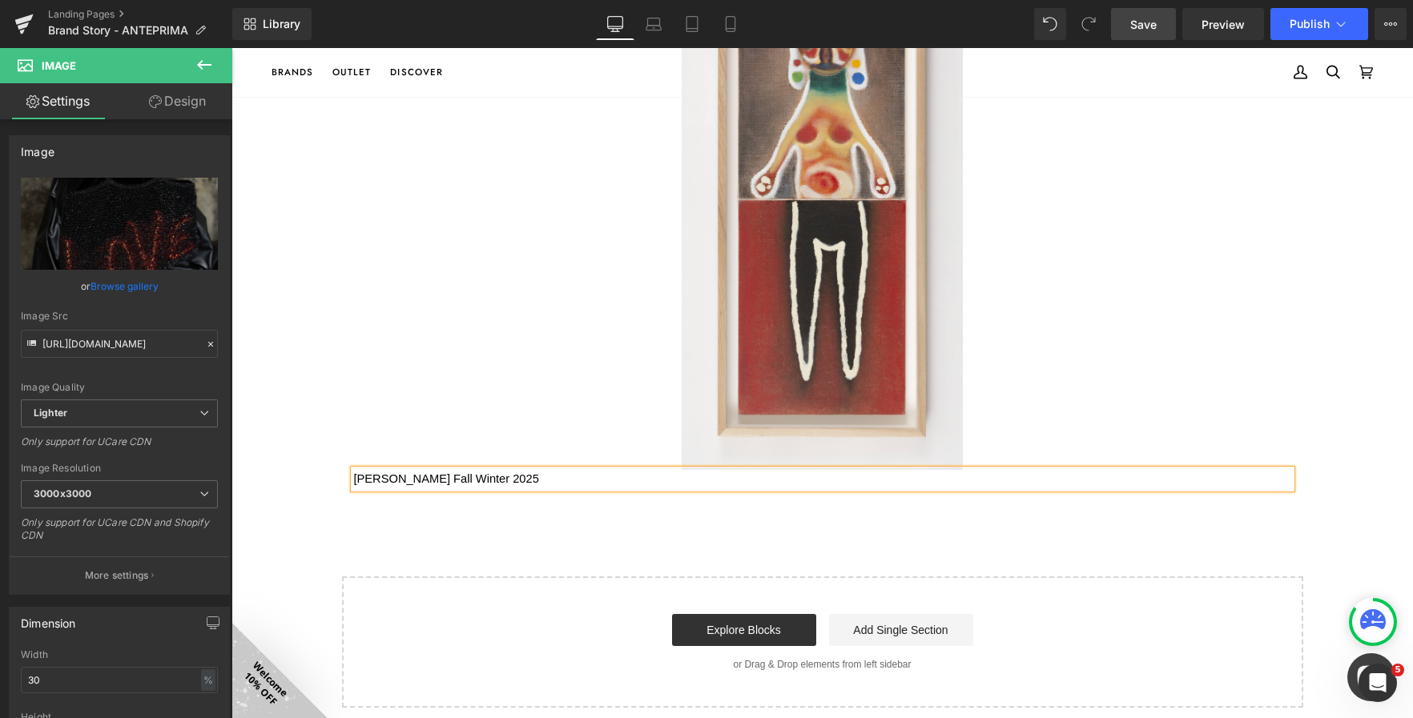
click at [424, 478] on span "Izumi Kato Fall Winter 2025" at bounding box center [446, 478] width 185 height 13
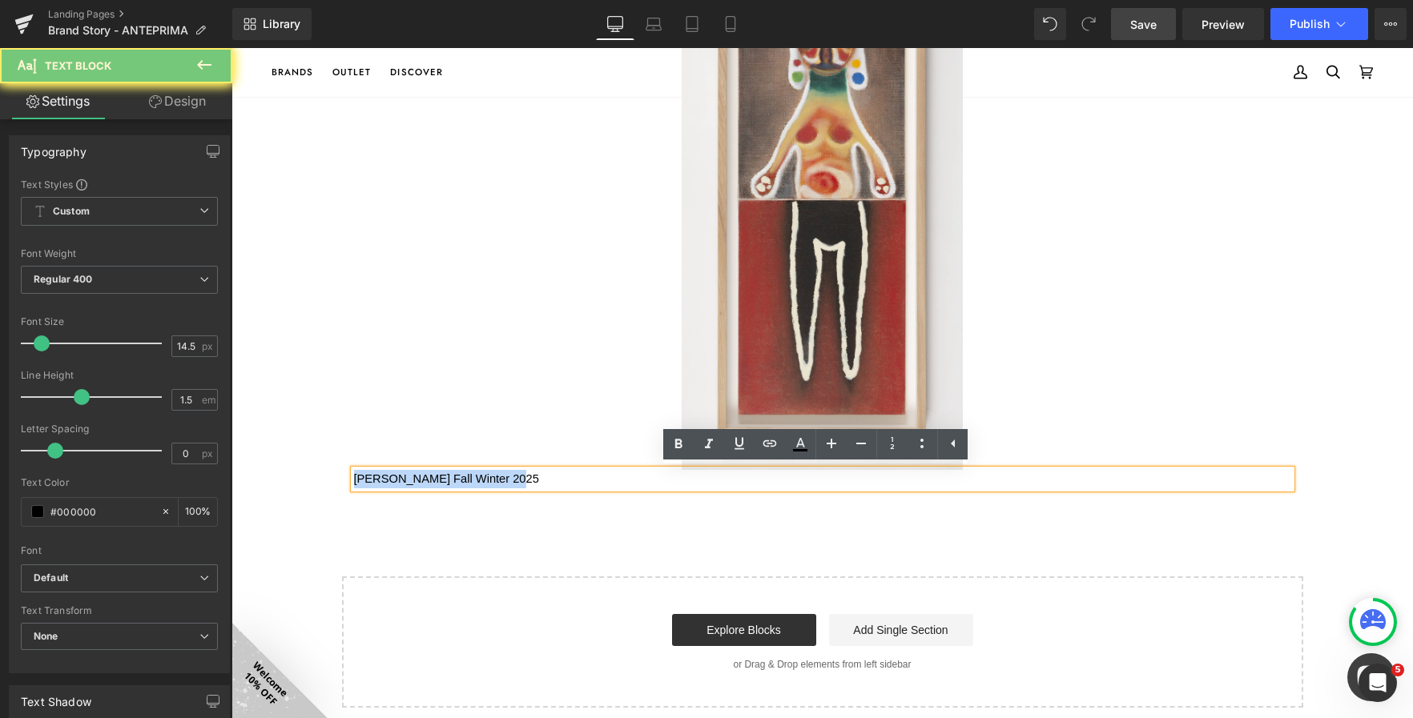
click at [424, 478] on span "Izumi Kato Fall Winter 2025" at bounding box center [446, 478] width 185 height 13
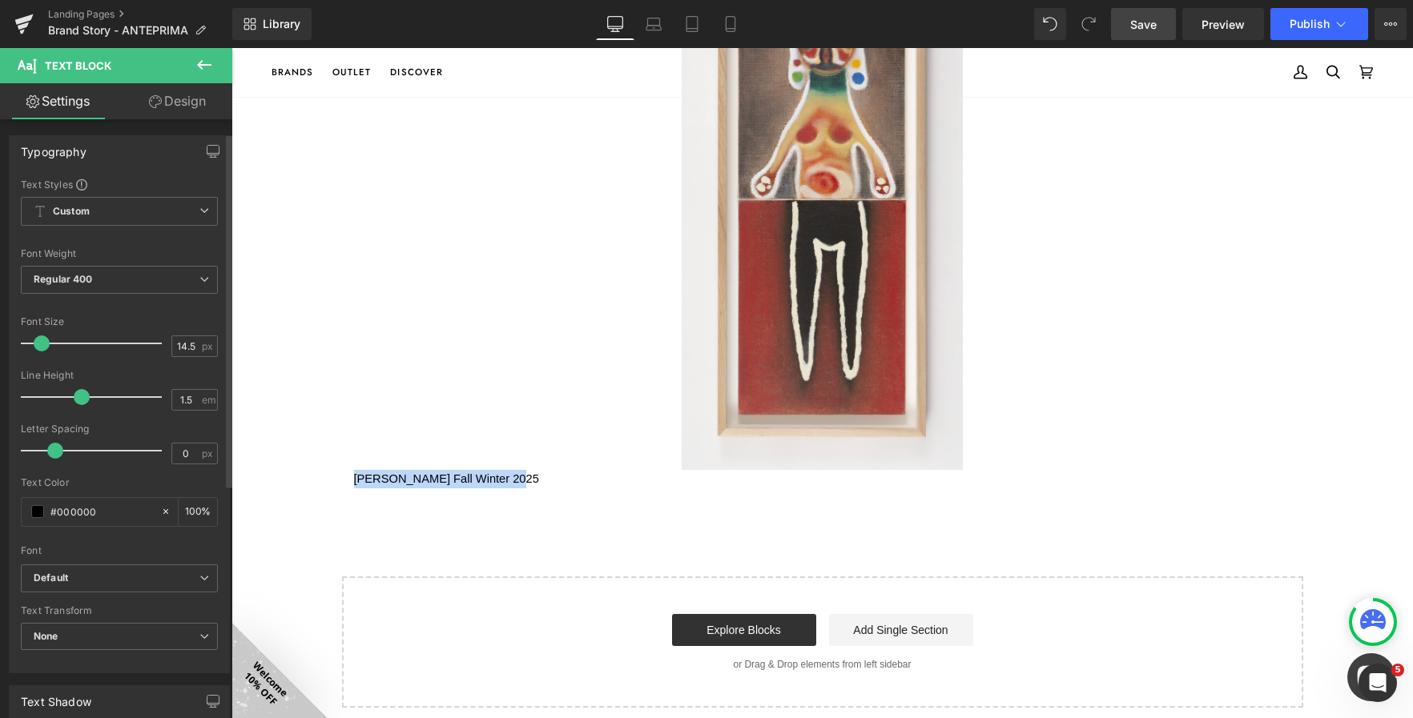
scroll to position [400, 0]
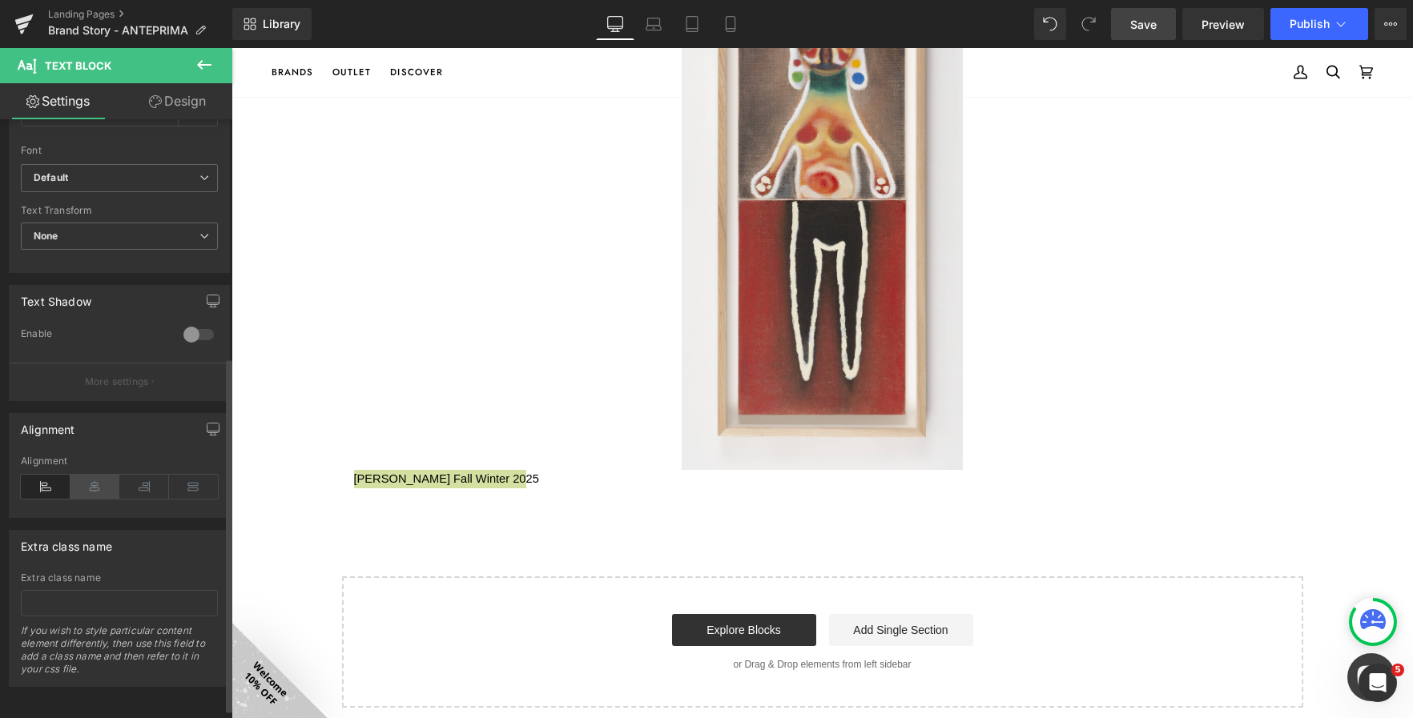
click at [94, 492] on icon at bounding box center [95, 487] width 50 height 24
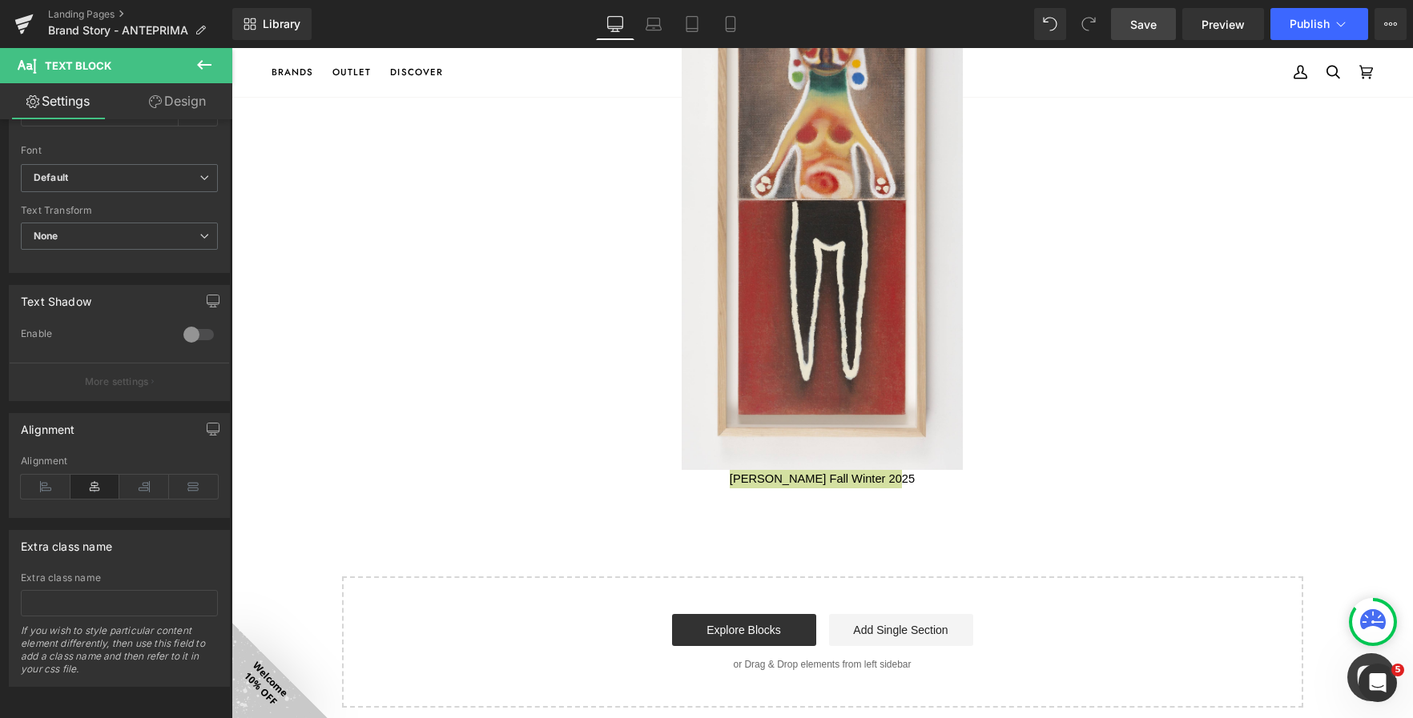
click at [1147, 22] on span "Save" at bounding box center [1143, 24] width 26 height 17
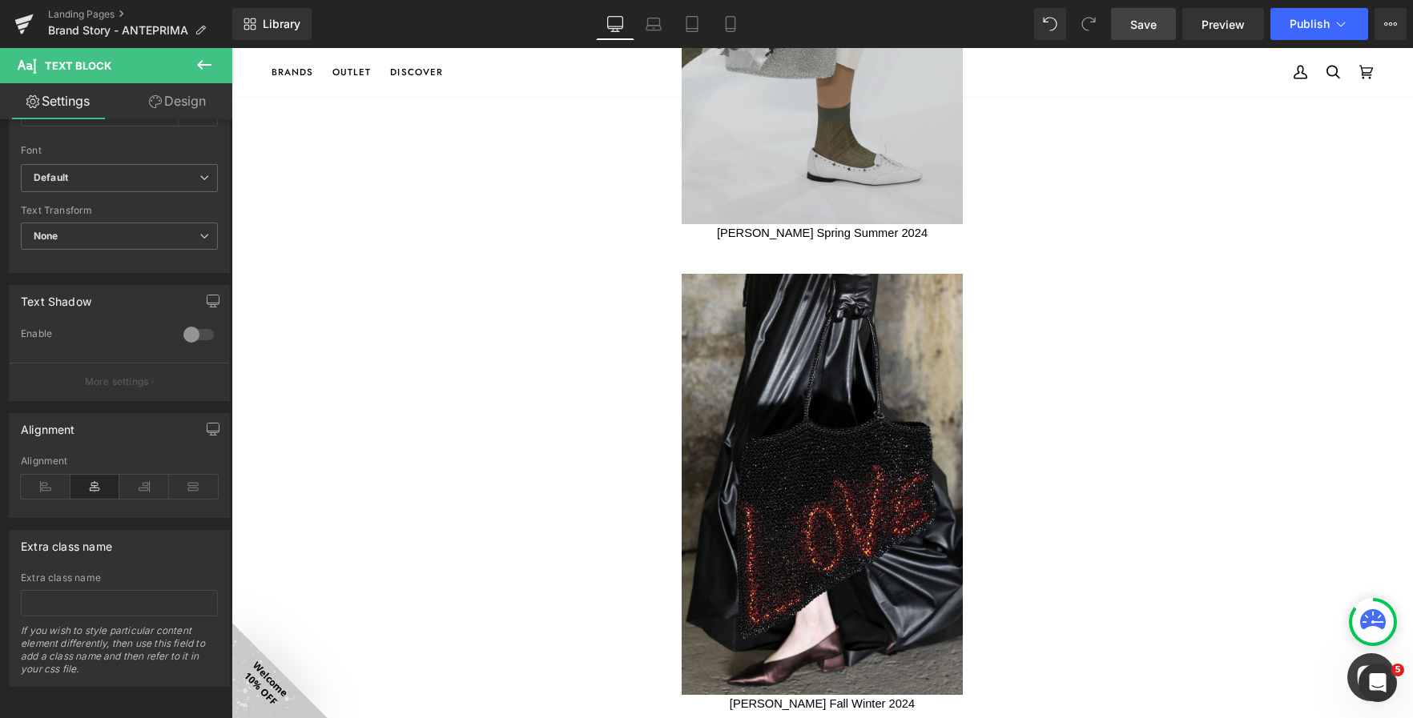
scroll to position [2634, 0]
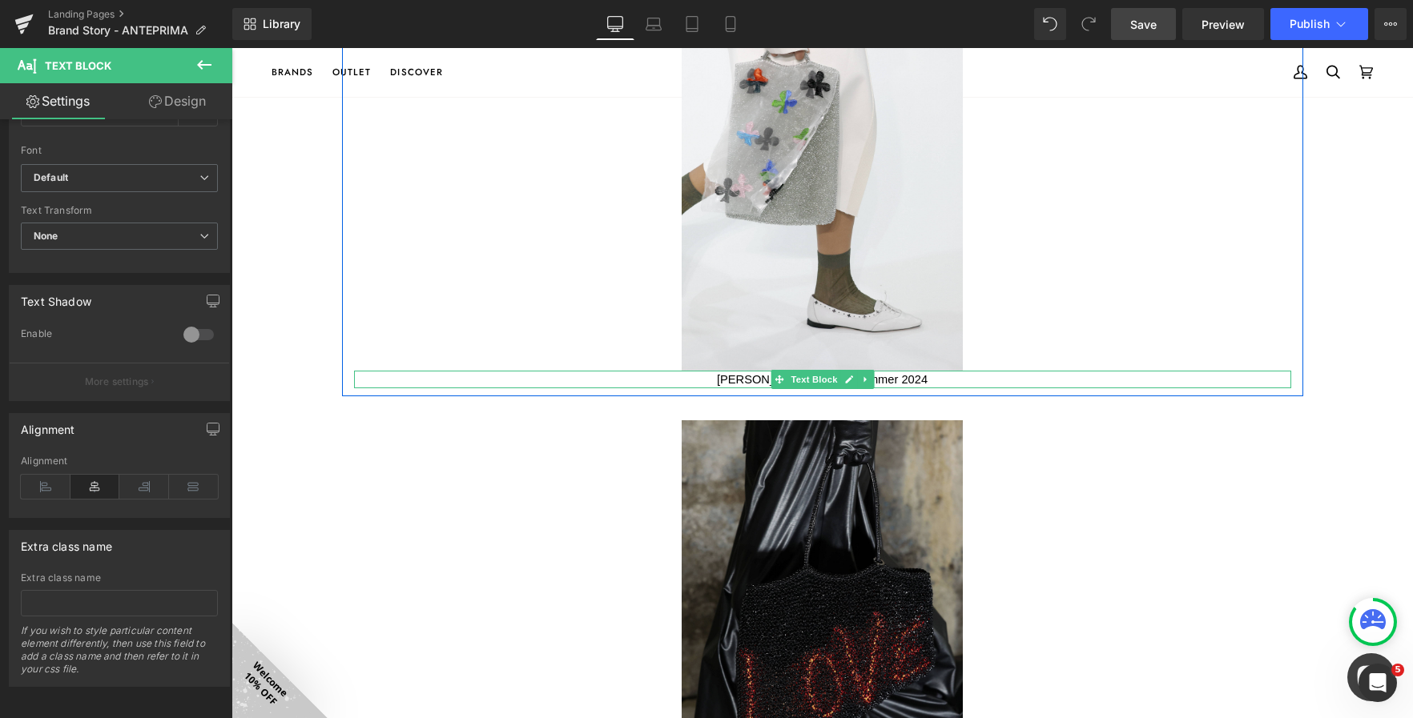
click at [726, 383] on p "Kei Takemura Spring Summer 2024" at bounding box center [822, 380] width 937 height 18
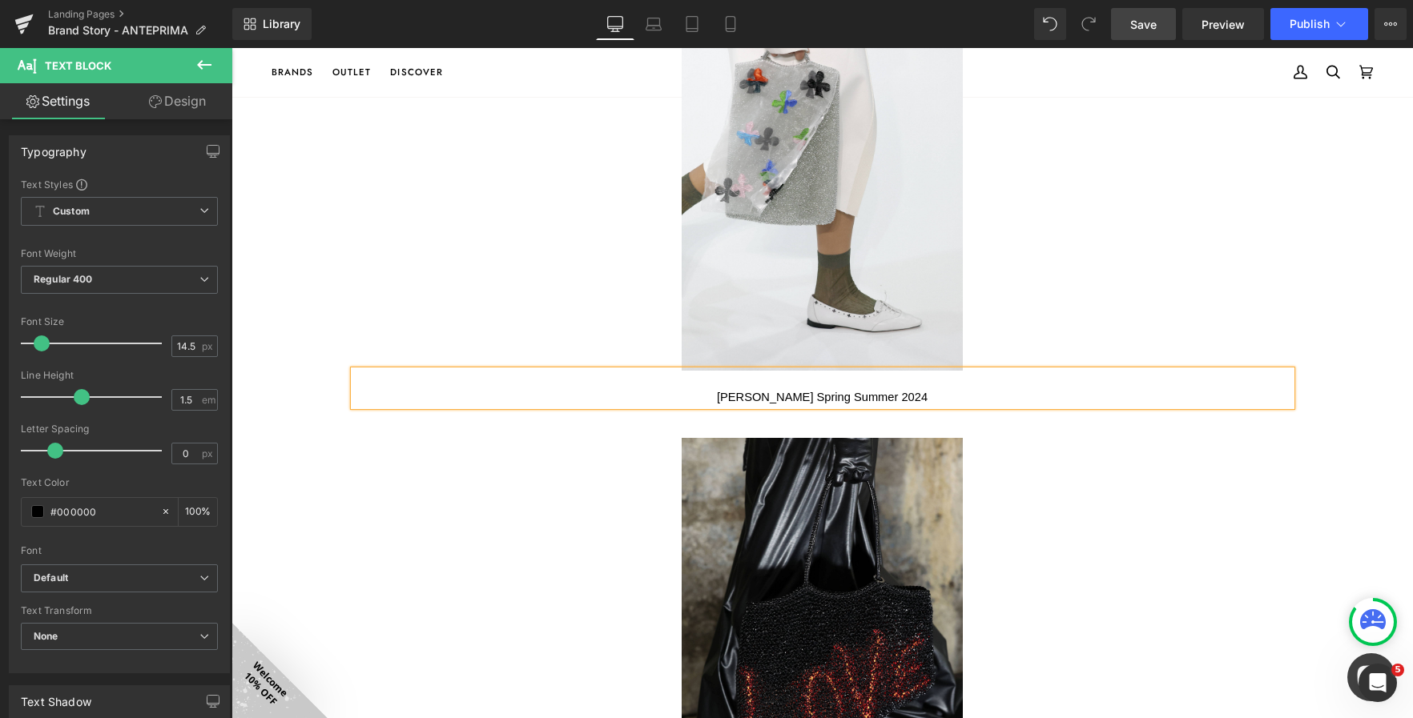
click at [532, 282] on div at bounding box center [822, 161] width 937 height 422
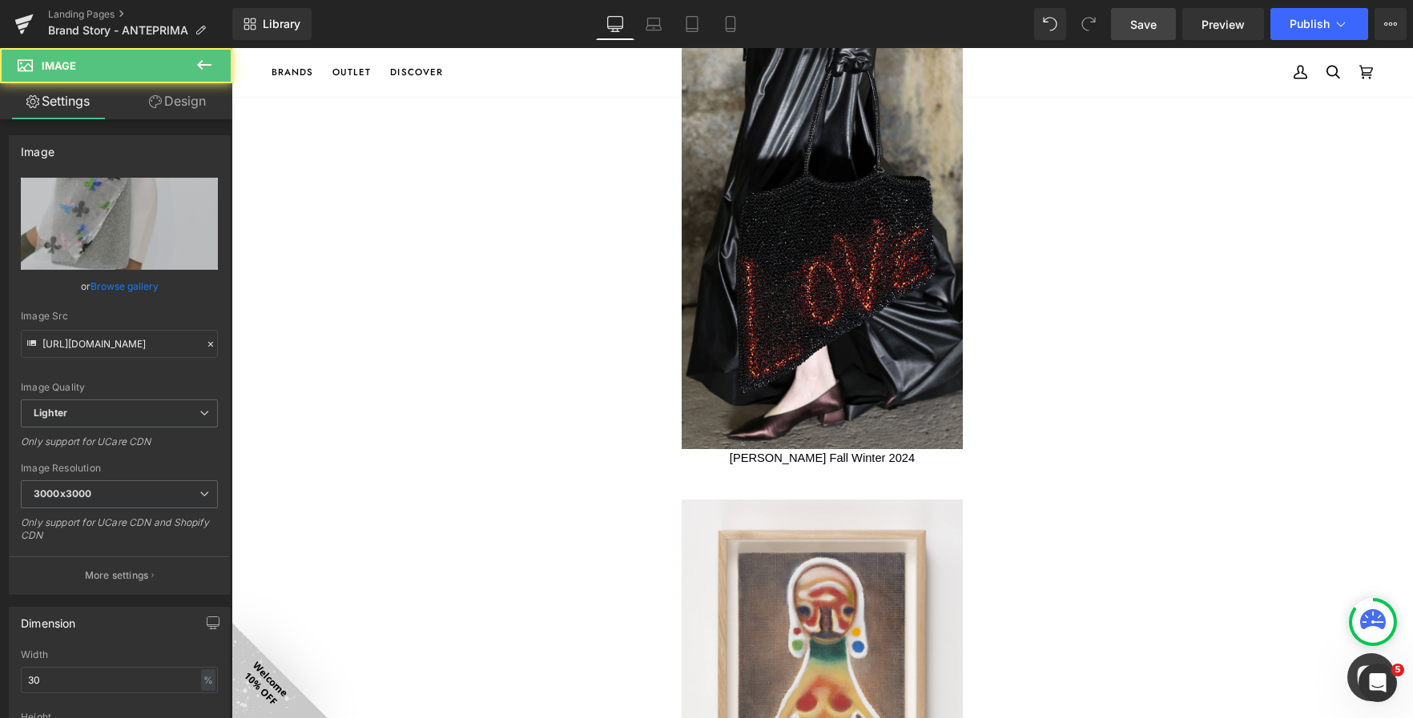
scroll to position [3114, 0]
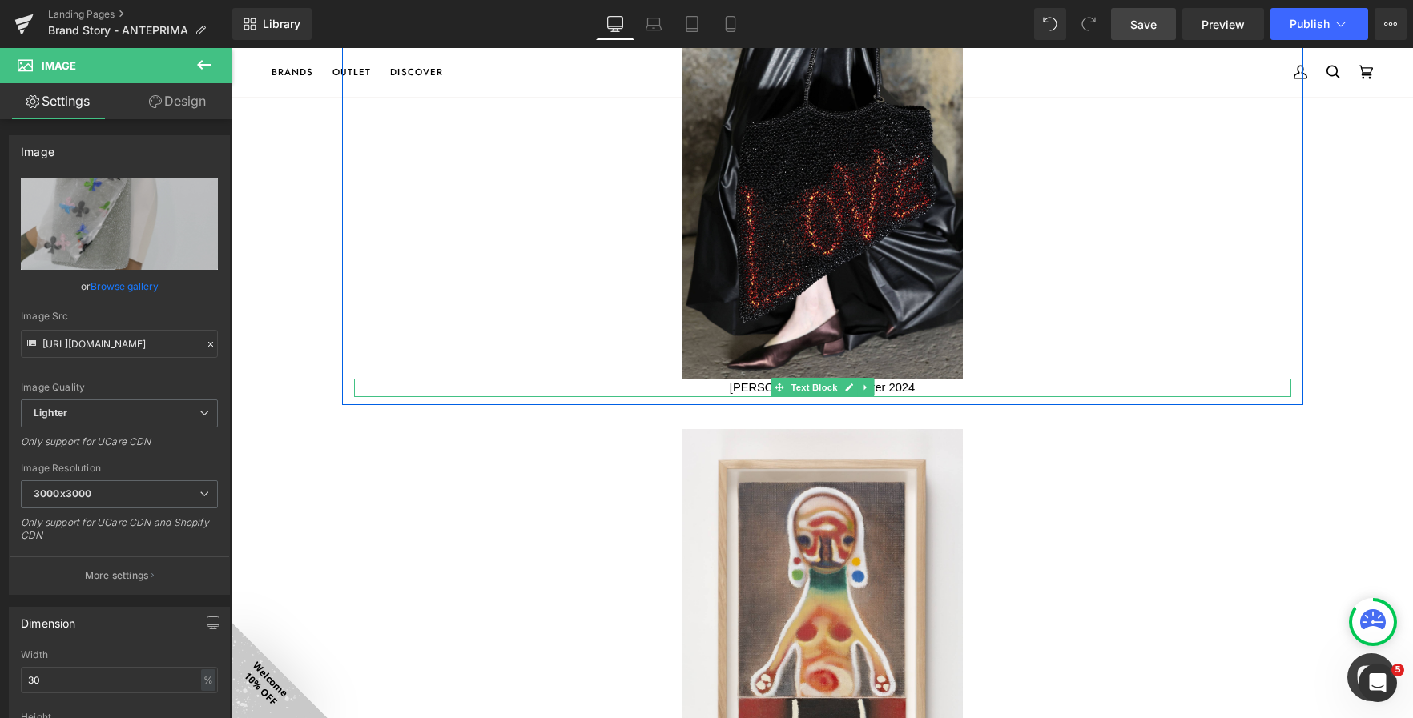
click at [737, 388] on span "Nami Yokoyama Fall Winter 2024" at bounding box center [822, 387] width 185 height 13
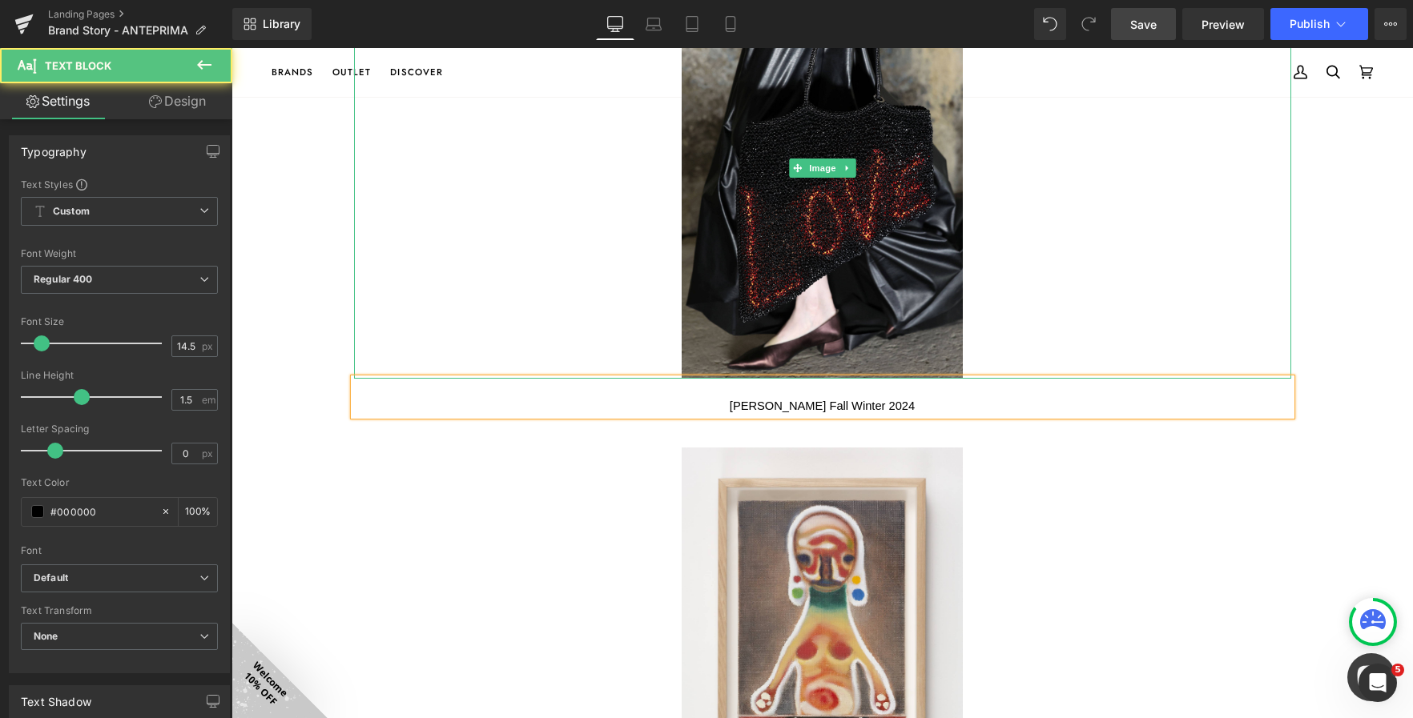
click at [523, 367] on div at bounding box center [822, 169] width 937 height 422
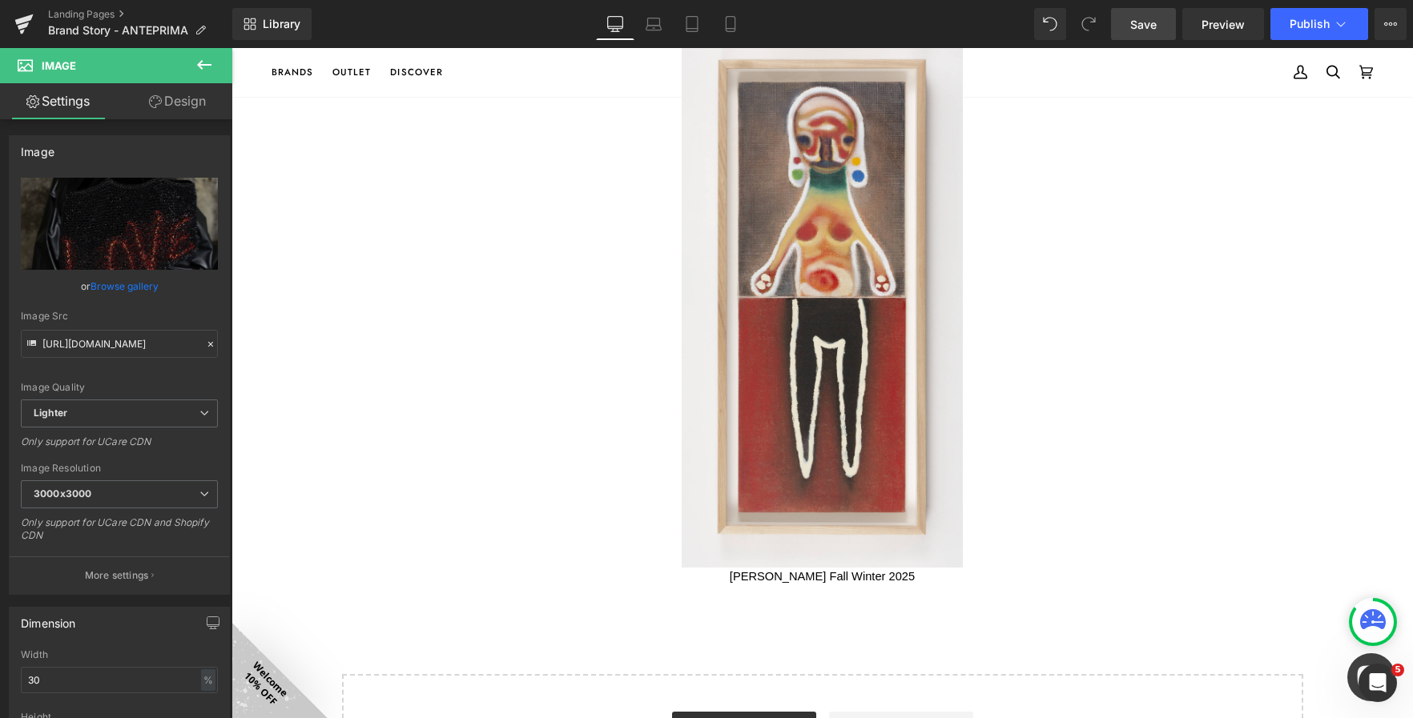
scroll to position [3675, 0]
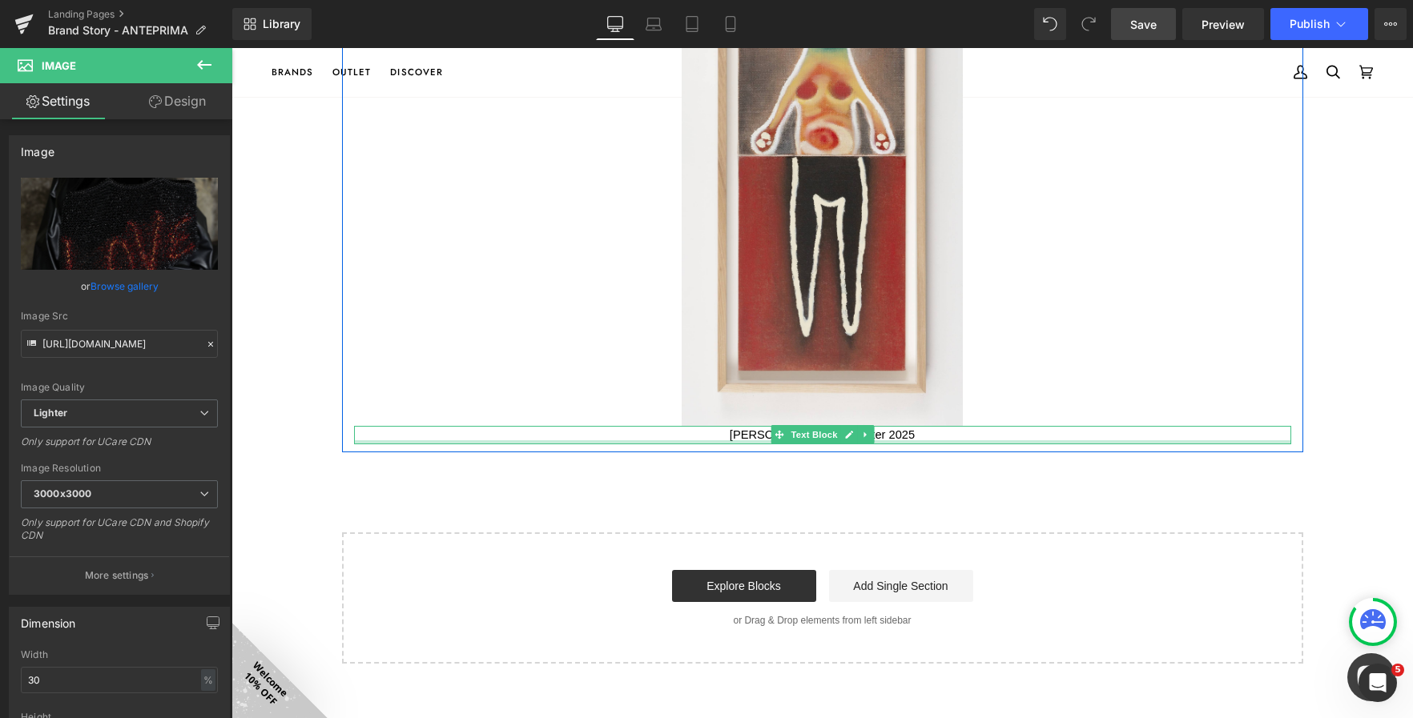
click at [742, 440] on div at bounding box center [822, 442] width 937 height 4
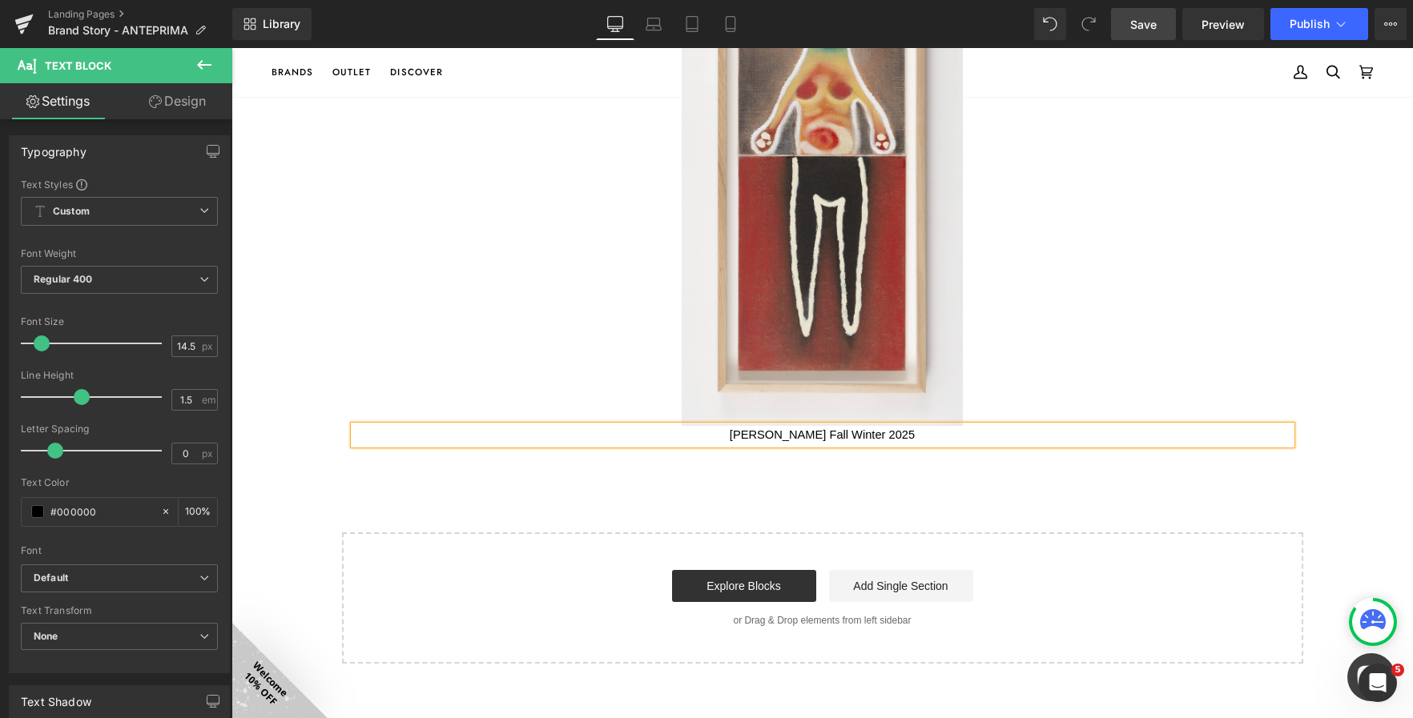
click at [746, 436] on p "Izumi Kato Fall Winter 2025" at bounding box center [822, 435] width 937 height 18
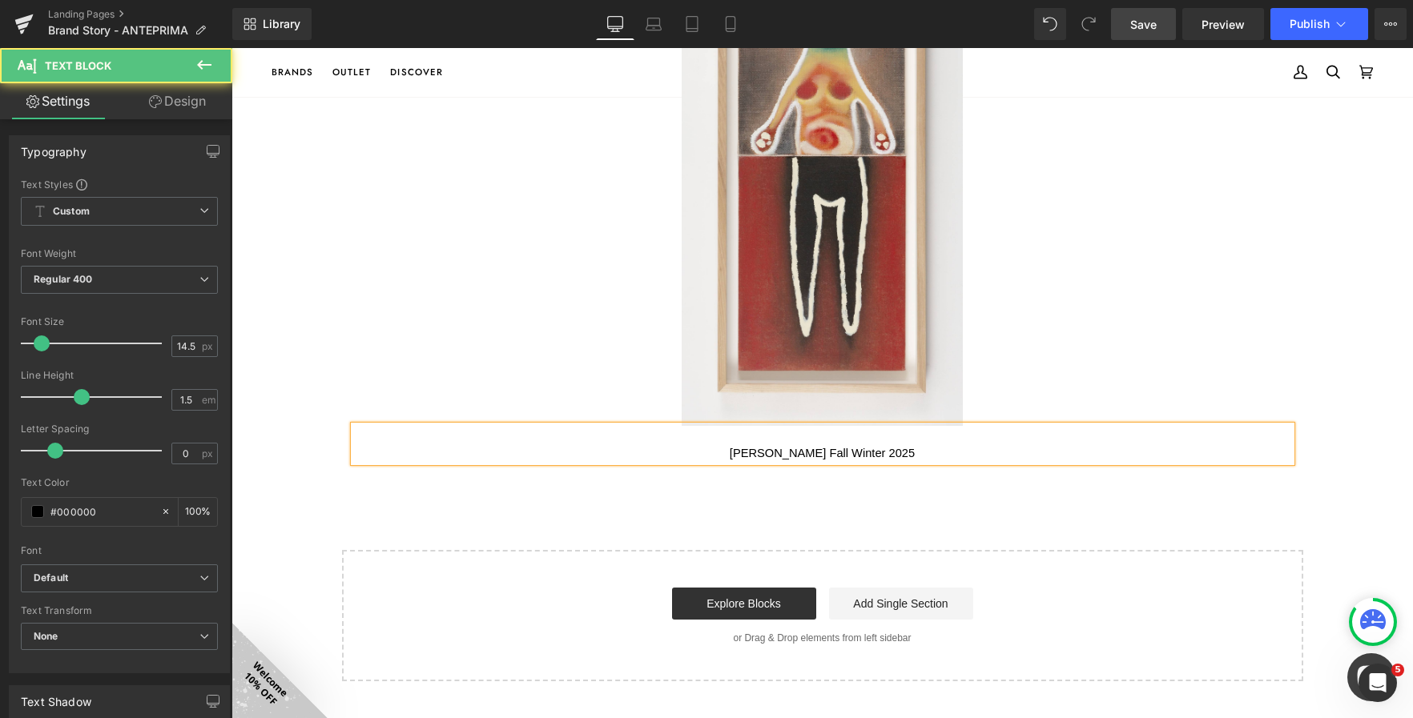
click at [601, 319] on div at bounding box center [822, 156] width 937 height 539
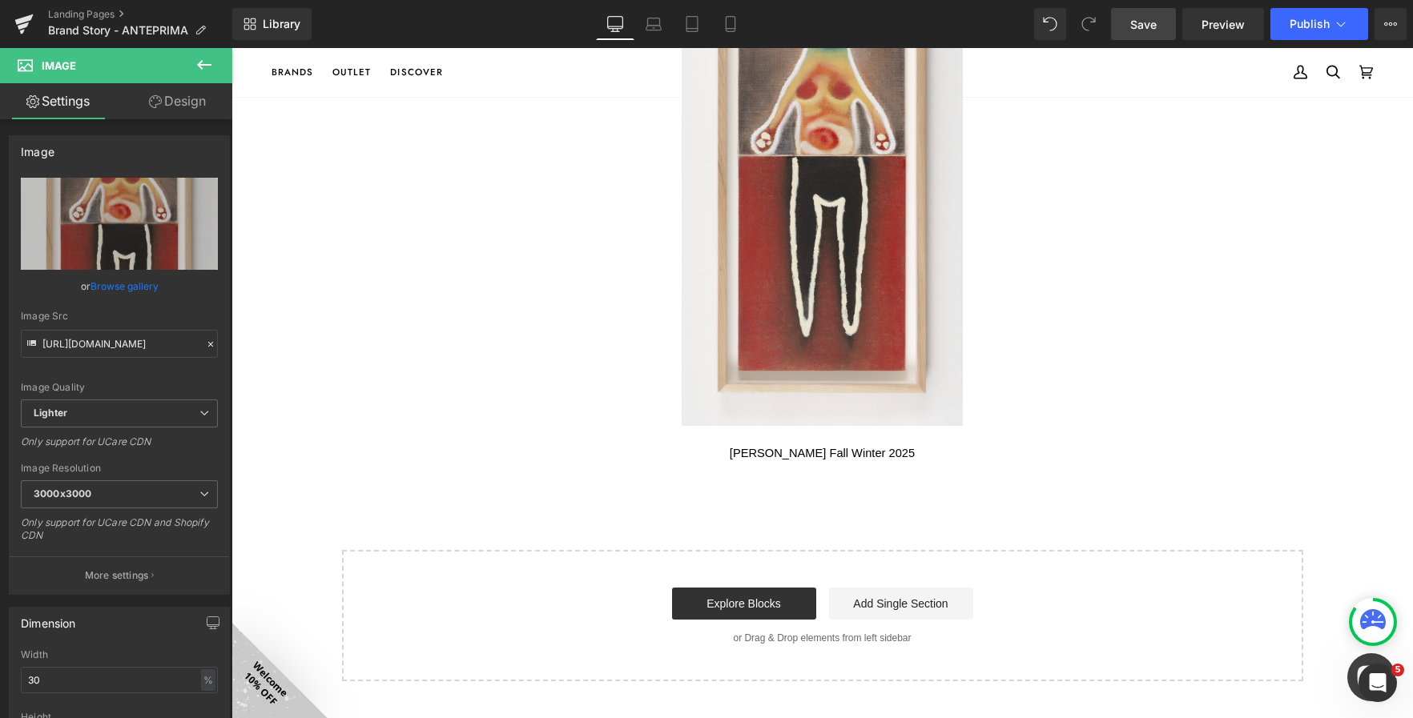
drag, startPoint x: 1144, startPoint y: 18, endPoint x: 1059, endPoint y: 184, distance: 187.3
click at [1144, 18] on span "Save" at bounding box center [1143, 24] width 26 height 17
click at [1319, 26] on span "Publish" at bounding box center [1309, 24] width 40 height 13
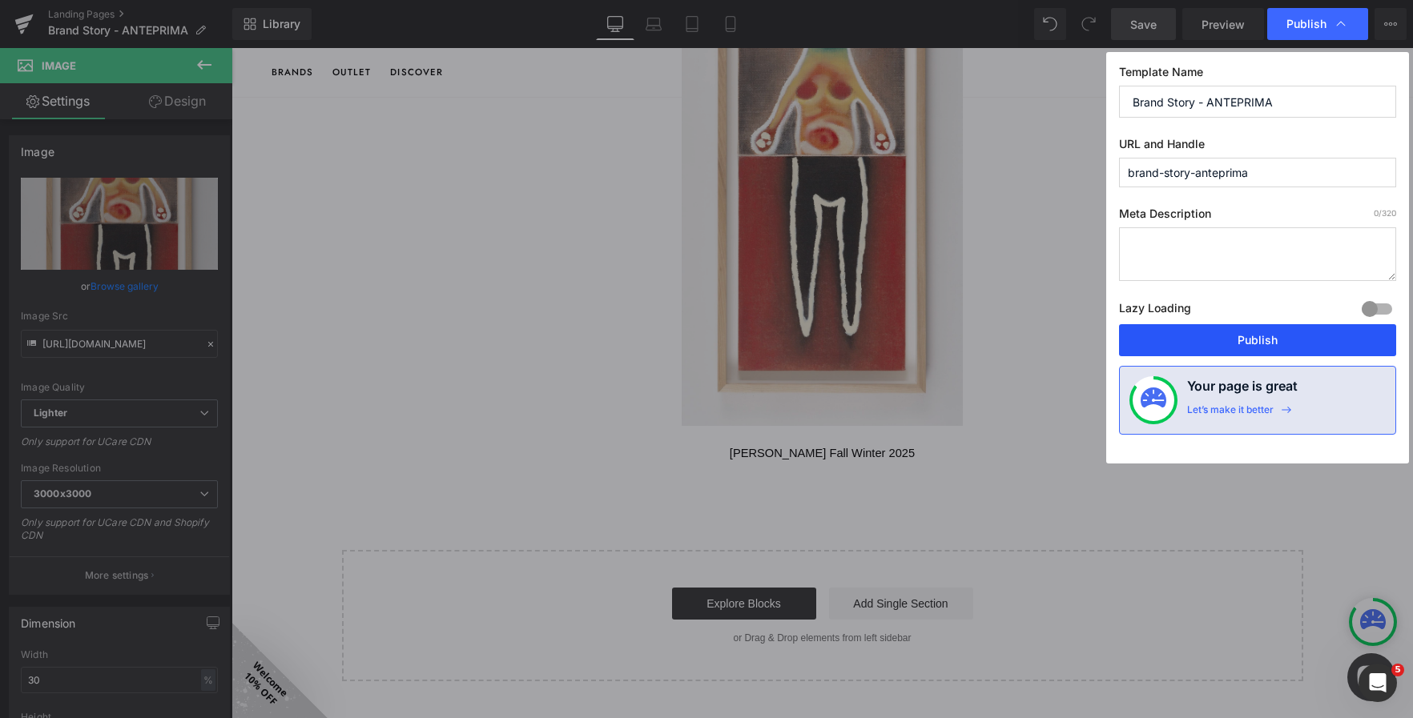
drag, startPoint x: 1249, startPoint y: 342, endPoint x: 1007, endPoint y: 217, distance: 272.9
click at [1249, 342] on button "Publish" at bounding box center [1257, 340] width 277 height 32
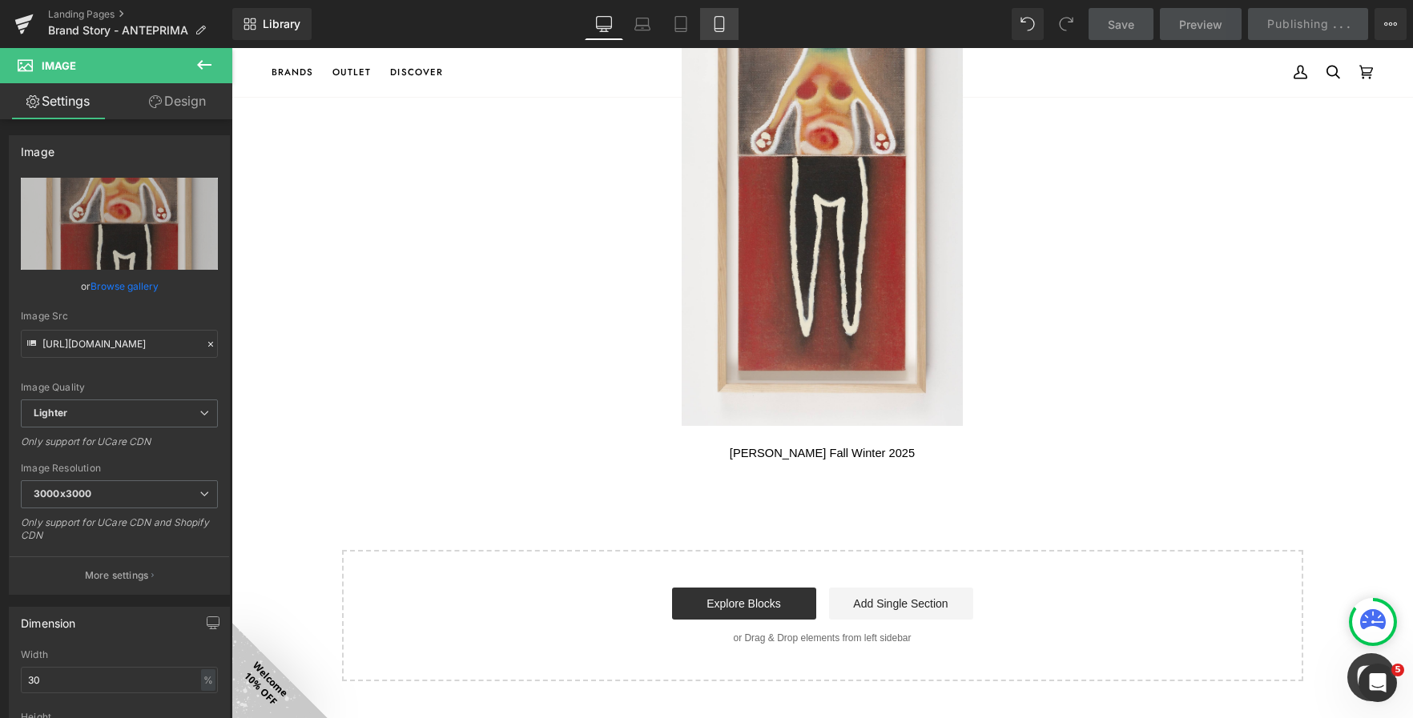
click at [715, 30] on icon at bounding box center [718, 24] width 9 height 15
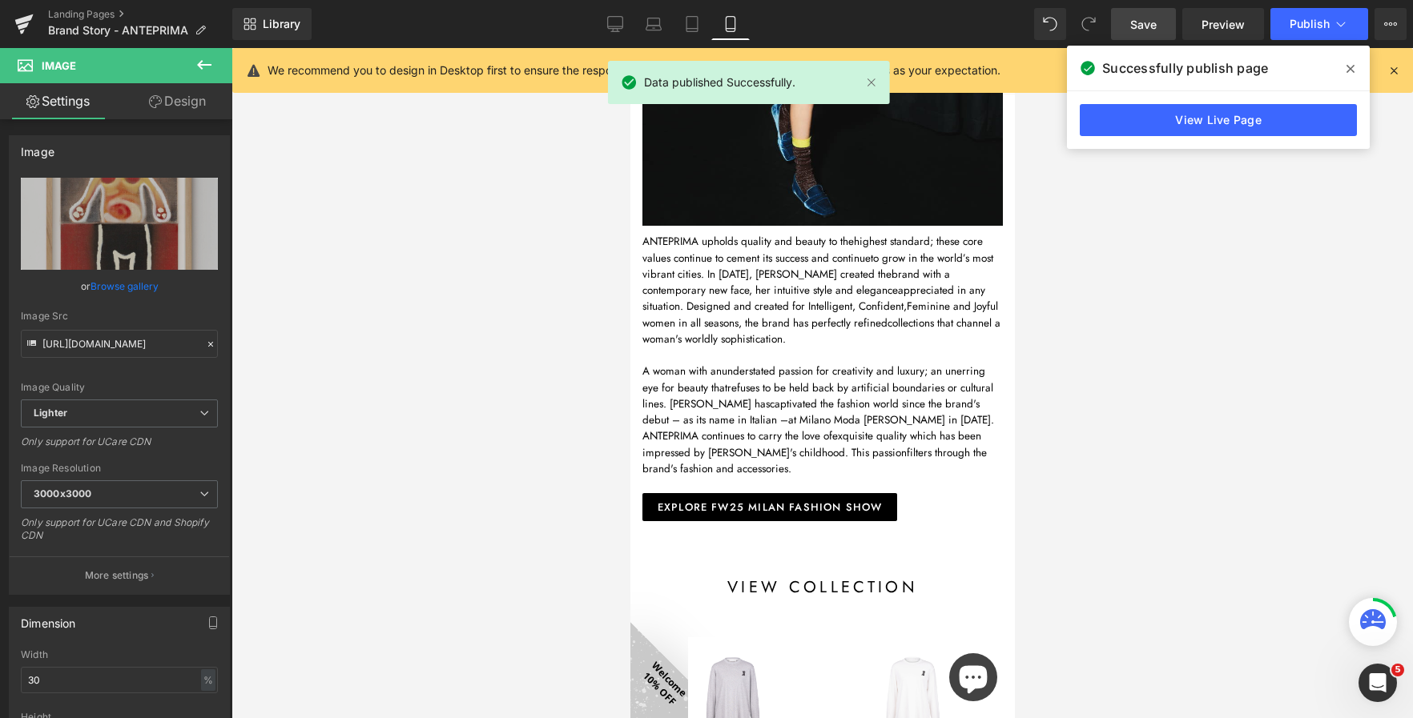
scroll to position [446, 0]
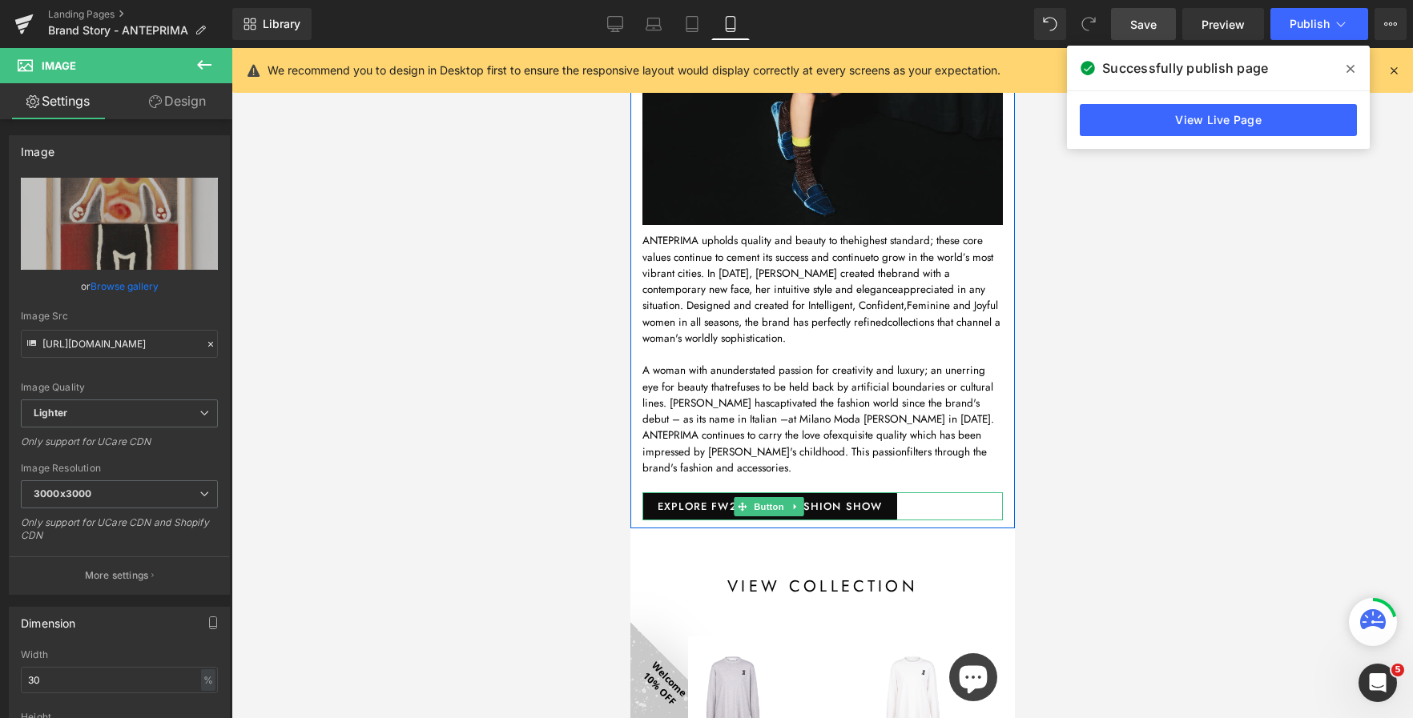
click at [878, 501] on span "EXPLORE FW25 MILAN FASHION SHOW" at bounding box center [769, 506] width 224 height 10
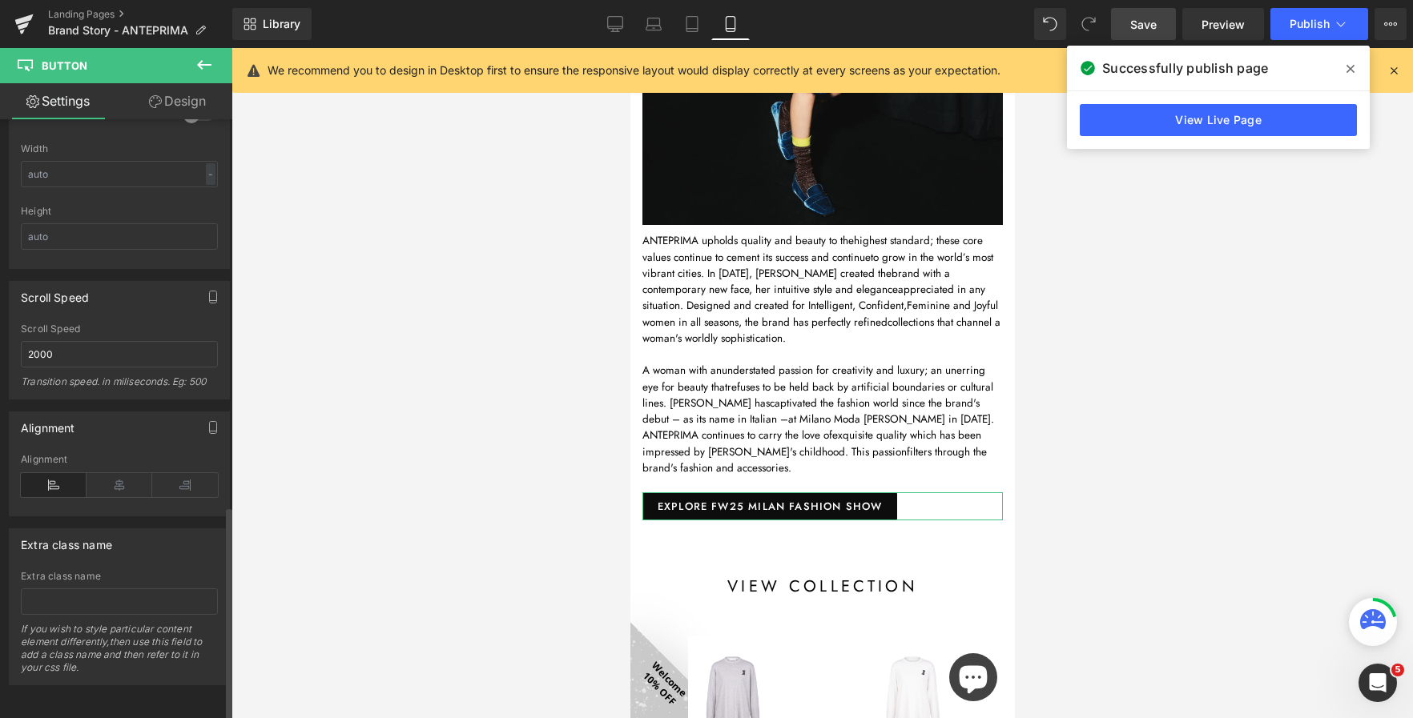
scroll to position [1077, 0]
click at [115, 473] on icon at bounding box center [119, 485] width 66 height 24
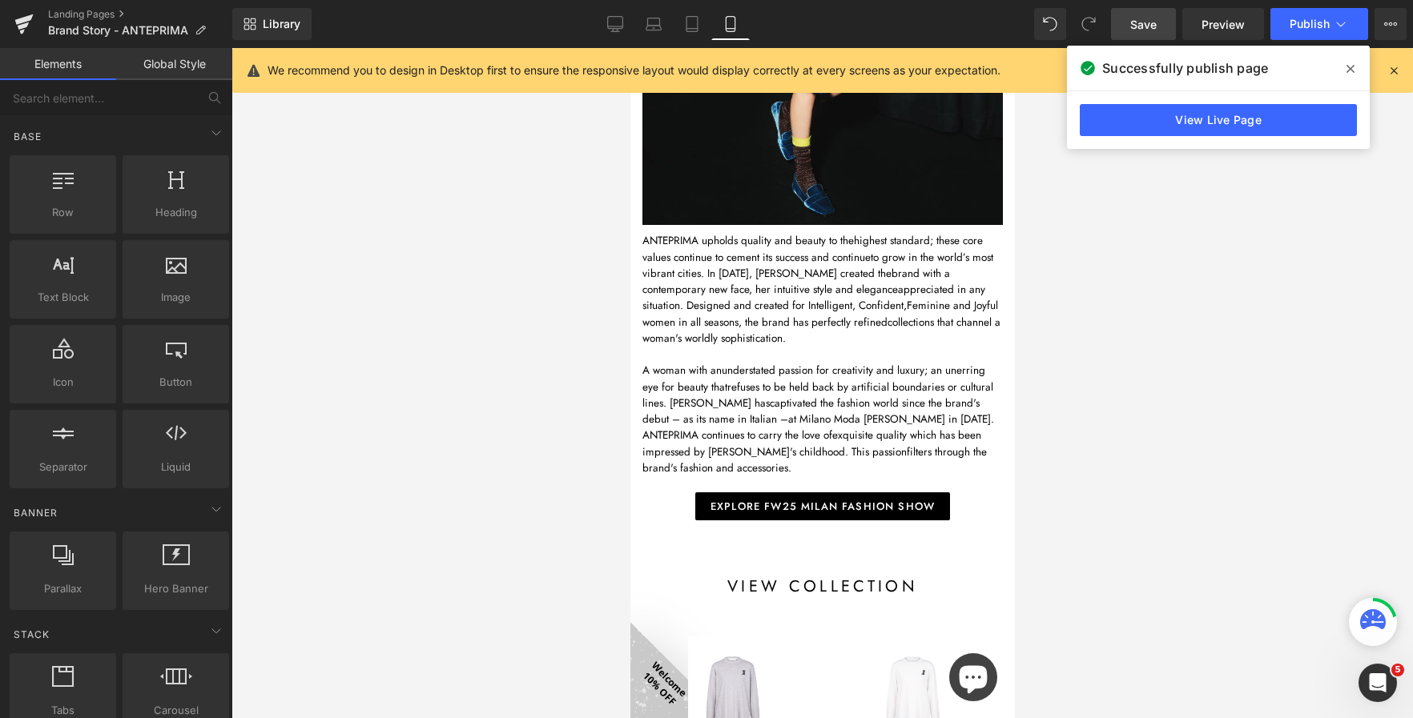
click at [444, 203] on div at bounding box center [821, 383] width 1181 height 670
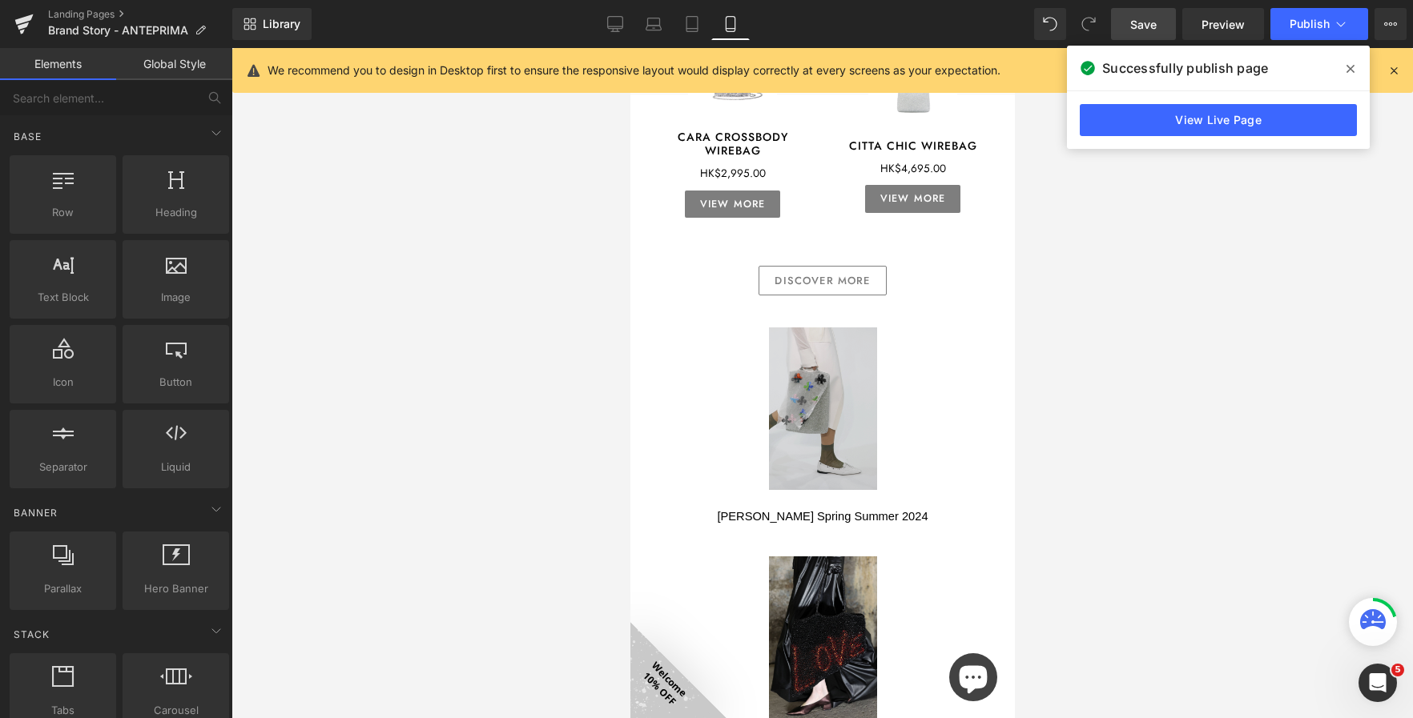
scroll to position [3352, 0]
click at [848, 377] on img at bounding box center [822, 408] width 108 height 163
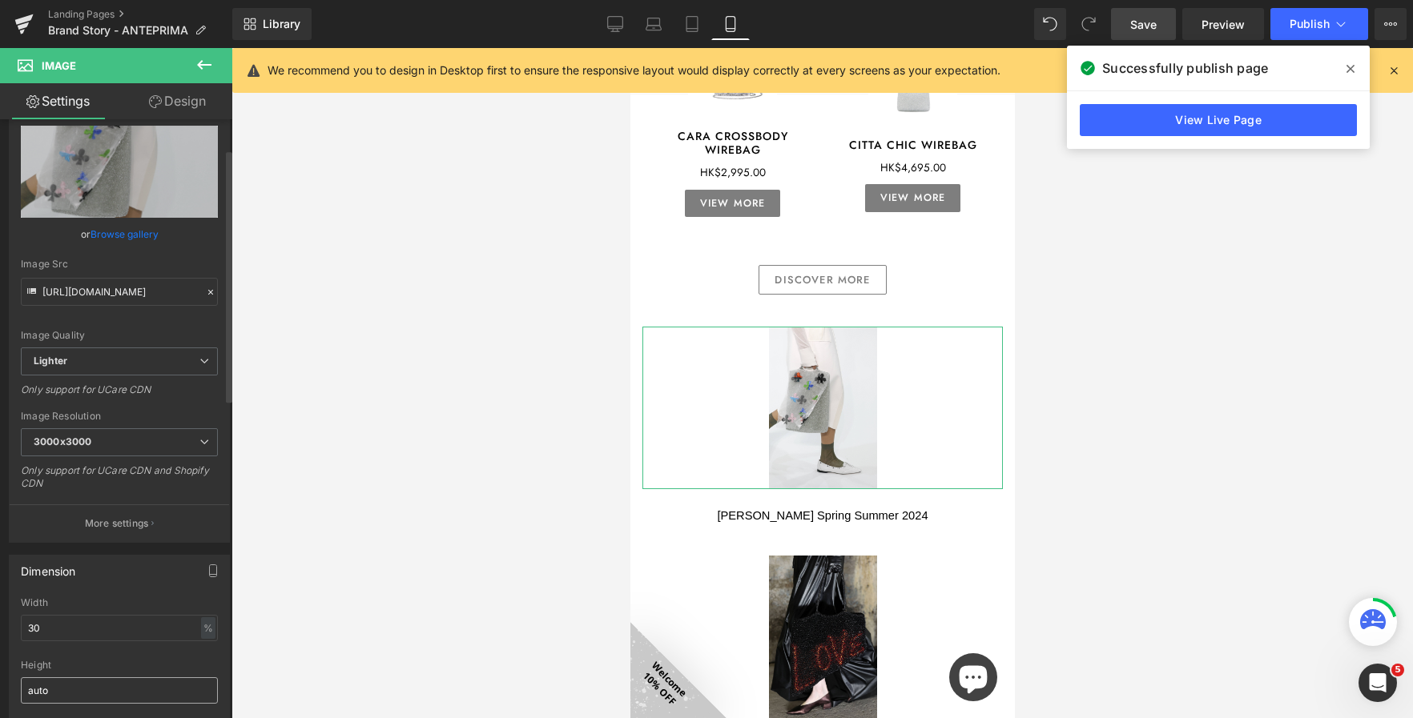
scroll to position [80, 0]
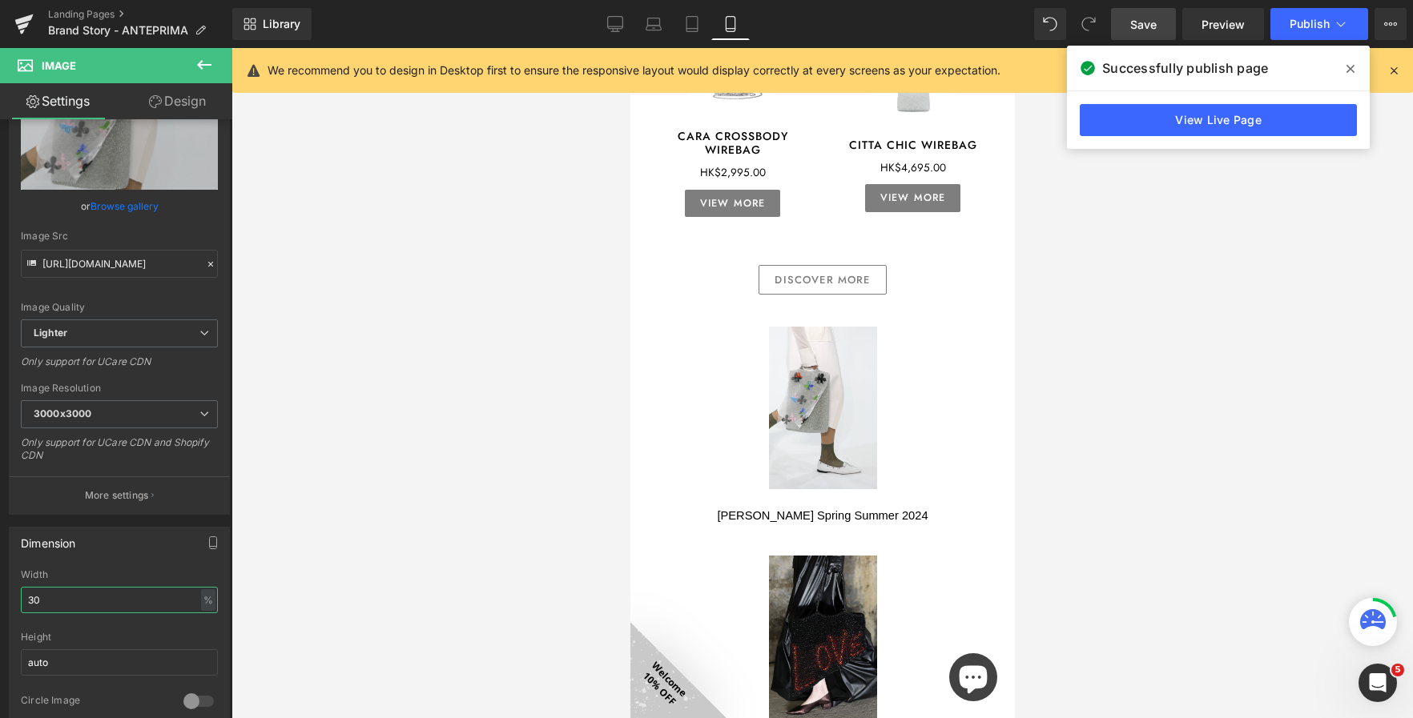
drag, startPoint x: 46, startPoint y: 591, endPoint x: -1, endPoint y: 589, distance: 46.5
click at [0, 589] on html "Image You are previewing how the will restyle your page. You can not edit Eleme…" at bounding box center [706, 359] width 1413 height 718
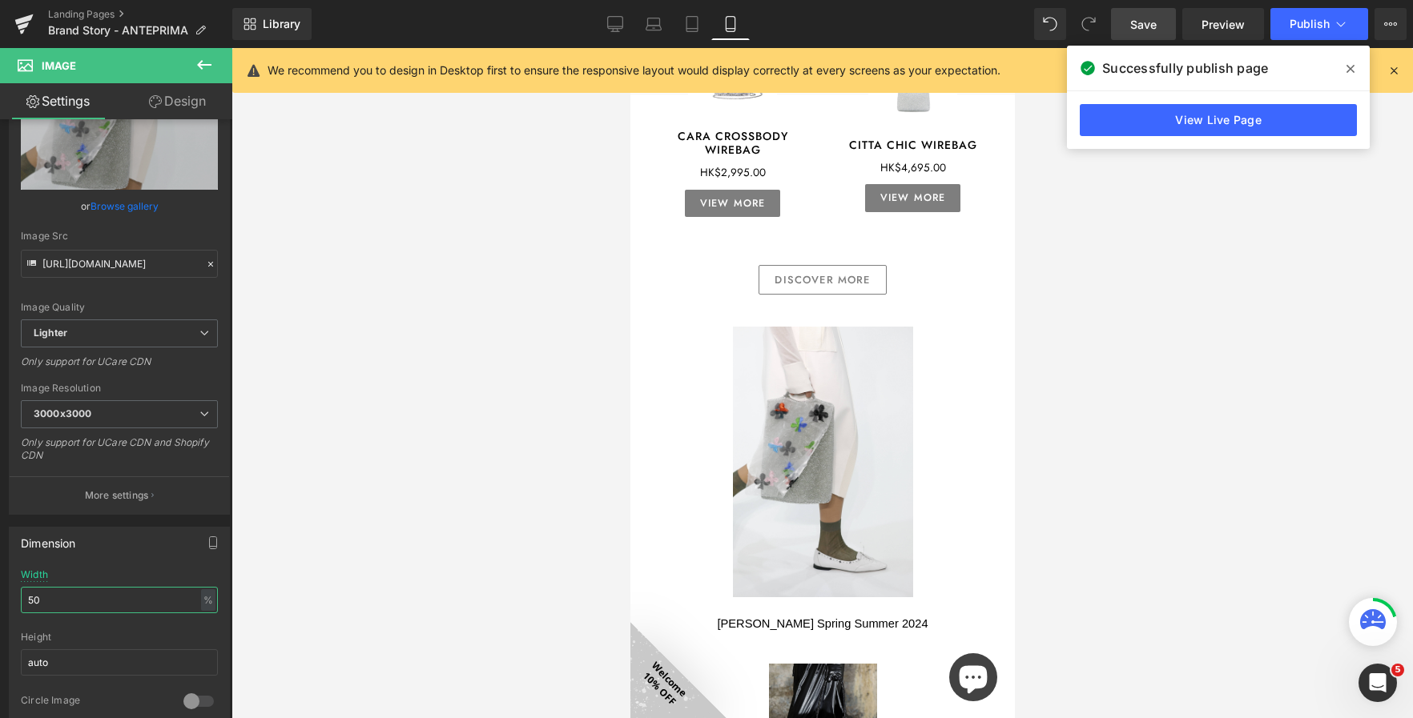
drag, startPoint x: 49, startPoint y: 594, endPoint x: -14, endPoint y: 582, distance: 64.4
click at [0, 582] on html "Image You are previewing how the will restyle your page. You can not edit Eleme…" at bounding box center [706, 359] width 1413 height 718
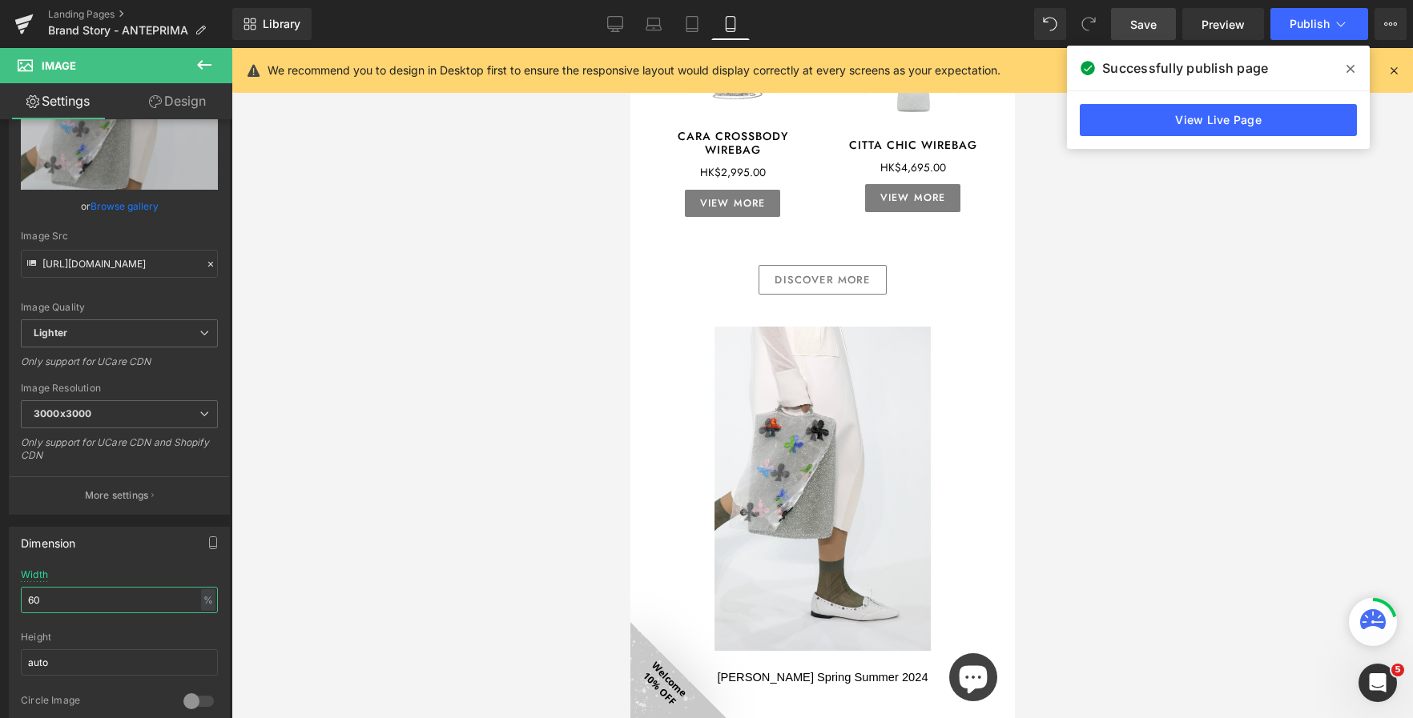
drag, startPoint x: 64, startPoint y: 601, endPoint x: -7, endPoint y: 582, distance: 73.6
click at [0, 582] on html "Image You are previewing how the will restyle your page. You can not edit Eleme…" at bounding box center [706, 359] width 1413 height 718
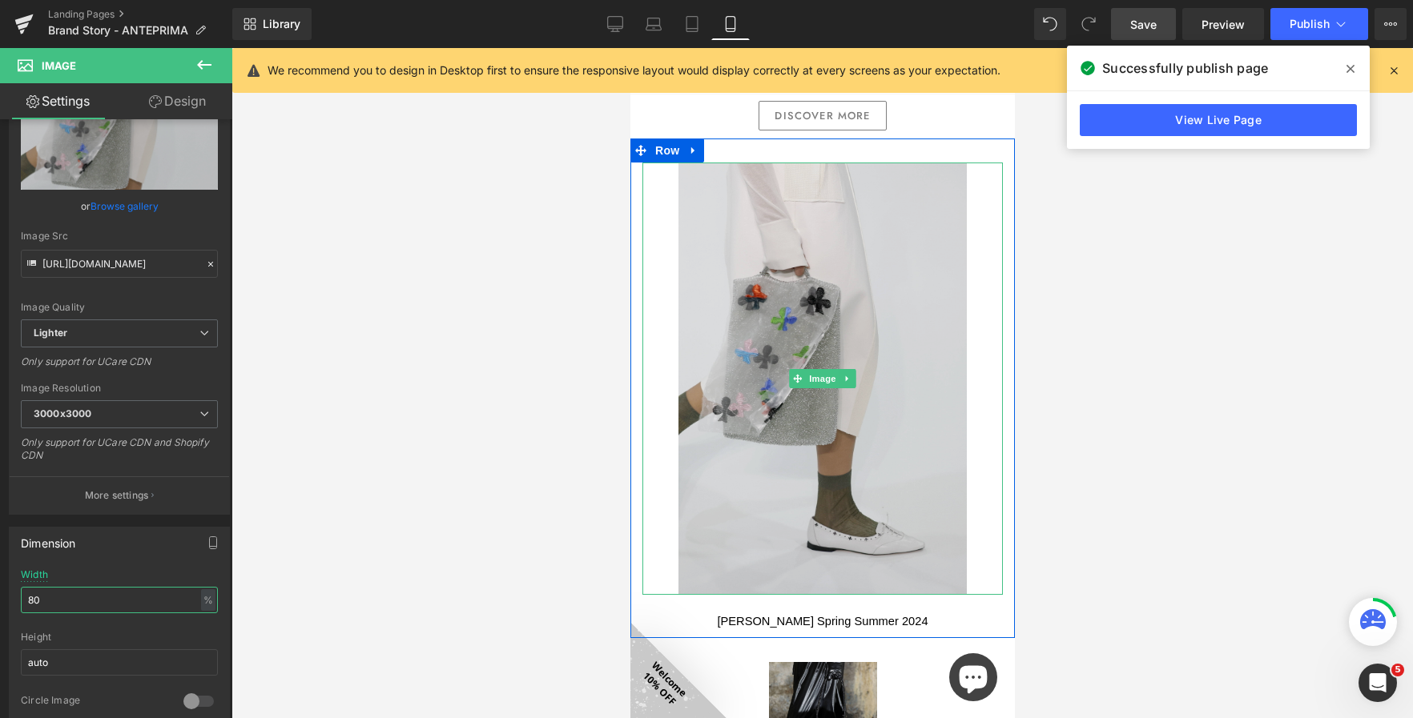
scroll to position [3752, 0]
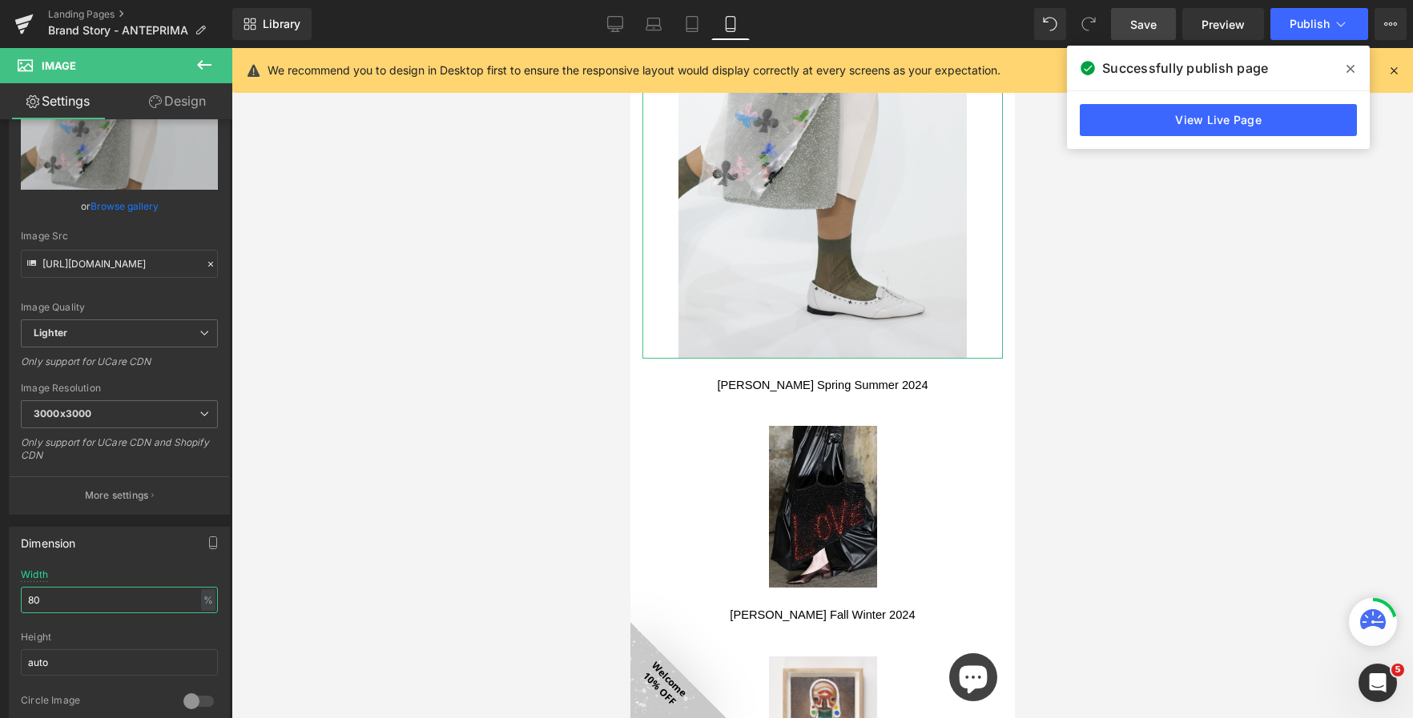
drag, startPoint x: 62, startPoint y: 596, endPoint x: -19, endPoint y: 589, distance: 81.2
click at [0, 589] on html "Image You are previewing how the will restyle your page. You can not edit Eleme…" at bounding box center [706, 359] width 1413 height 718
type input "60"
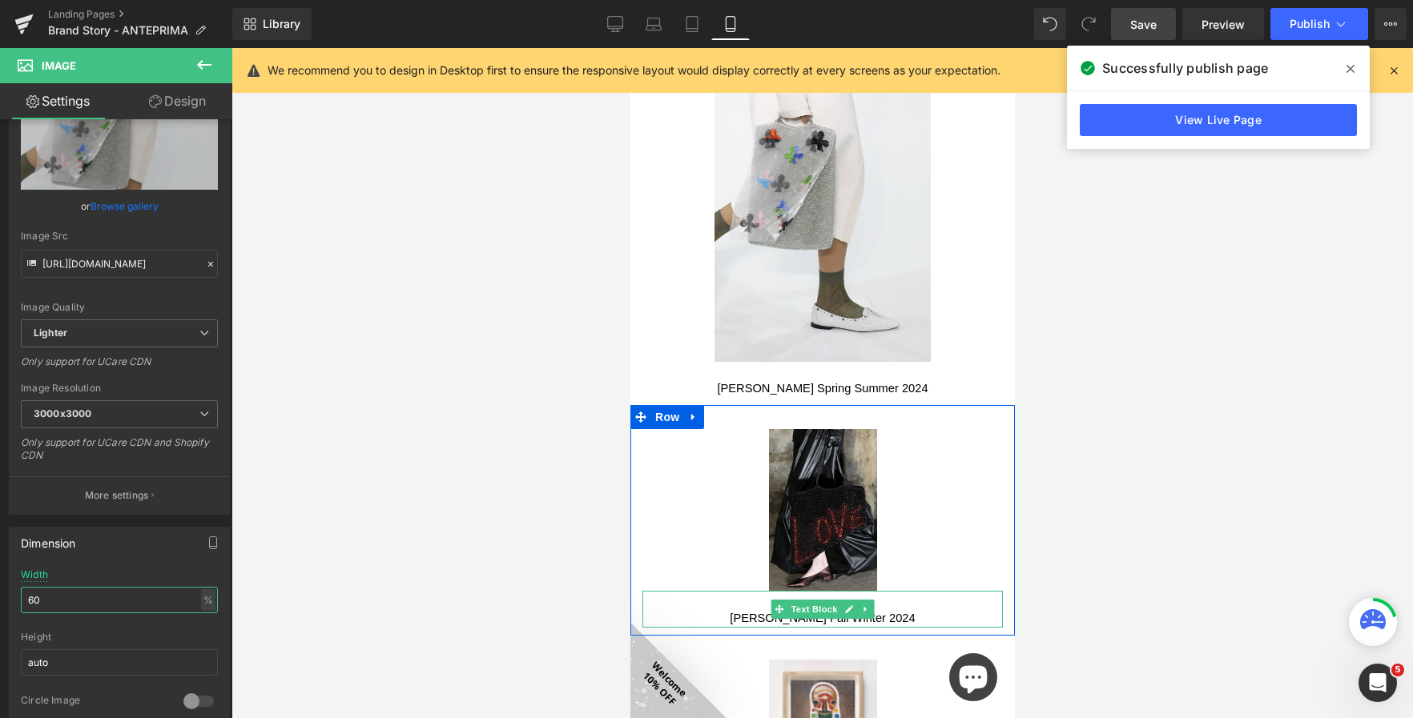
scroll to position [3512, 0]
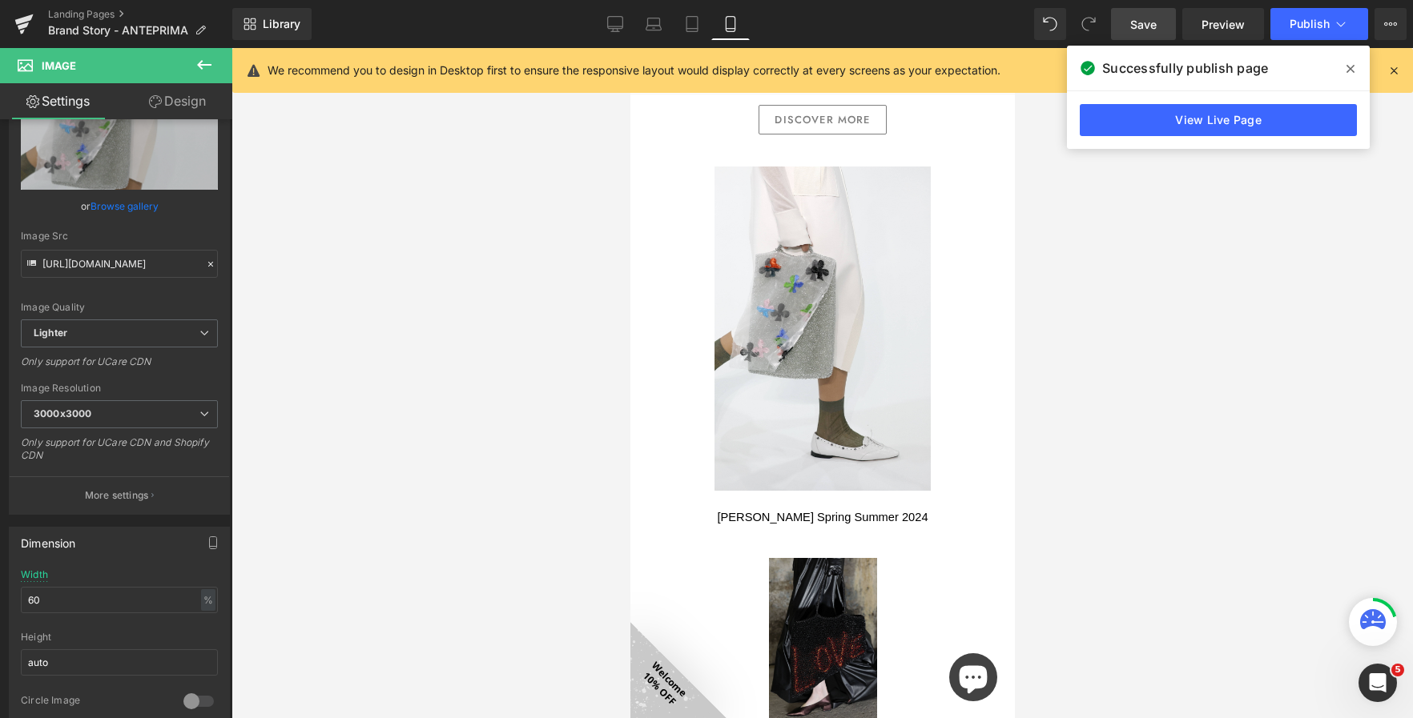
click at [812, 584] on img at bounding box center [822, 639] width 108 height 163
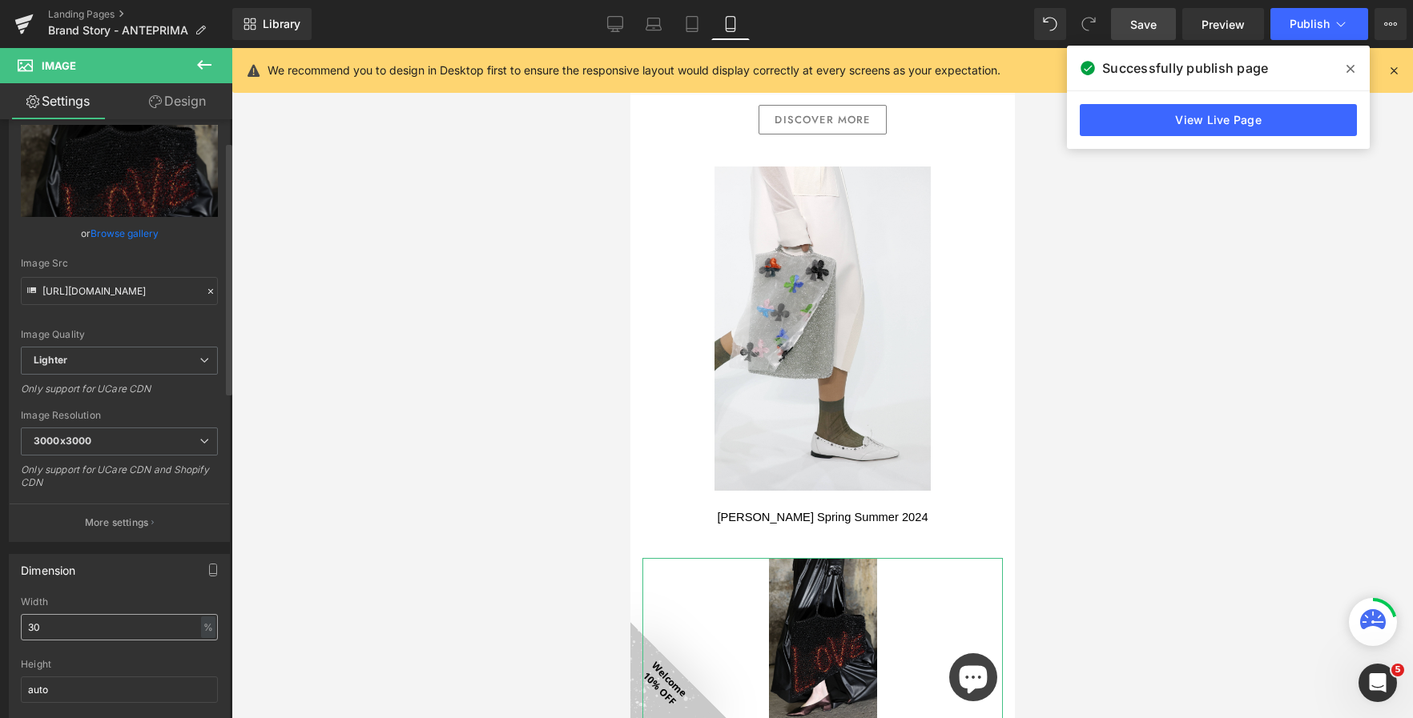
scroll to position [80, 0]
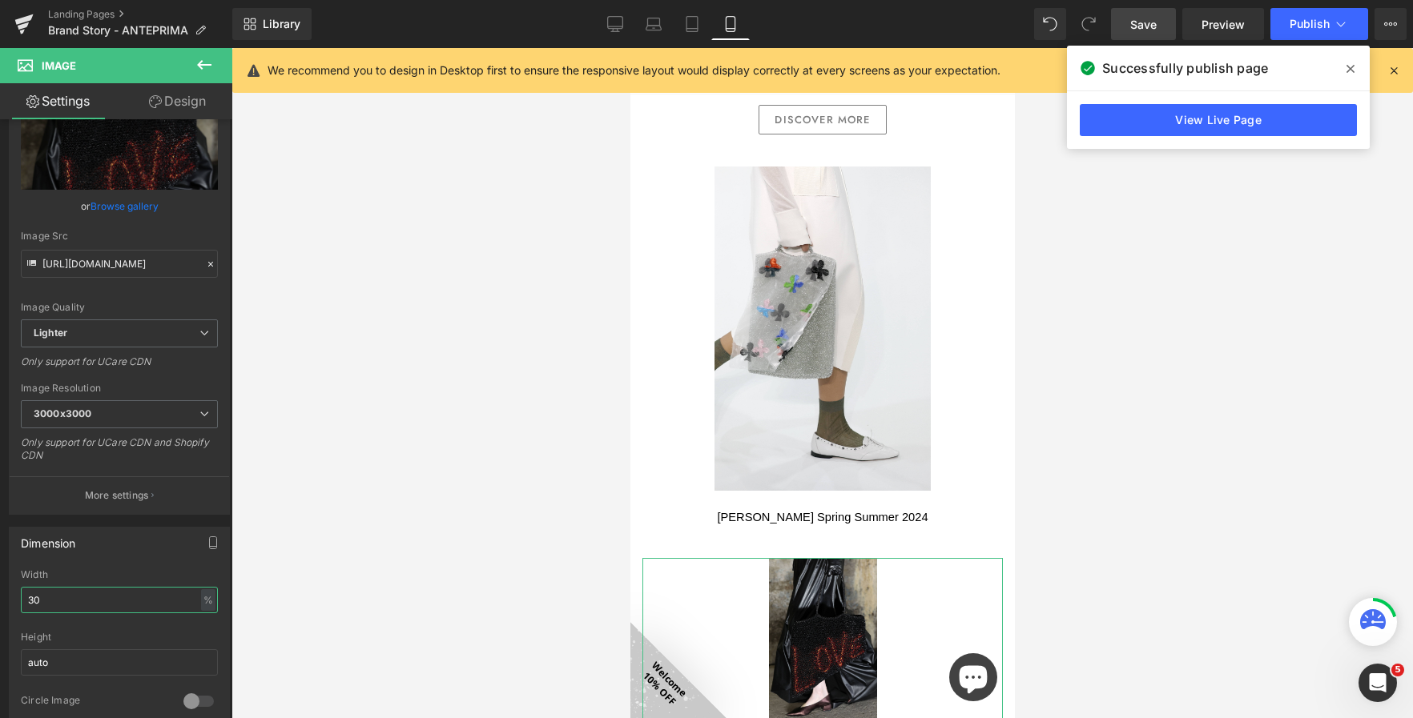
click at [0, 582] on html "Image You are previewing how the will restyle your page. You can not edit Eleme…" at bounding box center [706, 359] width 1413 height 718
type input "60"
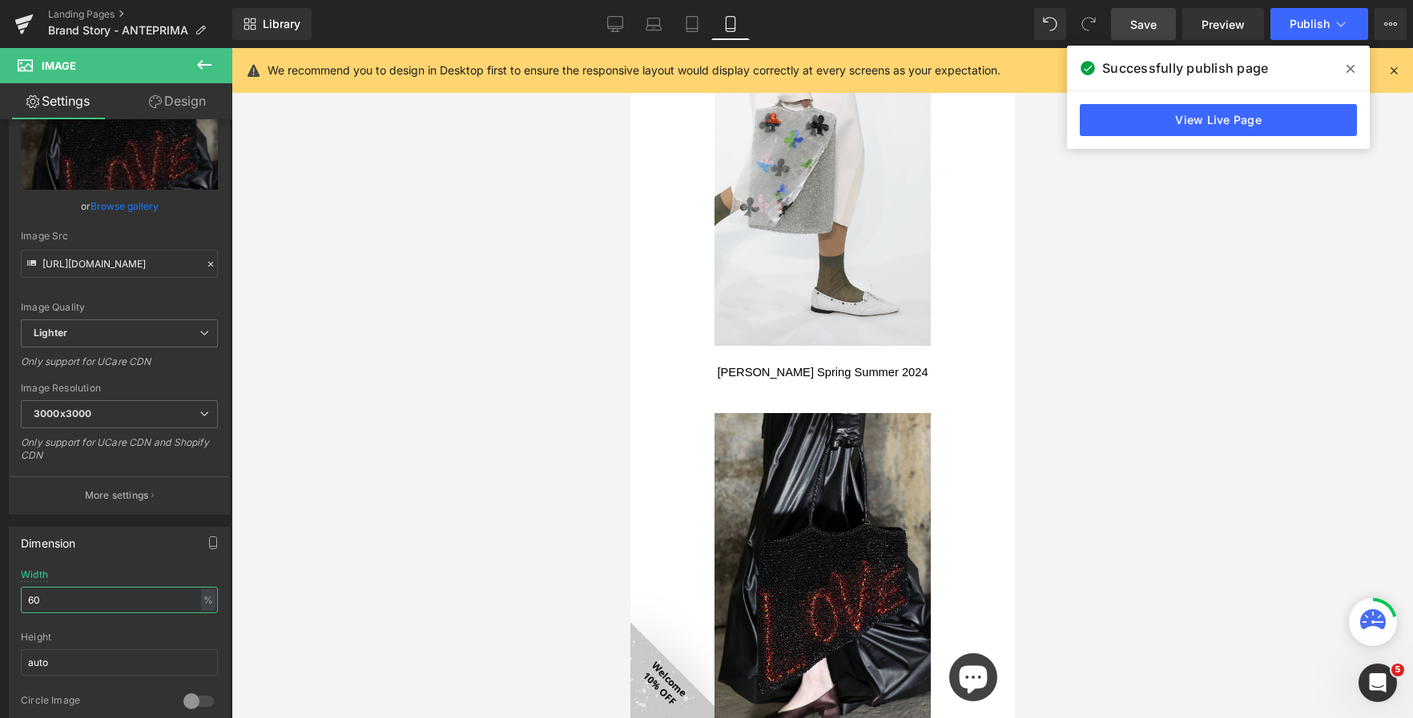
scroll to position [3913, 0]
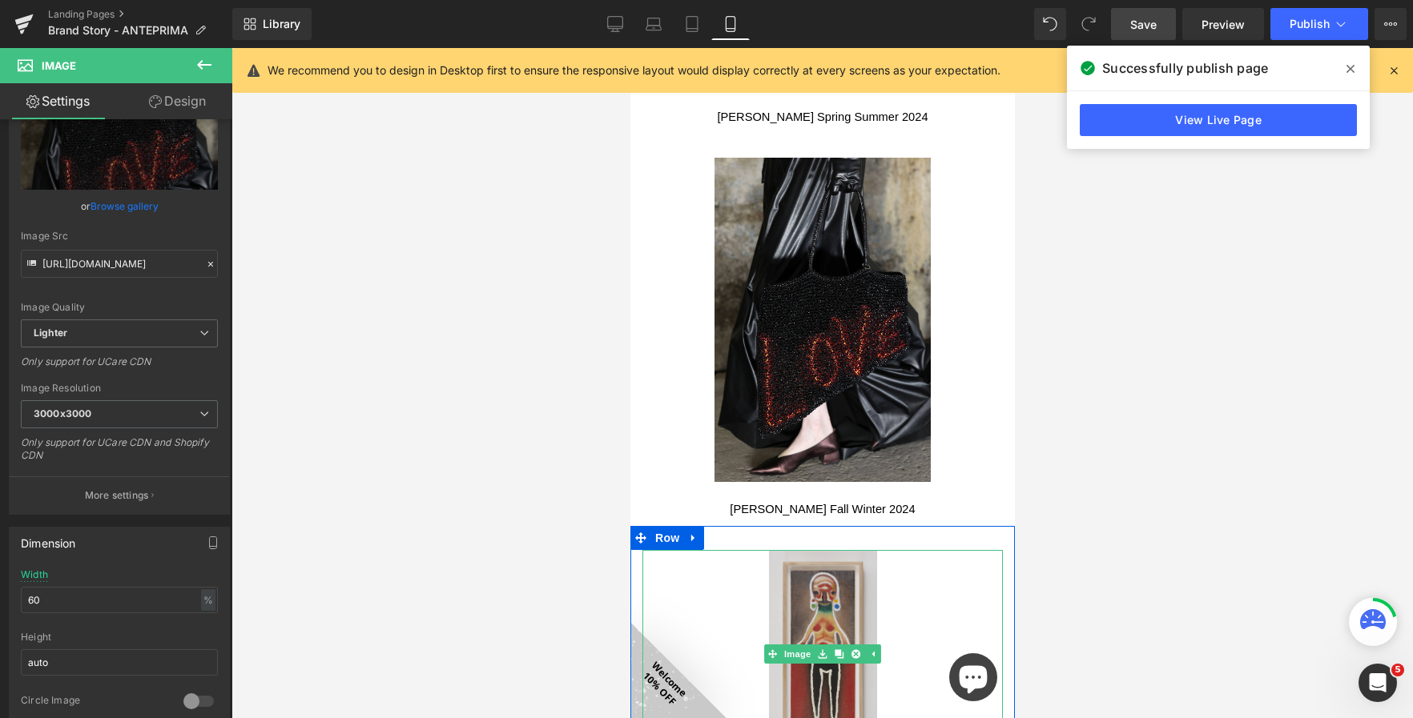
click at [842, 575] on img at bounding box center [822, 653] width 108 height 207
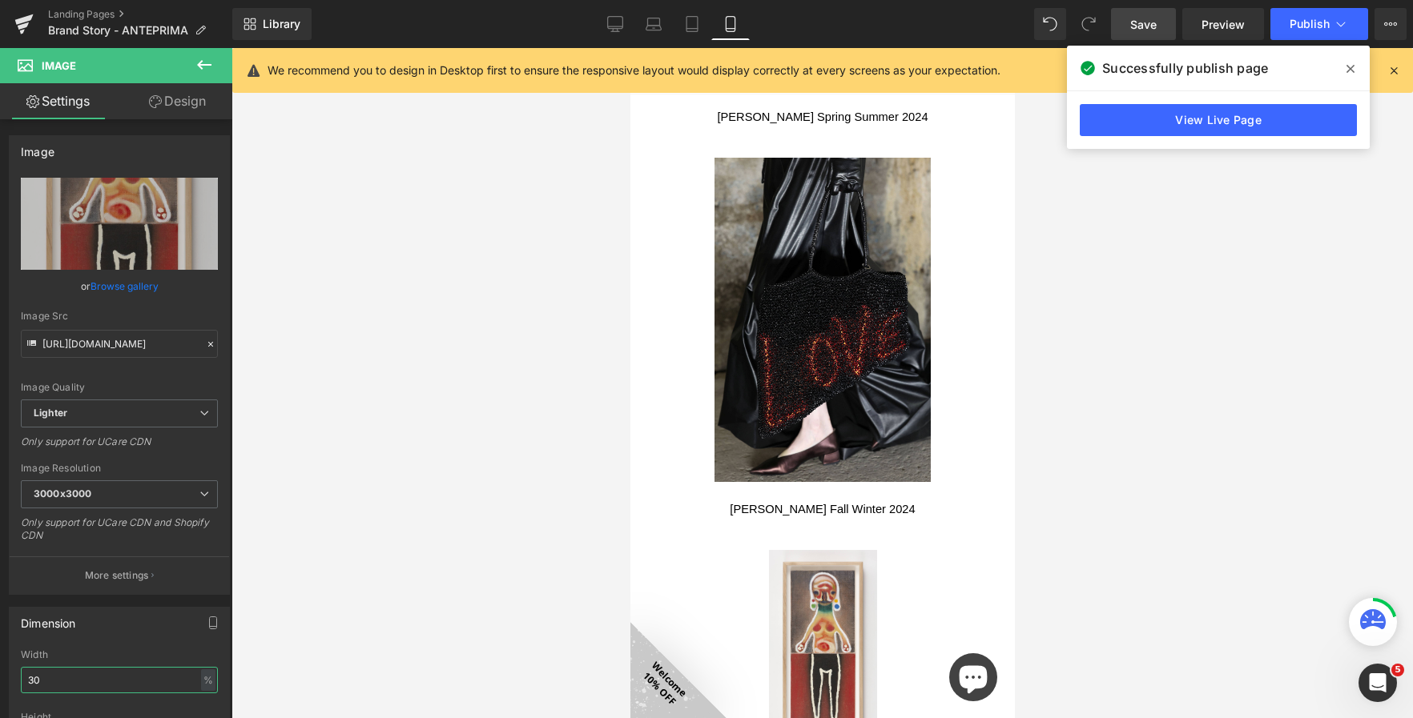
drag, startPoint x: 82, startPoint y: 677, endPoint x: -12, endPoint y: 673, distance: 94.6
click at [0, 673] on html "Image You are previewing how the will restyle your page. You can not edit Eleme…" at bounding box center [706, 359] width 1413 height 718
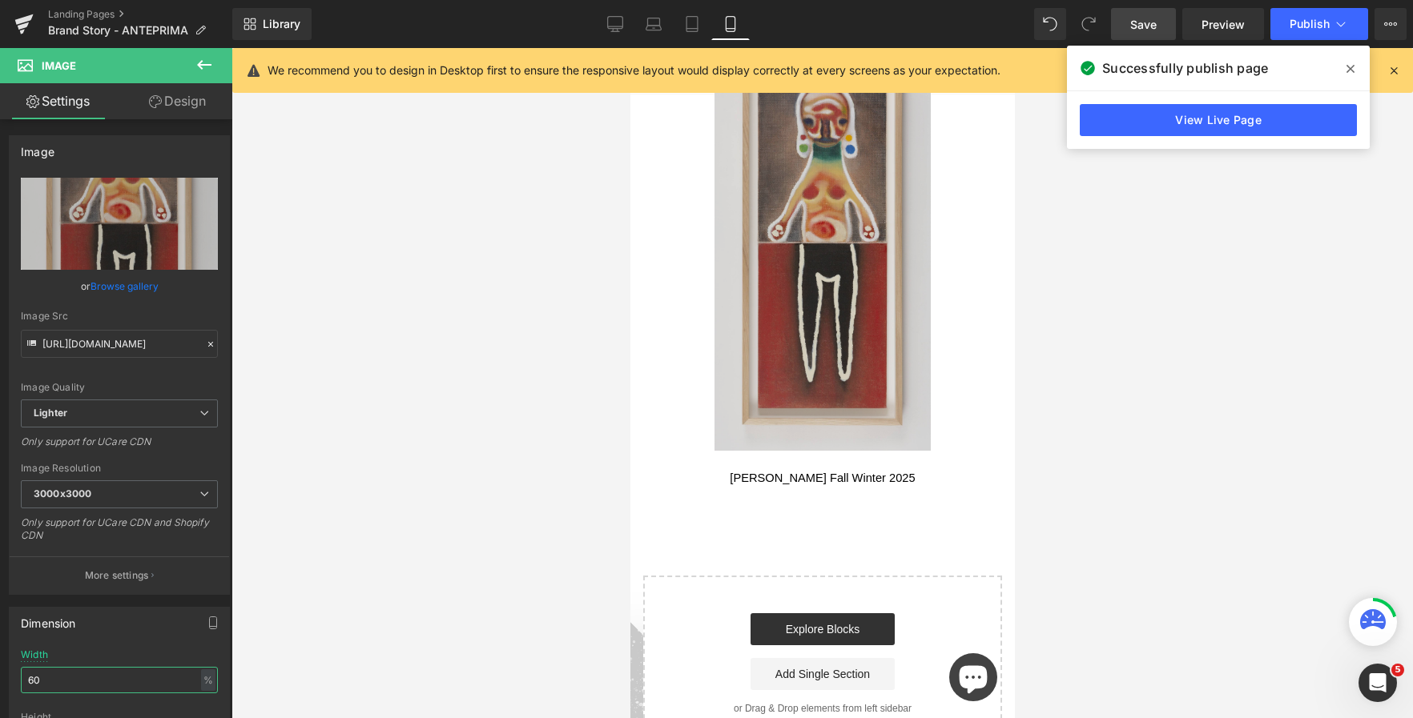
scroll to position [4473, 0]
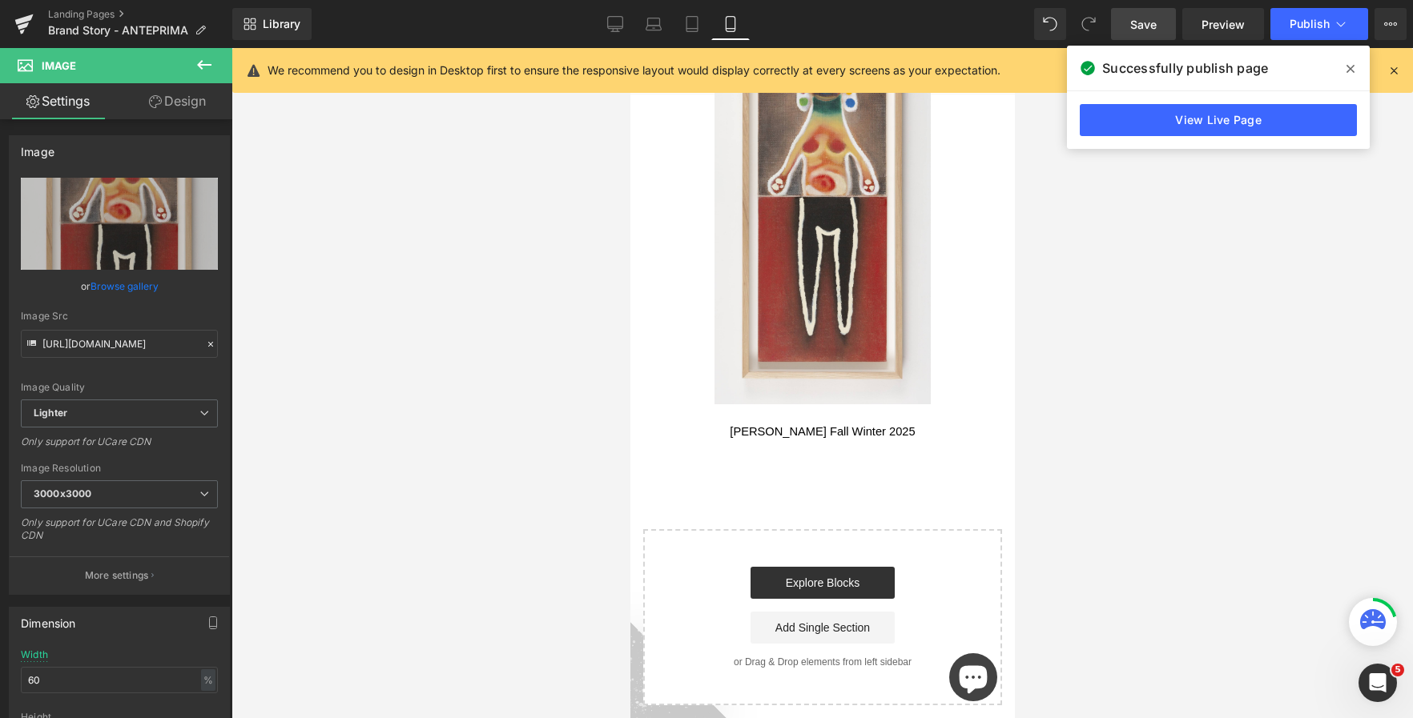
click at [1154, 26] on span "Save" at bounding box center [1143, 24] width 26 height 17
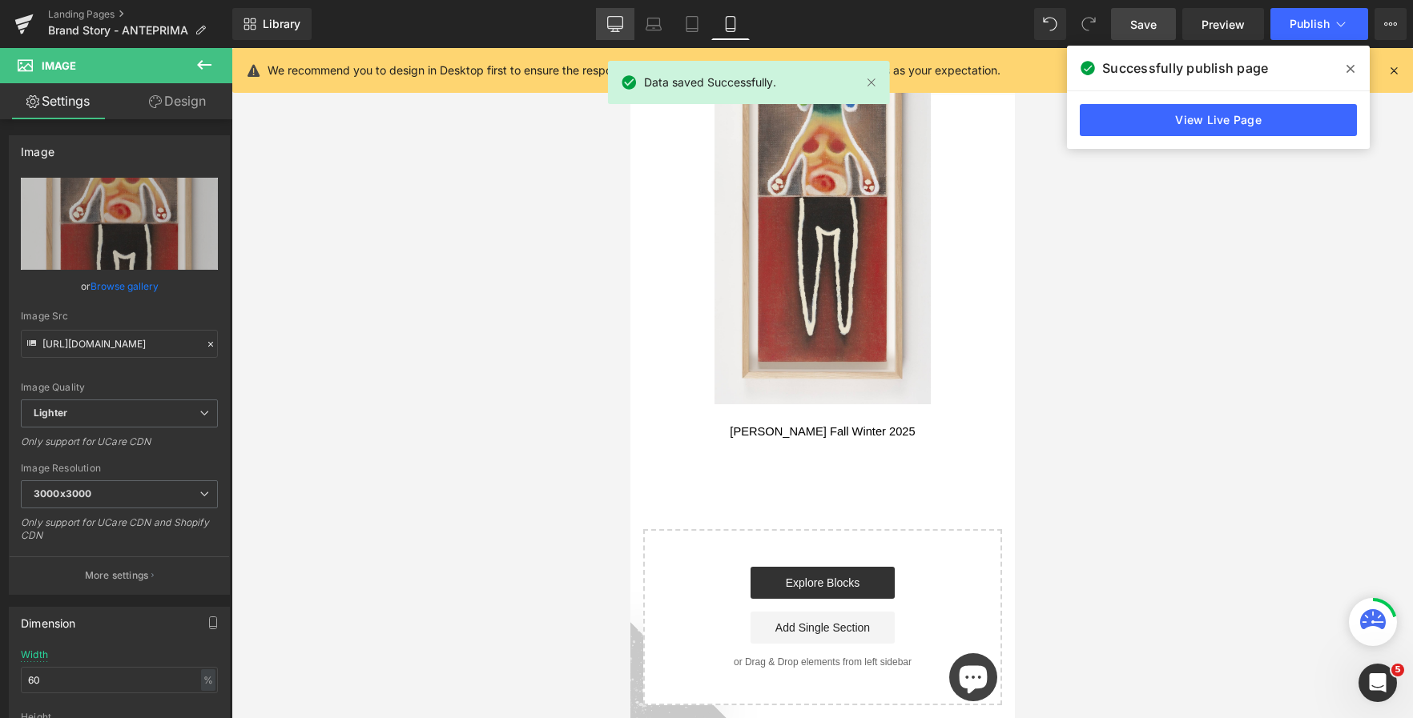
click at [614, 19] on icon at bounding box center [615, 24] width 16 height 16
type input "30"
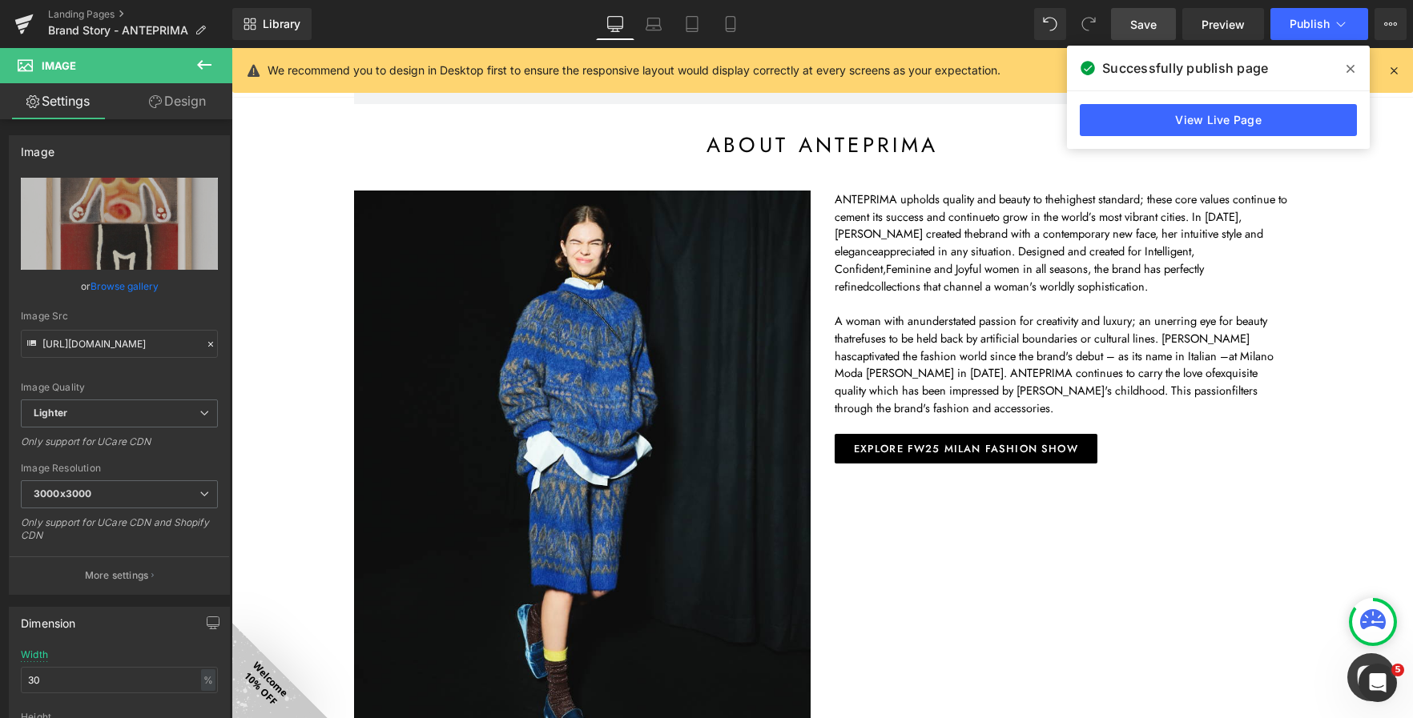
scroll to position [0, 0]
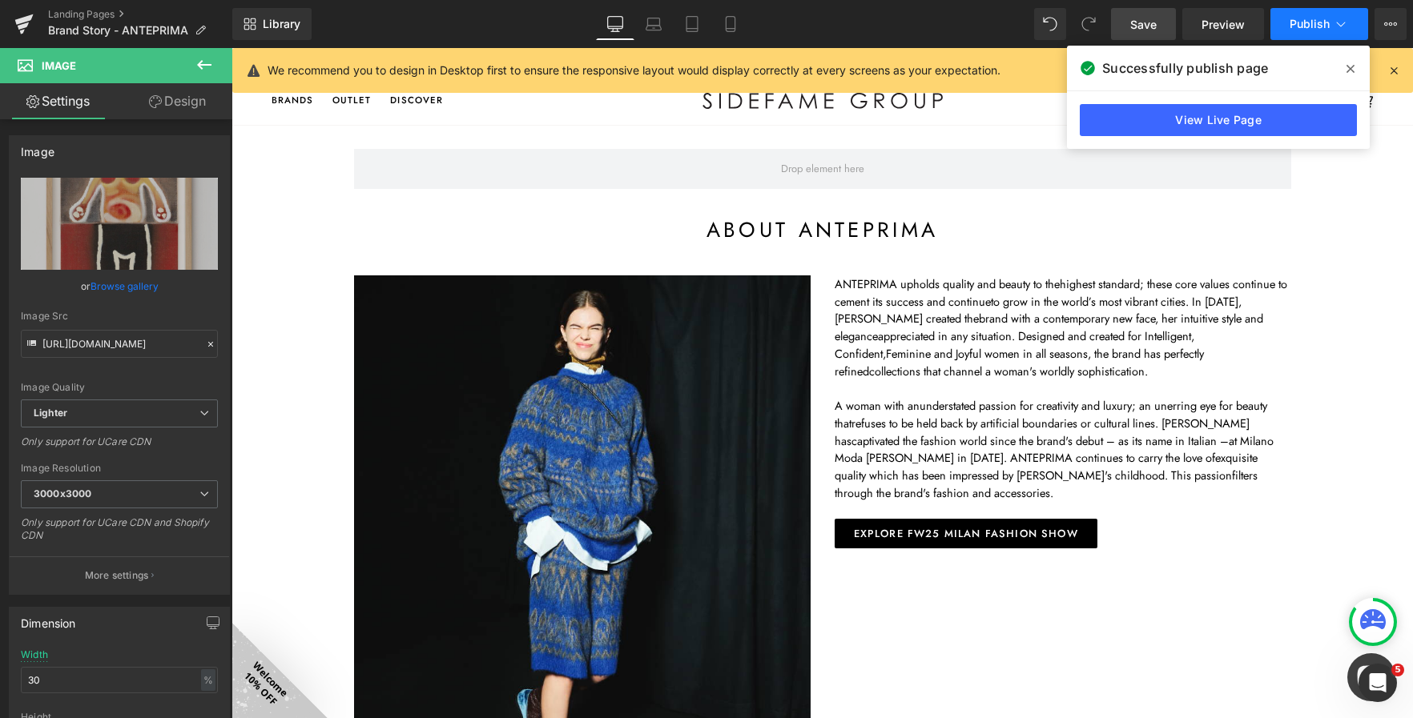
click at [1307, 16] on button "Publish" at bounding box center [1319, 24] width 98 height 32
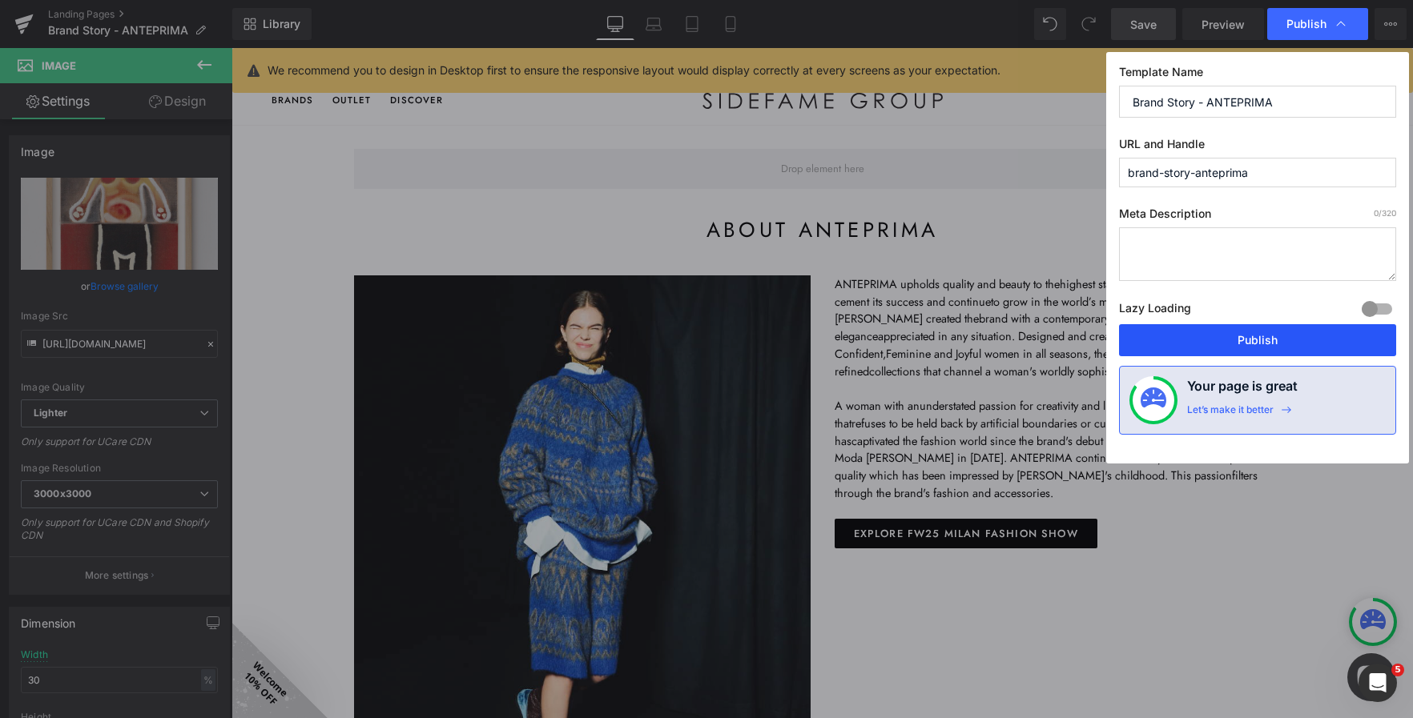
click at [1232, 336] on button "Publish" at bounding box center [1257, 340] width 277 height 32
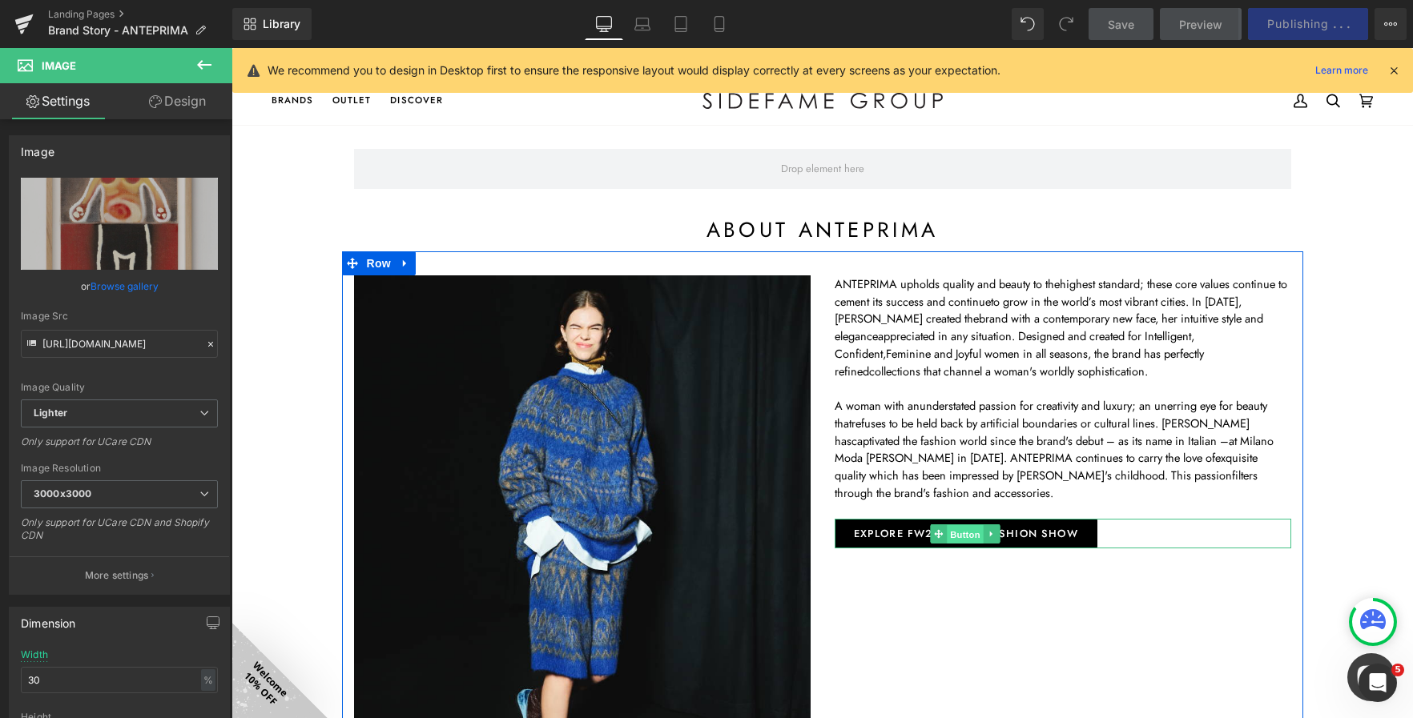
click at [947, 525] on span "Button" at bounding box center [965, 534] width 37 height 19
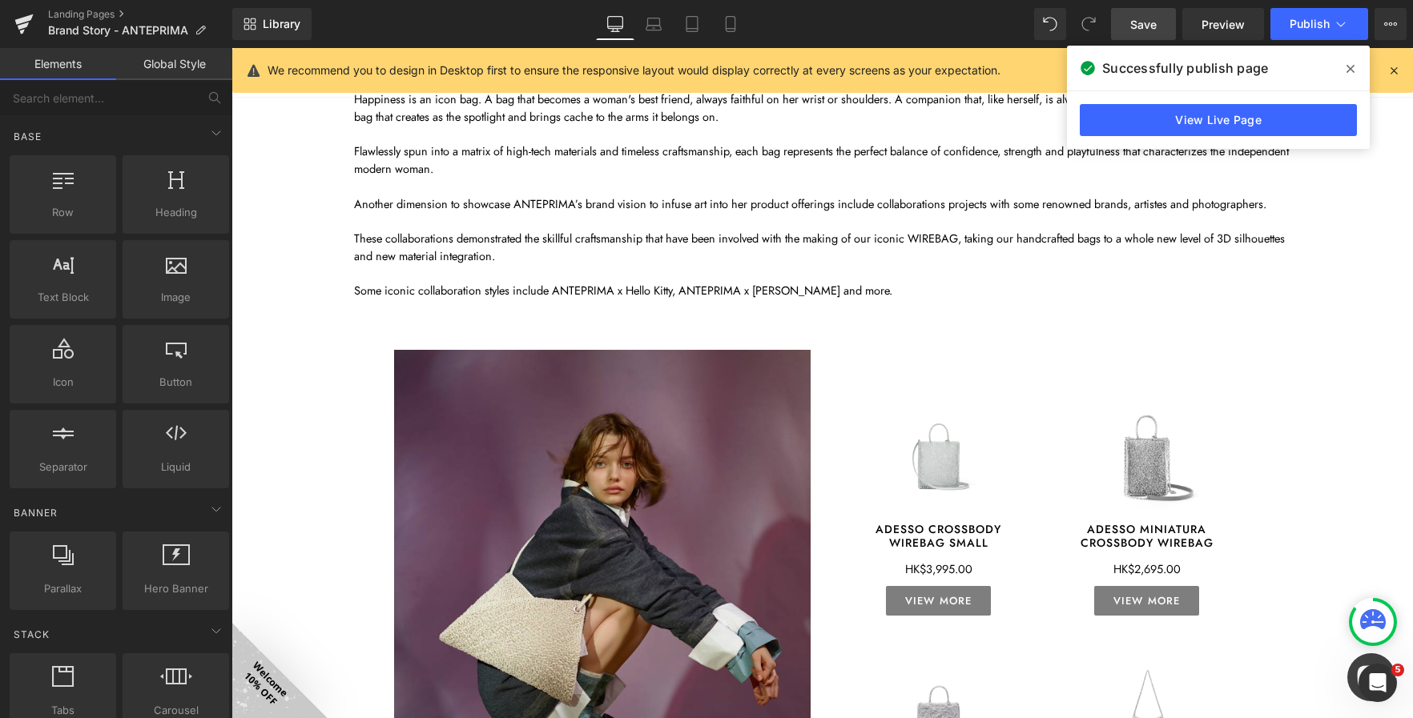
scroll to position [1441, 0]
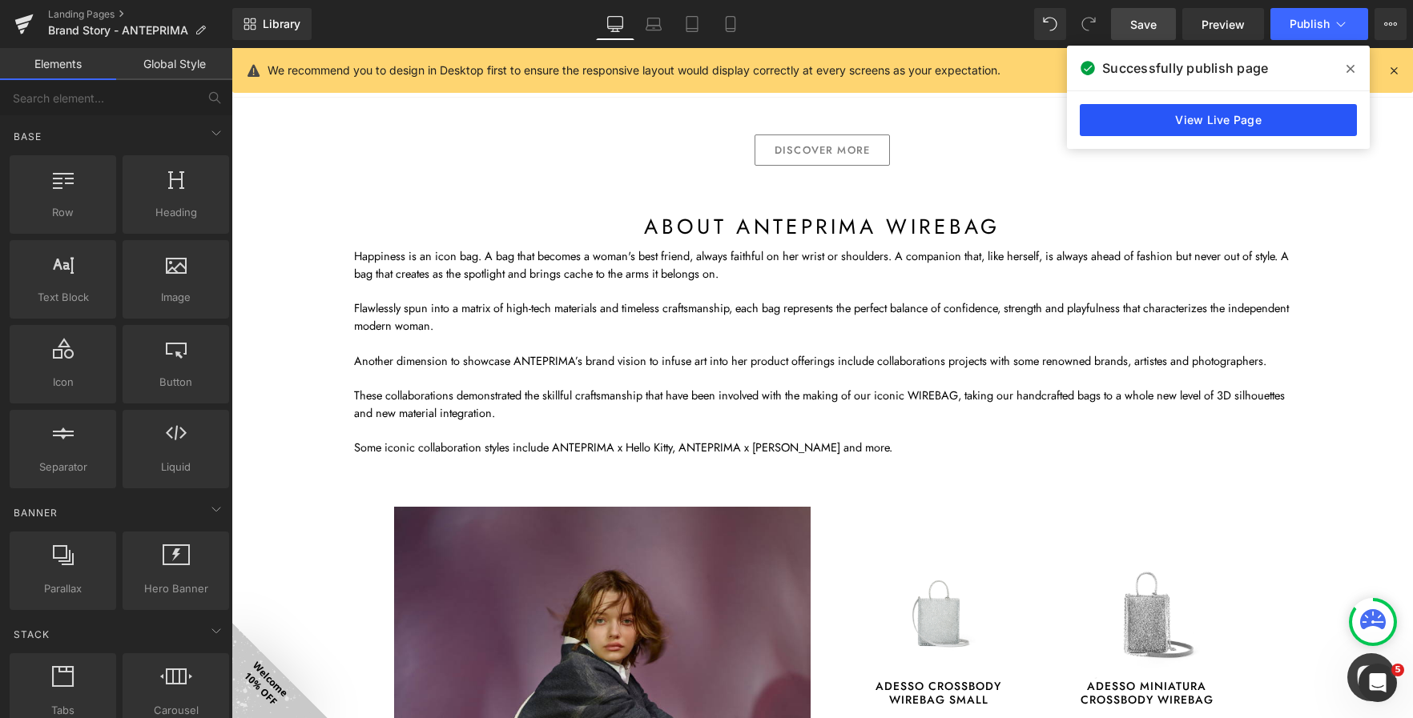
click at [1250, 113] on link "View Live Page" at bounding box center [1217, 120] width 277 height 32
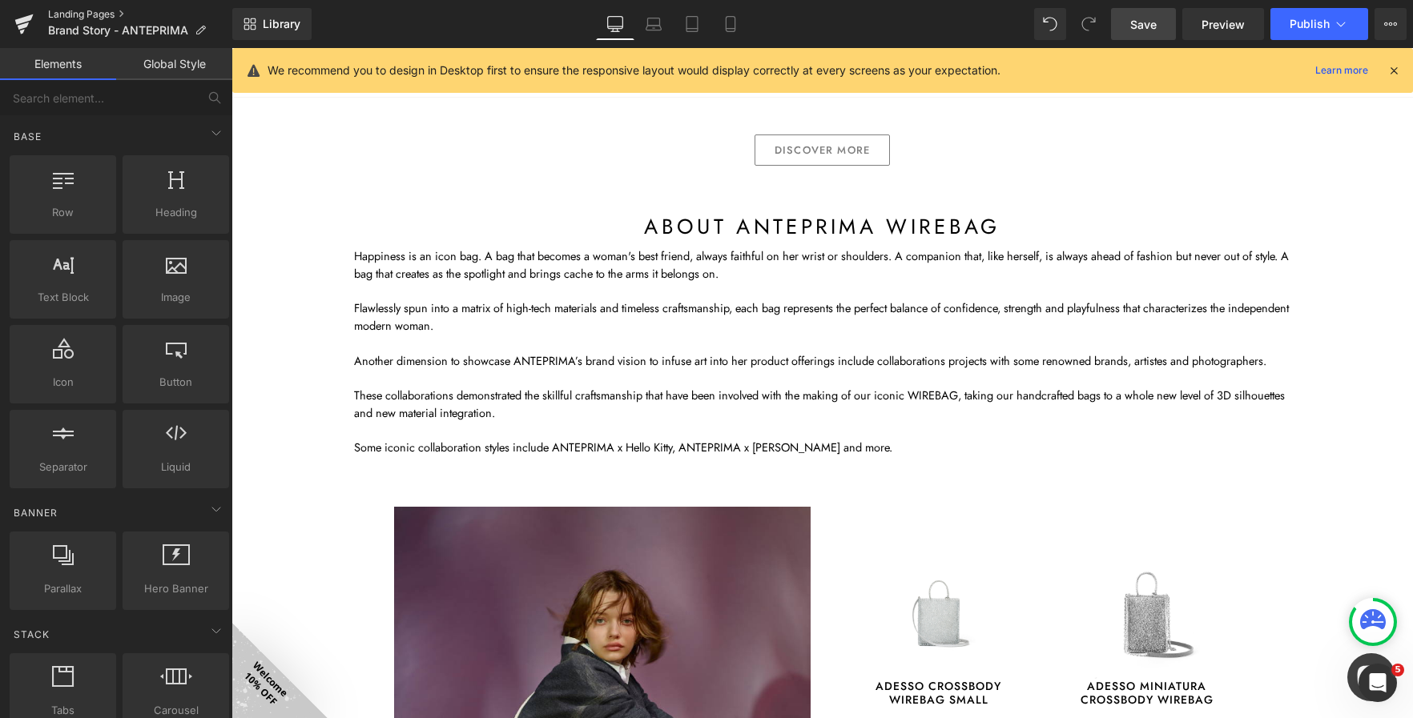
click at [120, 12] on link "Landing Pages" at bounding box center [140, 14] width 184 height 13
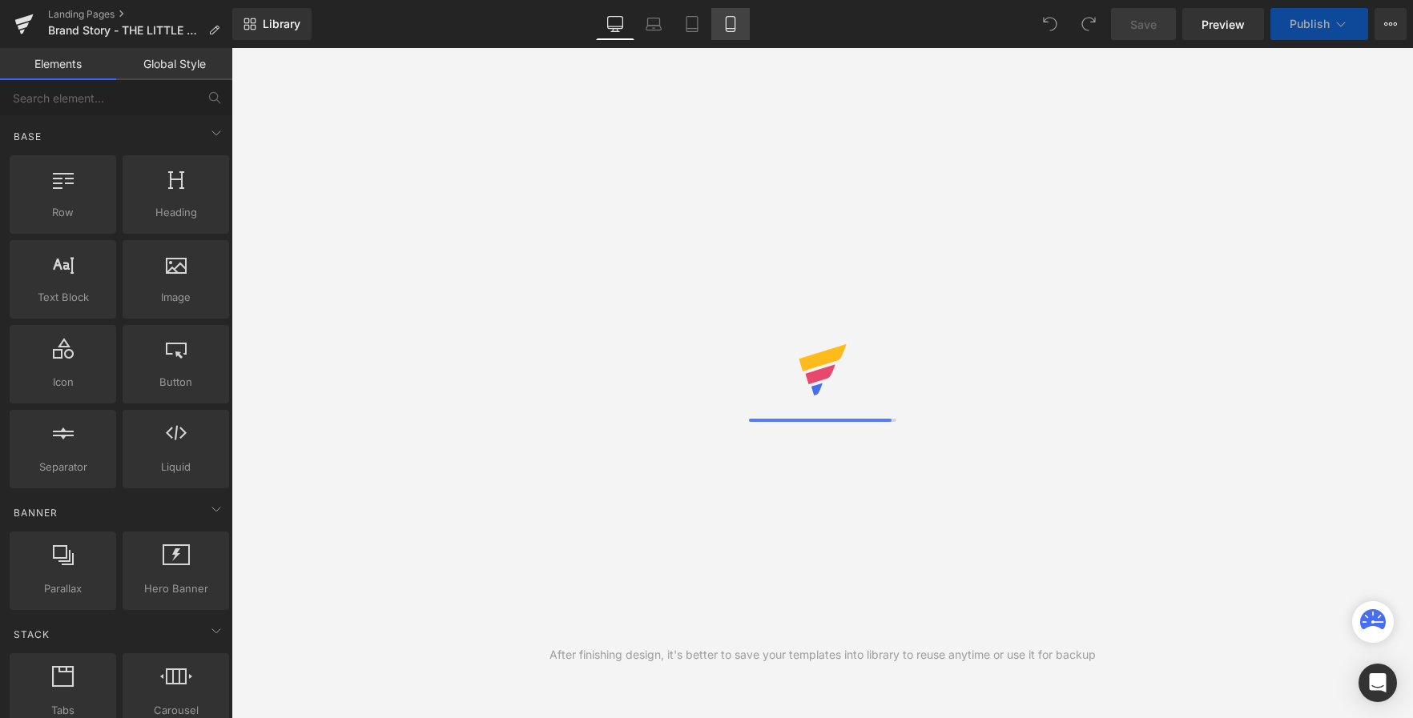
click at [734, 23] on icon at bounding box center [730, 24] width 16 height 16
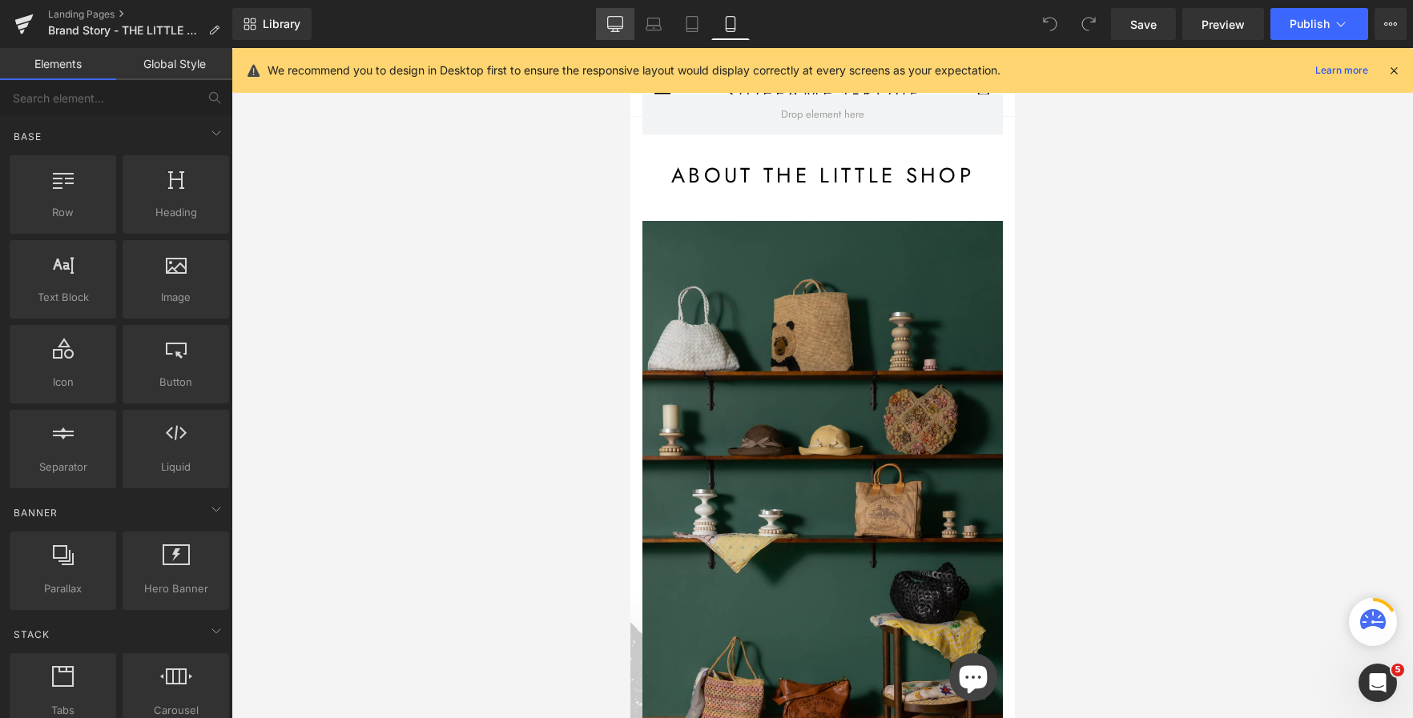
click at [620, 27] on icon at bounding box center [615, 24] width 16 height 16
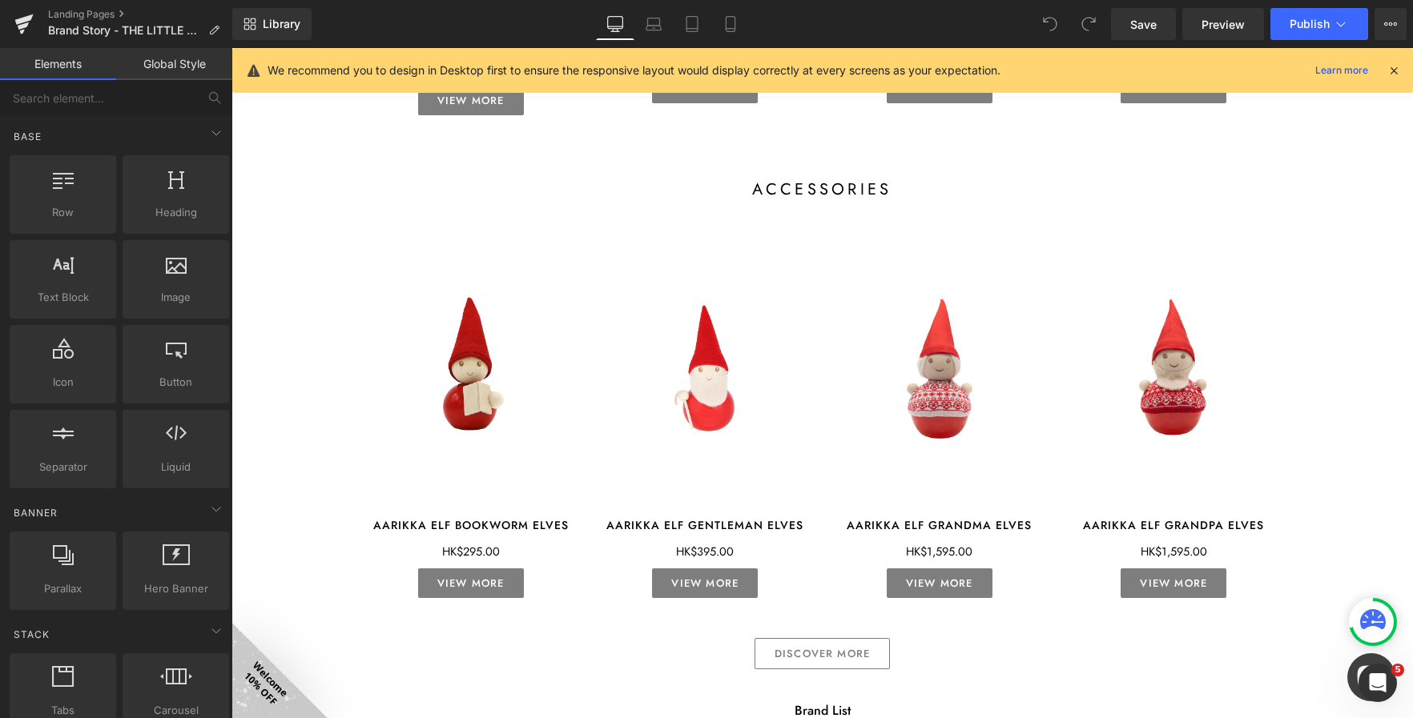
scroll to position [1435, 0]
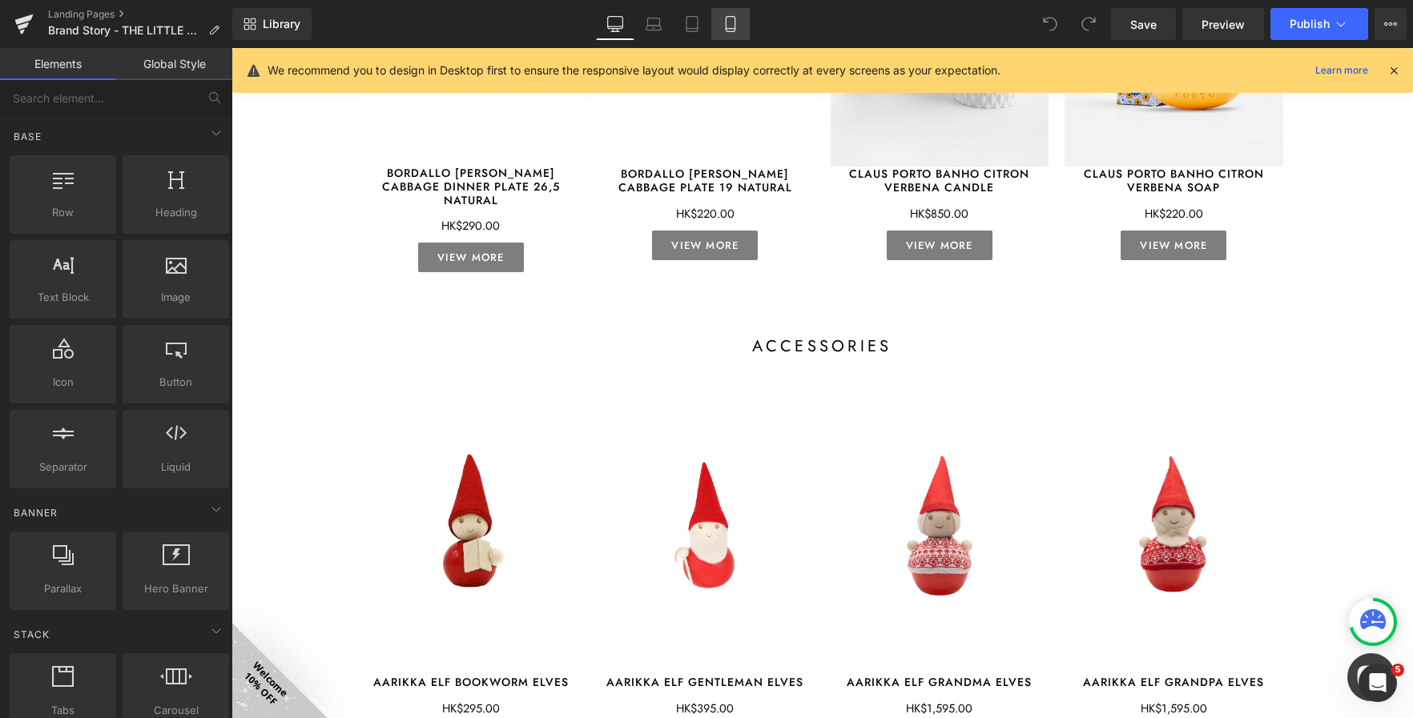
click at [742, 29] on link "Mobile" at bounding box center [730, 24] width 38 height 32
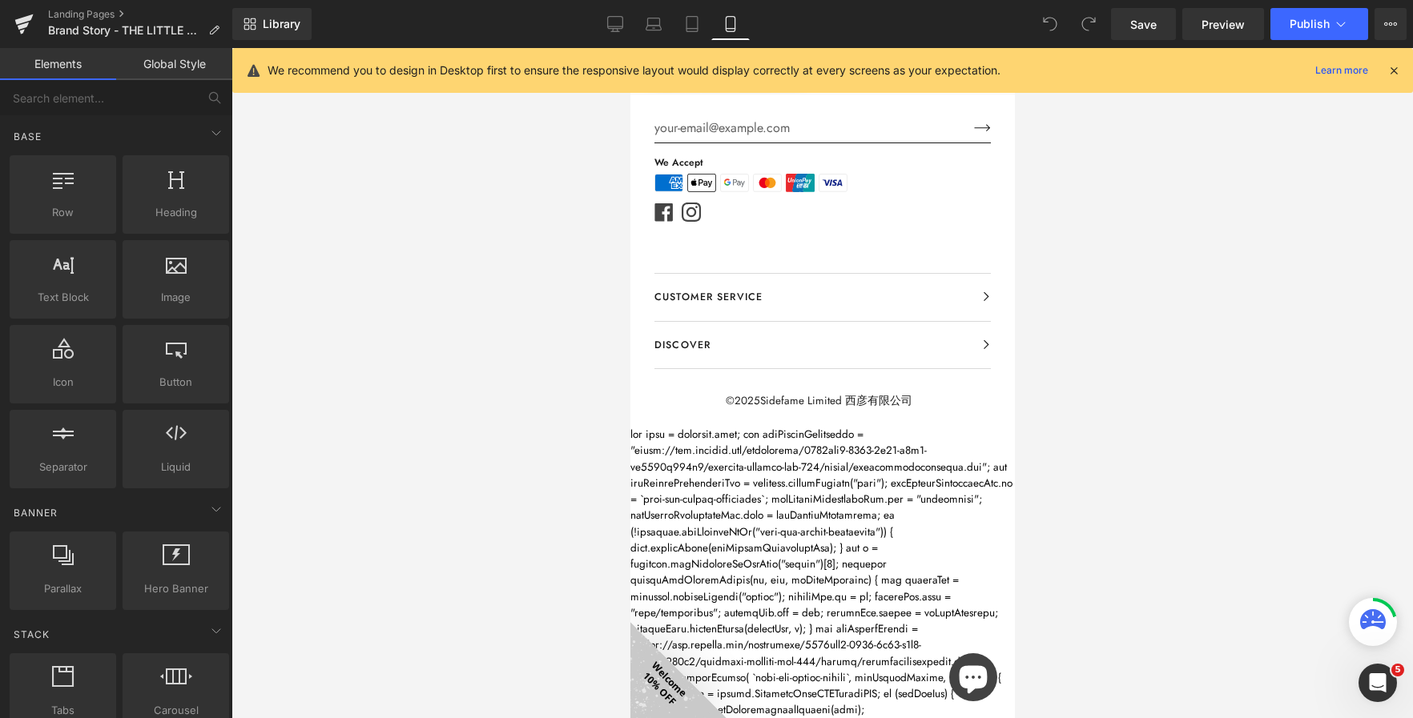
scroll to position [3647, 0]
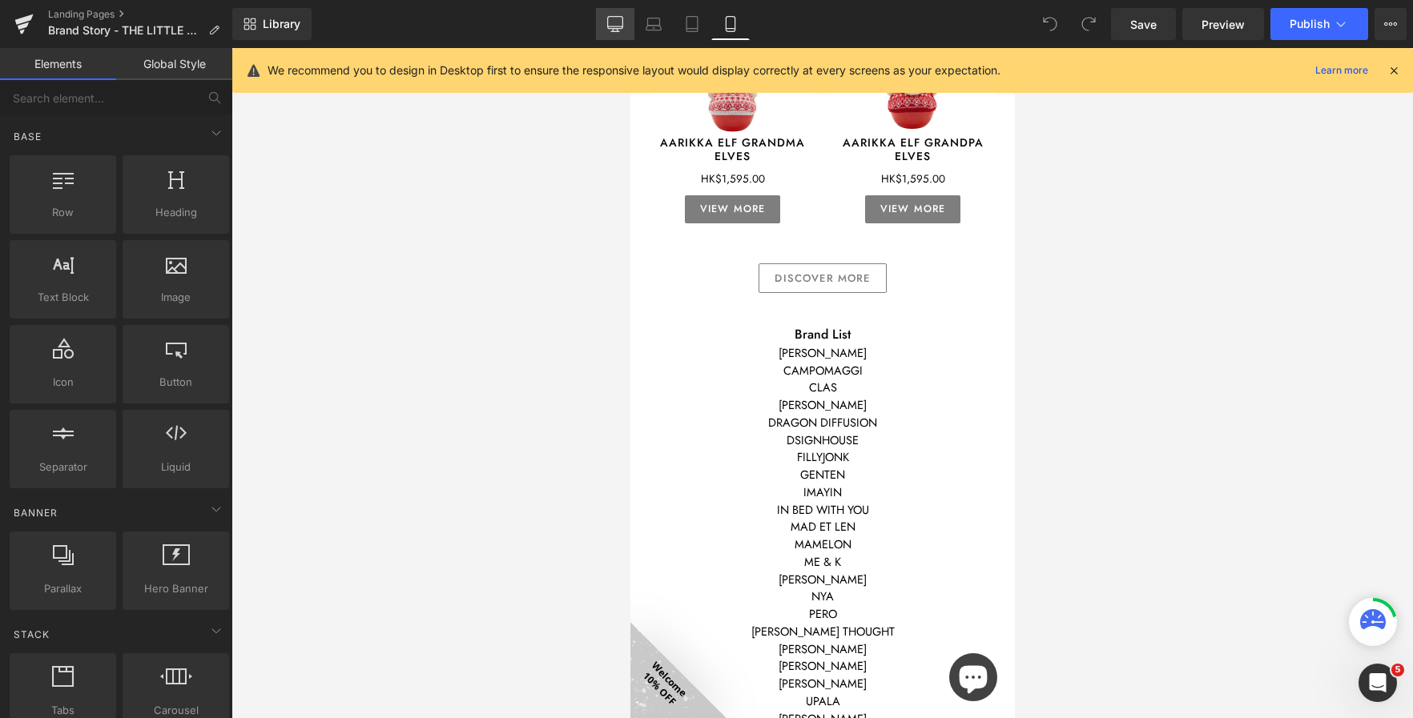
click at [610, 31] on icon at bounding box center [615, 24] width 16 height 16
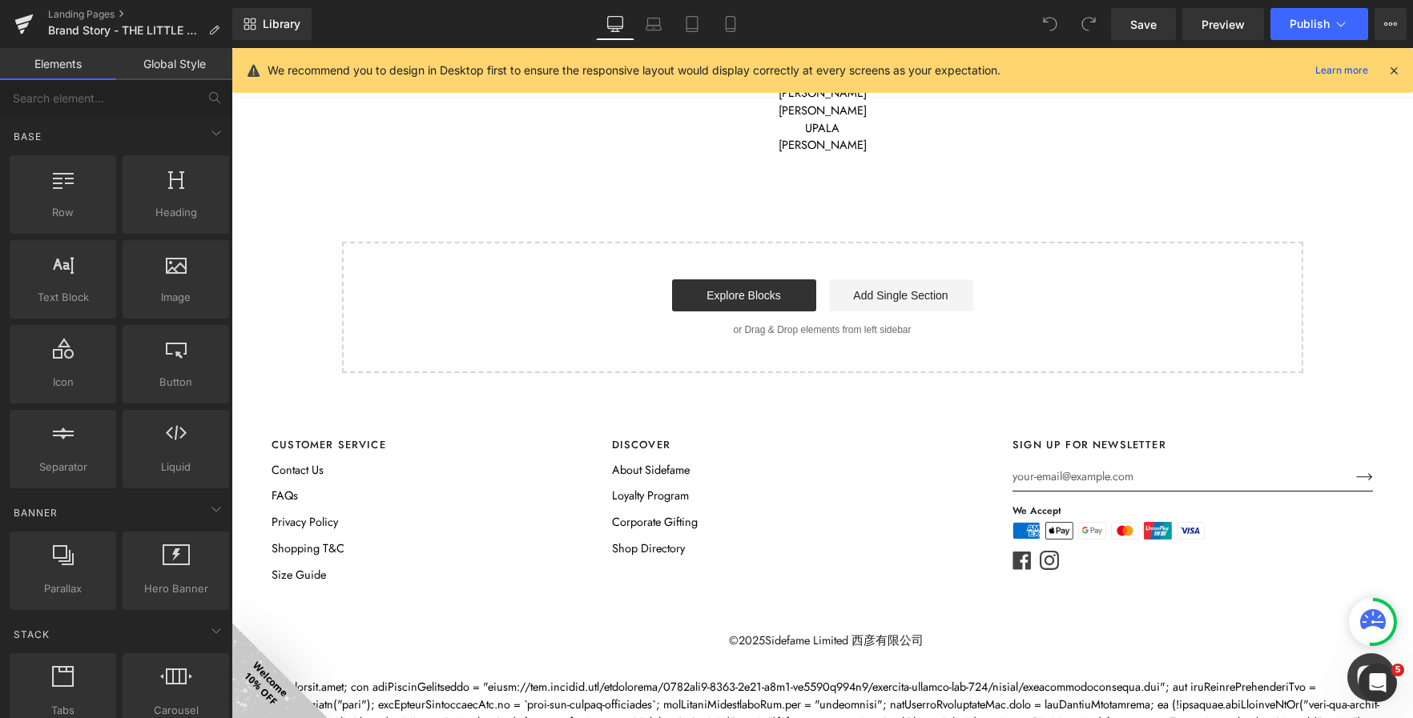
scroll to position [2594, 0]
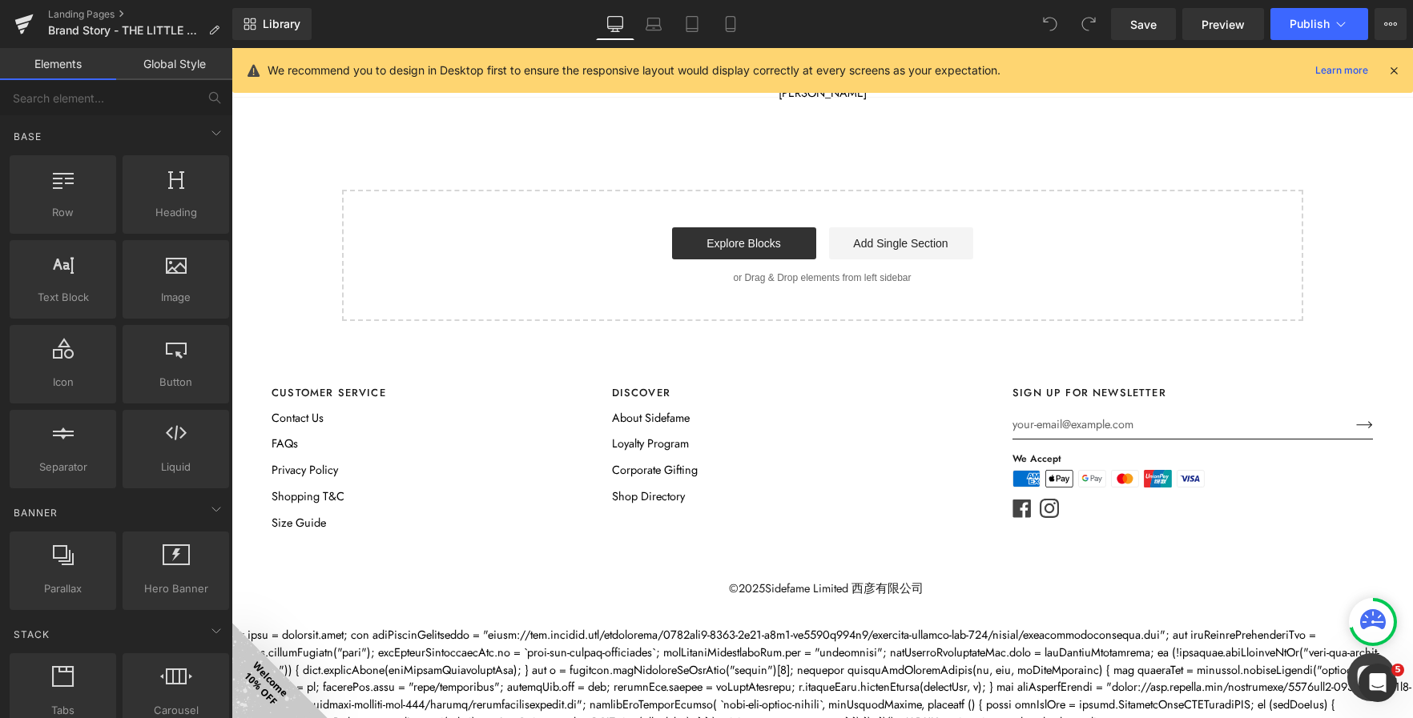
click at [874, 689] on div at bounding box center [821, 678] width 1181 height 105
click at [746, 659] on div "Loading Product Data" at bounding box center [706, 655] width 115 height 18
click at [591, 532] on div "Customer Service Customer Service Contact Us FAQs Privacy Policy Shopping T&C S…" at bounding box center [601, 462] width 661 height 235
click at [78, 19] on link "Landing Pages" at bounding box center [140, 14] width 184 height 13
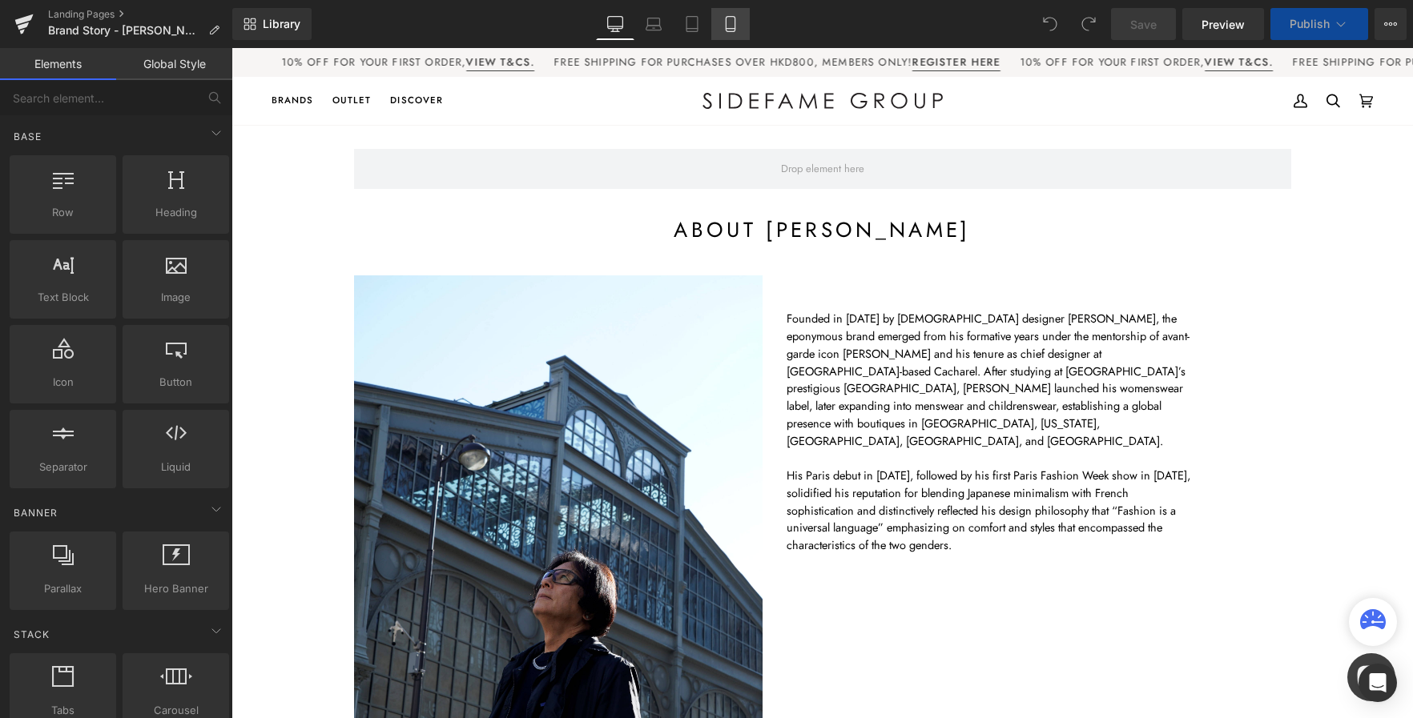
click at [724, 24] on icon at bounding box center [730, 24] width 16 height 16
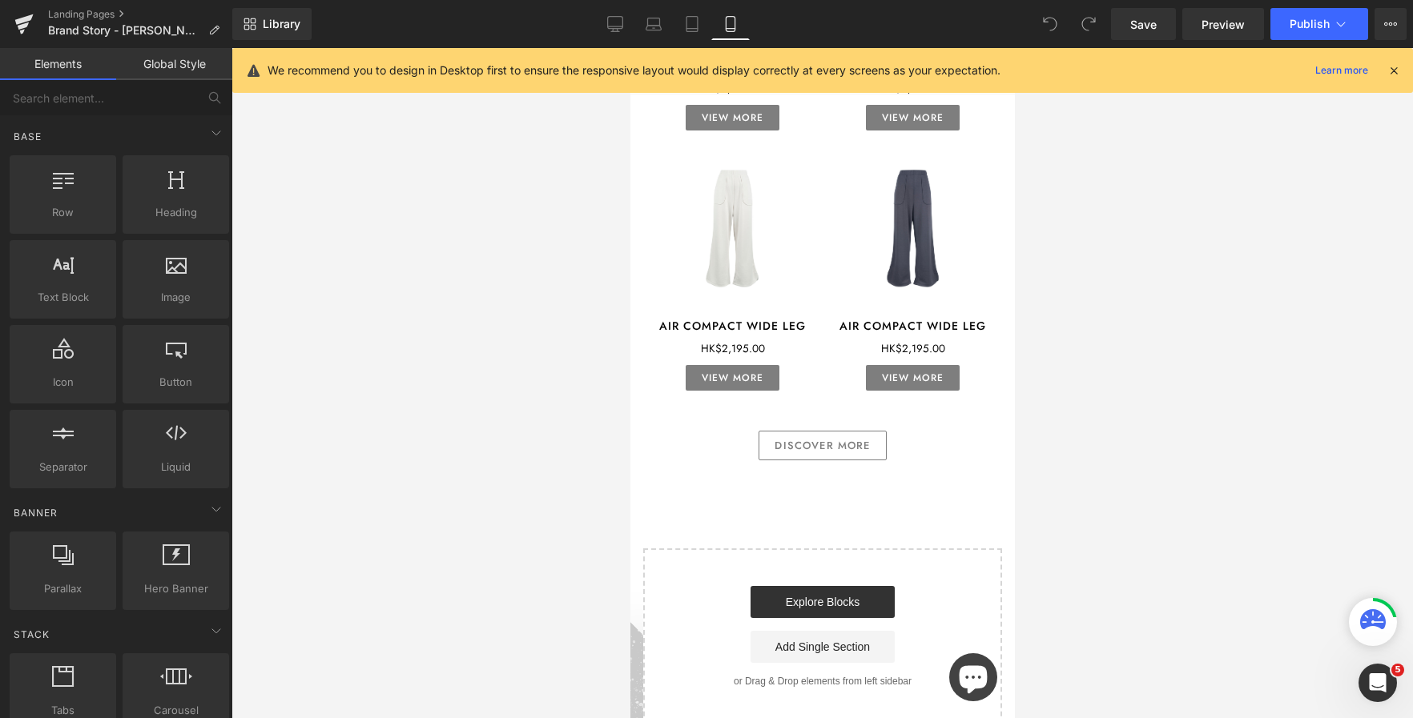
scroll to position [4564, 0]
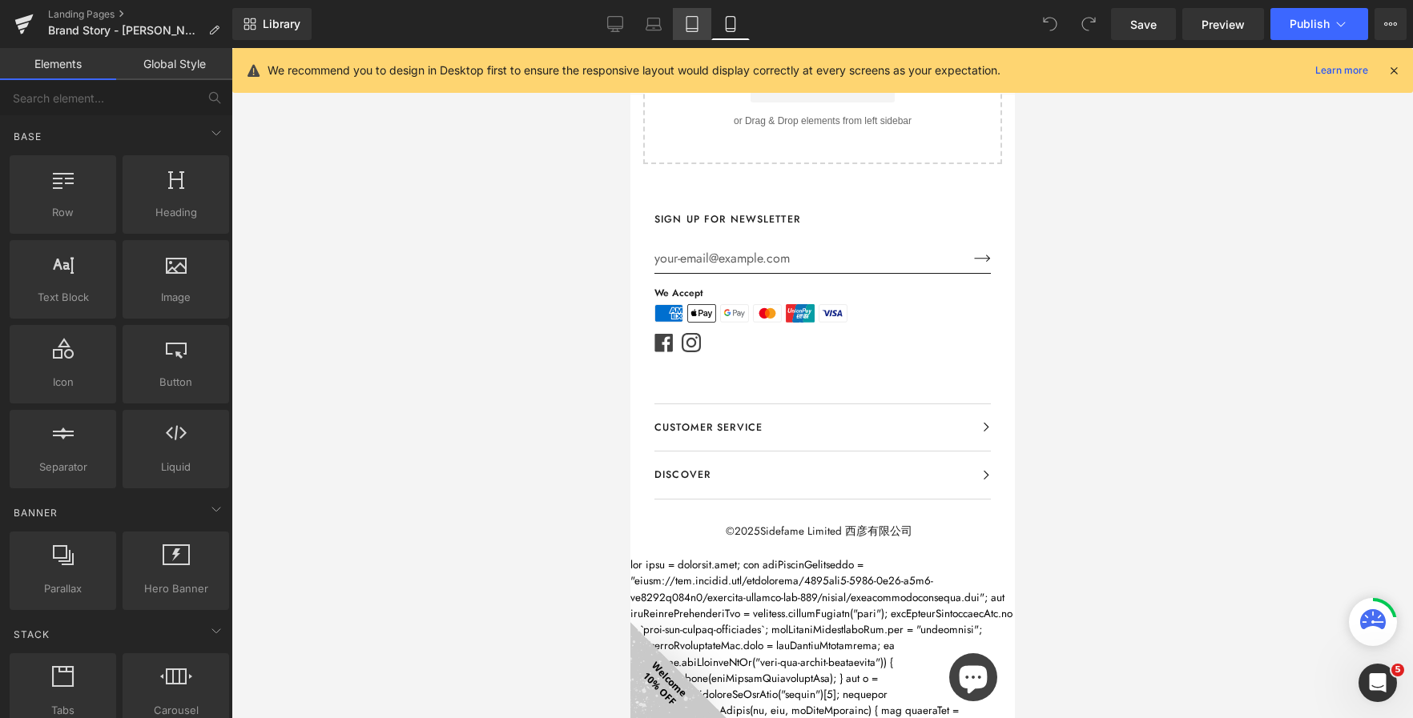
click at [687, 26] on icon at bounding box center [691, 24] width 11 height 15
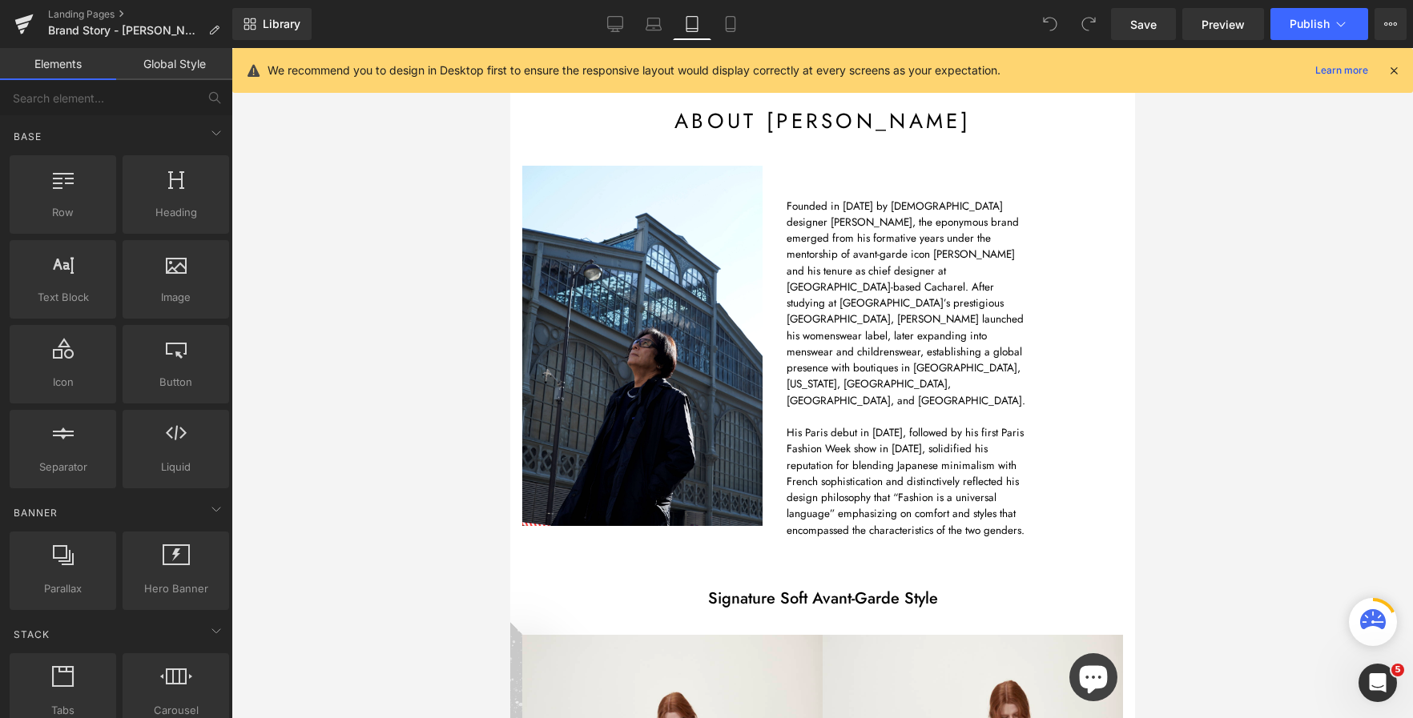
scroll to position [0, 0]
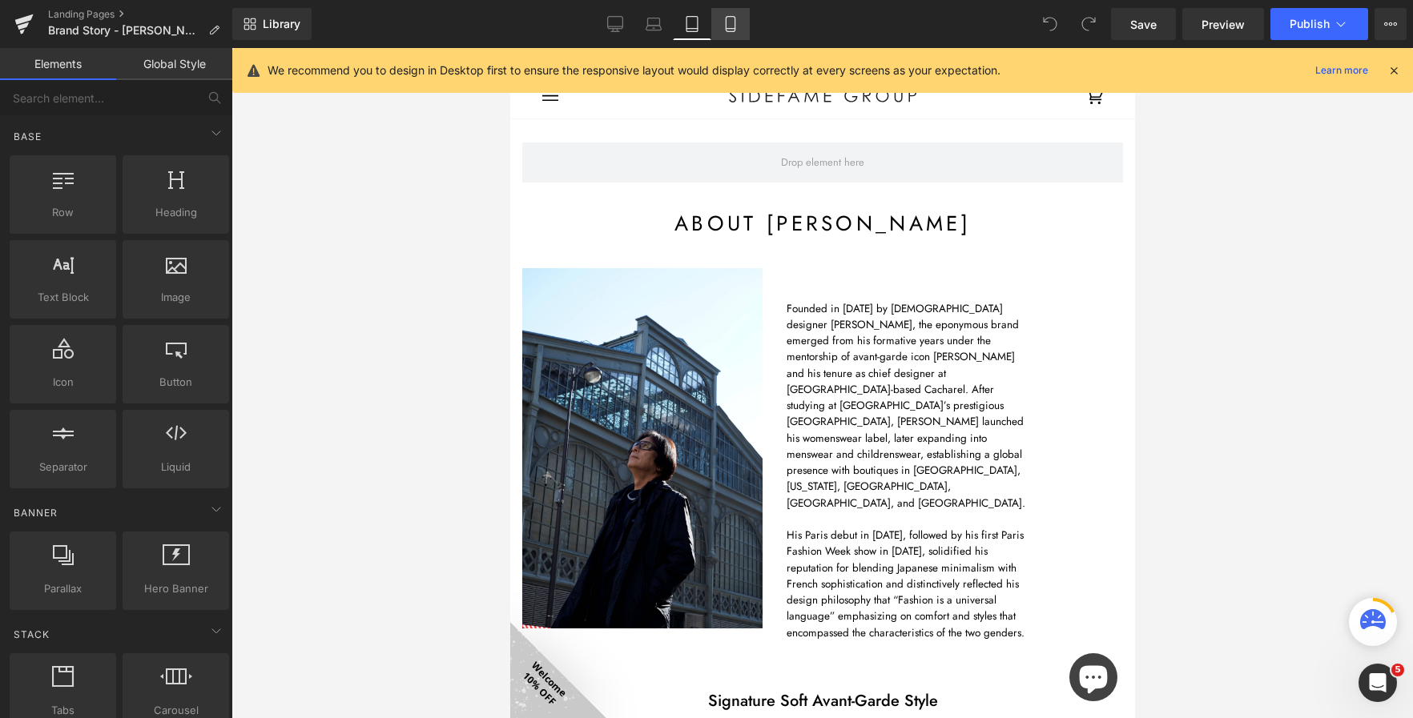
click at [738, 14] on link "Mobile" at bounding box center [730, 24] width 38 height 32
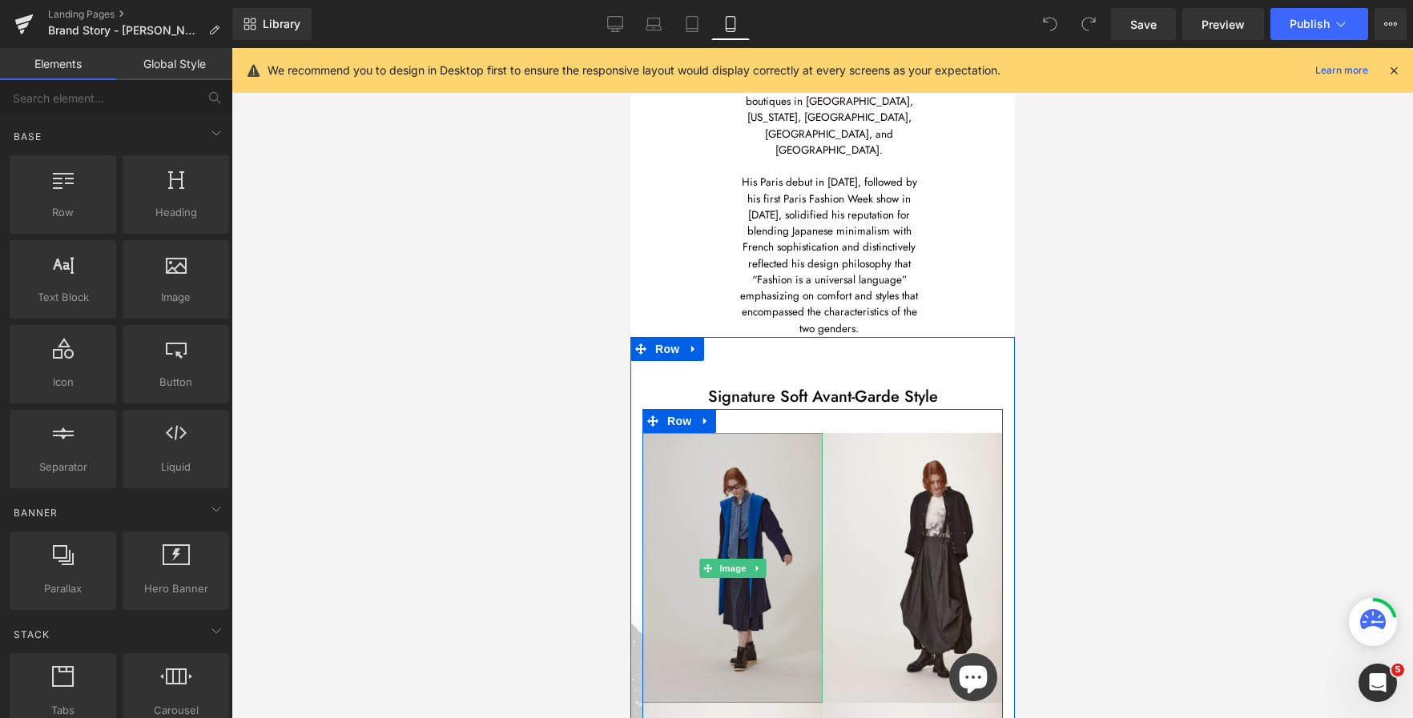
scroll to position [823, 0]
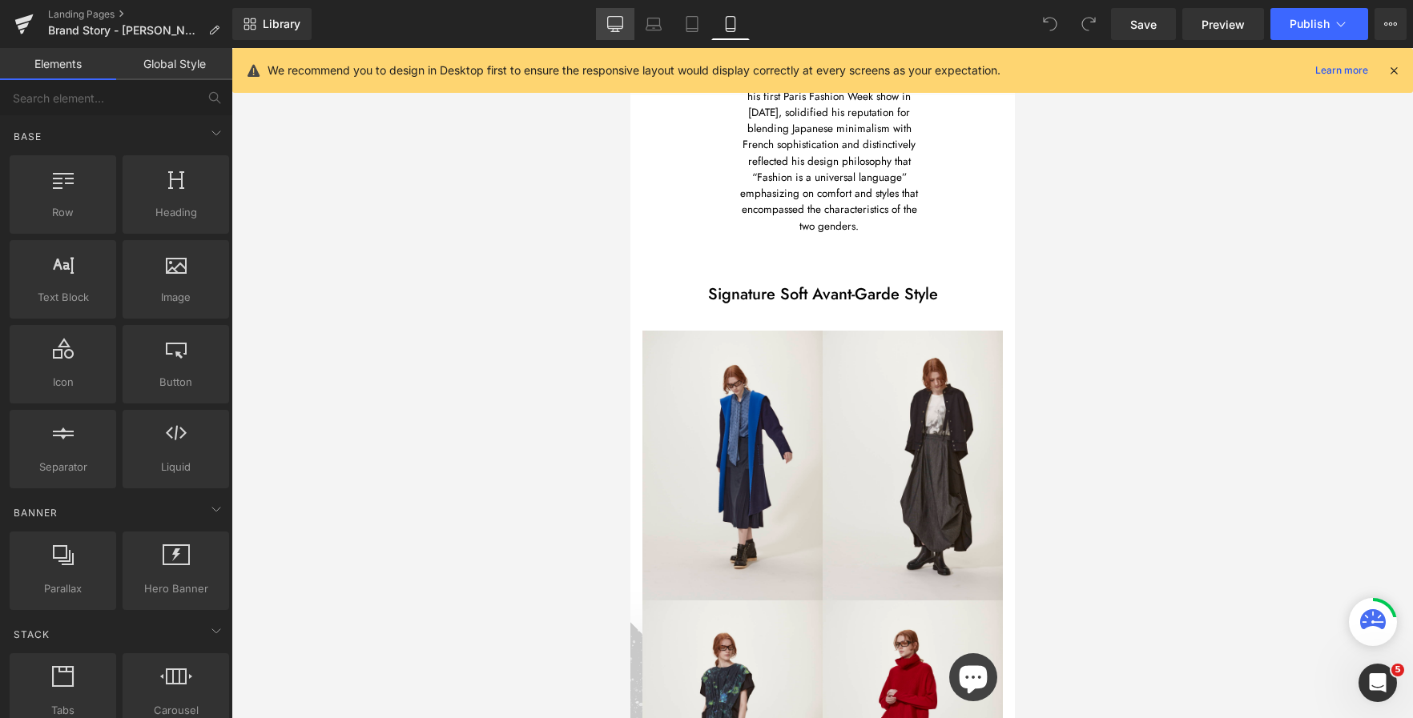
click at [609, 21] on icon at bounding box center [615, 24] width 16 height 16
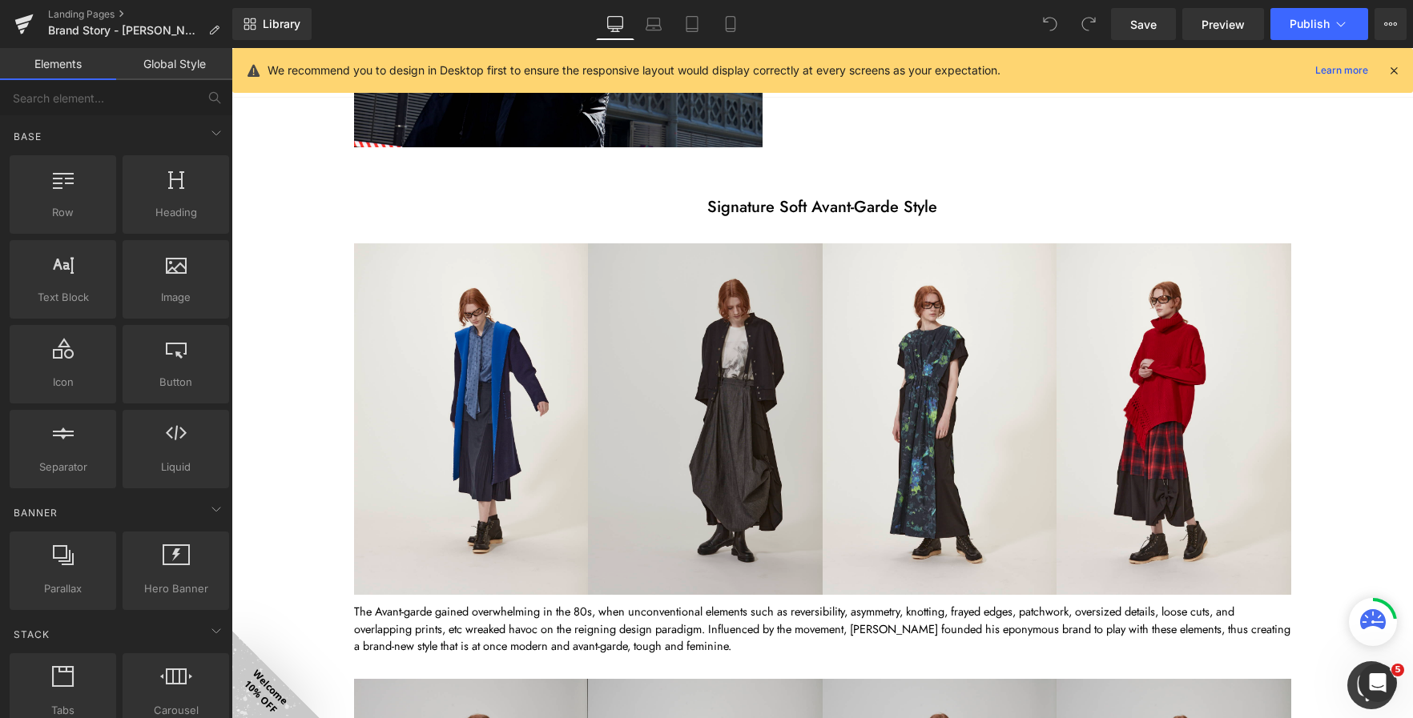
scroll to position [726, 0]
